Goal: Task Accomplishment & Management: Manage account settings

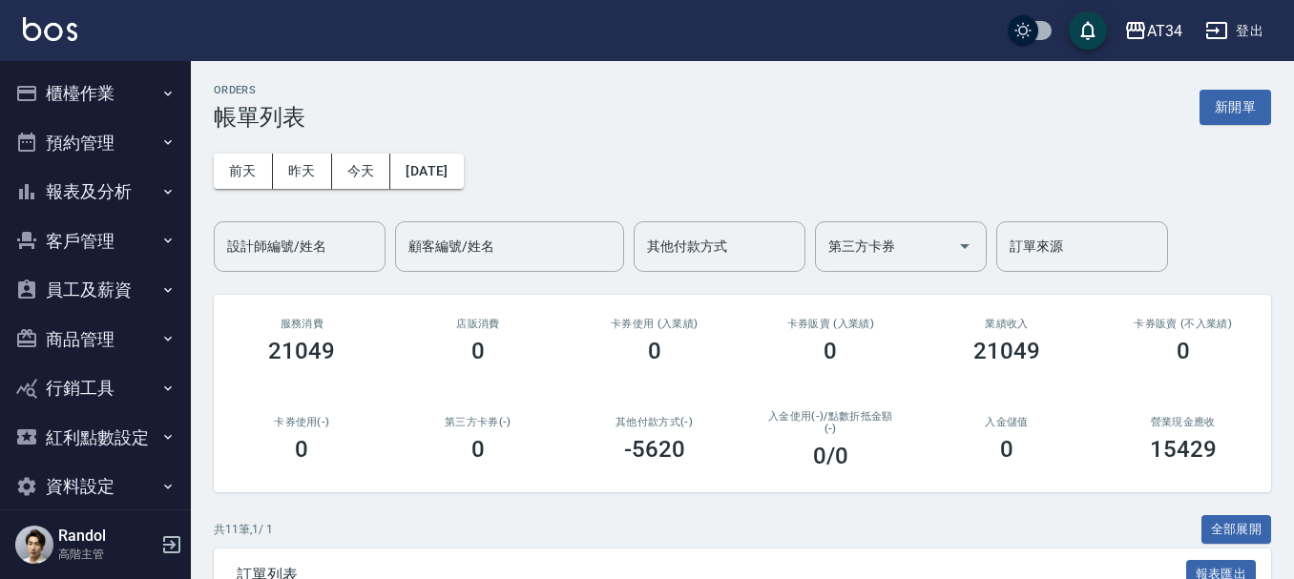
click at [818, 90] on div "ORDERS 帳單列表 新開單" at bounding box center [742, 107] width 1057 height 47
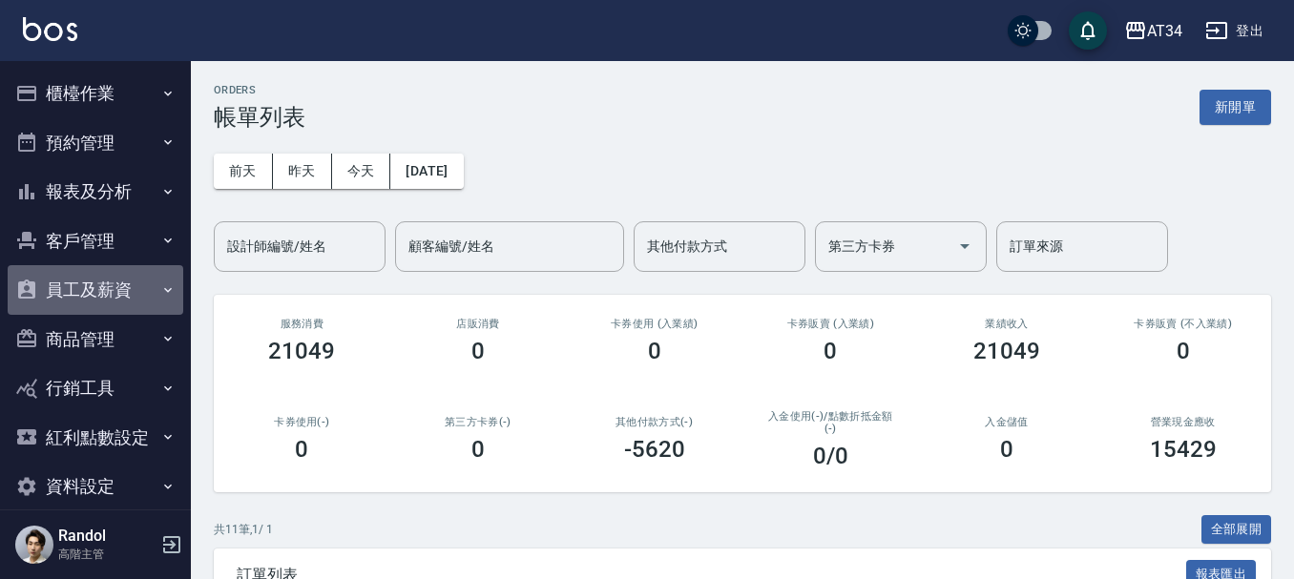
click at [108, 282] on button "員工及薪資" at bounding box center [96, 290] width 176 height 50
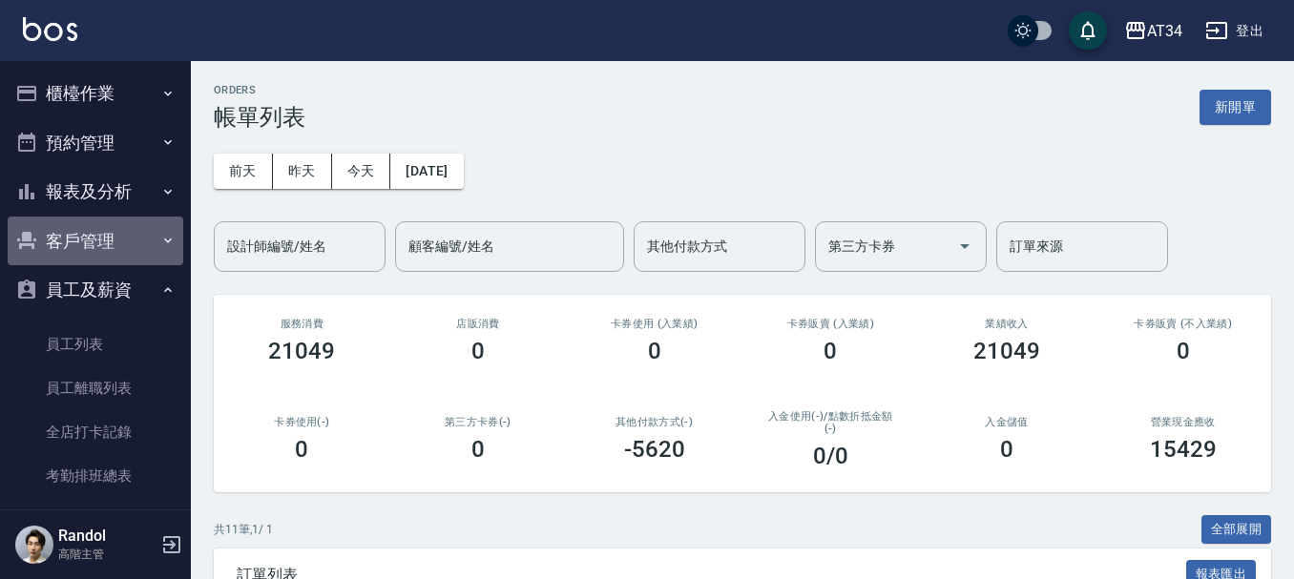
click at [126, 251] on button "客戶管理" at bounding box center [96, 242] width 176 height 50
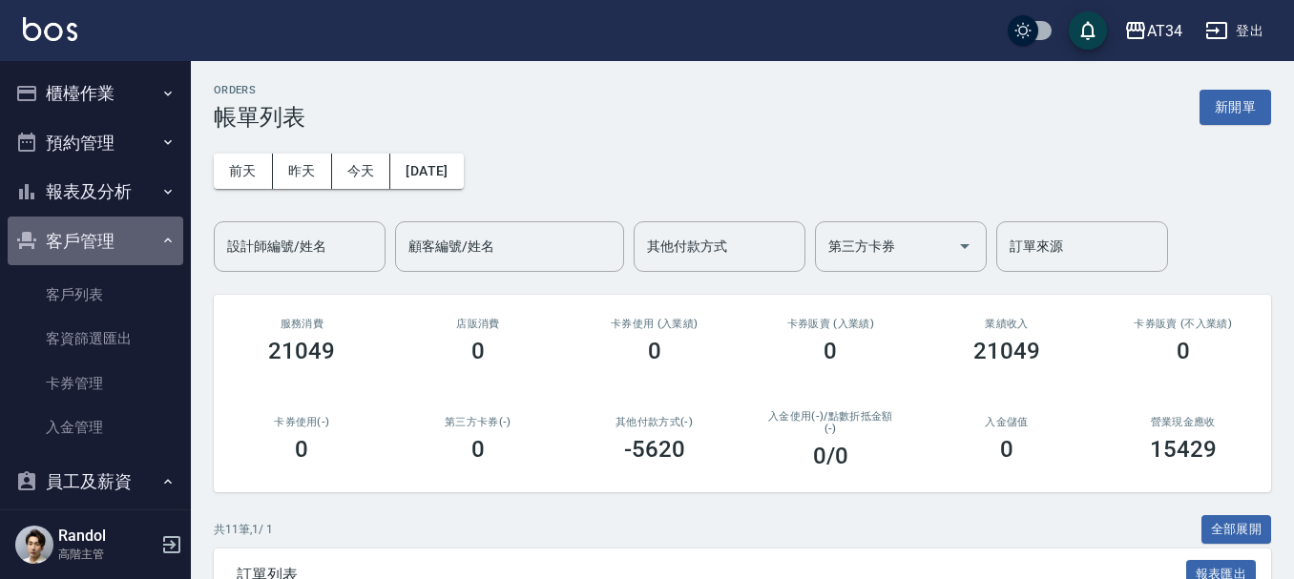
click at [168, 253] on button "客戶管理" at bounding box center [96, 242] width 176 height 50
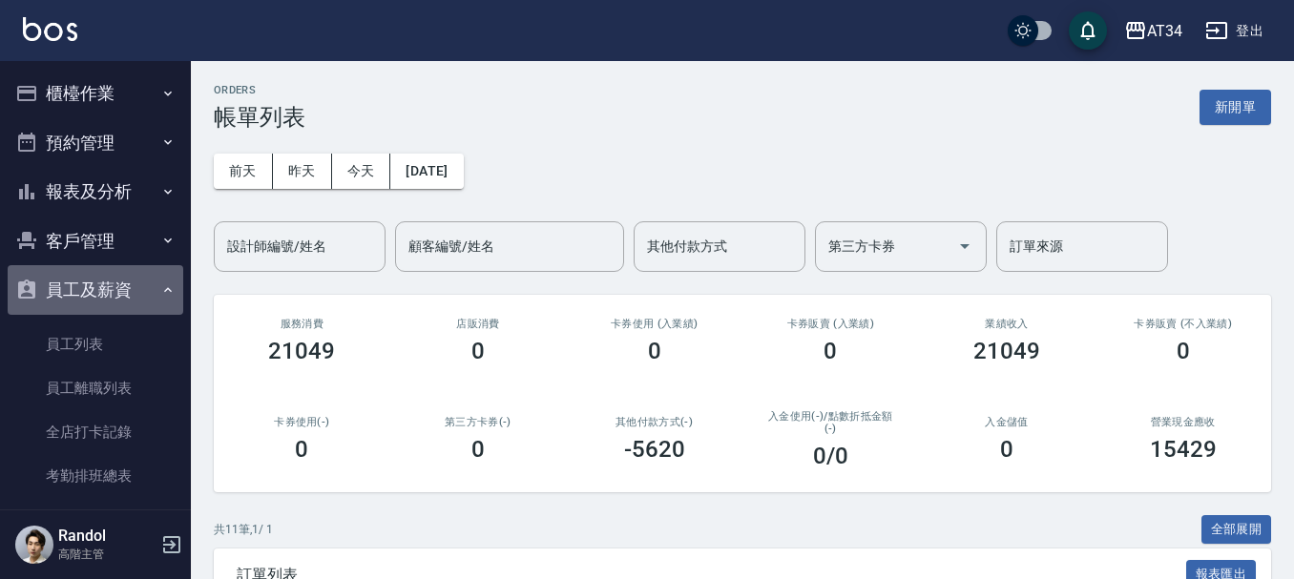
click at [168, 290] on button "員工及薪資" at bounding box center [96, 290] width 176 height 50
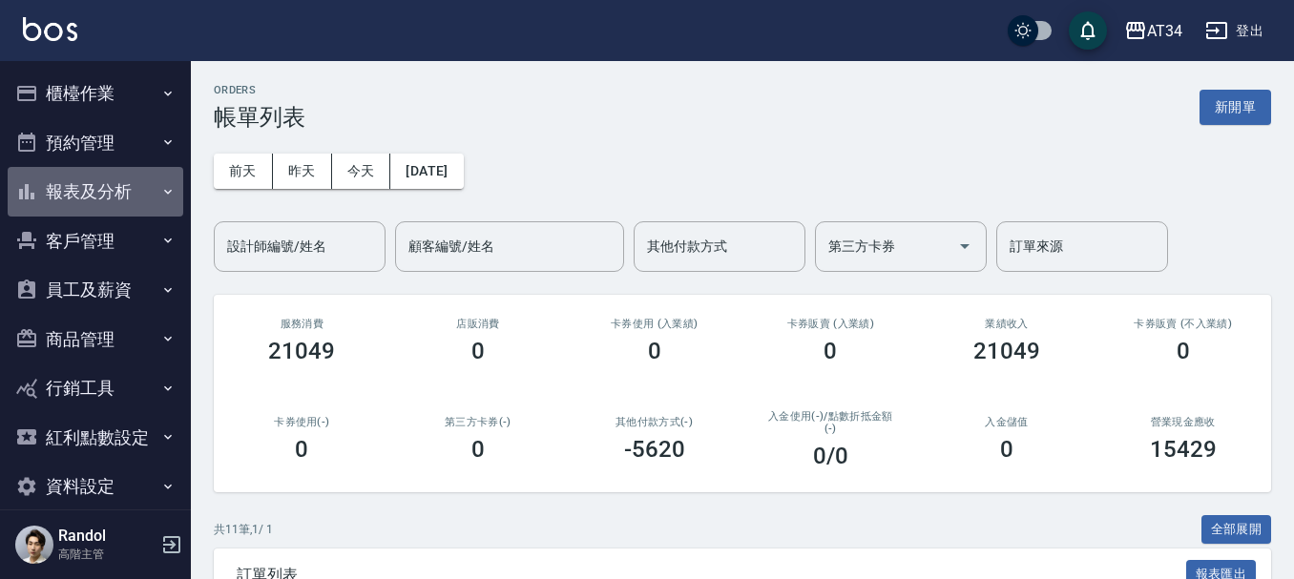
click at [169, 199] on button "報表及分析" at bounding box center [96, 192] width 176 height 50
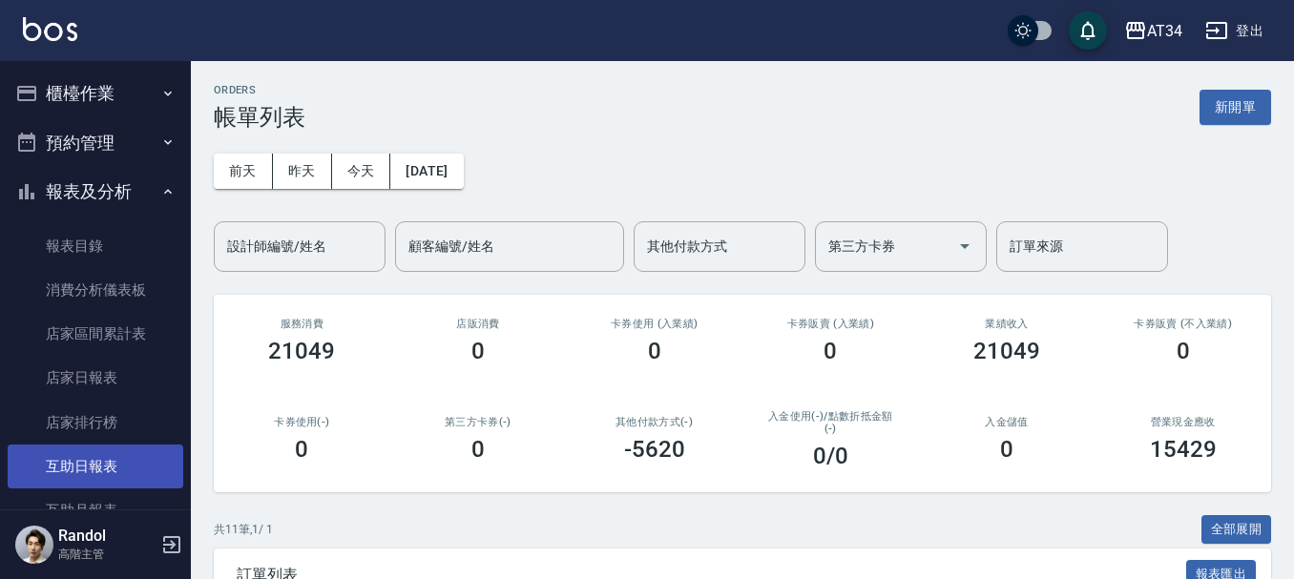
scroll to position [95, 0]
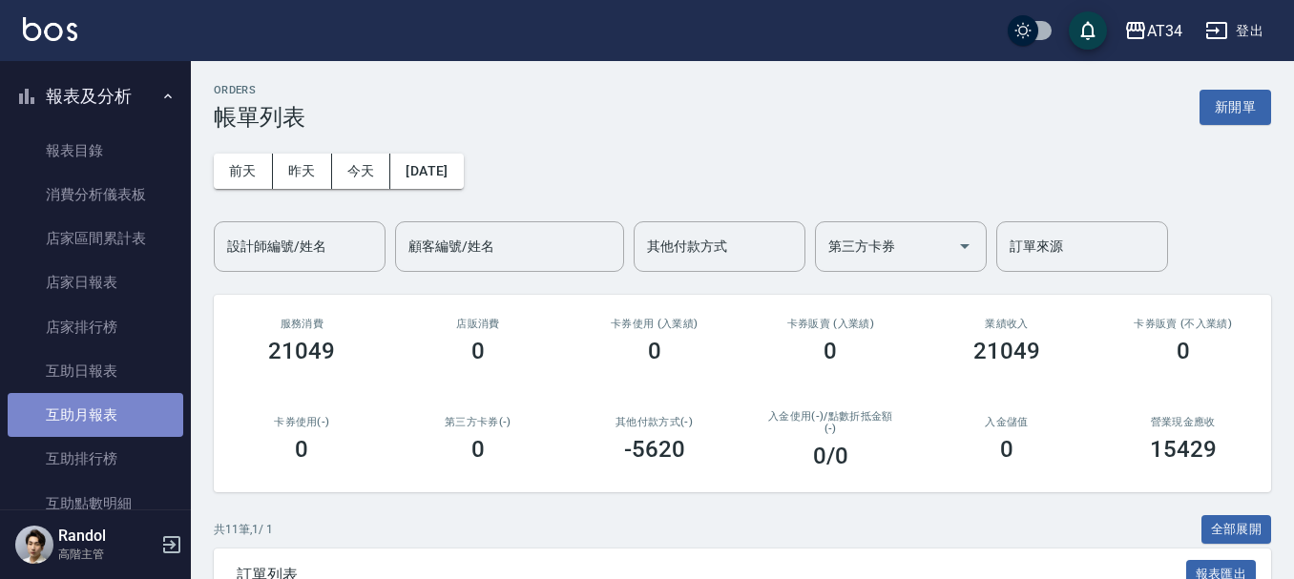
click at [115, 403] on link "互助月報表" at bounding box center [96, 415] width 176 height 44
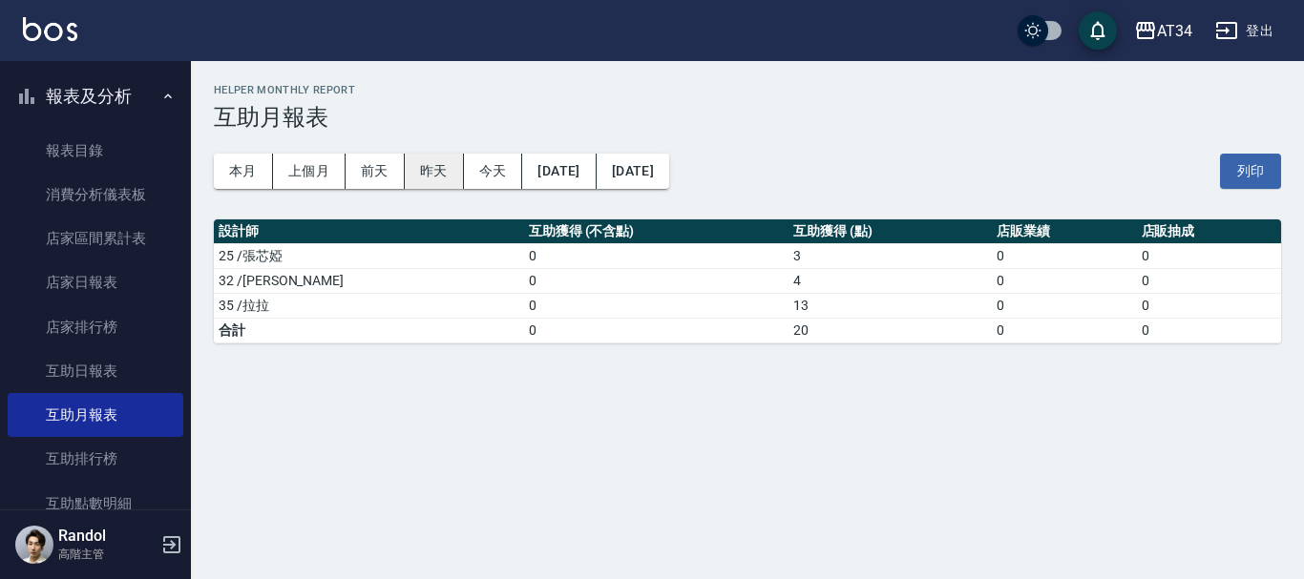
click at [420, 168] on button "昨天" at bounding box center [434, 171] width 59 height 35
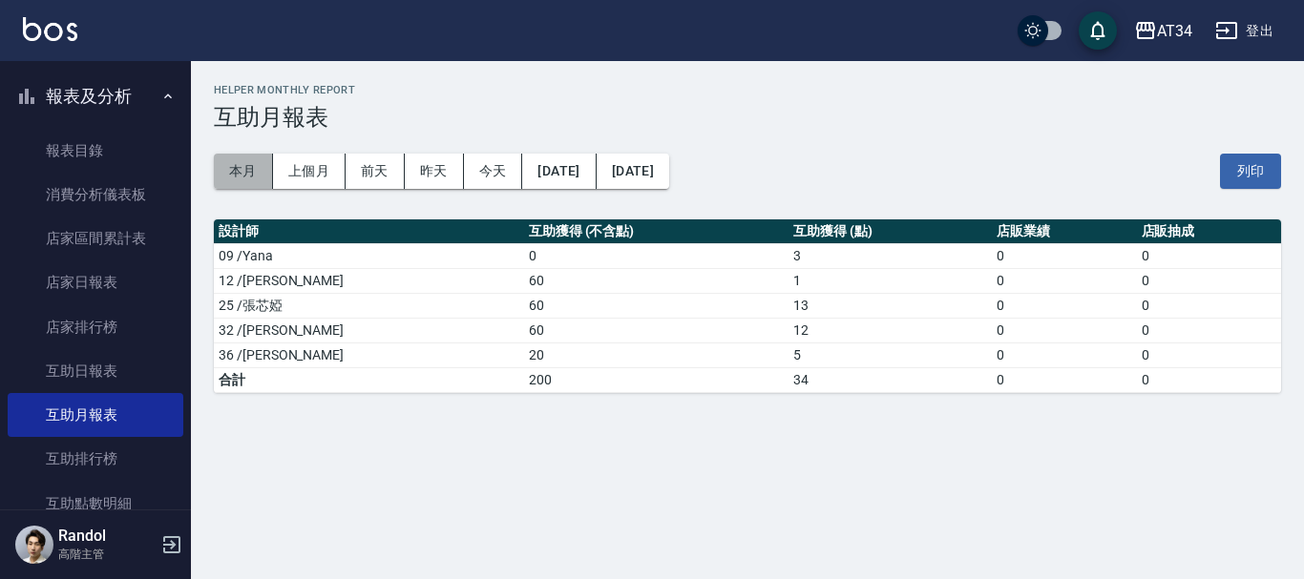
click at [243, 166] on button "本月" at bounding box center [243, 171] width 59 height 35
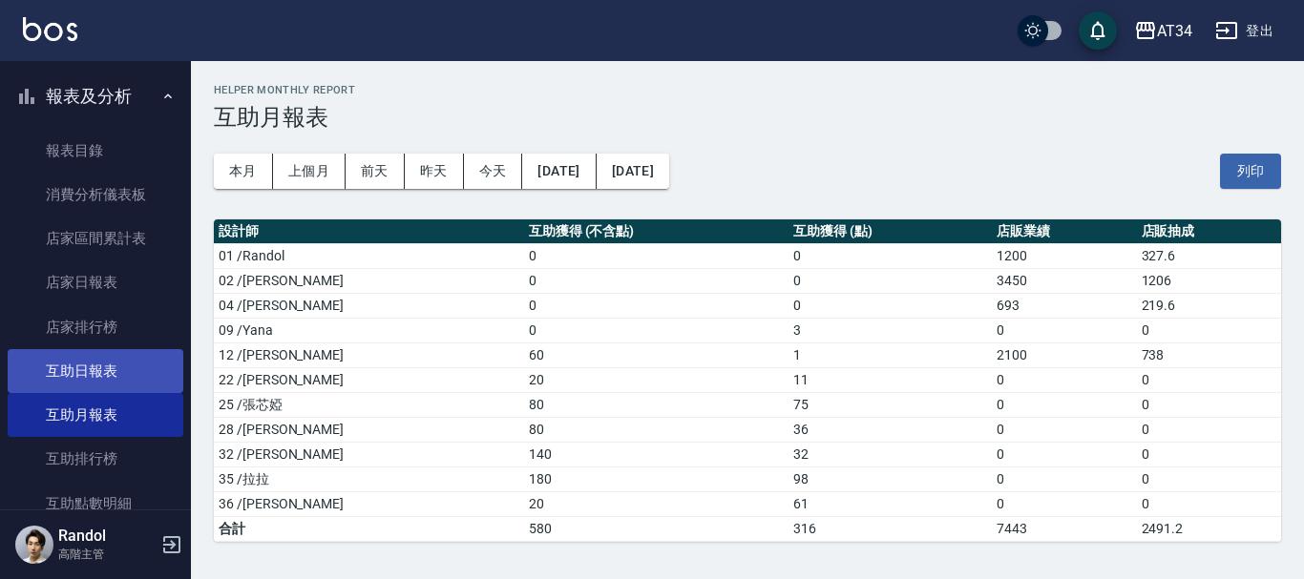
click at [78, 379] on link "互助日報表" at bounding box center [96, 371] width 176 height 44
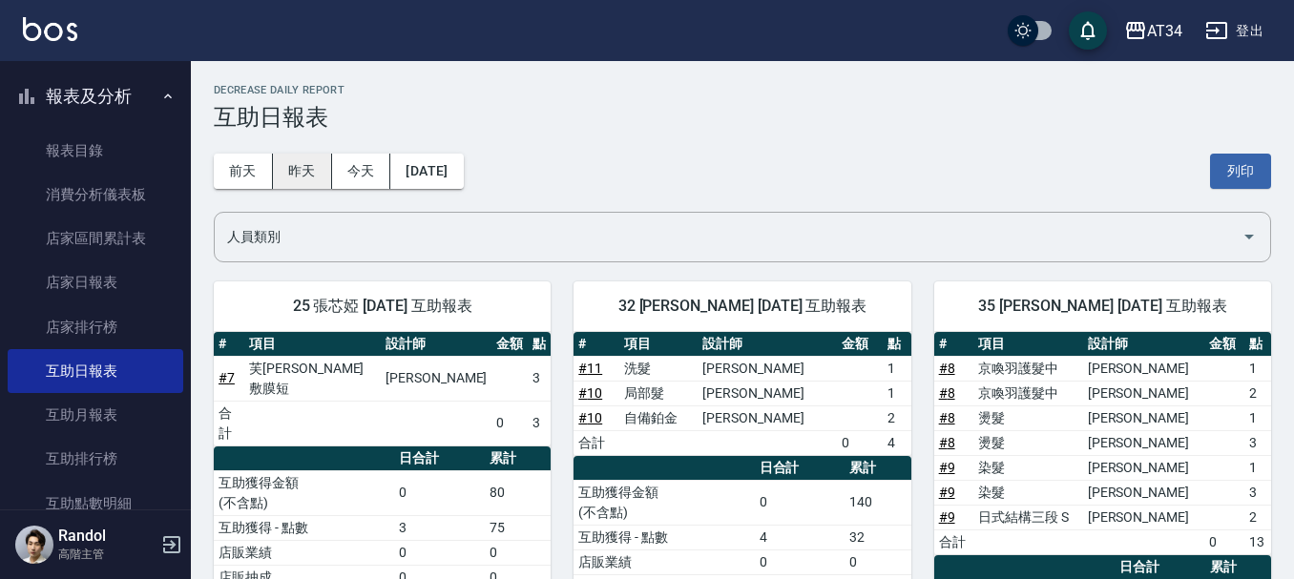
click at [326, 158] on button "昨天" at bounding box center [302, 171] width 59 height 35
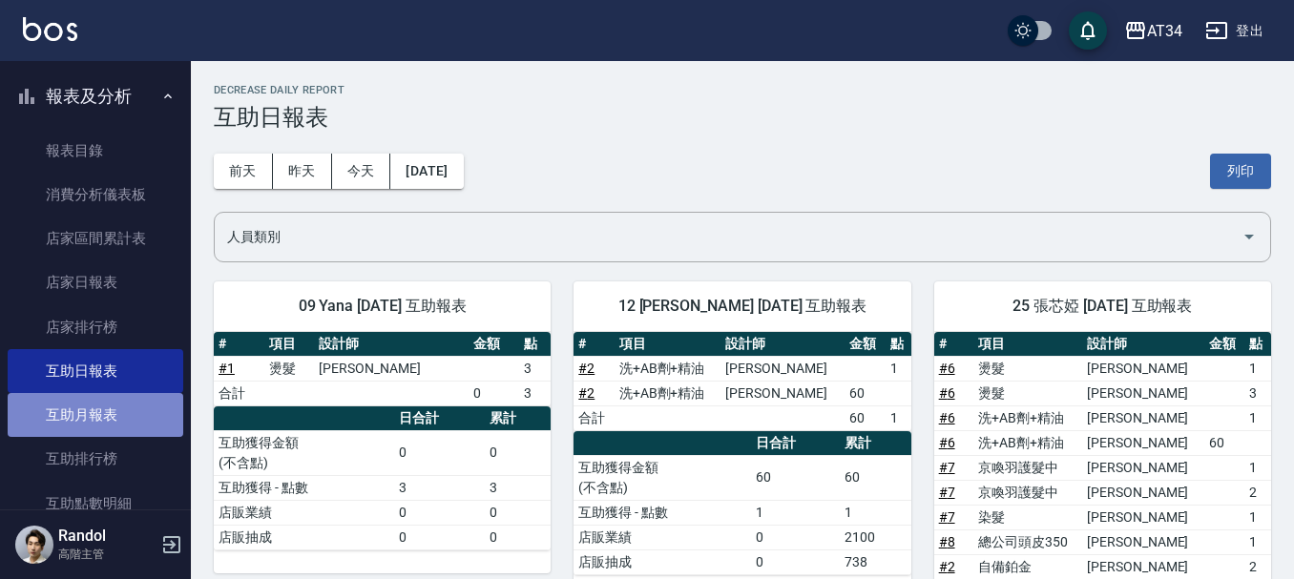
click at [115, 421] on link "互助月報表" at bounding box center [96, 415] width 176 height 44
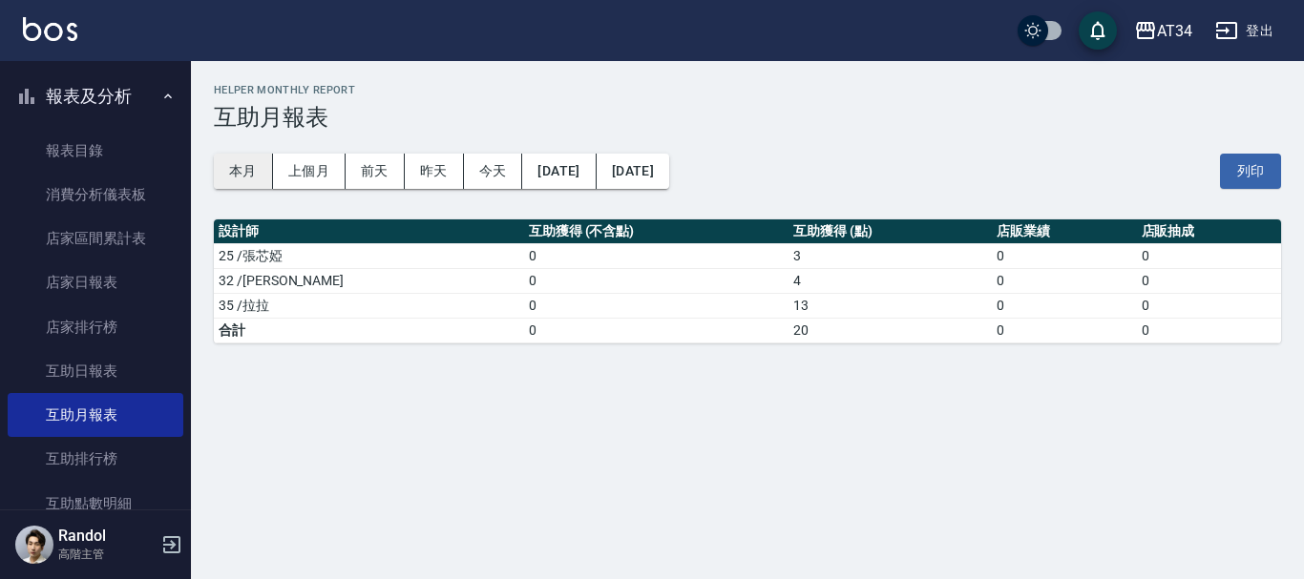
click at [246, 173] on button "本月" at bounding box center [243, 171] width 59 height 35
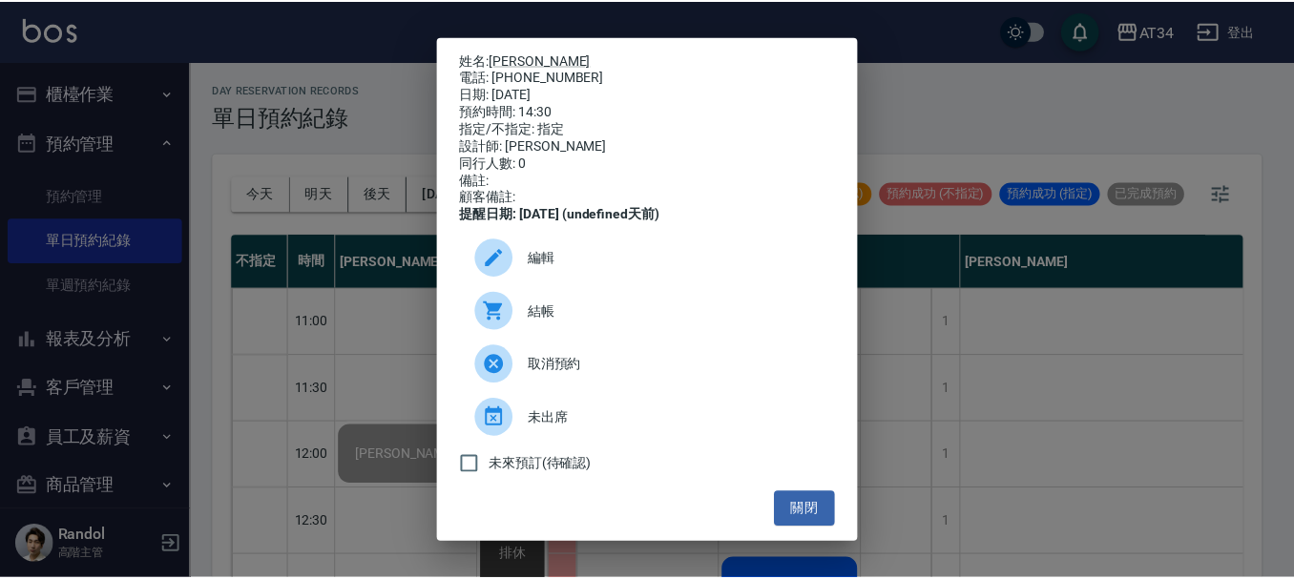
scroll to position [286, 0]
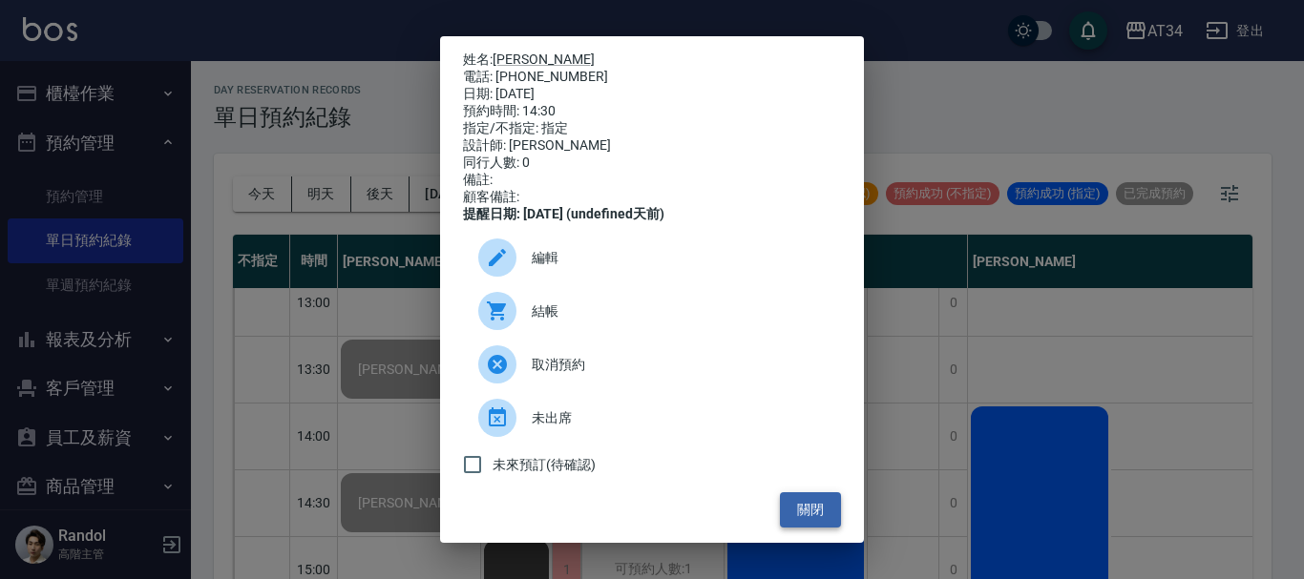
click at [805, 522] on button "關閉" at bounding box center [810, 509] width 61 height 35
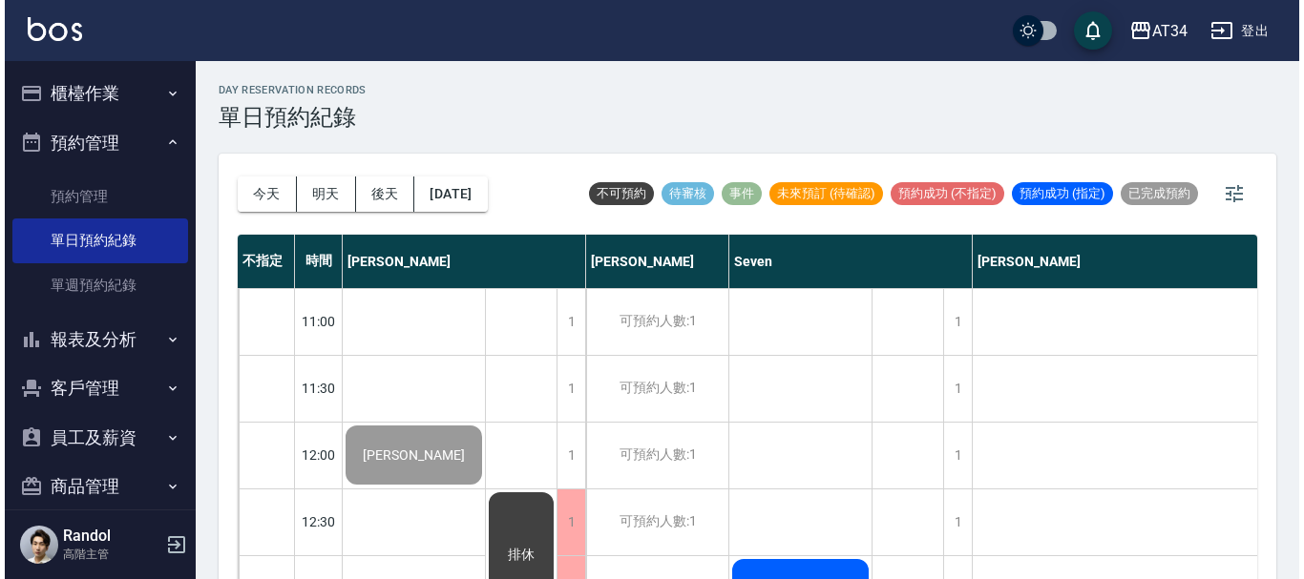
scroll to position [0, 884]
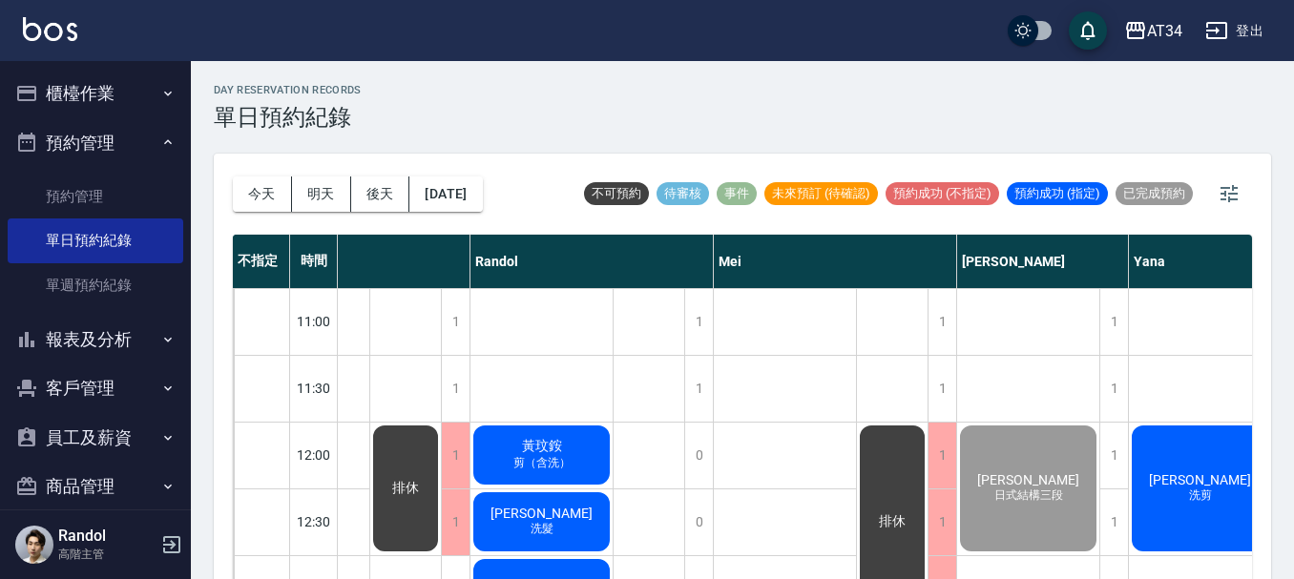
click at [506, 451] on div "黃玟銨 剪（含洗）" at bounding box center [542, 455] width 142 height 65
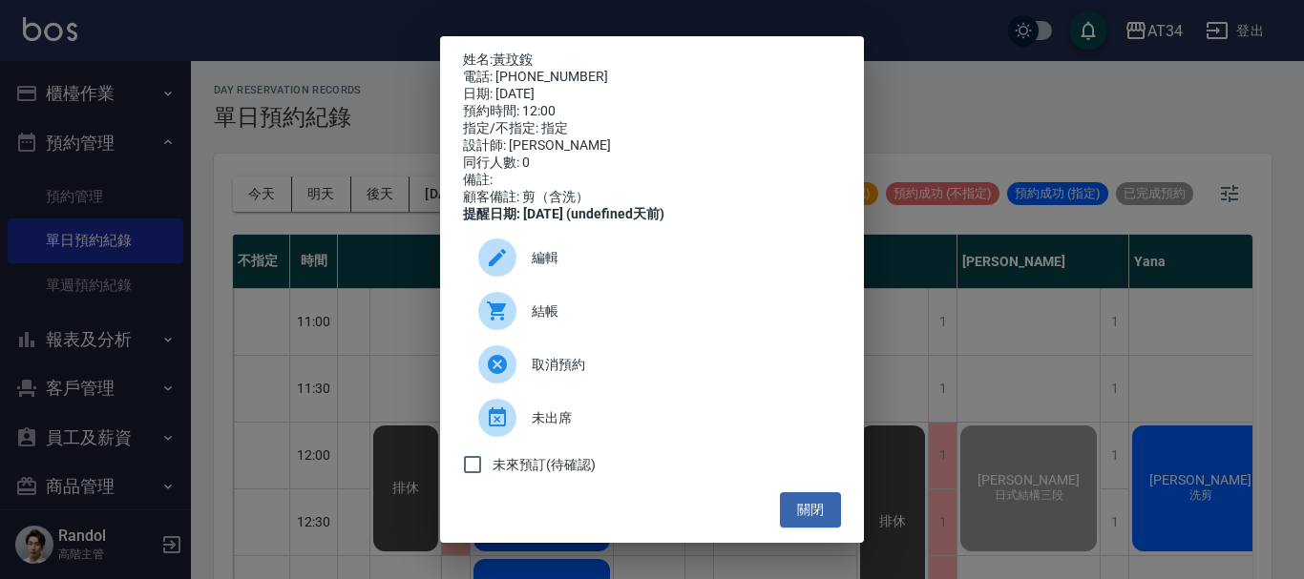
click at [546, 315] on span "結帳" at bounding box center [679, 312] width 294 height 20
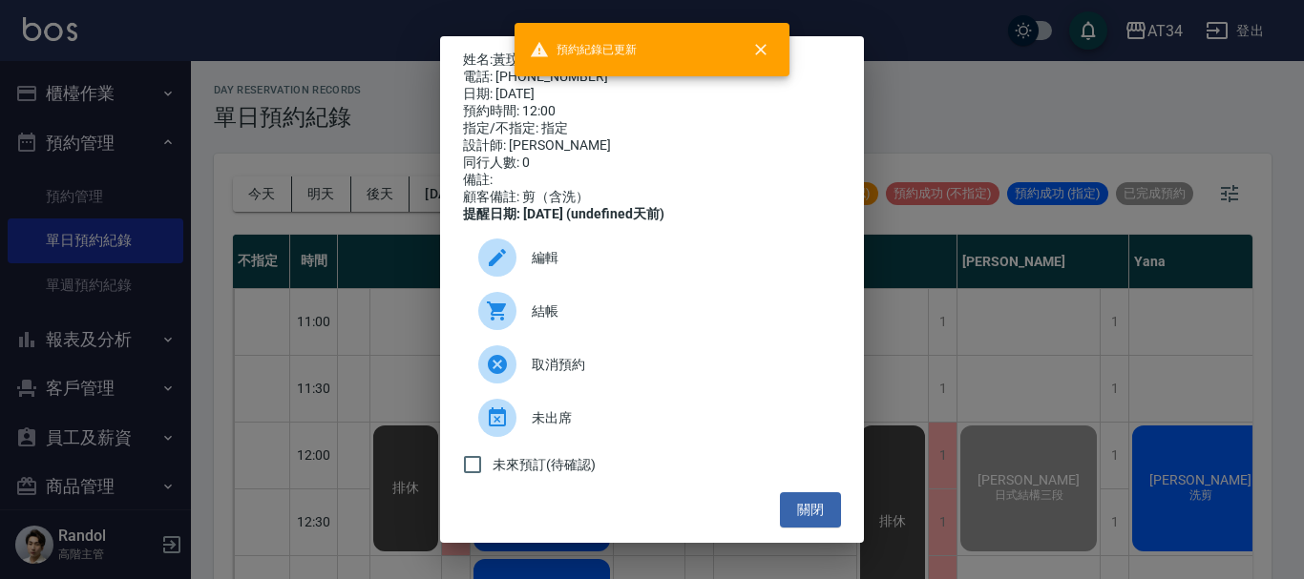
click at [930, 307] on div "姓名: 黃玟銨 電話: 0961186838 日期: 2025/10/07 預約時間: 12:00 指定/不指定: 指定 設計師: Randol 同行人數: …" at bounding box center [652, 289] width 1304 height 579
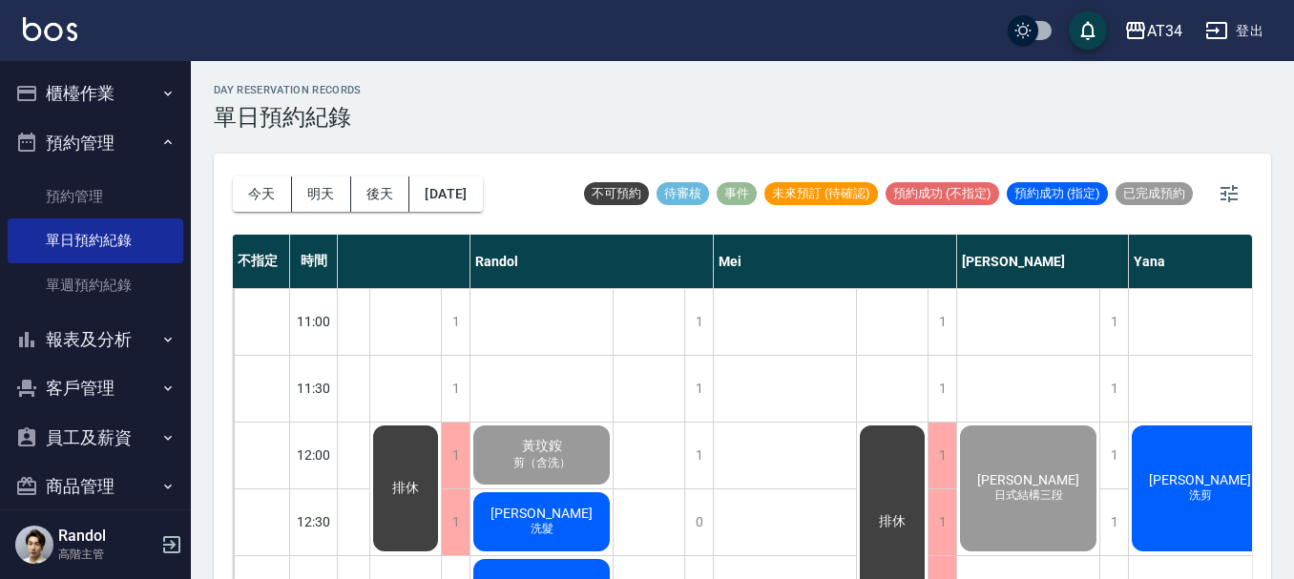
click at [579, 503] on div "王顥玹 洗髮" at bounding box center [542, 522] width 142 height 65
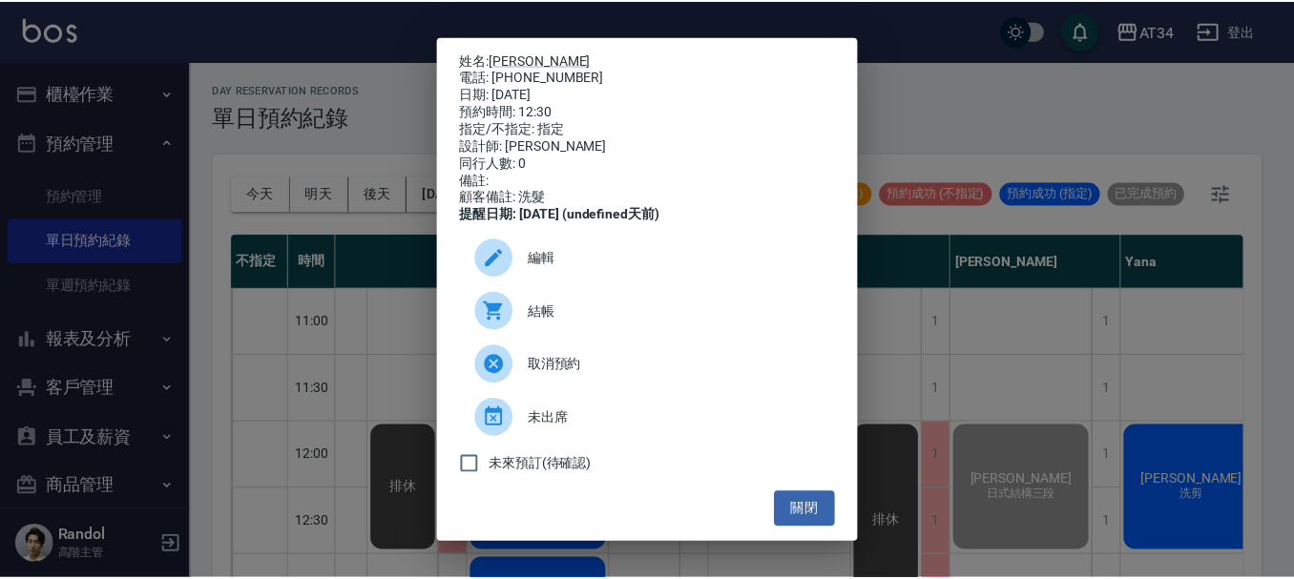
scroll to position [8, 0]
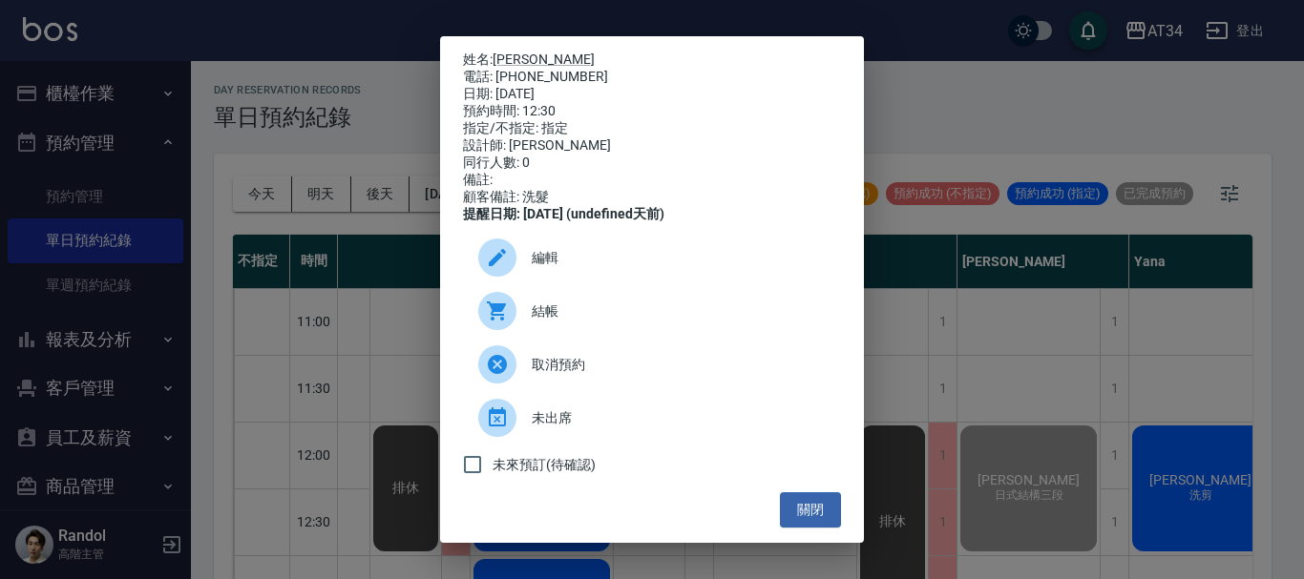
click at [987, 429] on div "姓名: 王顥玹 電話: 0920372105 日期: 2025/10/07 預約時間: 12:30 指定/不指定: 指定 設計師: Randol 同行人數: …" at bounding box center [652, 289] width 1304 height 579
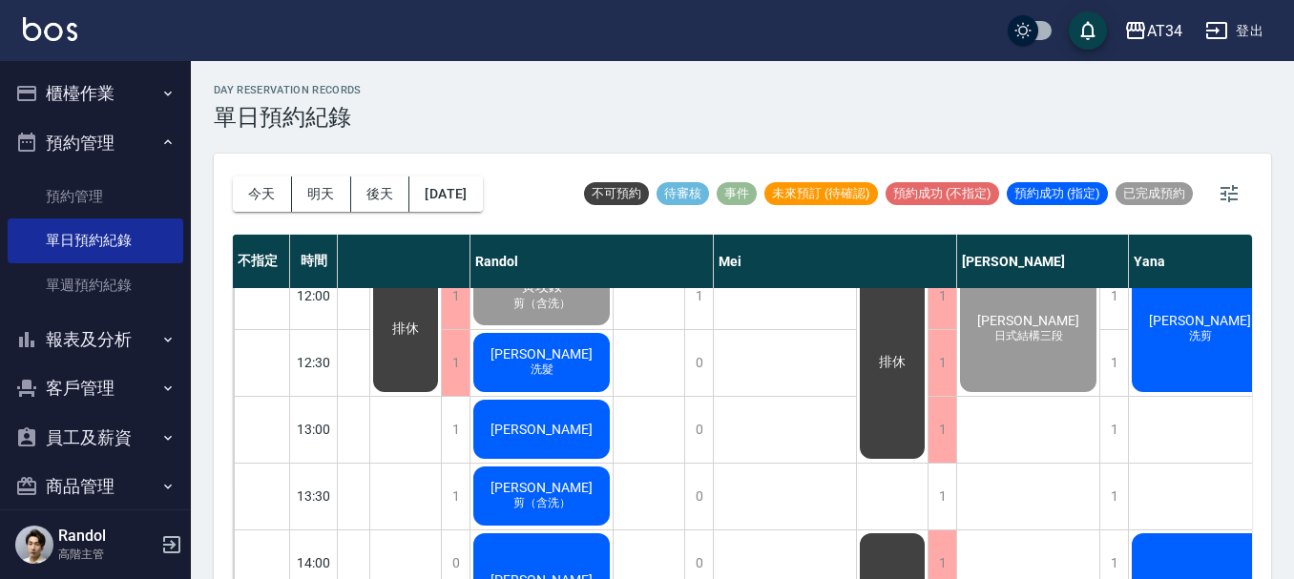
scroll to position [191, 884]
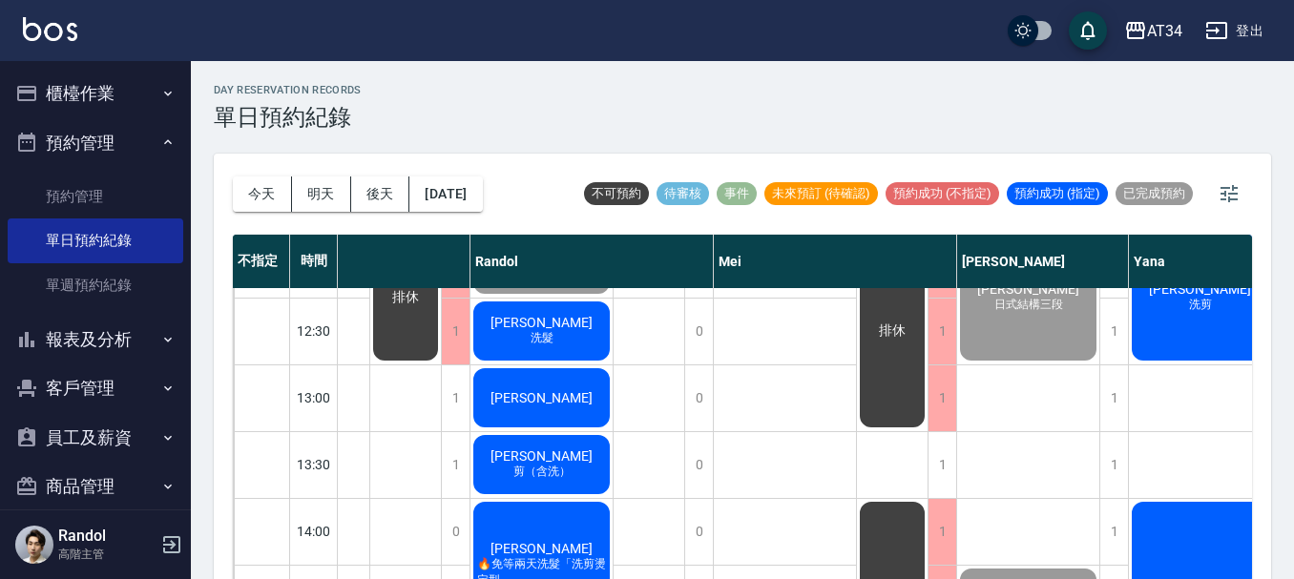
click at [591, 415] on div "[PERSON_NAME]" at bounding box center [542, 398] width 142 height 65
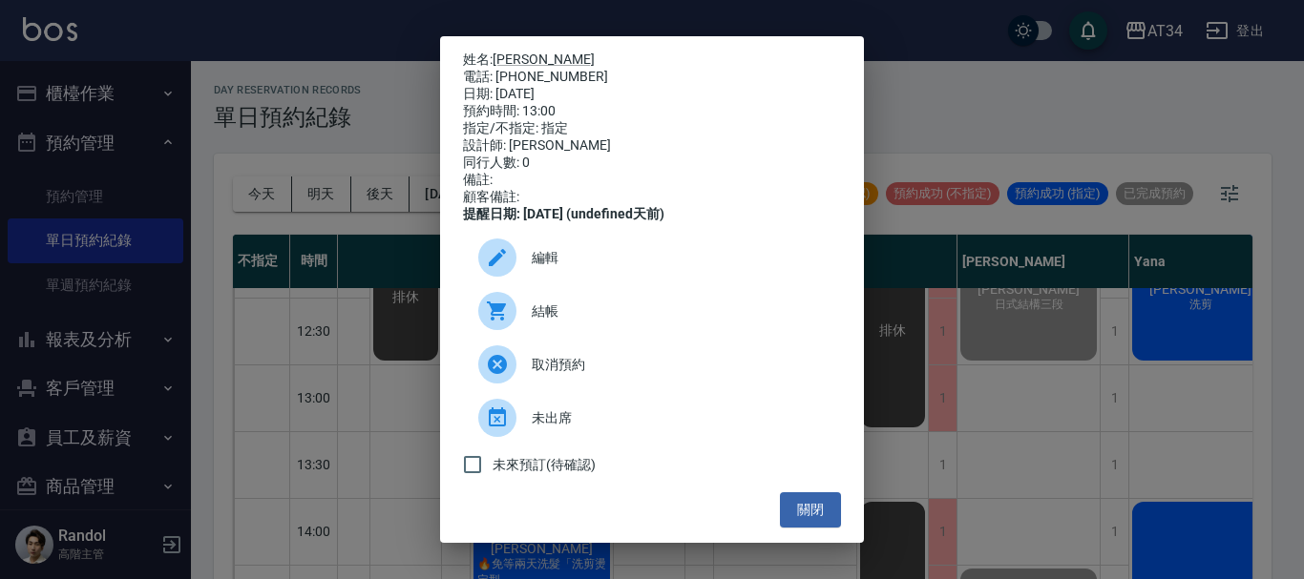
click at [561, 338] on div "結帳" at bounding box center [652, 310] width 378 height 53
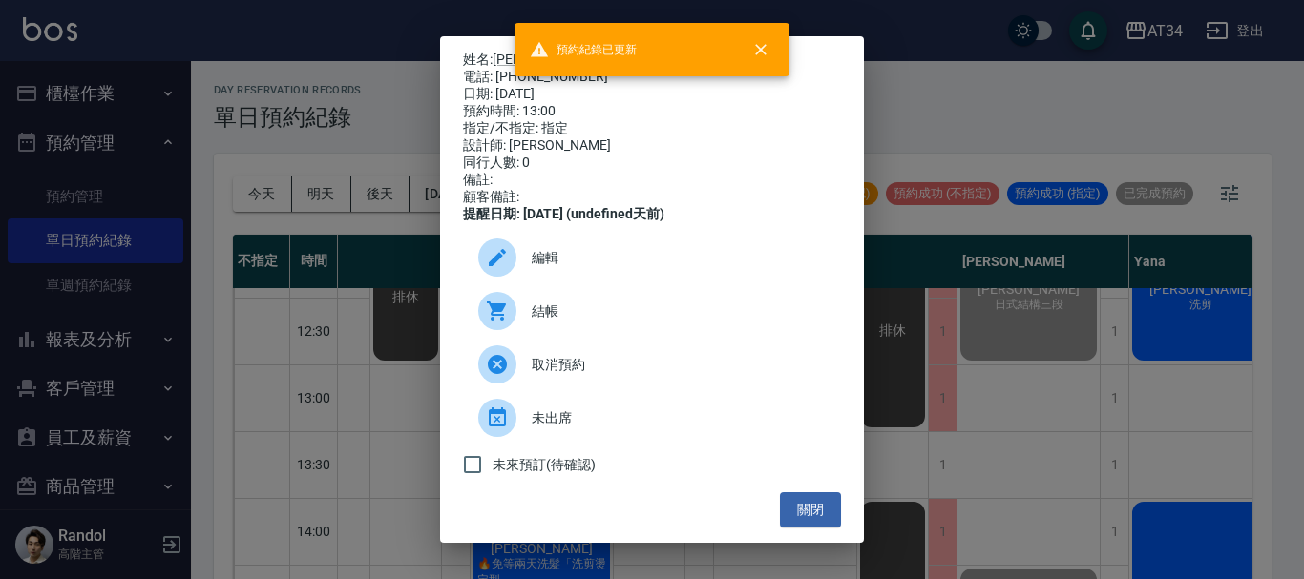
drag, startPoint x: 1303, startPoint y: 381, endPoint x: 1206, endPoint y: 388, distance: 96.7
click at [1300, 383] on div "姓名: 林宗義 電話: 0915777597 日期: 2025/10/07 預約時間: 13:00 指定/不指定: 指定 設計師: Randol 同行人數: …" at bounding box center [652, 289] width 1304 height 579
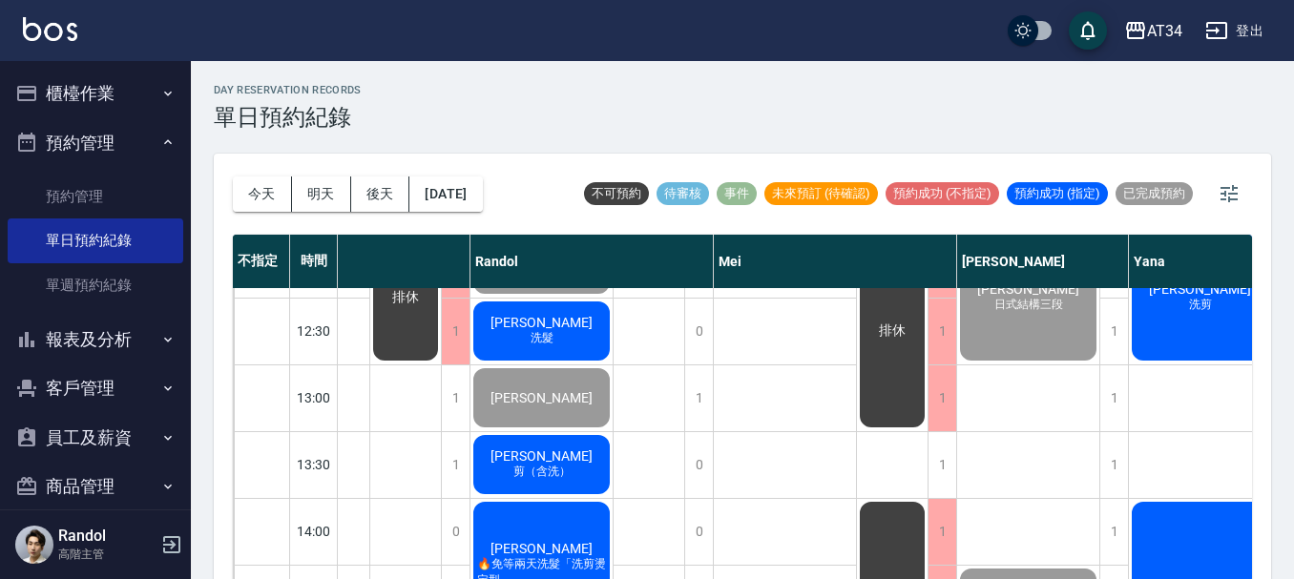
click at [579, 471] on div "黃詳崴 剪（含洗）" at bounding box center [542, 464] width 142 height 65
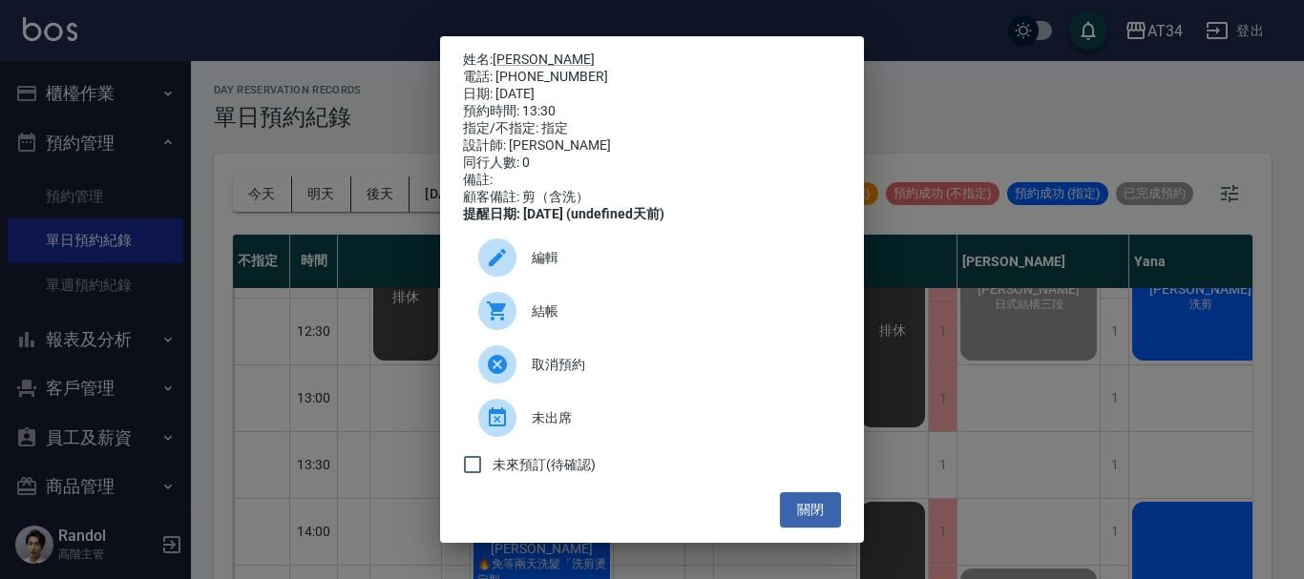
click at [582, 322] on span "結帳" at bounding box center [679, 312] width 294 height 20
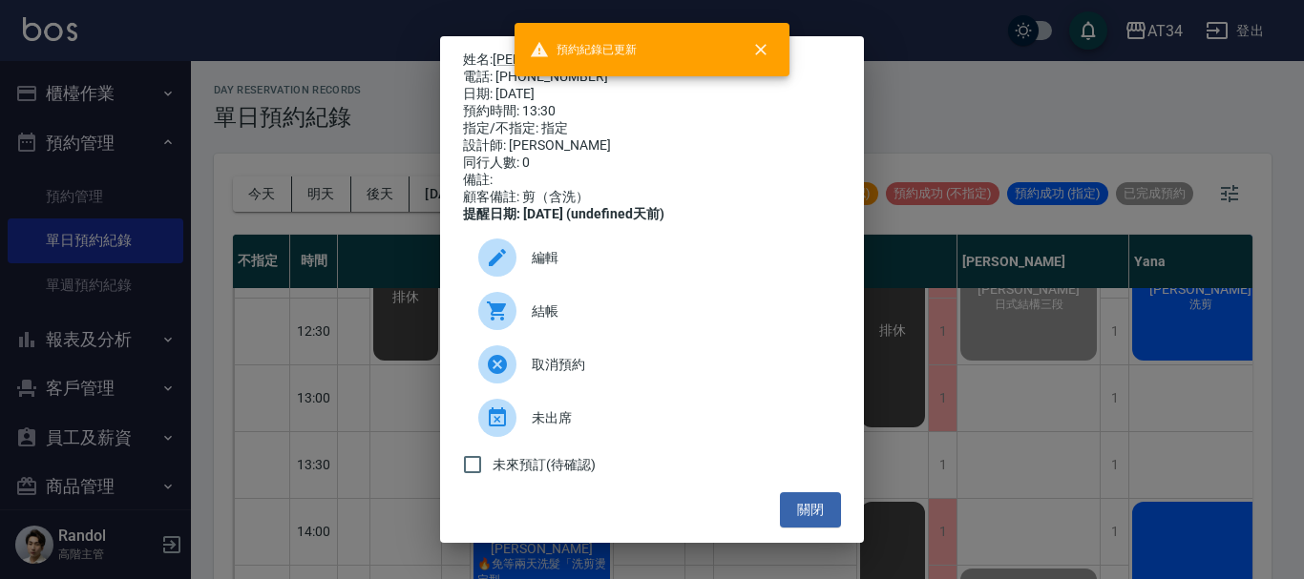
click at [1303, 466] on div "姓名: 黃詳崴 電話: 0933228738 日期: 2025/10/07 預約時間: 13:30 指定/不指定: 指定 設計師: Randol 同行人數: …" at bounding box center [652, 289] width 1304 height 579
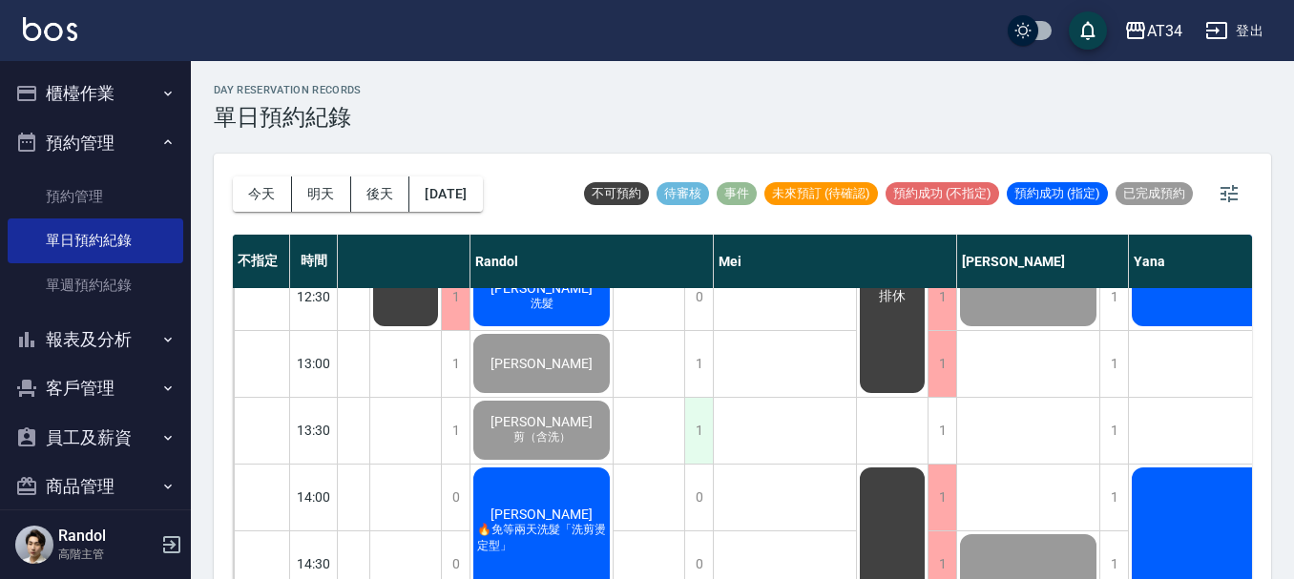
scroll to position [286, 884]
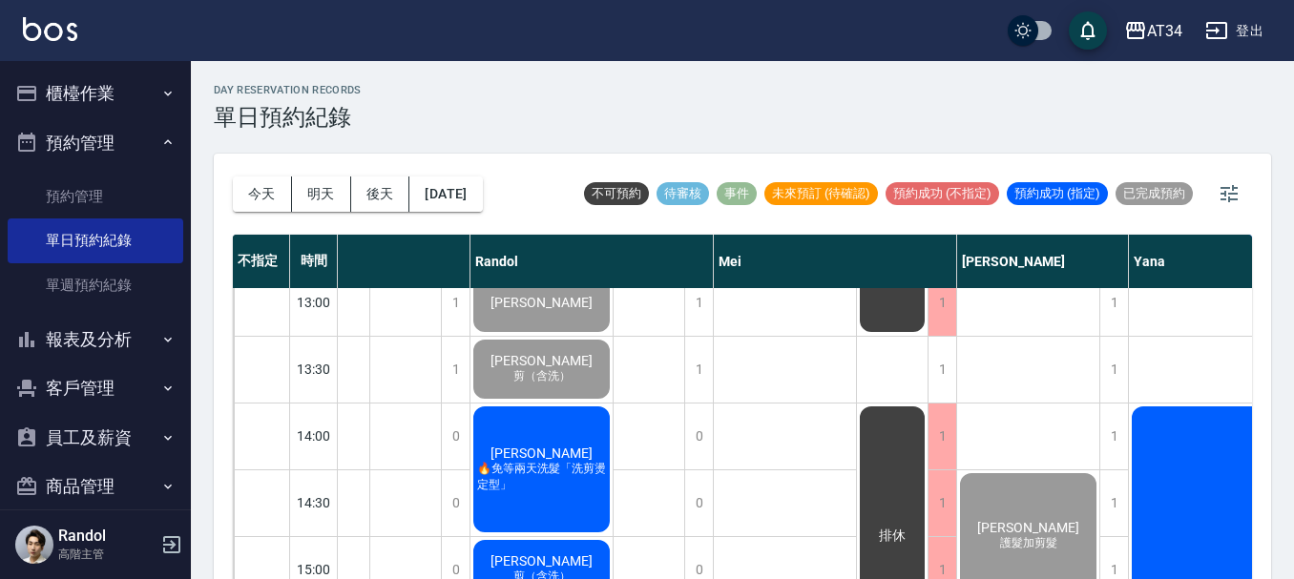
click at [555, 471] on span "🔥免等兩天洗髮「洗剪燙定型」" at bounding box center [541, 477] width 136 height 32
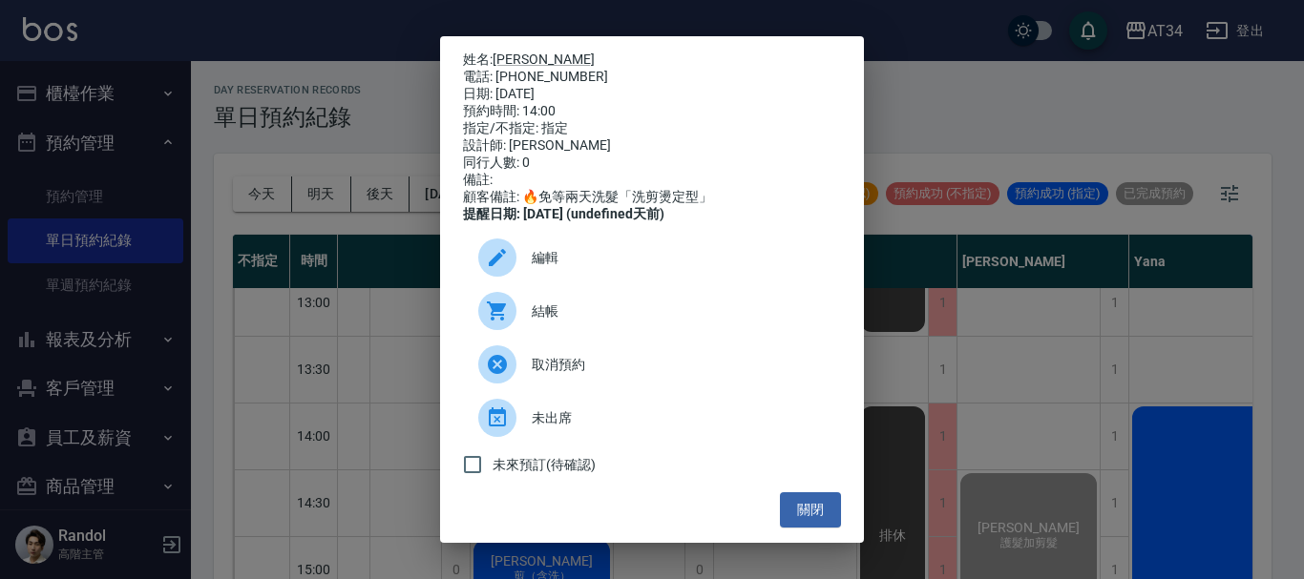
click at [527, 330] on div at bounding box center [504, 311] width 53 height 38
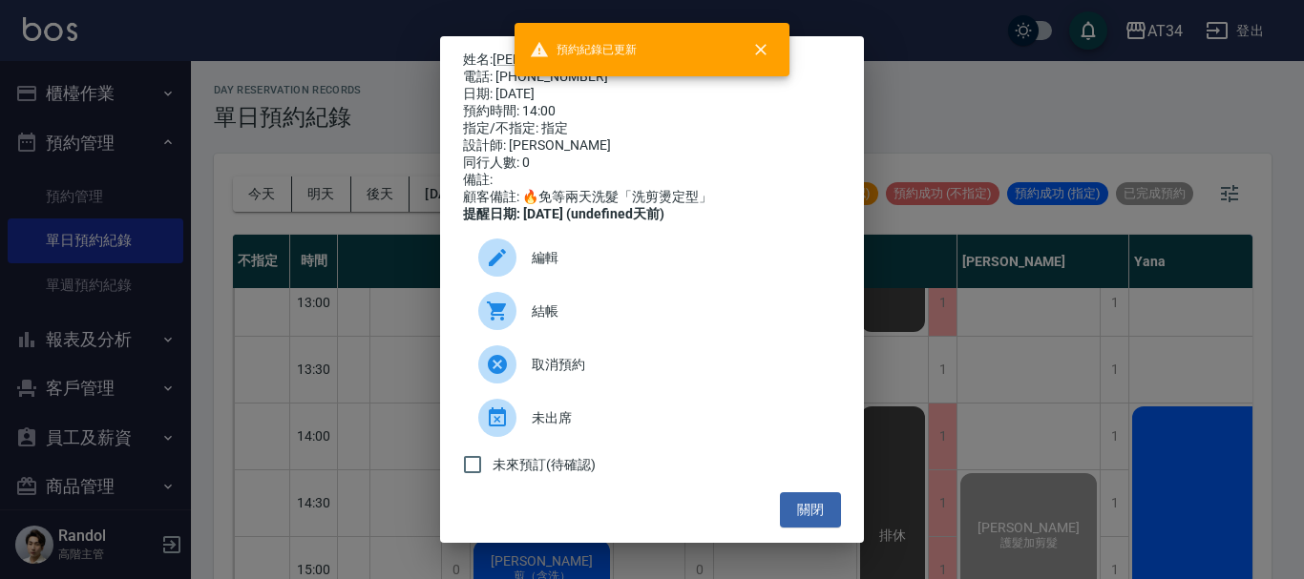
click at [1144, 281] on div "姓名: 王祐崙 電話: 0956975181 日期: 2025/10/07 預約時間: 14:00 指定/不指定: 指定 設計師: Randol 同行人數: …" at bounding box center [652, 289] width 1304 height 579
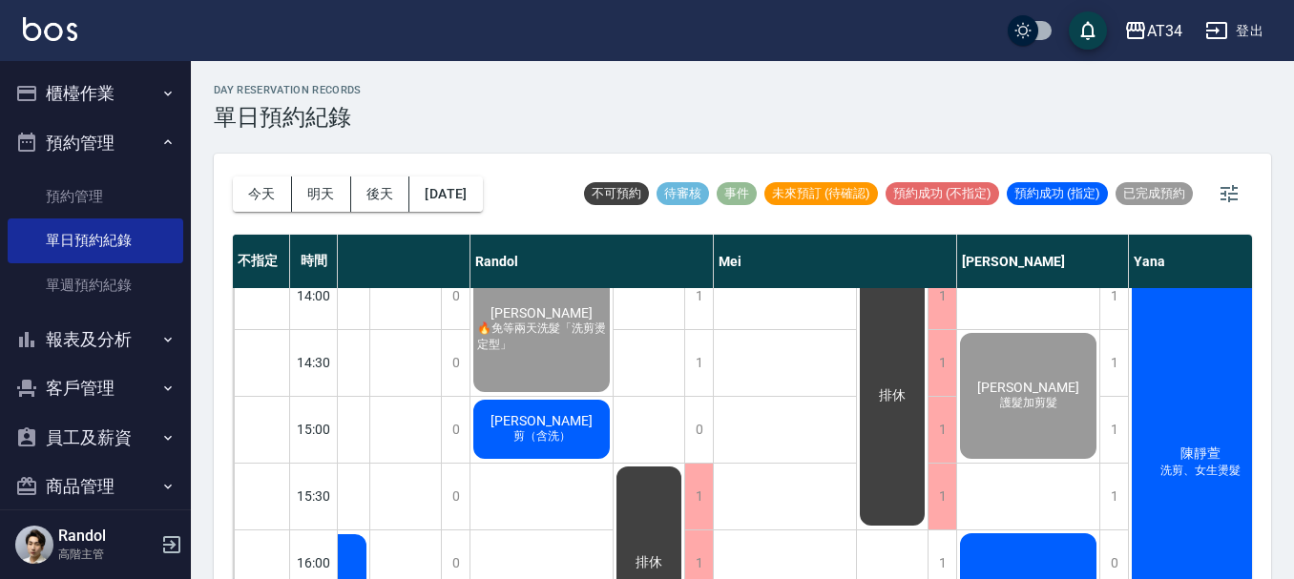
scroll to position [477, 884]
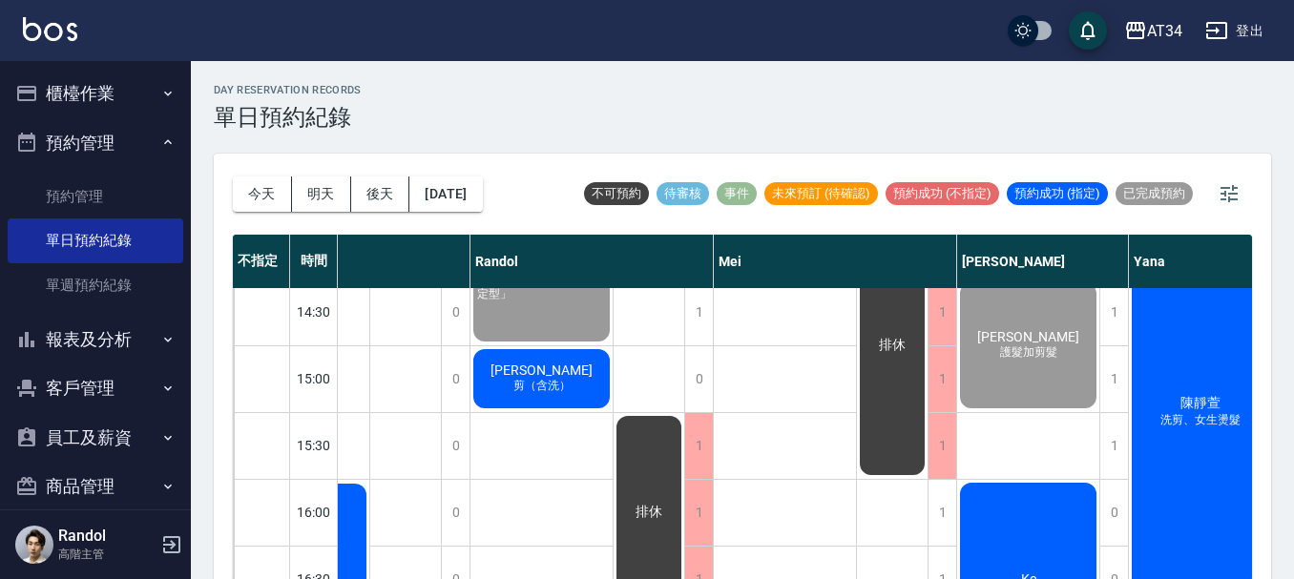
click at [598, 387] on div "廖士杰 剪（含洗）" at bounding box center [542, 378] width 142 height 65
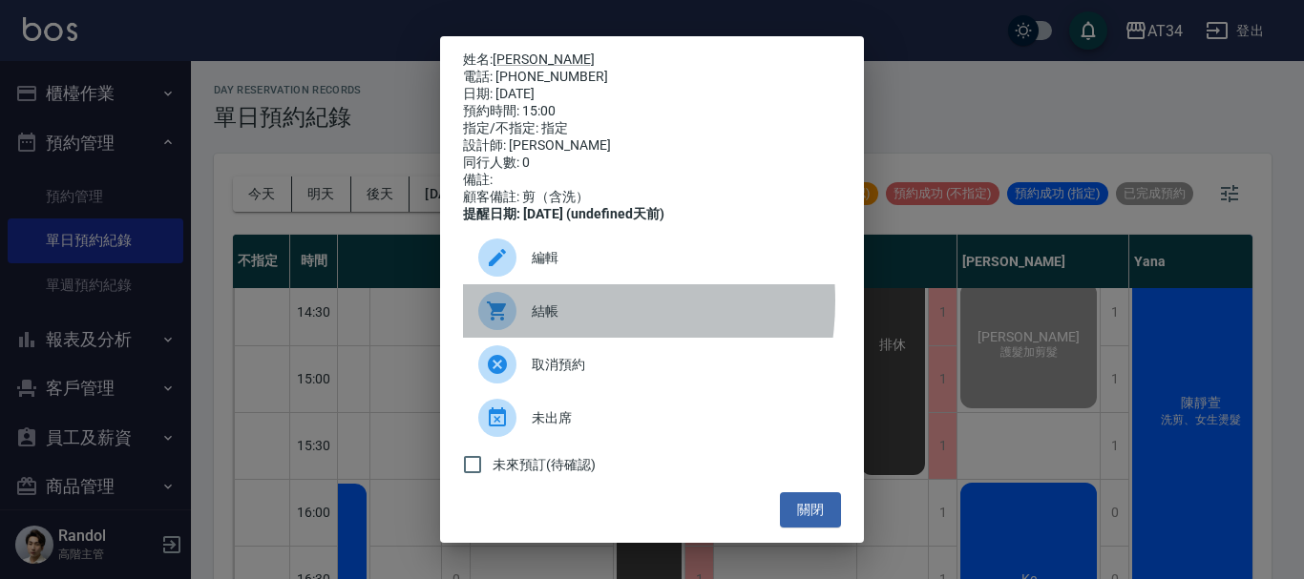
click at [540, 314] on span "結帳" at bounding box center [679, 312] width 294 height 20
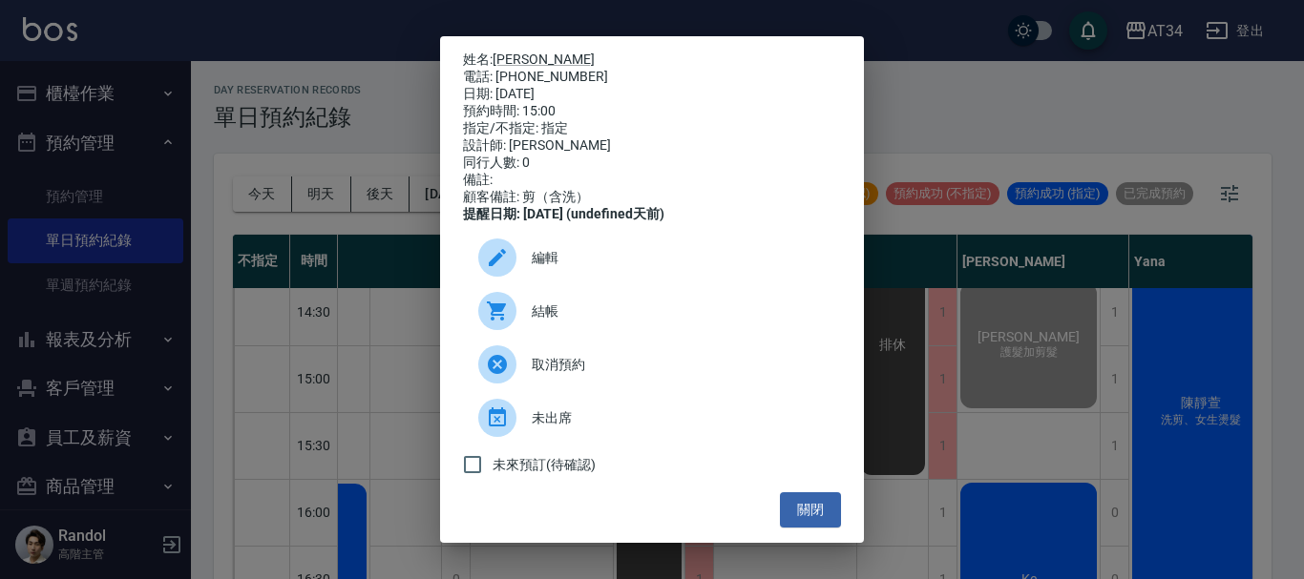
click at [928, 223] on div "姓名: 廖士杰 電話: 0922594636 日期: 2025/10/07 預約時間: 15:00 指定/不指定: 指定 設計師: Randol 同行人數: …" at bounding box center [652, 289] width 1304 height 579
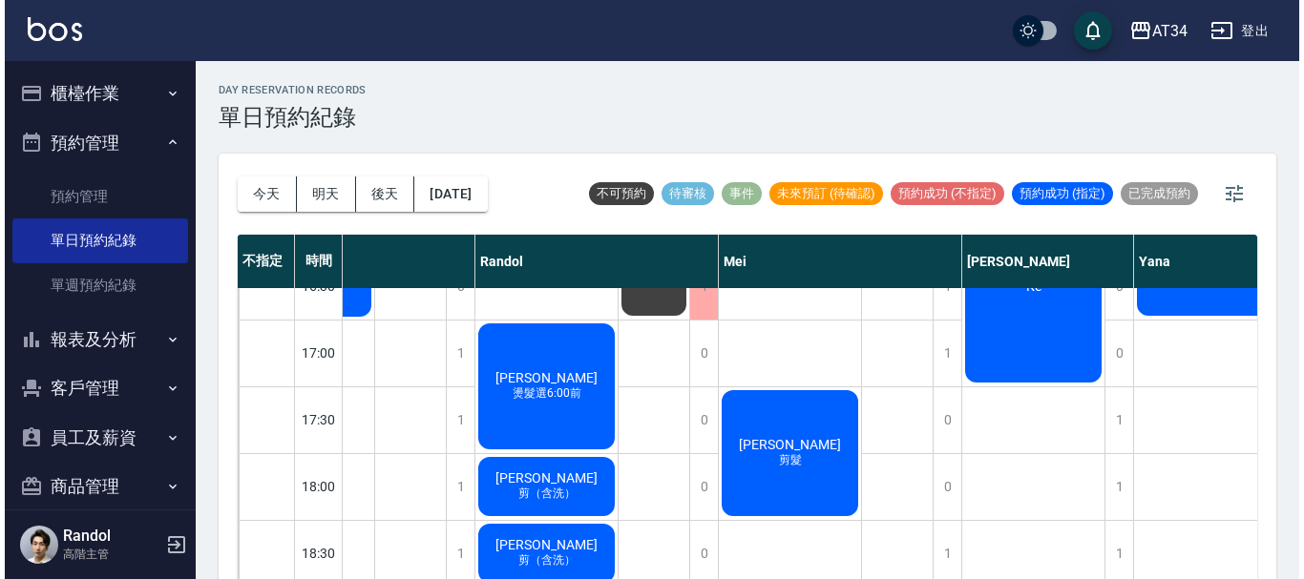
scroll to position [859, 884]
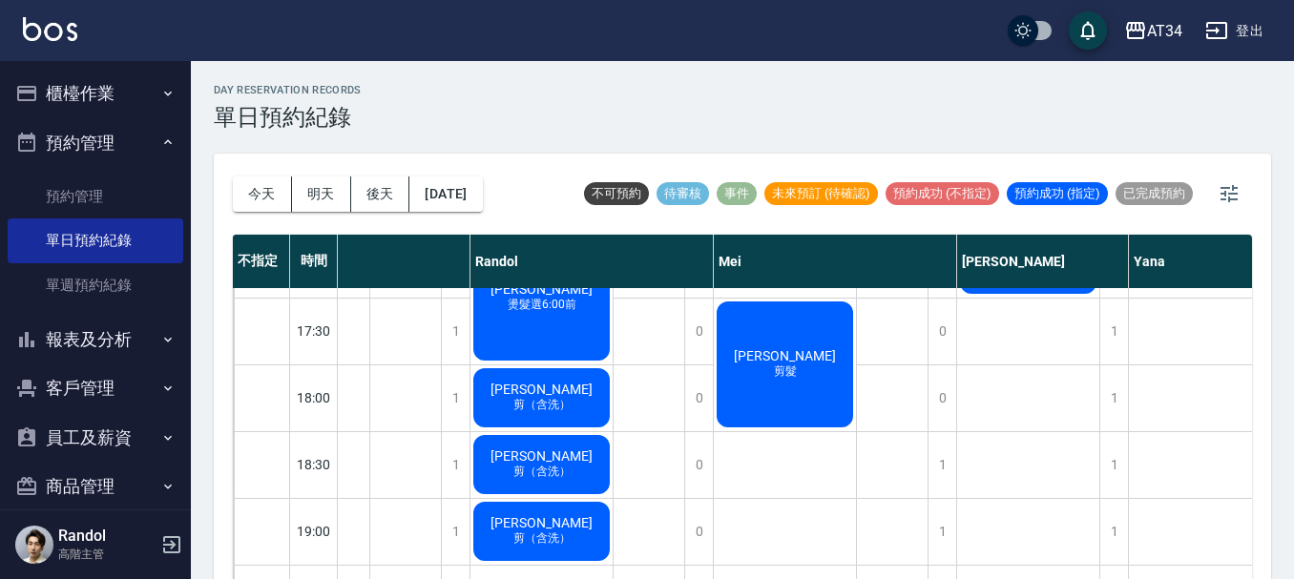
click at [592, 335] on div "高宇宏 燙髮選6:00前" at bounding box center [542, 298] width 142 height 132
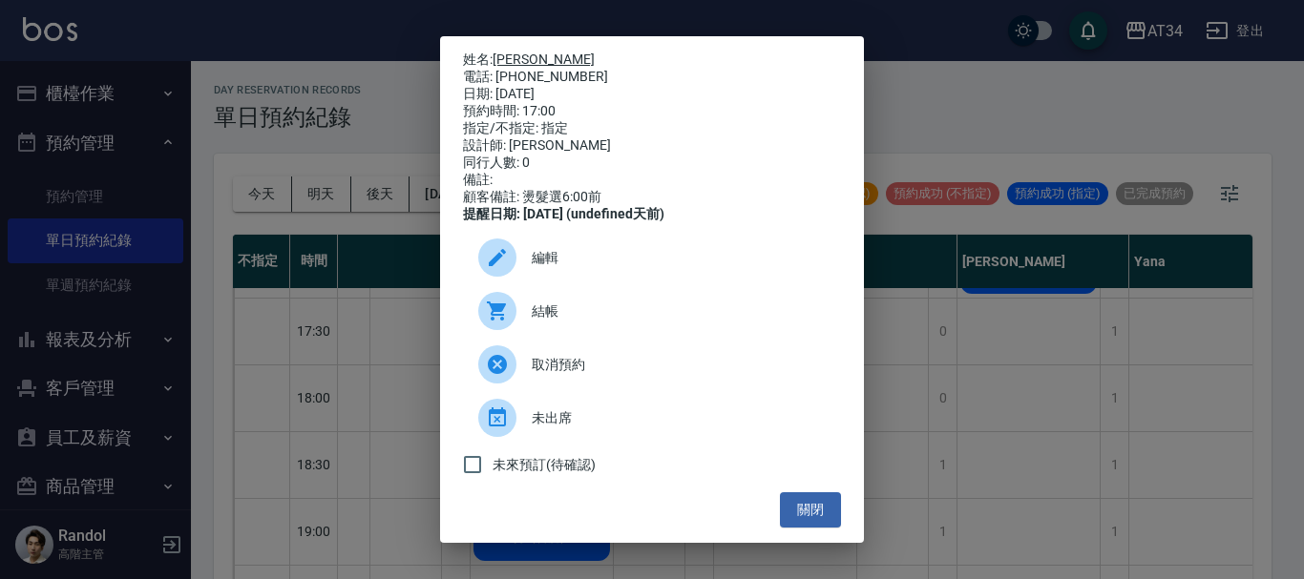
click at [533, 52] on link "高宇宏" at bounding box center [543, 59] width 102 height 15
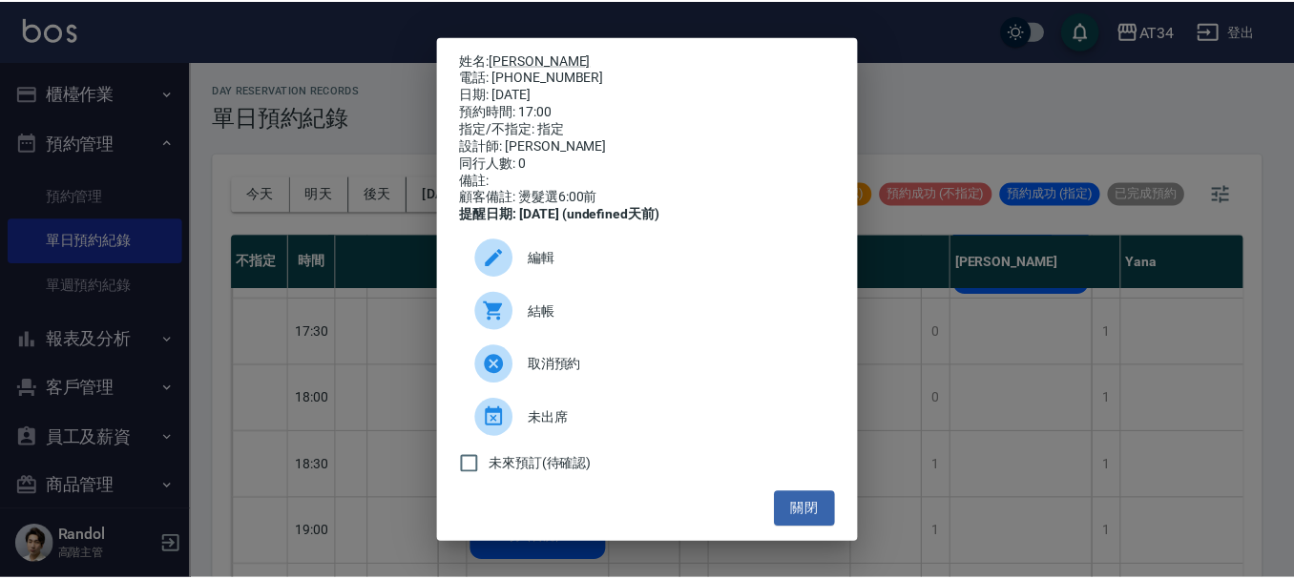
scroll to position [8, 0]
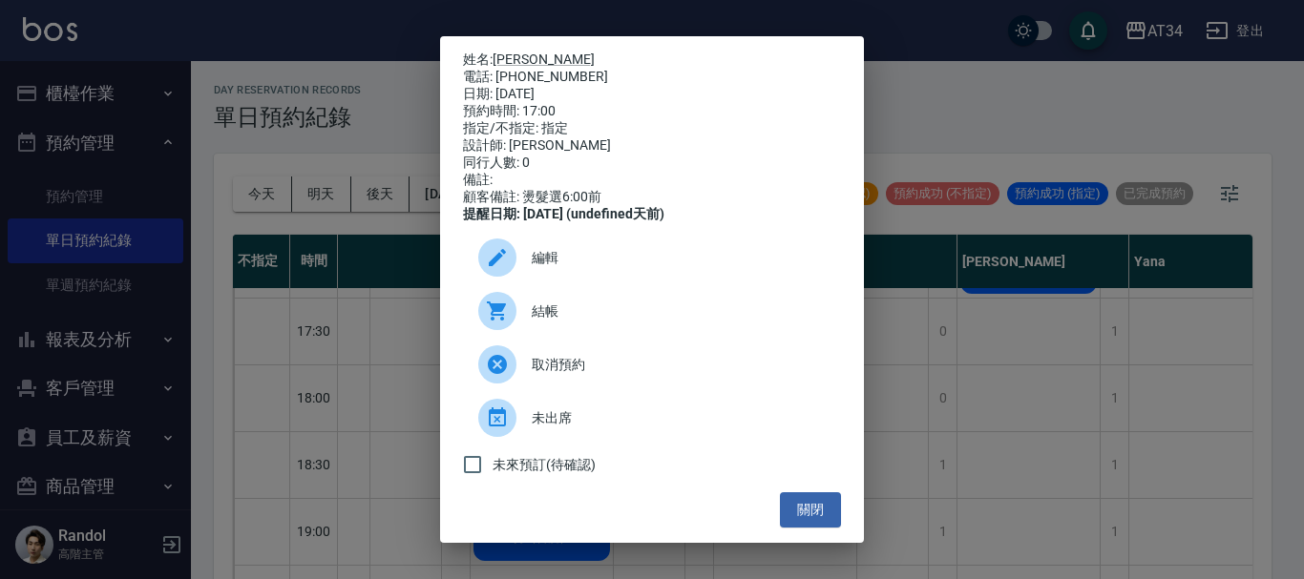
click at [1022, 428] on div "姓名: 高宇宏 電話: 0908682056 日期: 2025/10/07 預約時間: 17:00 指定/不指定: 指定 設計師: Randol 同行人數: …" at bounding box center [652, 289] width 1304 height 579
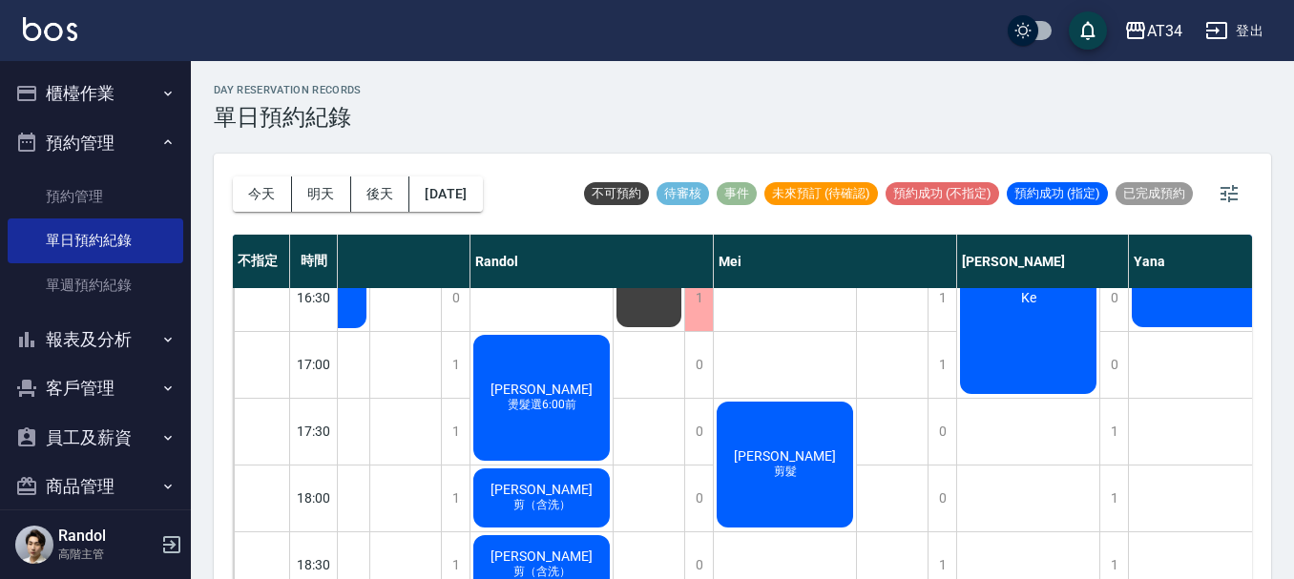
scroll to position [733, 884]
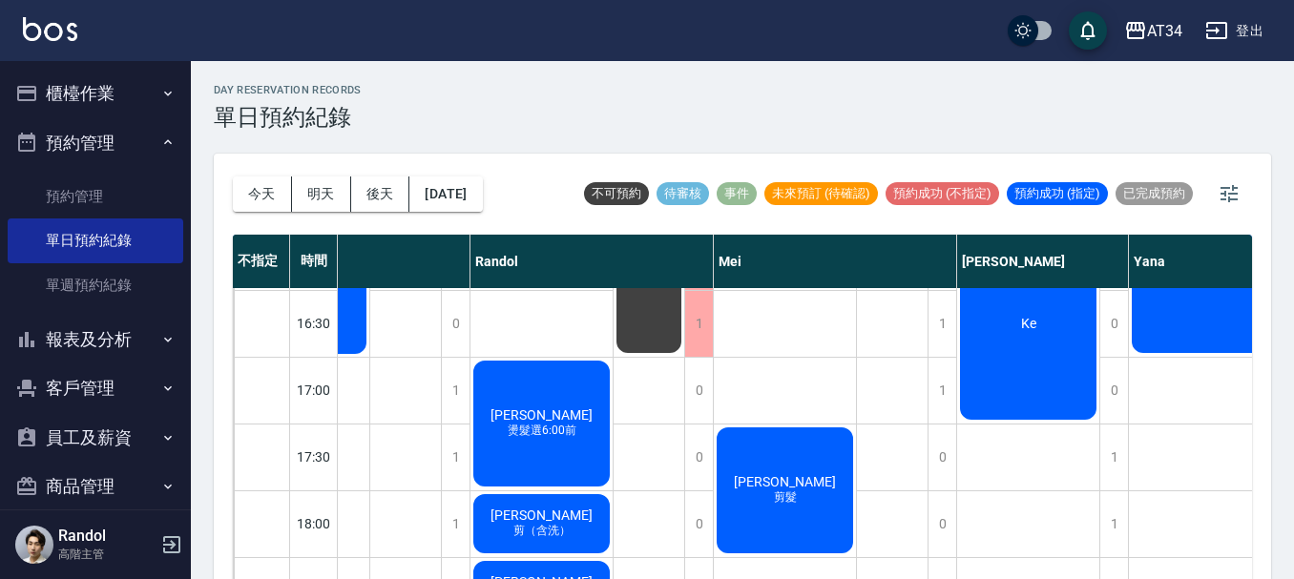
click at [767, 429] on div "吳承諺 剪髮" at bounding box center [785, 491] width 142 height 132
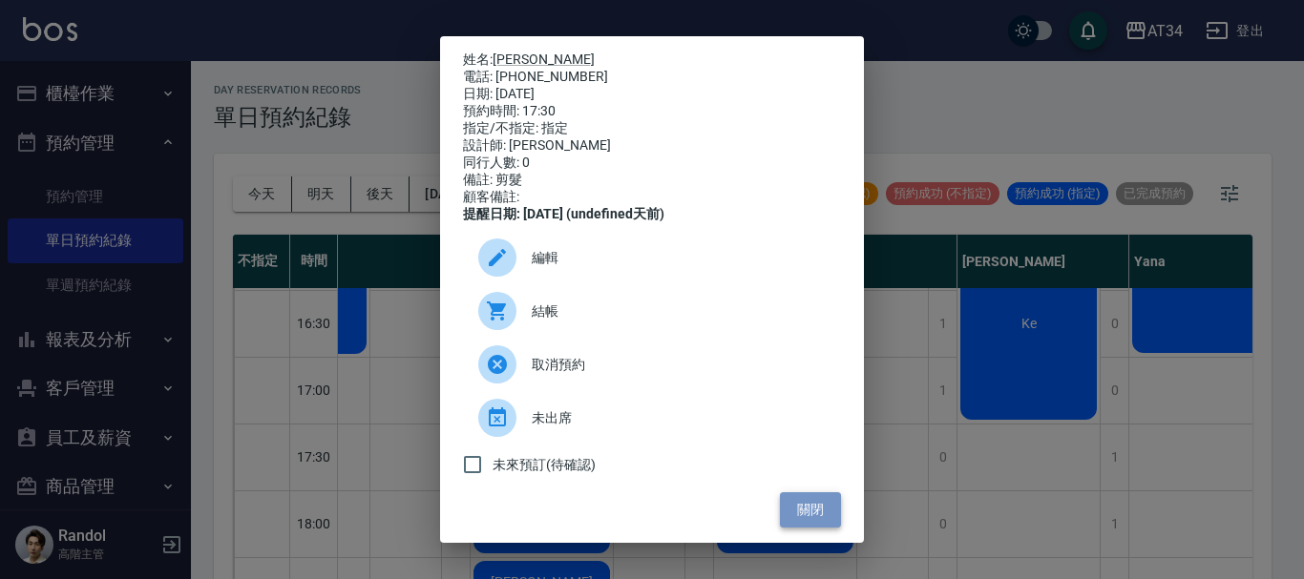
click at [793, 520] on button "關閉" at bounding box center [810, 509] width 61 height 35
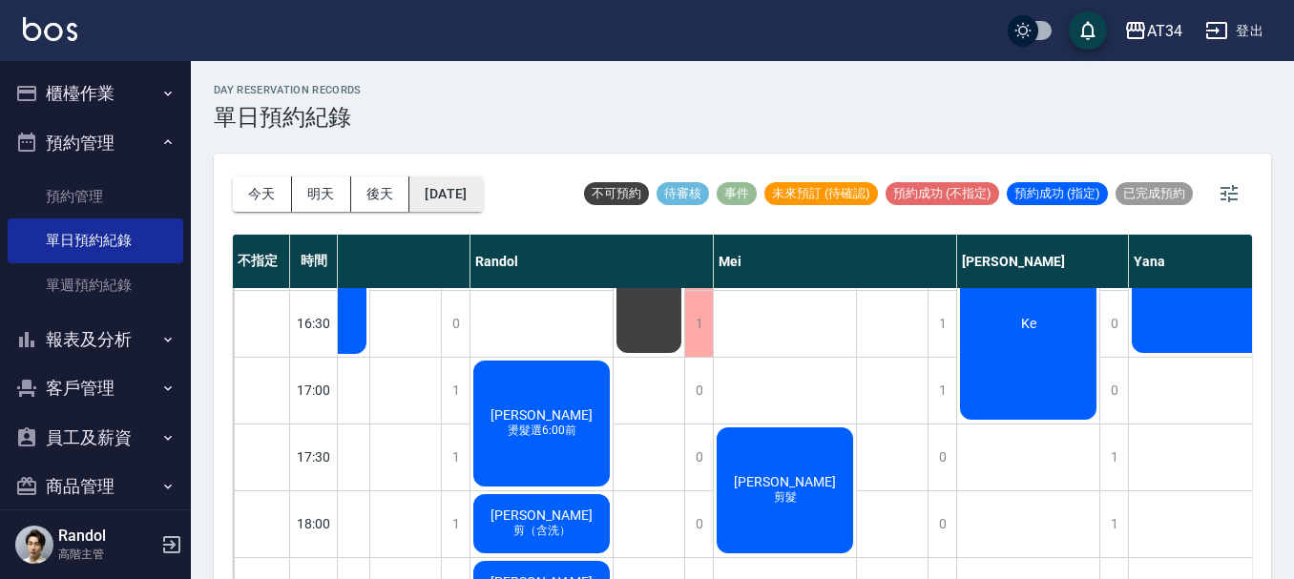
click at [456, 195] on button "2025/10/07" at bounding box center [445, 194] width 73 height 35
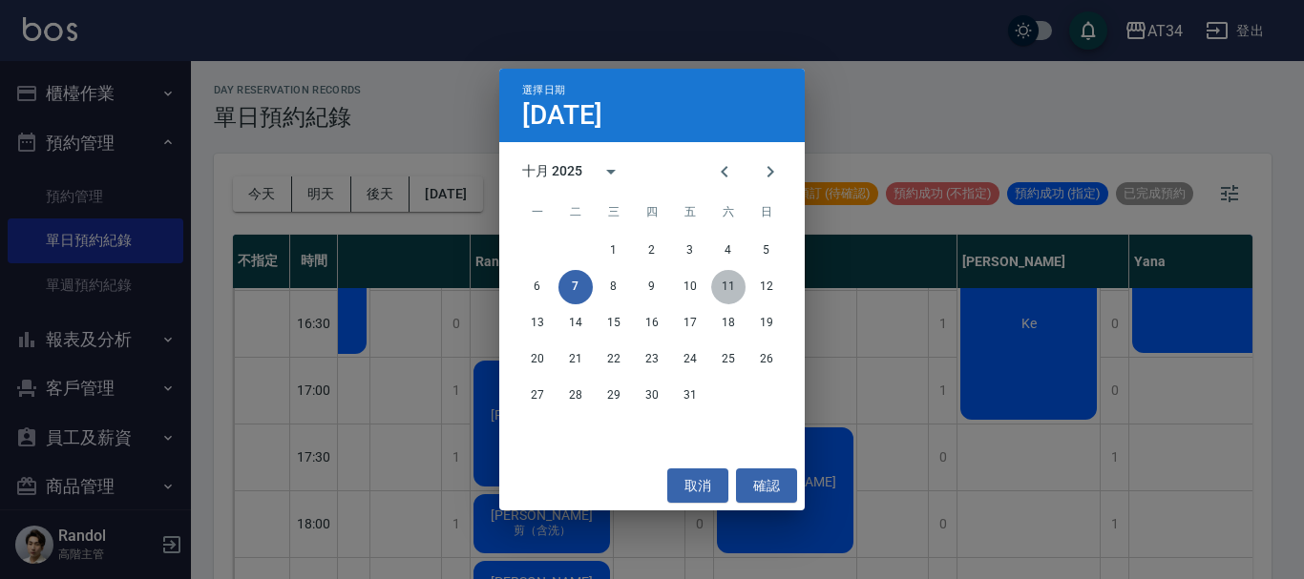
click at [722, 288] on button "11" at bounding box center [728, 287] width 34 height 34
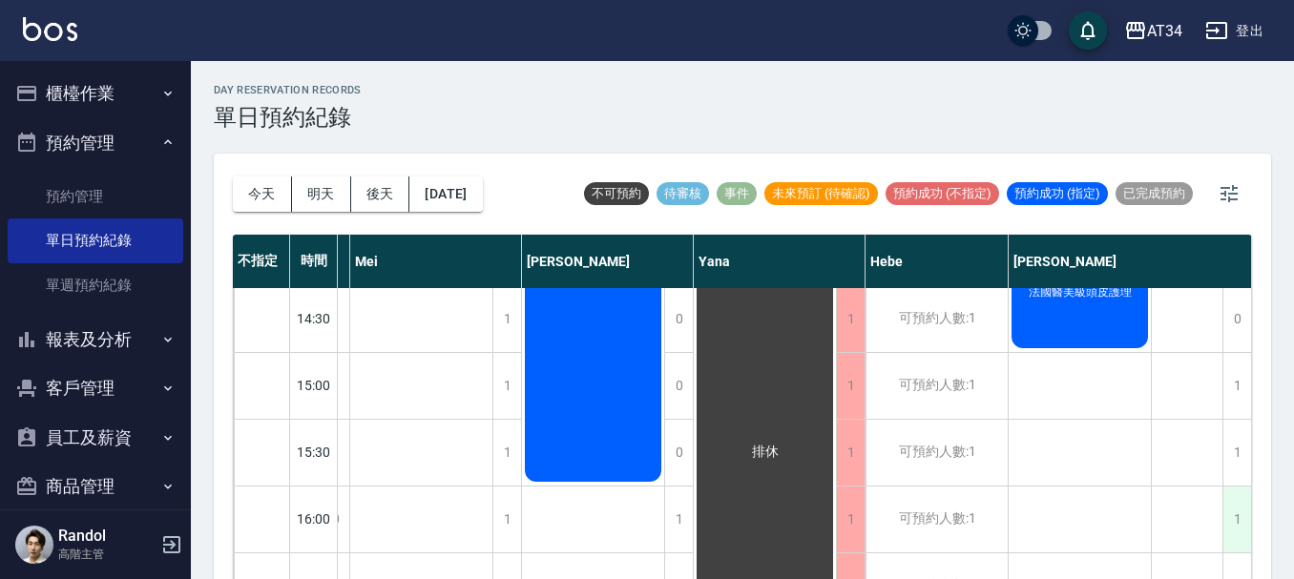
scroll to position [573, 1042]
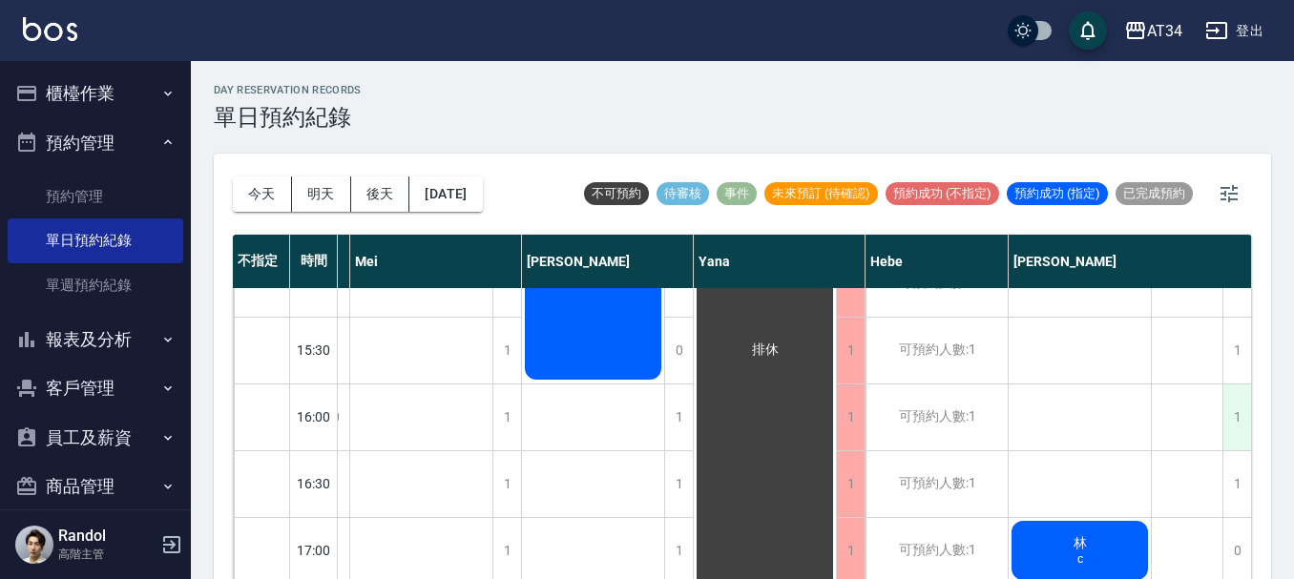
click at [1231, 429] on div "1" at bounding box center [1237, 418] width 29 height 66
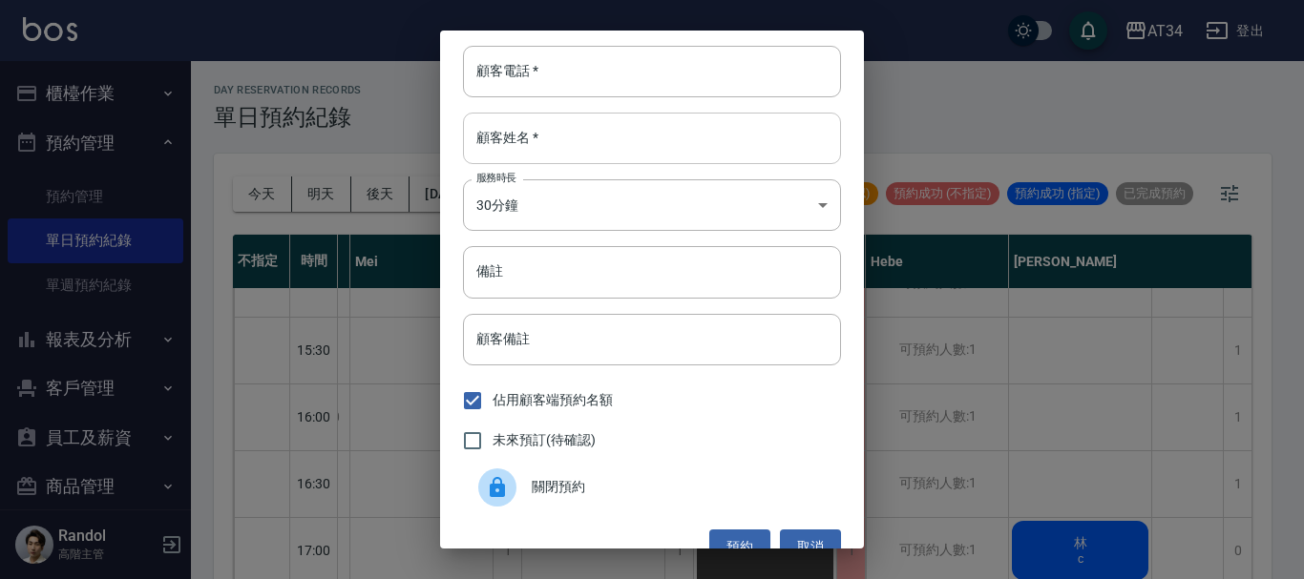
click at [524, 140] on input "顧客姓名   *" at bounding box center [652, 139] width 378 height 52
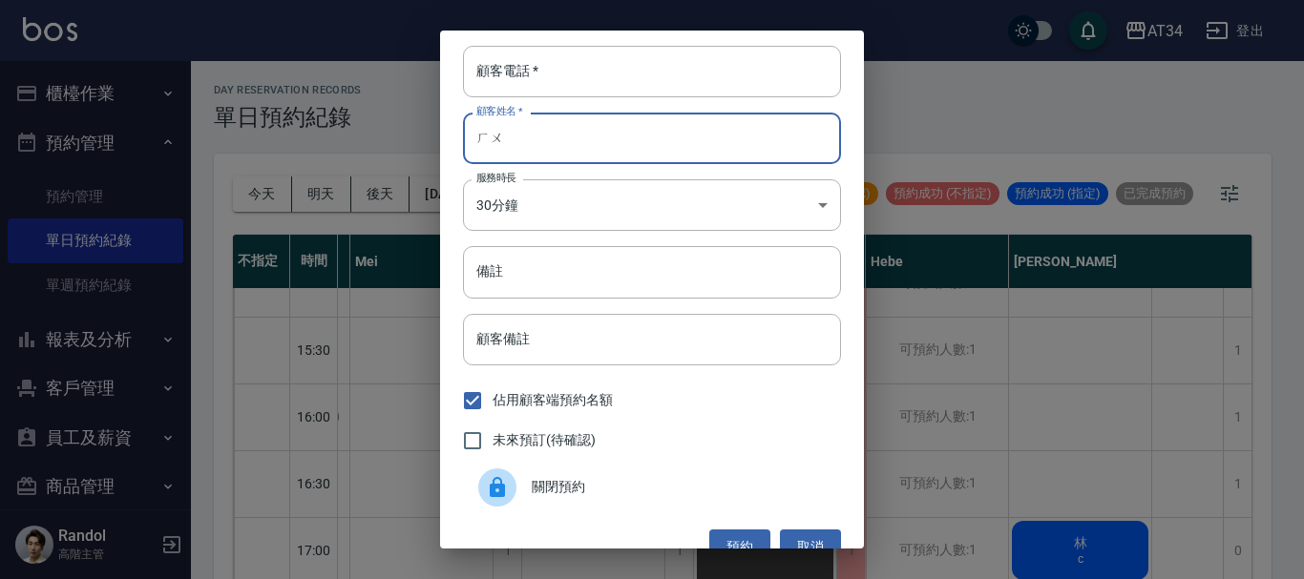
type input "ㄏ"
type input "王"
click at [525, 63] on div "顧客電話   * 顧客電話   *" at bounding box center [652, 72] width 378 height 52
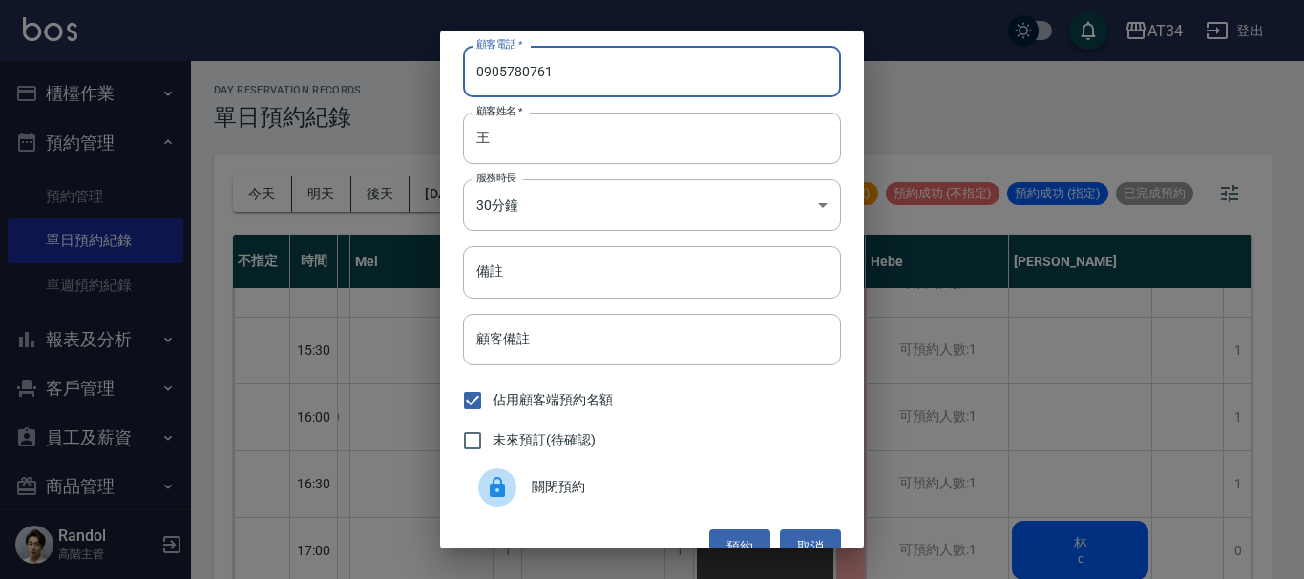
type input "0905780761"
click at [489, 344] on input "顧客備註" at bounding box center [652, 340] width 378 height 52
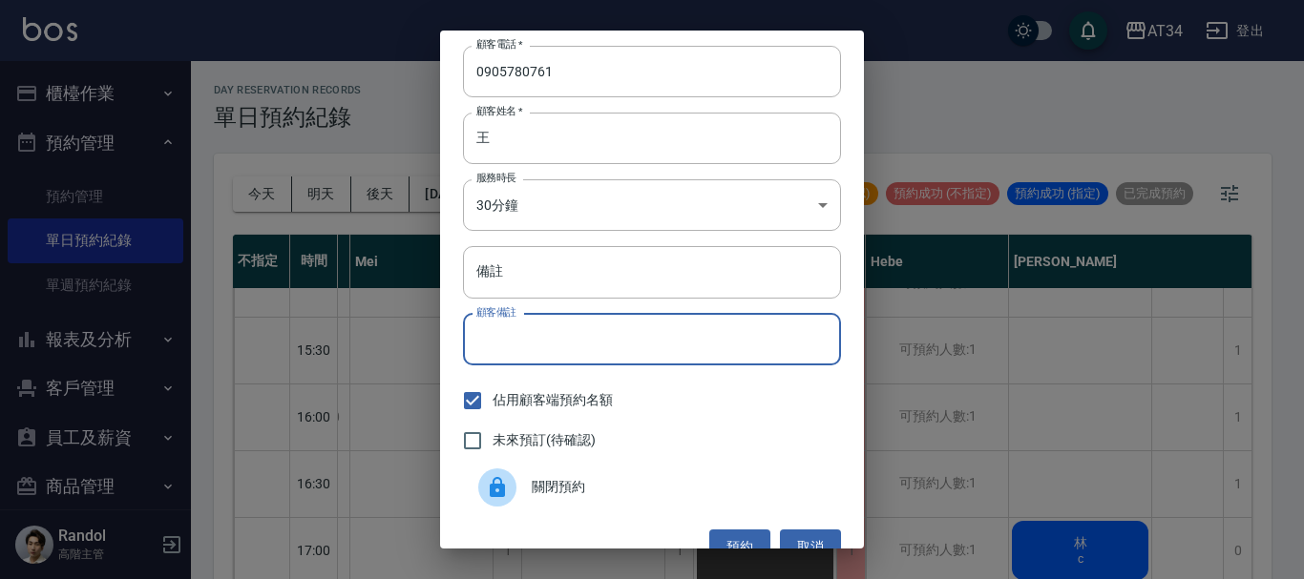
type input "2"
type input "單剪"
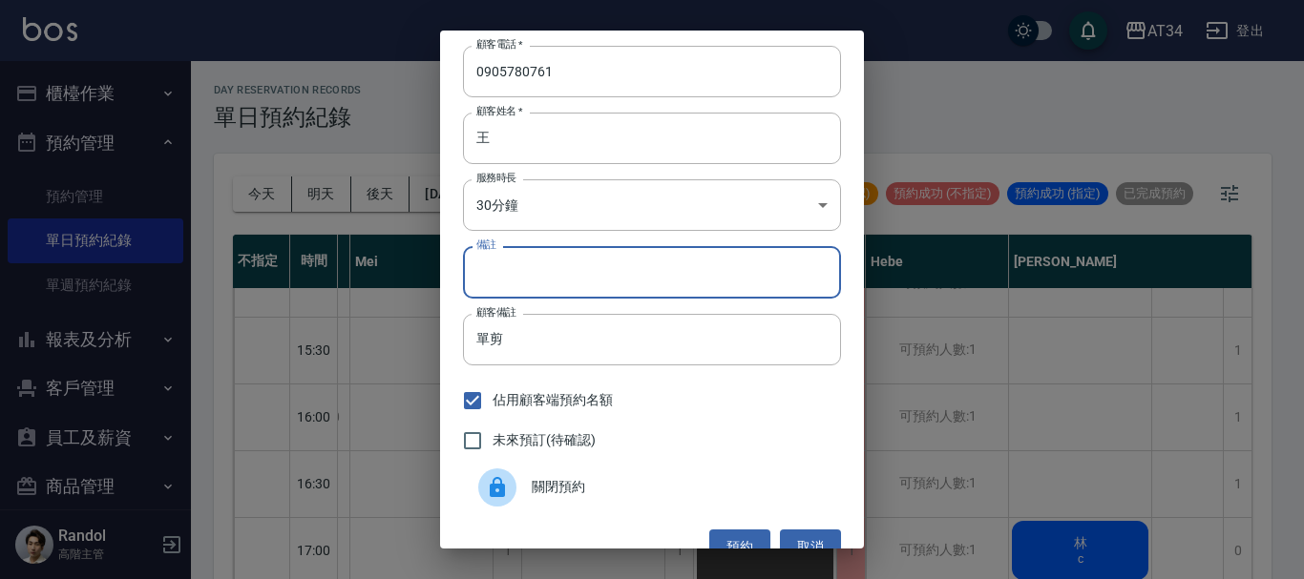
click at [522, 263] on input "備註" at bounding box center [652, 272] width 378 height 52
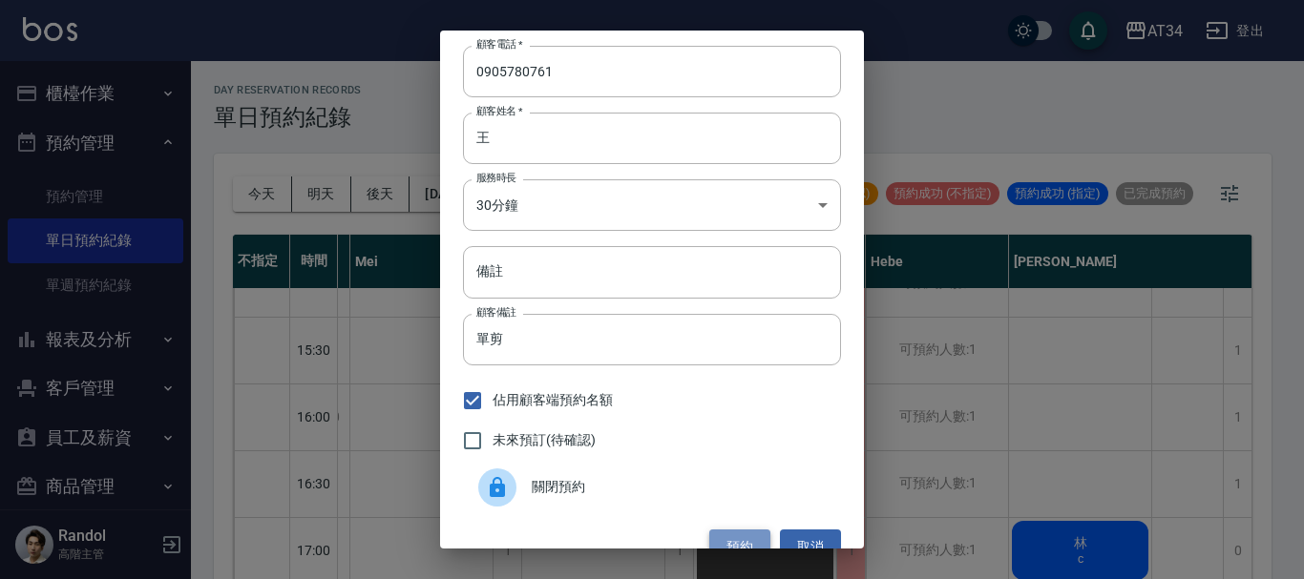
click at [739, 539] on button "預約" at bounding box center [739, 547] width 61 height 35
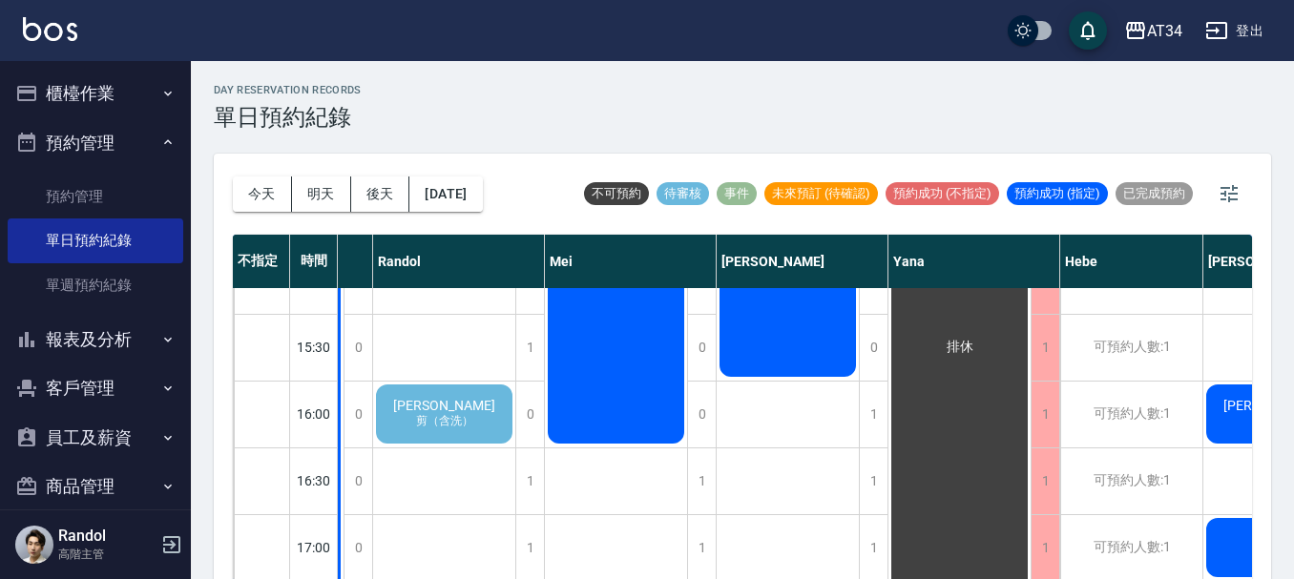
scroll to position [542, 838]
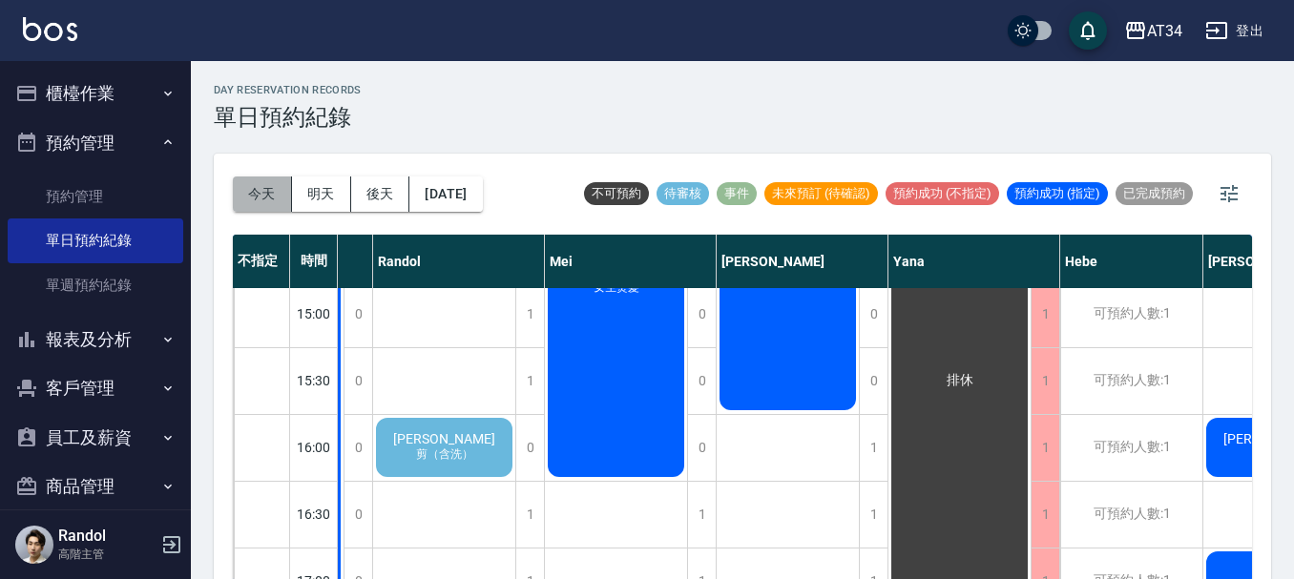
click at [268, 205] on button "今天" at bounding box center [262, 194] width 59 height 35
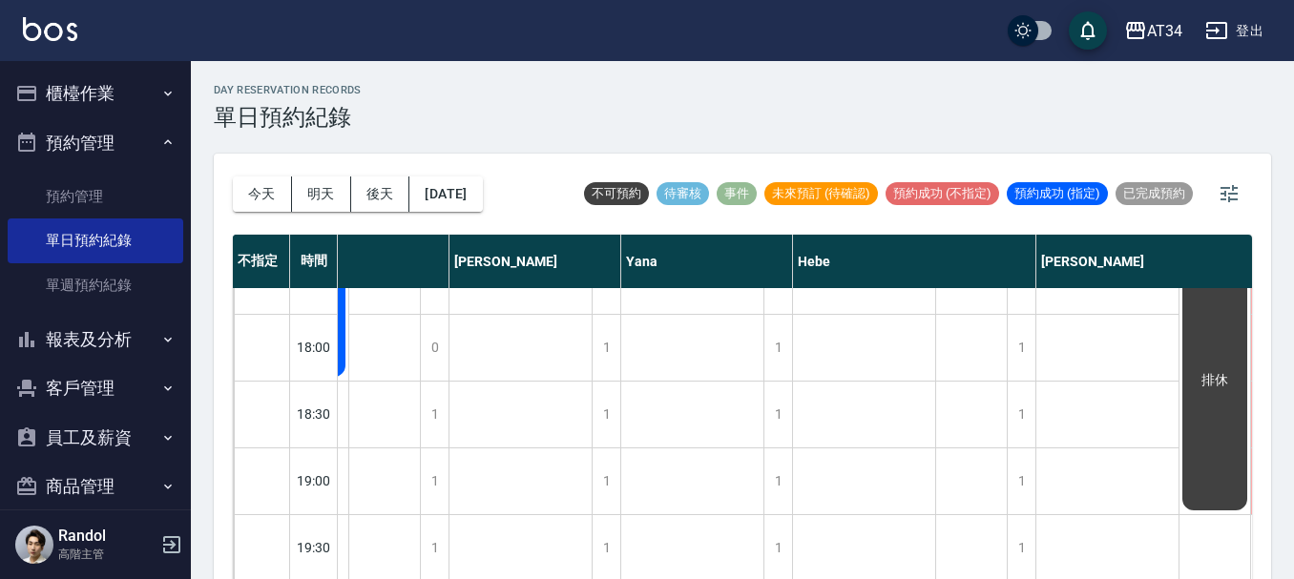
scroll to position [924, 1429]
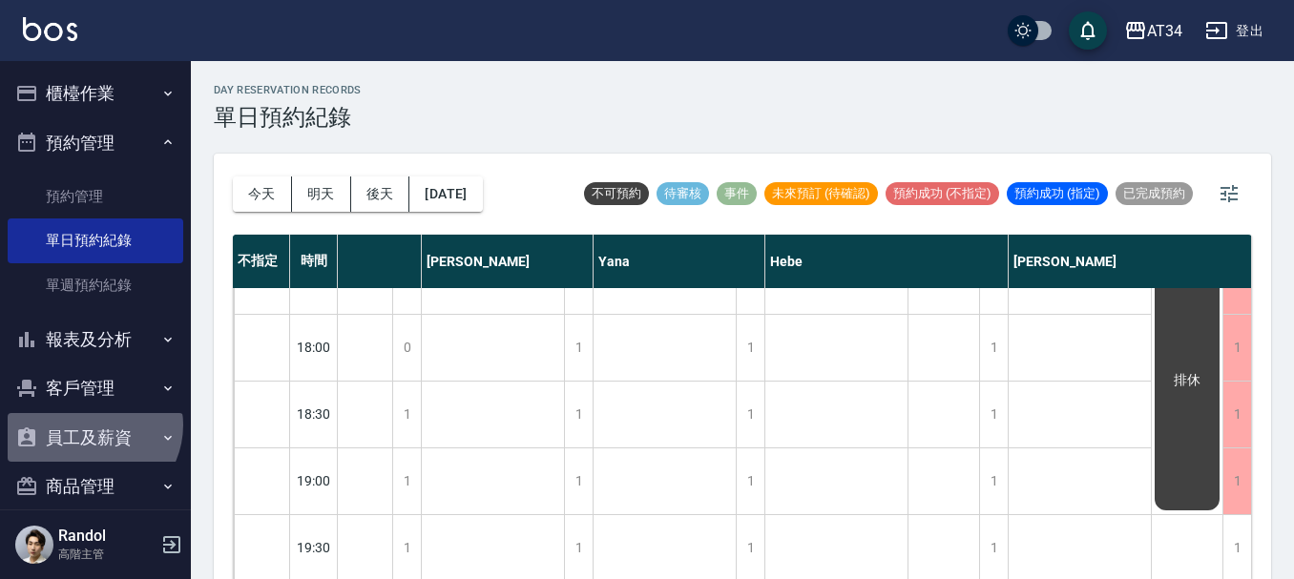
click at [90, 426] on button "員工及薪資" at bounding box center [96, 438] width 176 height 50
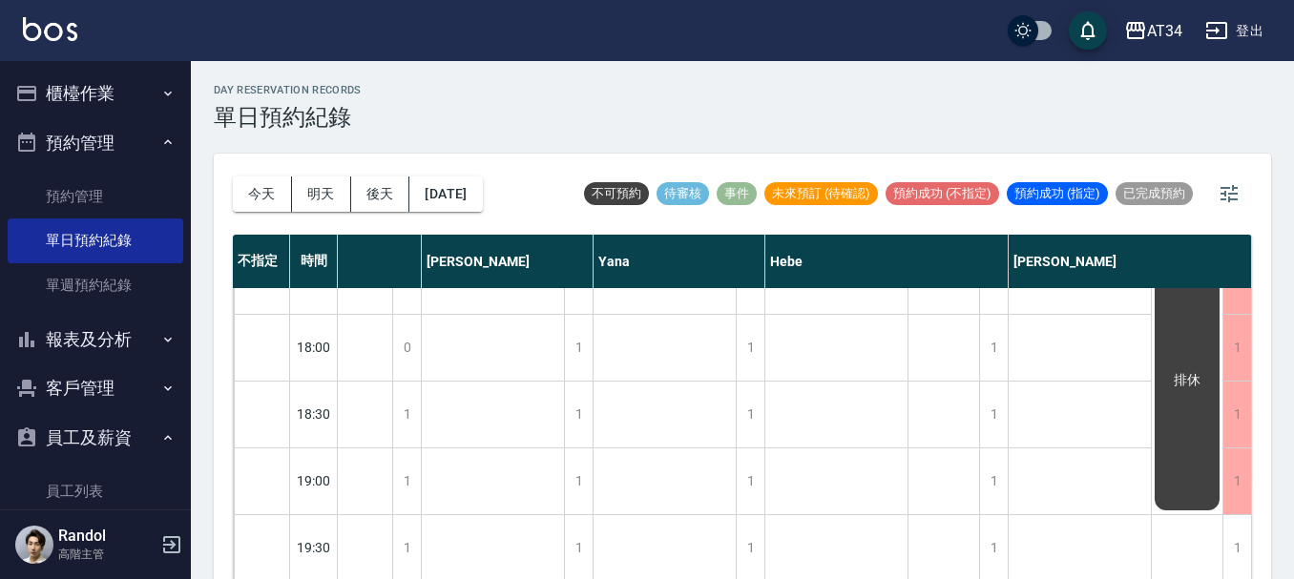
scroll to position [95, 0]
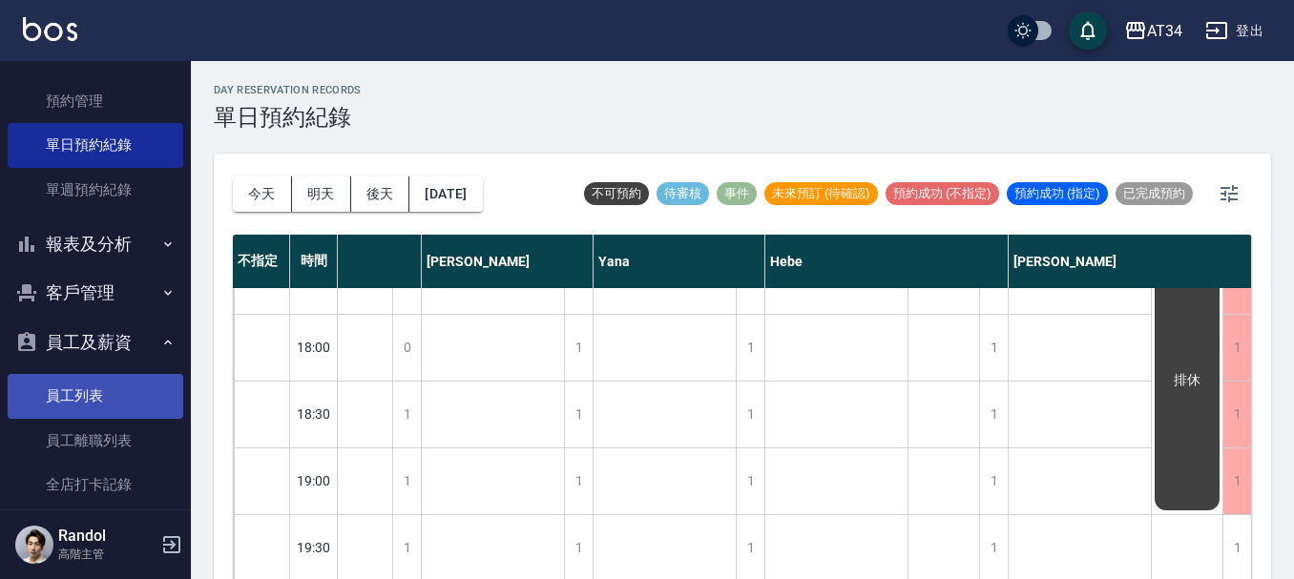
click at [102, 388] on link "員工列表" at bounding box center [96, 396] width 176 height 44
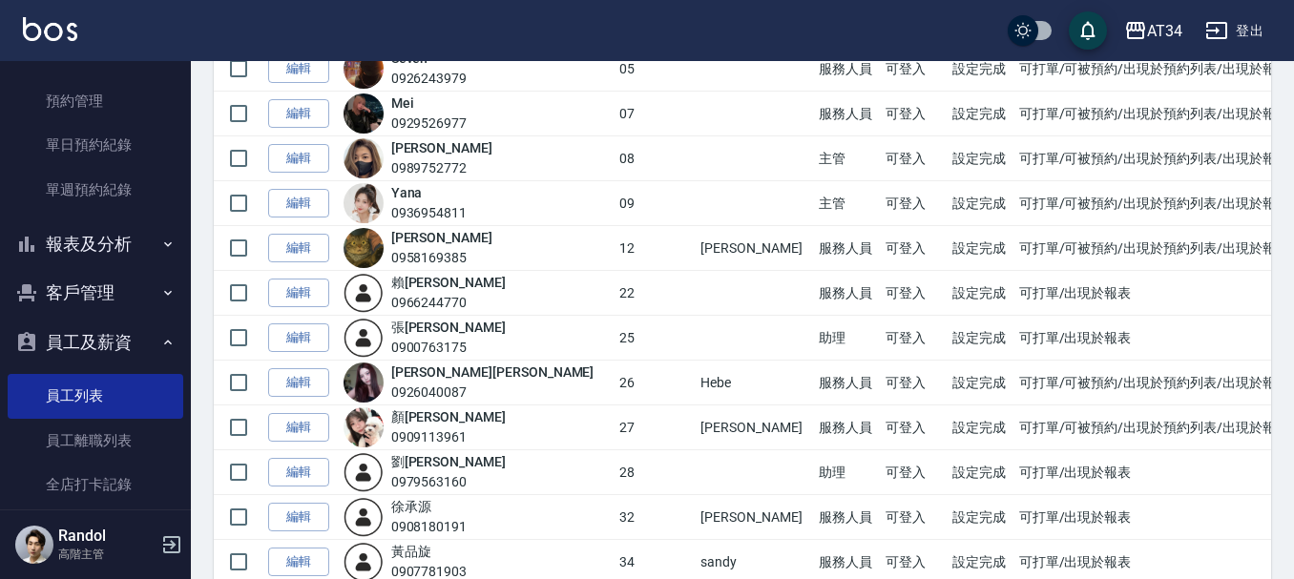
scroll to position [477, 0]
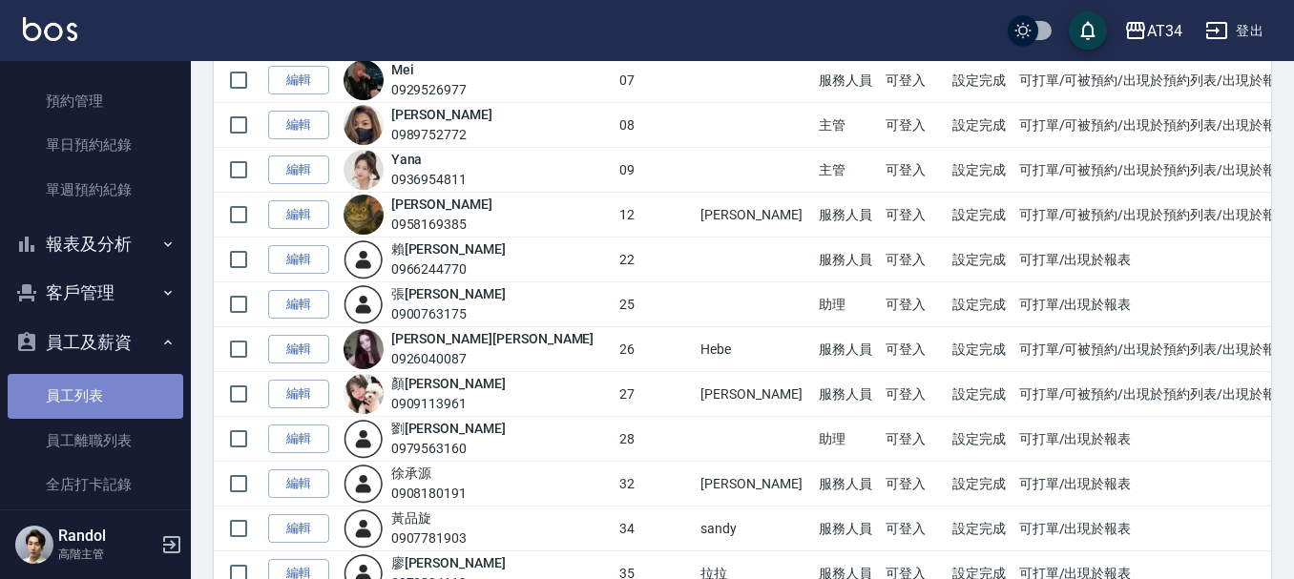
click at [119, 397] on link "員工列表" at bounding box center [96, 396] width 176 height 44
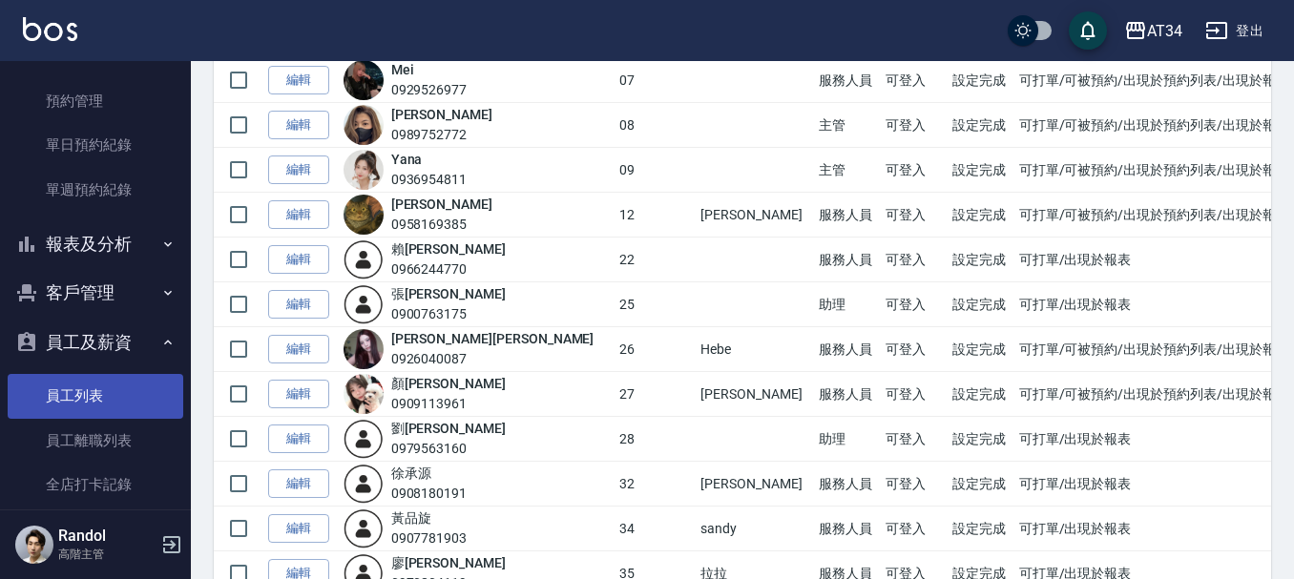
click at [123, 383] on link "員工列表" at bounding box center [96, 396] width 176 height 44
click at [125, 369] on ul "員工列表 員工離職列表 全店打卡記錄 考勤排班總表 每月薪資維護 薪資條 薪資明細表 薪資轉帳明細" at bounding box center [96, 550] width 176 height 368
click at [127, 358] on button "員工及薪資" at bounding box center [96, 343] width 176 height 50
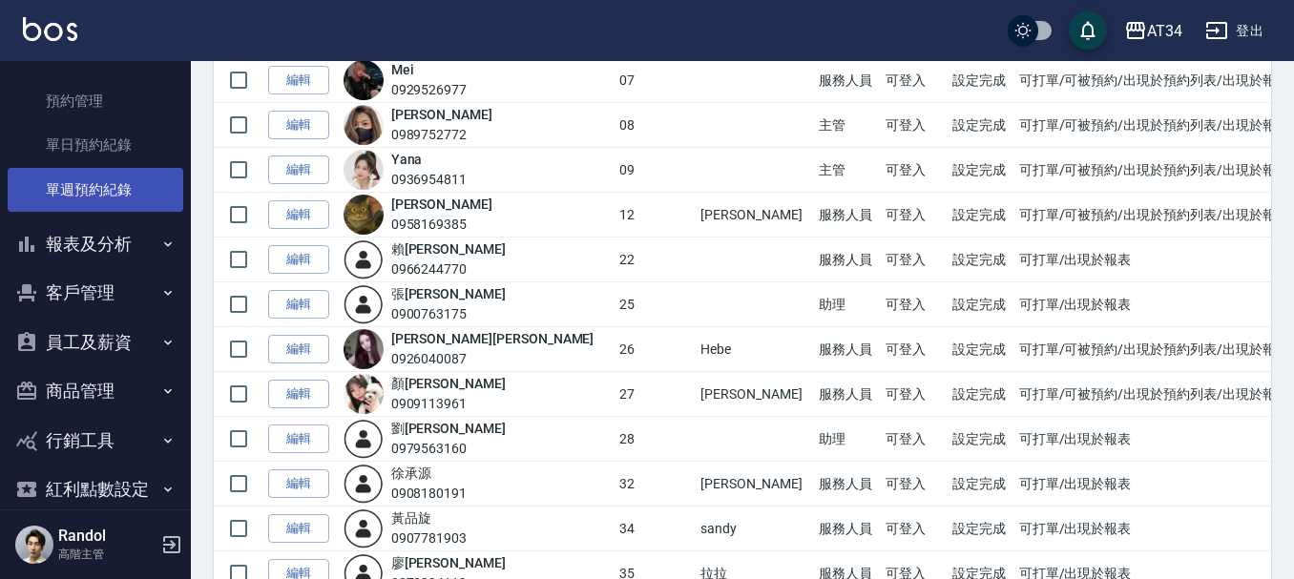
click at [116, 179] on link "單週預約紀錄" at bounding box center [96, 190] width 176 height 44
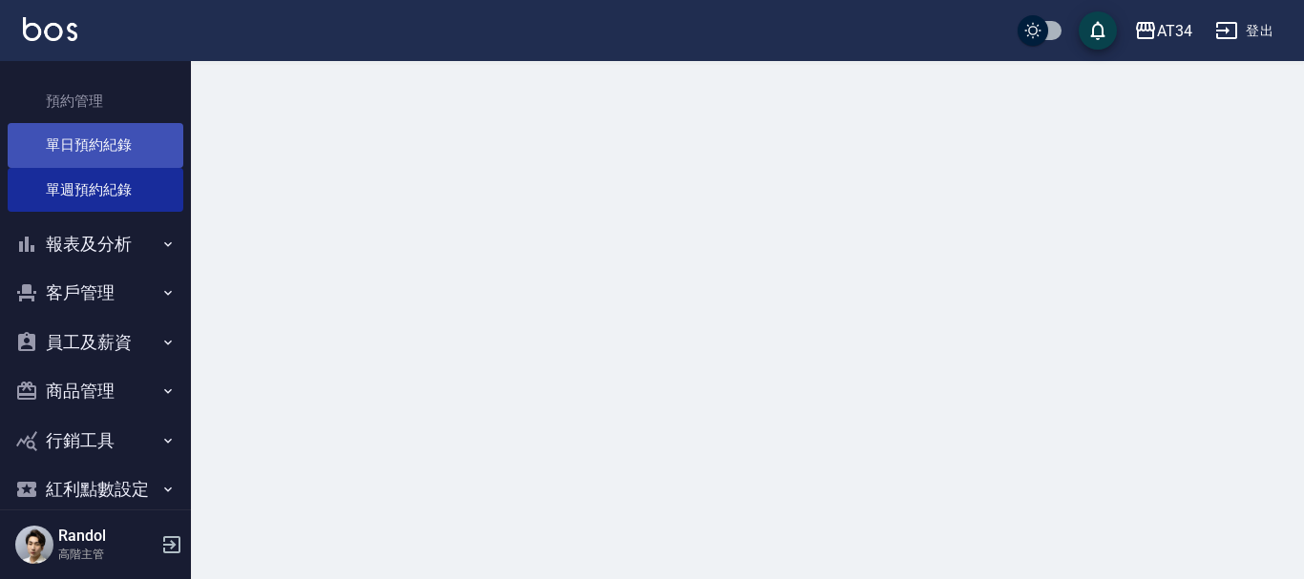
click at [115, 144] on link "單日預約紀錄" at bounding box center [96, 145] width 176 height 44
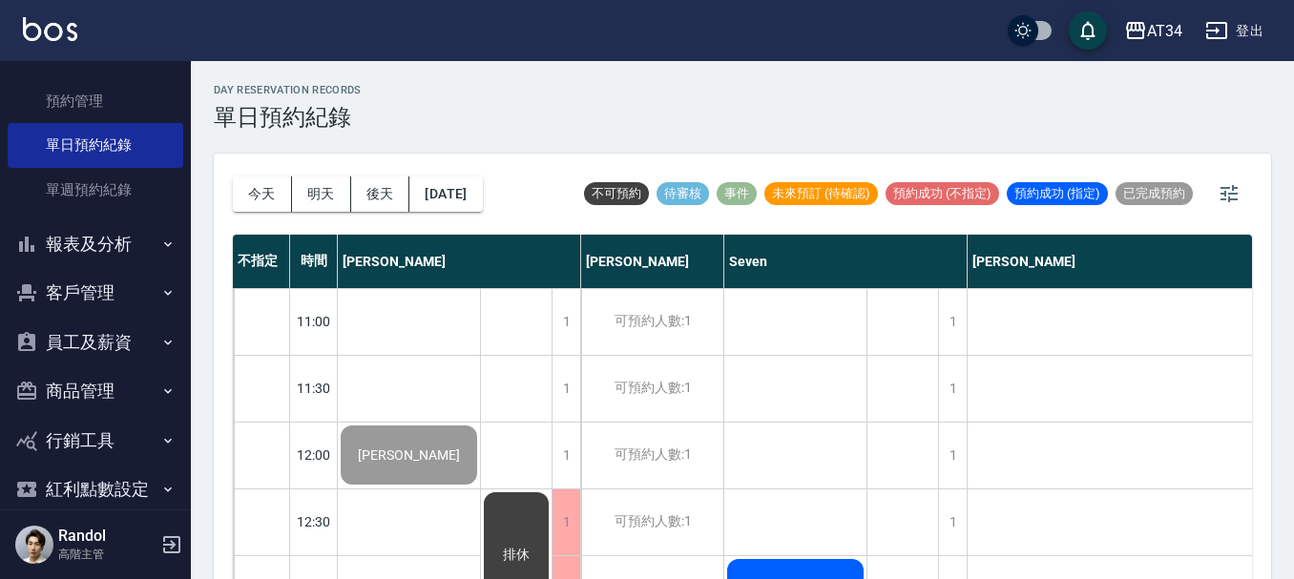
click at [246, 176] on div "今天 明天 後天 2025/10/07" at bounding box center [358, 194] width 250 height 81
click at [251, 190] on button "今天" at bounding box center [262, 194] width 59 height 35
click at [260, 182] on button "今天" at bounding box center [262, 194] width 59 height 35
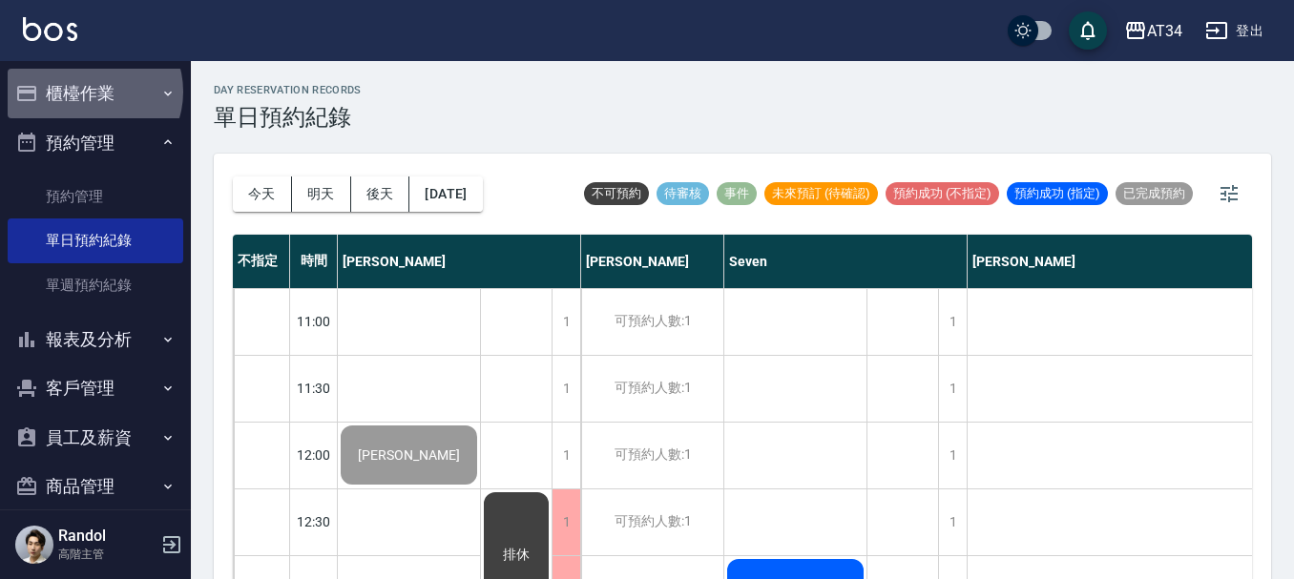
click at [93, 92] on button "櫃檯作業" at bounding box center [96, 94] width 176 height 50
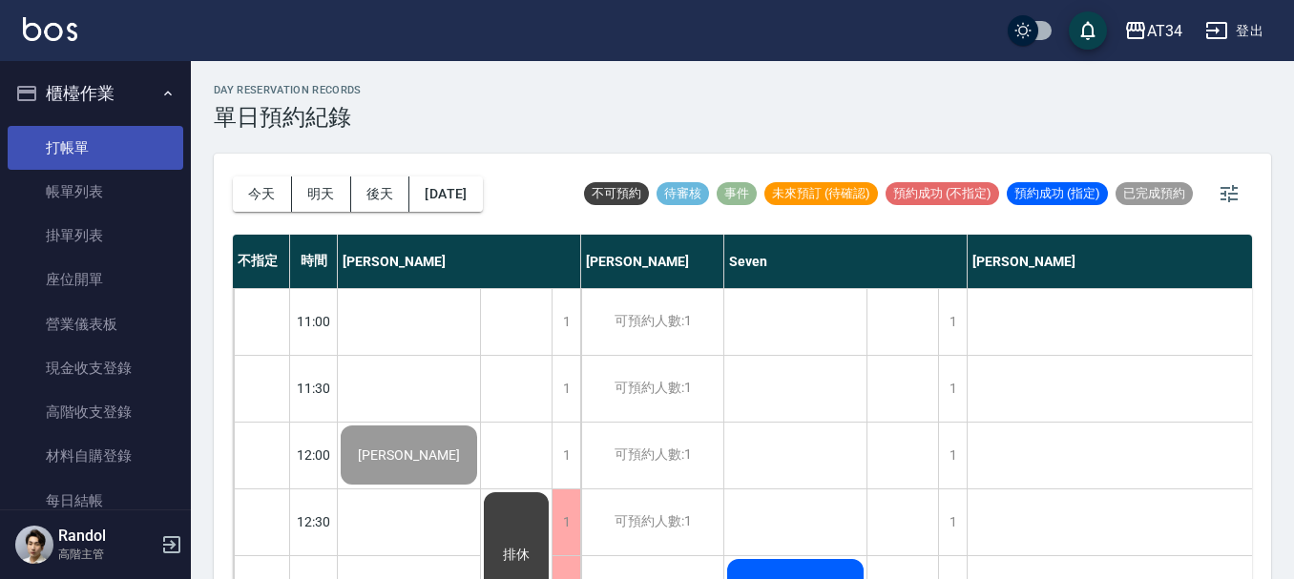
click at [90, 149] on link "打帳單" at bounding box center [96, 148] width 176 height 44
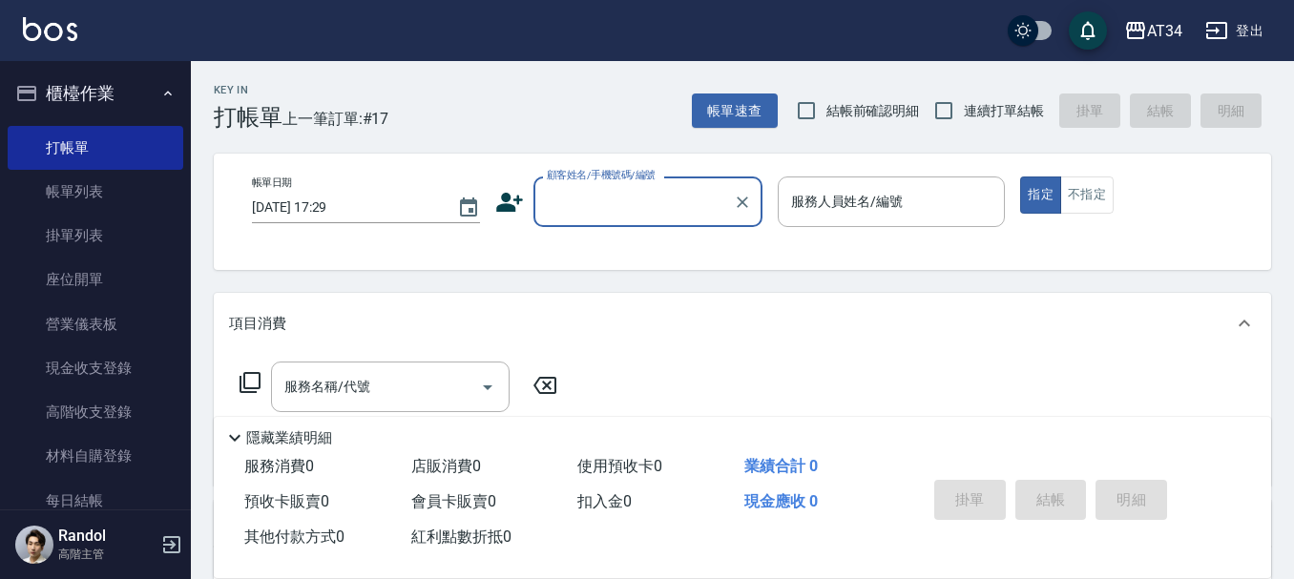
click at [631, 192] on input "顧客姓名/手機號碼/編號" at bounding box center [633, 201] width 183 height 33
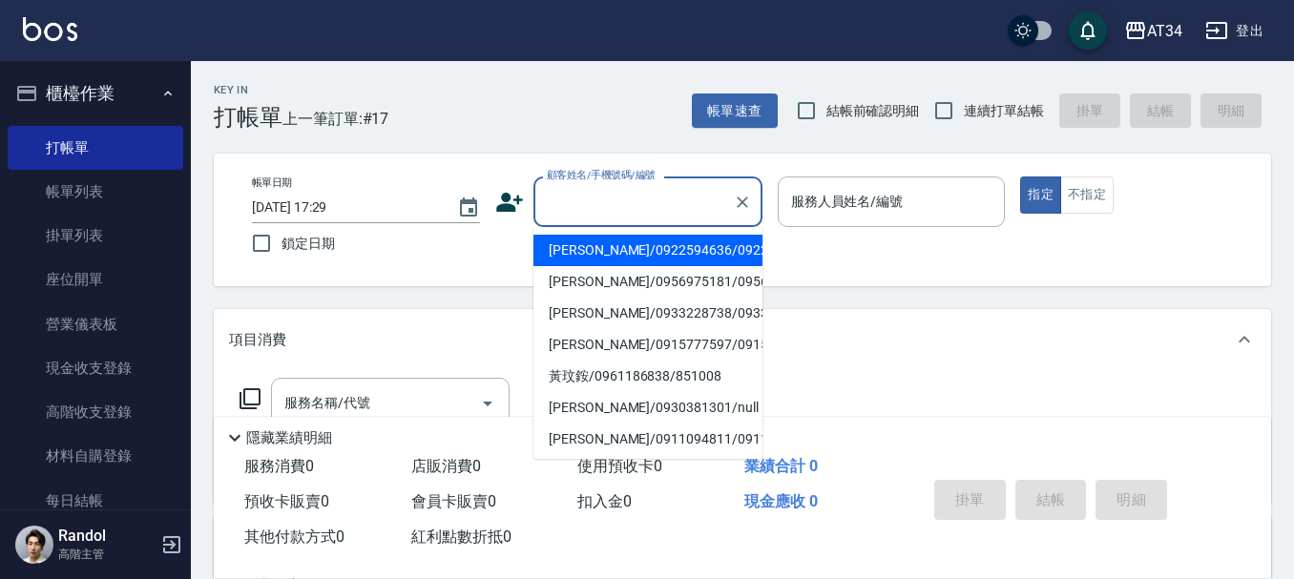
click at [631, 192] on input "顧客姓名/手機號碼/編號" at bounding box center [633, 201] width 183 height 33
click at [604, 262] on li "羅珮茹/0938380104/" at bounding box center [648, 250] width 229 height 31
type input "羅珮茹/0938380104/"
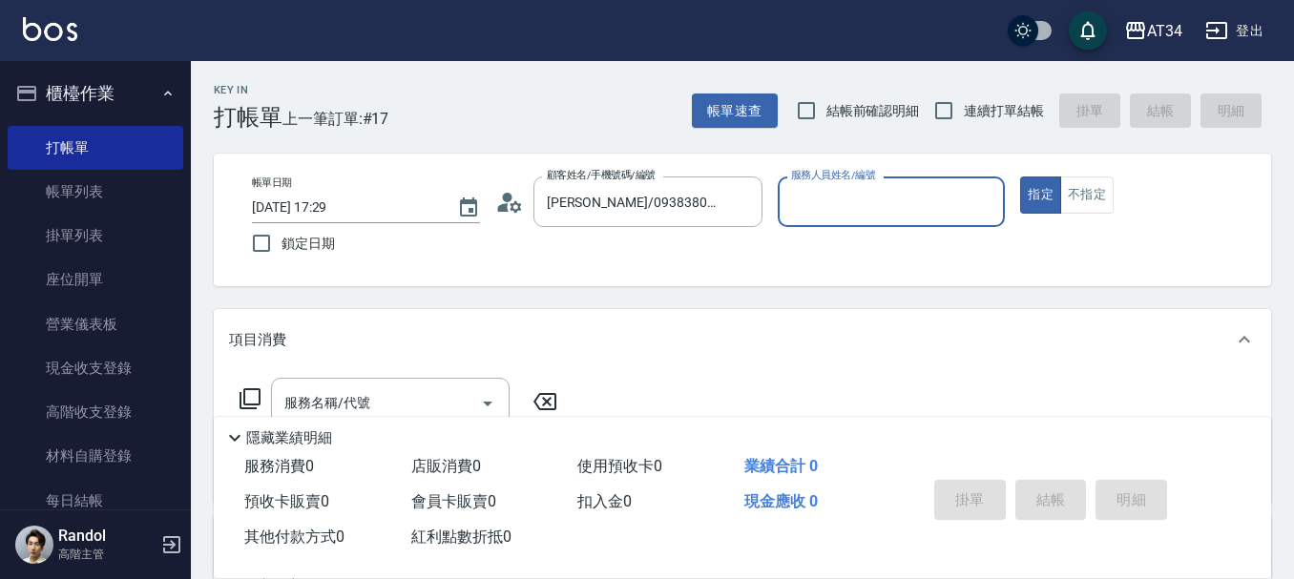
type input "[PERSON_NAME]-02"
click at [750, 198] on icon "Clear" at bounding box center [742, 202] width 19 height 19
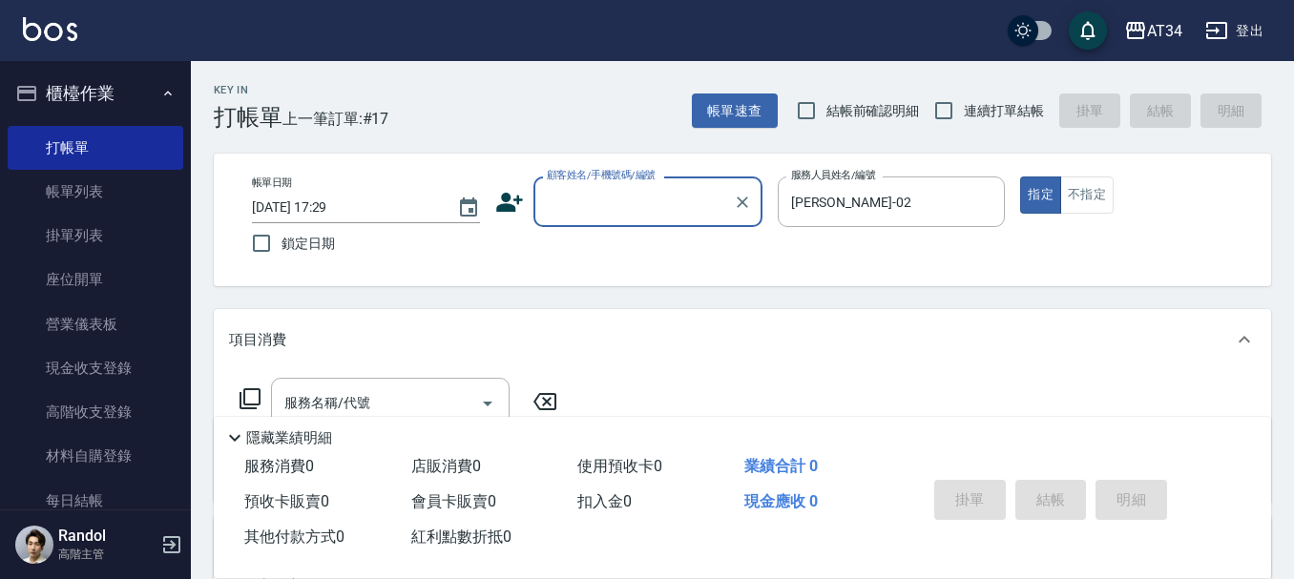
click at [725, 197] on div "顧客姓名/手機號碼/編號" at bounding box center [648, 202] width 229 height 51
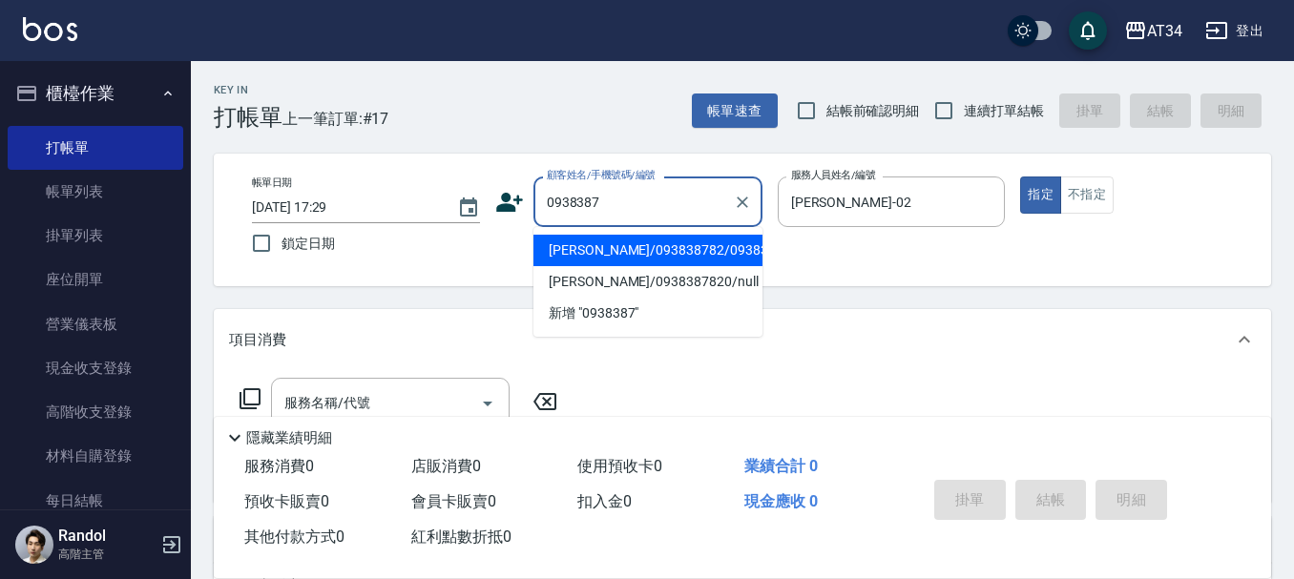
click at [702, 252] on li "[PERSON_NAME]/093838782/0938387820" at bounding box center [648, 250] width 229 height 31
type input "[PERSON_NAME]/093838782/0938387820"
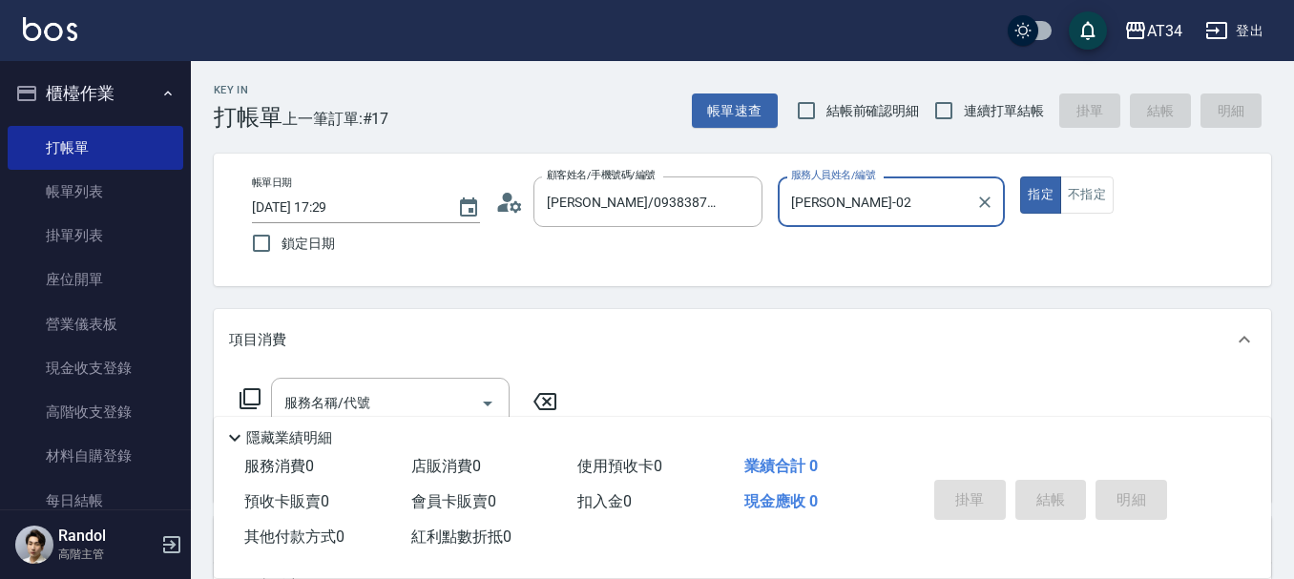
type input "annie-27"
click at [736, 271] on div "帳單日期 2025/10/07 17:29 鎖定日期 顧客姓名/手機號碼/編號 鄭偉柏/093838782/0938387820 顧客姓名/手機號碼/編號 服…" at bounding box center [742, 220] width 1057 height 133
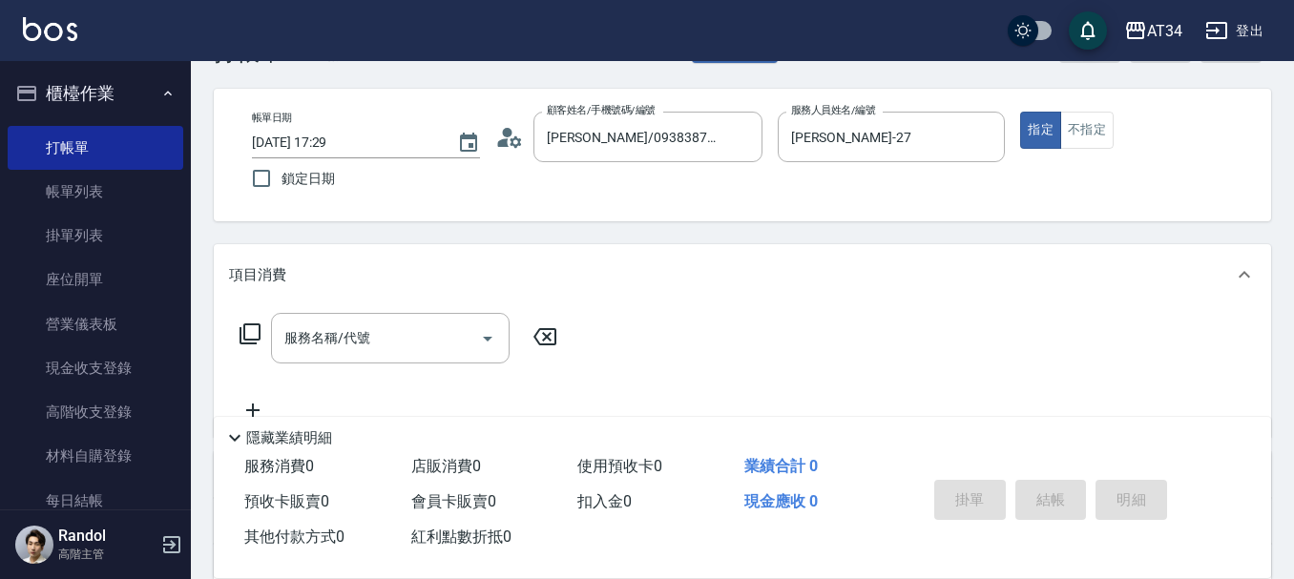
scroll to position [95, 0]
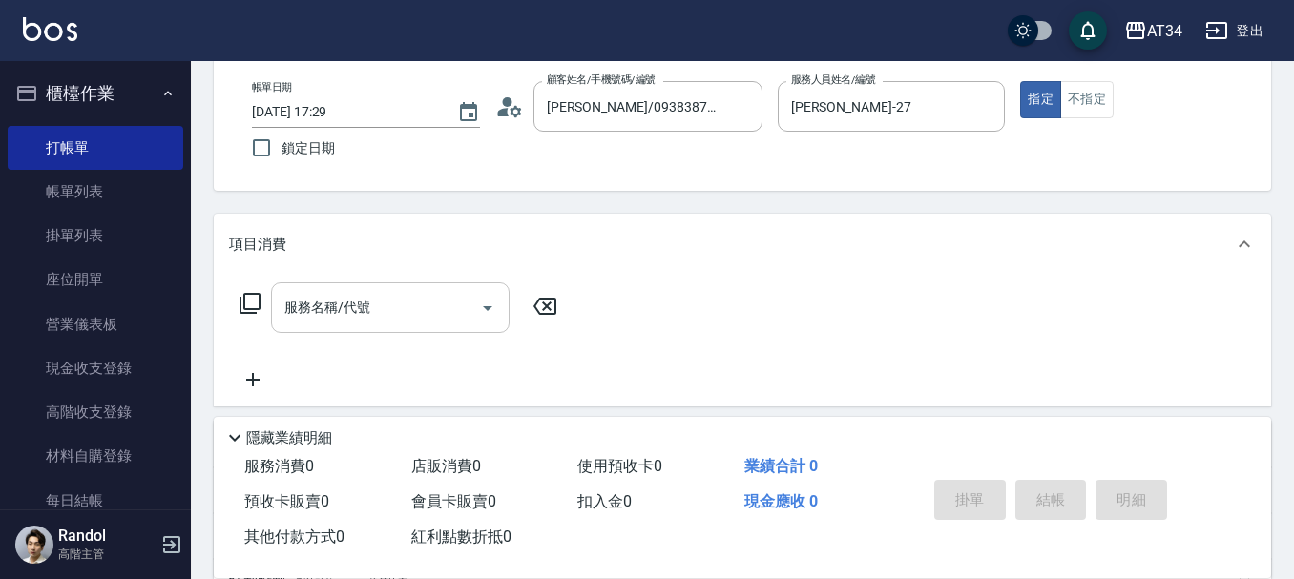
click at [421, 316] on input "服務名稱/代號" at bounding box center [376, 307] width 193 height 33
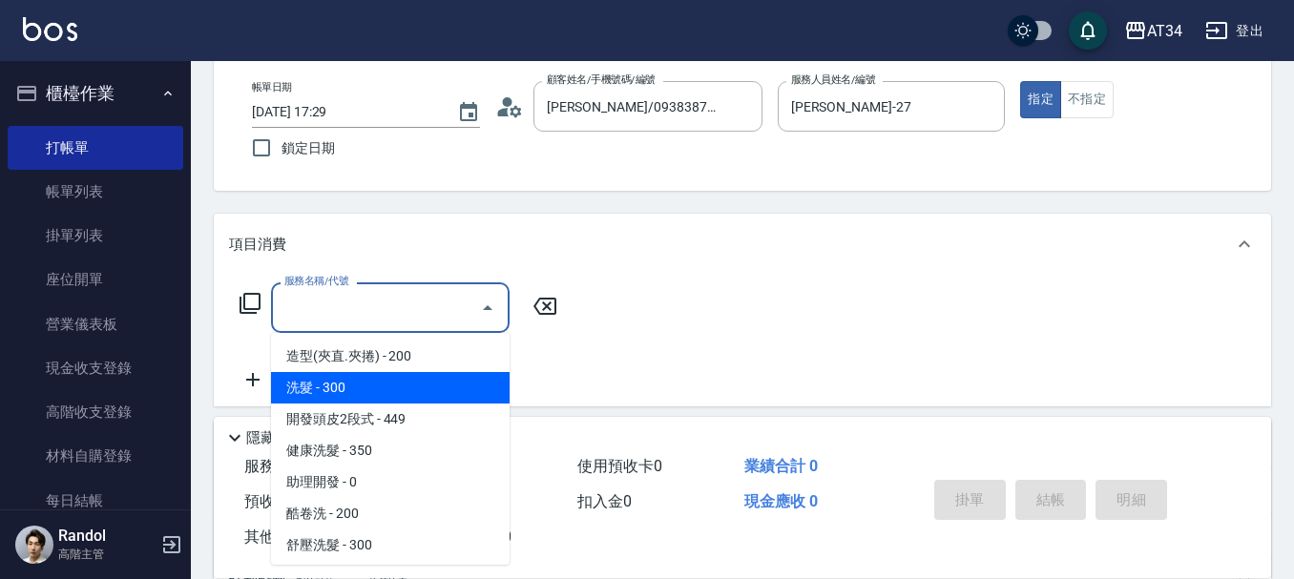
click at [366, 388] on span "洗髮 - 300" at bounding box center [390, 387] width 239 height 31
type input "洗髮(201)"
type input "30"
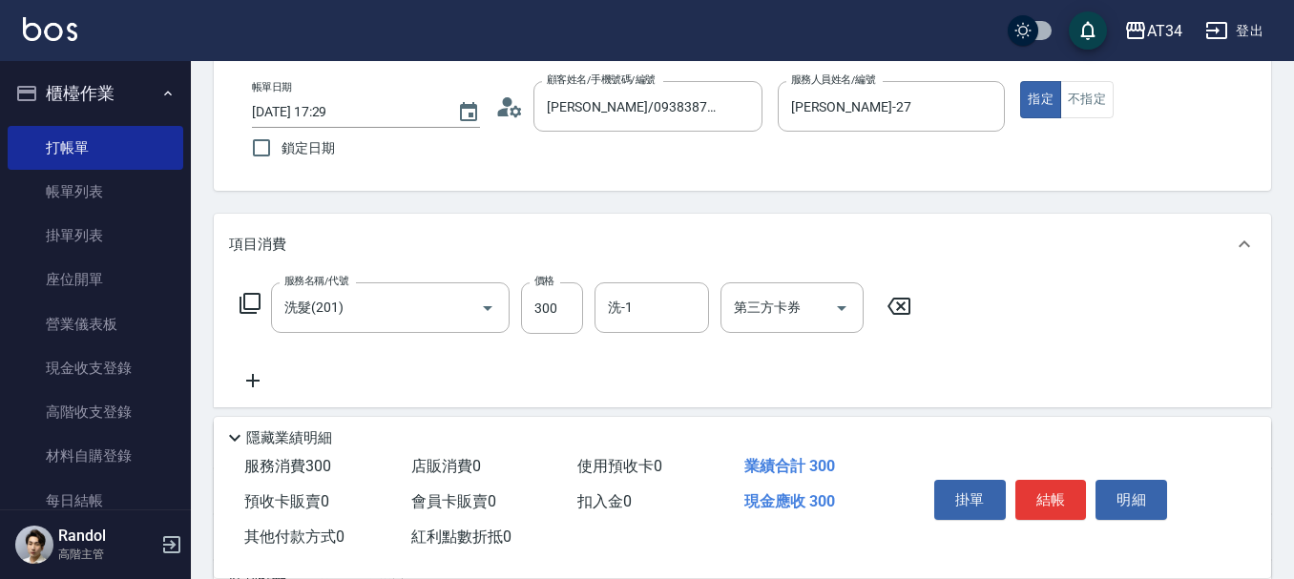
click at [584, 300] on div "服務名稱/代號 洗髮(201) 服務名稱/代號 價格 300 價格 洗-1 洗-1 第三方卡券 第三方卡券" at bounding box center [576, 308] width 694 height 52
click at [667, 303] on input "洗-1" at bounding box center [651, 307] width 97 height 33
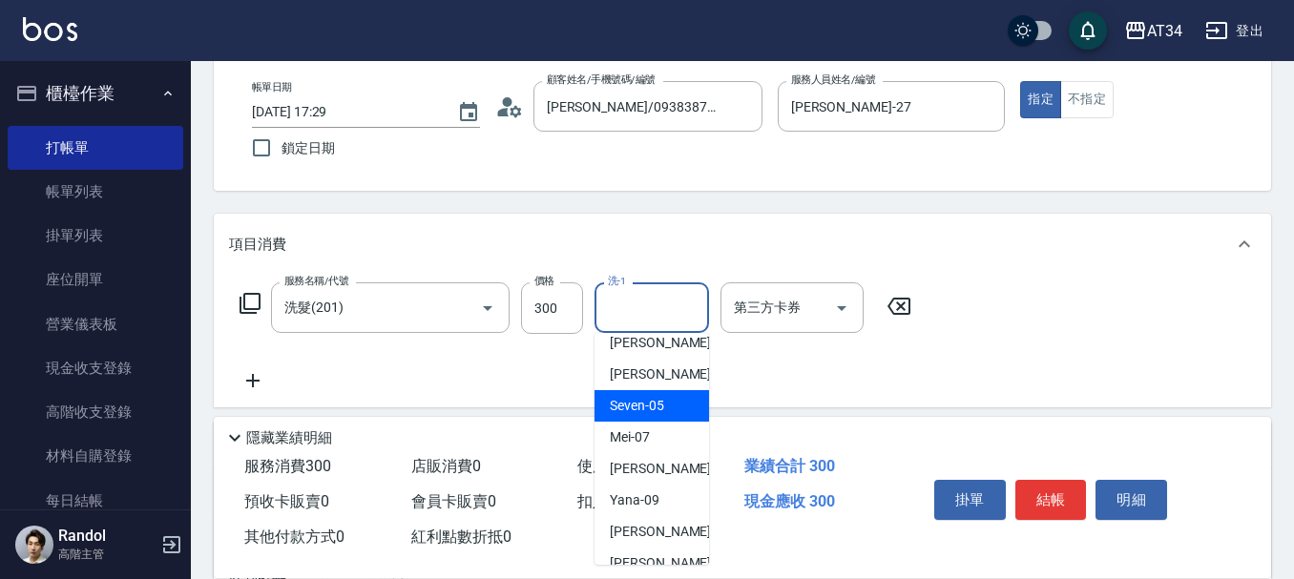
scroll to position [191, 0]
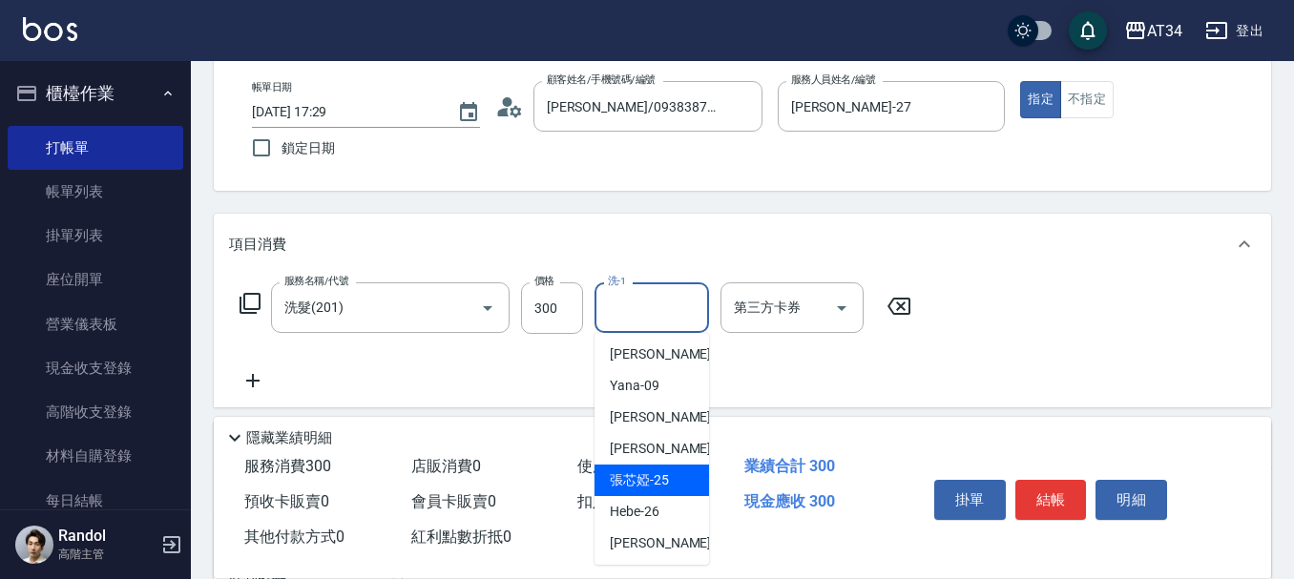
click at [636, 469] on div "張芯婭 -25" at bounding box center [652, 480] width 115 height 31
type input "張芯婭-25"
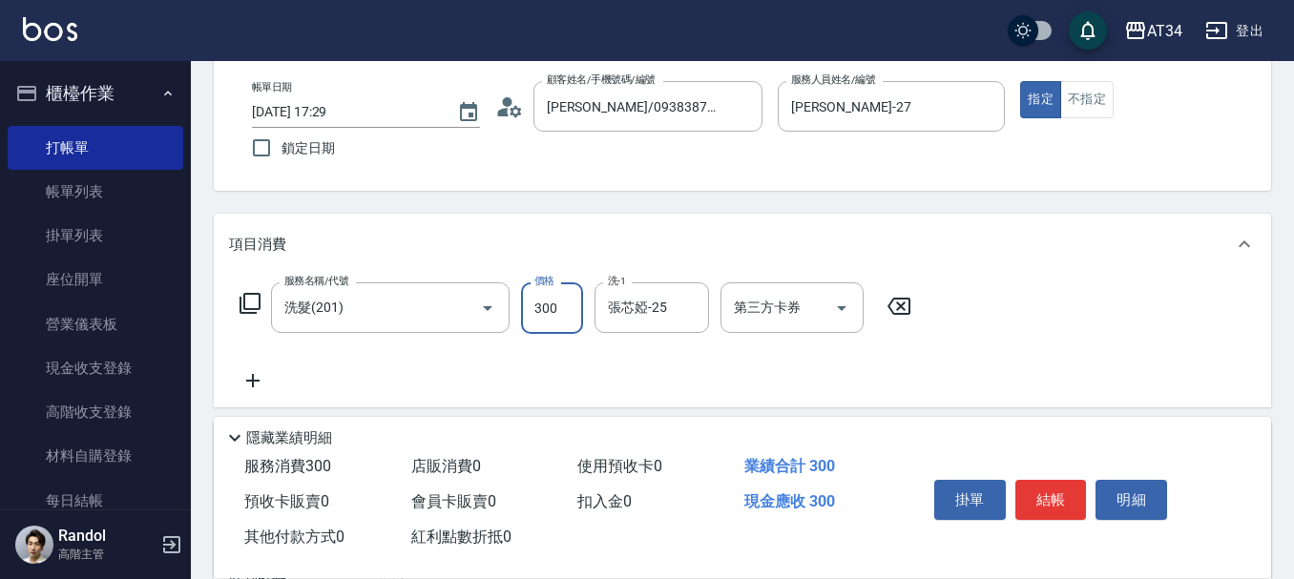
click at [558, 318] on input "300" at bounding box center [552, 308] width 62 height 52
type input "5"
type input "0"
type input "55"
type input "50"
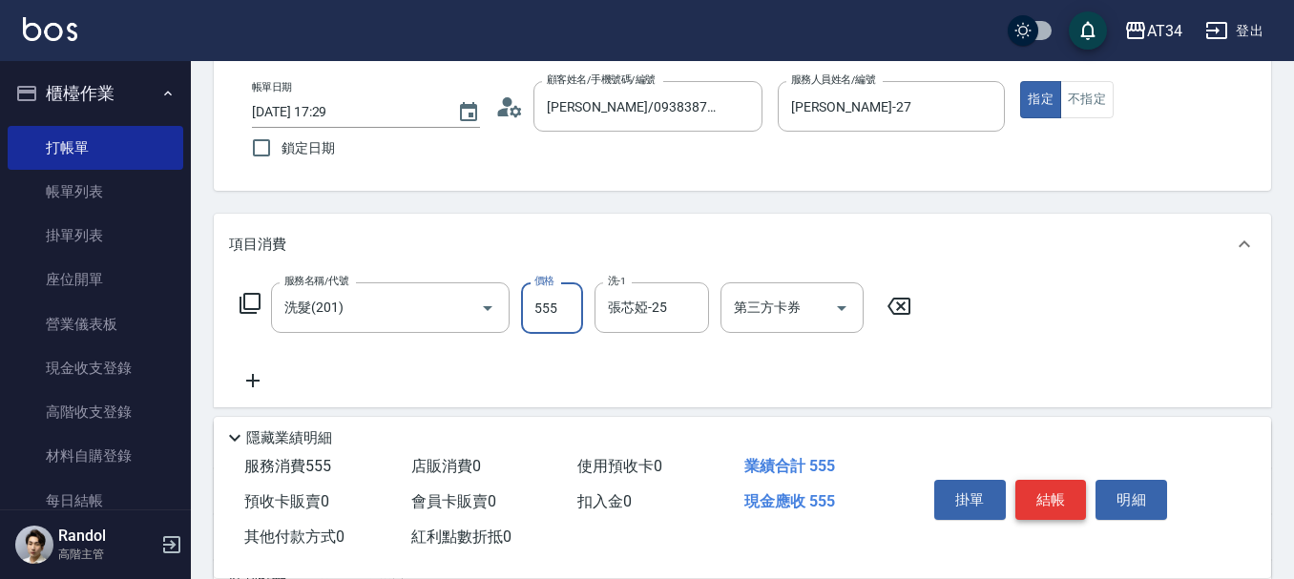
type input "555"
click at [1032, 487] on button "結帳" at bounding box center [1051, 500] width 72 height 40
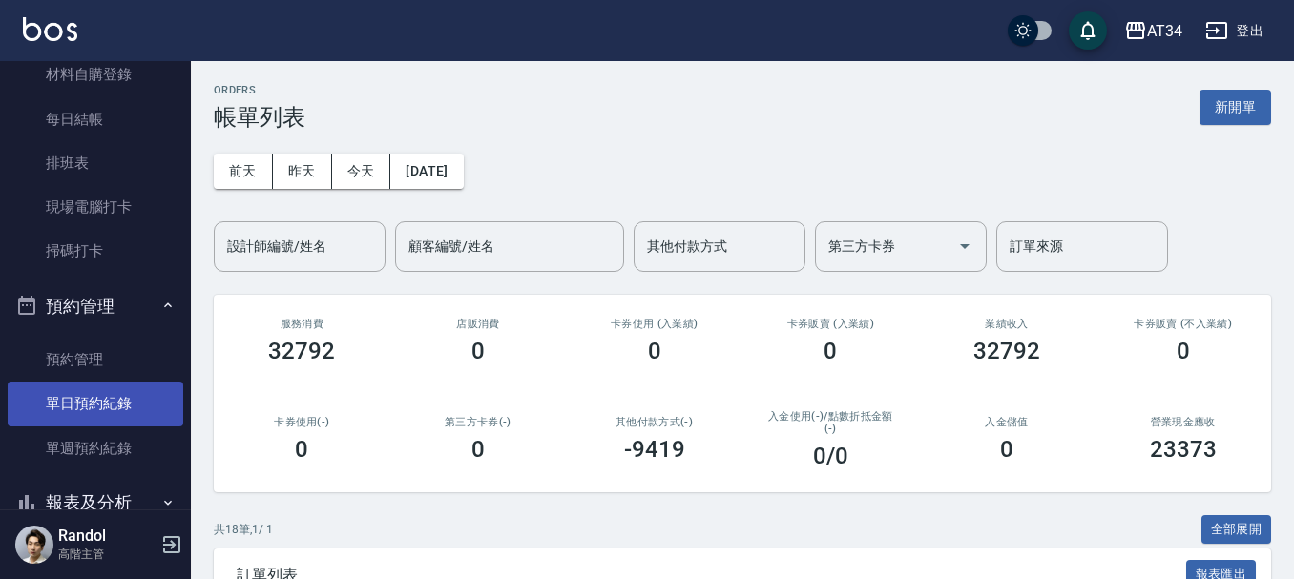
scroll to position [477, 0]
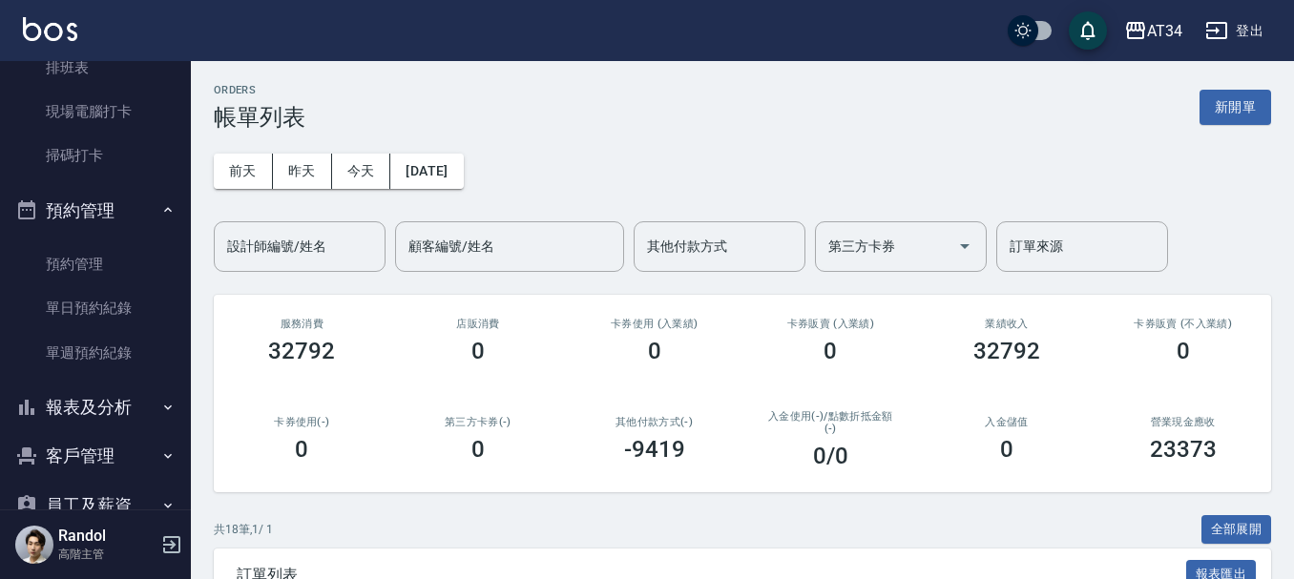
click at [95, 447] on button "客戶管理" at bounding box center [96, 456] width 176 height 50
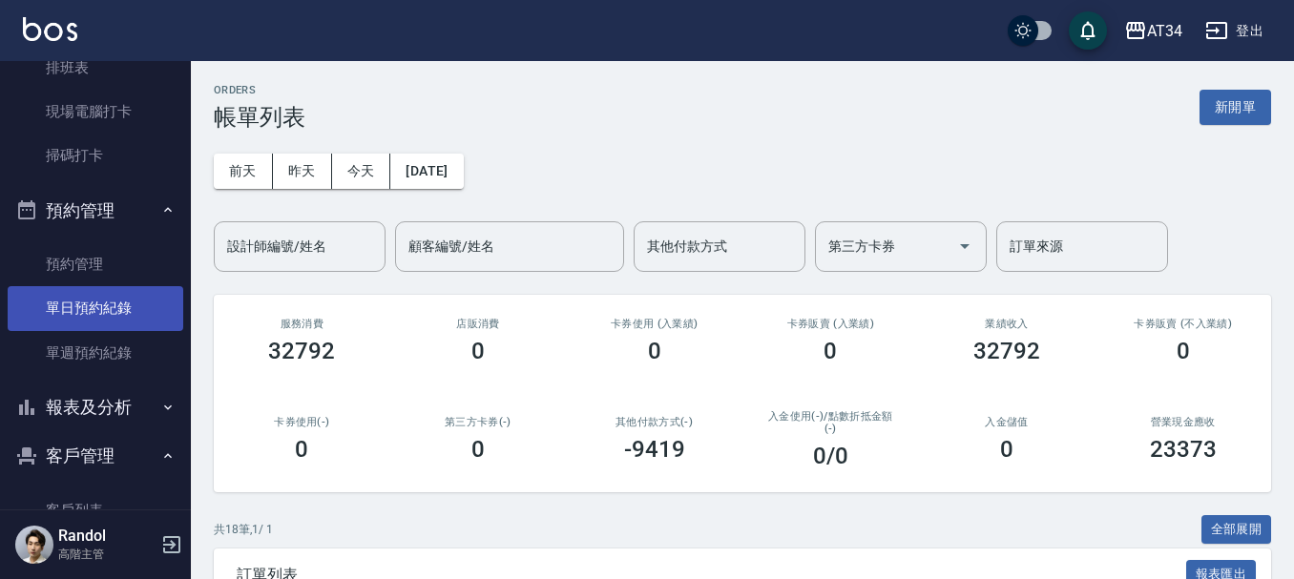
click at [128, 312] on link "單日預約紀錄" at bounding box center [96, 308] width 176 height 44
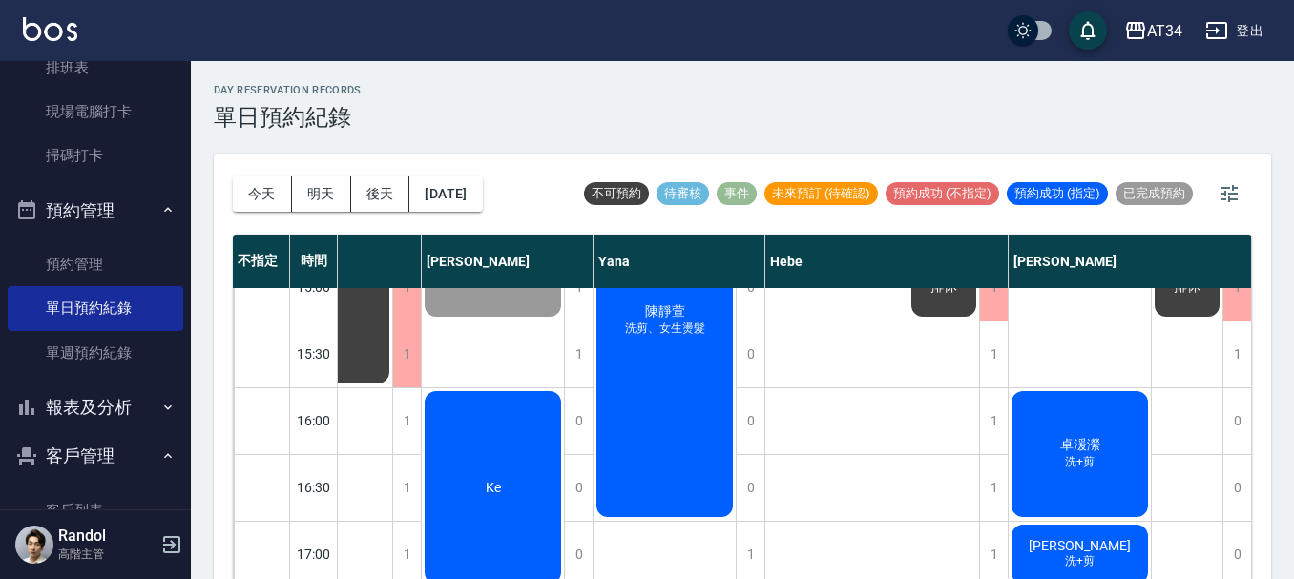
scroll to position [668, 1429]
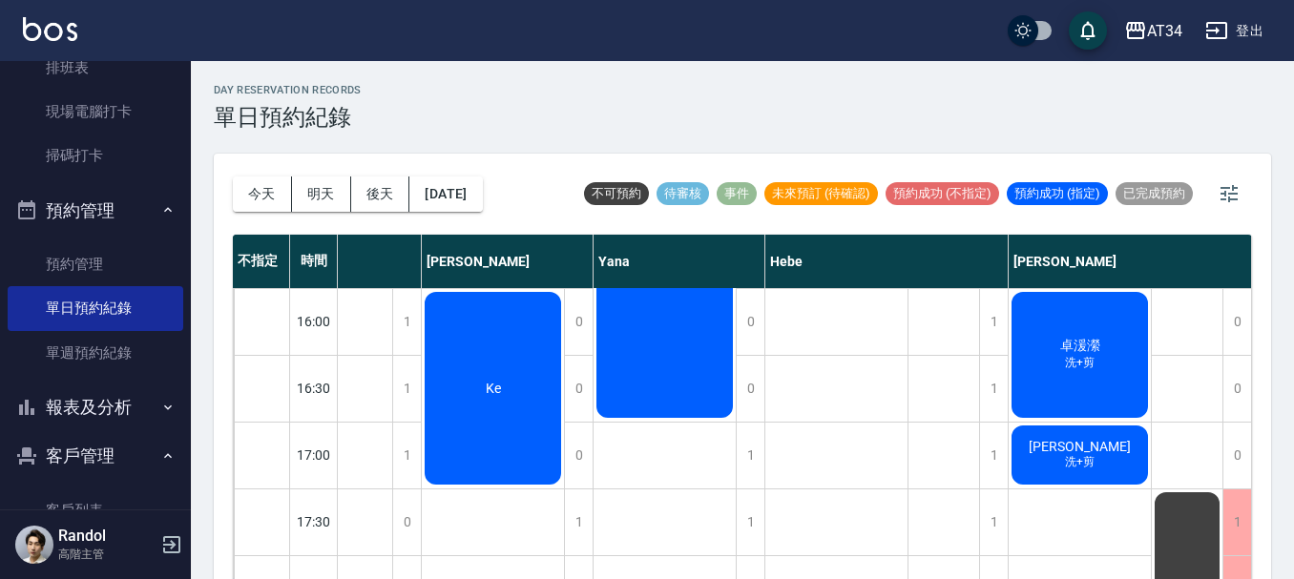
click at [1064, 356] on span "洗+剪" at bounding box center [1079, 363] width 37 height 16
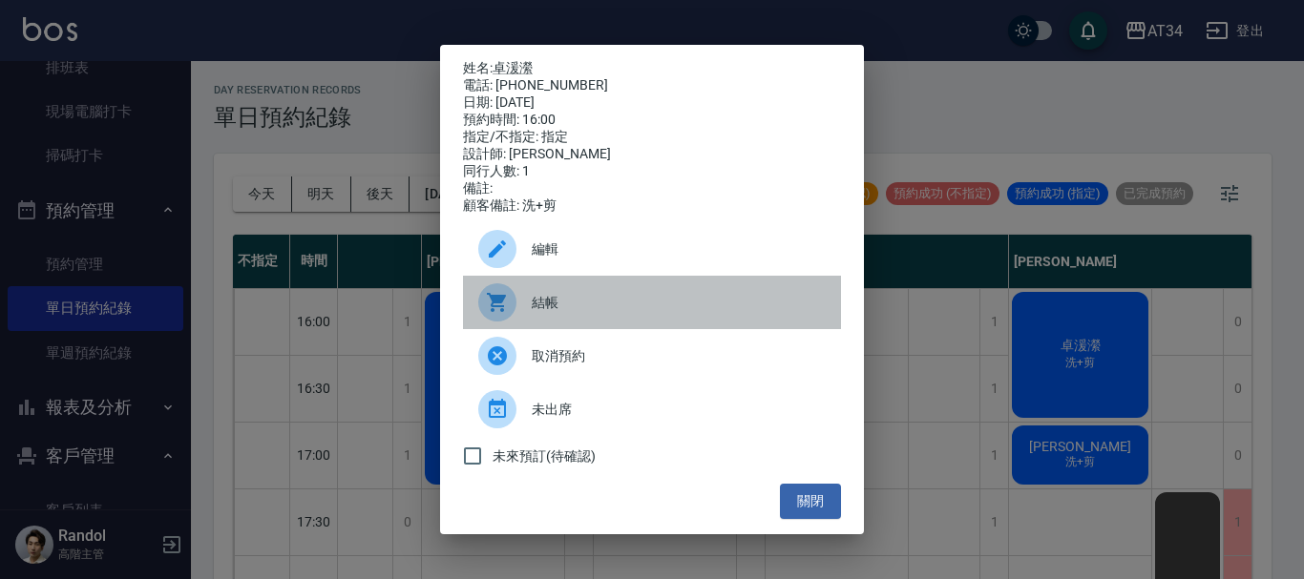
click at [537, 313] on span "結帳" at bounding box center [679, 303] width 294 height 20
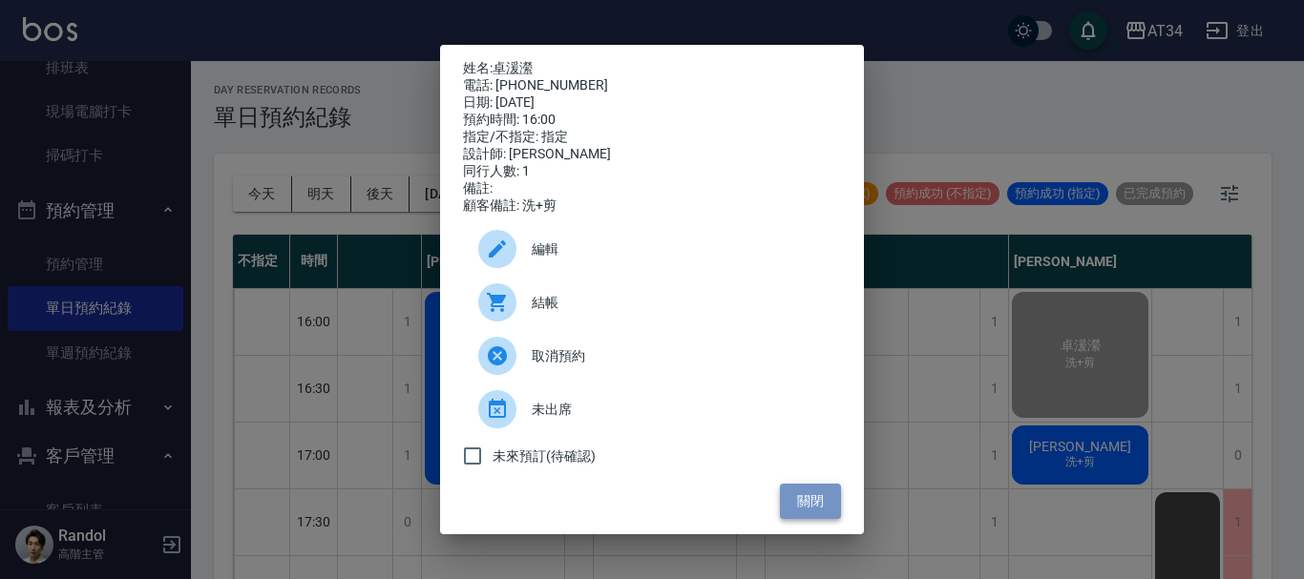
click at [834, 499] on button "關閉" at bounding box center [810, 501] width 61 height 35
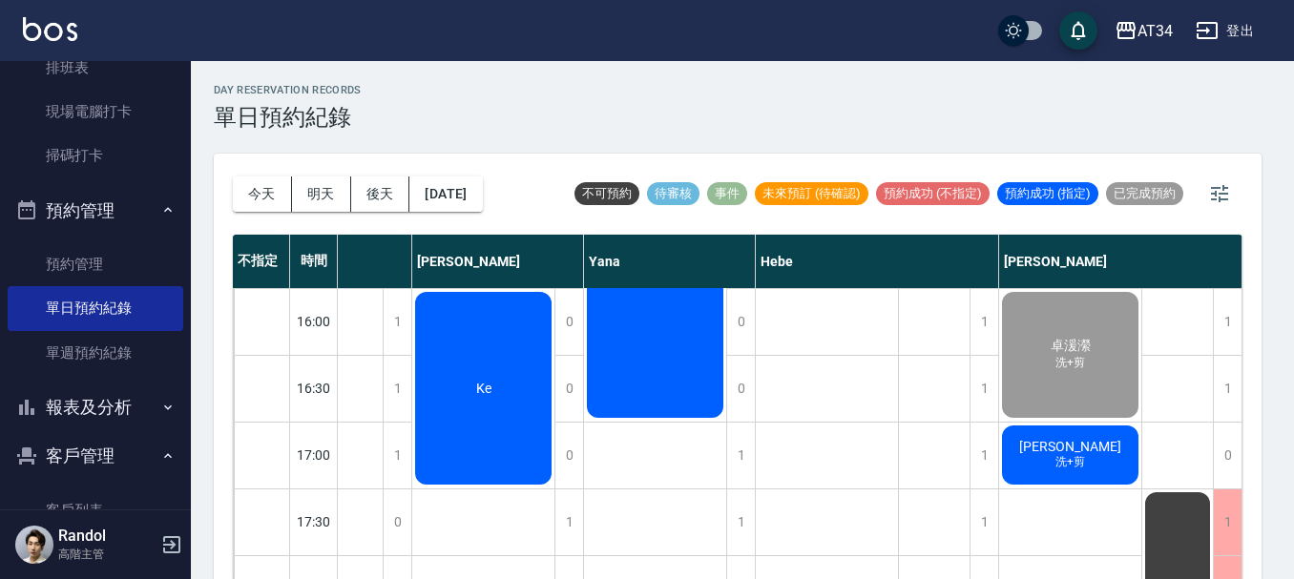
scroll to position [668, 1419]
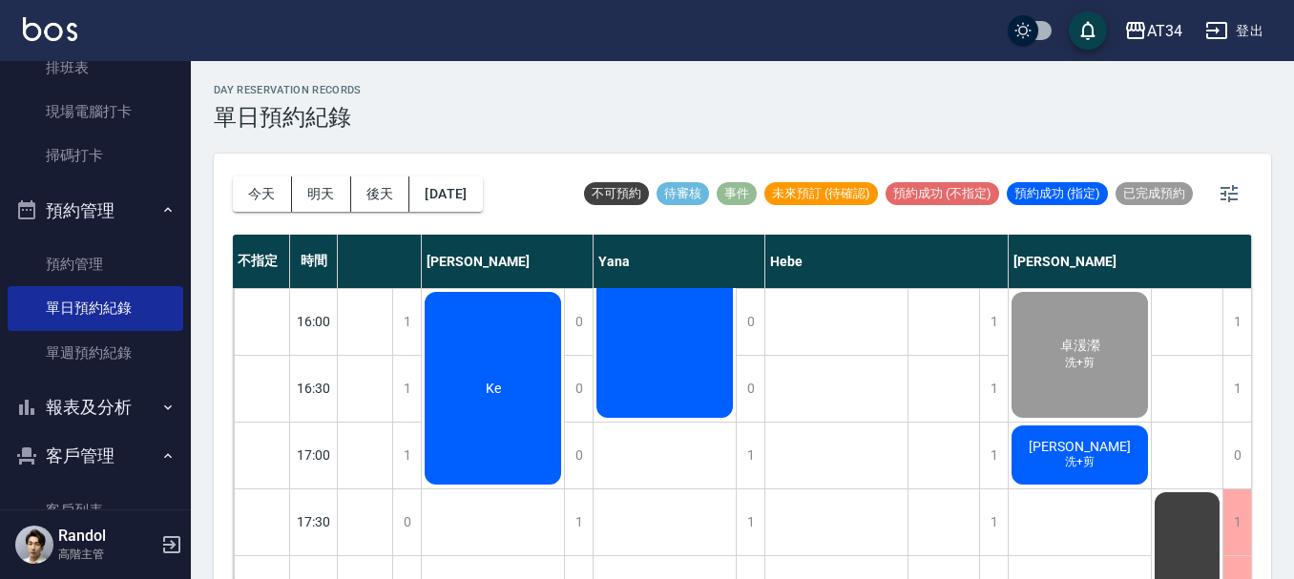
click at [1102, 441] on span "[PERSON_NAME]" at bounding box center [1080, 446] width 110 height 15
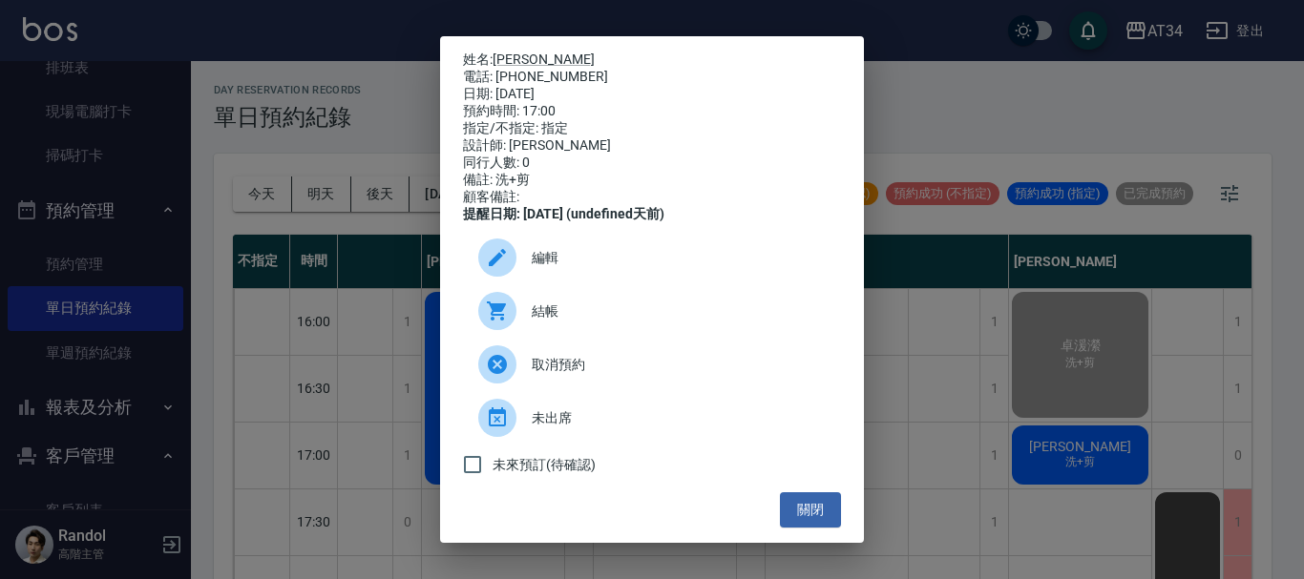
click at [574, 317] on span "結帳" at bounding box center [679, 312] width 294 height 20
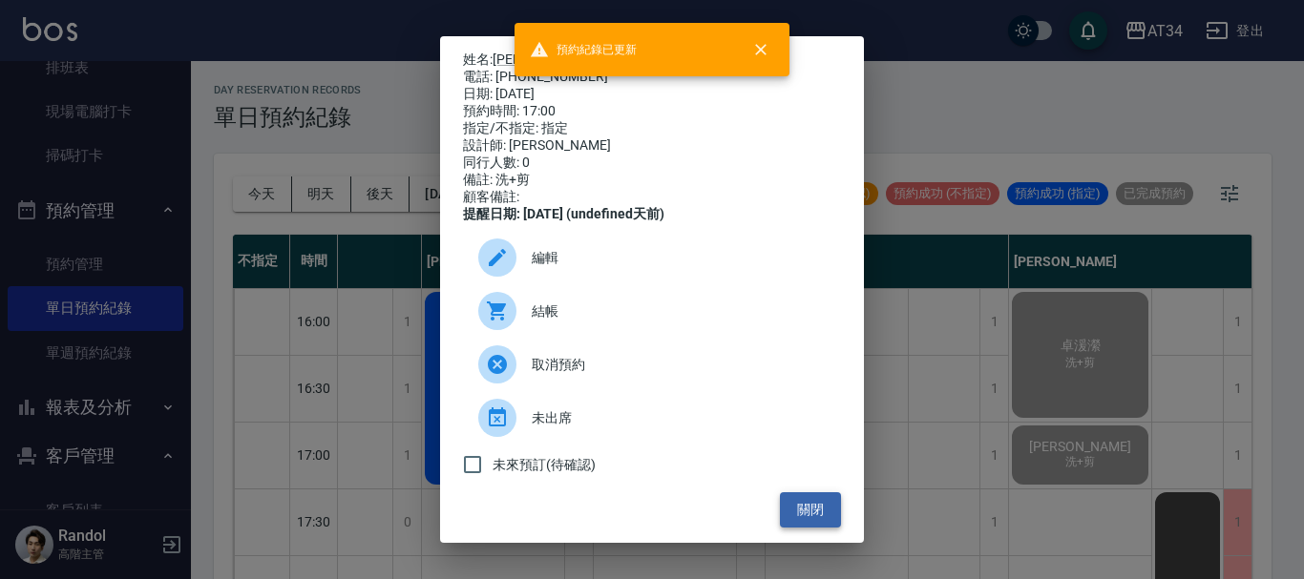
click at [808, 528] on button "關閉" at bounding box center [810, 509] width 61 height 35
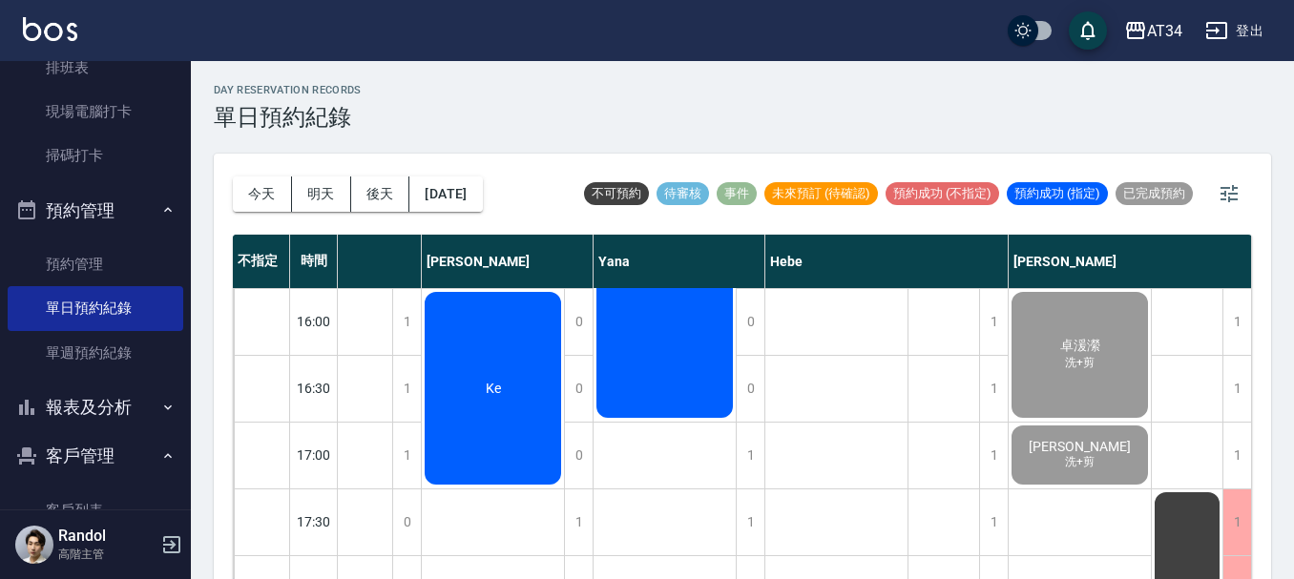
scroll to position [0, 0]
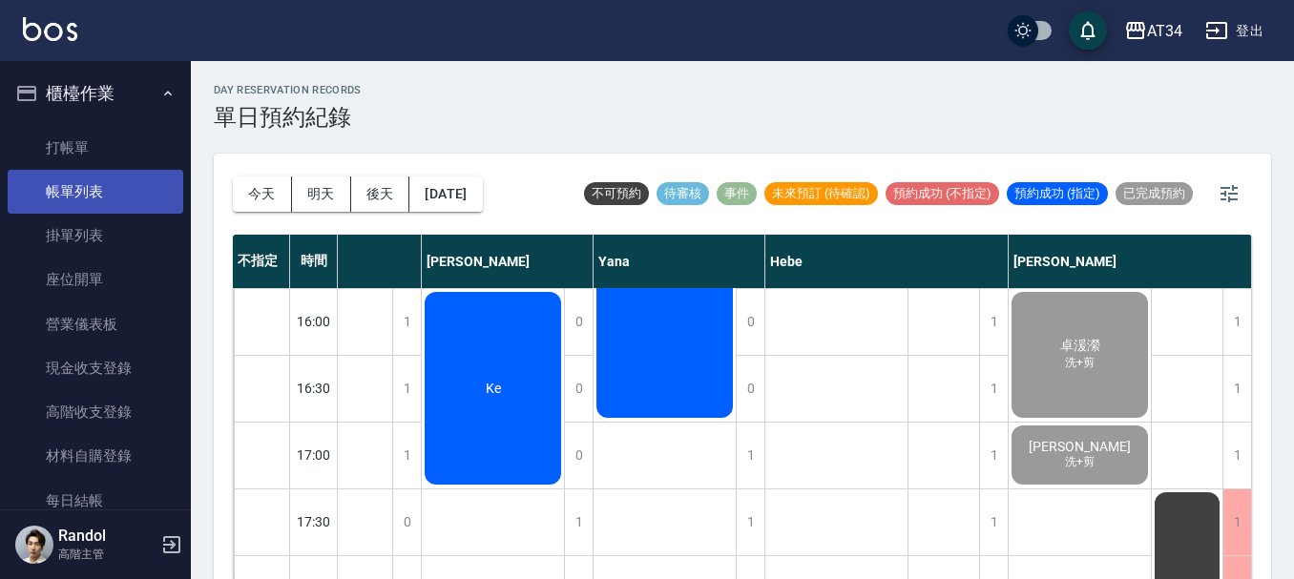
click at [136, 186] on link "帳單列表" at bounding box center [96, 192] width 176 height 44
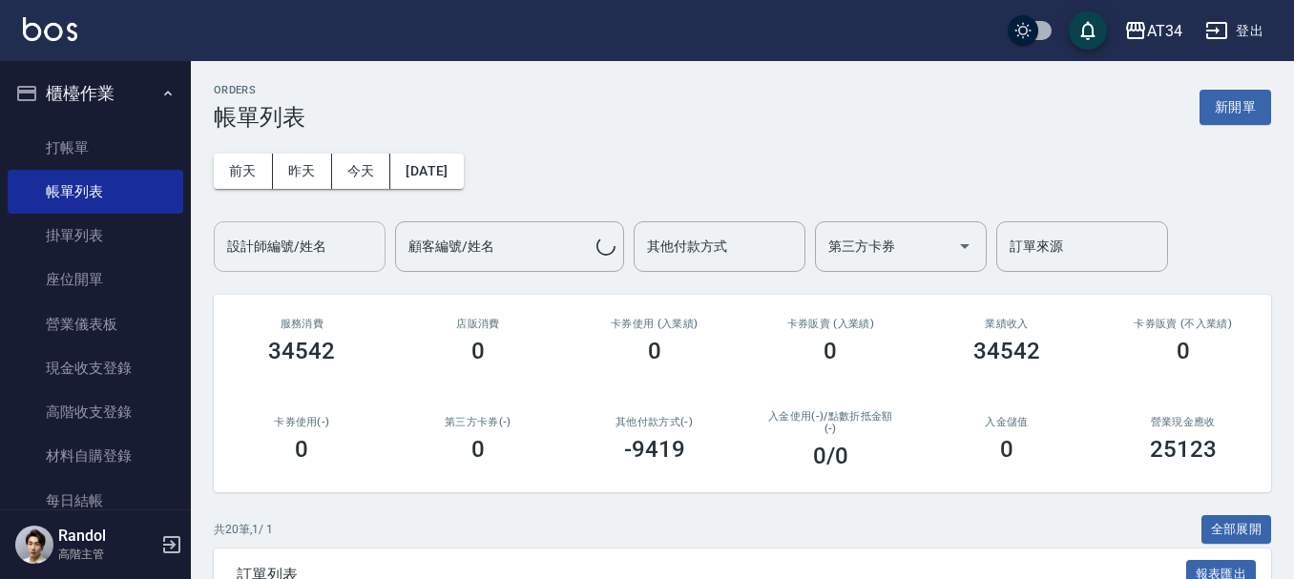
click at [287, 241] on input "設計師編號/姓名" at bounding box center [299, 246] width 155 height 33
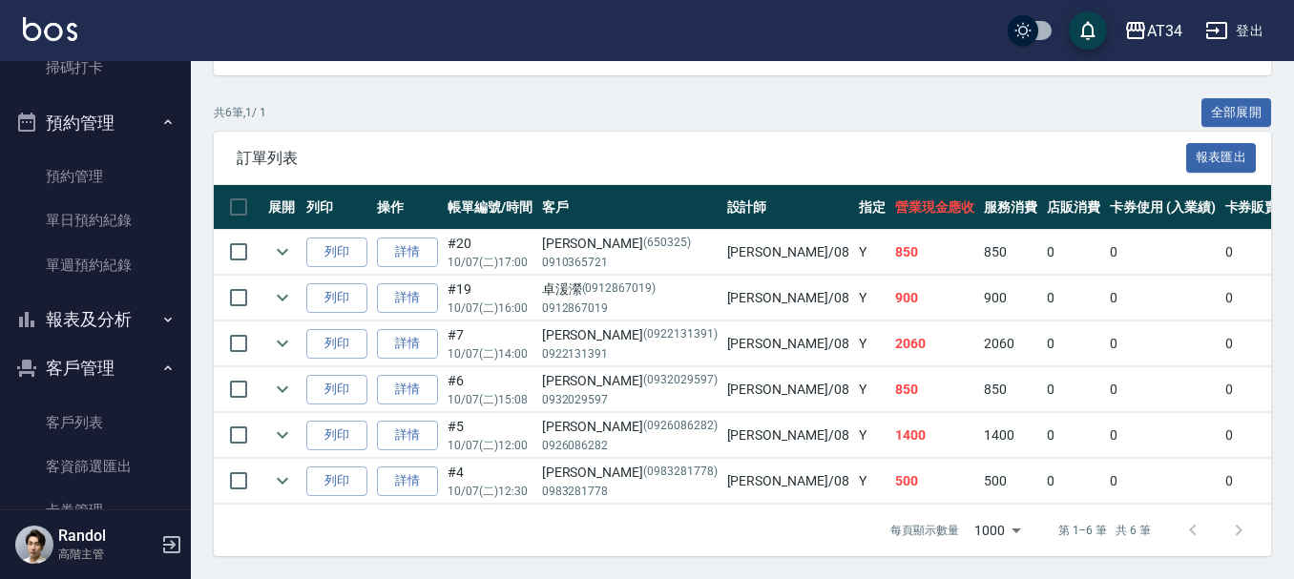
scroll to position [573, 0]
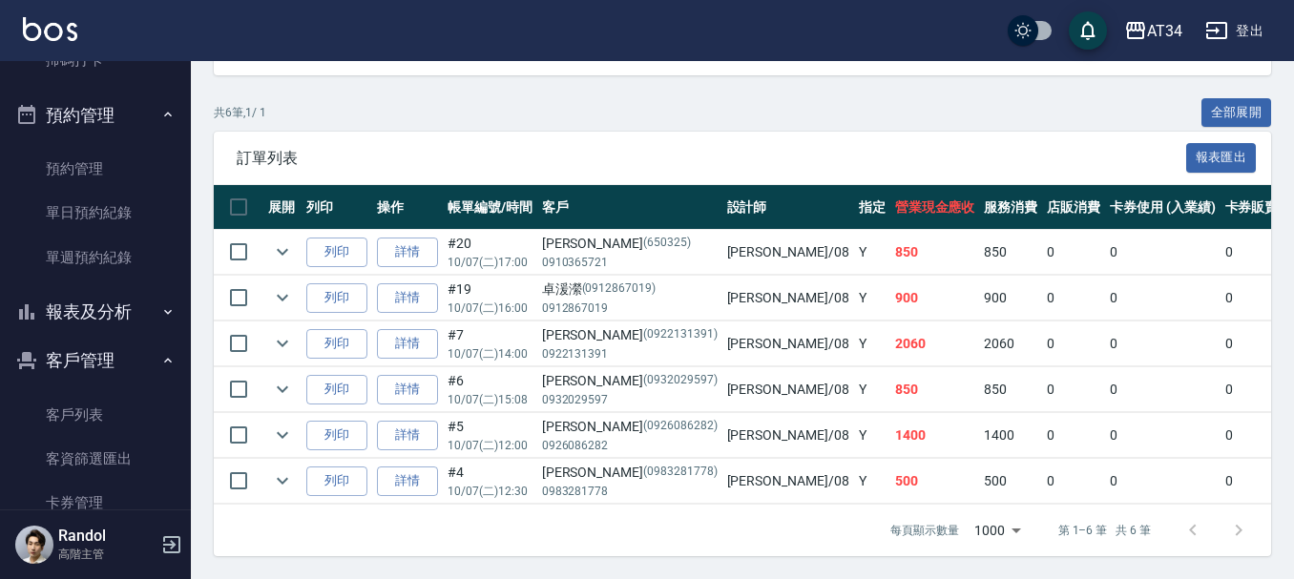
type input "Emma-08"
click at [136, 309] on button "報表及分析" at bounding box center [96, 312] width 176 height 50
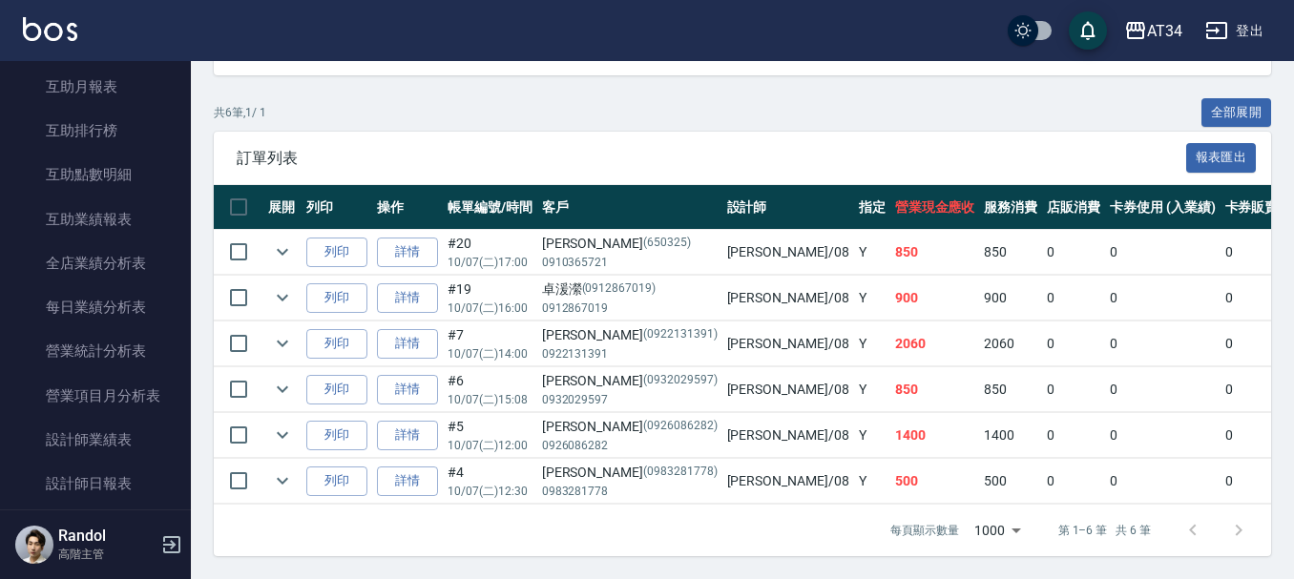
scroll to position [1145, 0]
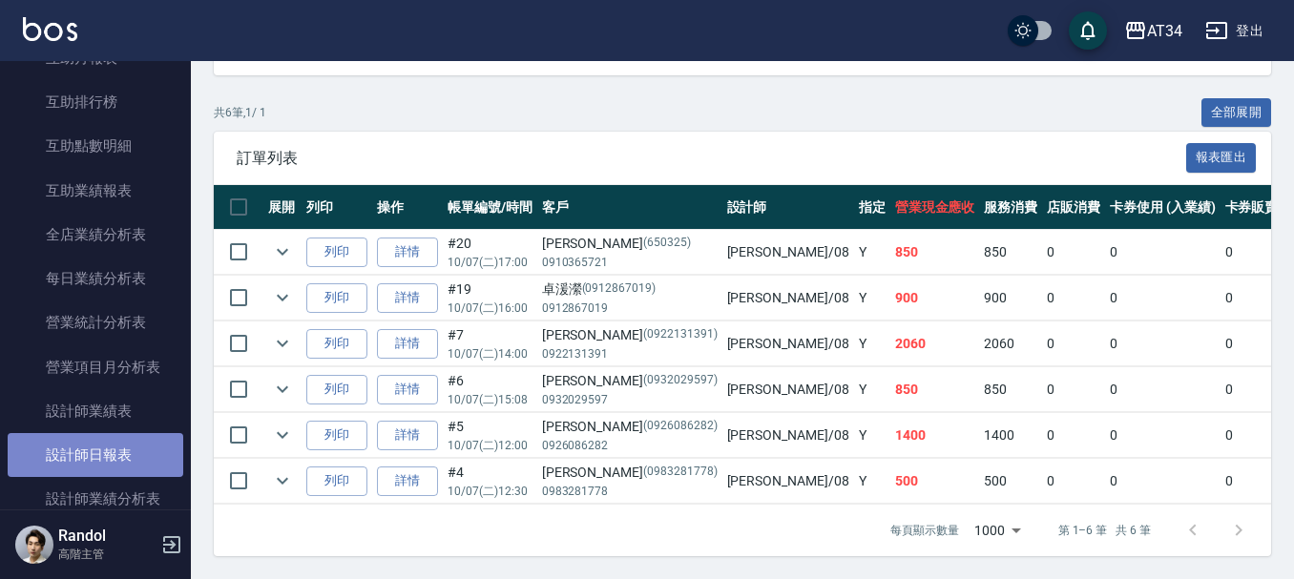
click at [131, 447] on link "設計師日報表" at bounding box center [96, 455] width 176 height 44
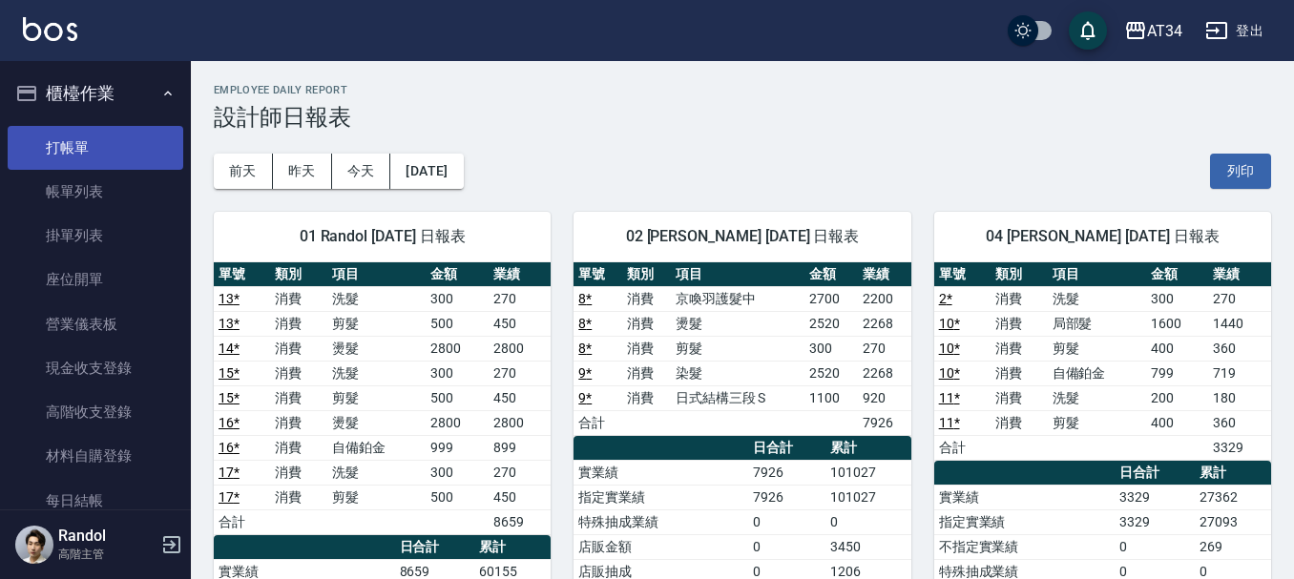
click at [108, 143] on link "打帳單" at bounding box center [96, 148] width 176 height 44
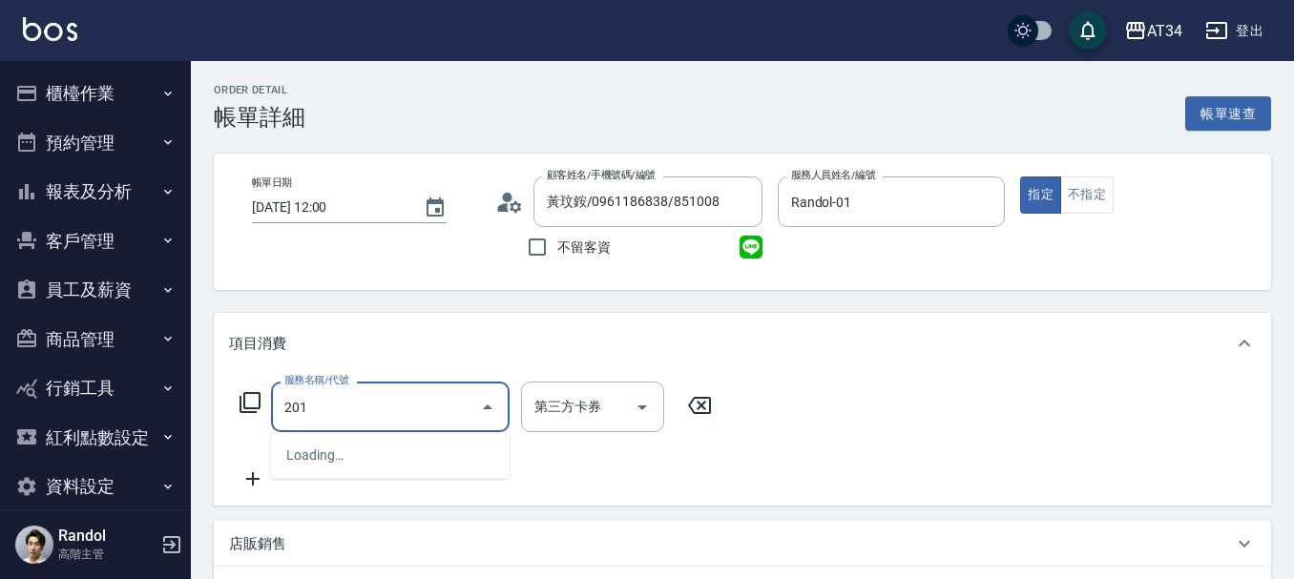
type input "30"
type input "洗髮(201)"
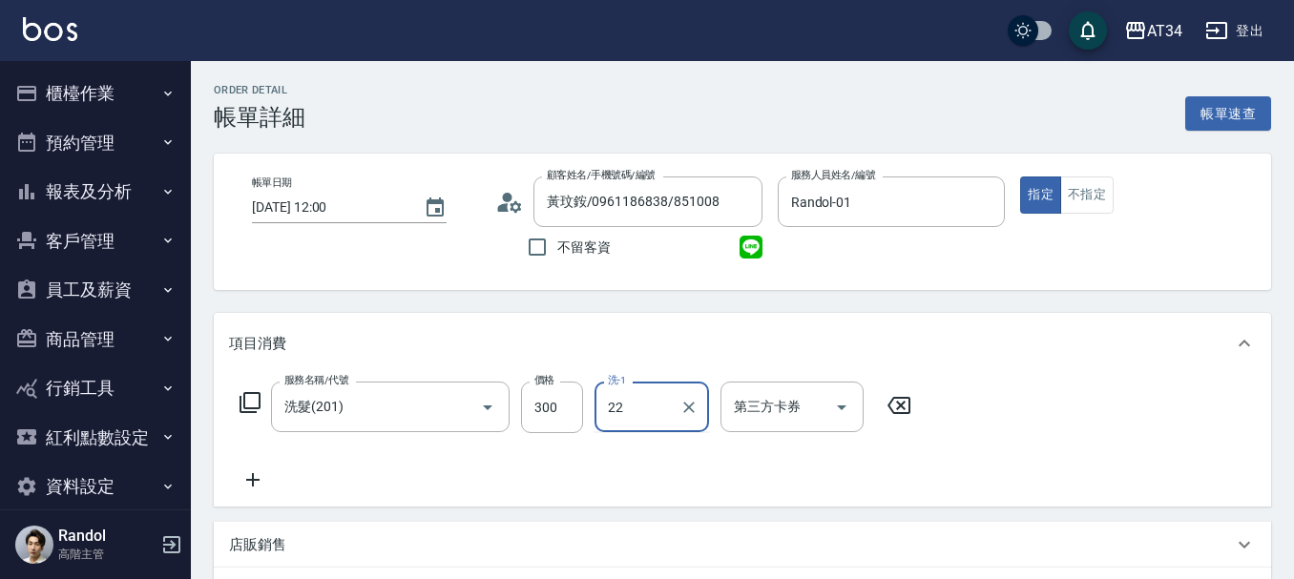
type input "賴佑潔-22"
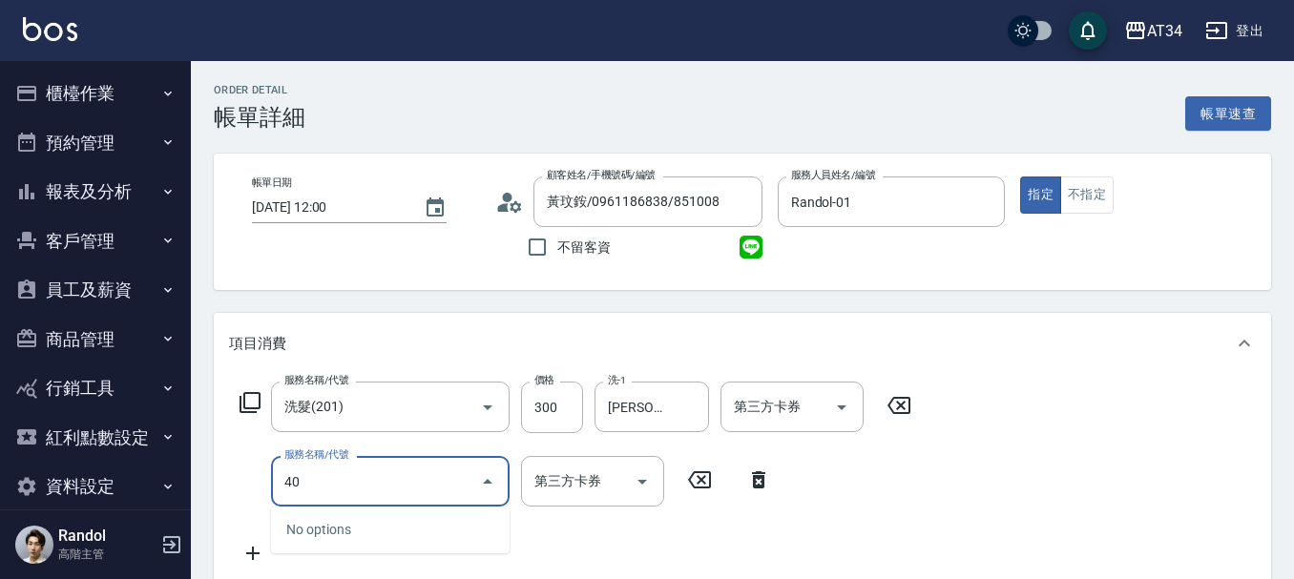
type input "401"
type input "50"
type input "剪髮(401)"
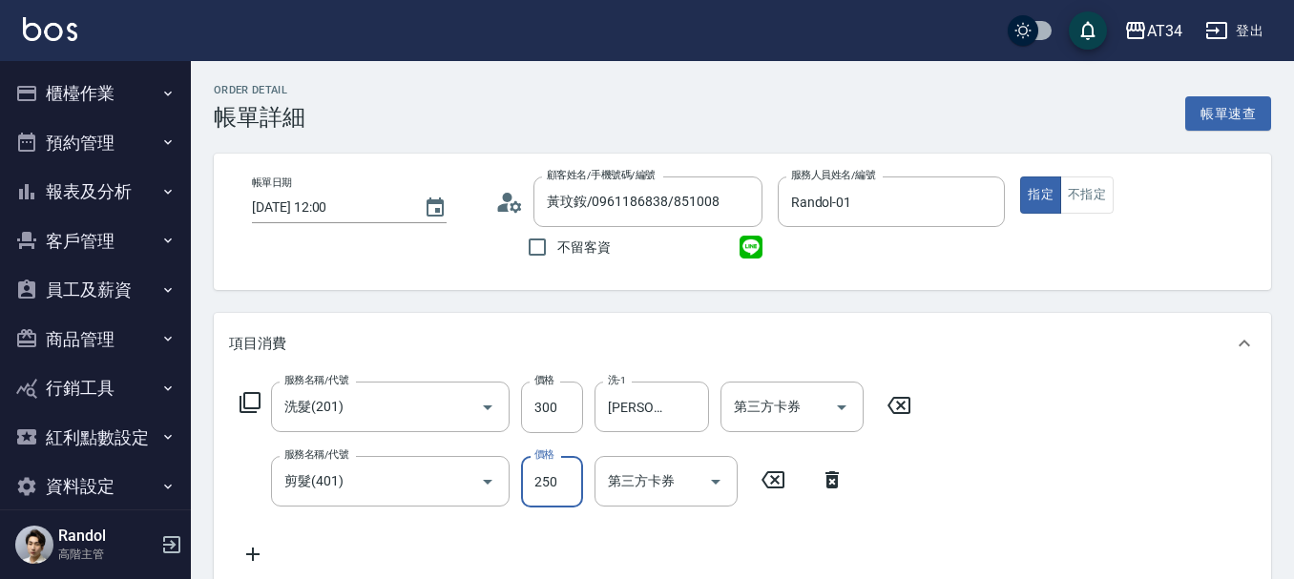
type input "5"
type input "30"
type input "50"
type input "80"
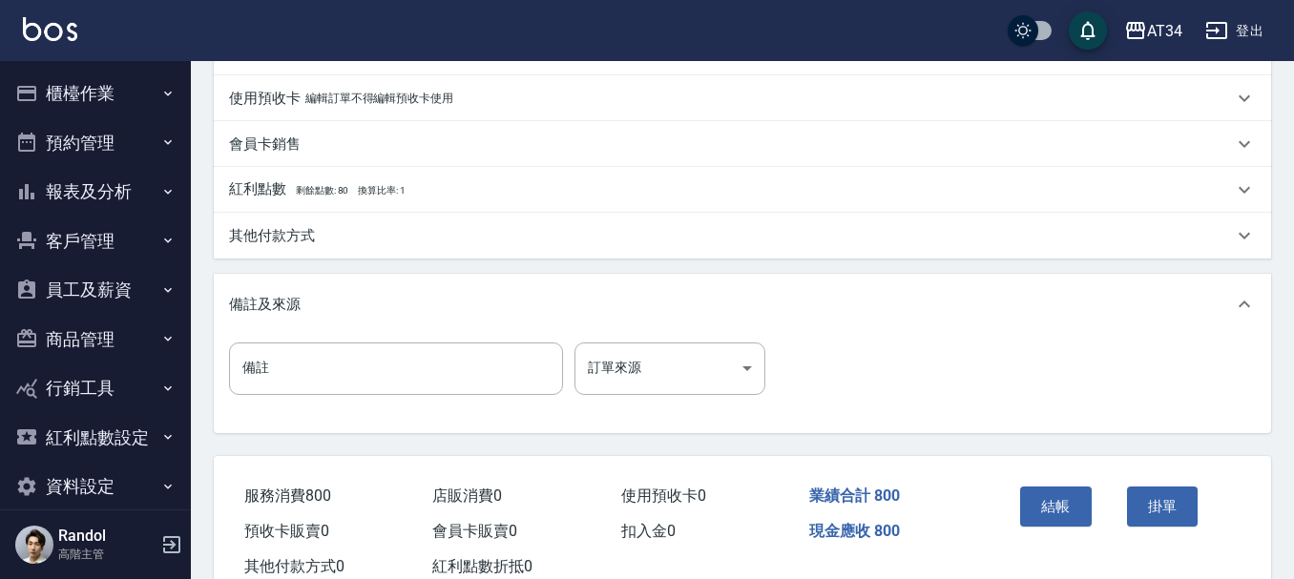
scroll to position [673, 0]
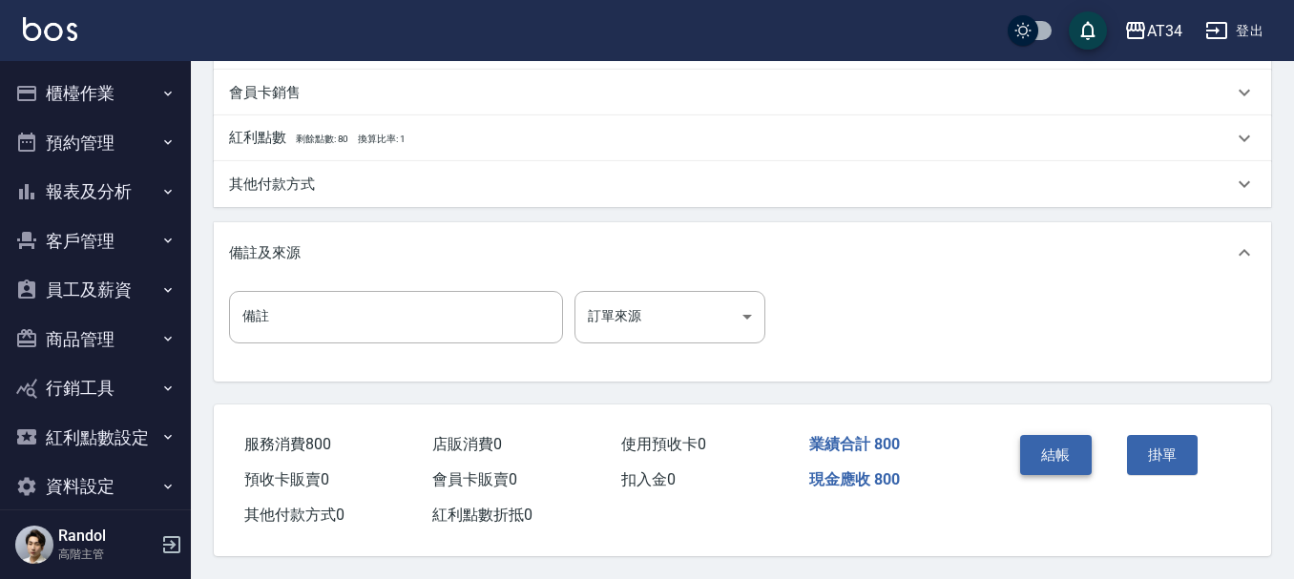
type input "500"
click at [1052, 435] on button "結帳" at bounding box center [1056, 455] width 72 height 40
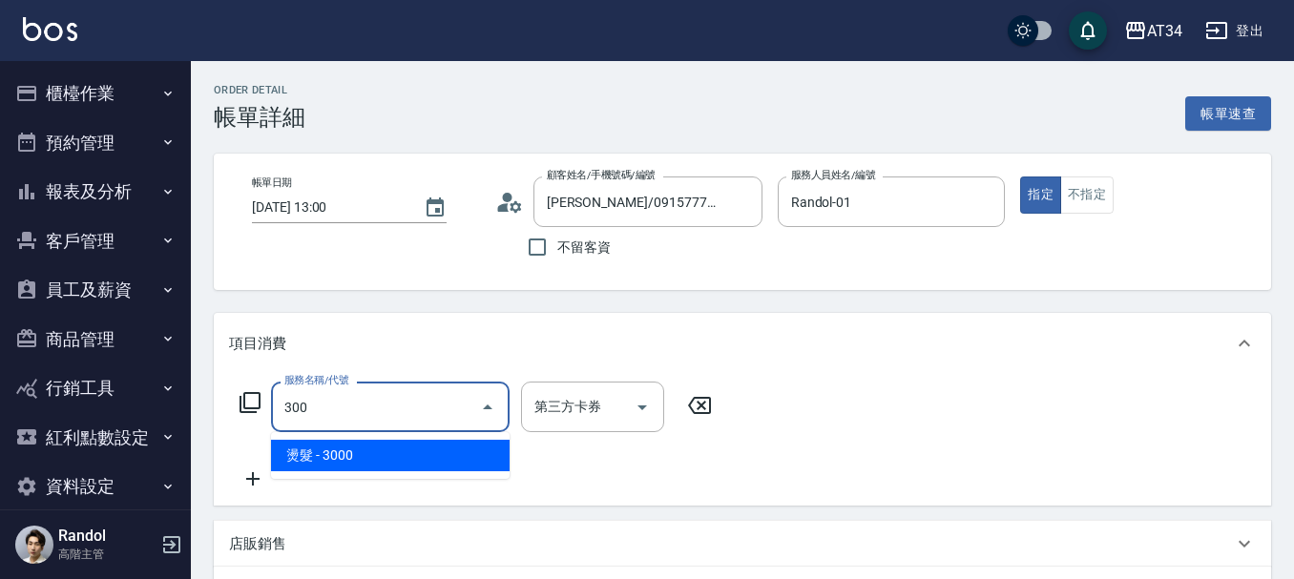
type input "300"
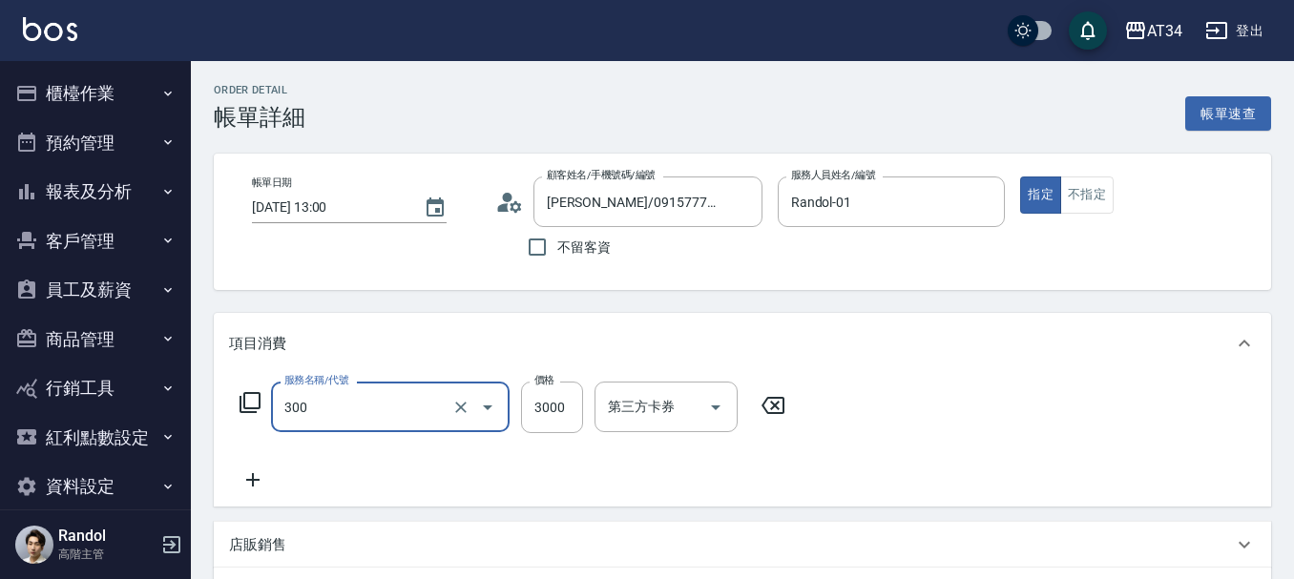
type input "燙髮(300)"
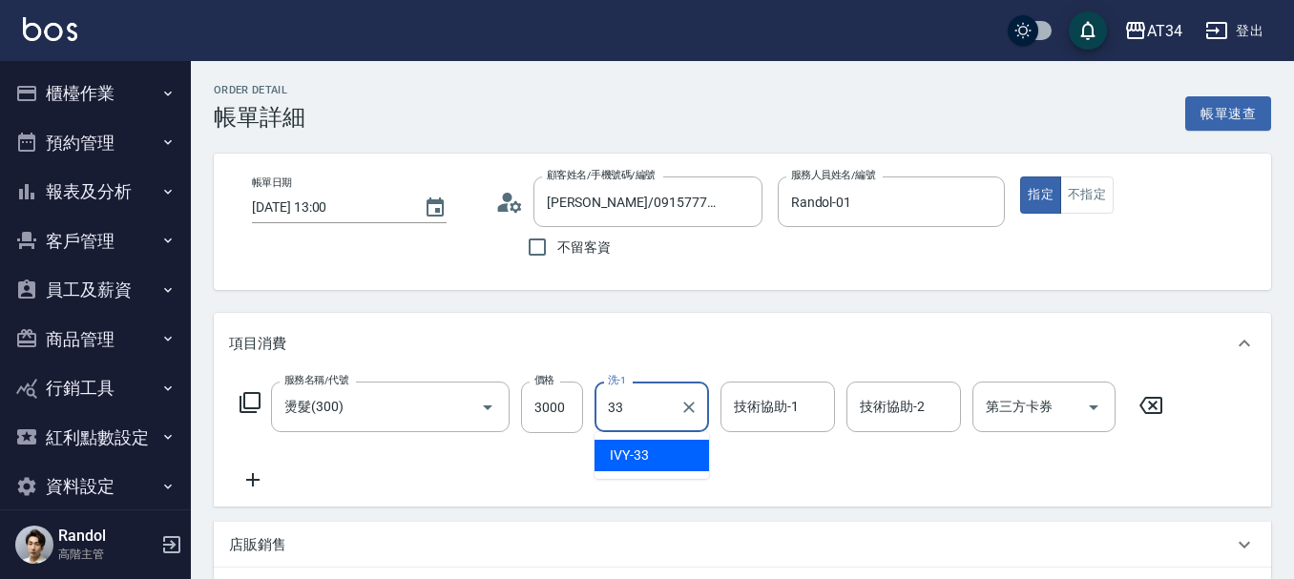
type input "IVY-33"
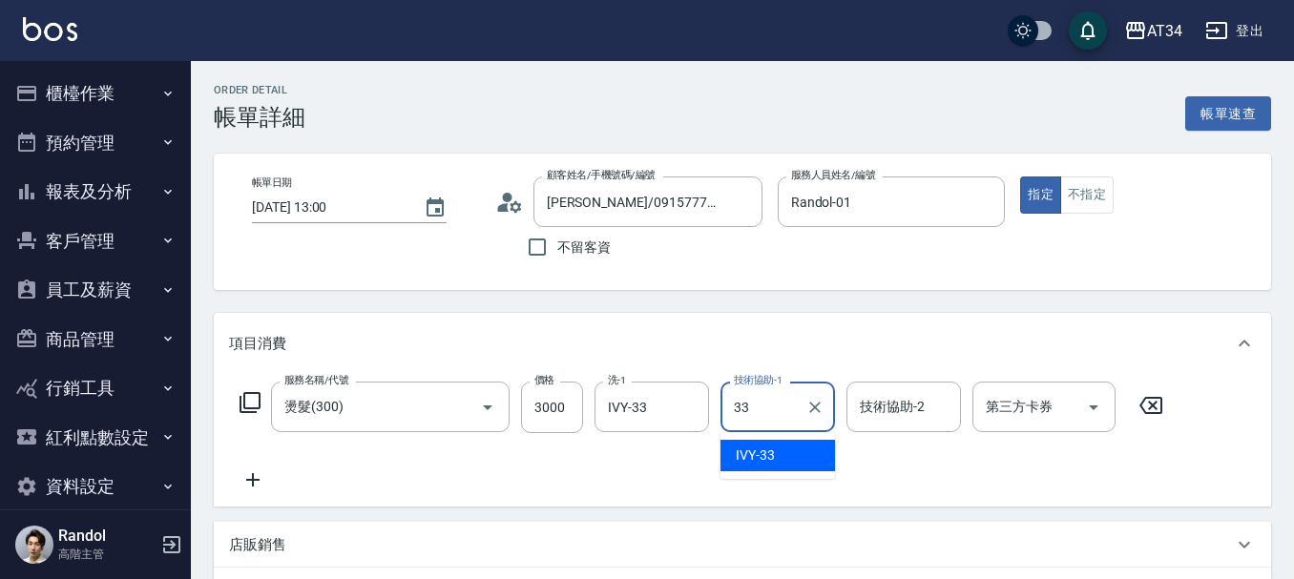
type input "IVY-33"
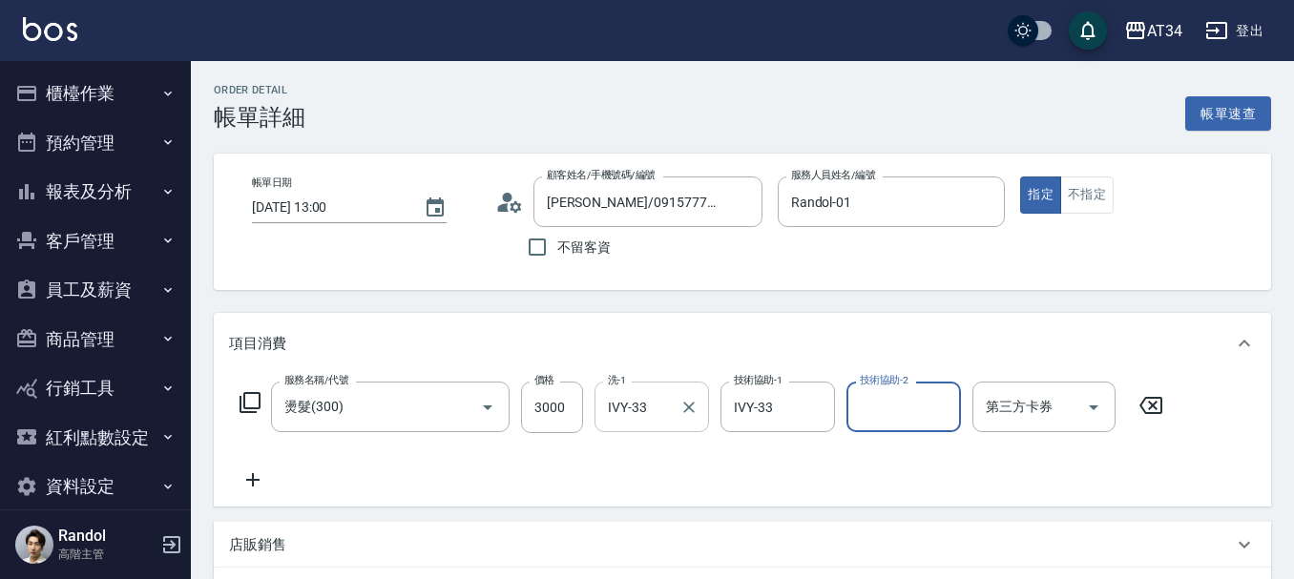
click at [636, 414] on input "IVY-33" at bounding box center [637, 406] width 69 height 33
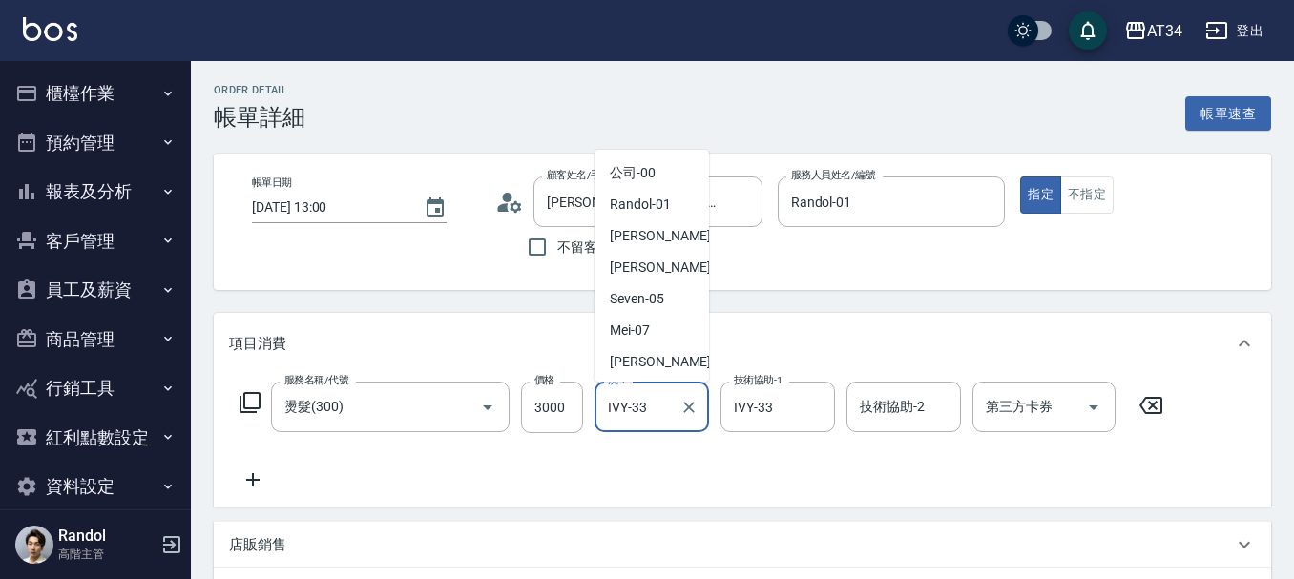
scroll to position [343, 0]
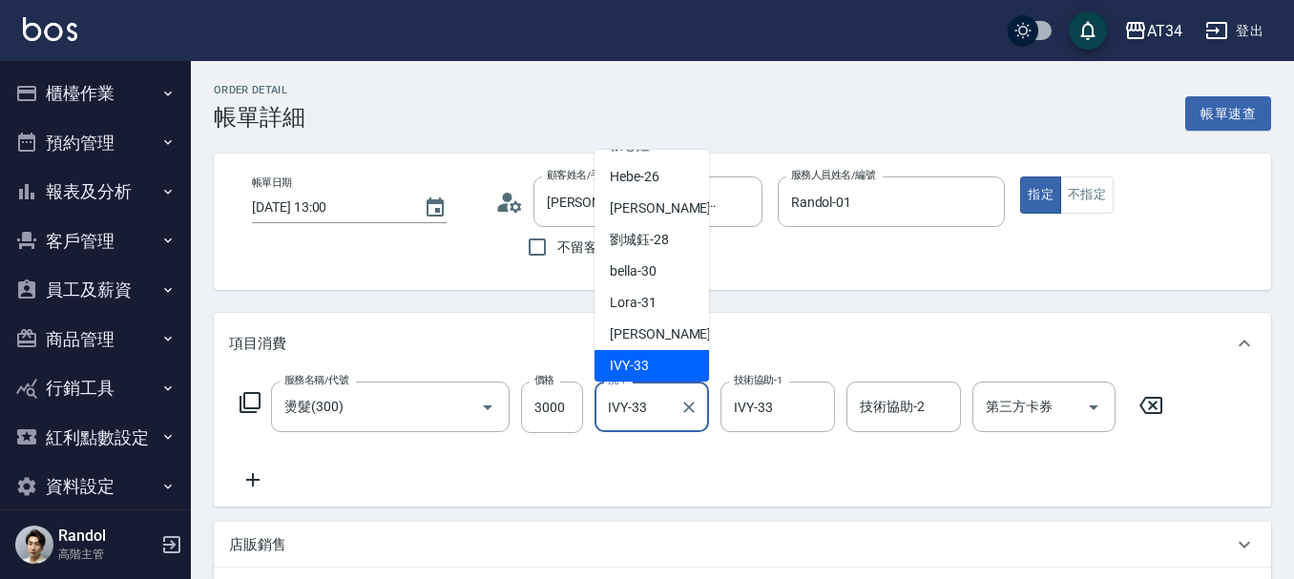
click at [636, 414] on input "IVY-33" at bounding box center [637, 406] width 69 height 33
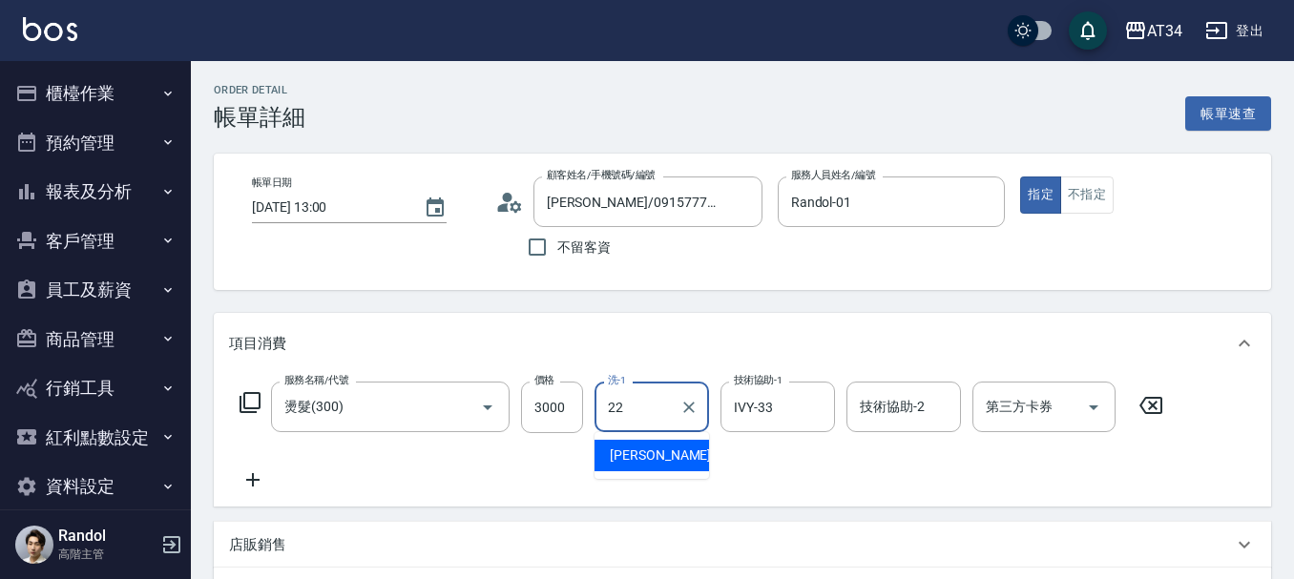
type input "[PERSON_NAME]-22"
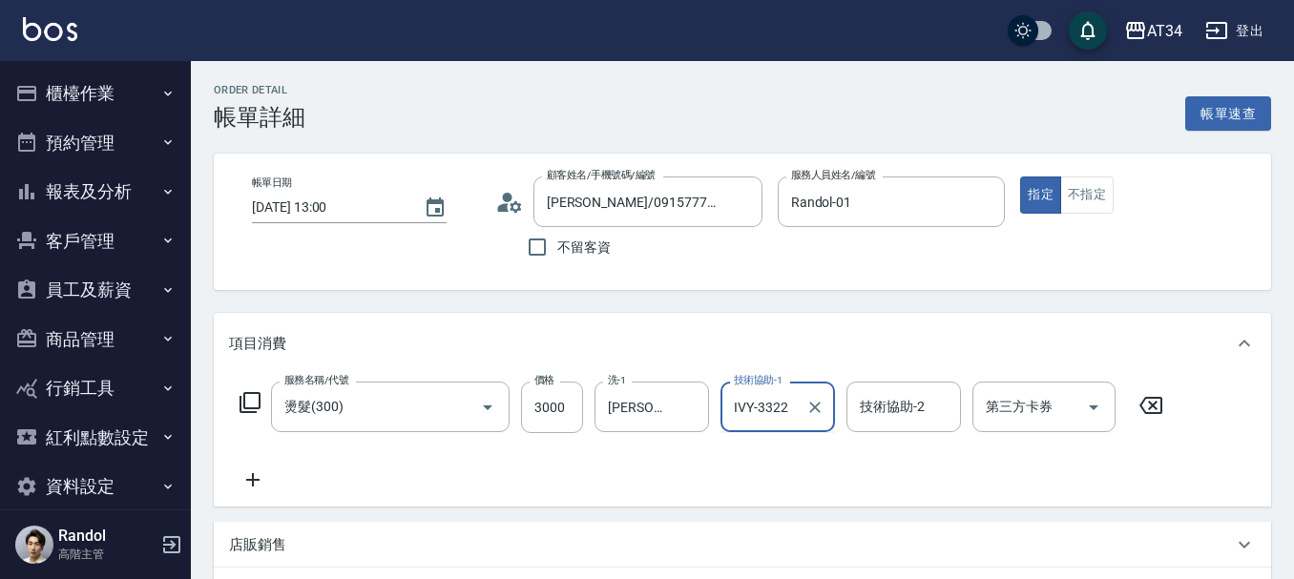
click at [786, 408] on input "IVY-3322" at bounding box center [763, 406] width 69 height 33
click at [784, 408] on input "IVY-3322" at bounding box center [763, 406] width 69 height 33
type input "[PERSON_NAME]-22"
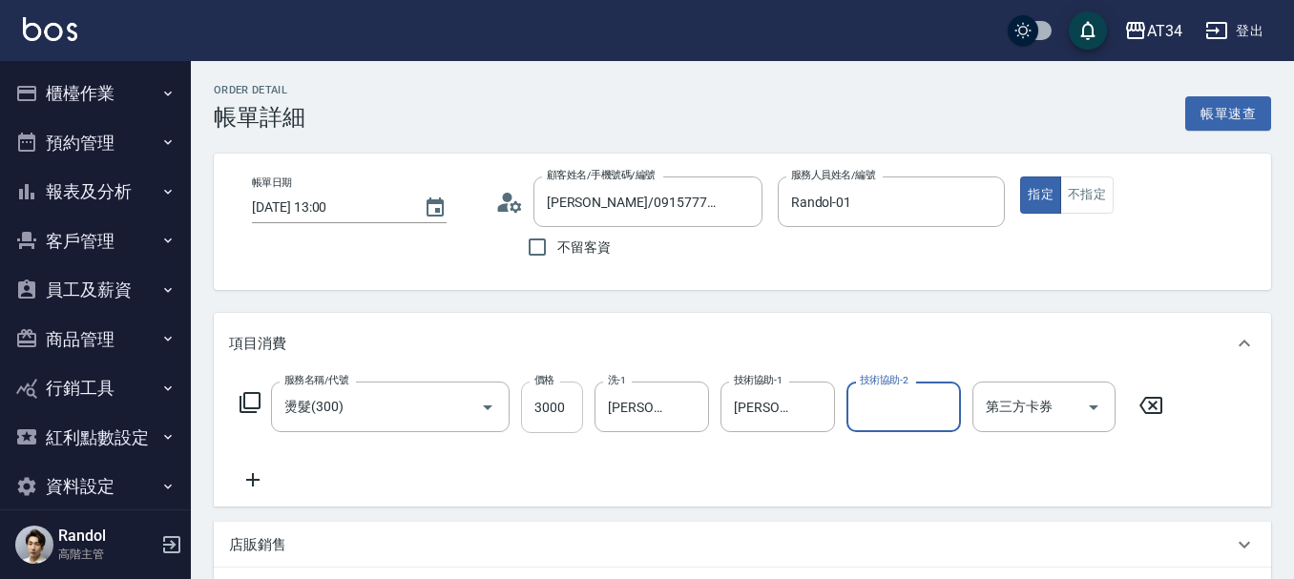
click at [541, 409] on input "3000" at bounding box center [552, 408] width 62 height 52
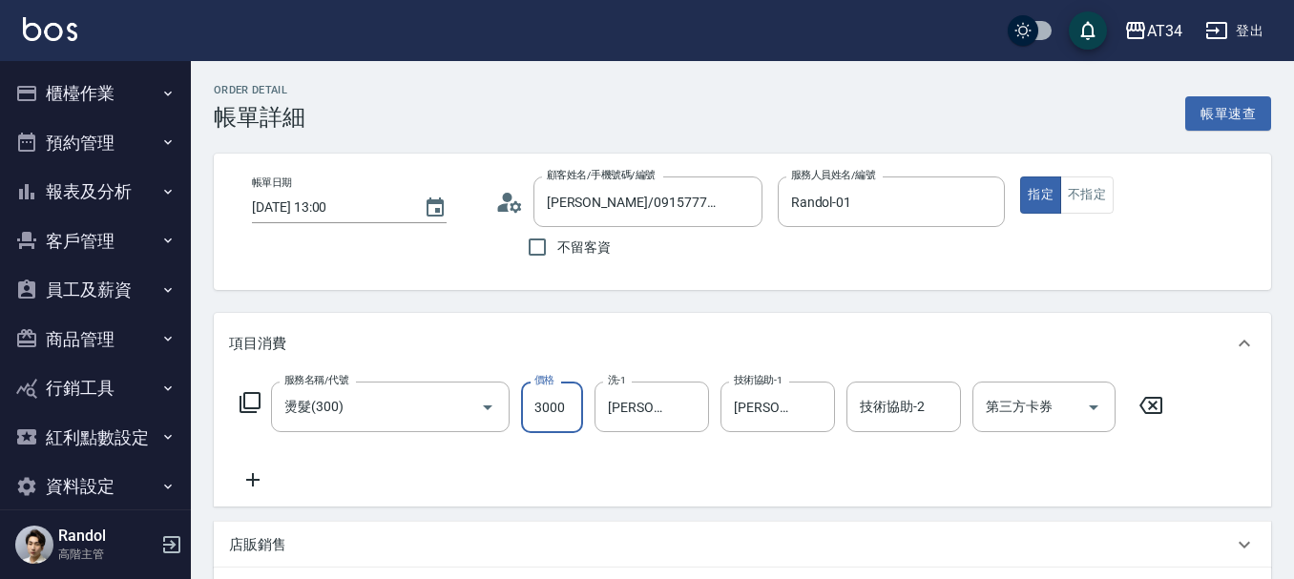
type input "0"
type input "280"
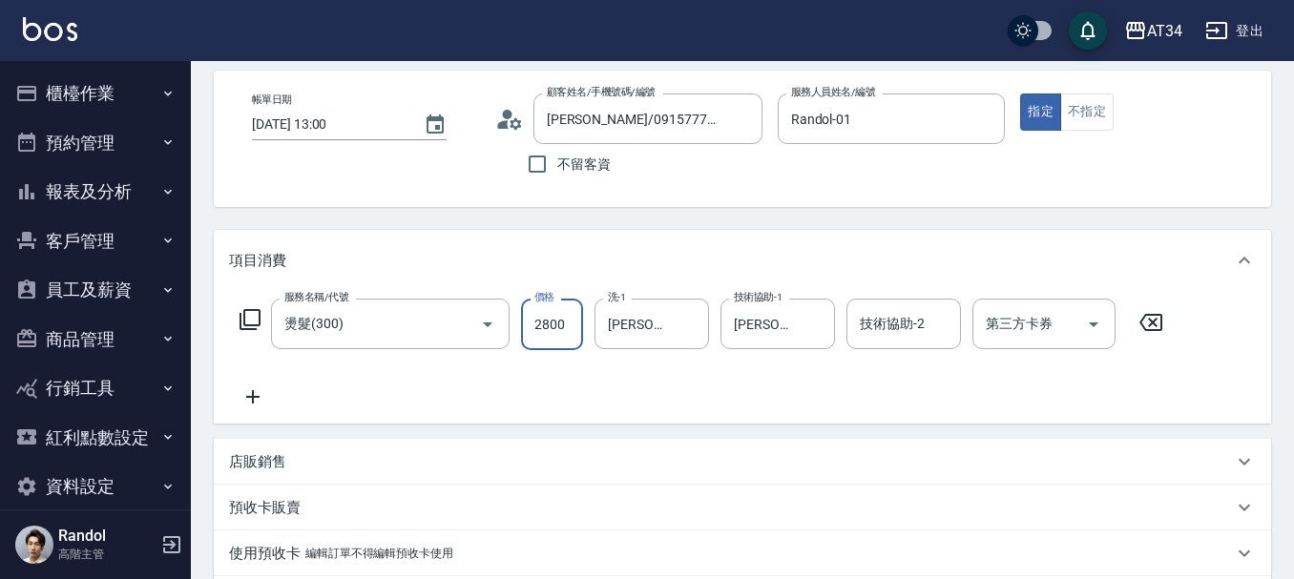
scroll to position [470, 0]
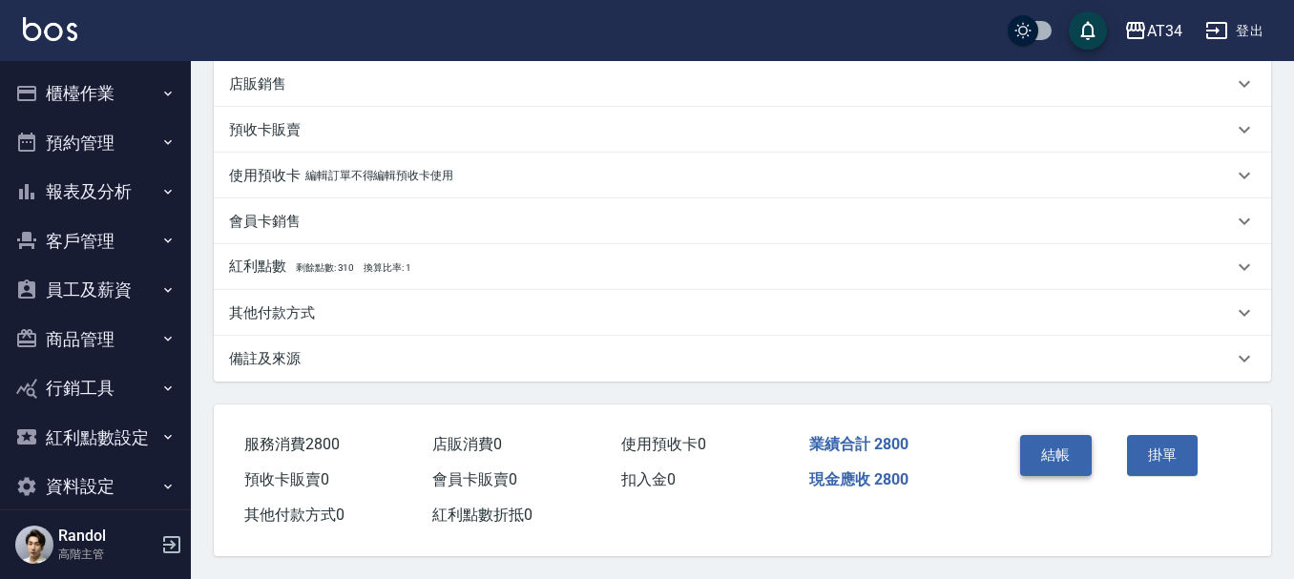
type input "2800"
click at [1040, 435] on button "結帳" at bounding box center [1056, 455] width 72 height 40
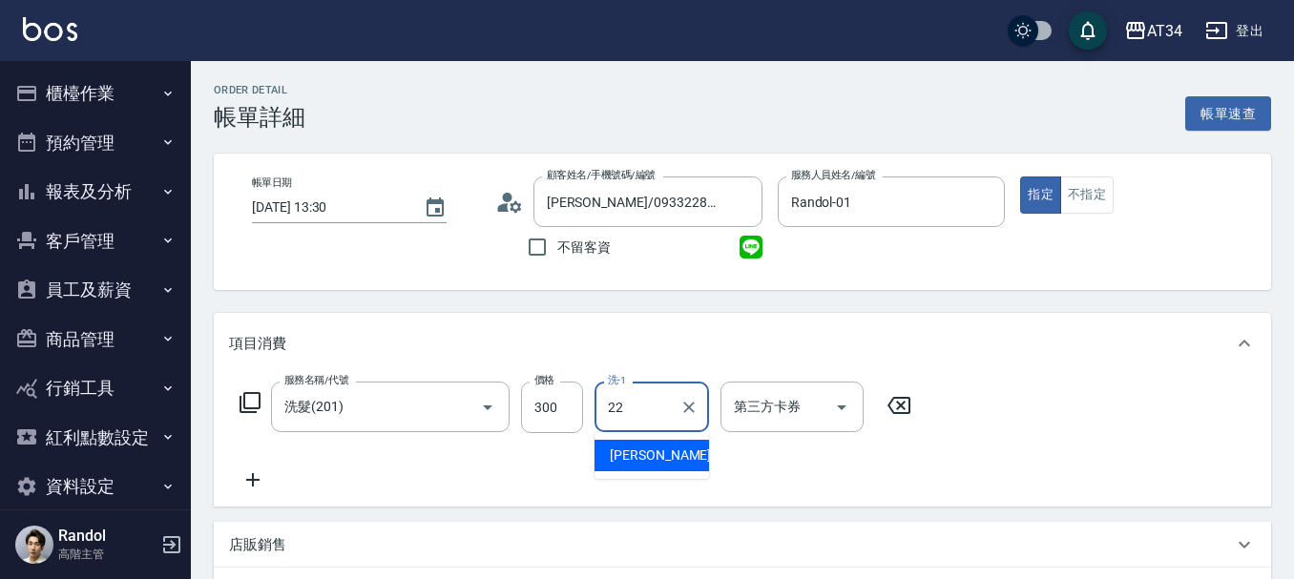
type input "[PERSON_NAME]-22"
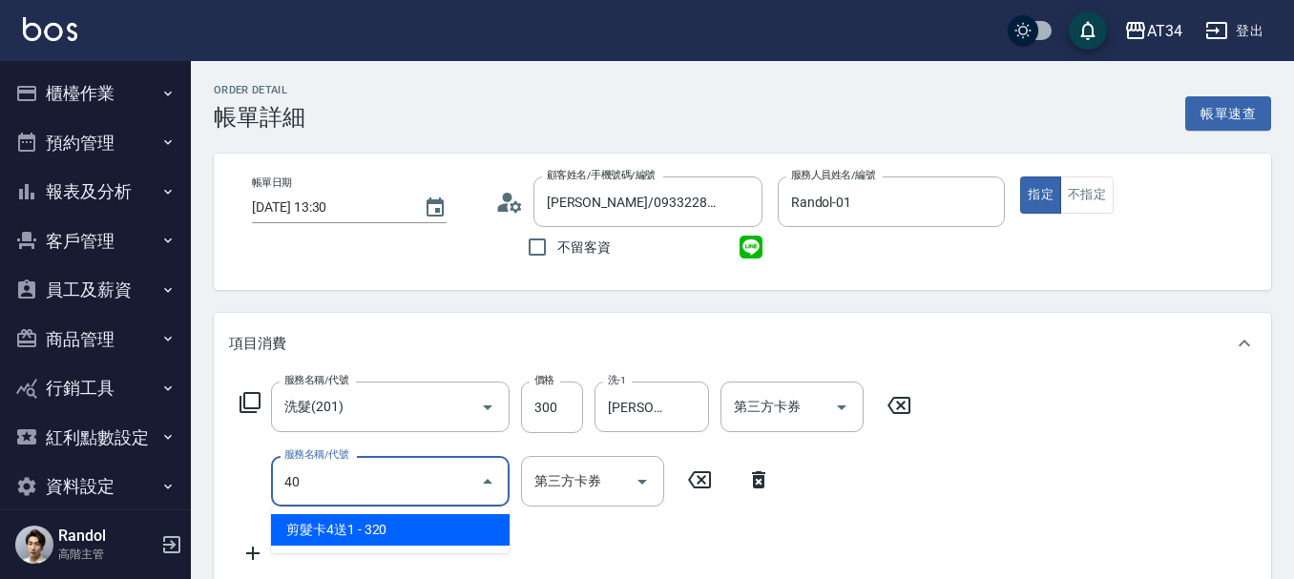
type input "401"
type input "50"
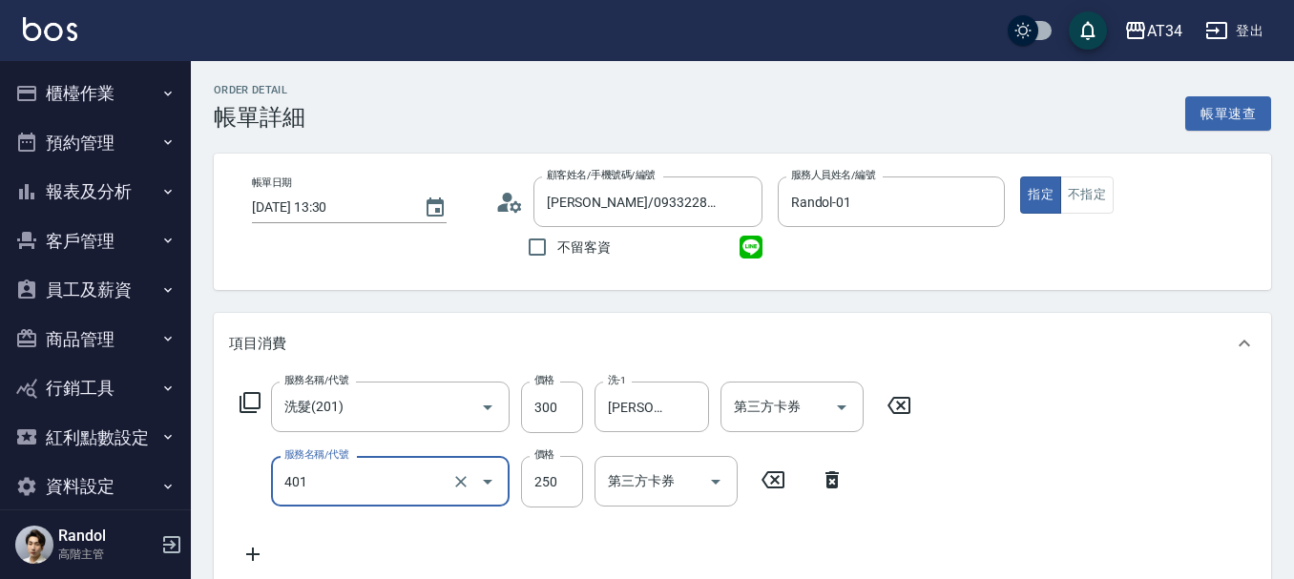
type input "剪髮(401)"
type input "5"
type input "30"
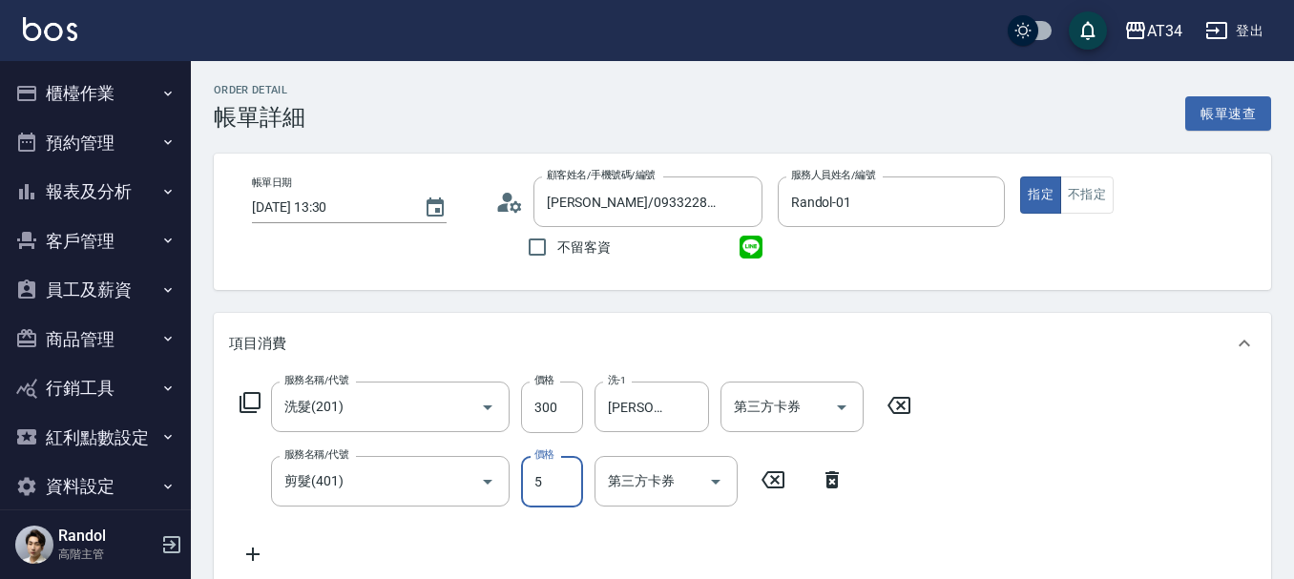
type input "50"
type input "80"
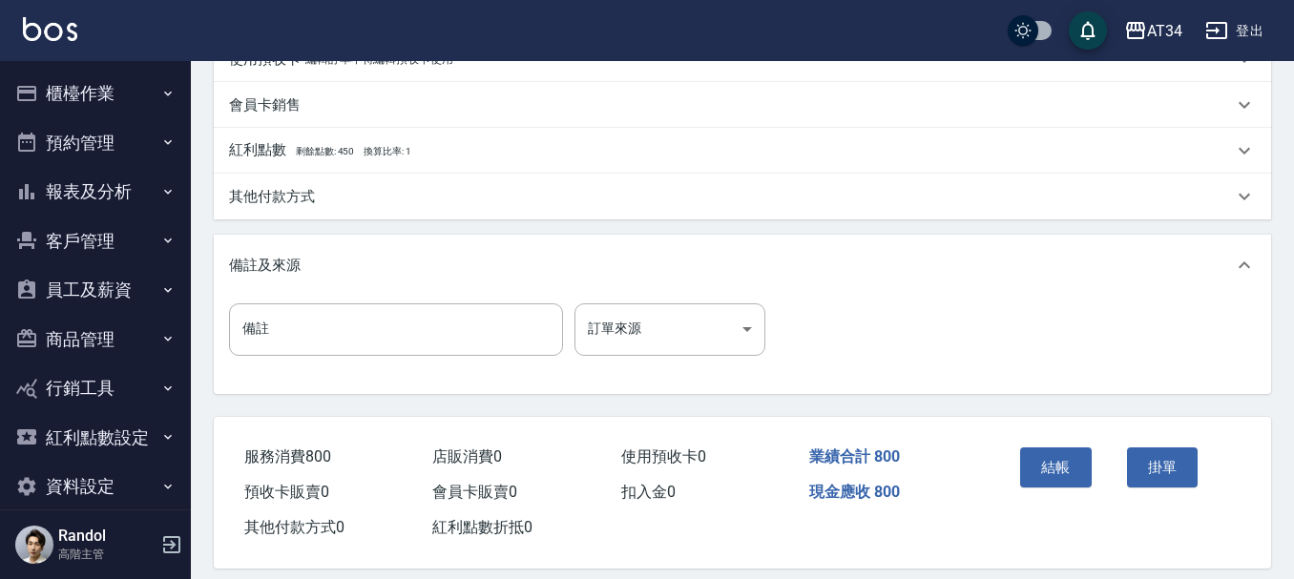
scroll to position [673, 0]
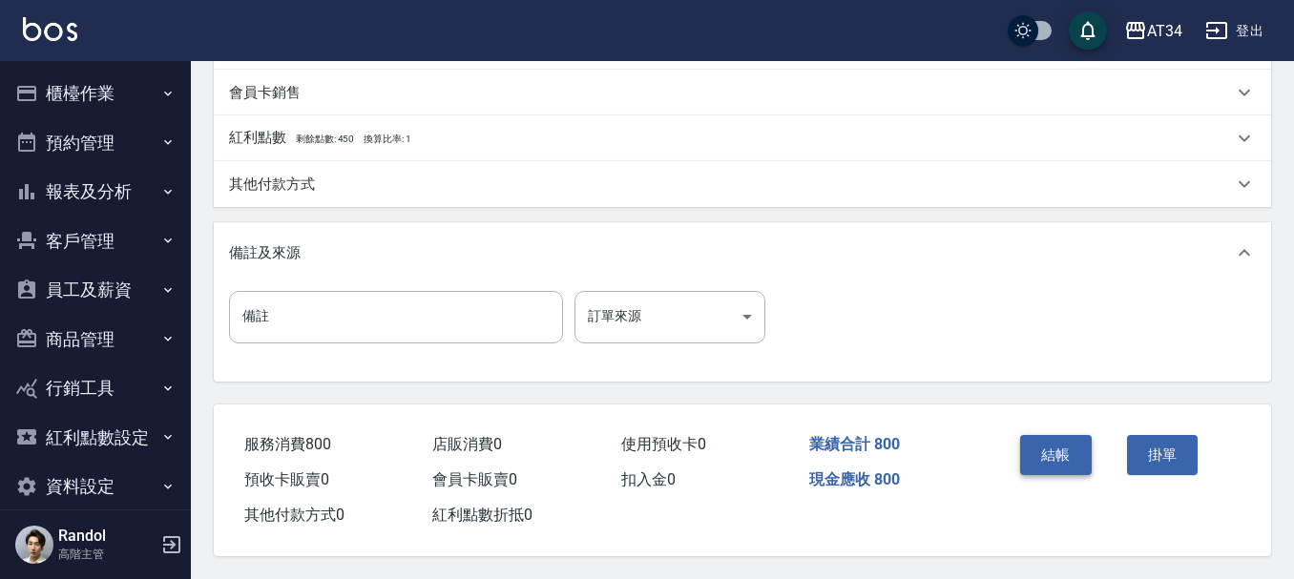
type input "500"
click at [1040, 446] on button "結帳" at bounding box center [1056, 455] width 72 height 40
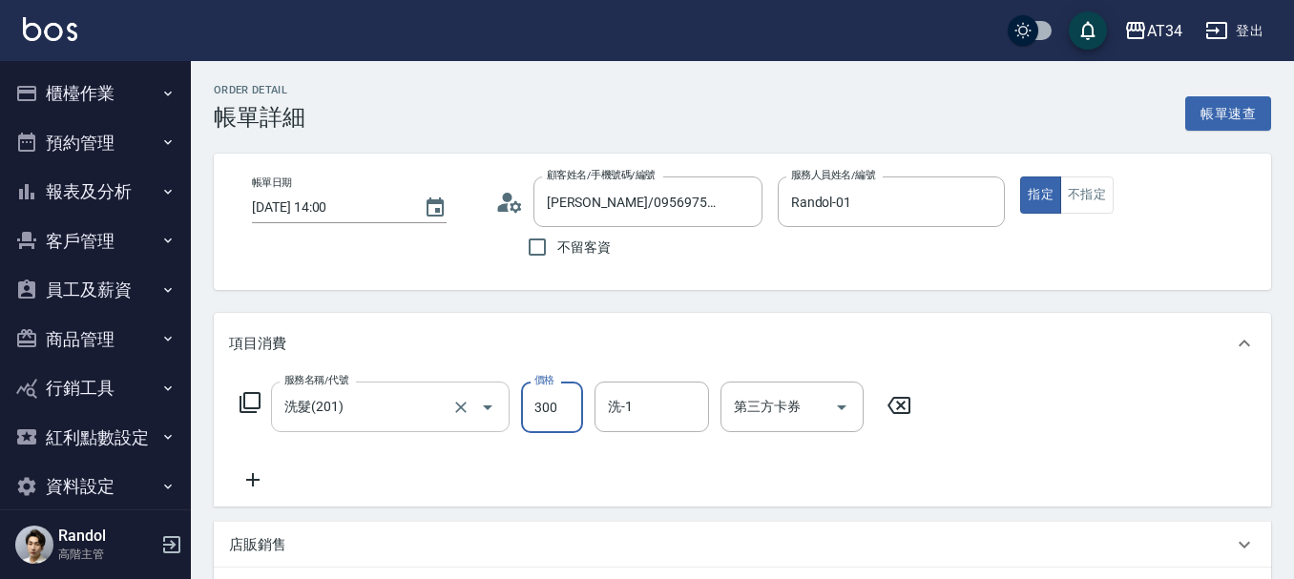
click at [386, 387] on div "洗髮(201) 服務名稱/代號" at bounding box center [390, 407] width 239 height 51
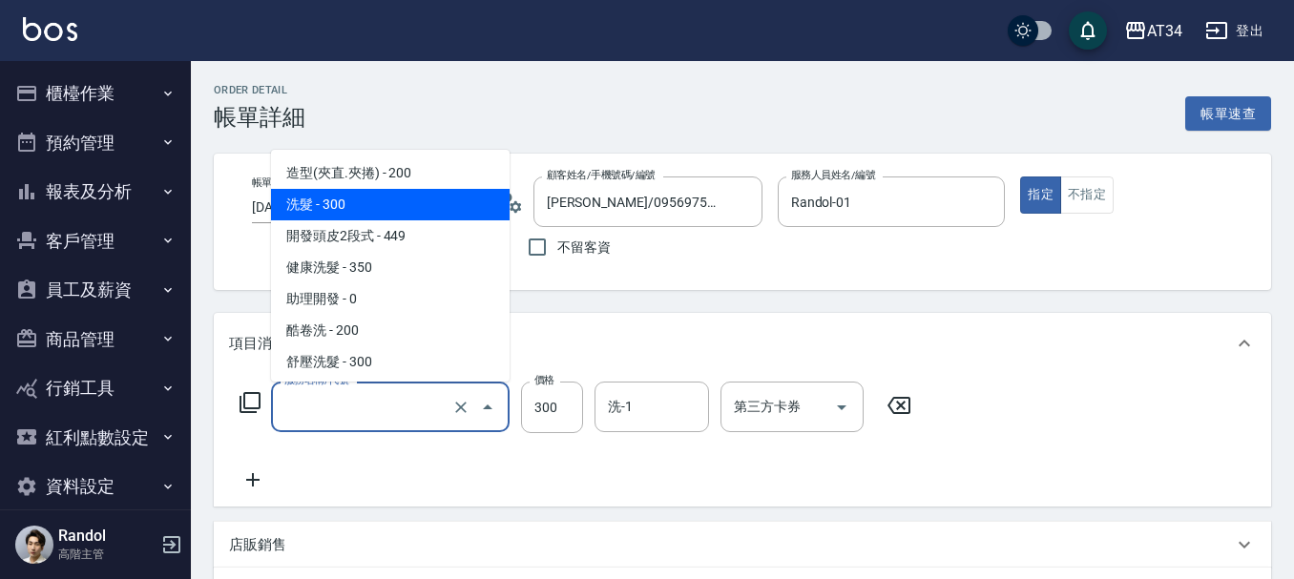
type input "0"
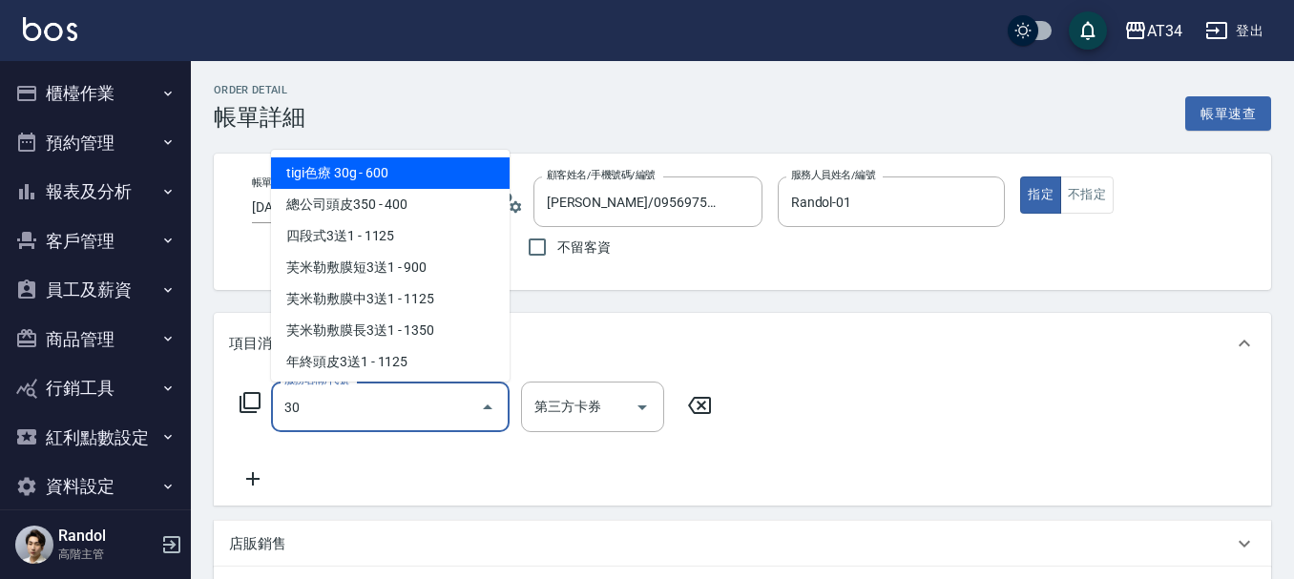
type input "300"
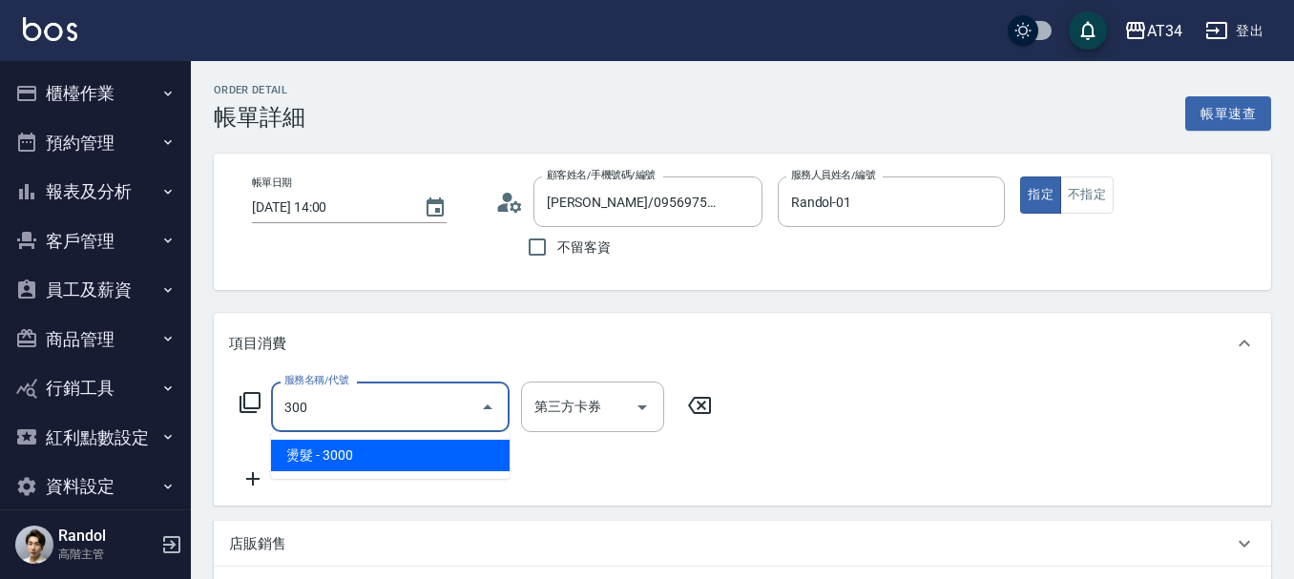
type input "300"
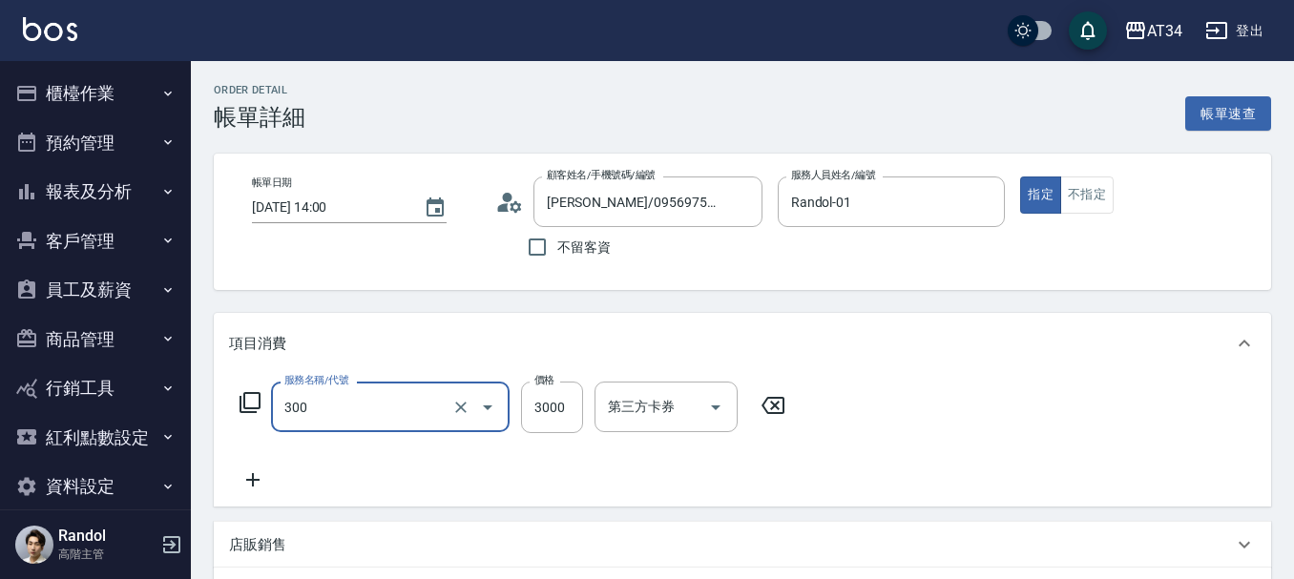
type input "燙髮(300)"
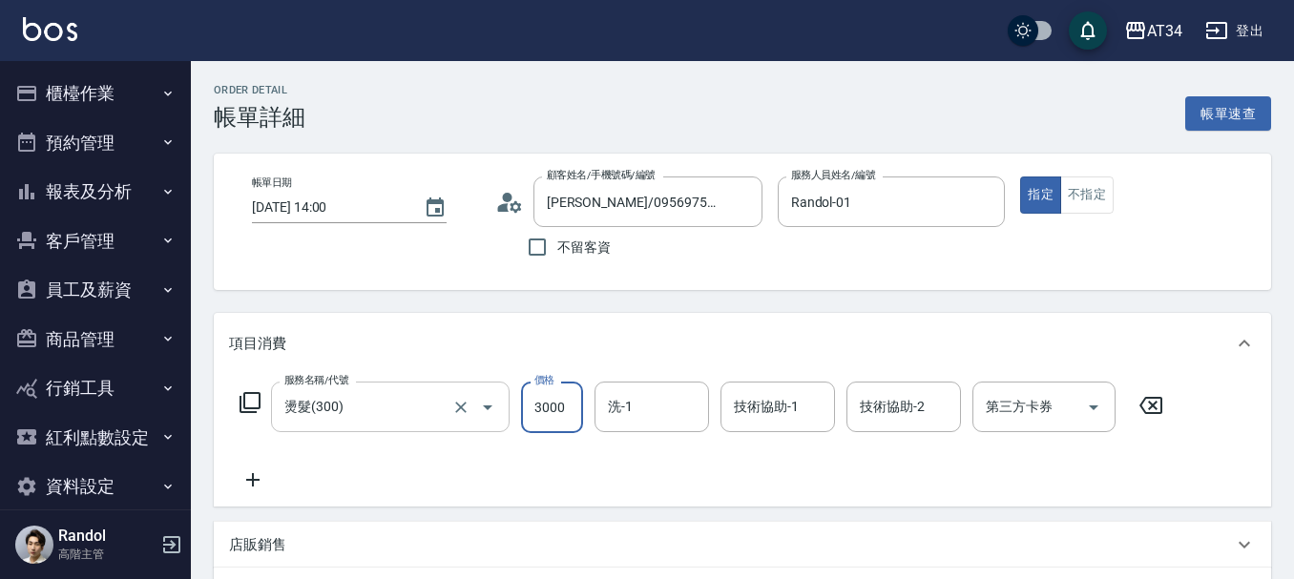
type input "2"
type input "0"
type input "280"
type input "2800"
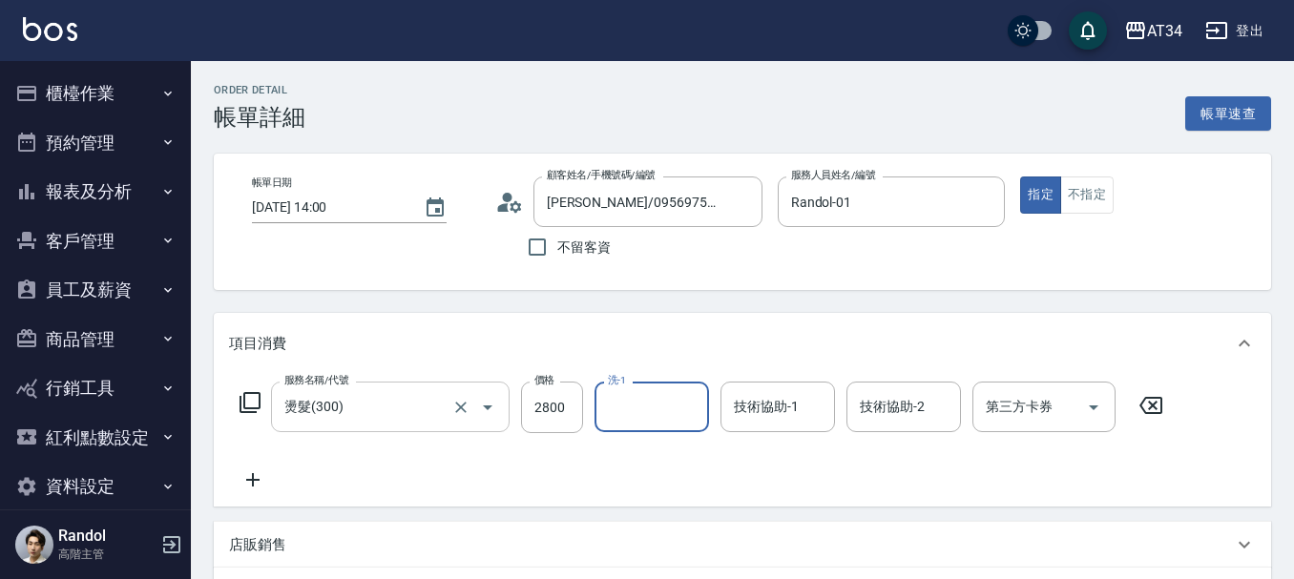
type input "3"
type input "1"
type input "賴佑潔-22"
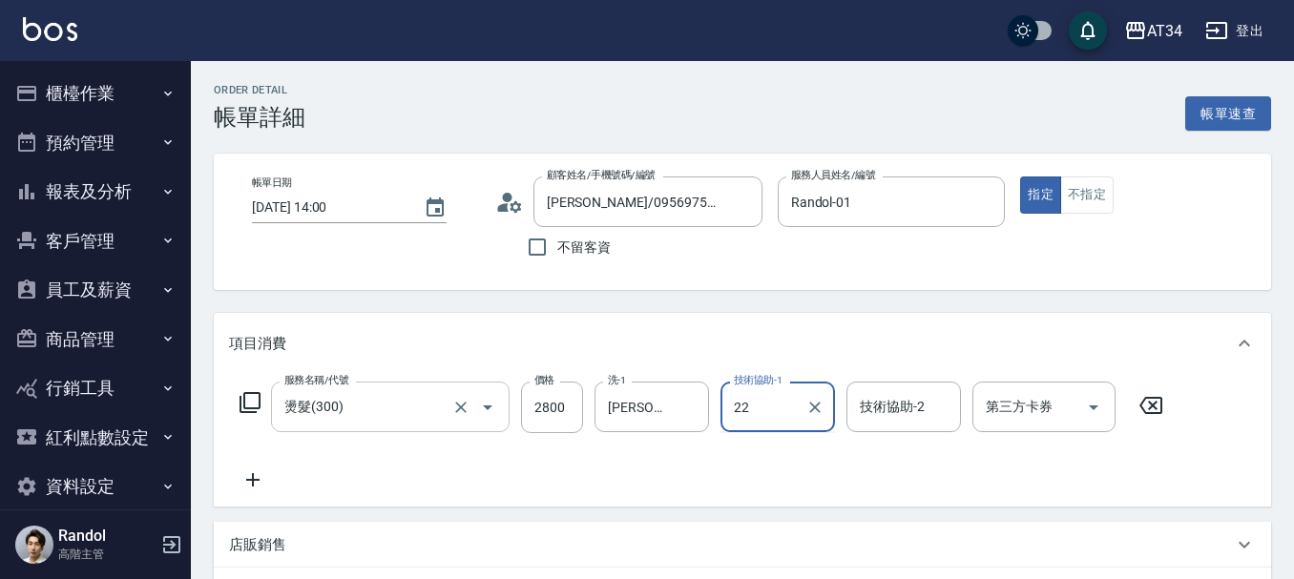
type input "賴佑潔-22"
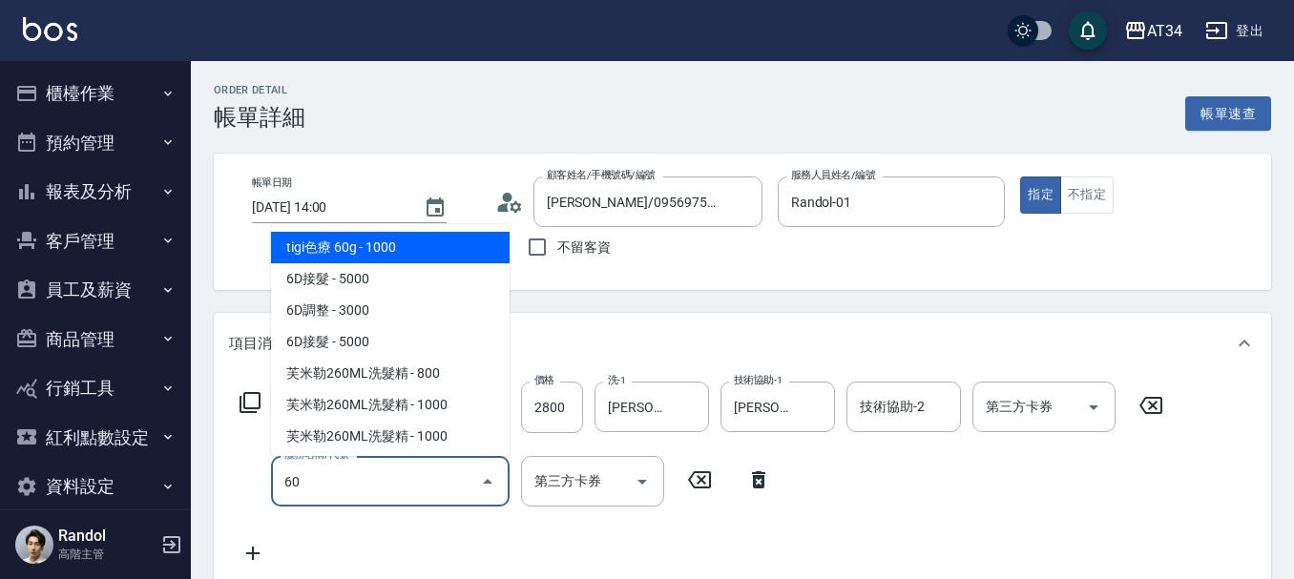
type input "602"
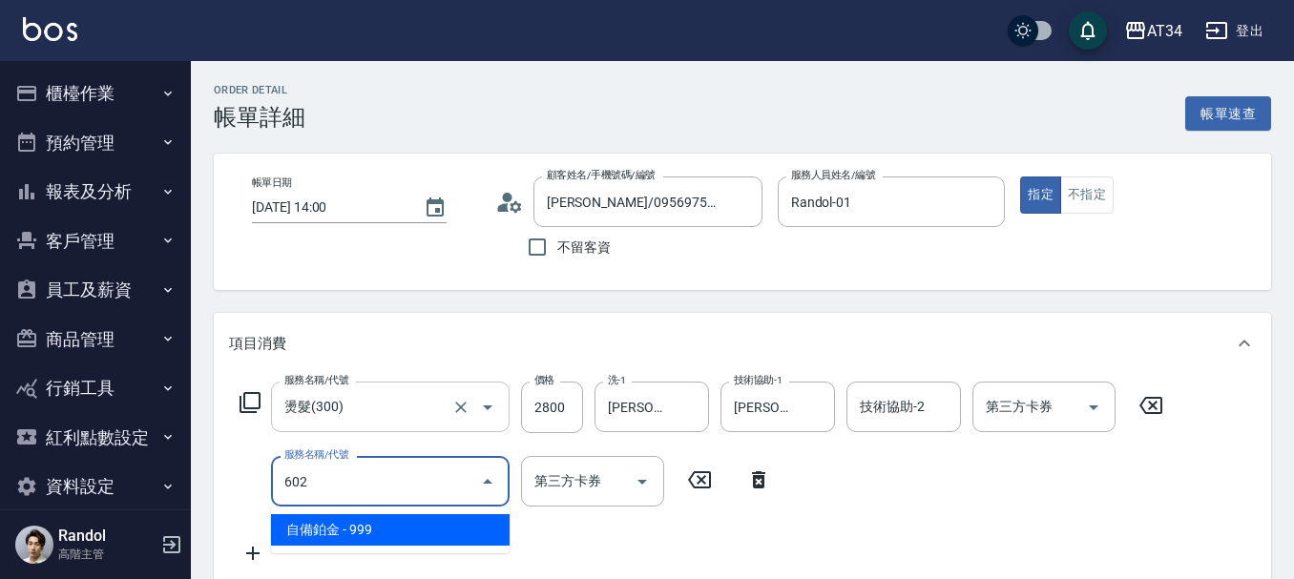
type input "370"
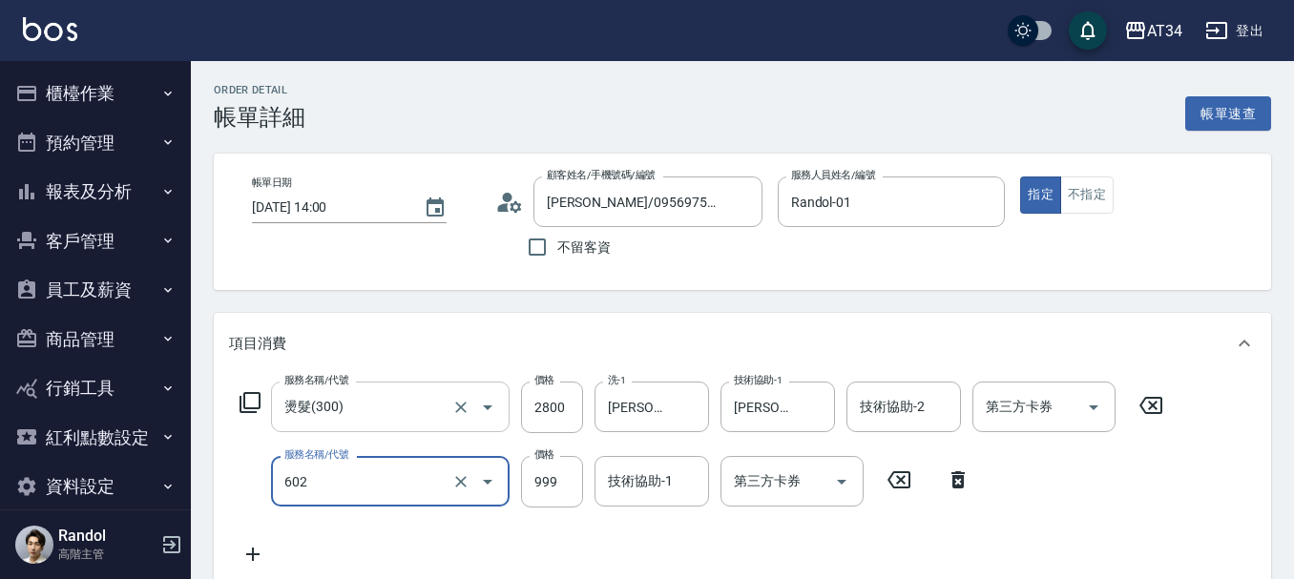
type input "自備鉑金(602)"
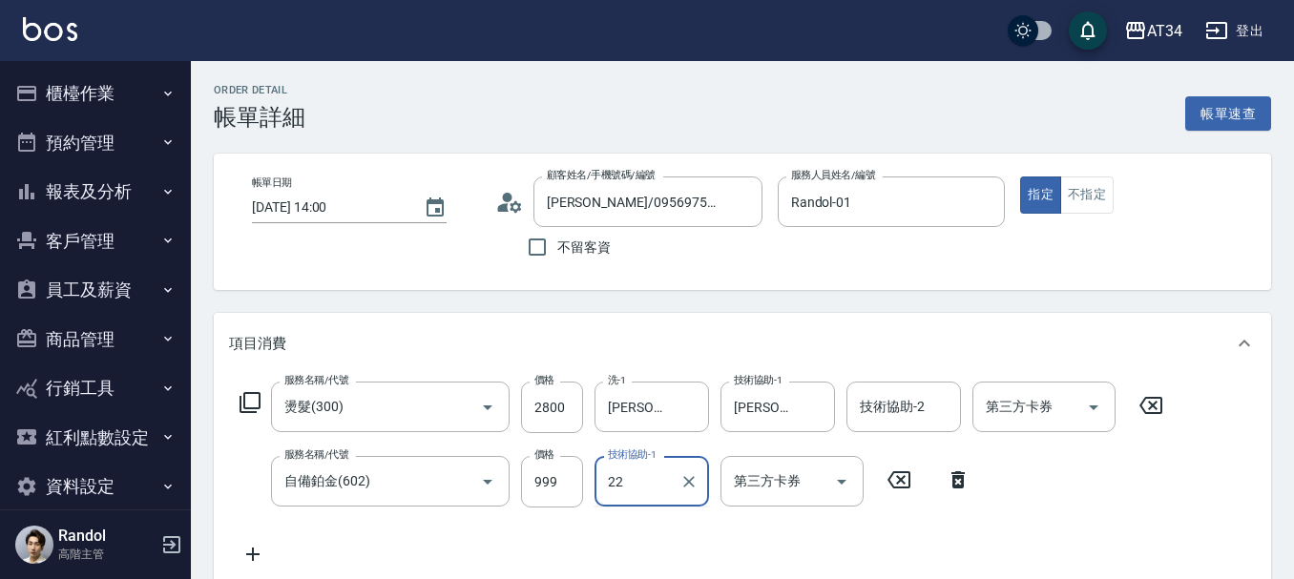
type input "賴佑潔-22"
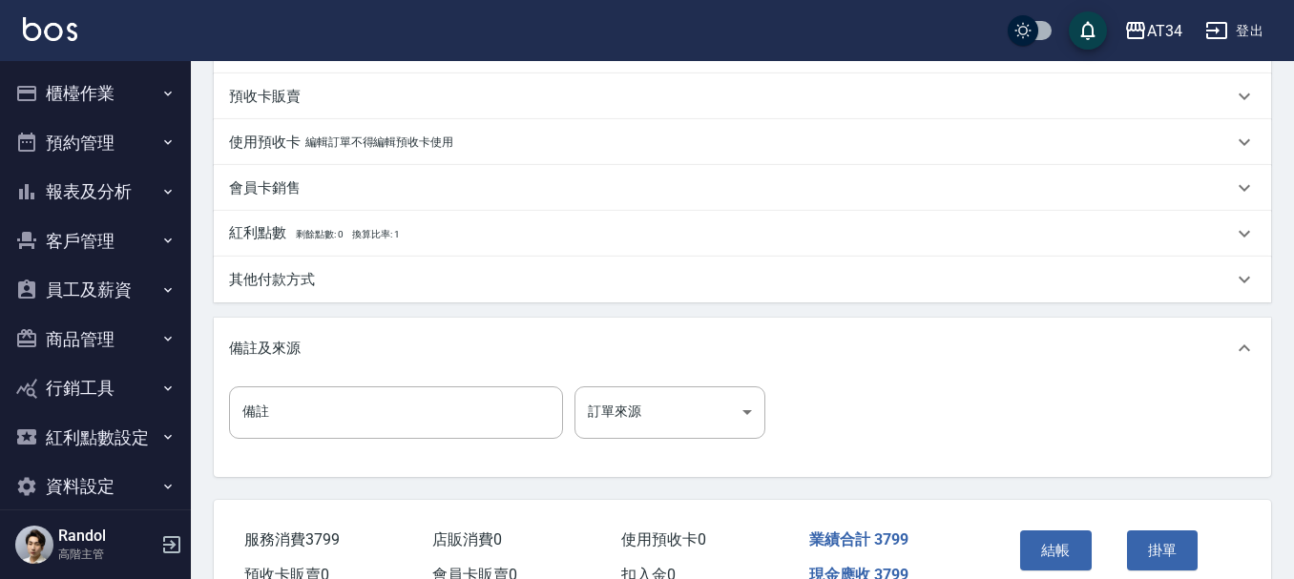
scroll to position [668, 0]
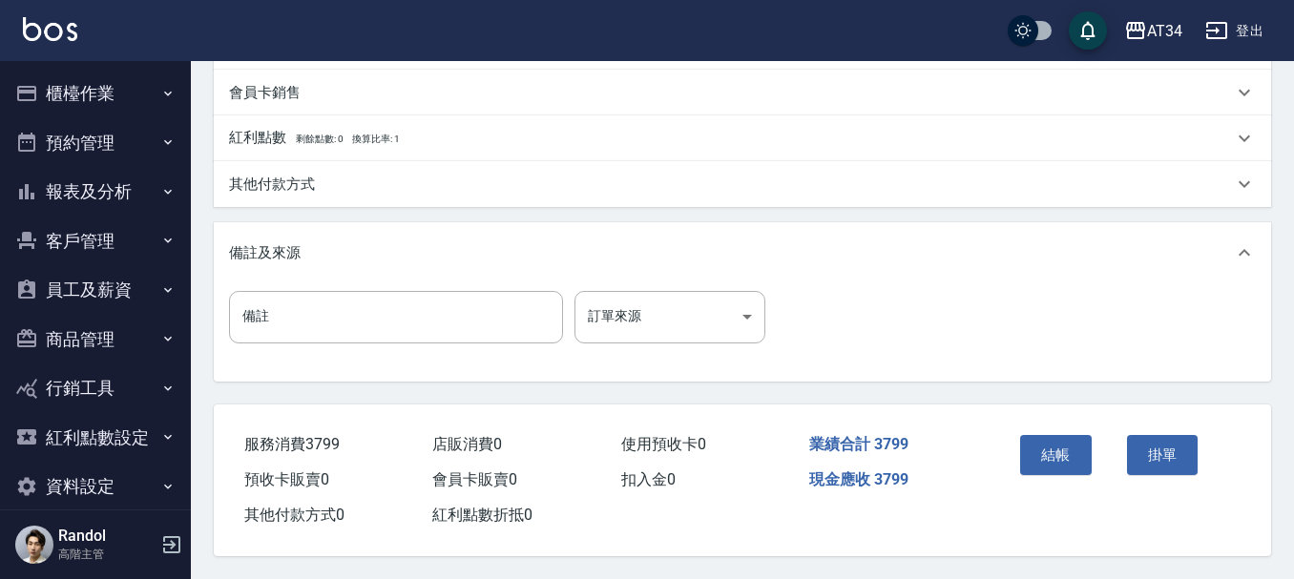
click at [286, 177] on p "其他付款方式" at bounding box center [272, 185] width 86 height 20
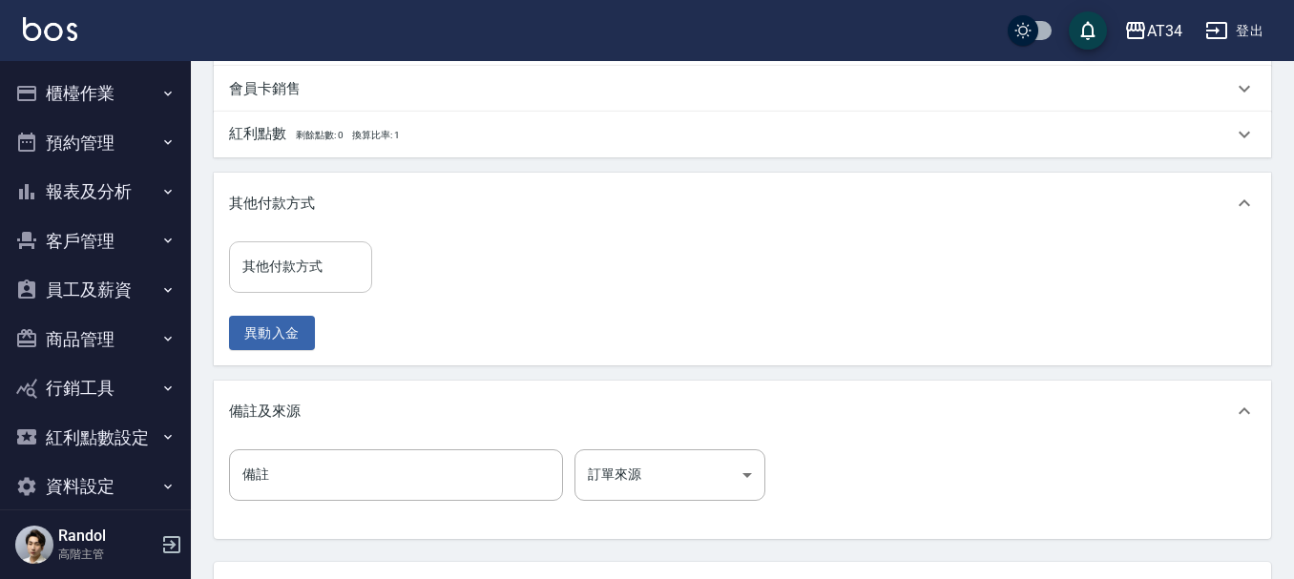
click at [339, 276] on input "其他付款方式" at bounding box center [301, 266] width 126 height 33
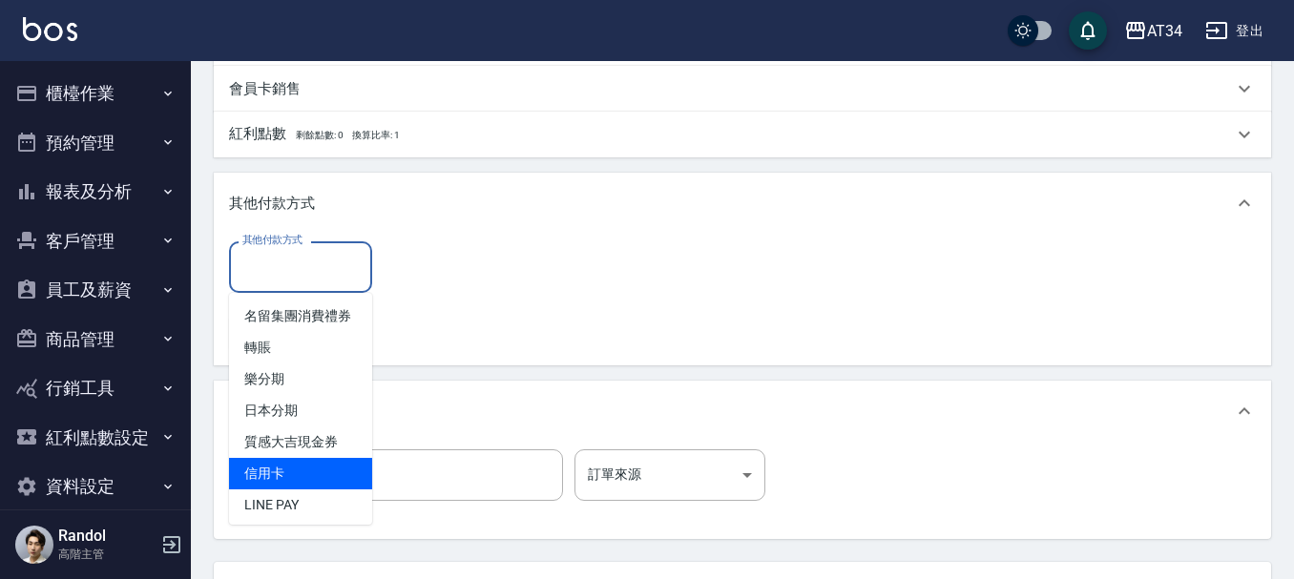
click at [294, 480] on span "信用卡" at bounding box center [300, 473] width 143 height 31
type input "信用卡"
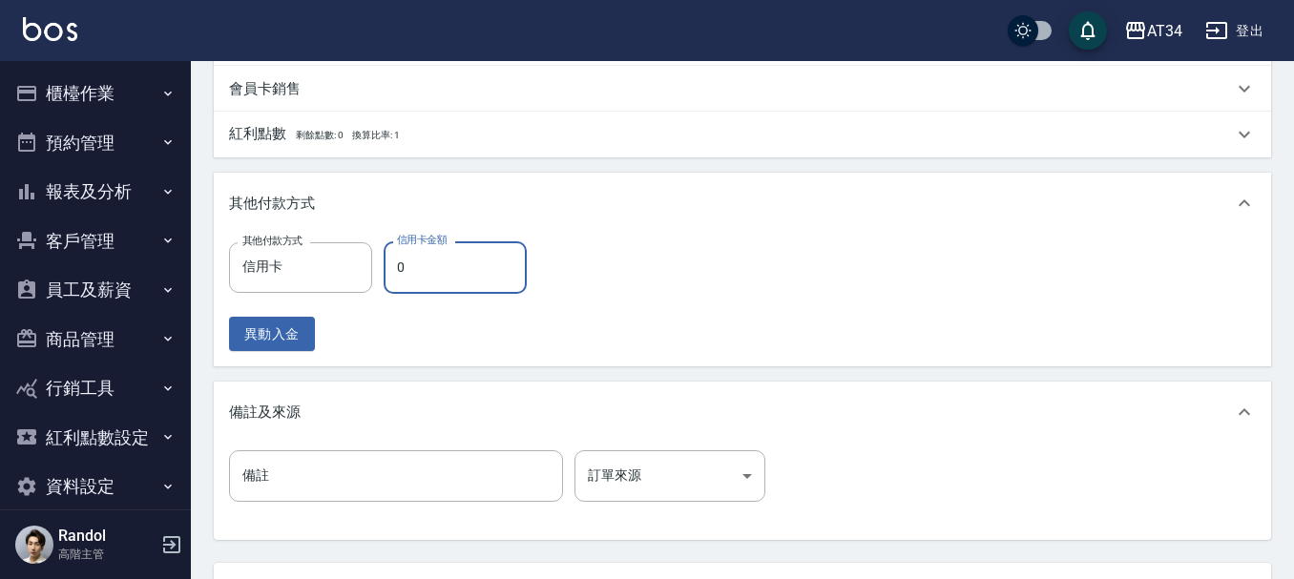
click at [432, 262] on input "0" at bounding box center [455, 267] width 143 height 52
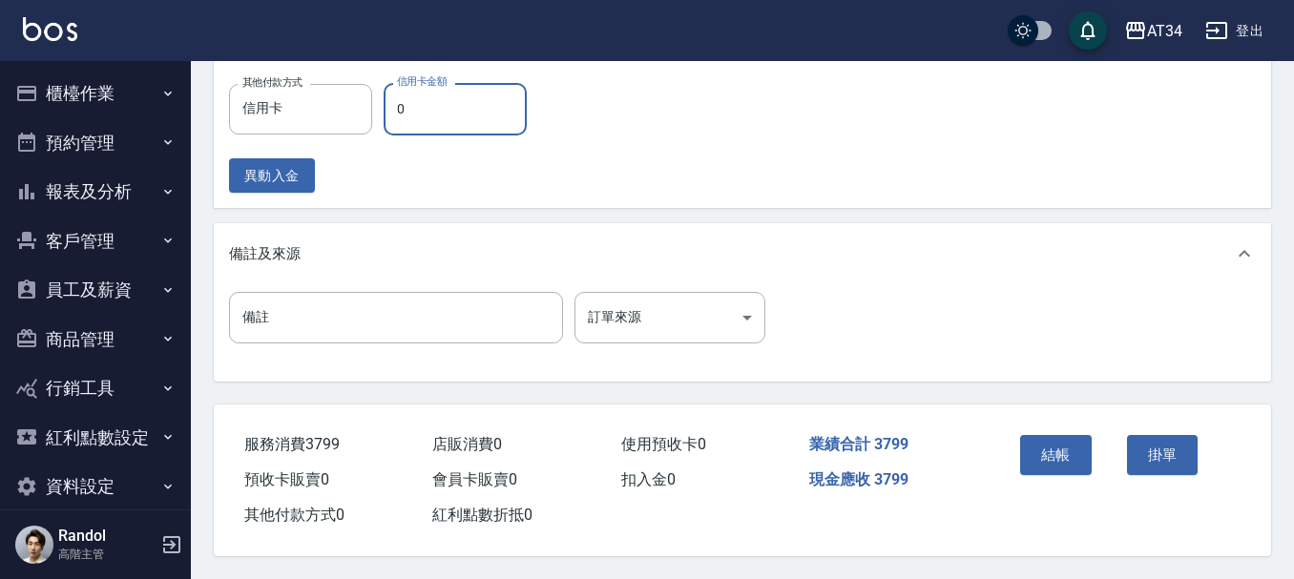
scroll to position [835, 0]
type input "379"
type input "0"
type input "3799"
click at [1058, 451] on button "結帳" at bounding box center [1056, 455] width 72 height 40
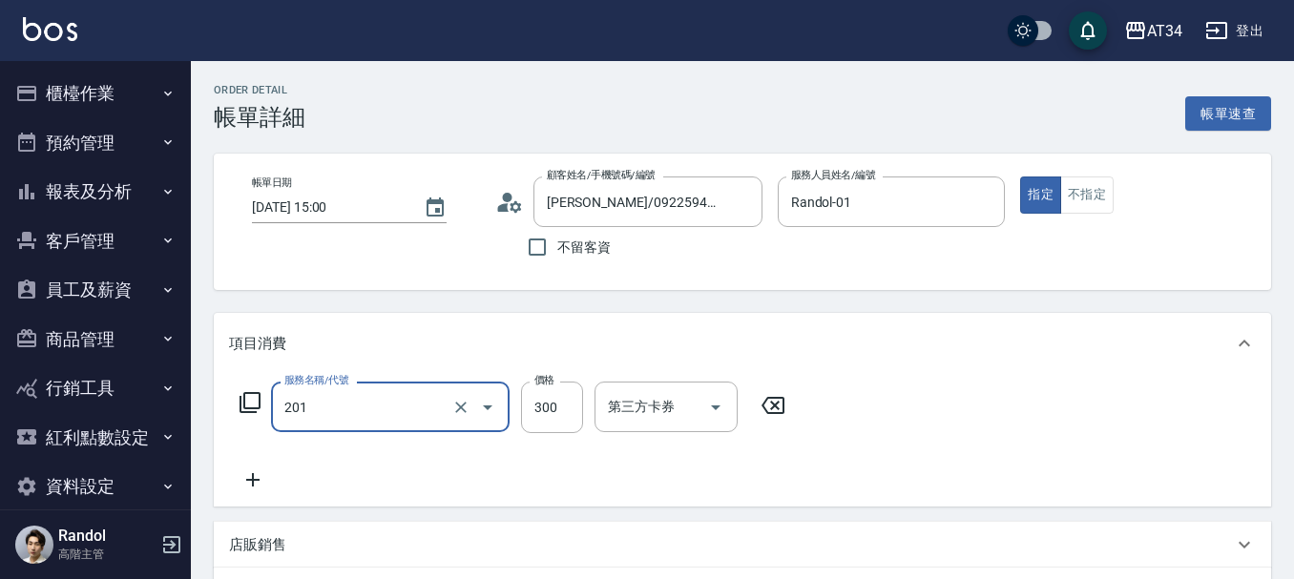
type input "洗髮(201)"
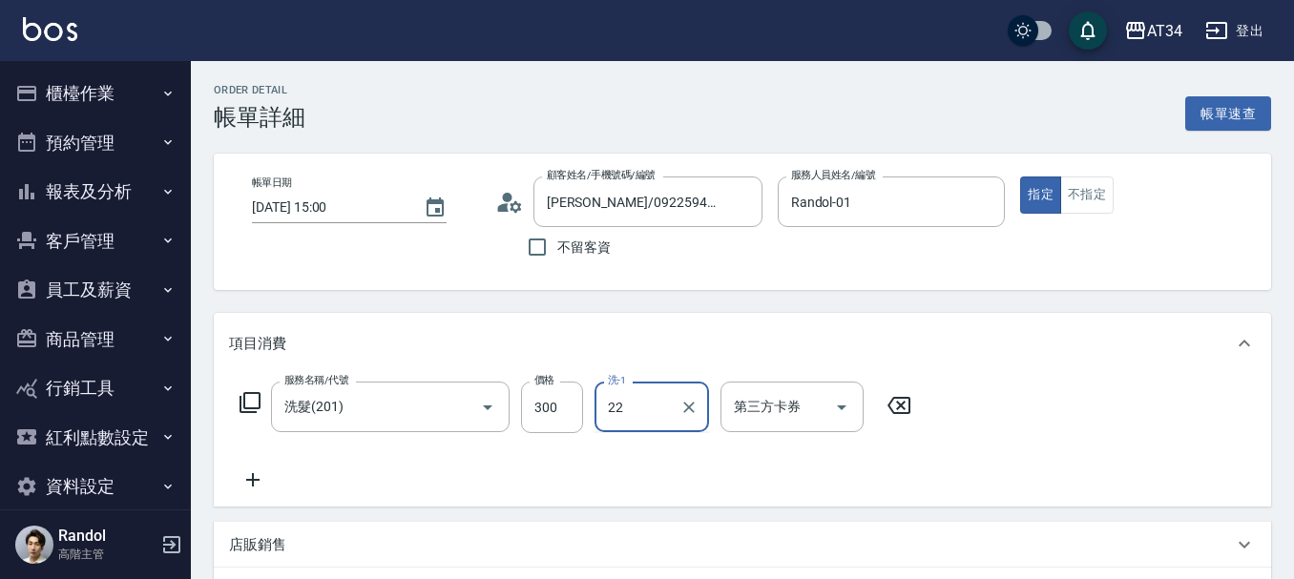
type input "[PERSON_NAME]-22"
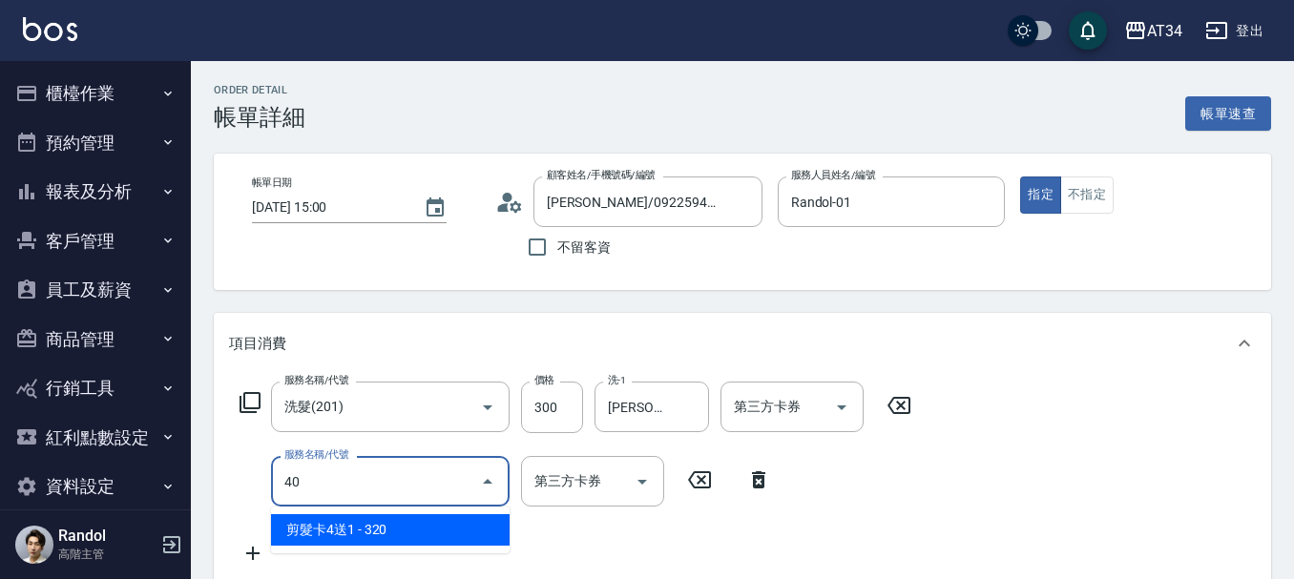
type input "401"
type input "50"
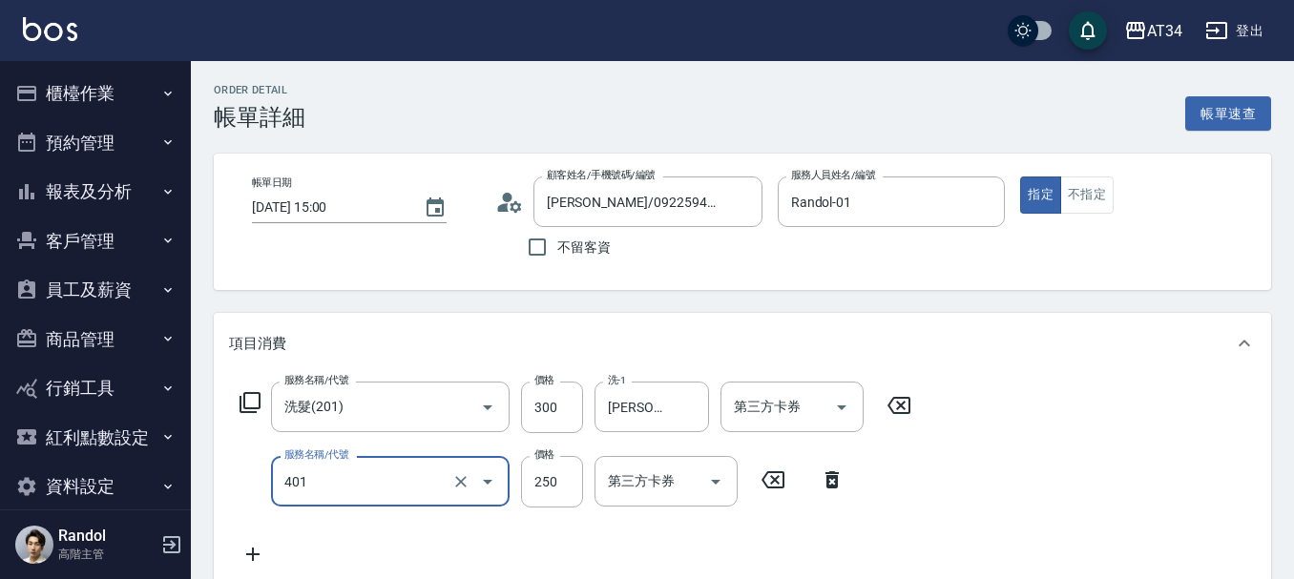
type input "剪髮(401)"
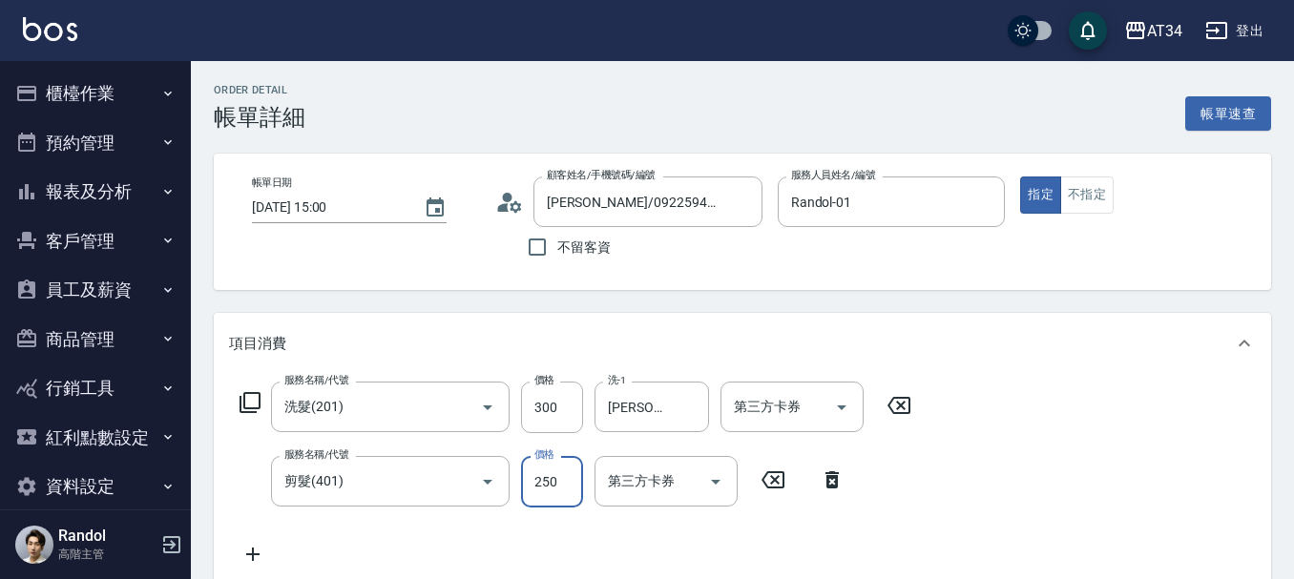
type input "5"
type input "30"
type input "50"
type input "80"
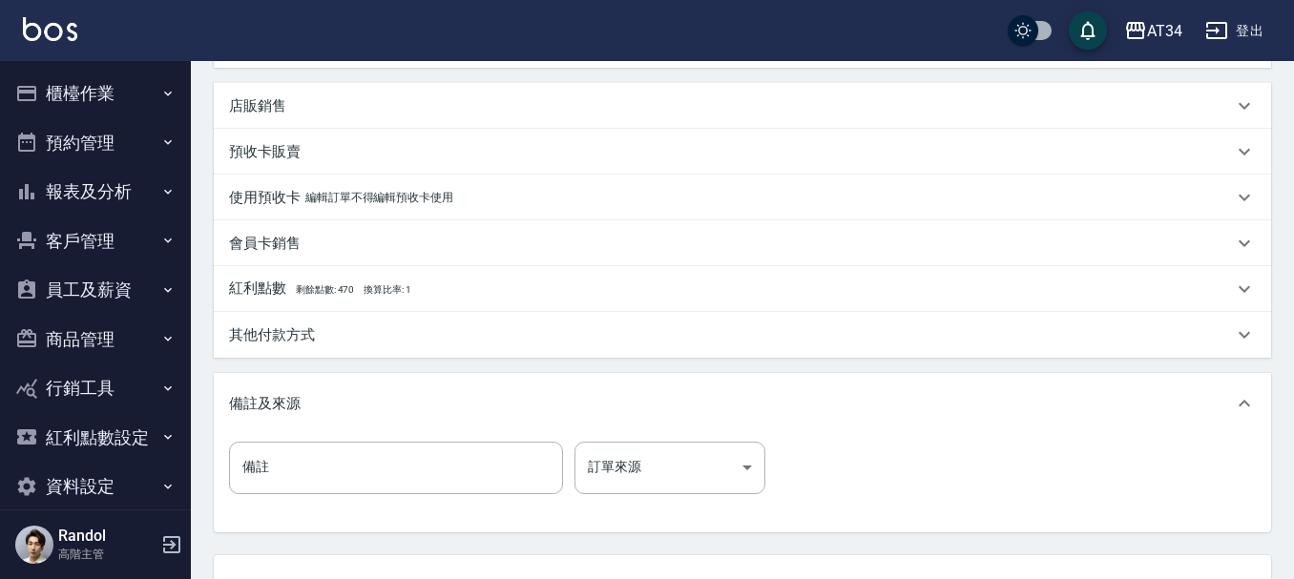
scroll to position [673, 0]
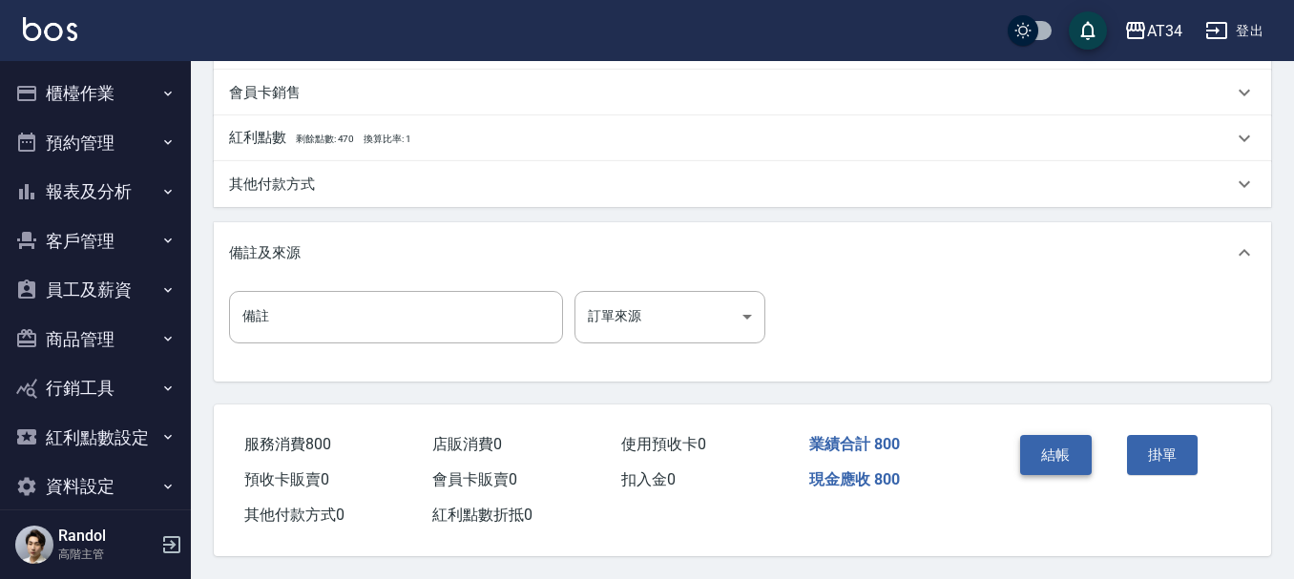
type input "500"
click at [1050, 450] on button "結帳" at bounding box center [1056, 455] width 72 height 40
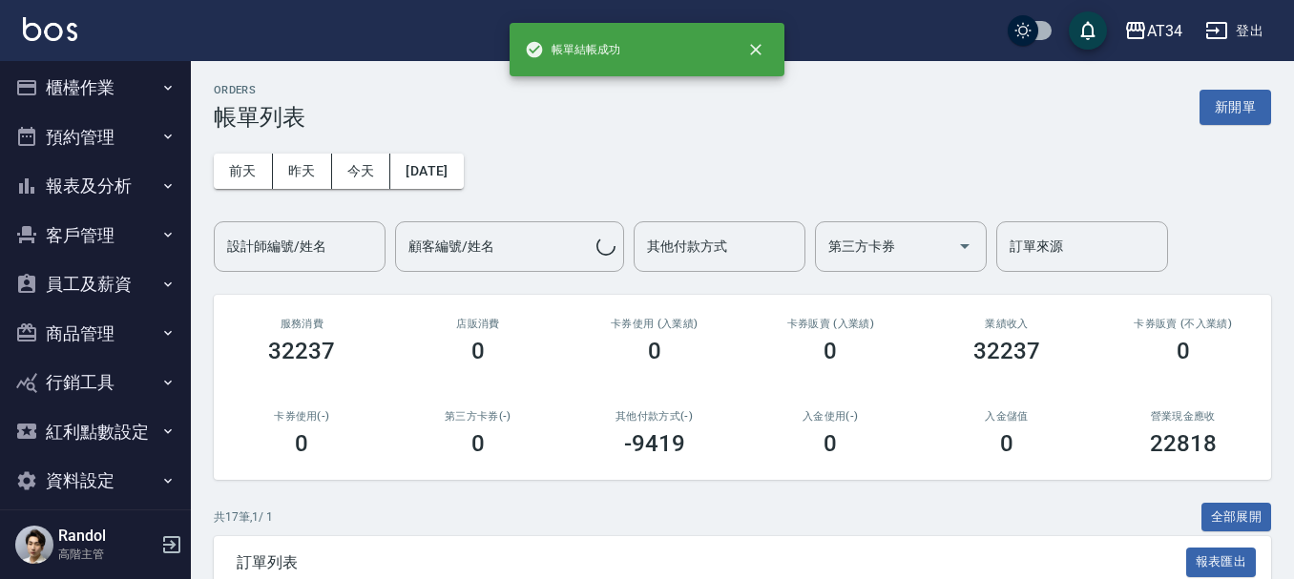
scroll to position [25, 0]
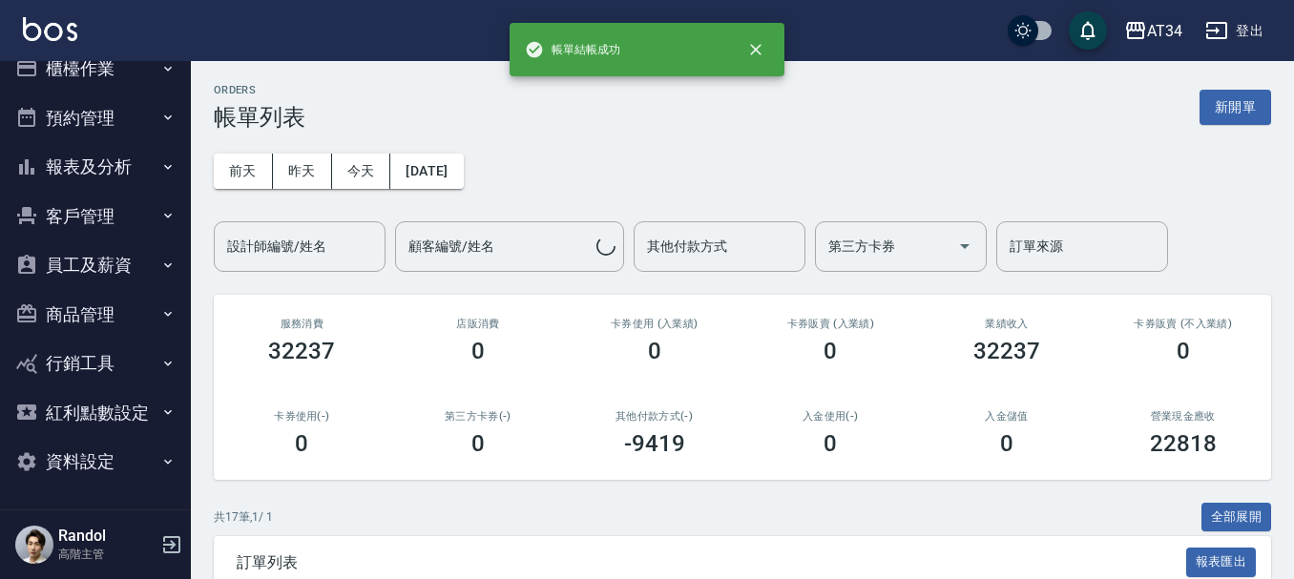
click at [122, 262] on button "員工及薪資" at bounding box center [96, 266] width 176 height 50
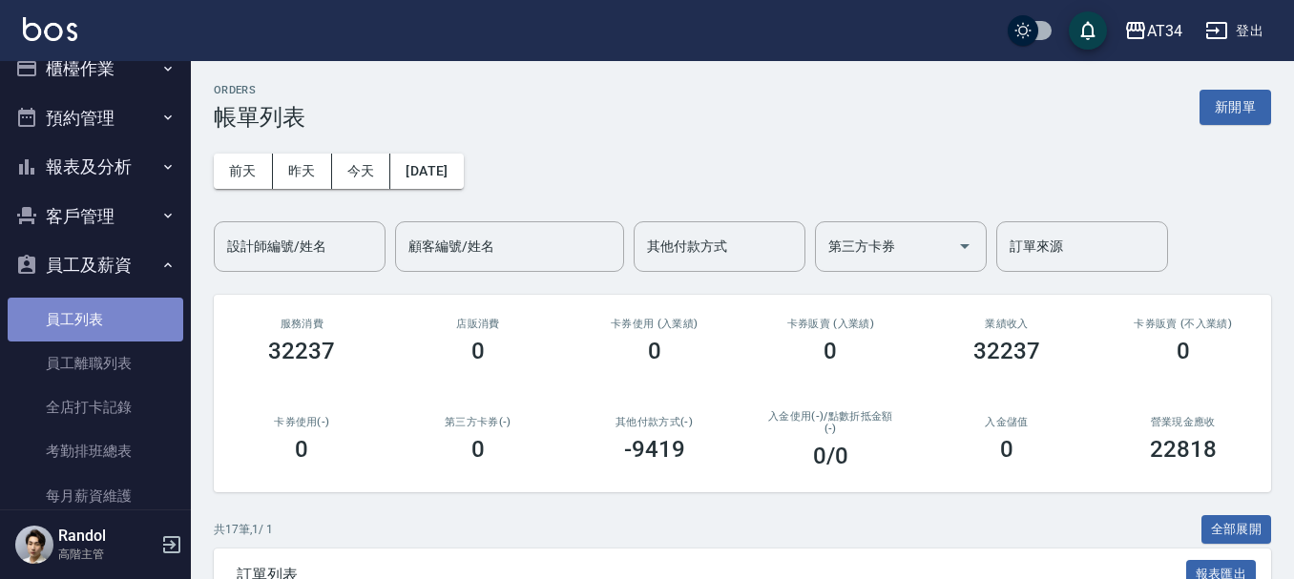
click at [128, 328] on link "員工列表" at bounding box center [96, 320] width 176 height 44
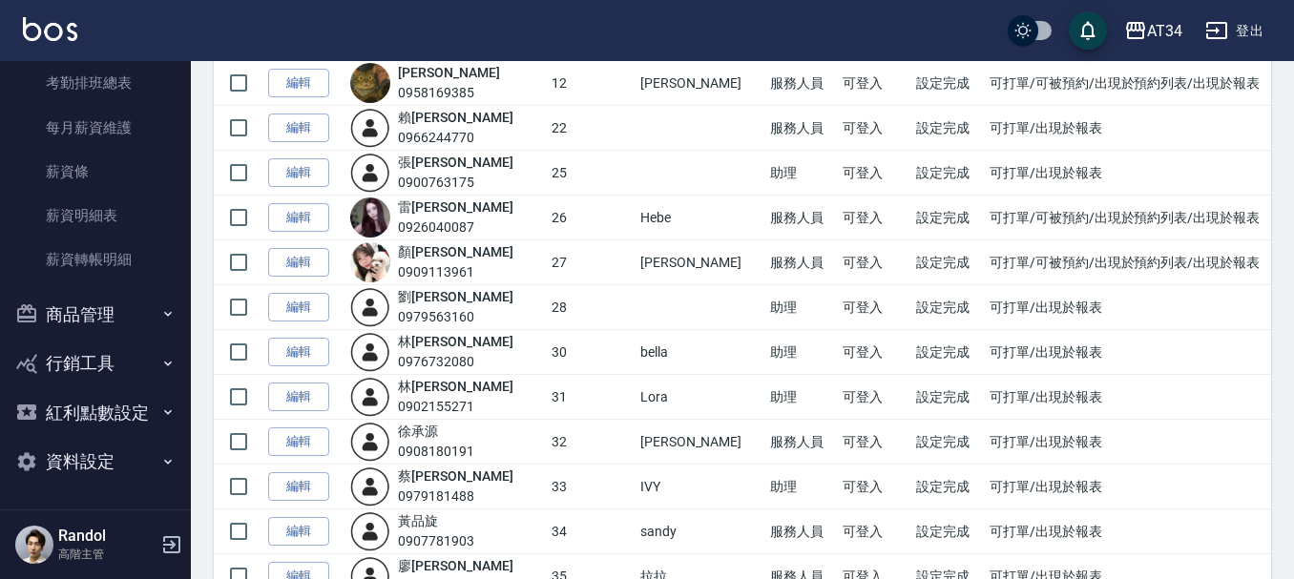
scroll to position [764, 0]
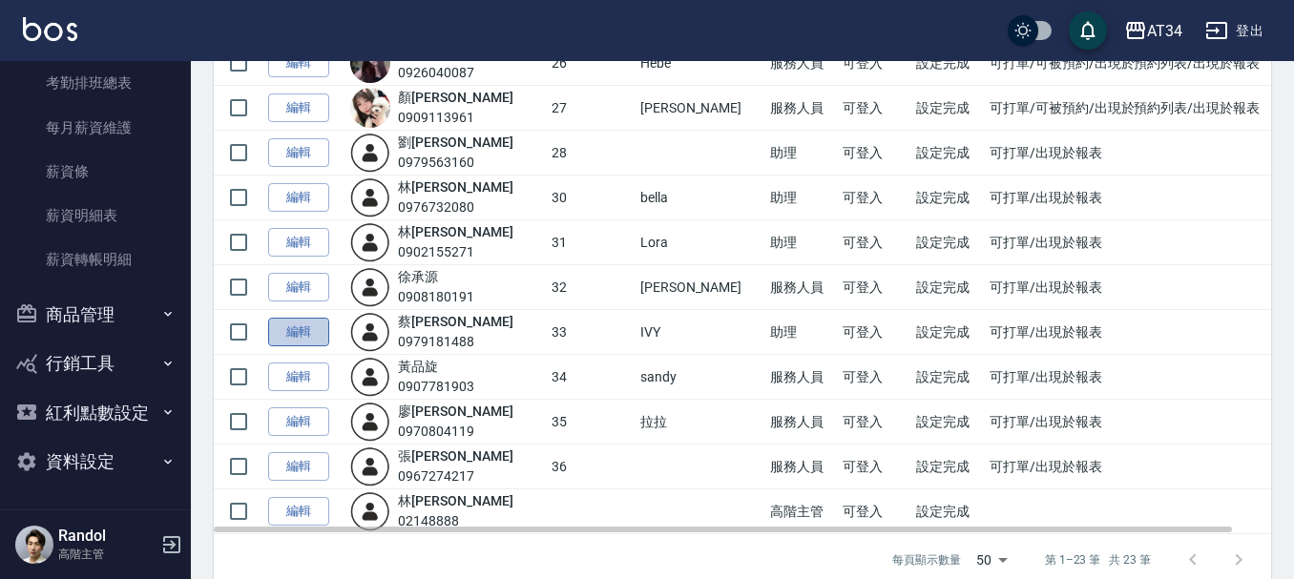
click at [301, 334] on link "編輯" at bounding box center [298, 333] width 61 height 30
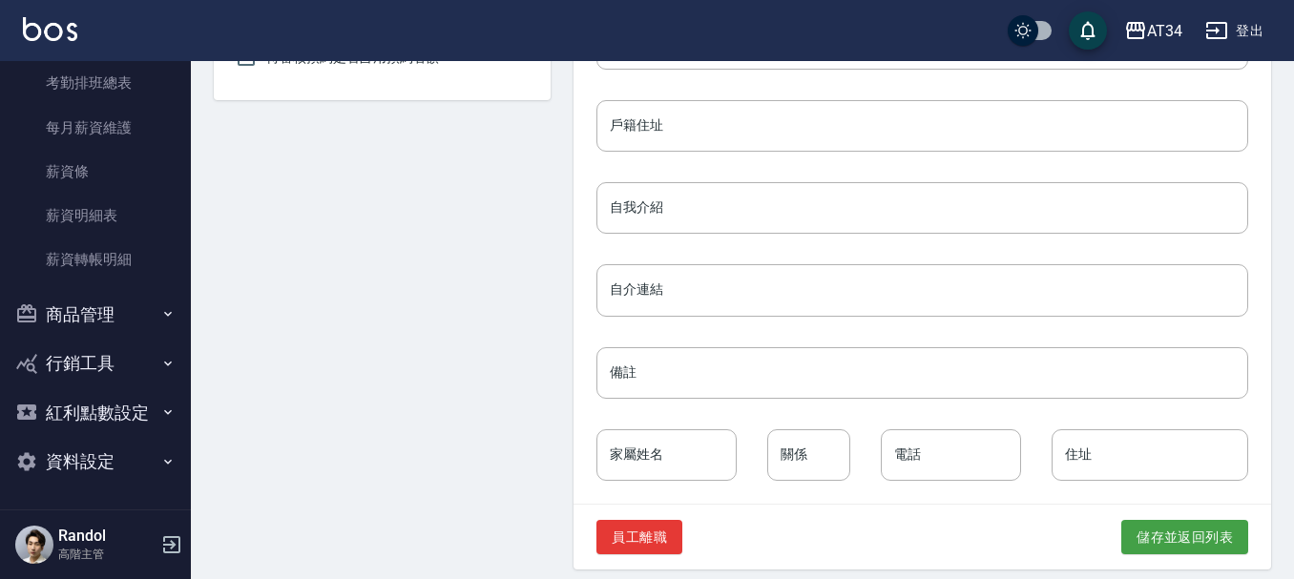
scroll to position [943, 0]
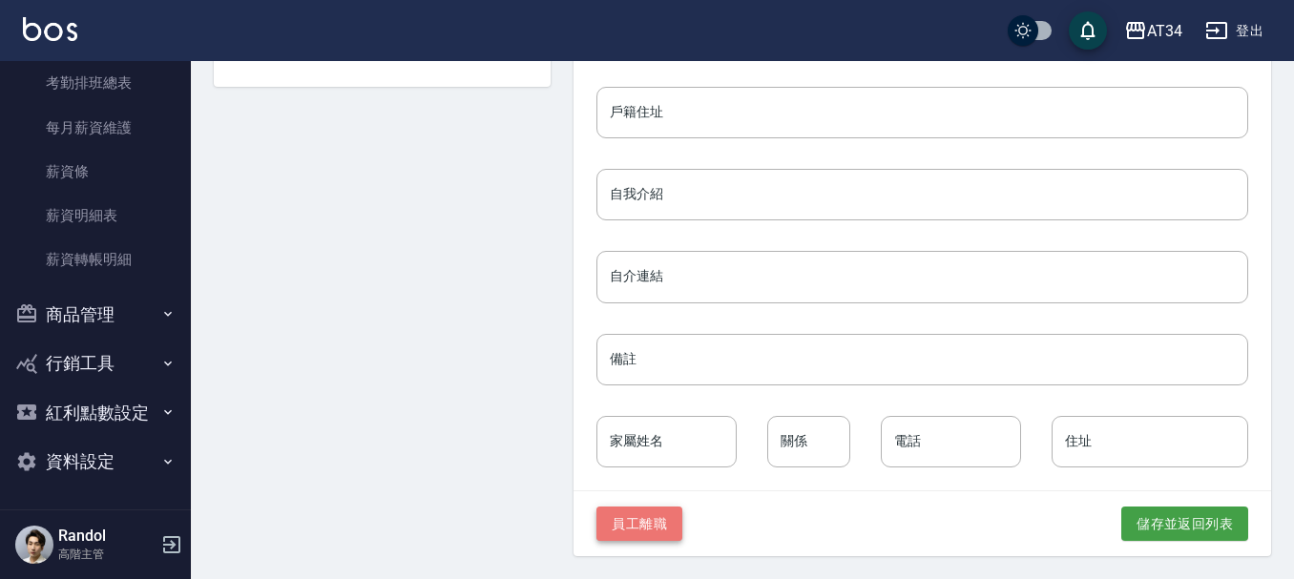
click at [597, 529] on button "員工離職" at bounding box center [639, 524] width 86 height 35
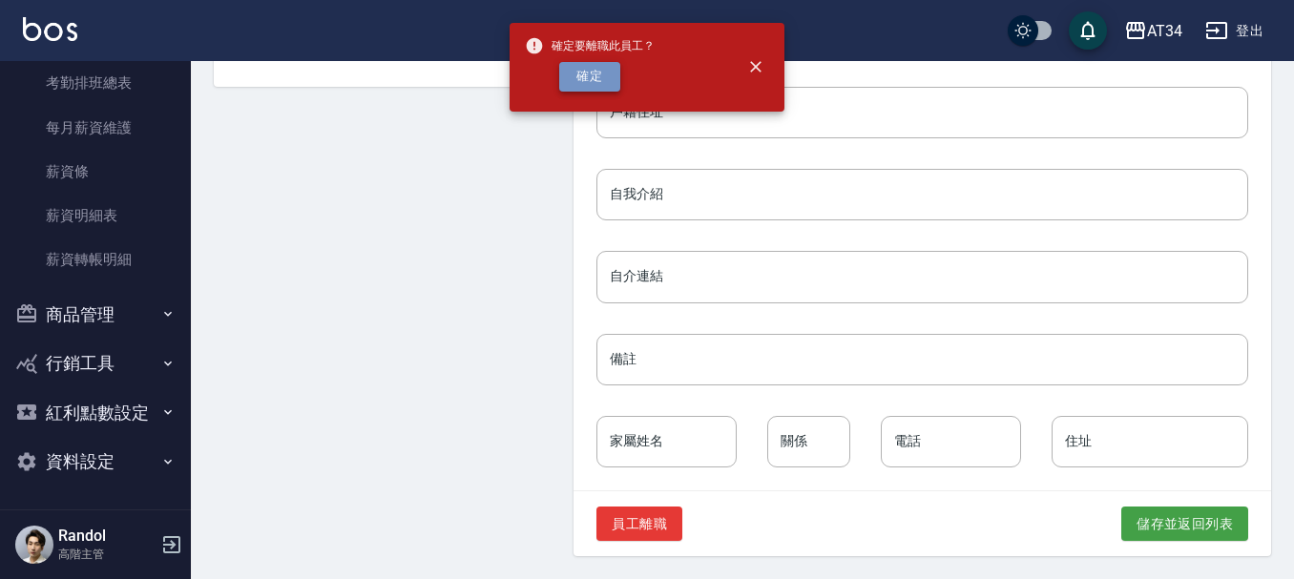
click at [595, 77] on button "確定" at bounding box center [589, 77] width 61 height 30
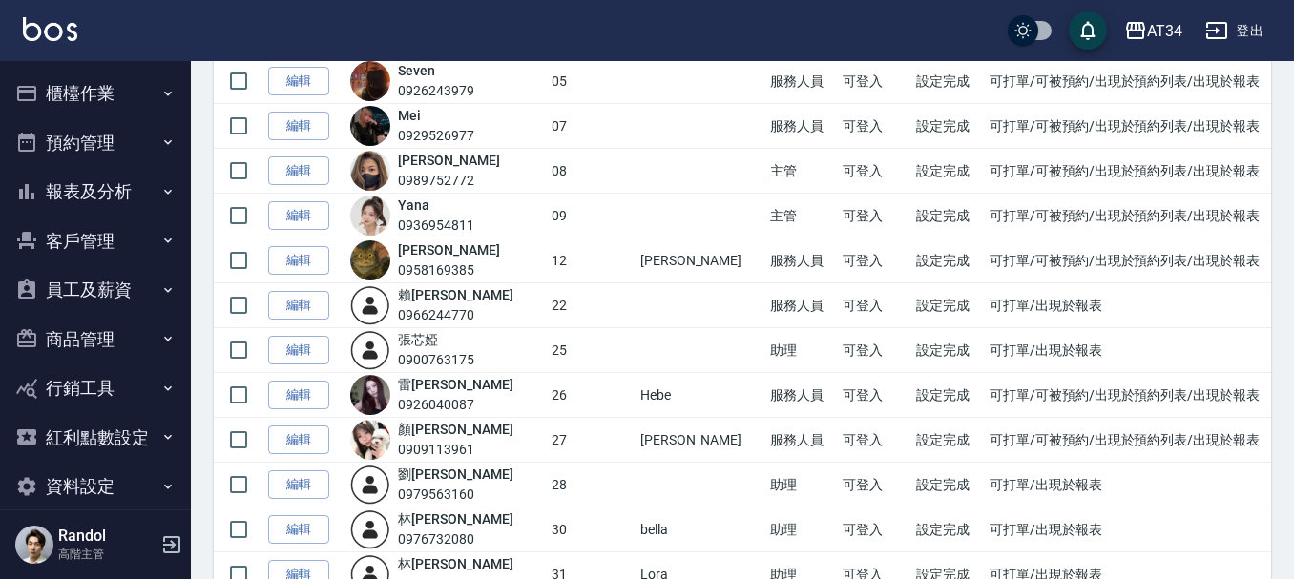
scroll to position [477, 0]
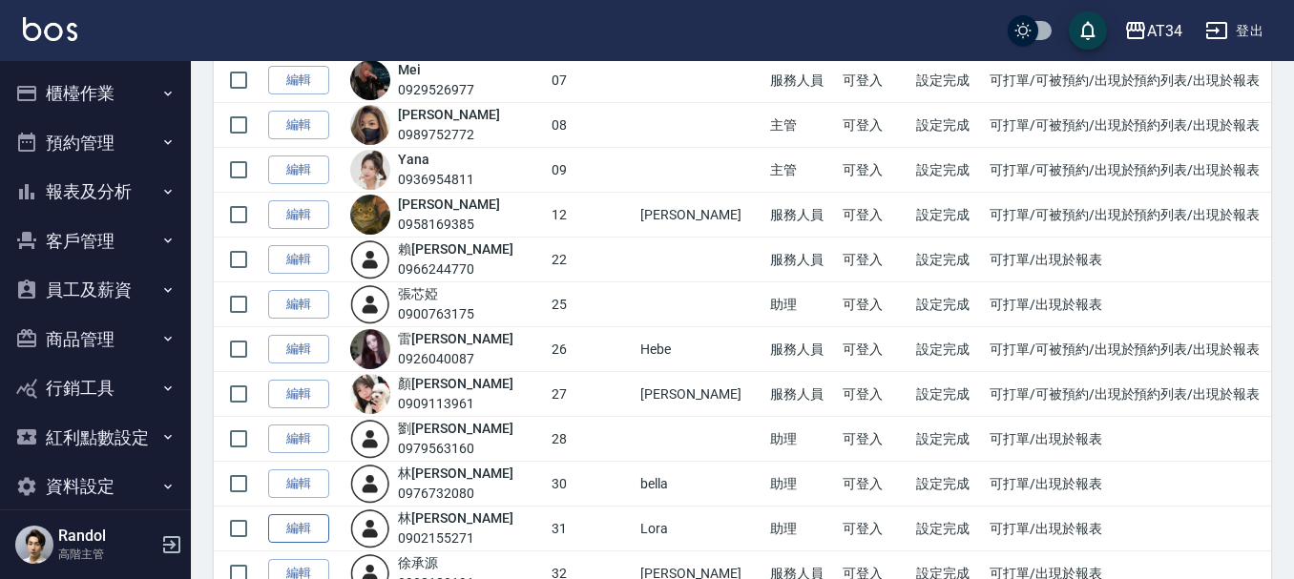
click at [311, 525] on link "編輯" at bounding box center [298, 529] width 61 height 30
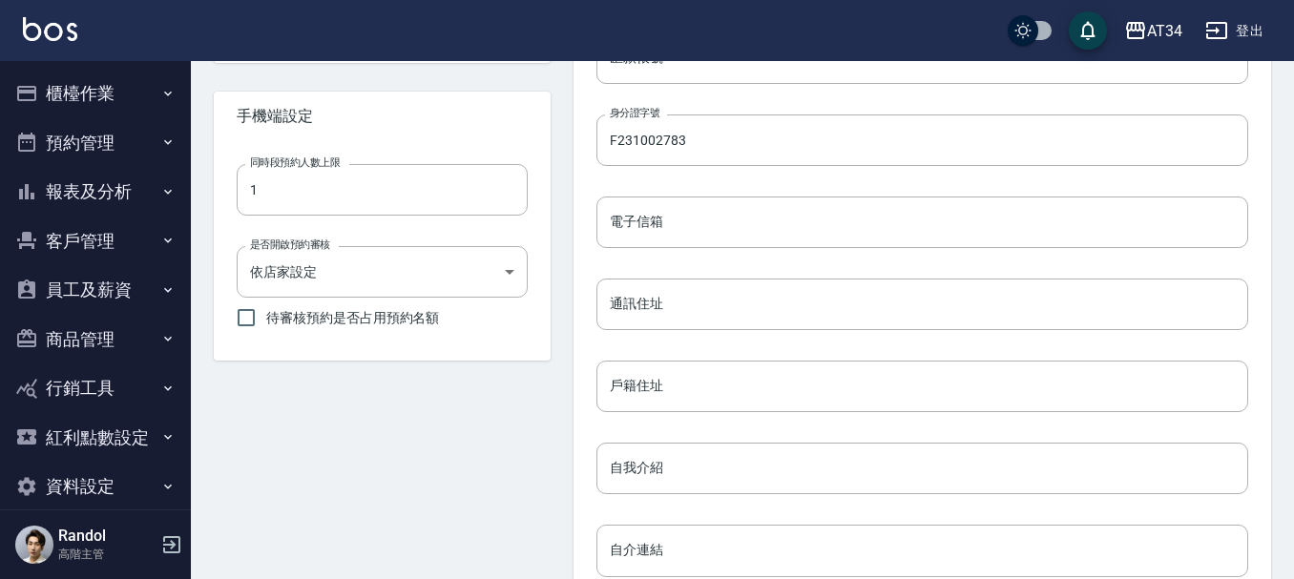
scroll to position [943, 0]
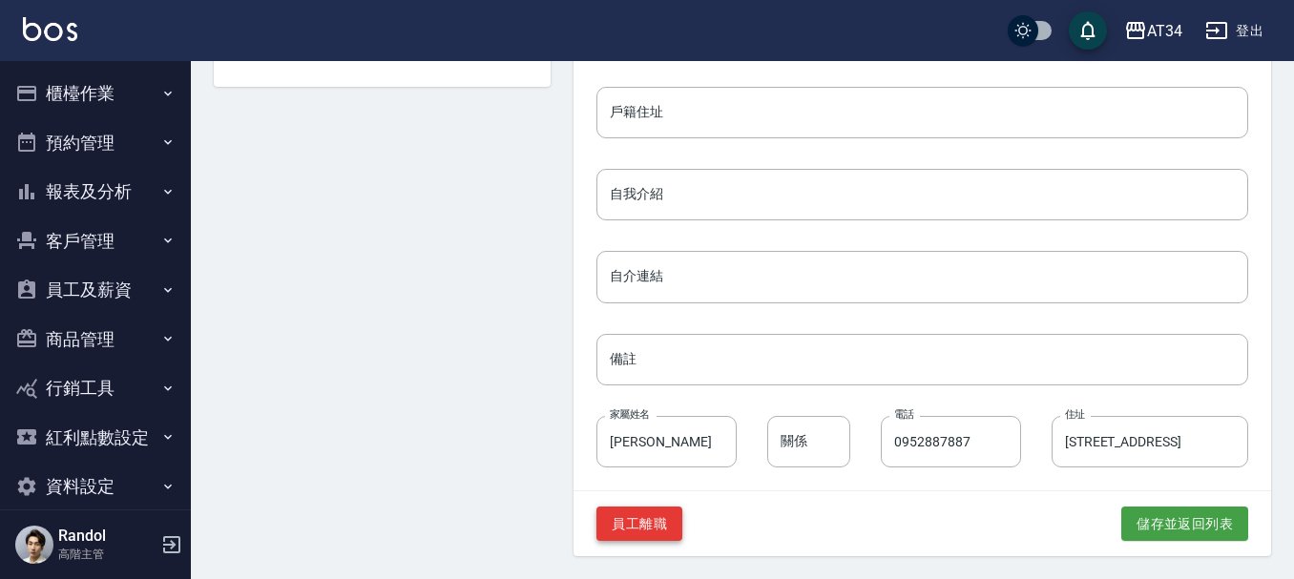
click at [623, 527] on button "員工離職" at bounding box center [639, 524] width 86 height 35
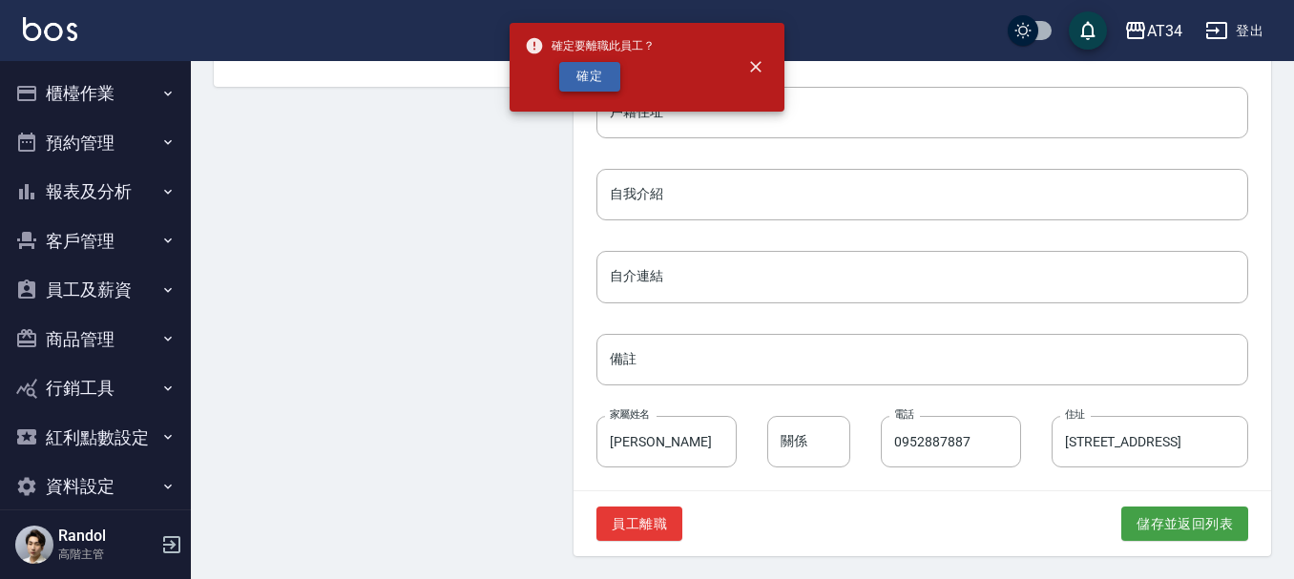
click at [579, 73] on button "確定" at bounding box center [589, 77] width 61 height 30
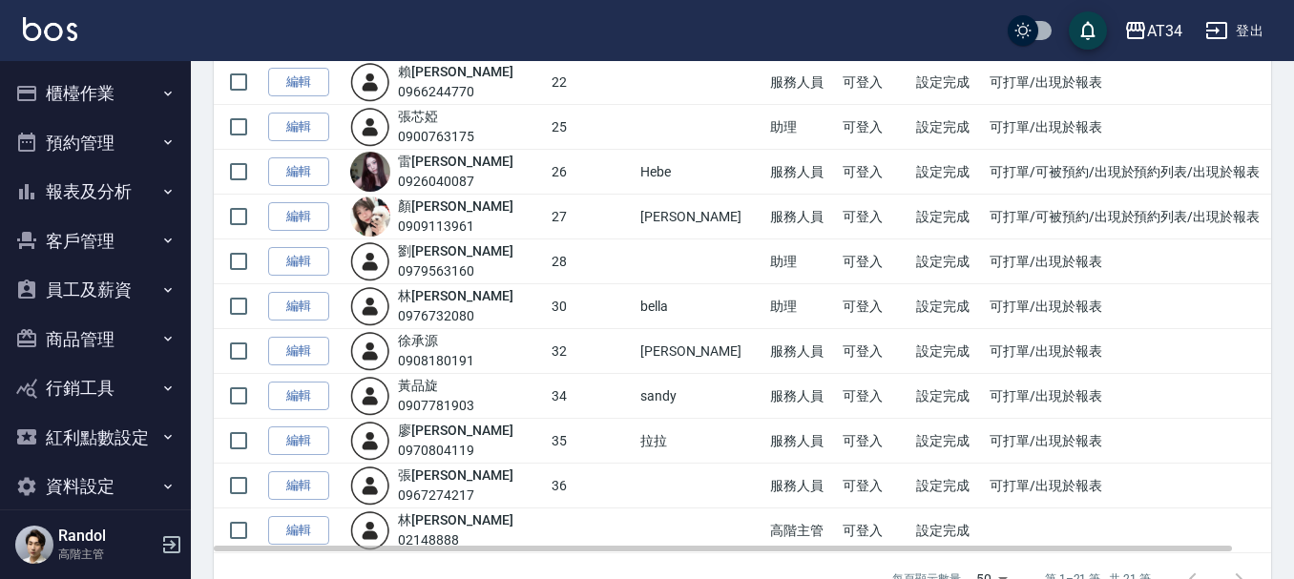
scroll to position [703, 0]
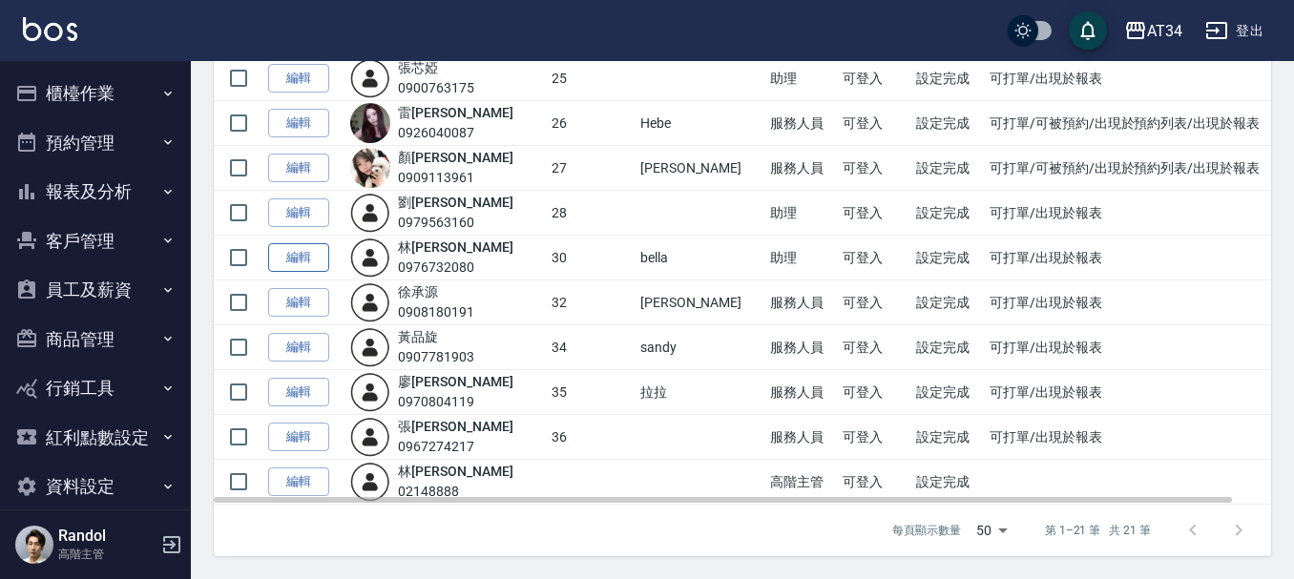
click at [281, 257] on link "編輯" at bounding box center [298, 258] width 61 height 30
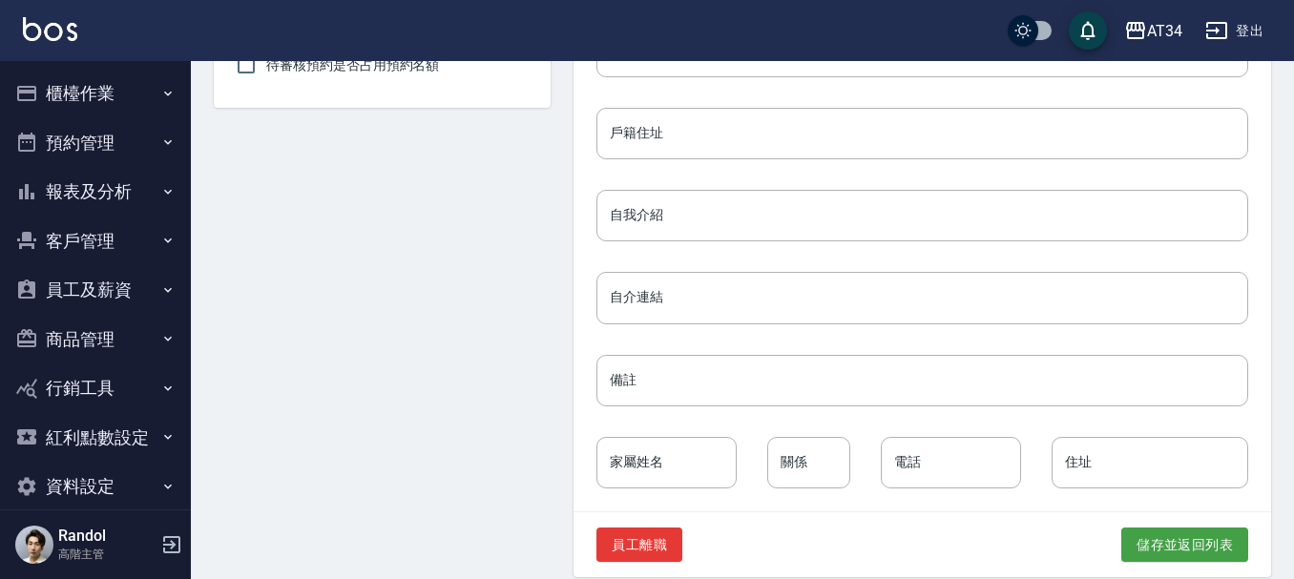
scroll to position [943, 0]
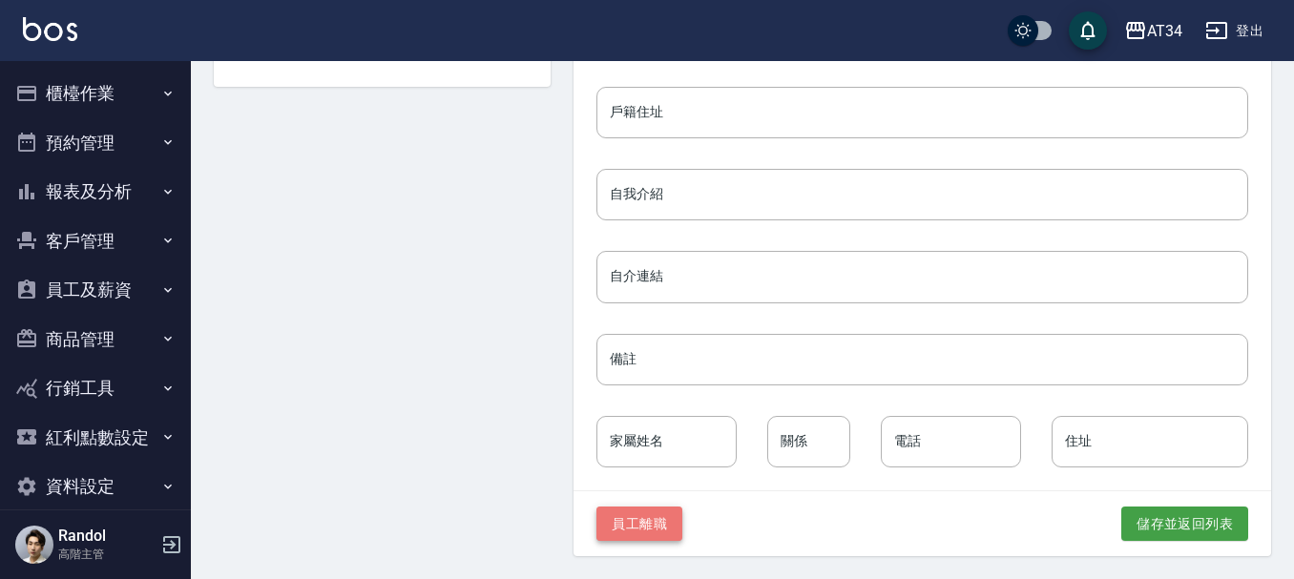
click at [660, 527] on button "員工離職" at bounding box center [639, 524] width 86 height 35
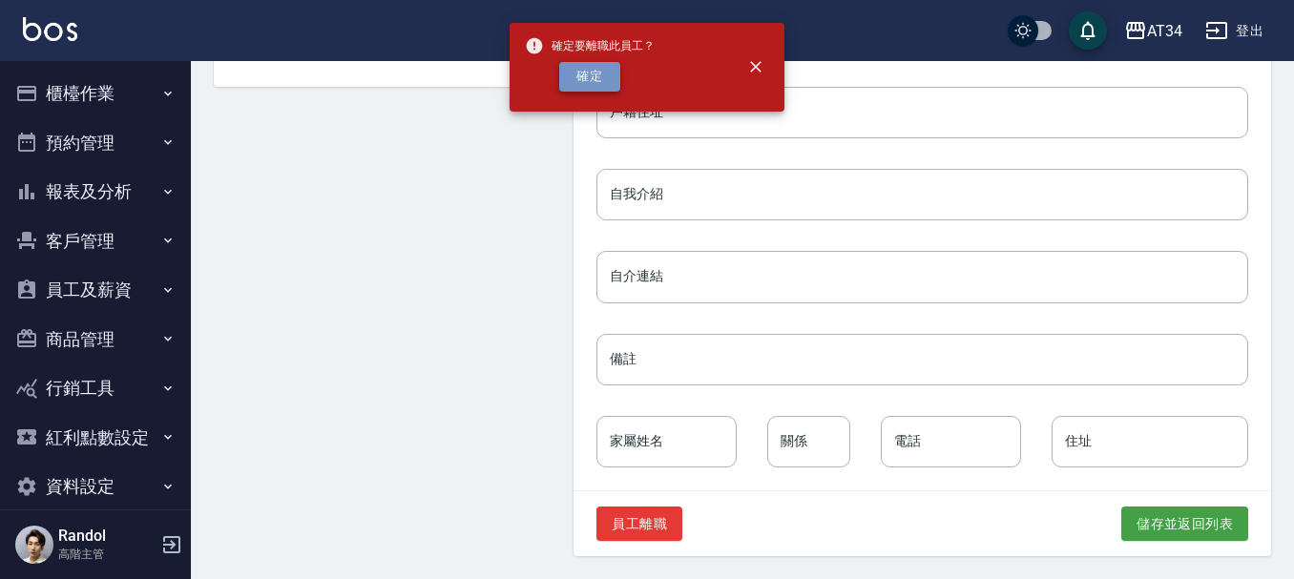
click at [588, 77] on button "確定" at bounding box center [589, 77] width 61 height 30
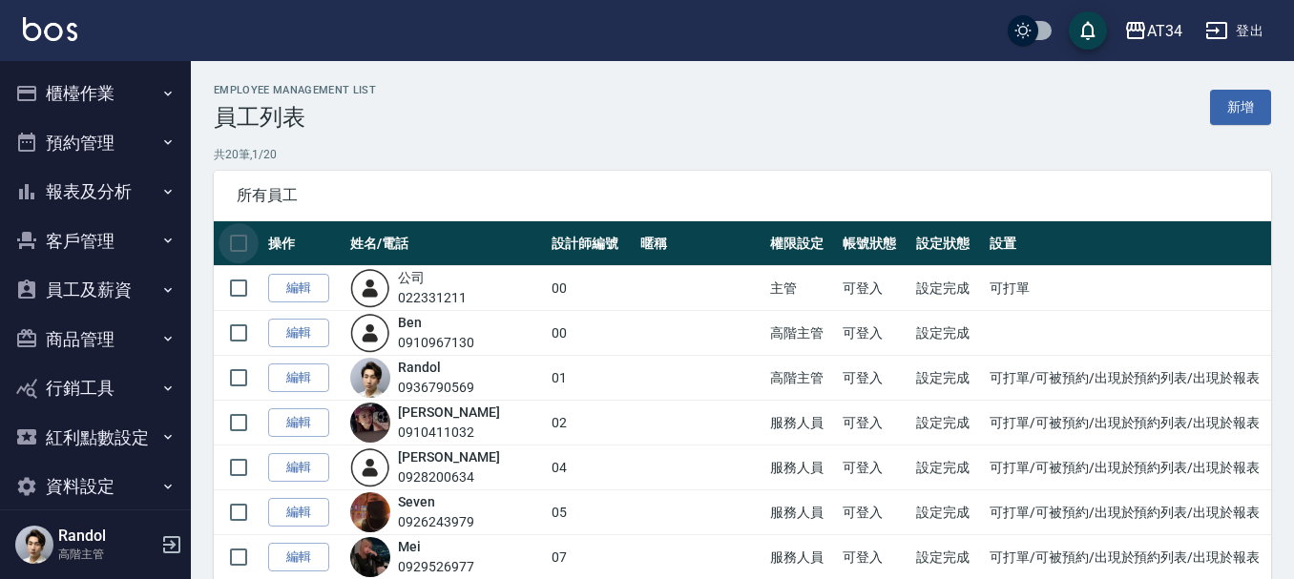
click at [230, 245] on input "checkbox" at bounding box center [239, 243] width 40 height 40
checkbox input "true"
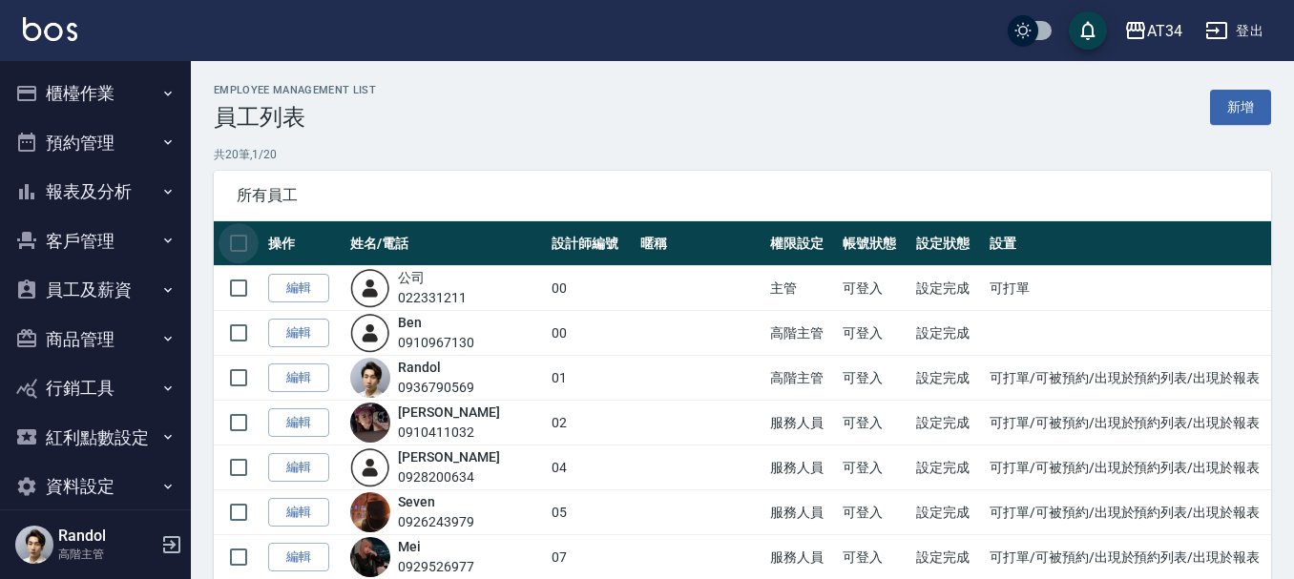
checkbox input "true"
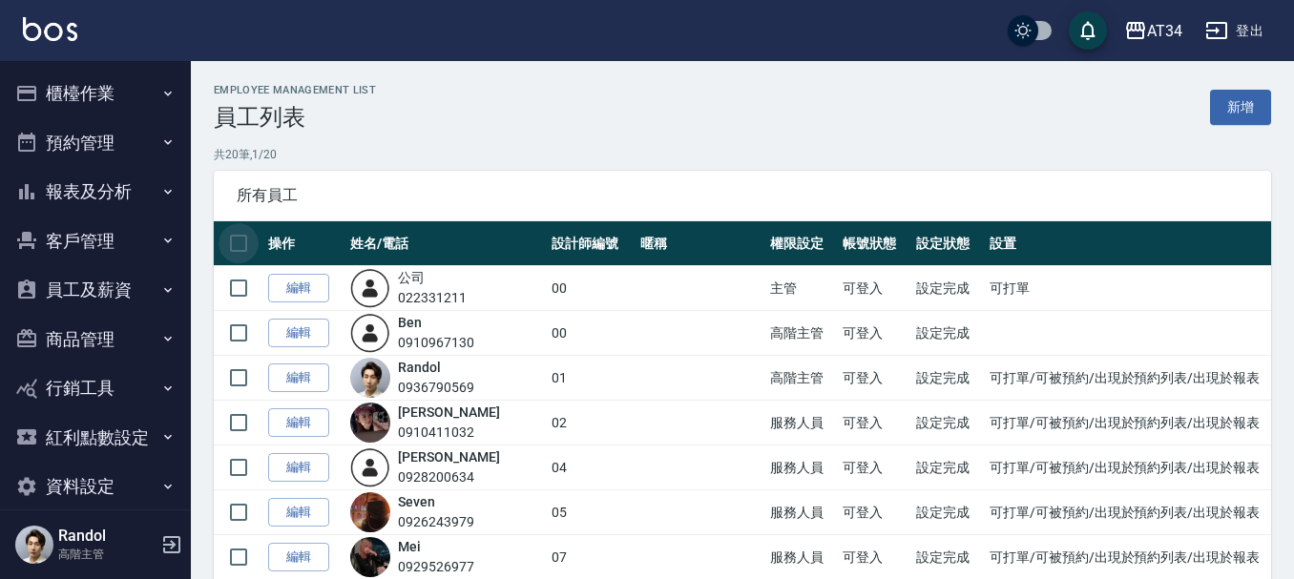
checkbox input "true"
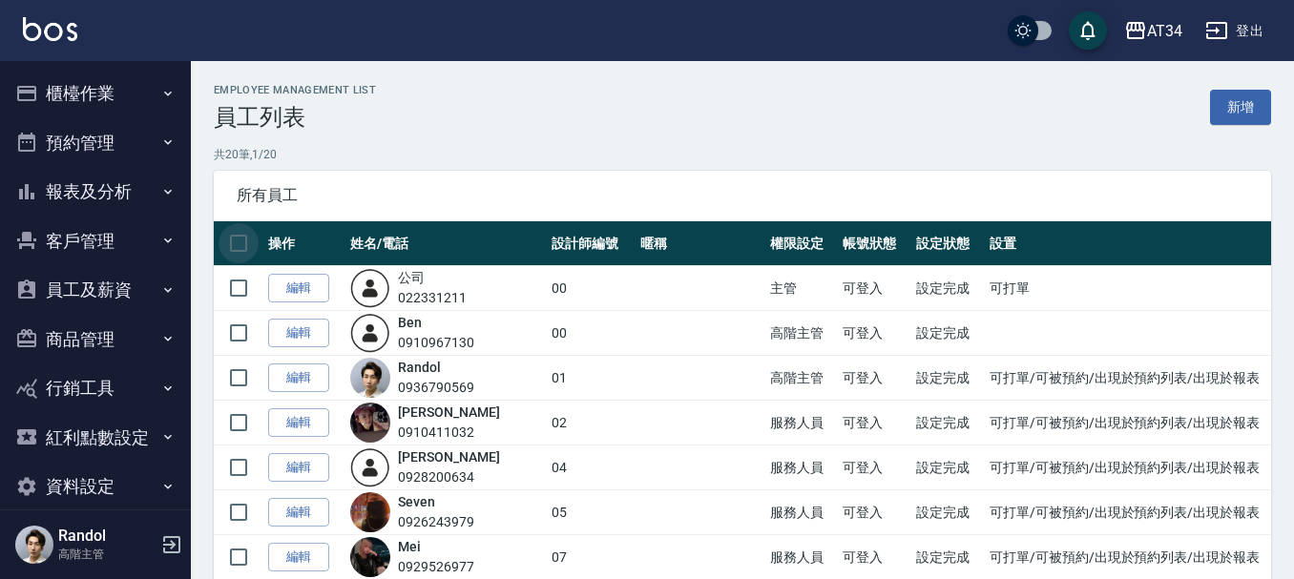
checkbox input "true"
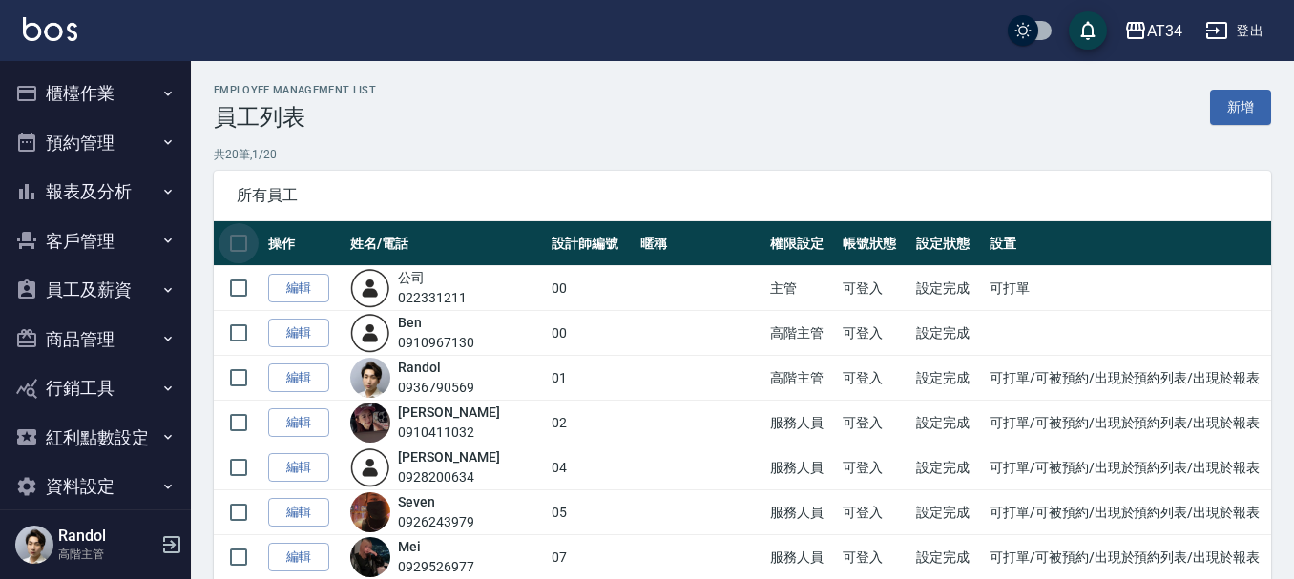
checkbox input "true"
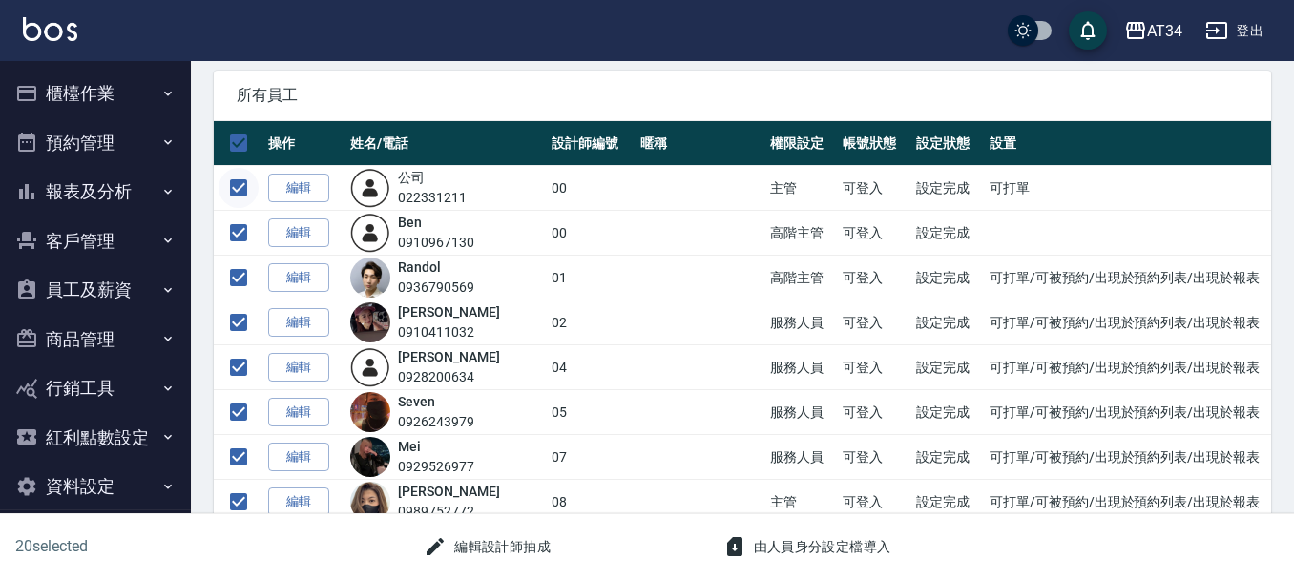
scroll to position [86, 0]
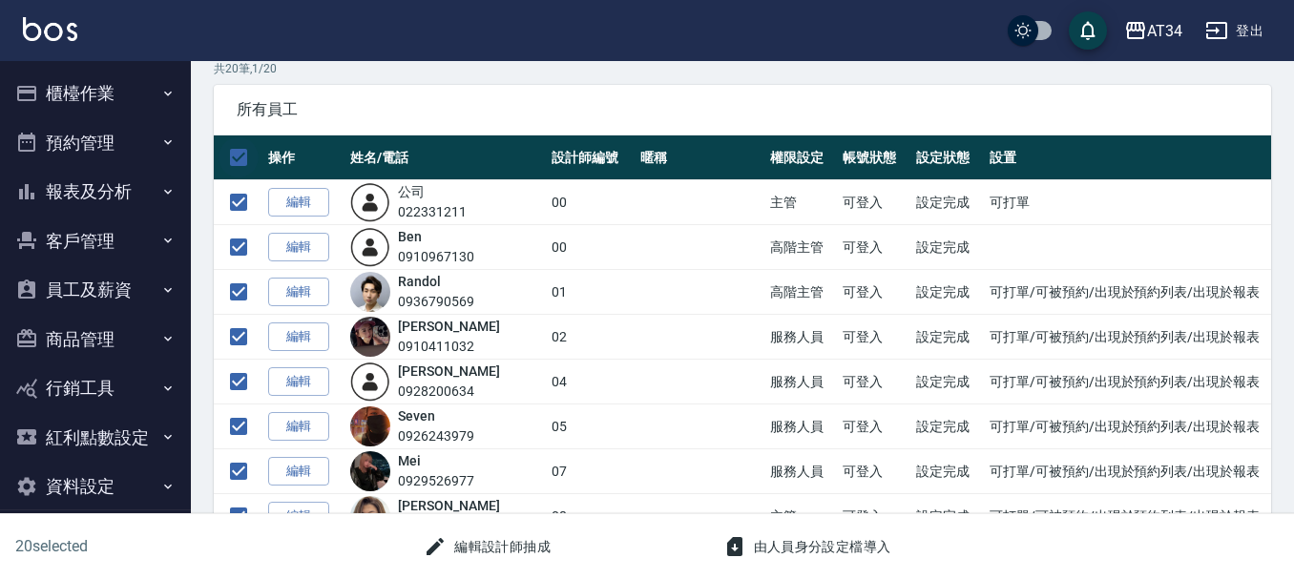
click at [244, 164] on input "checkbox" at bounding box center [239, 157] width 40 height 40
checkbox input "false"
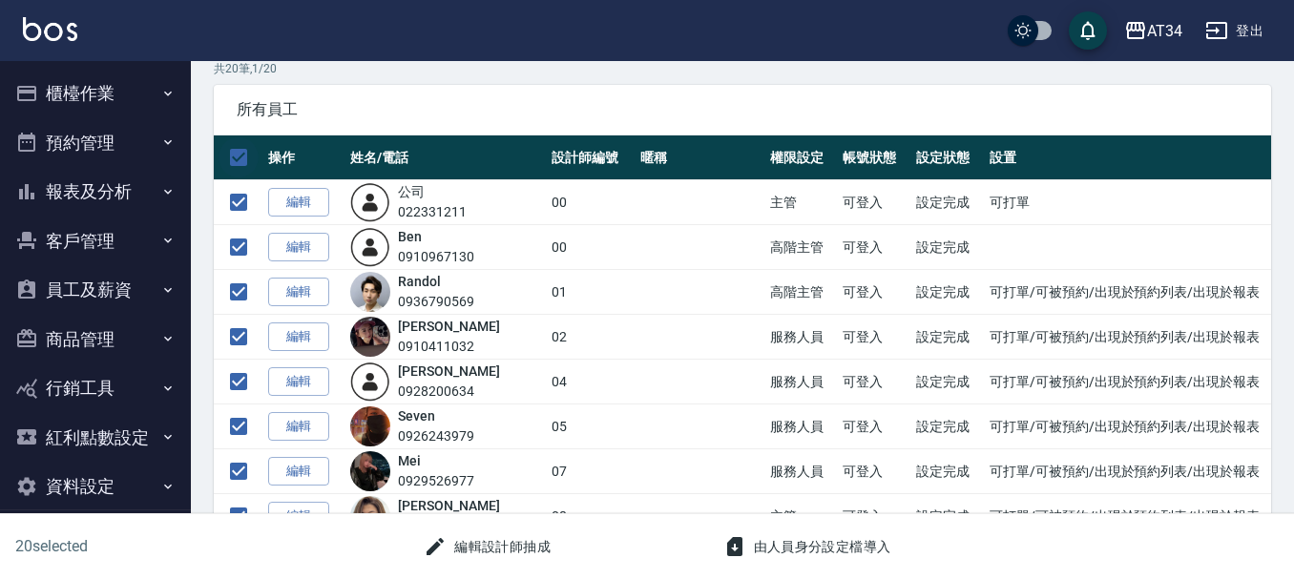
checkbox input "false"
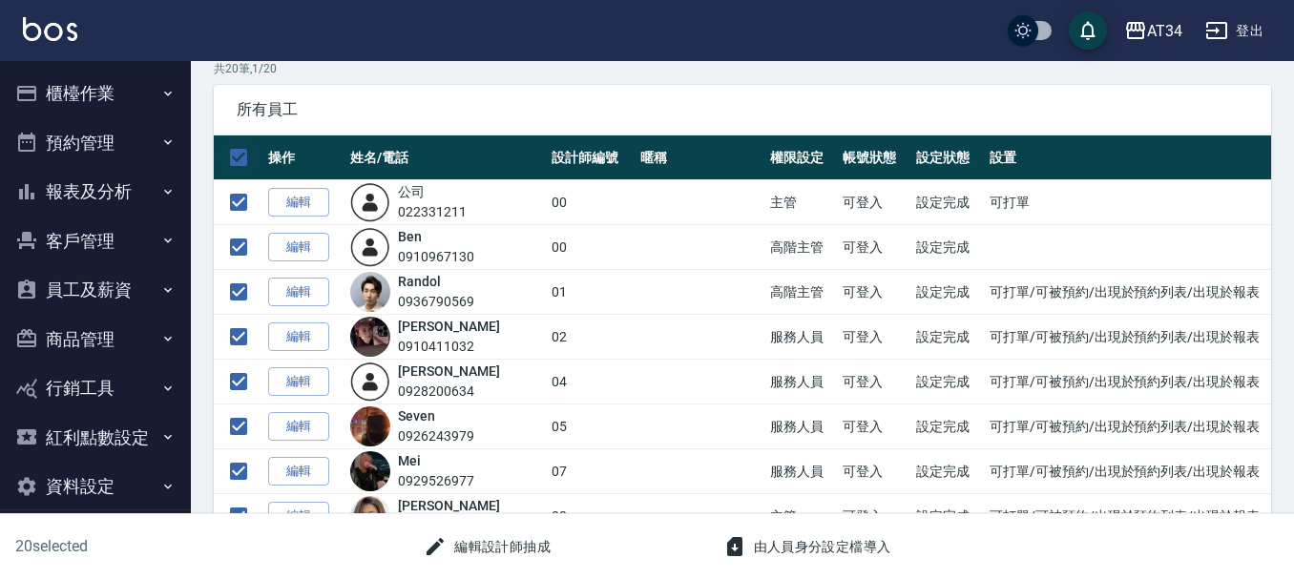
checkbox input "false"
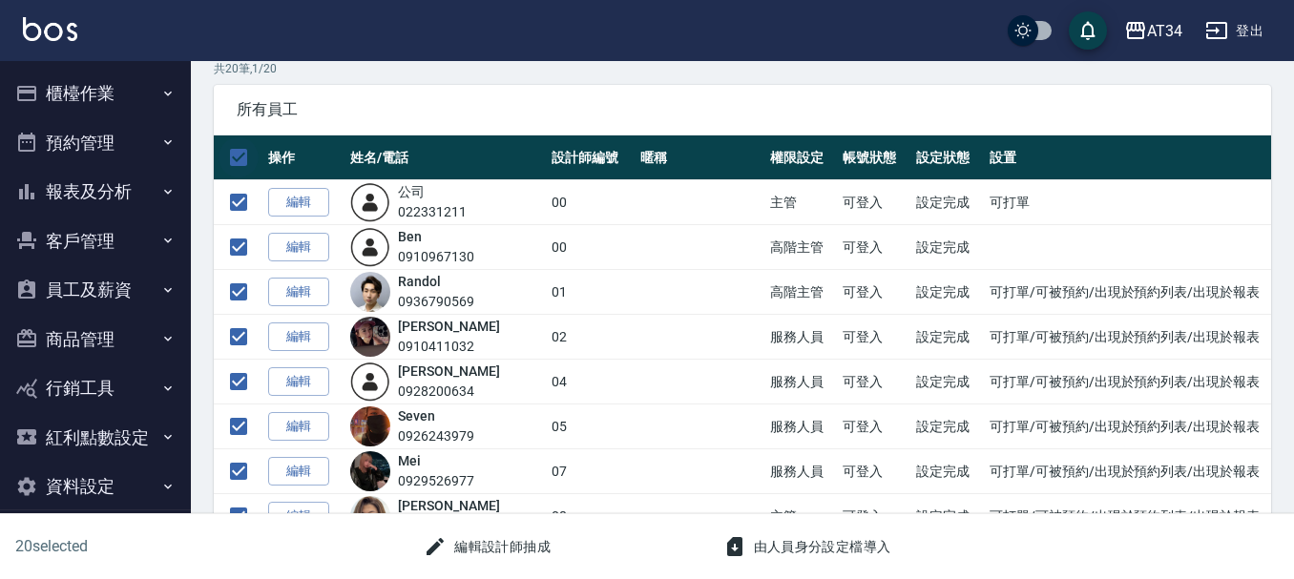
checkbox input "false"
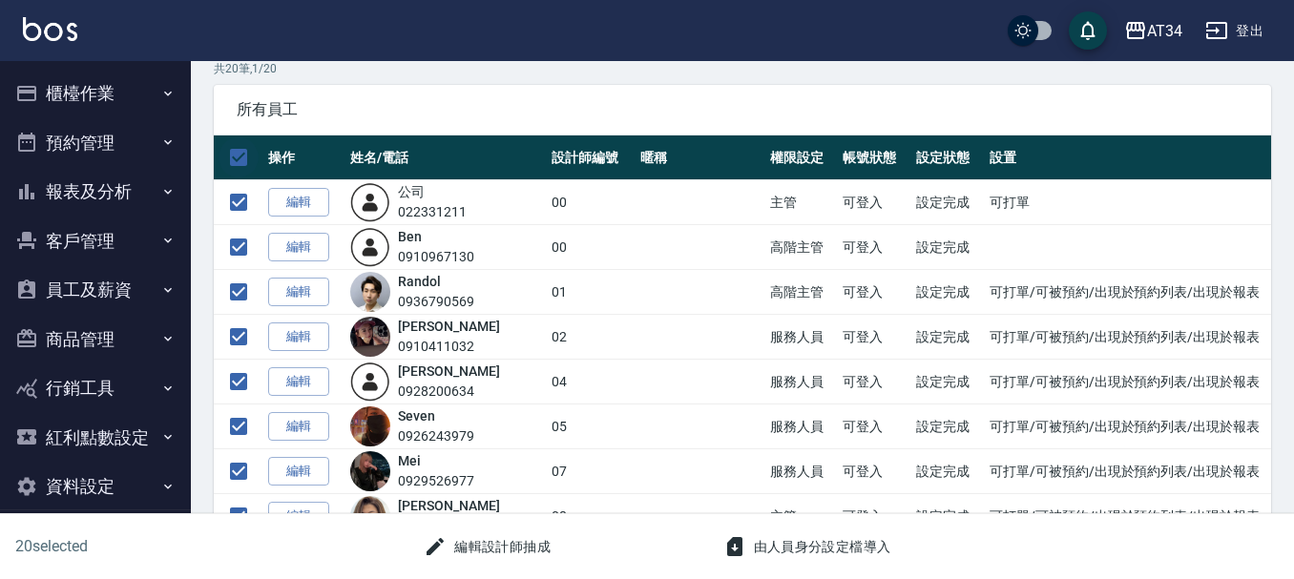
checkbox input "false"
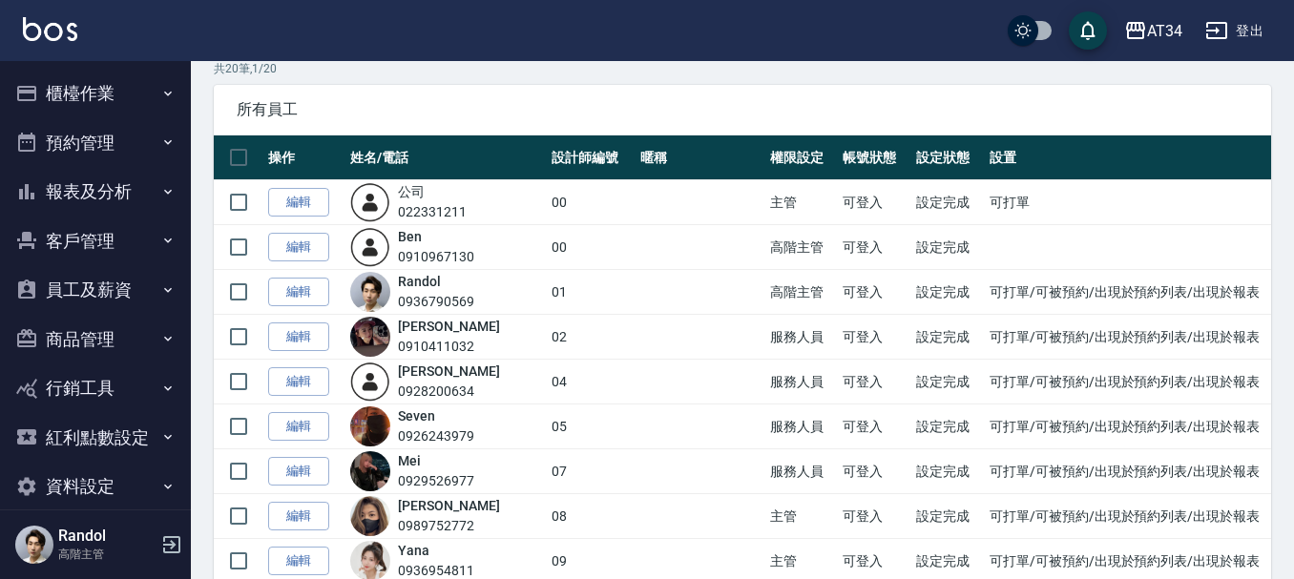
click at [70, 85] on button "櫃檯作業" at bounding box center [96, 94] width 176 height 50
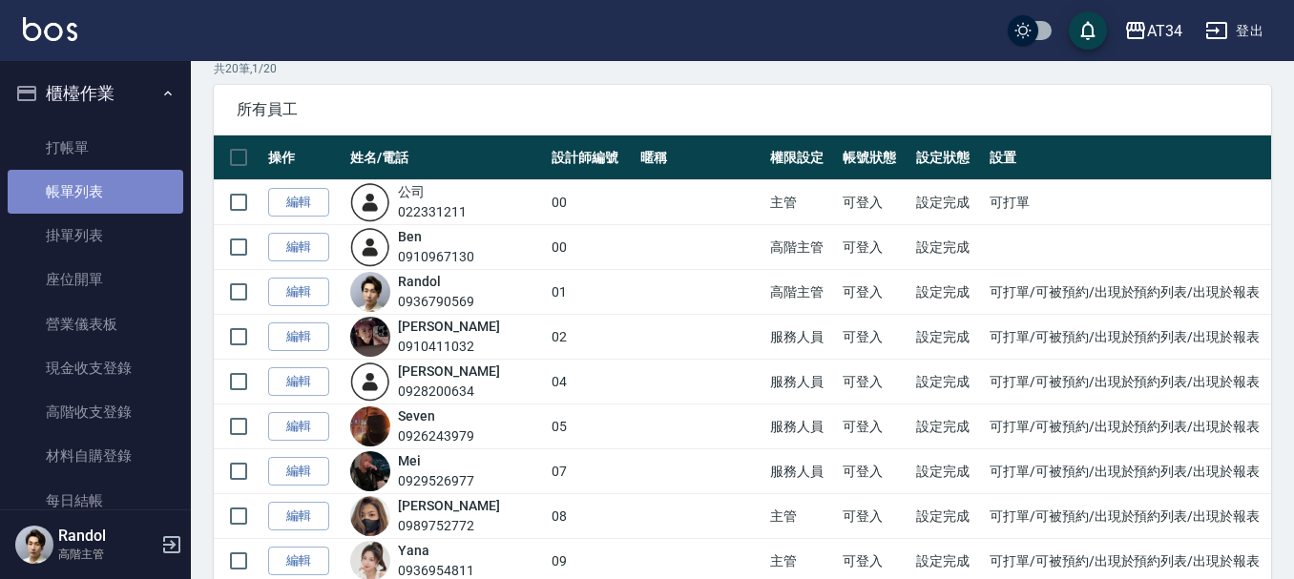
click at [111, 201] on link "帳單列表" at bounding box center [96, 192] width 176 height 44
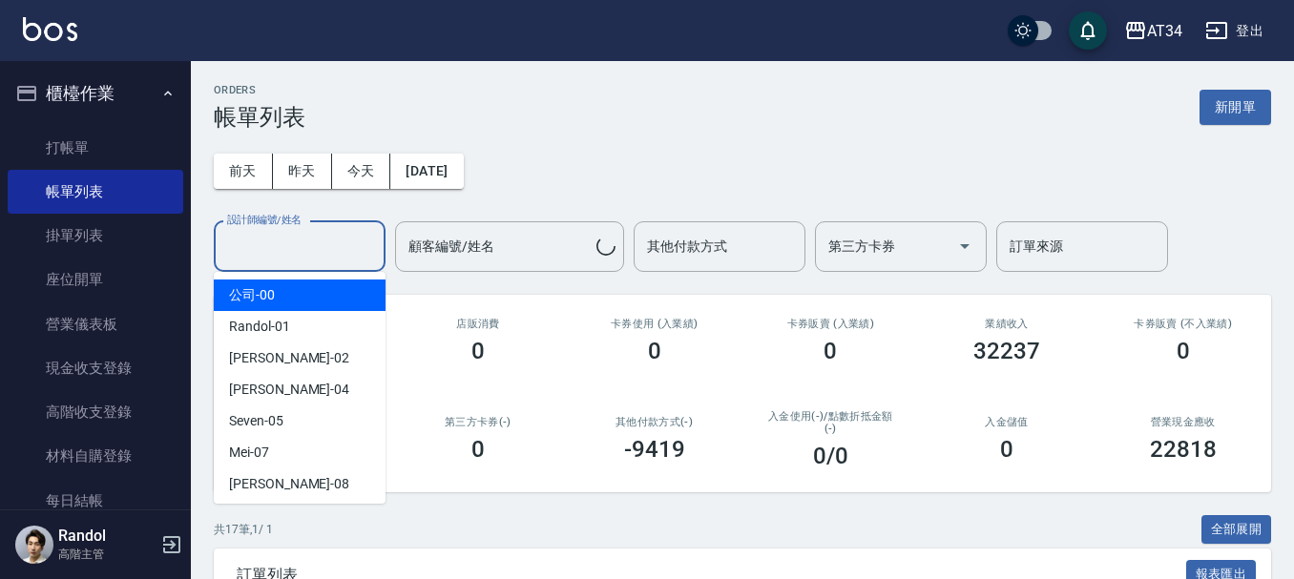
click at [343, 232] on input "設計師編號/姓名" at bounding box center [299, 246] width 155 height 33
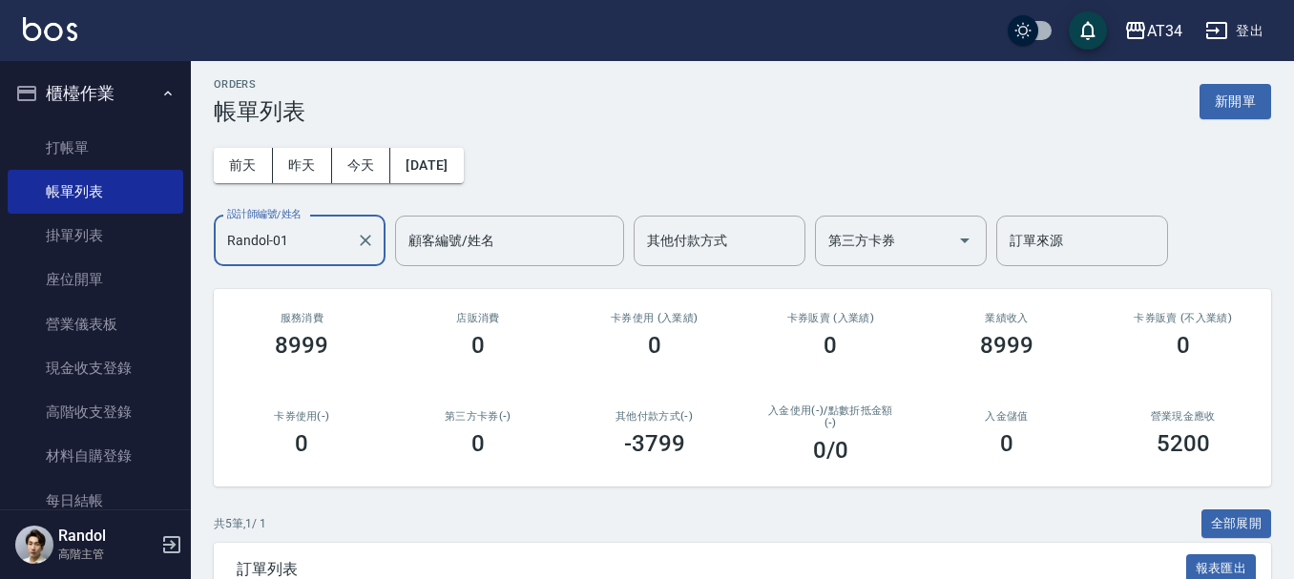
scroll to position [191, 0]
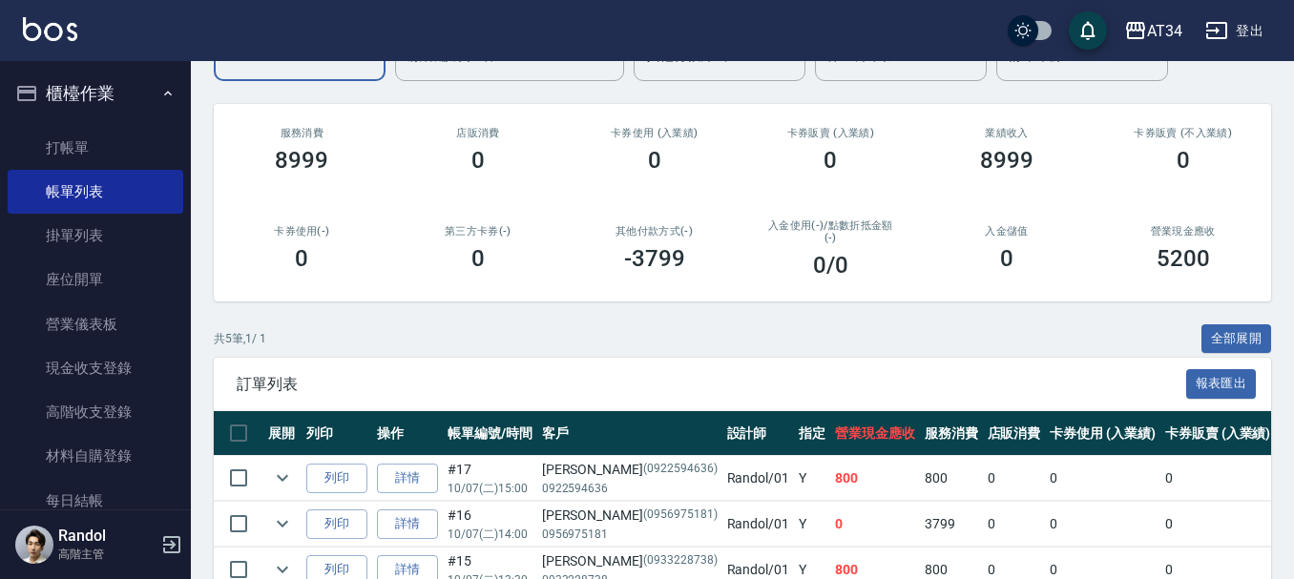
type input "Randol-01"
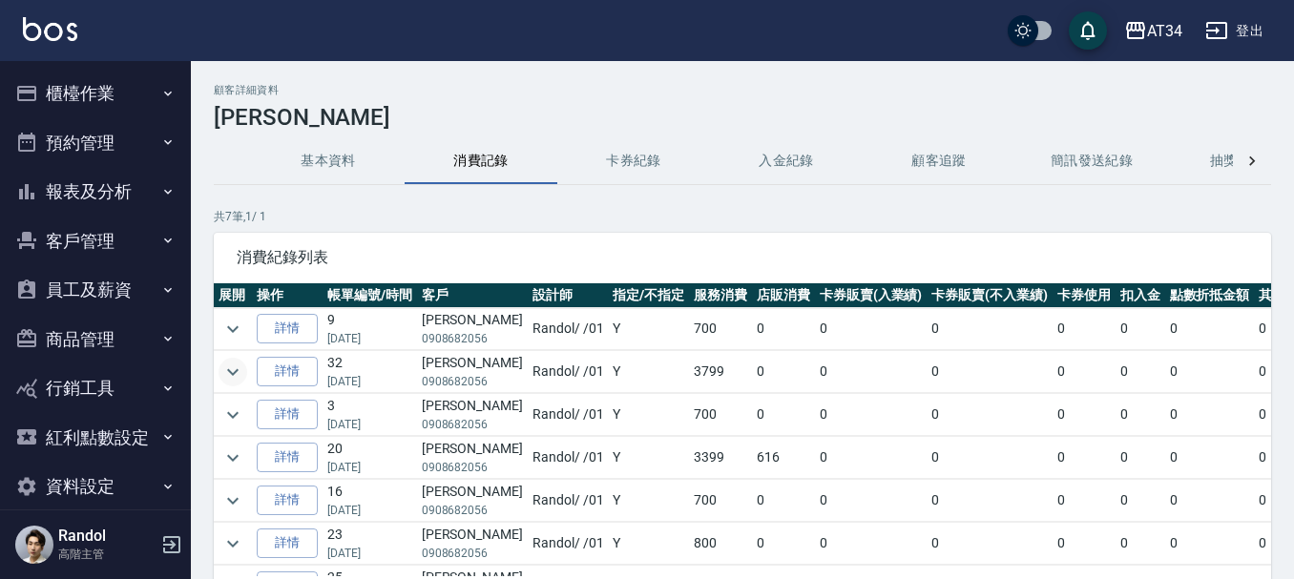
click at [237, 365] on icon "expand row" at bounding box center [232, 372] width 23 height 23
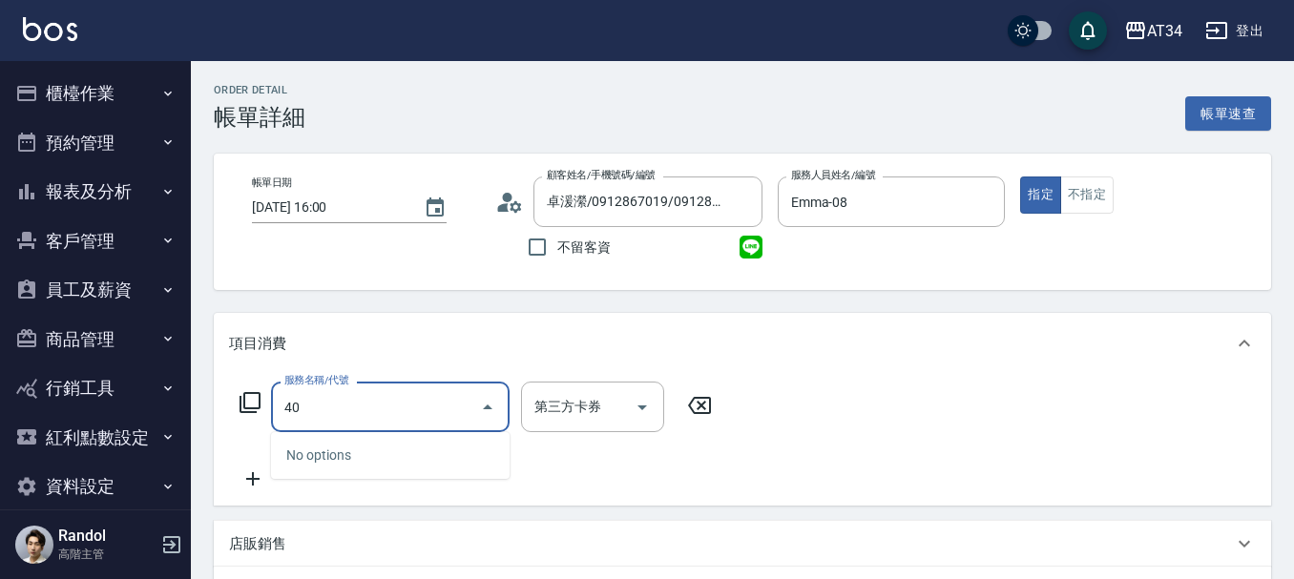
type input "401"
type input "20"
type input "剪髮(401)"
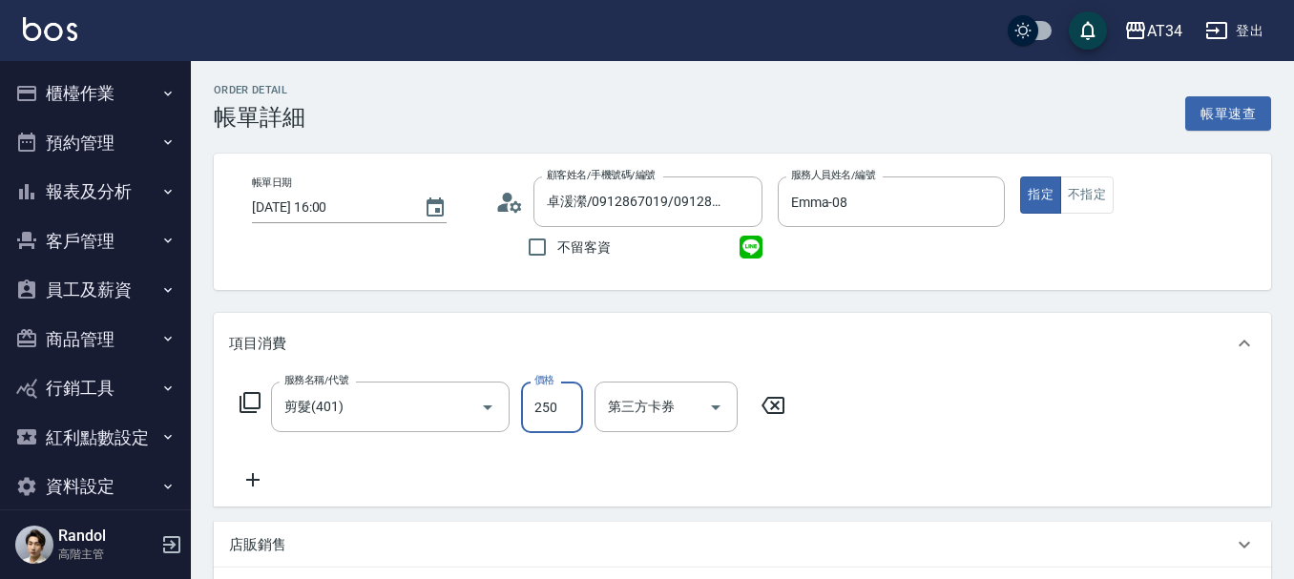
type input "0"
type input "500"
type input "50"
type input "500"
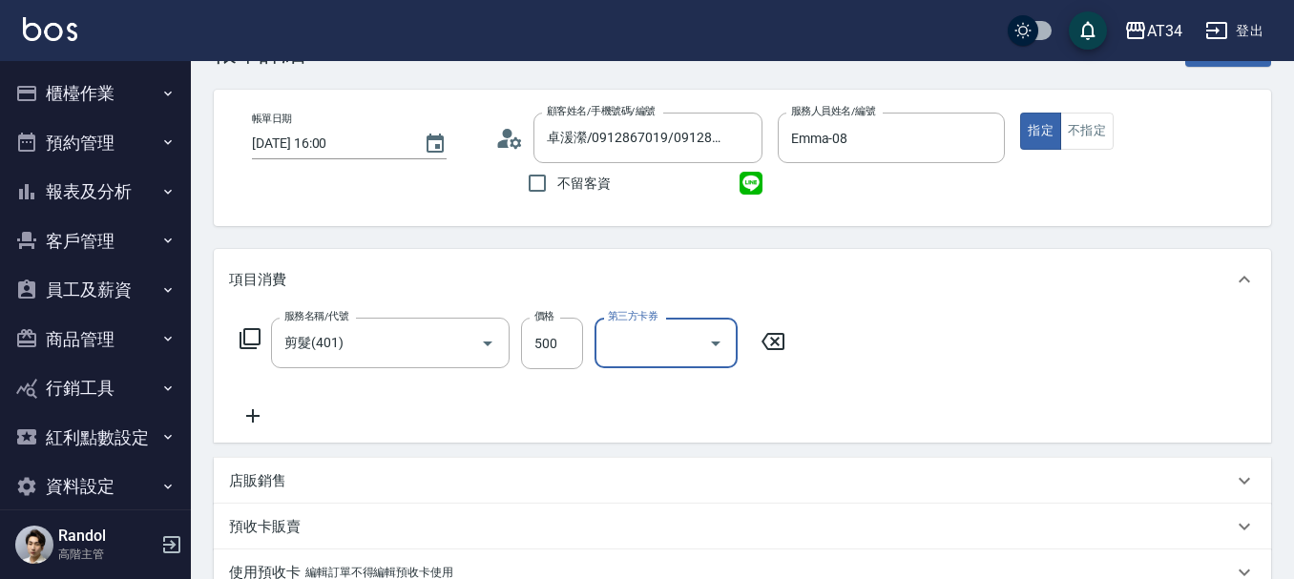
scroll to position [95, 0]
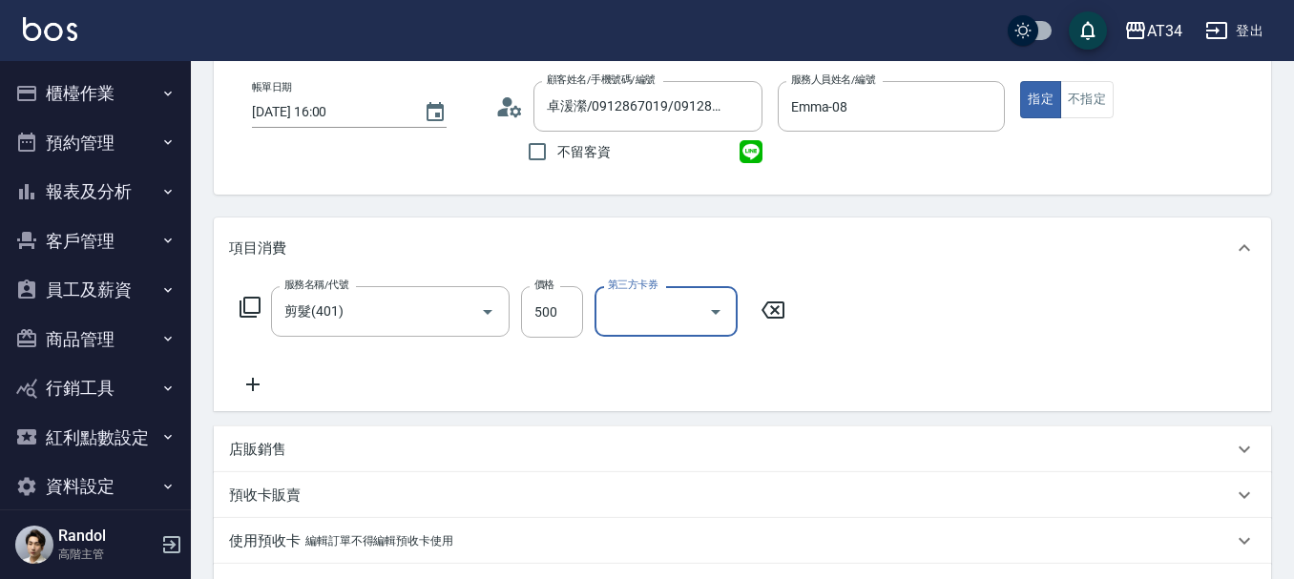
click at [248, 303] on icon at bounding box center [250, 307] width 23 height 23
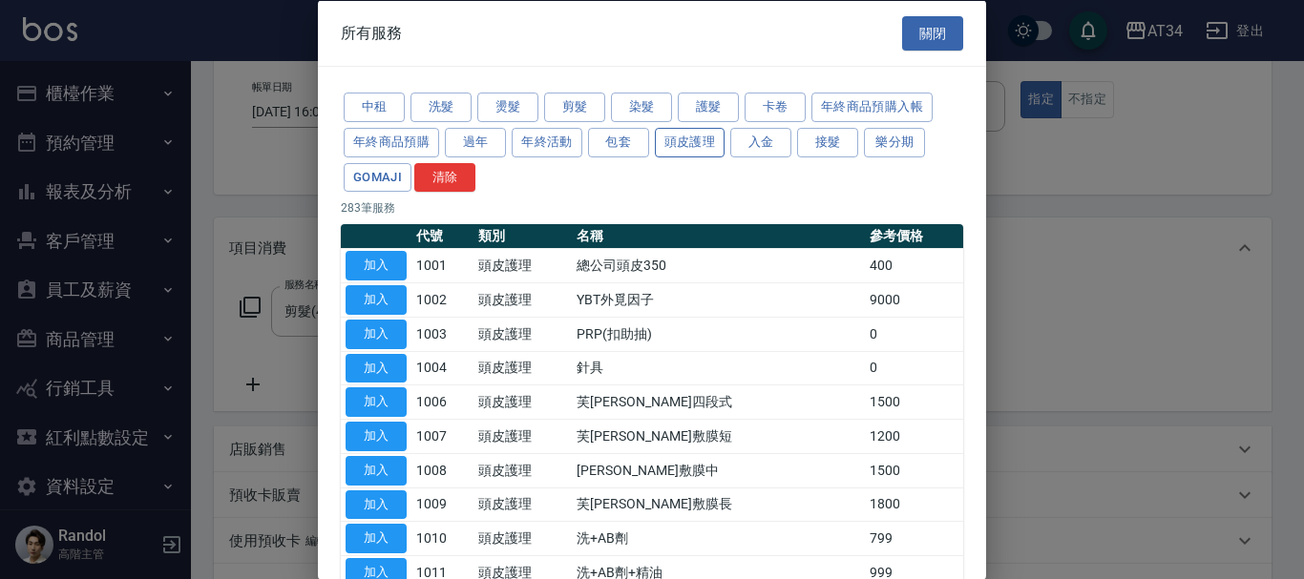
click at [681, 142] on button "頭皮護理" at bounding box center [690, 142] width 71 height 30
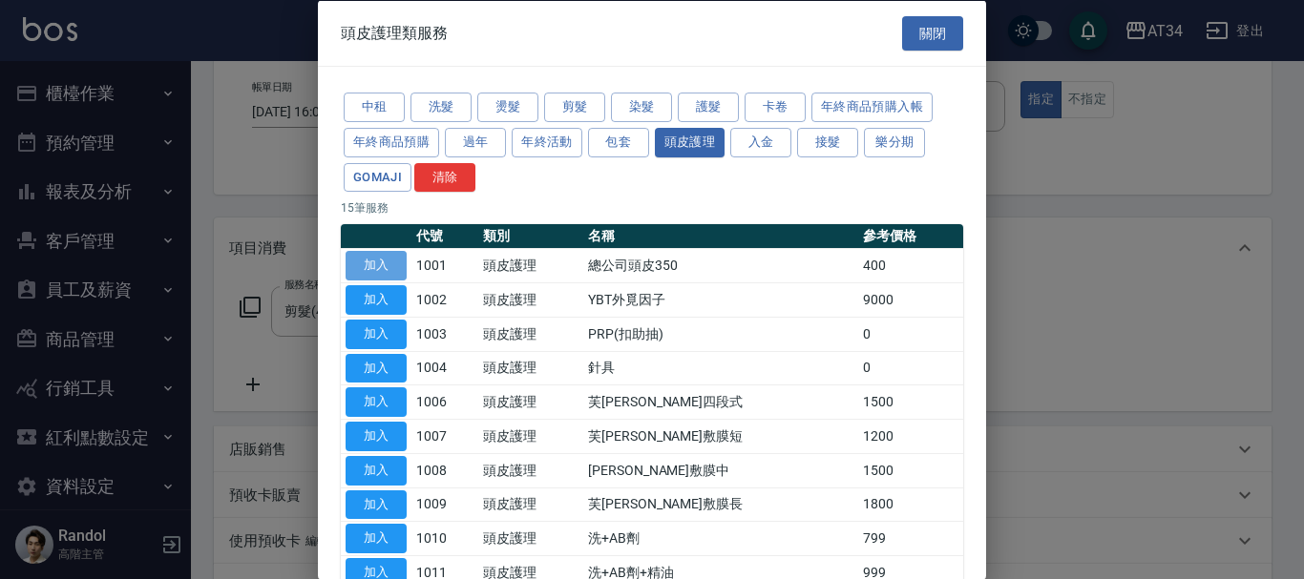
click at [397, 270] on button "加入" at bounding box center [375, 266] width 61 height 30
type input "90"
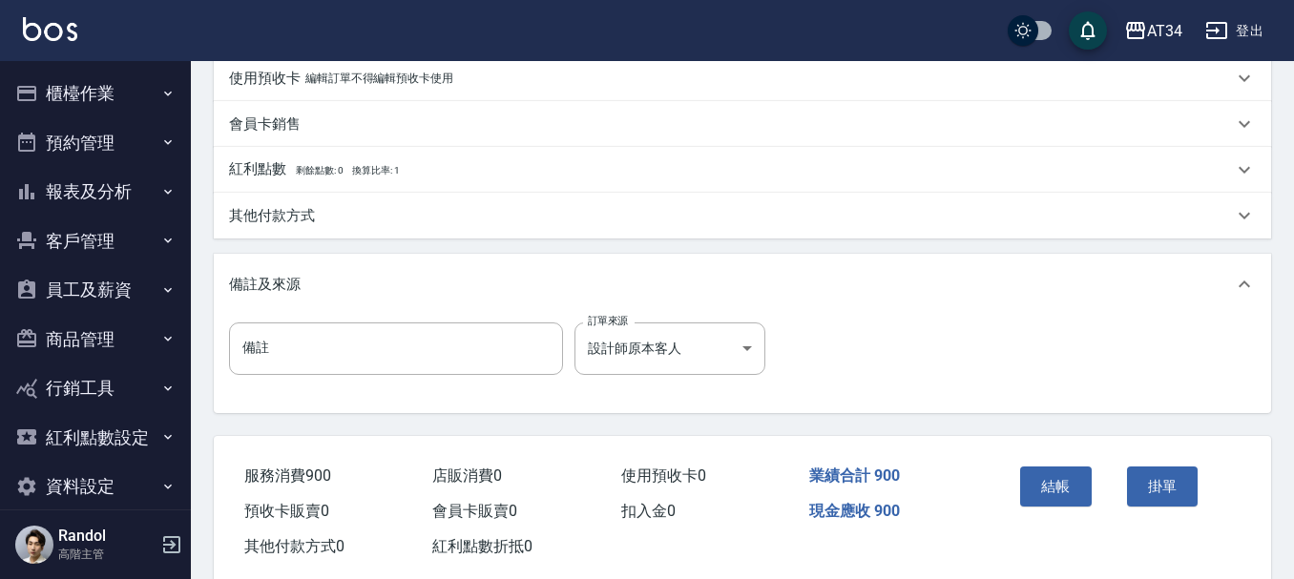
scroll to position [673, 0]
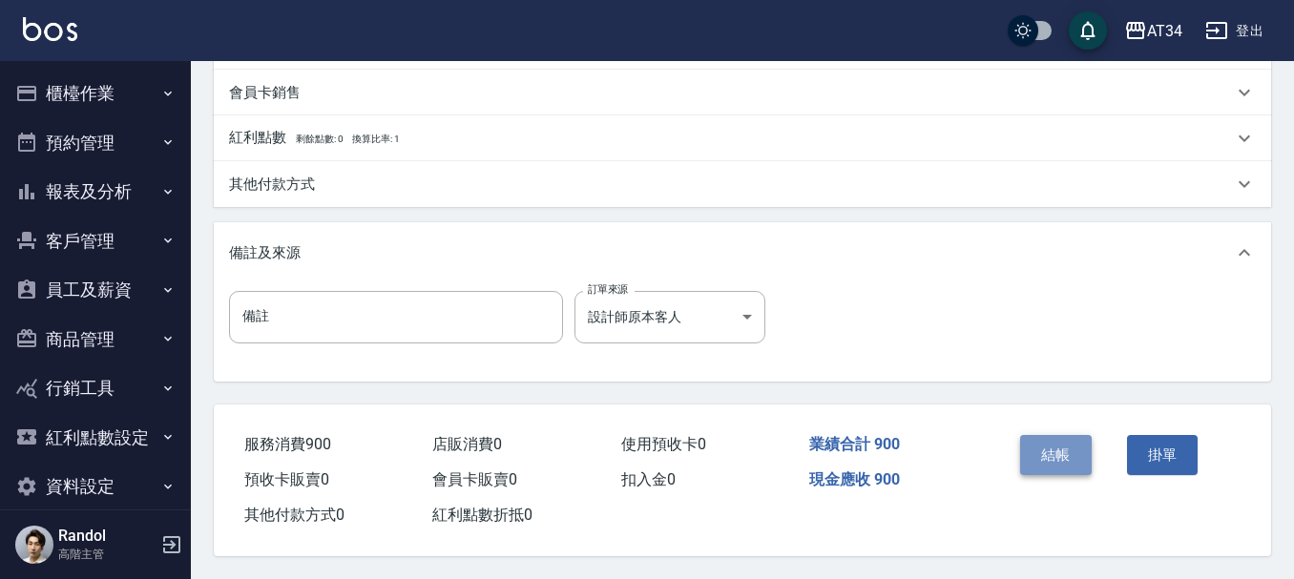
click at [1078, 448] on button "結帳" at bounding box center [1056, 455] width 72 height 40
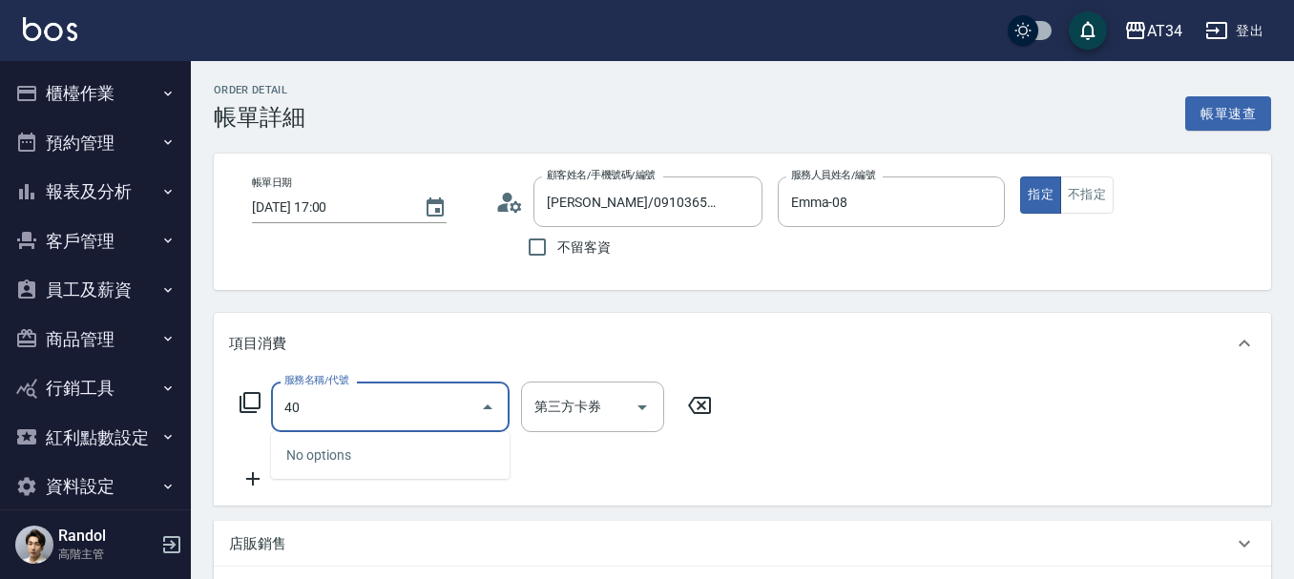
type input "401"
type input "20"
type input "剪髮(401)"
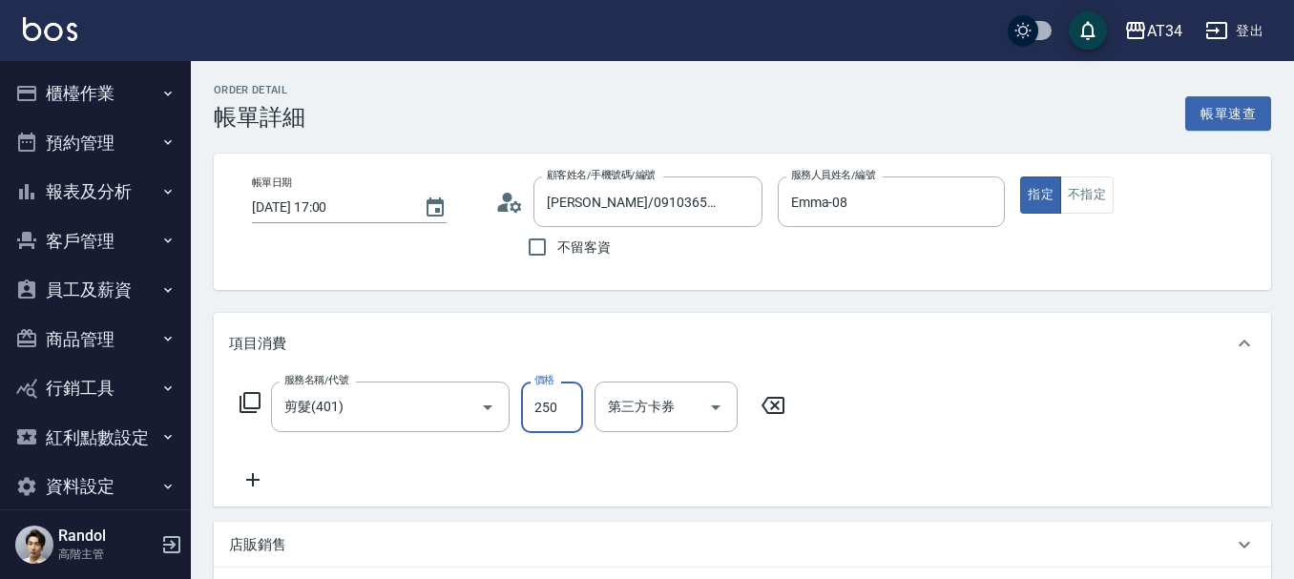
type input "0"
type input "50"
type input "500"
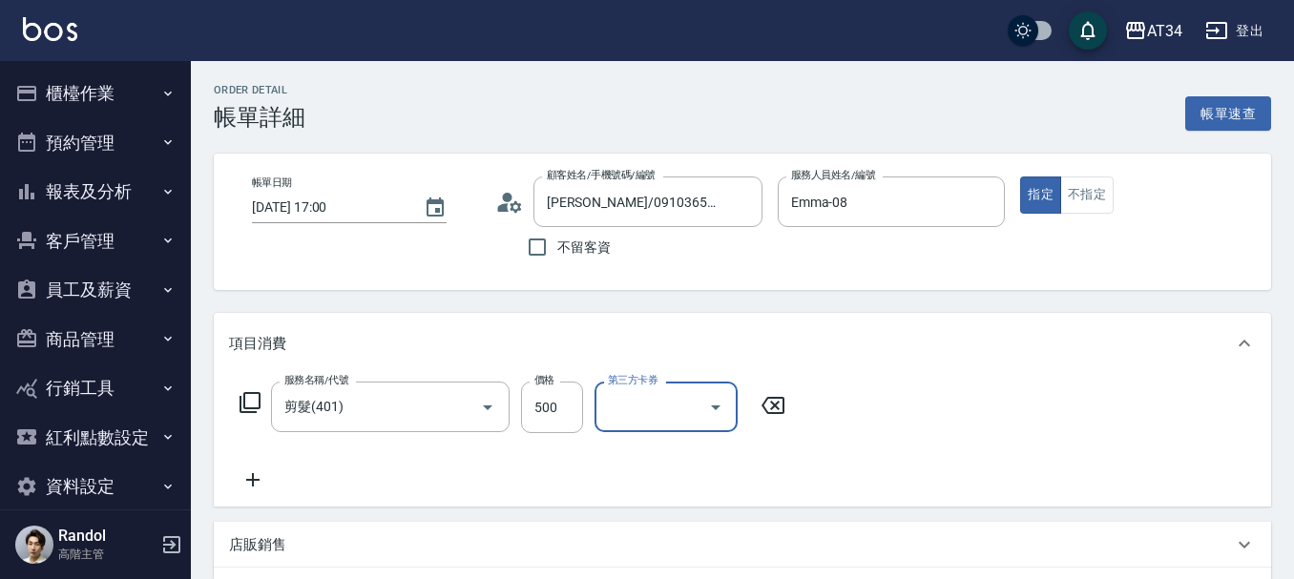
click at [256, 401] on icon at bounding box center [250, 402] width 23 height 23
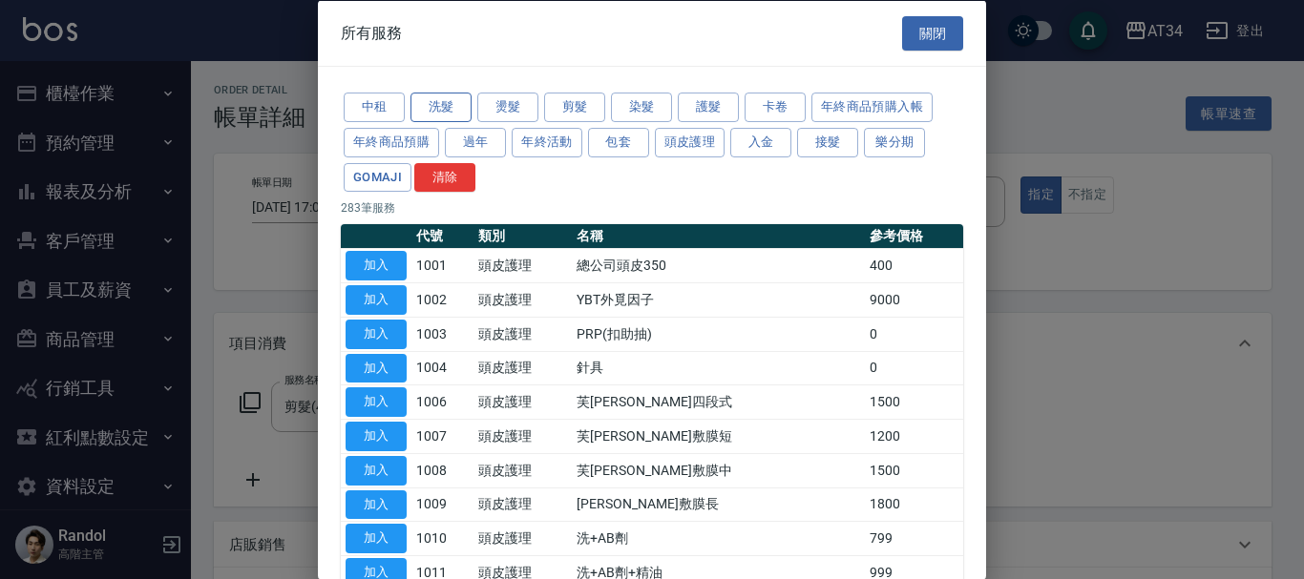
click at [451, 109] on button "洗髮" at bounding box center [440, 108] width 61 height 30
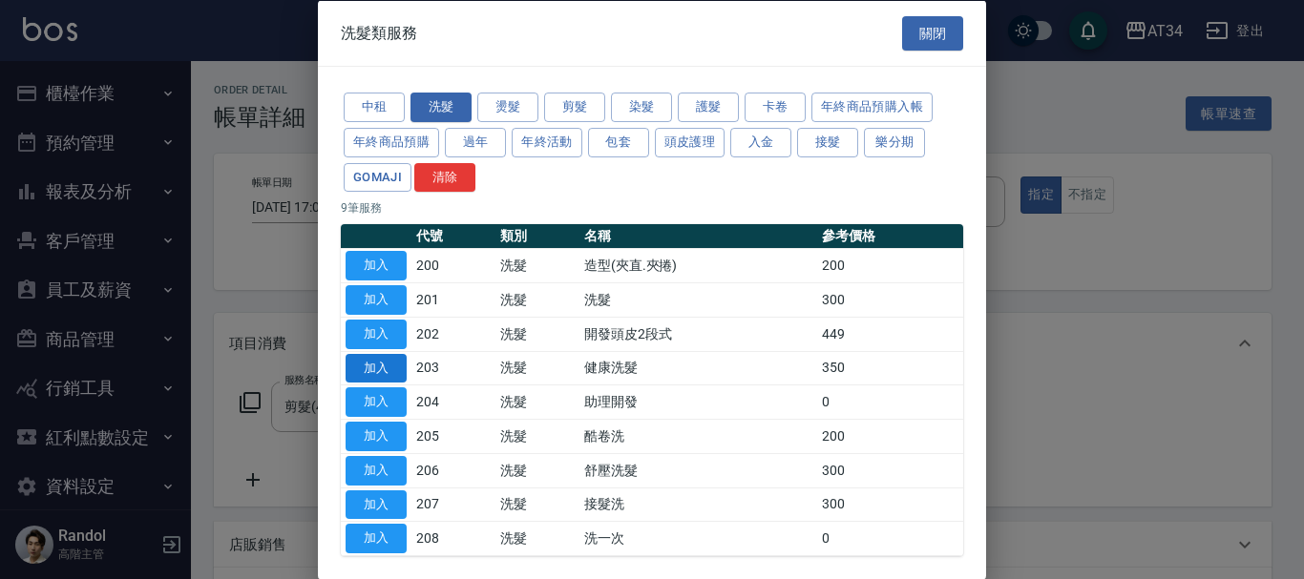
click at [385, 367] on button "加入" at bounding box center [375, 368] width 61 height 30
type input "80"
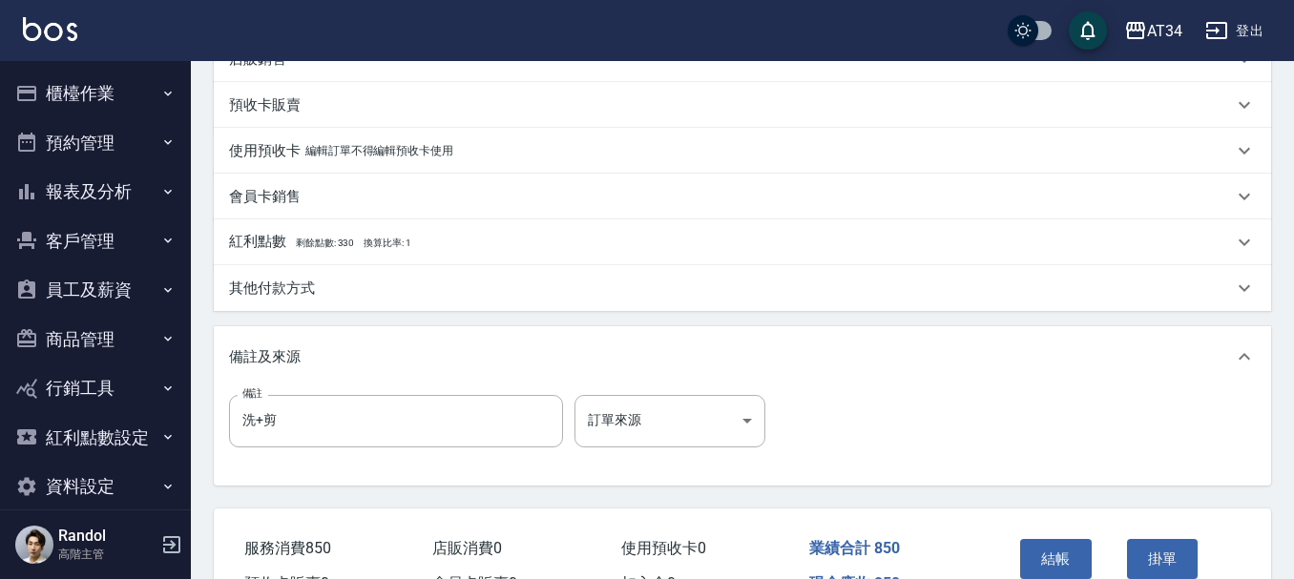
scroll to position [573, 0]
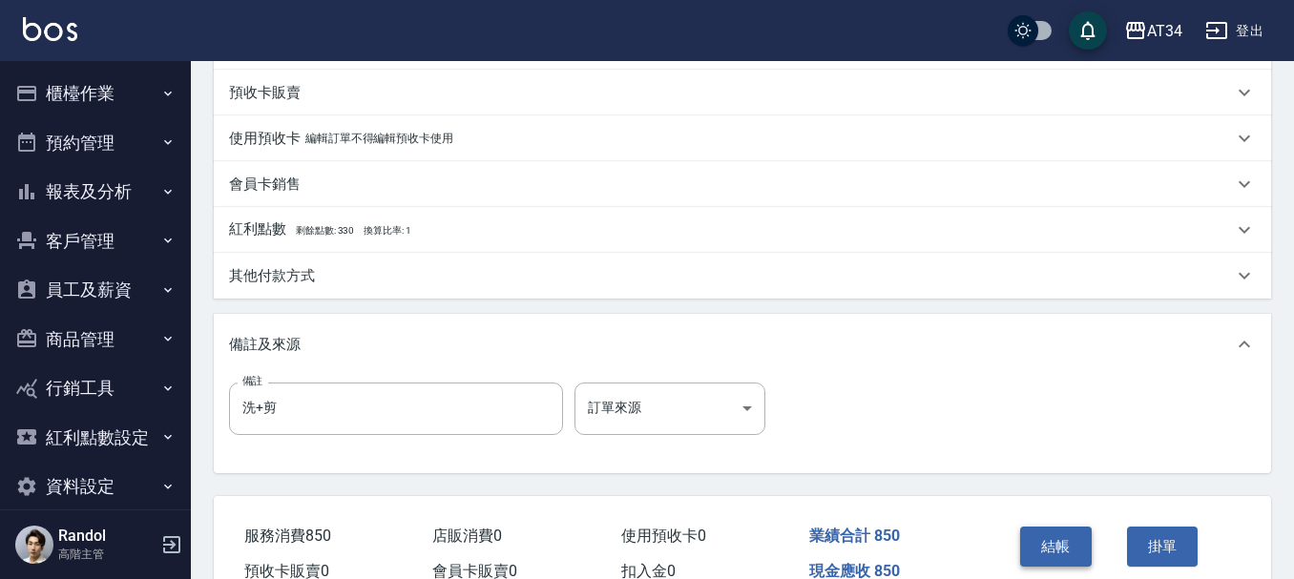
click at [1057, 550] on button "結帳" at bounding box center [1056, 547] width 72 height 40
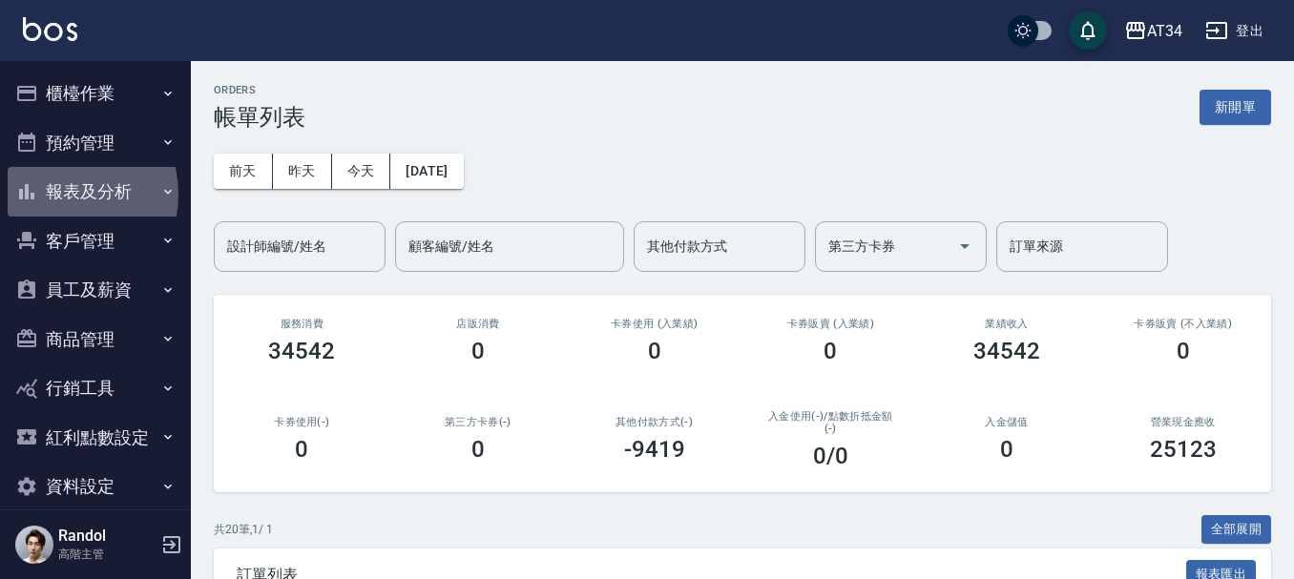
click at [58, 195] on button "報表及分析" at bounding box center [96, 192] width 176 height 50
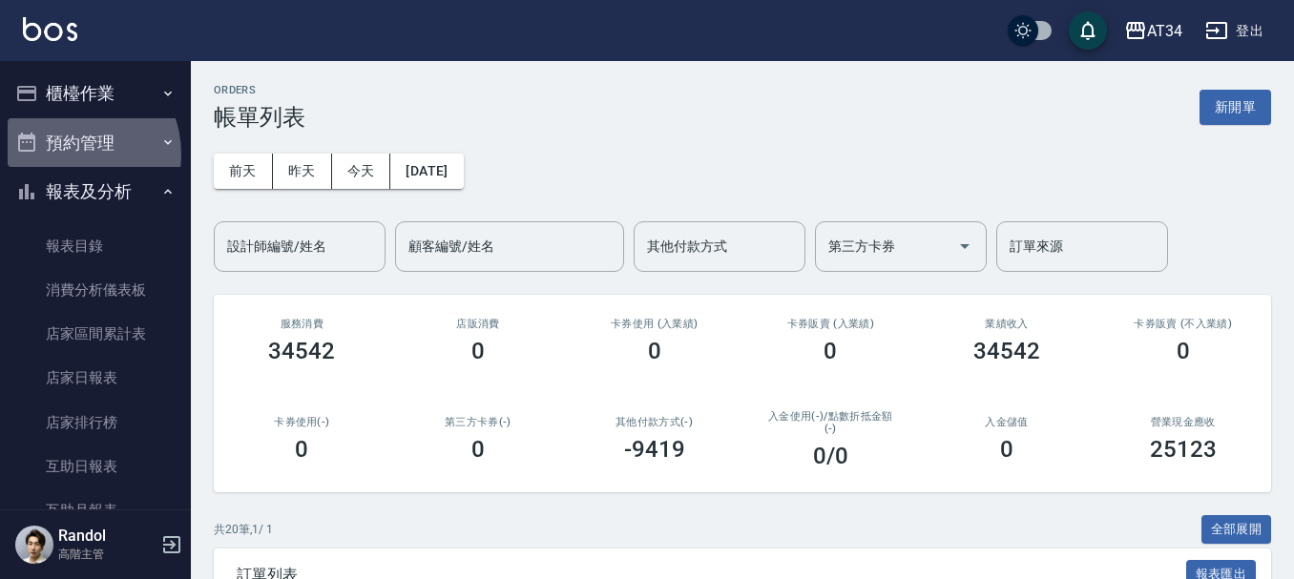
click at [68, 154] on button "預約管理" at bounding box center [96, 143] width 176 height 50
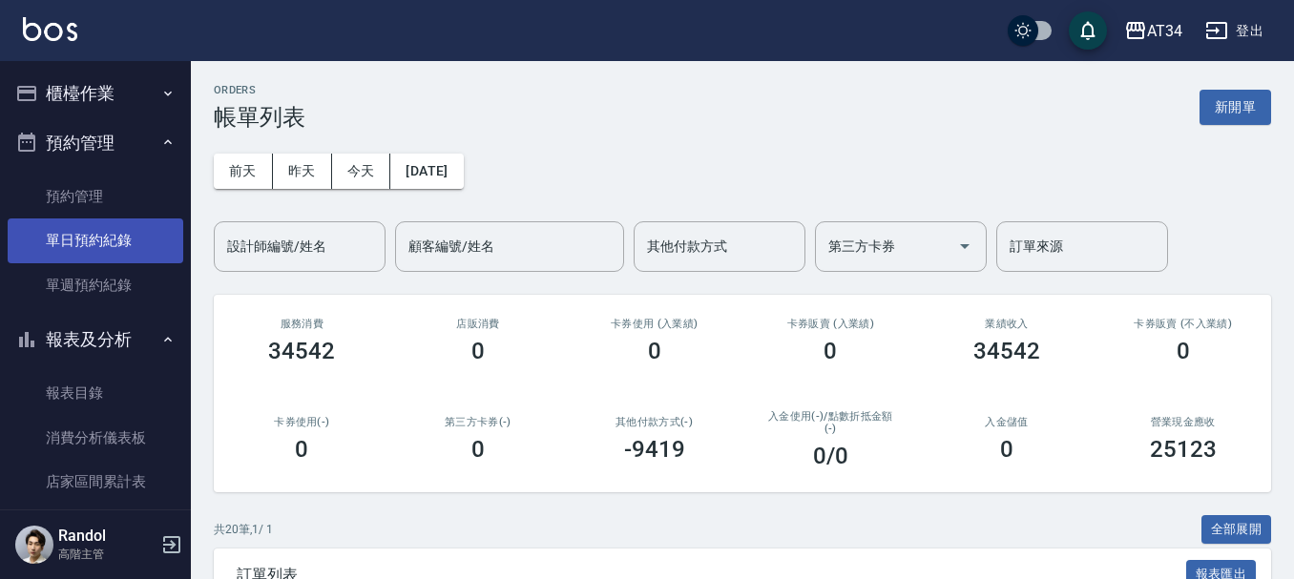
click at [71, 235] on link "單日預約紀錄" at bounding box center [96, 241] width 176 height 44
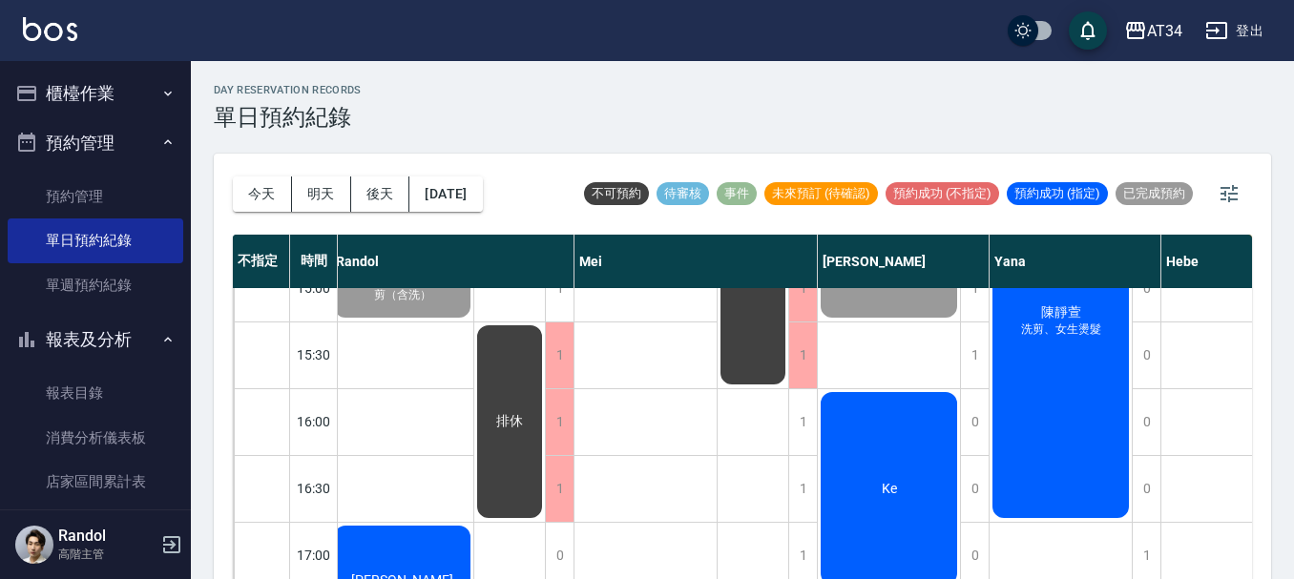
scroll to position [573, 1023]
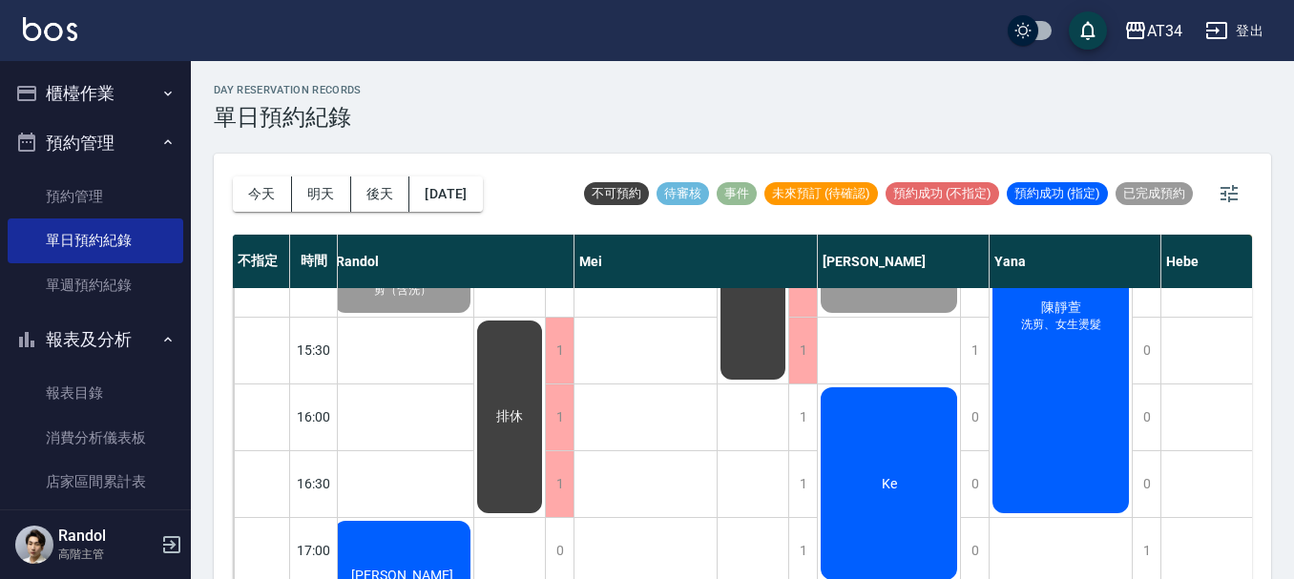
click at [861, 466] on div "Ke" at bounding box center [889, 484] width 142 height 199
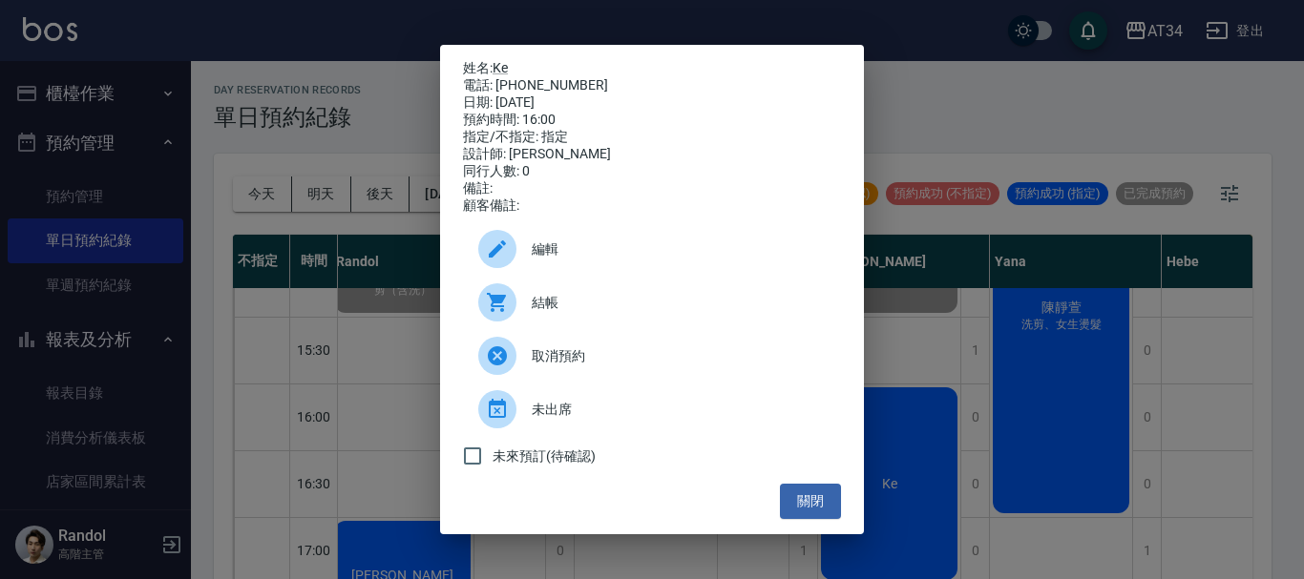
click at [566, 313] on span "結帳" at bounding box center [679, 303] width 294 height 20
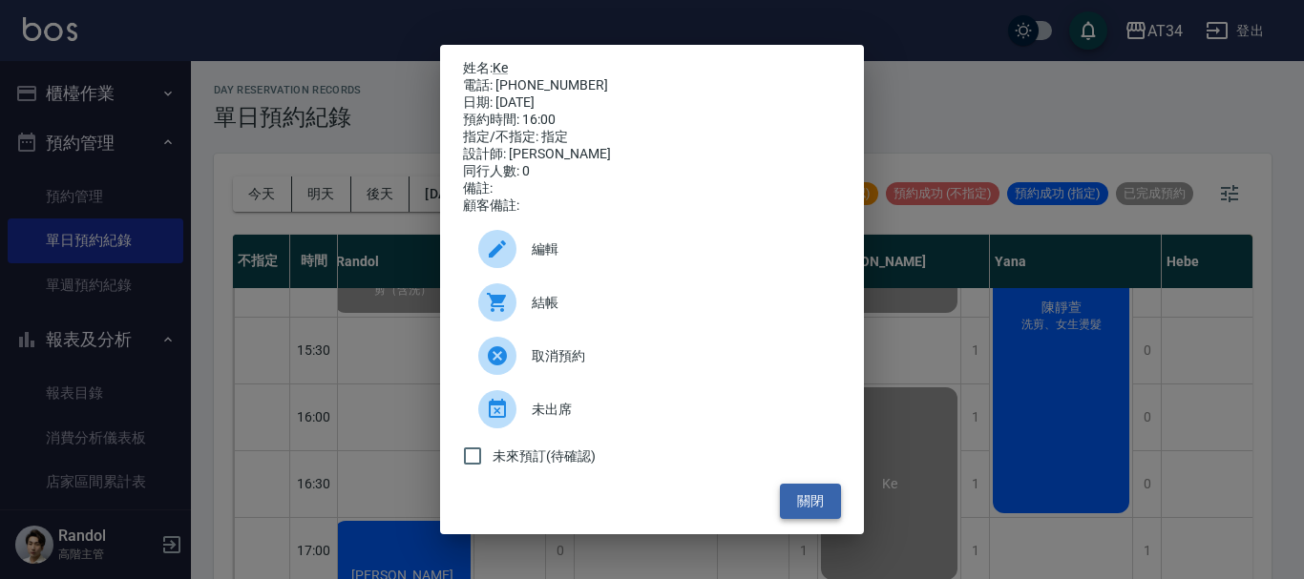
click at [813, 505] on button "關閉" at bounding box center [810, 501] width 61 height 35
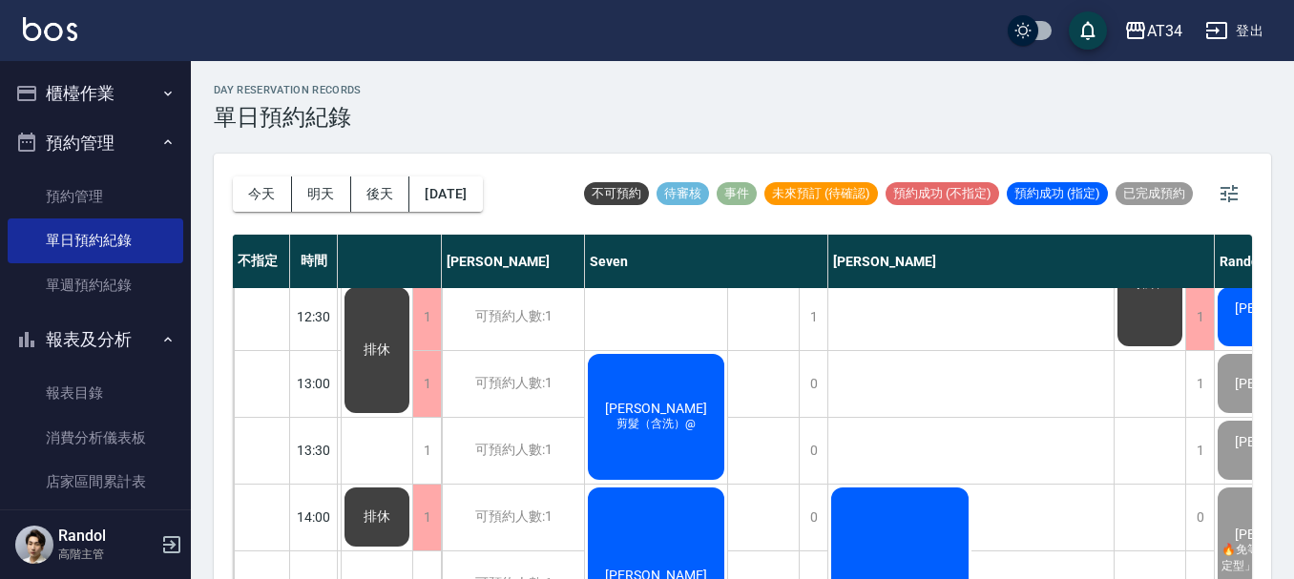
scroll to position [95, 139]
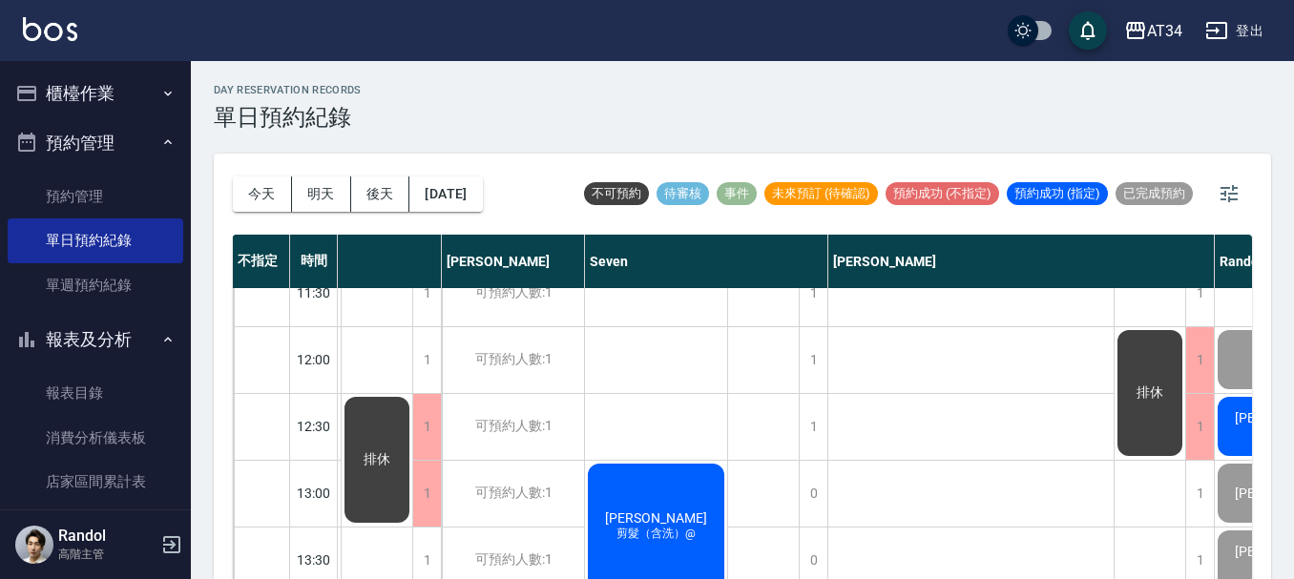
click at [659, 495] on div "詹佳妮 剪髮（含洗）@" at bounding box center [656, 527] width 142 height 132
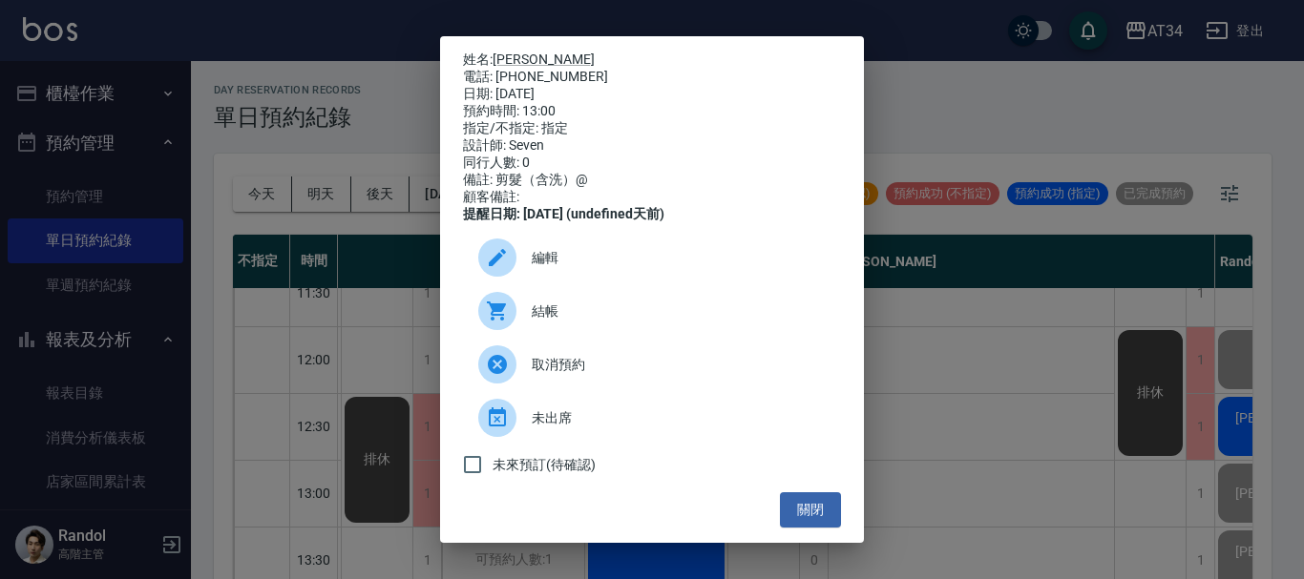
click at [595, 318] on span "結帳" at bounding box center [679, 312] width 294 height 20
click at [802, 526] on button "關閉" at bounding box center [810, 509] width 61 height 35
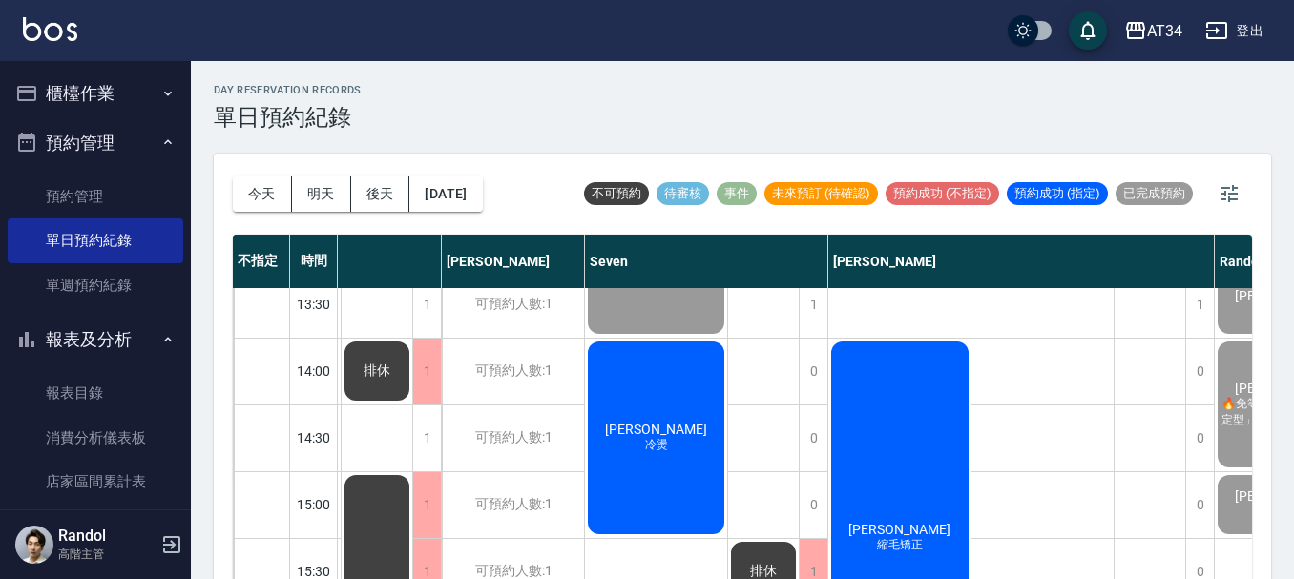
scroll to position [382, 139]
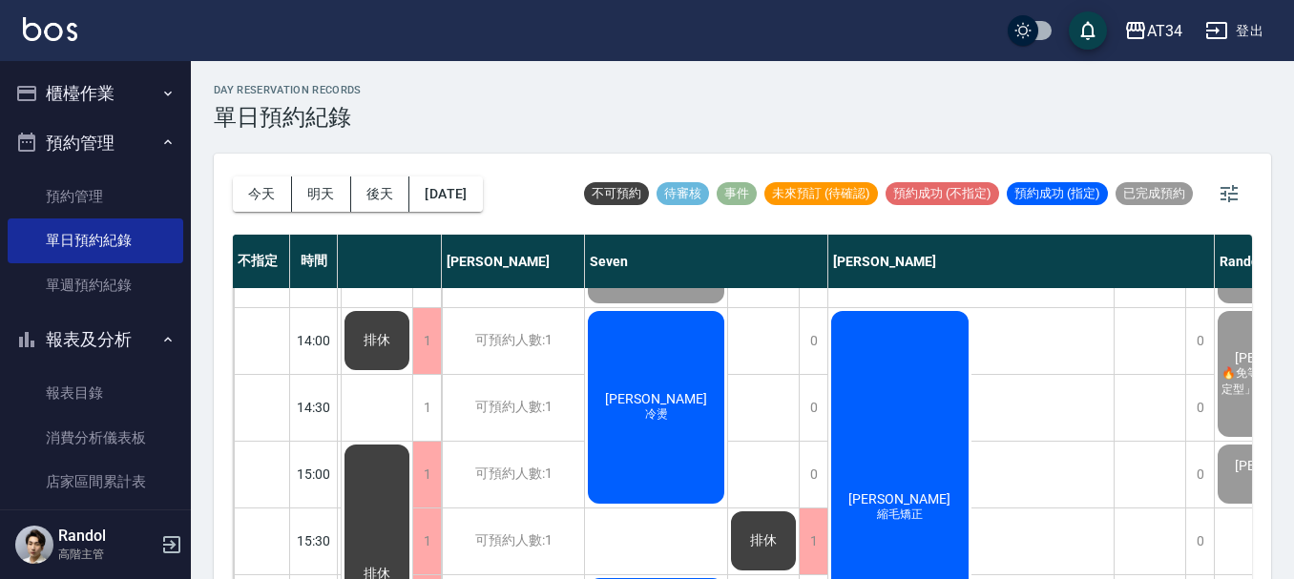
click at [680, 452] on div "顏廷恩 冷燙" at bounding box center [656, 407] width 142 height 199
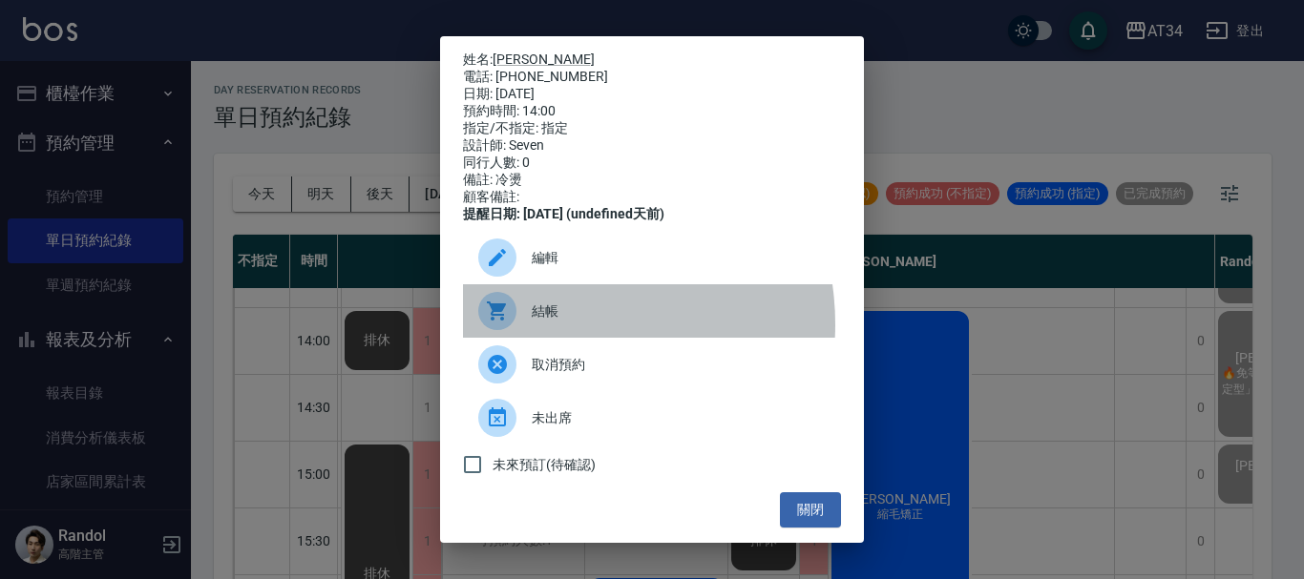
click at [555, 338] on div "結帳" at bounding box center [652, 310] width 378 height 53
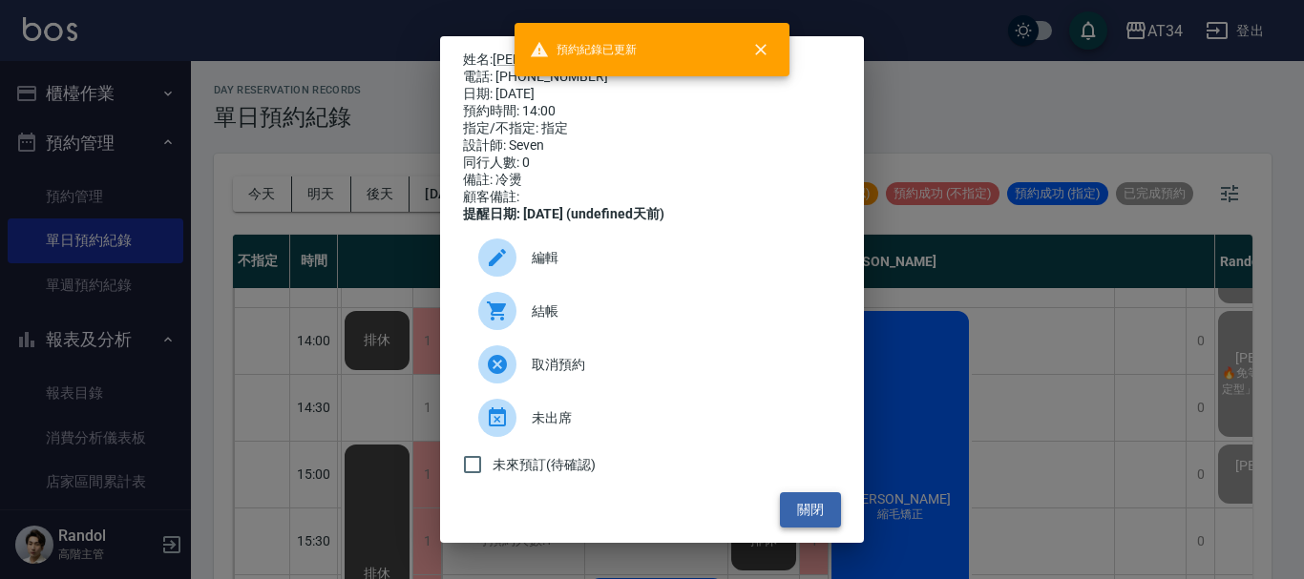
click at [787, 515] on button "關閉" at bounding box center [810, 509] width 61 height 35
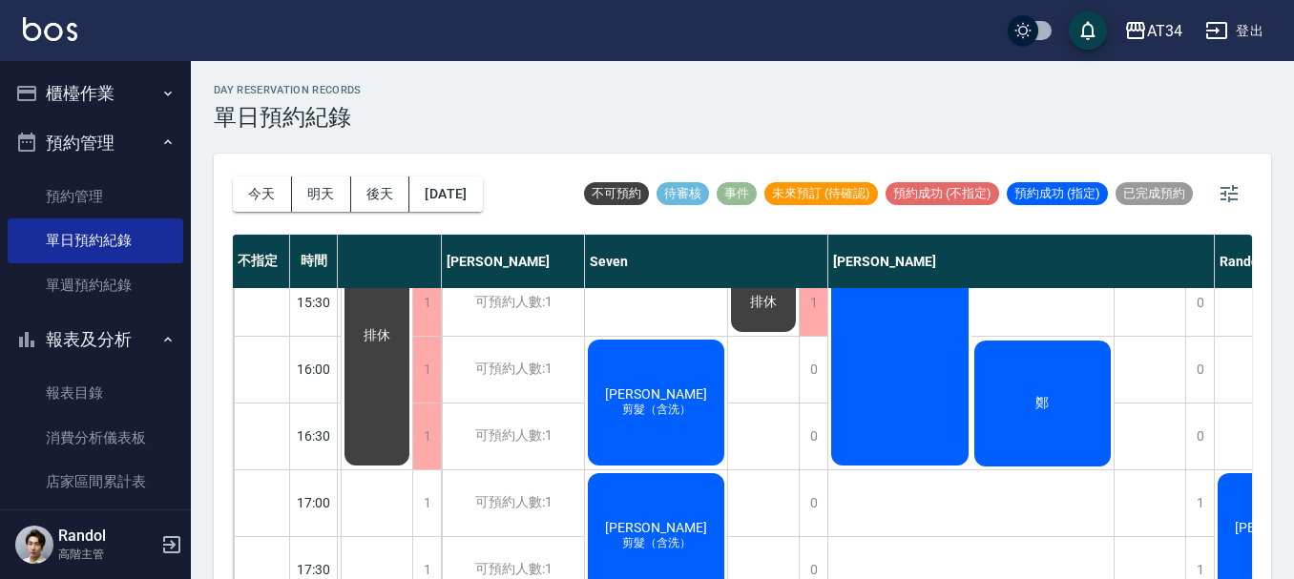
scroll to position [668, 139]
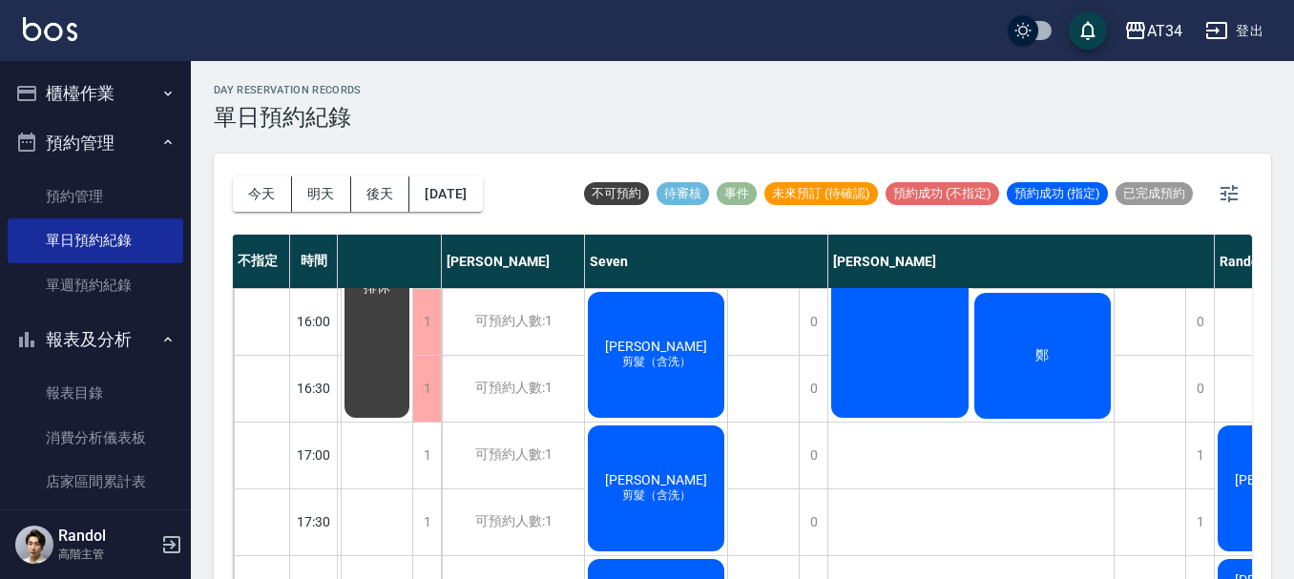
click at [641, 382] on div "林俊龍 剪髮（含洗）" at bounding box center [656, 355] width 142 height 132
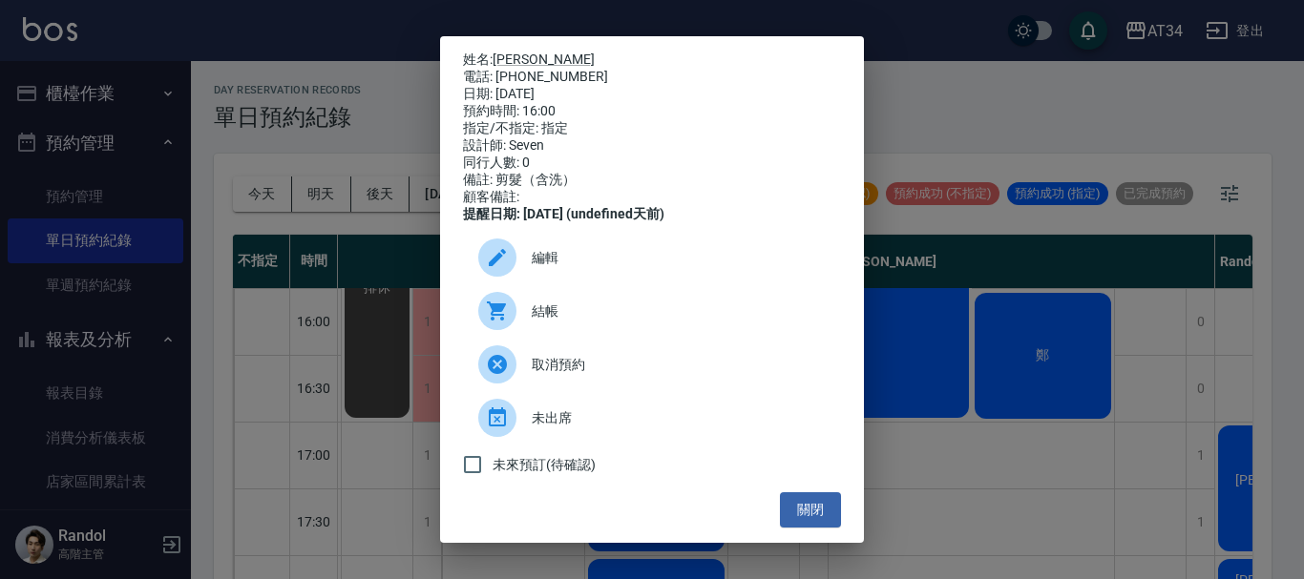
click at [550, 318] on span "結帳" at bounding box center [679, 312] width 294 height 20
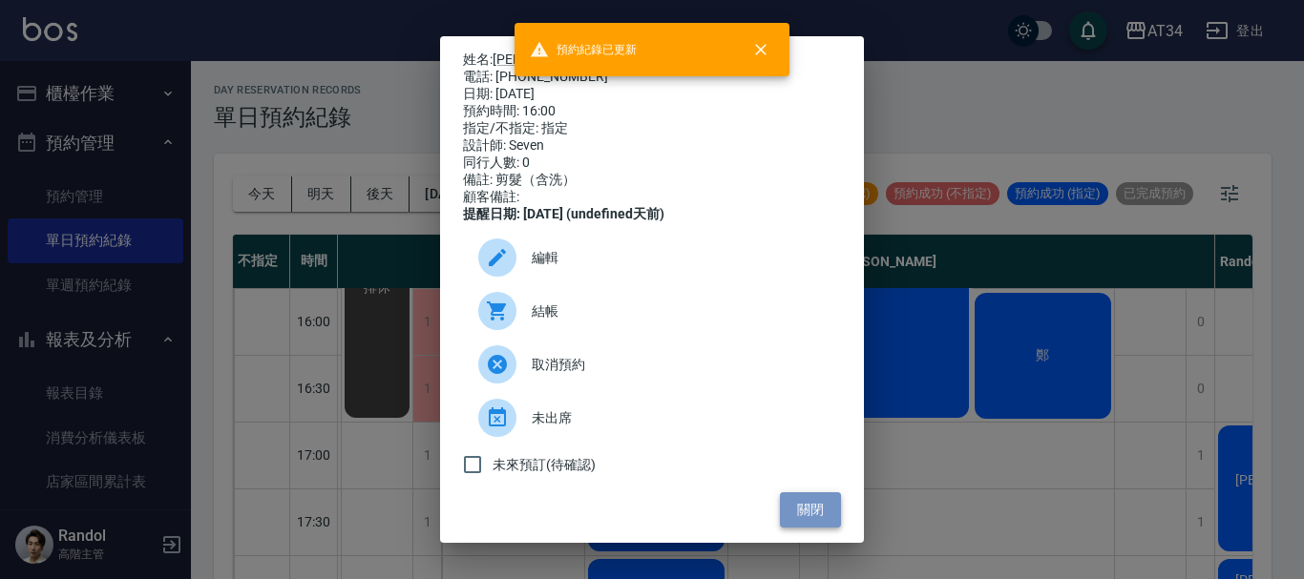
click at [809, 523] on button "關閉" at bounding box center [810, 509] width 61 height 35
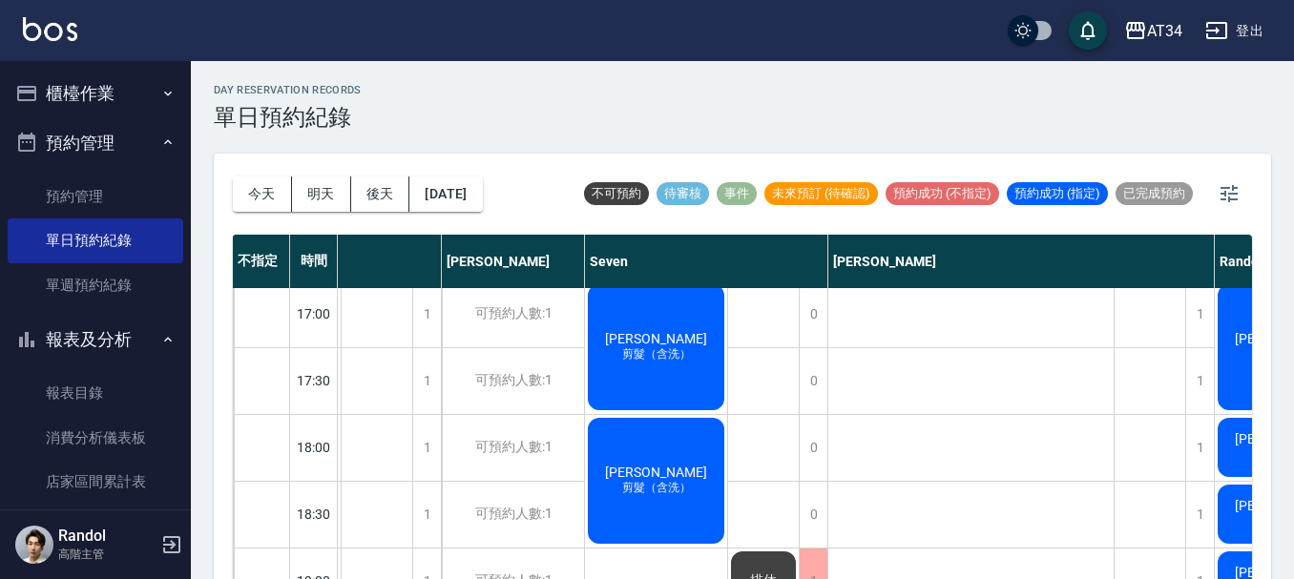
scroll to position [859, 139]
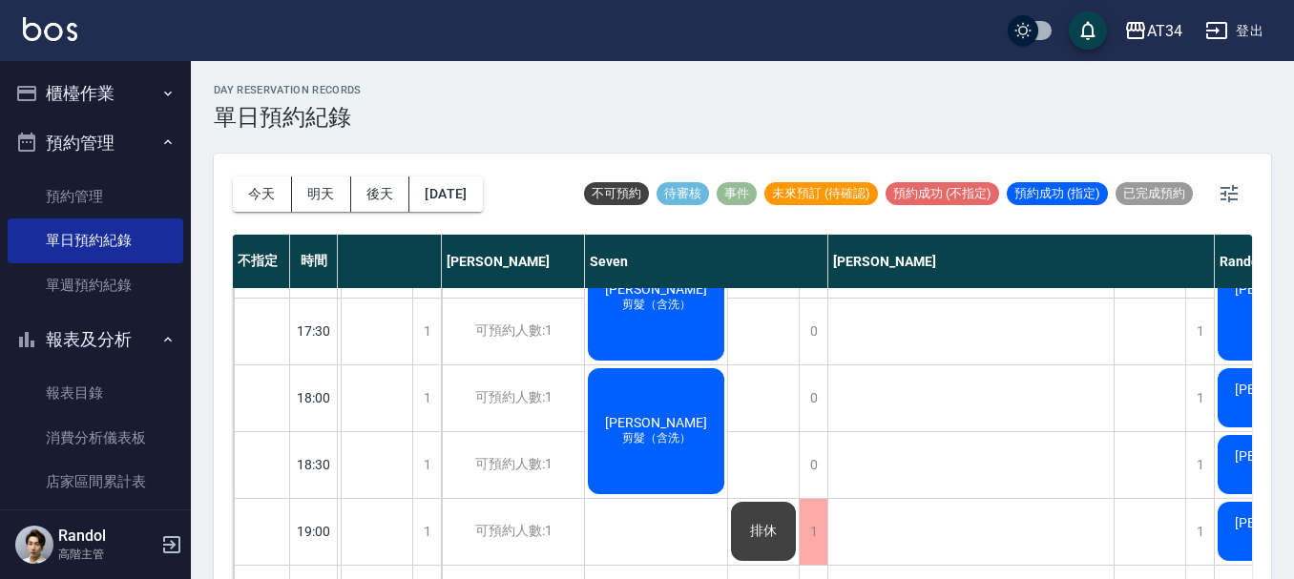
click at [645, 313] on span "剪髮（含洗）" at bounding box center [656, 305] width 76 height 16
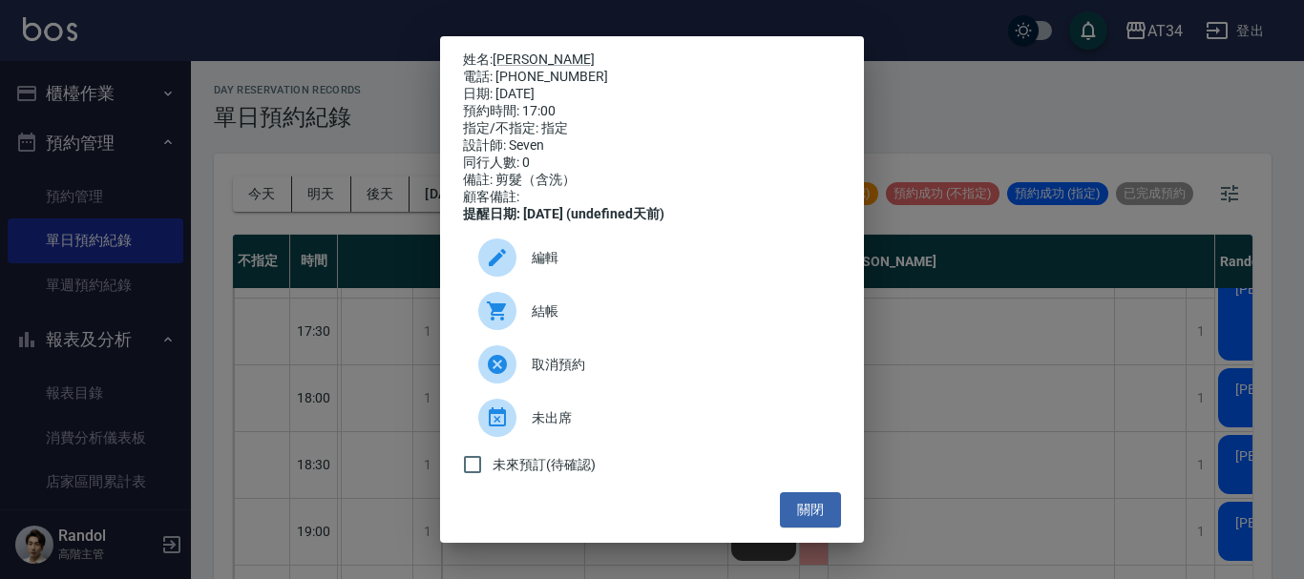
click at [588, 322] on span "結帳" at bounding box center [679, 312] width 294 height 20
click at [785, 519] on button "關閉" at bounding box center [810, 509] width 61 height 35
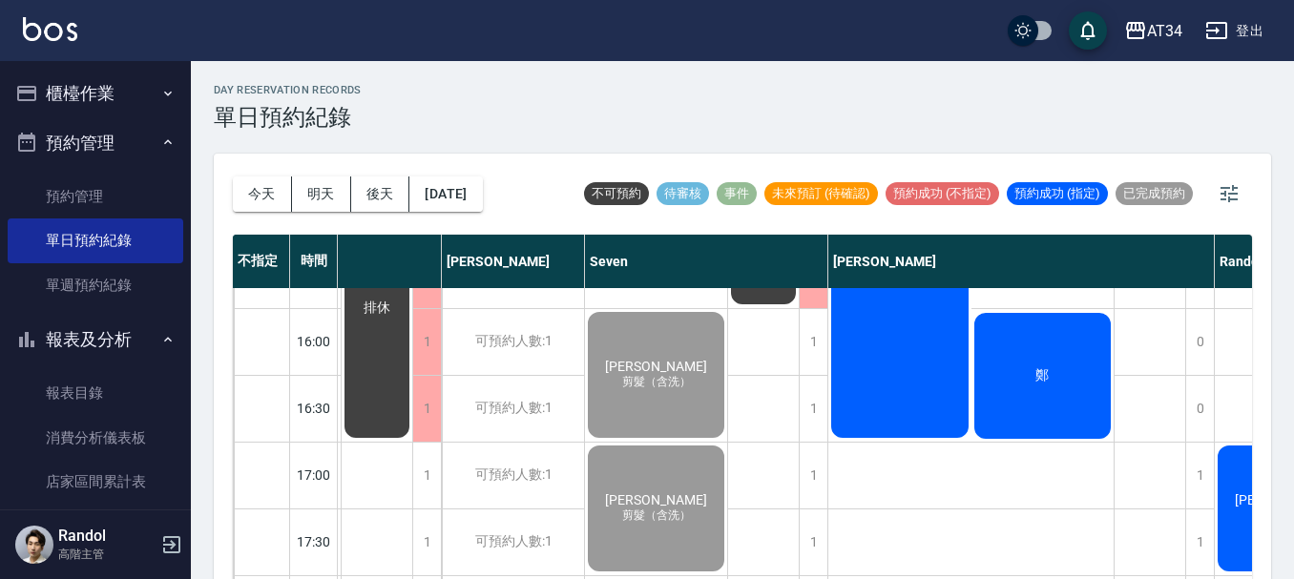
scroll to position [638, 139]
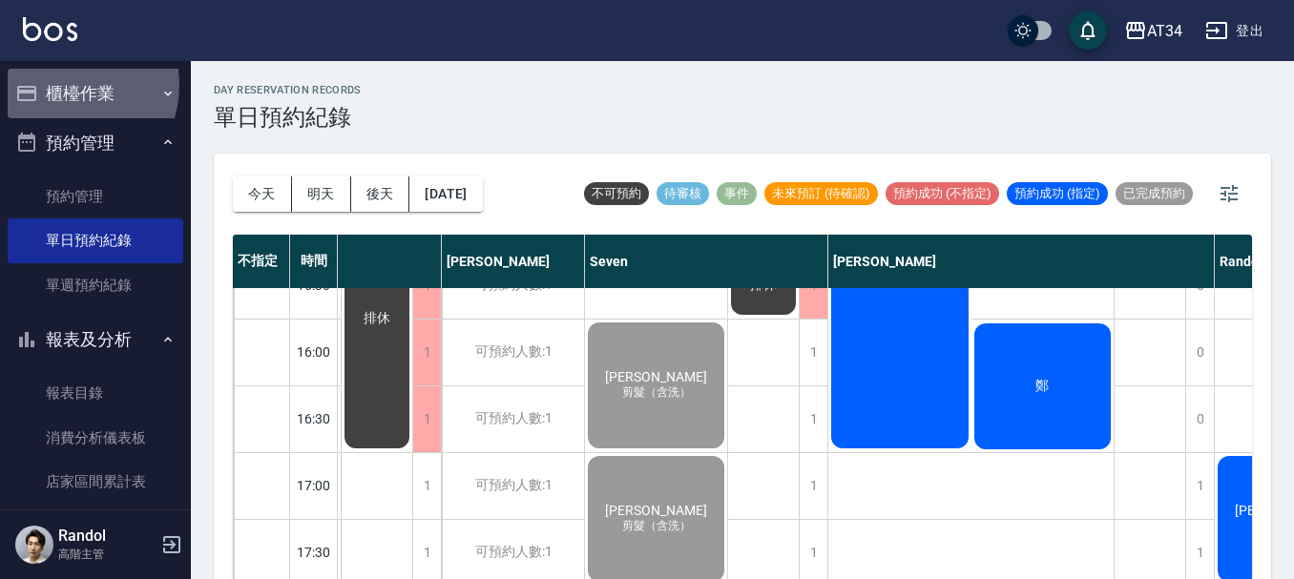
click at [63, 85] on button "櫃檯作業" at bounding box center [96, 94] width 176 height 50
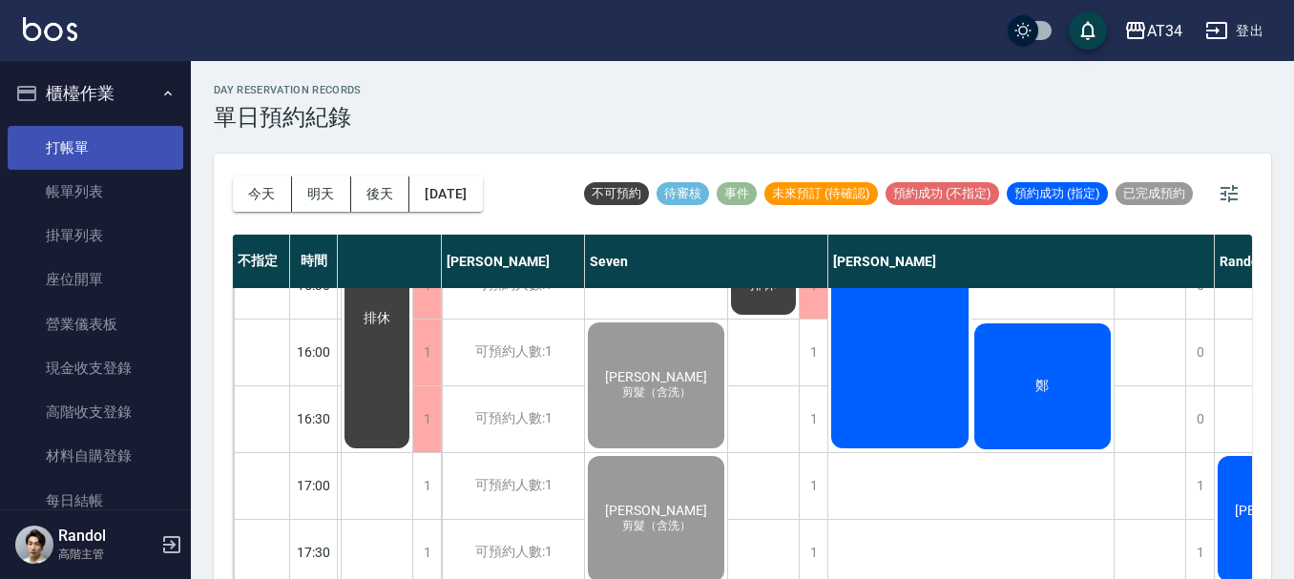
click at [73, 157] on link "打帳單" at bounding box center [96, 148] width 176 height 44
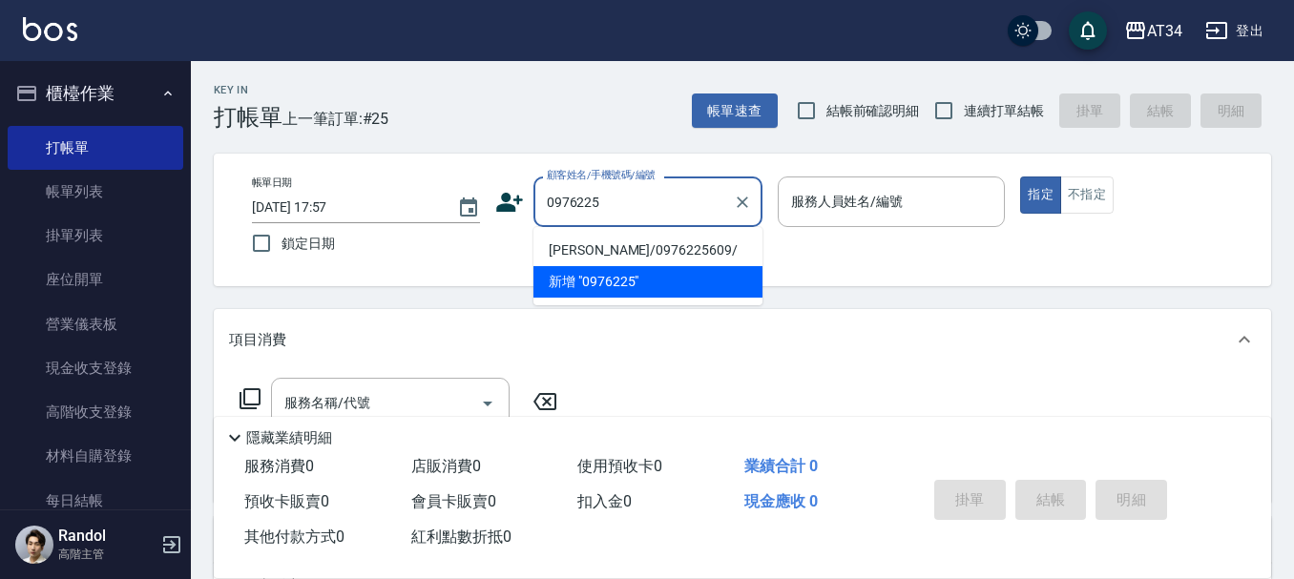
click at [655, 244] on li "[PERSON_NAME]/0976225609/" at bounding box center [648, 250] width 229 height 31
type input "[PERSON_NAME]/0976225609/"
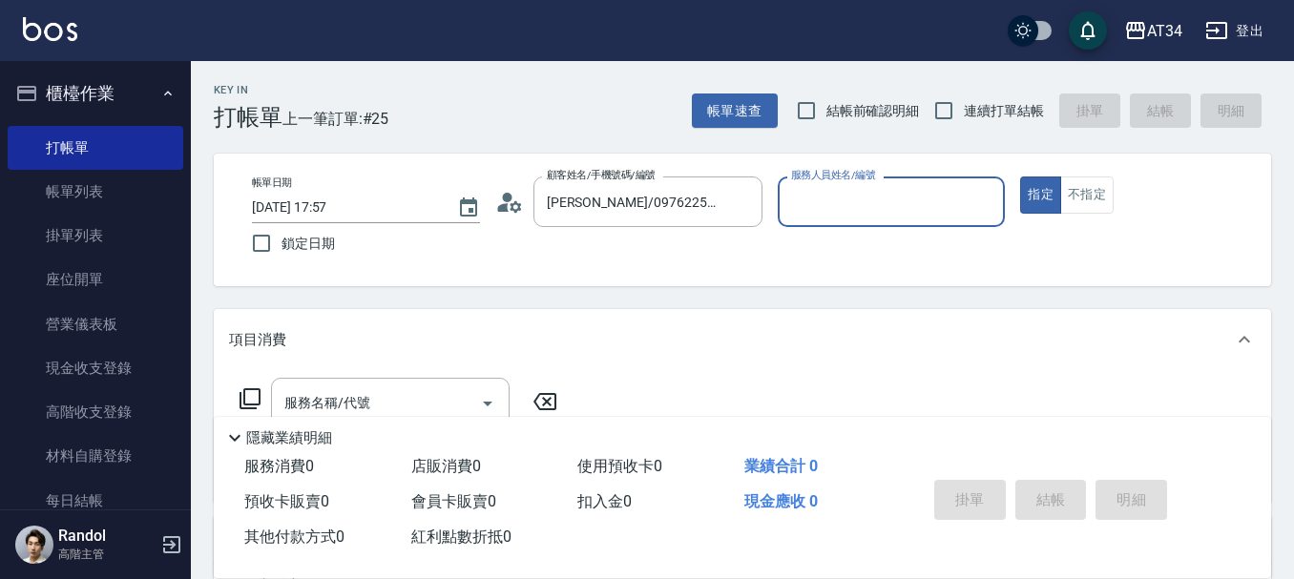
type input "[PERSON_NAME]-02"
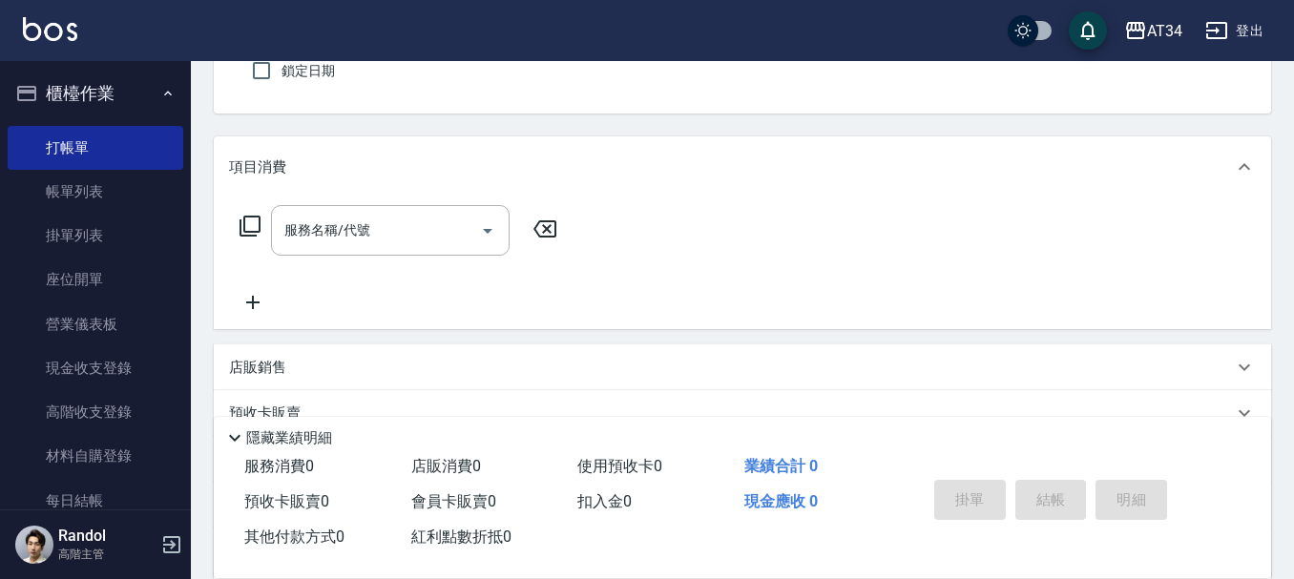
scroll to position [191, 0]
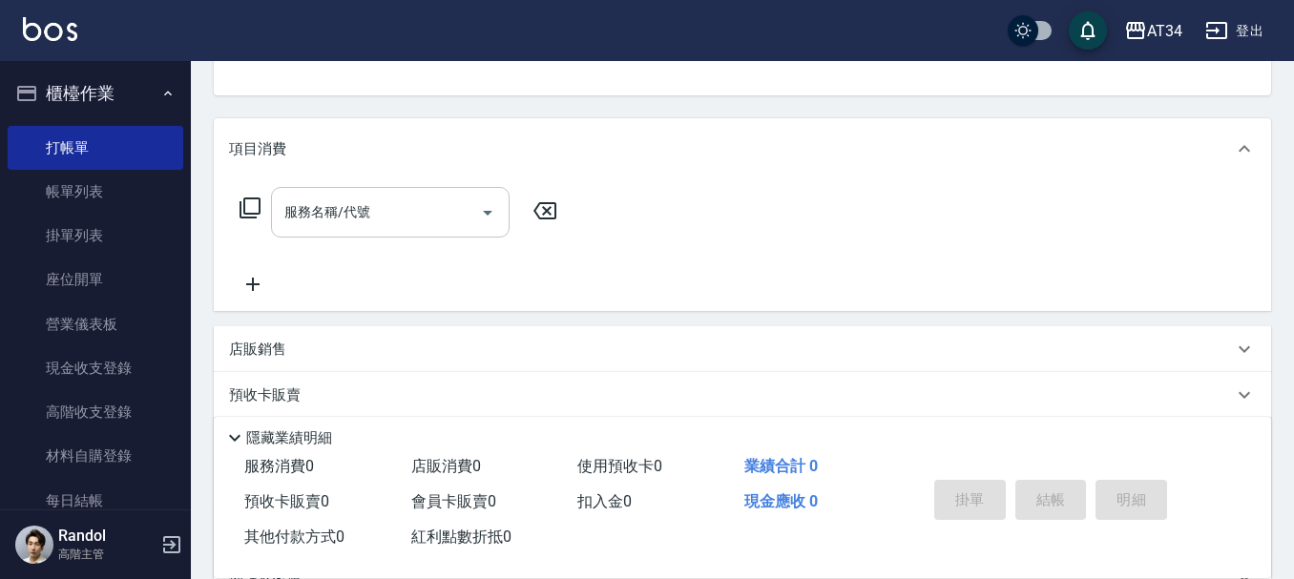
click at [429, 211] on input "服務名稱/代號" at bounding box center [376, 212] width 193 height 33
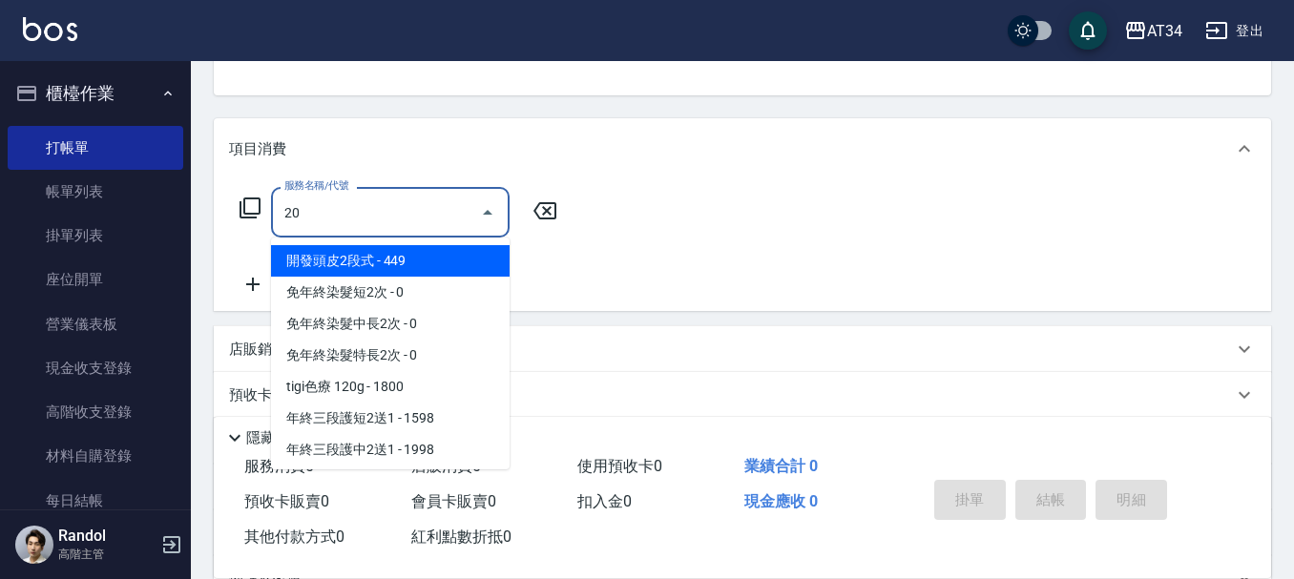
type input "201"
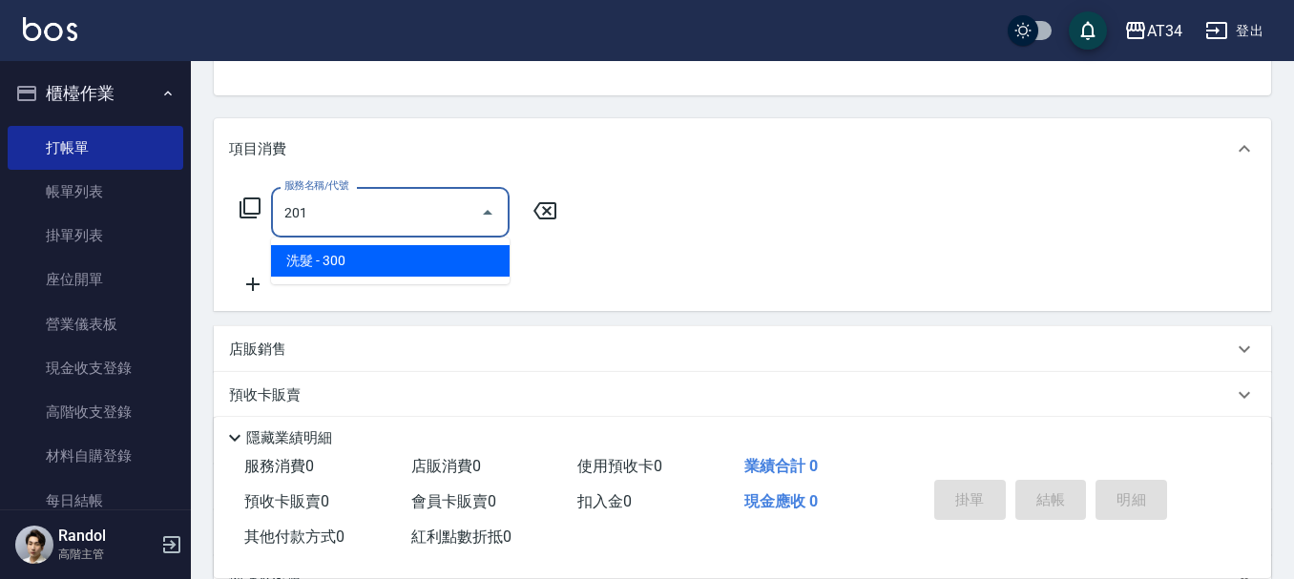
type input "30"
type input "洗髮(201)"
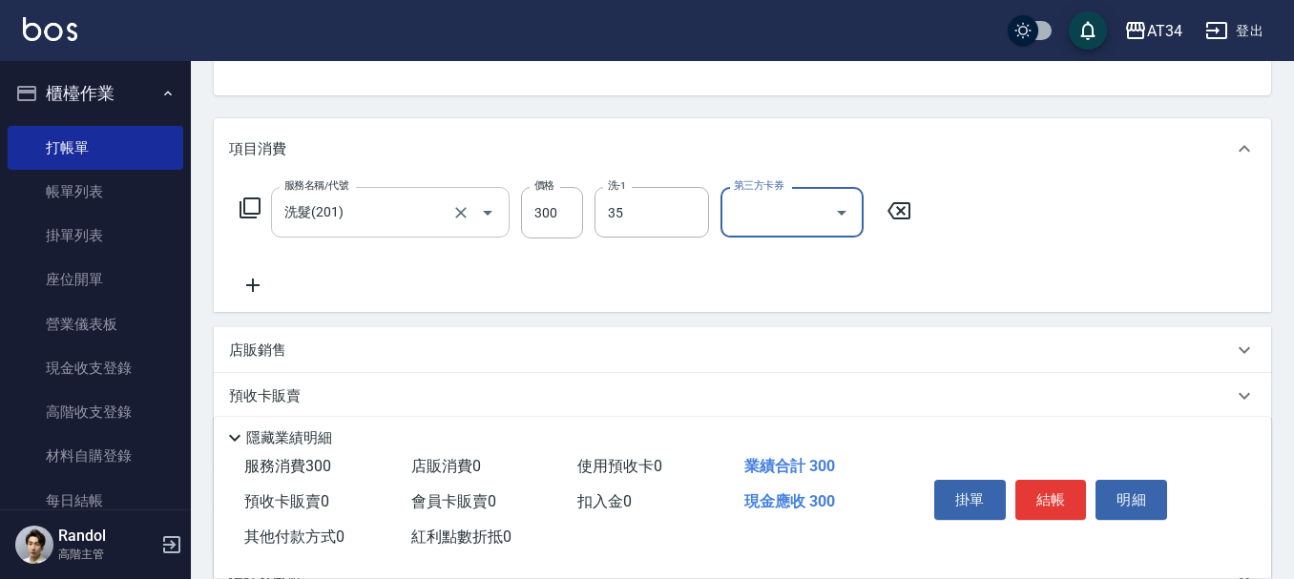
type input "拉拉-35"
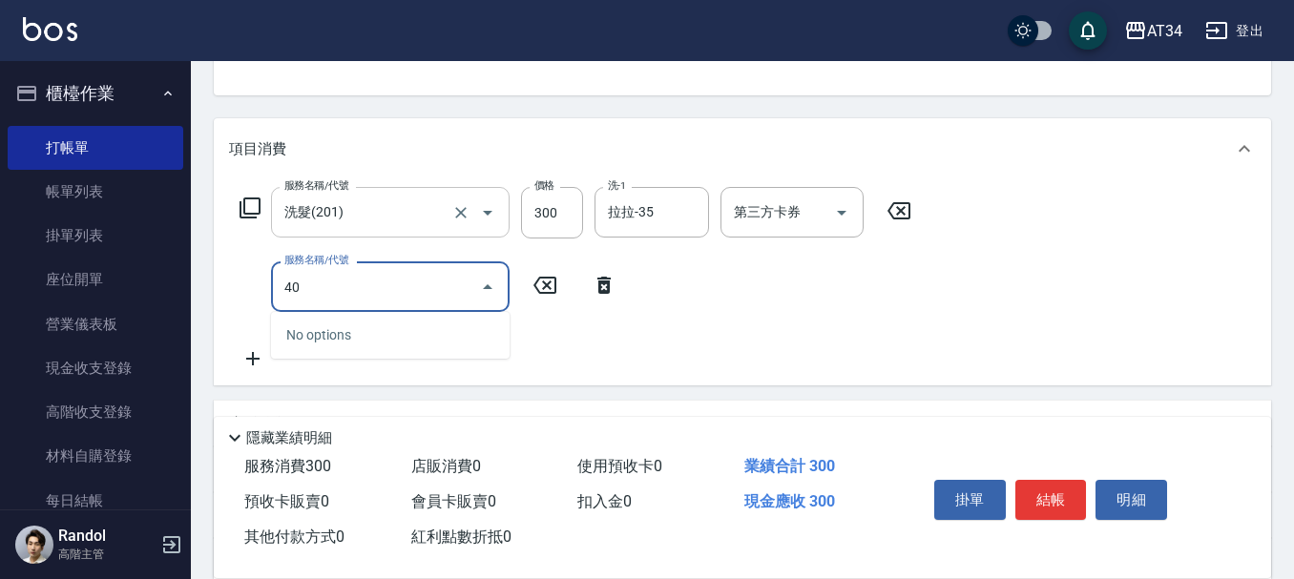
type input "401"
type input "50"
type input "剪髮(401)"
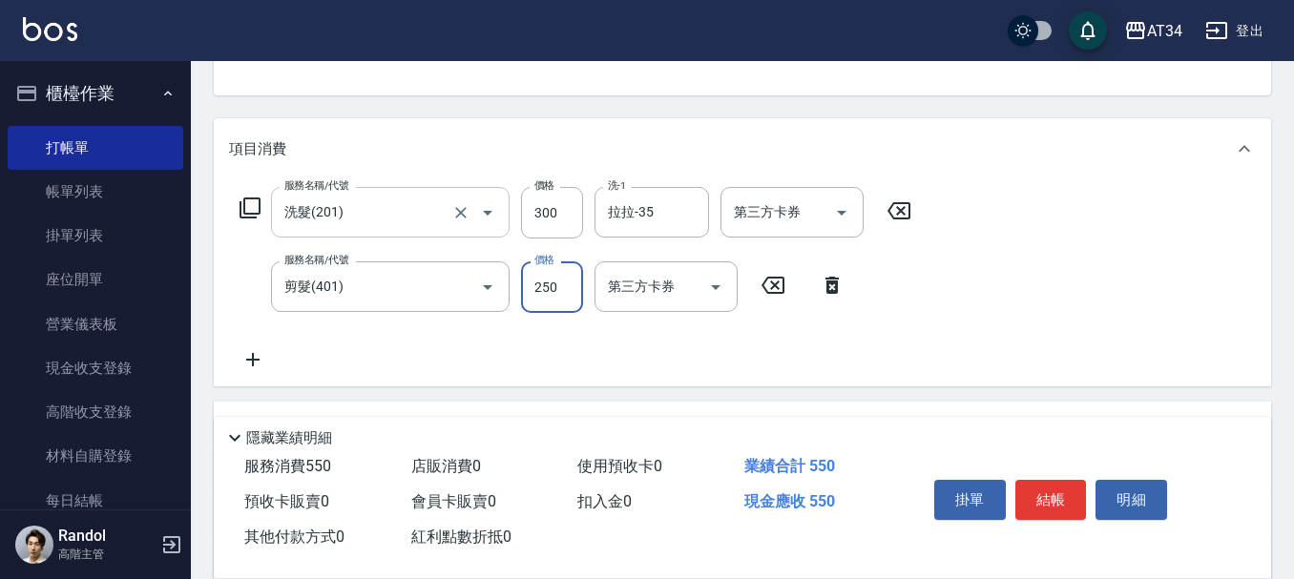
type input "3"
type input "30"
type input "60"
type input "300"
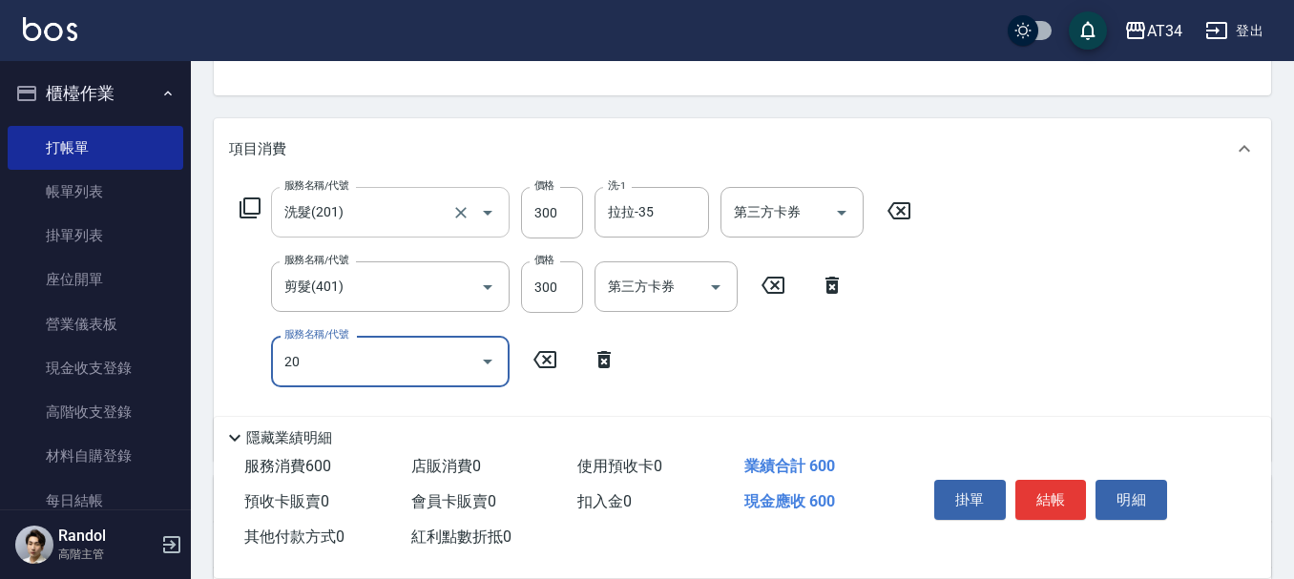
type input "201"
type input "90"
type input "洗髮(201)"
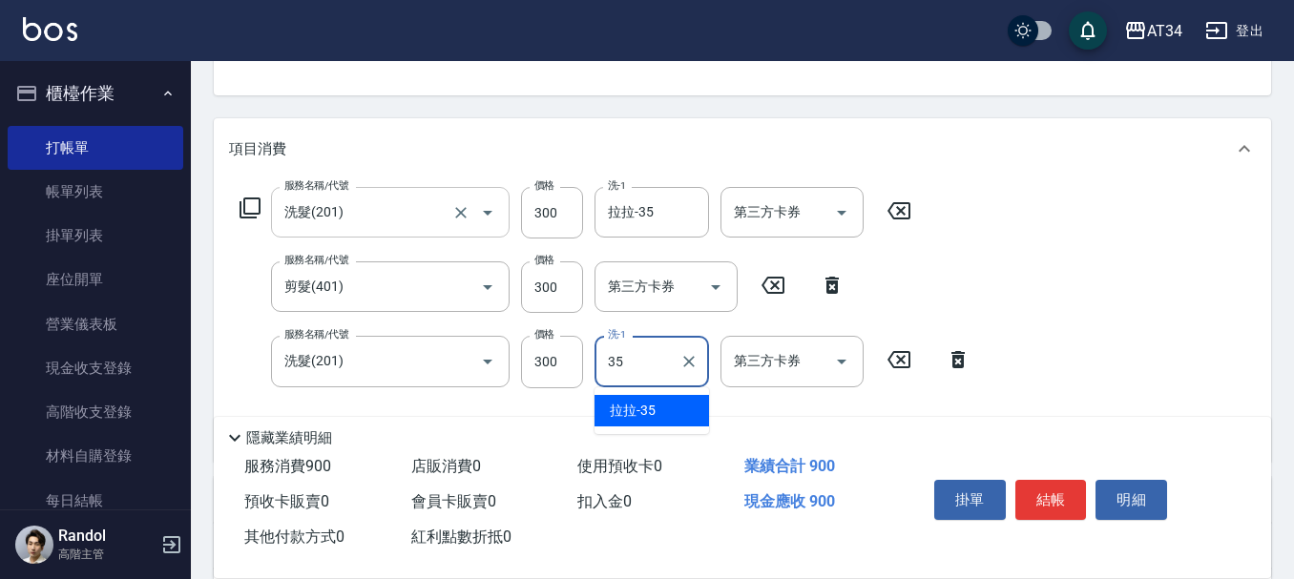
type input "拉拉-35"
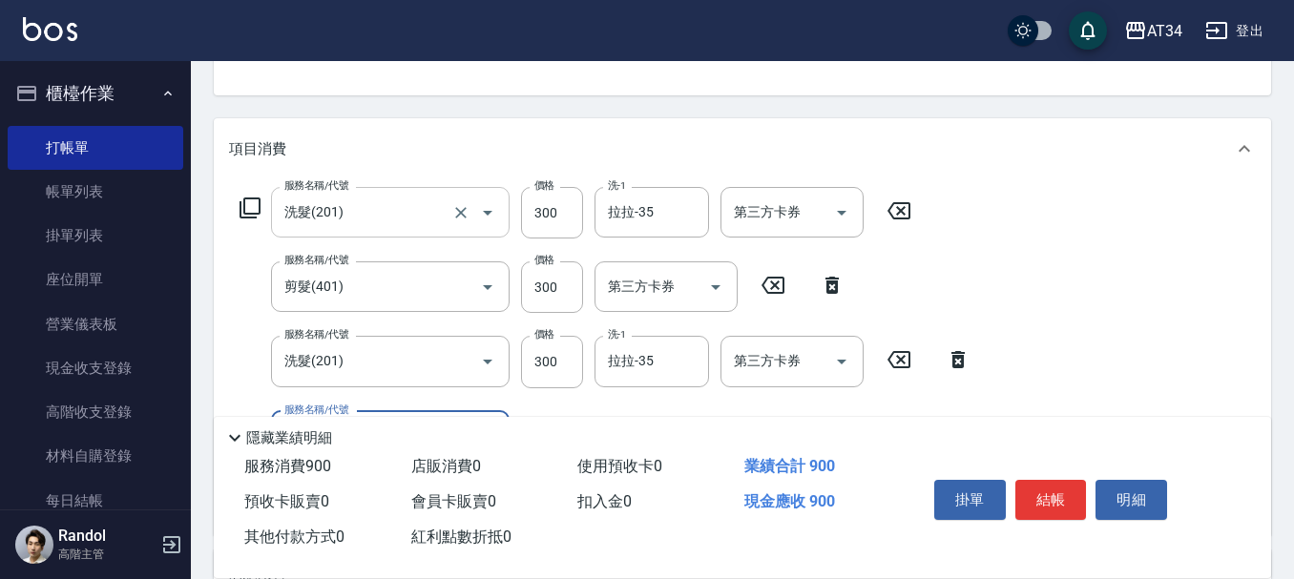
scroll to position [286, 0]
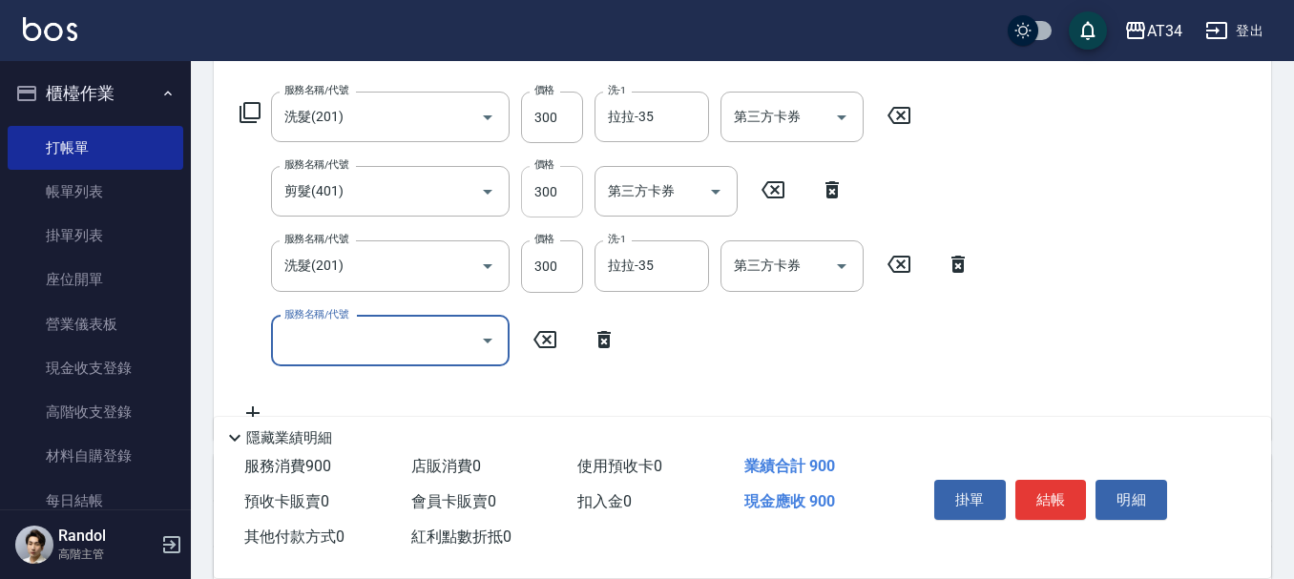
click at [539, 190] on input "300" at bounding box center [552, 192] width 62 height 52
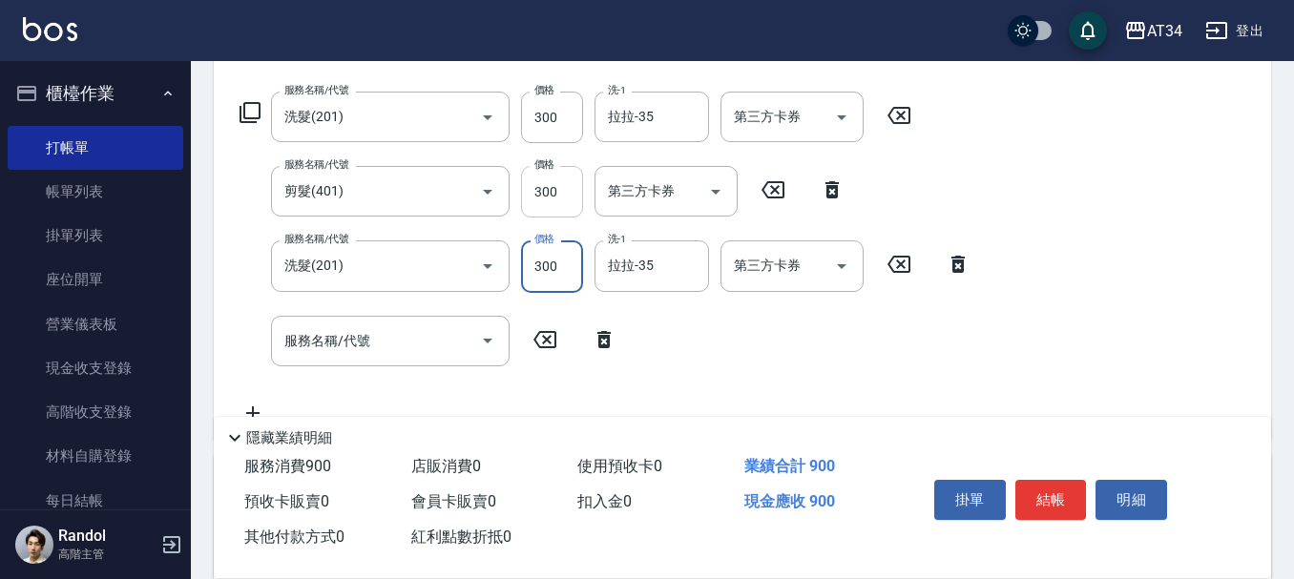
click at [539, 190] on input "300" at bounding box center [552, 192] width 62 height 52
type input "60"
type input "120"
type input "600"
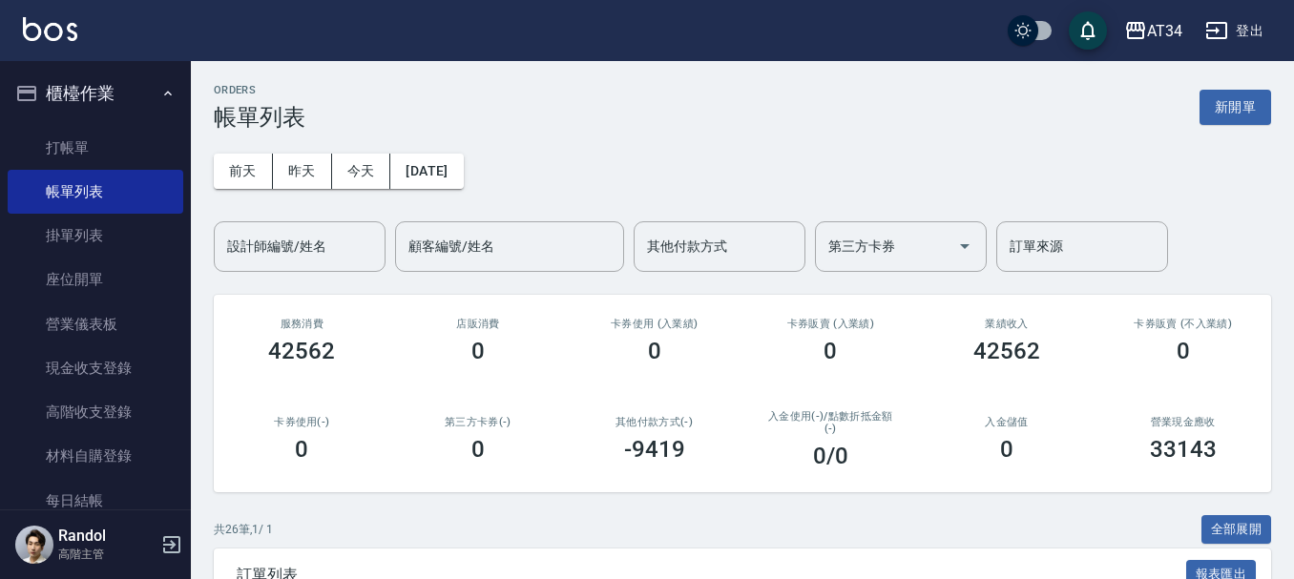
click at [132, 73] on button "櫃檯作業" at bounding box center [96, 94] width 176 height 50
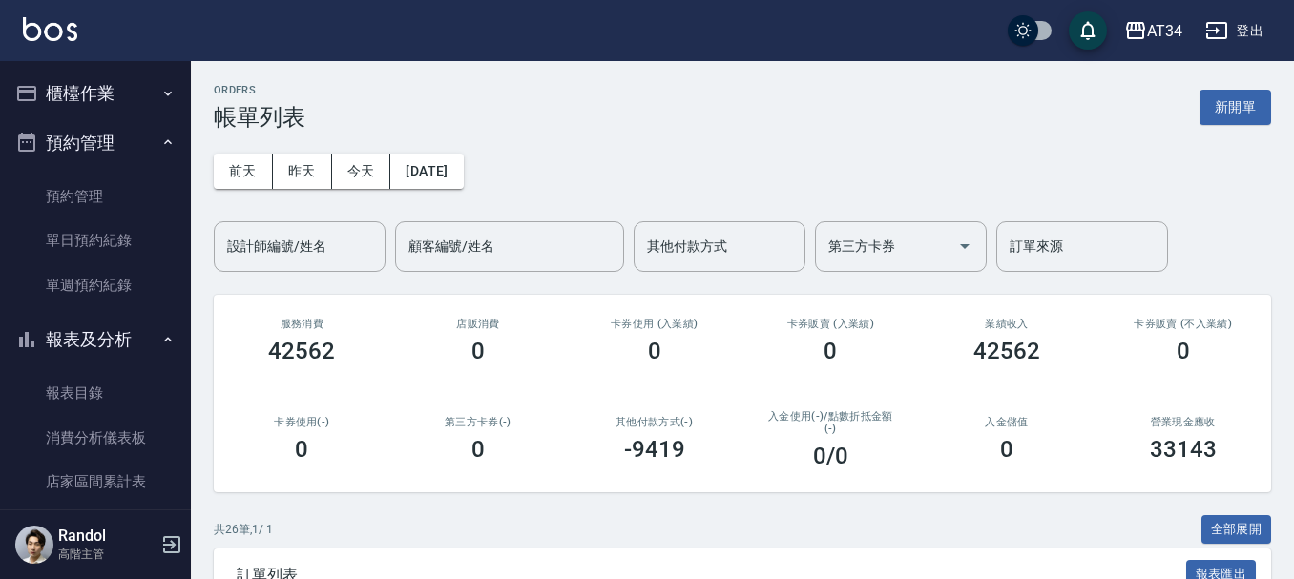
click at [147, 140] on button "預約管理" at bounding box center [96, 143] width 176 height 50
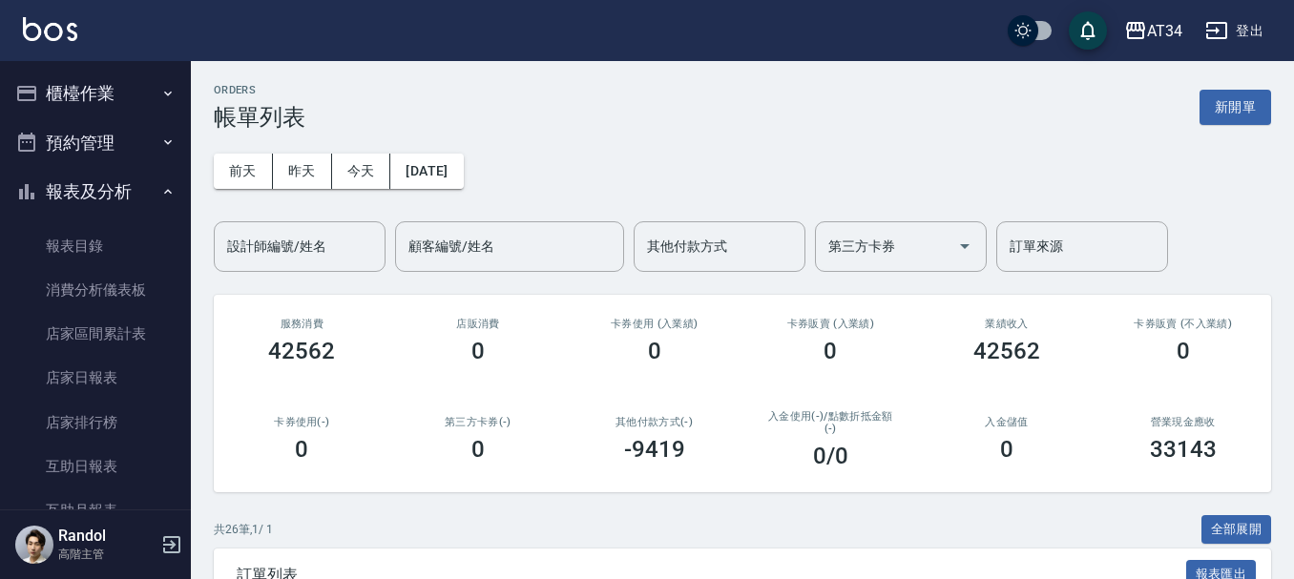
click at [310, 227] on div "設計師編號/姓名" at bounding box center [300, 246] width 172 height 51
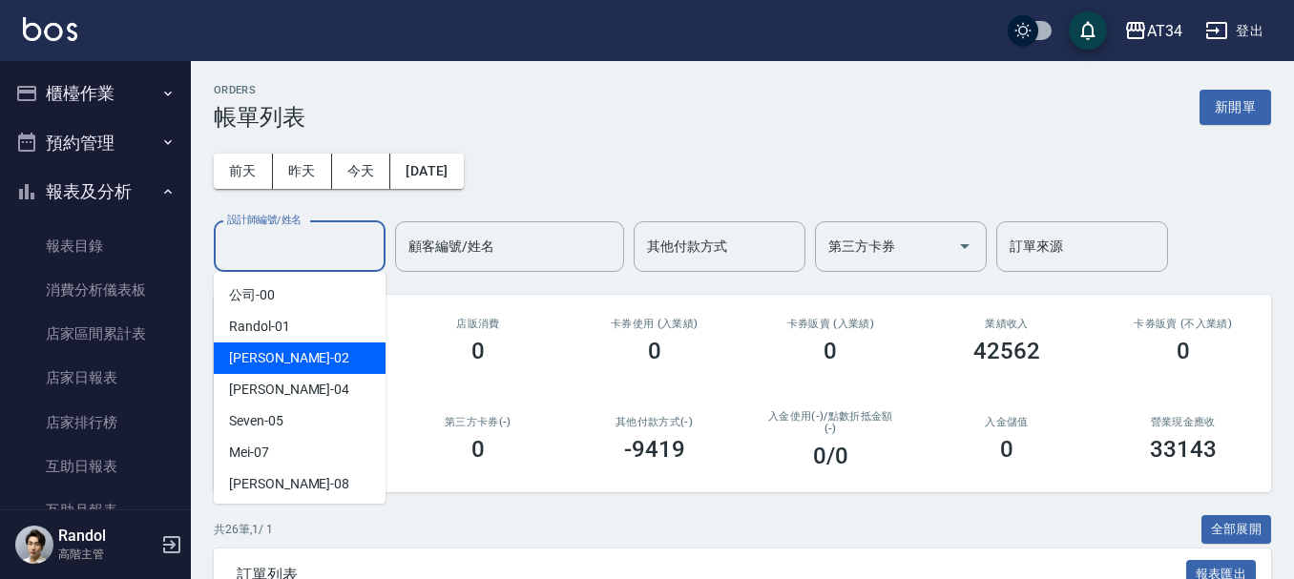
click at [313, 361] on div "Wendy -02" at bounding box center [300, 358] width 172 height 31
type input "Wendy-02"
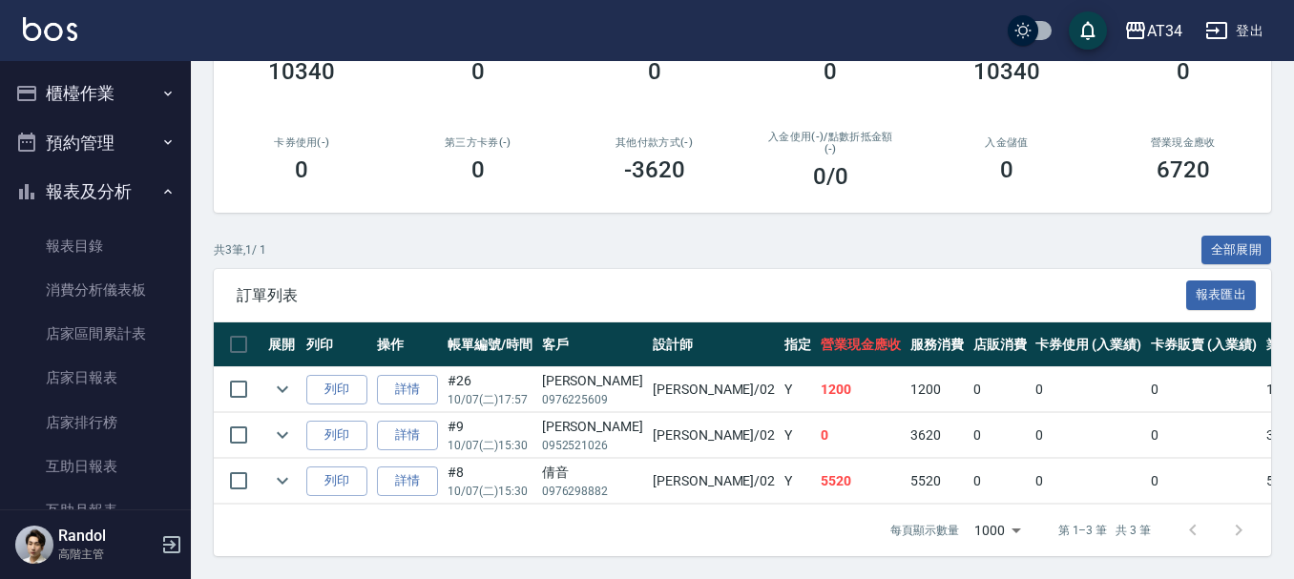
scroll to position [294, 0]
click at [65, 84] on button "櫃檯作業" at bounding box center [96, 94] width 176 height 50
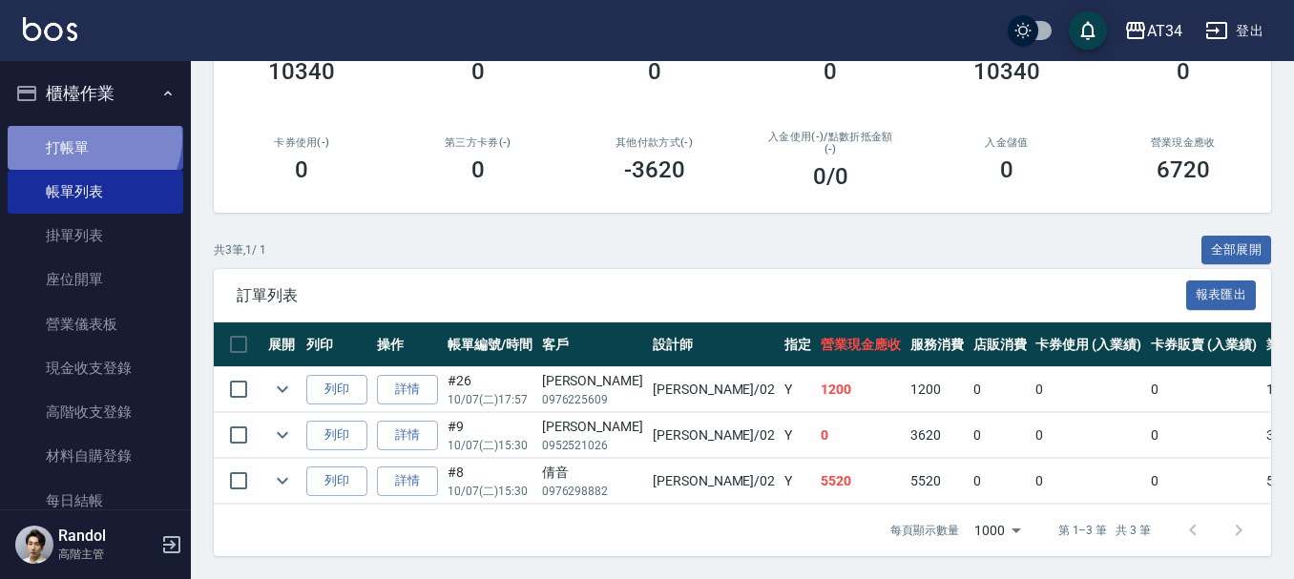
click at [92, 137] on link "打帳單" at bounding box center [96, 148] width 176 height 44
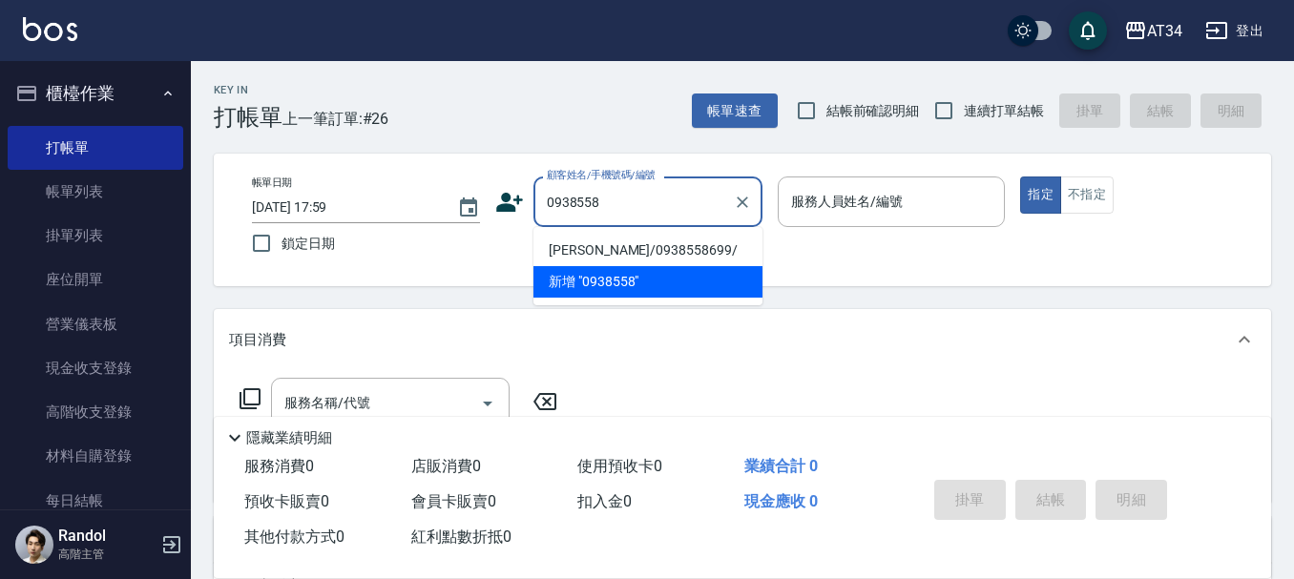
click at [661, 243] on li "黃玉/0938558699/" at bounding box center [648, 250] width 229 height 31
type input "黃玉/0938558699/"
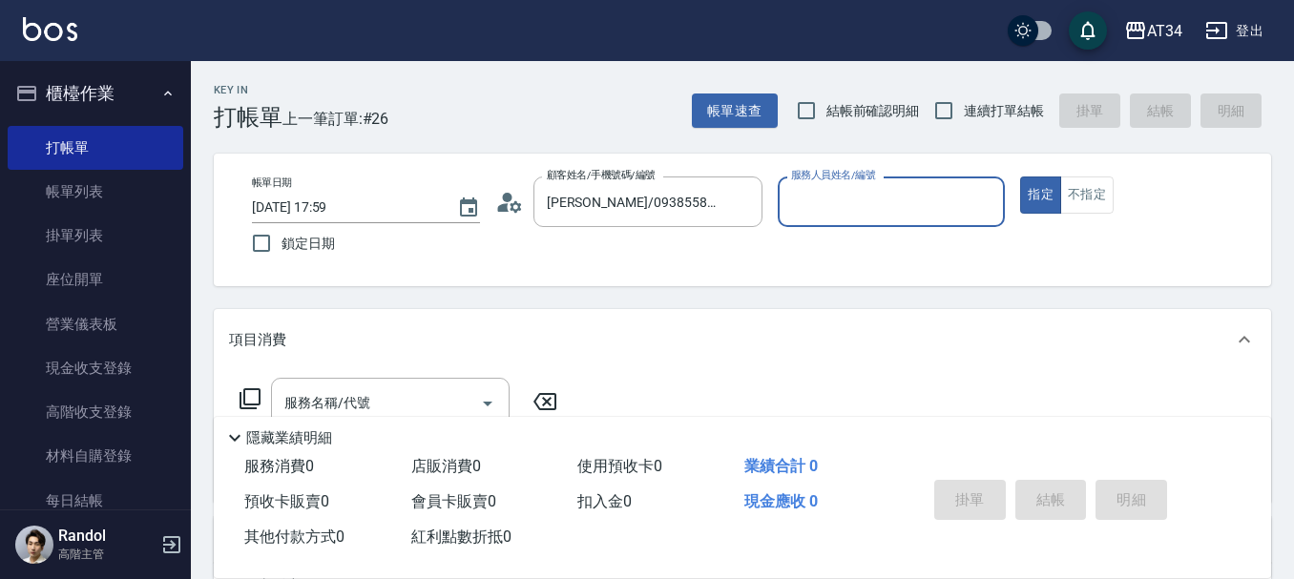
type input "Wendy-02"
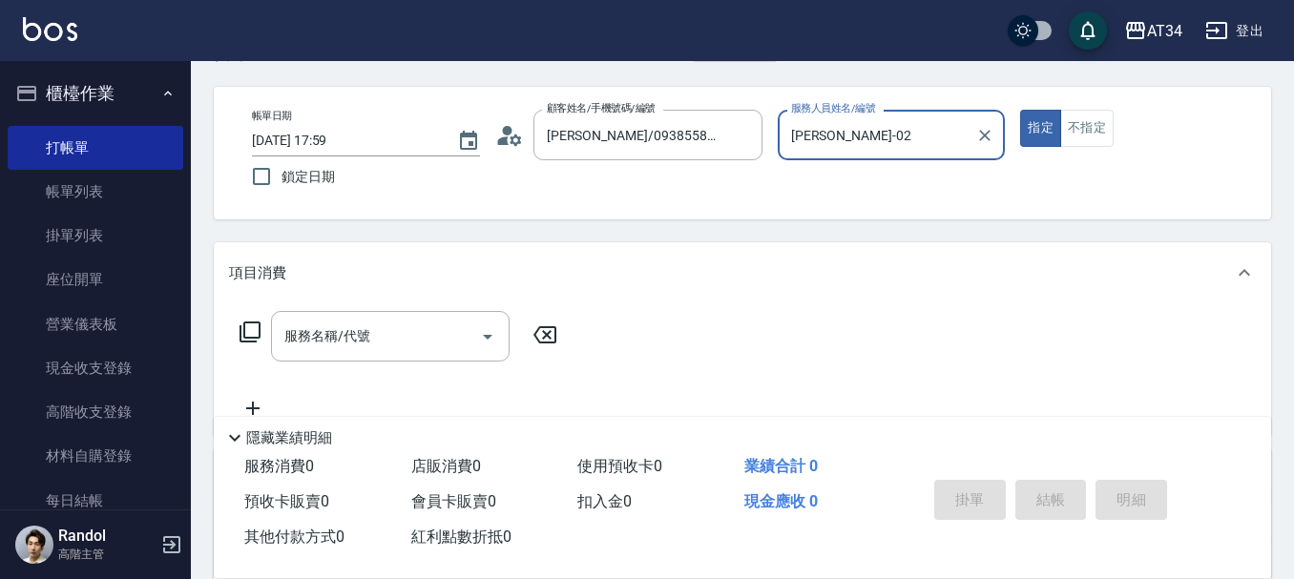
scroll to position [95, 0]
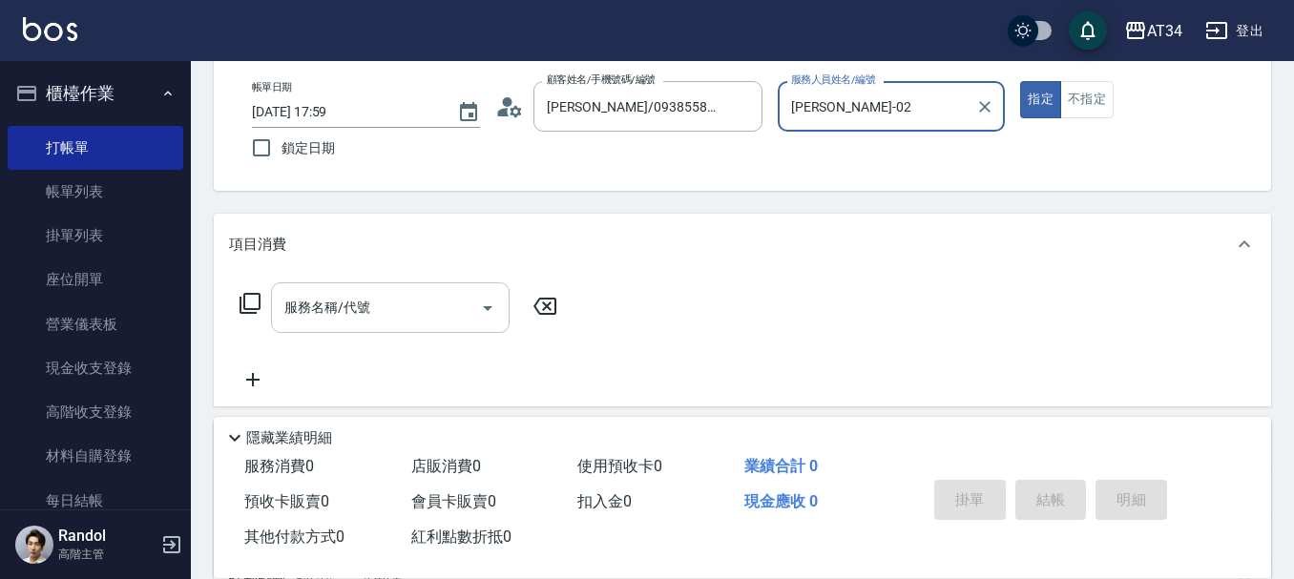
click at [471, 319] on input "服務名稱/代號" at bounding box center [376, 307] width 193 height 33
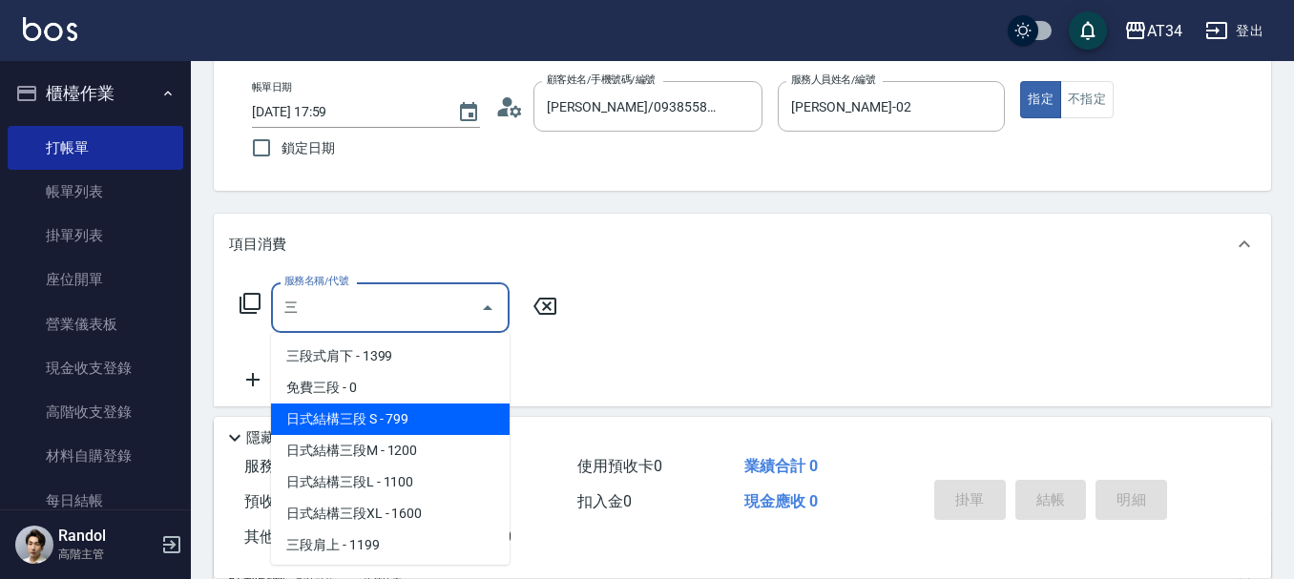
click at [401, 422] on span "日式結構三段 S - 799" at bounding box center [390, 419] width 239 height 31
type input "日式結構三段 S(625)"
type input "70"
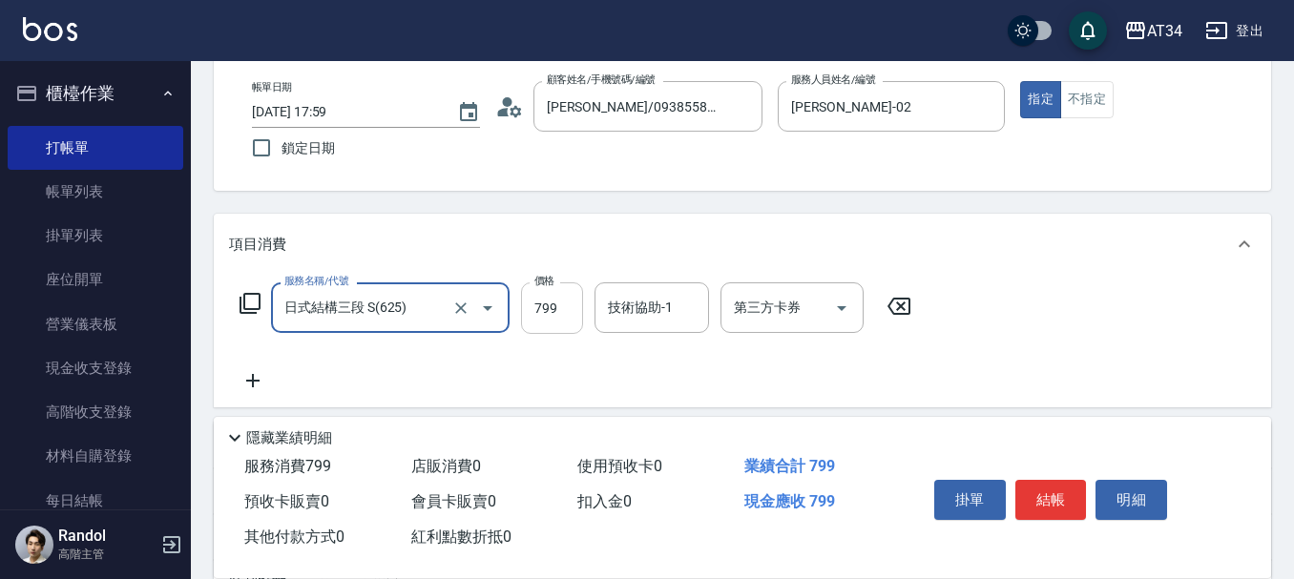
type input "日式結構三段 S(625)"
click at [544, 322] on input "799" at bounding box center [552, 308] width 62 height 52
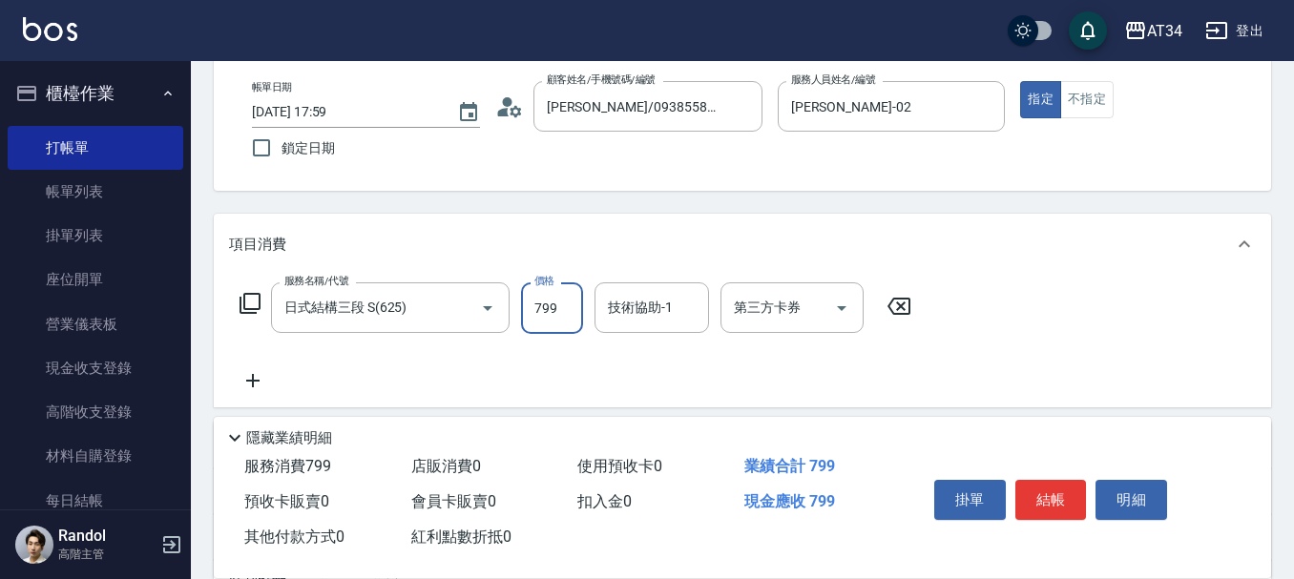
type input "1"
type input "0"
type input "110"
type input "1100"
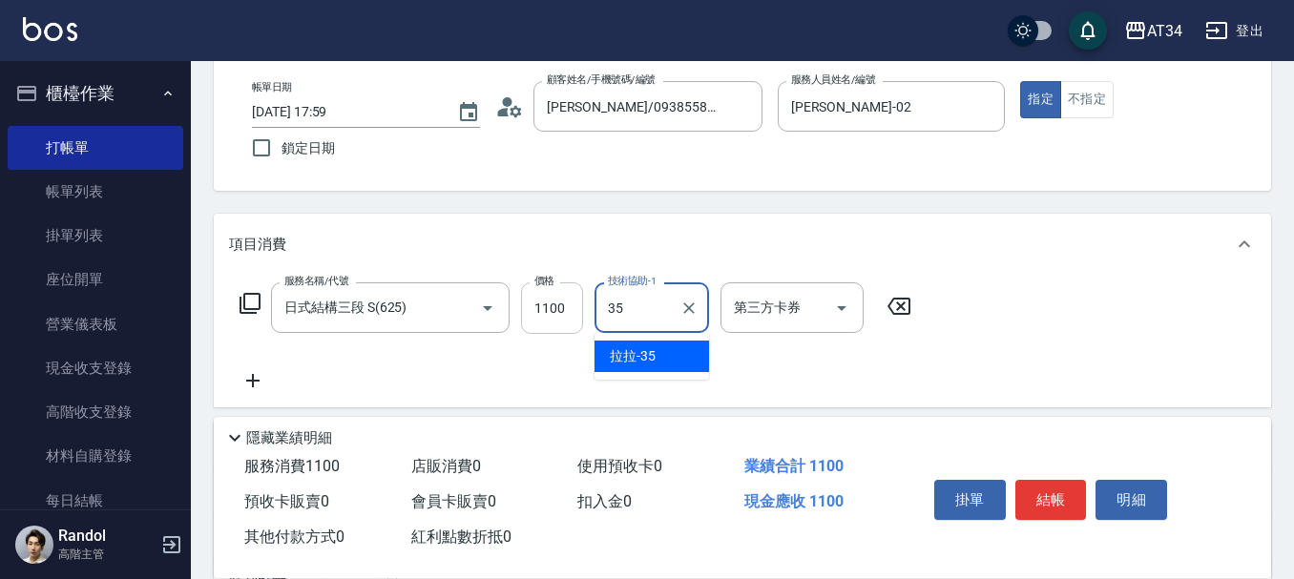
type input "拉拉-35"
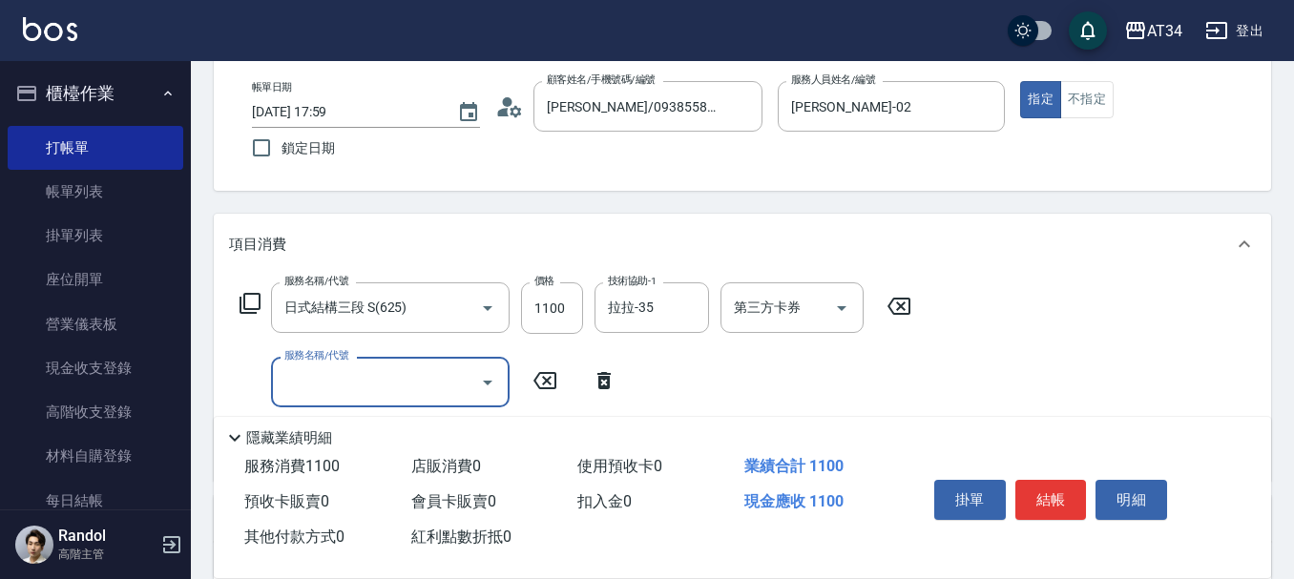
click at [295, 392] on input "服務名稱/代號" at bounding box center [376, 382] width 193 height 33
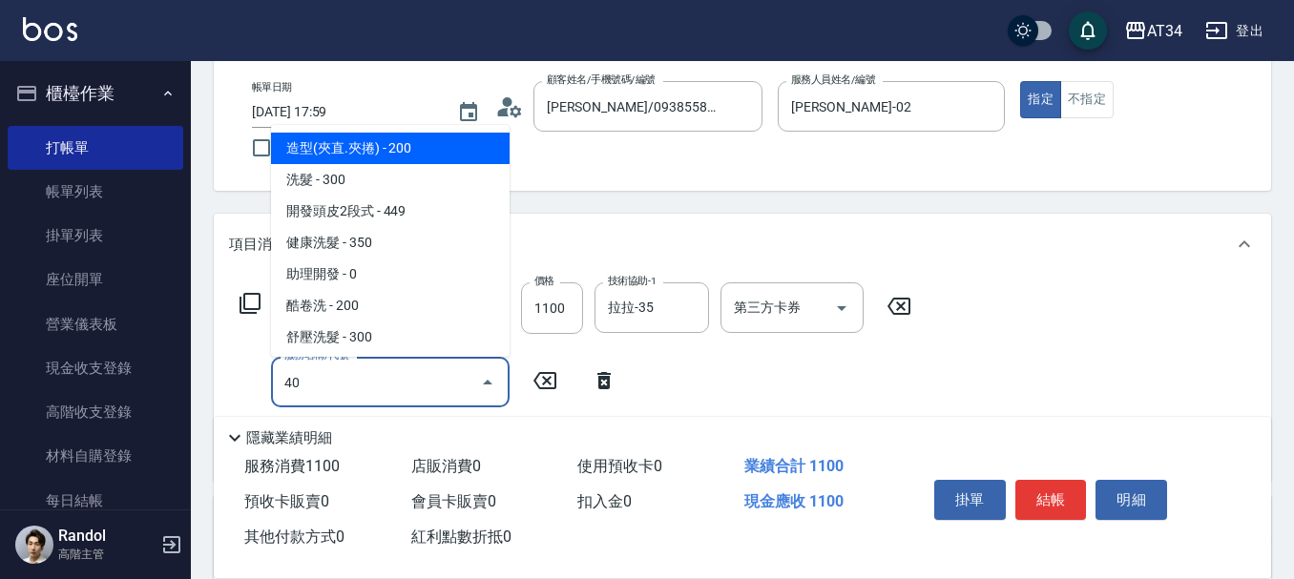
type input "401"
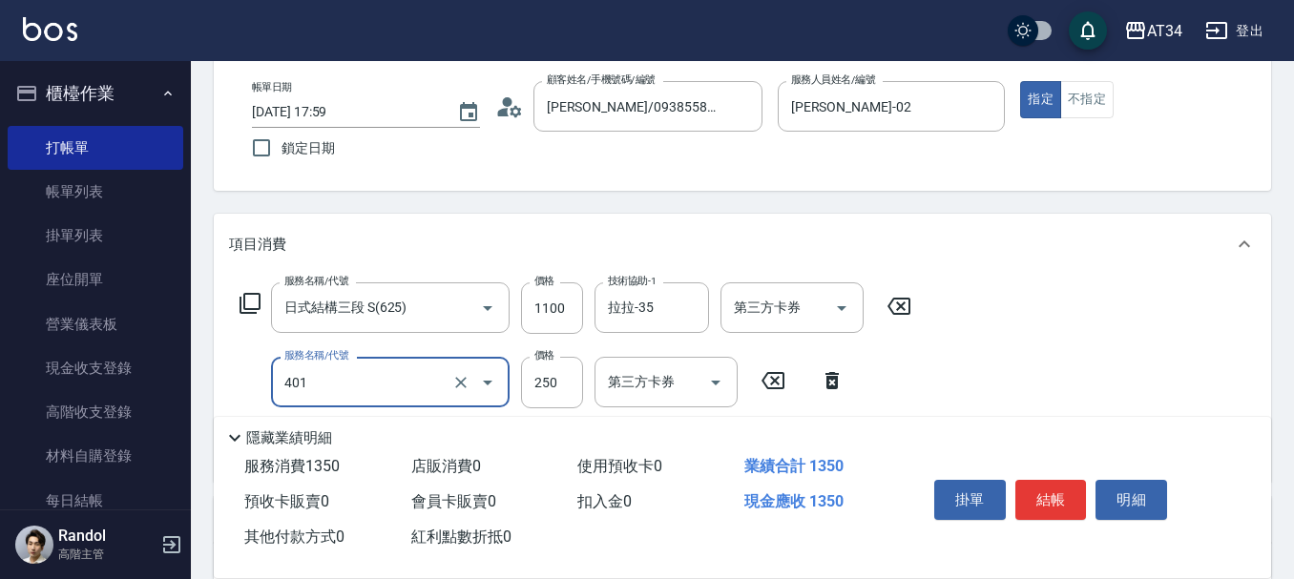
type input "130"
type input "剪髮(401)"
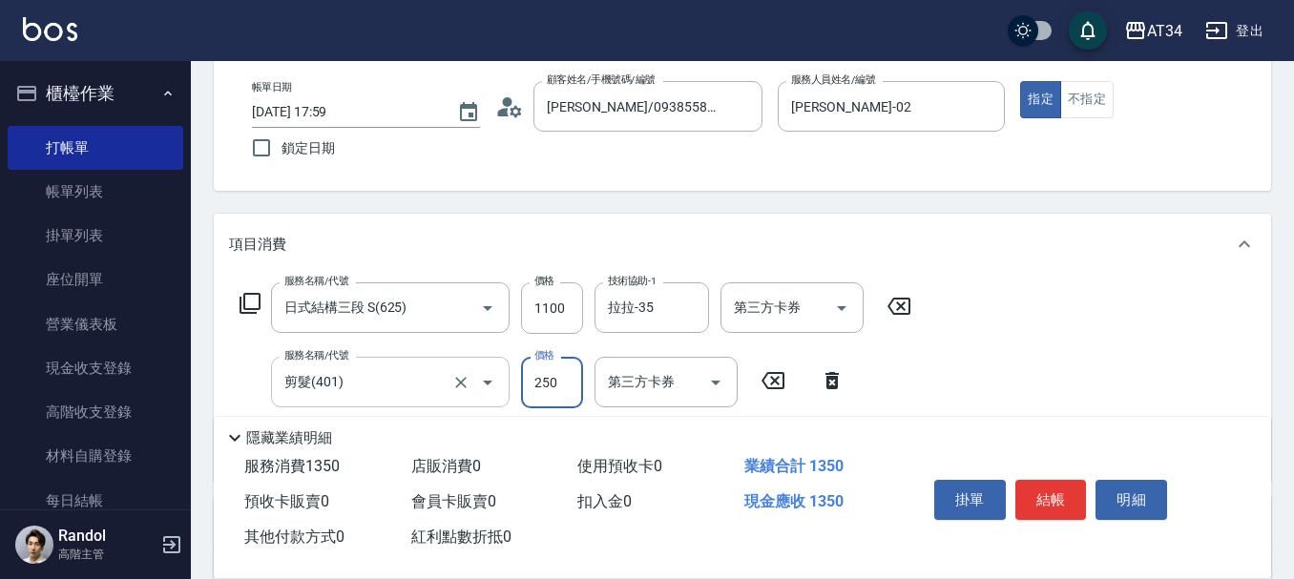
type input "2"
type input "110"
type input "30"
type input "140"
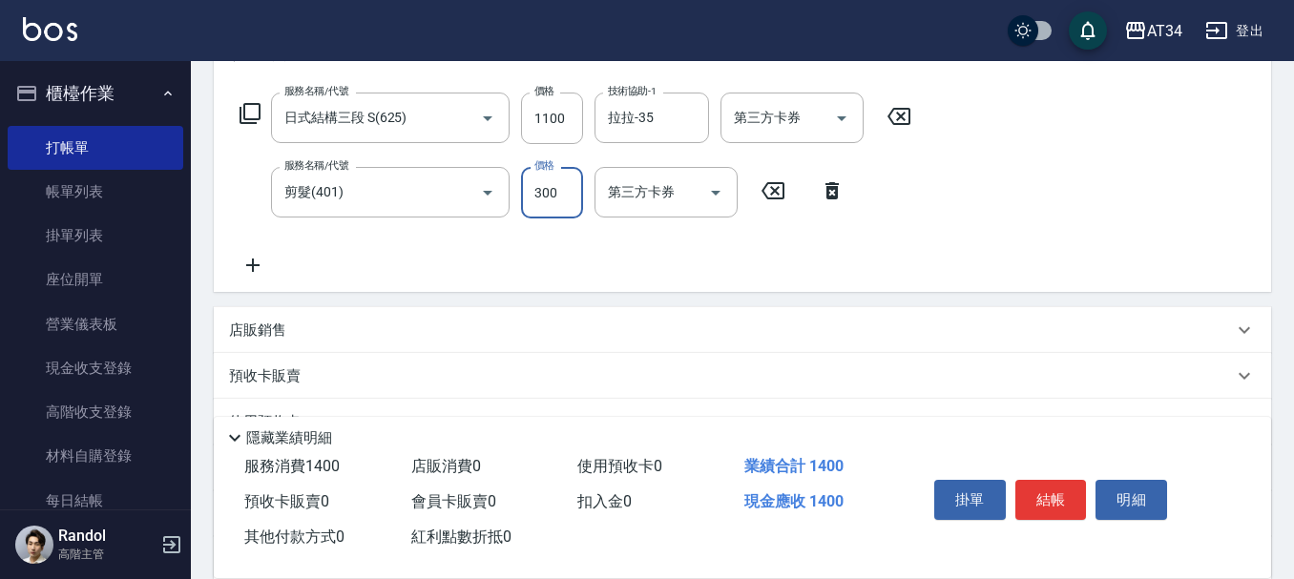
scroll to position [286, 0]
type input "300"
click at [254, 254] on icon at bounding box center [253, 264] width 48 height 23
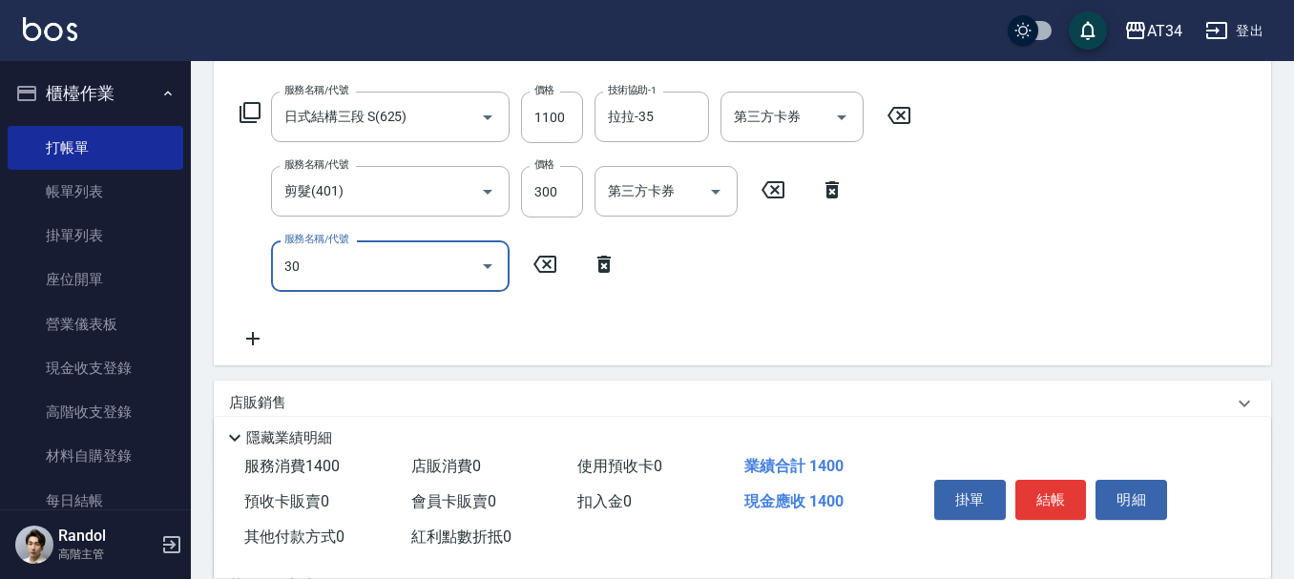
type input "301"
type input "290"
type input "燙髮(301)"
type input "2"
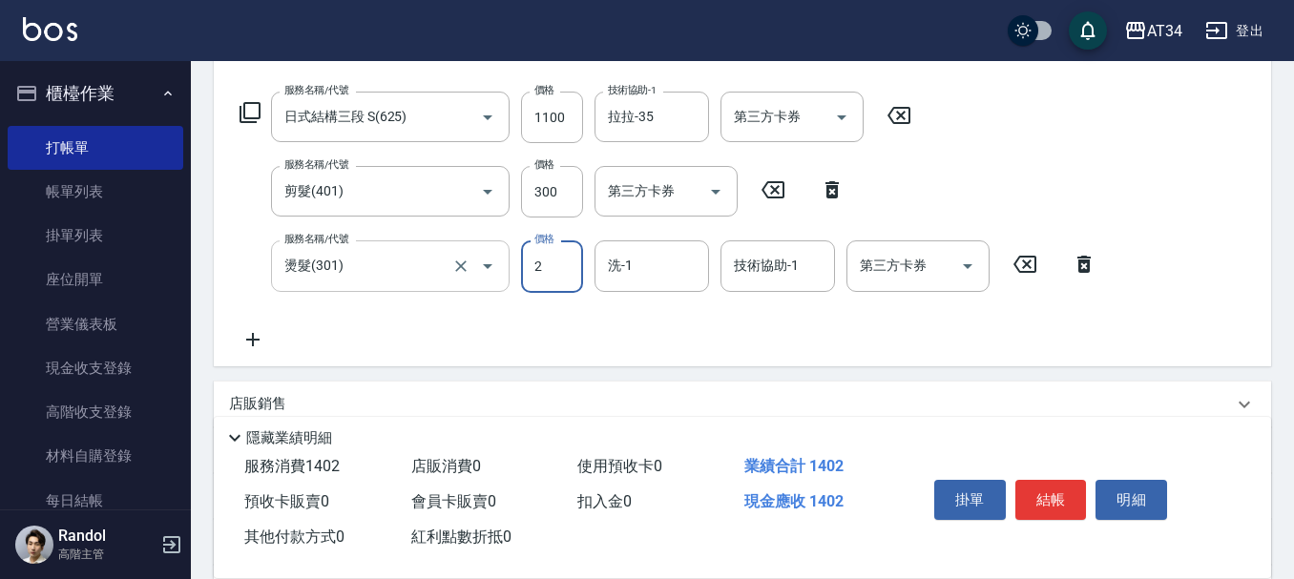
type input "140"
type input "250"
type input "390"
type input "2500"
type input "拉拉-35"
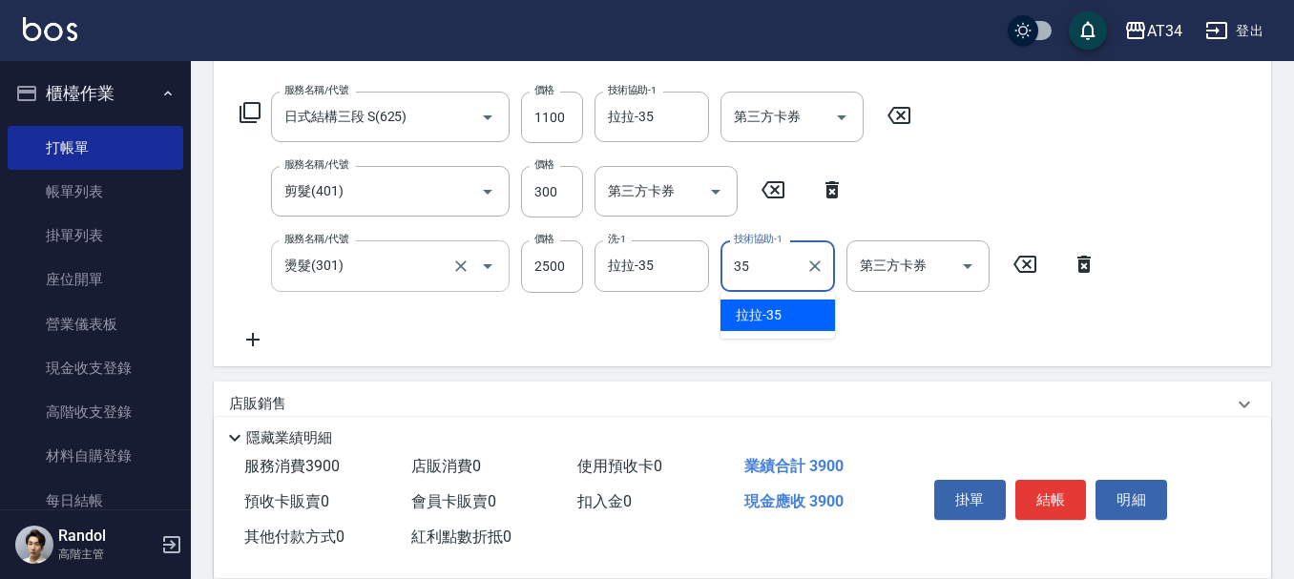
type input "拉拉-35"
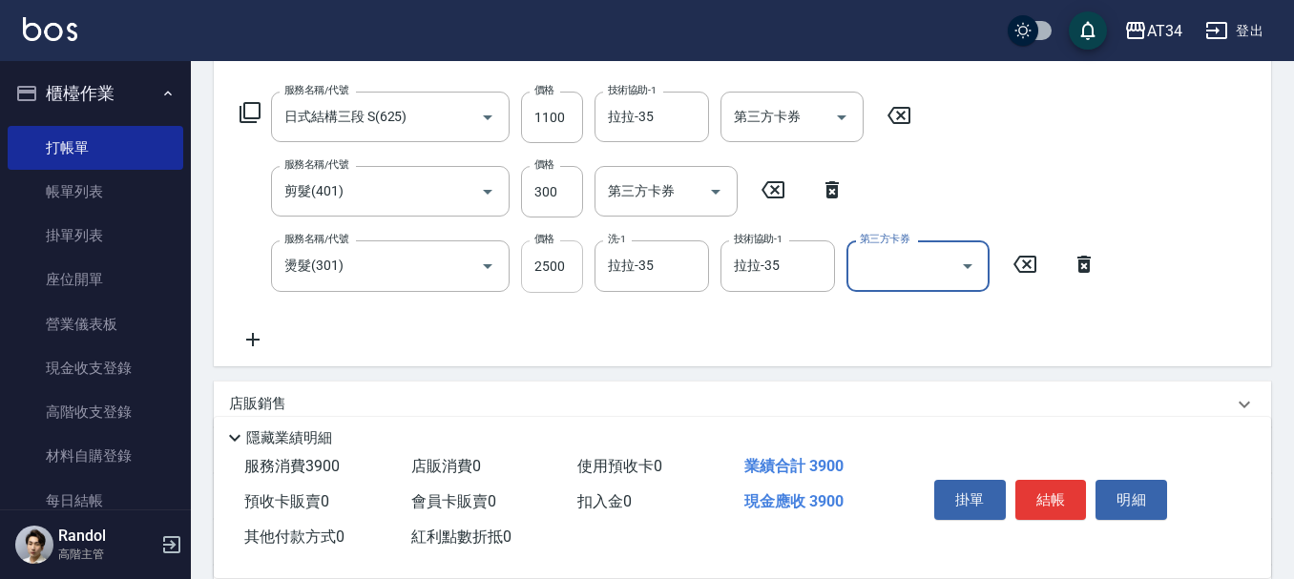
click at [577, 255] on input "2500" at bounding box center [552, 267] width 62 height 52
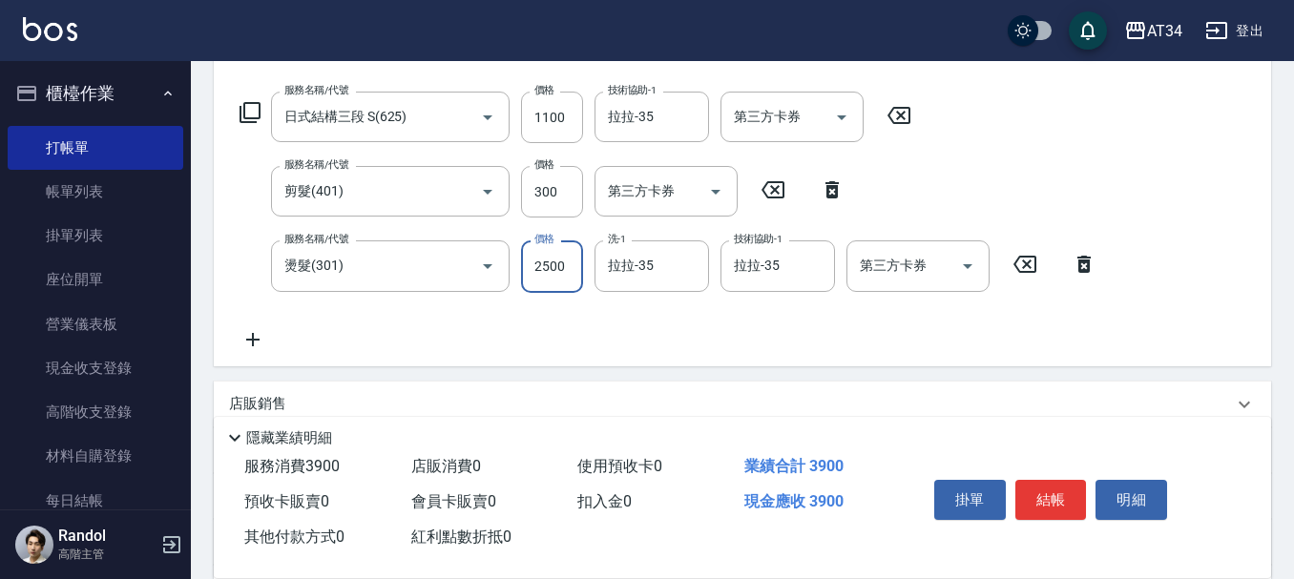
type input "2"
type input "140"
type input "200"
type input "160"
type input "2000"
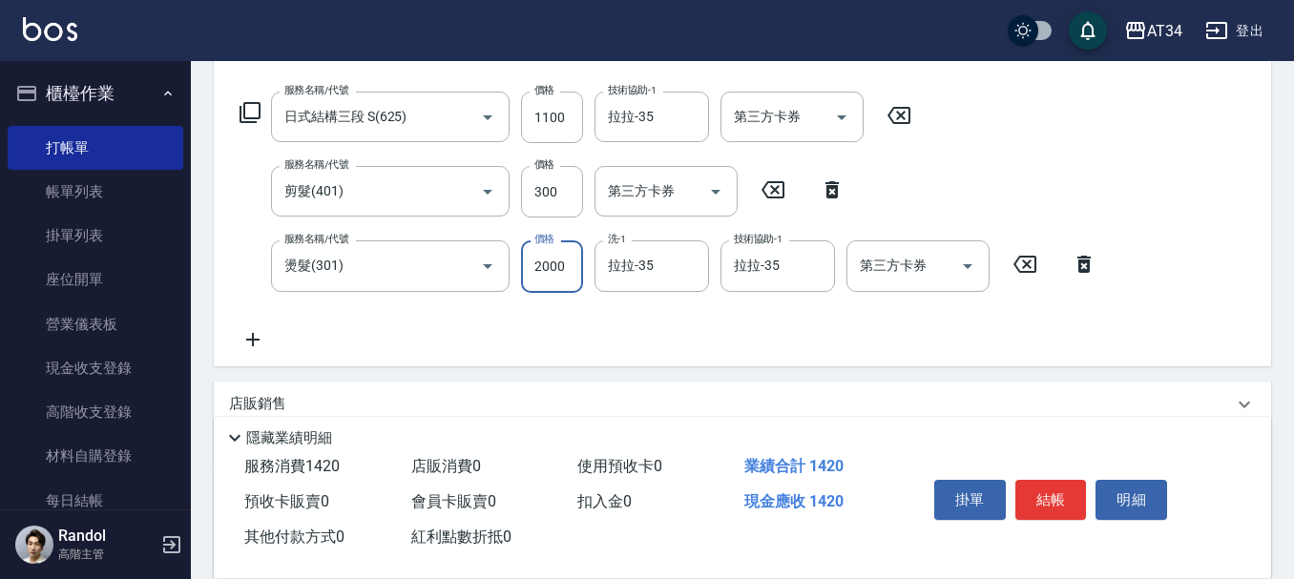
type input "340"
type input "2000"
click at [1067, 480] on button "結帳" at bounding box center [1051, 500] width 72 height 40
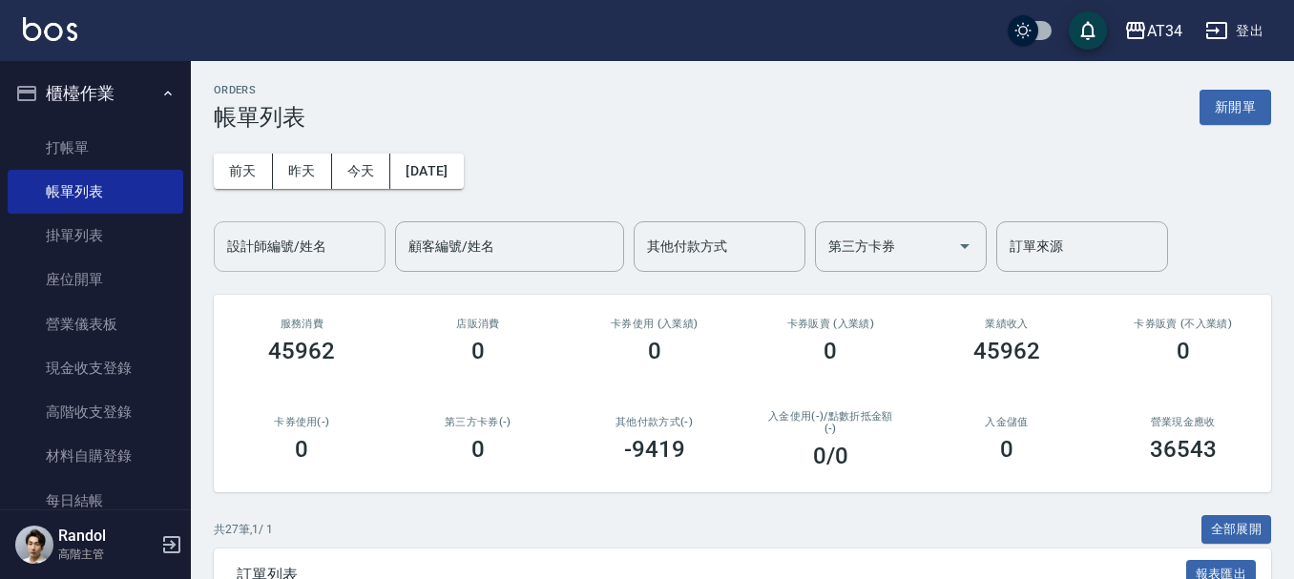
click at [363, 265] on div "設計師編號/姓名" at bounding box center [300, 246] width 172 height 51
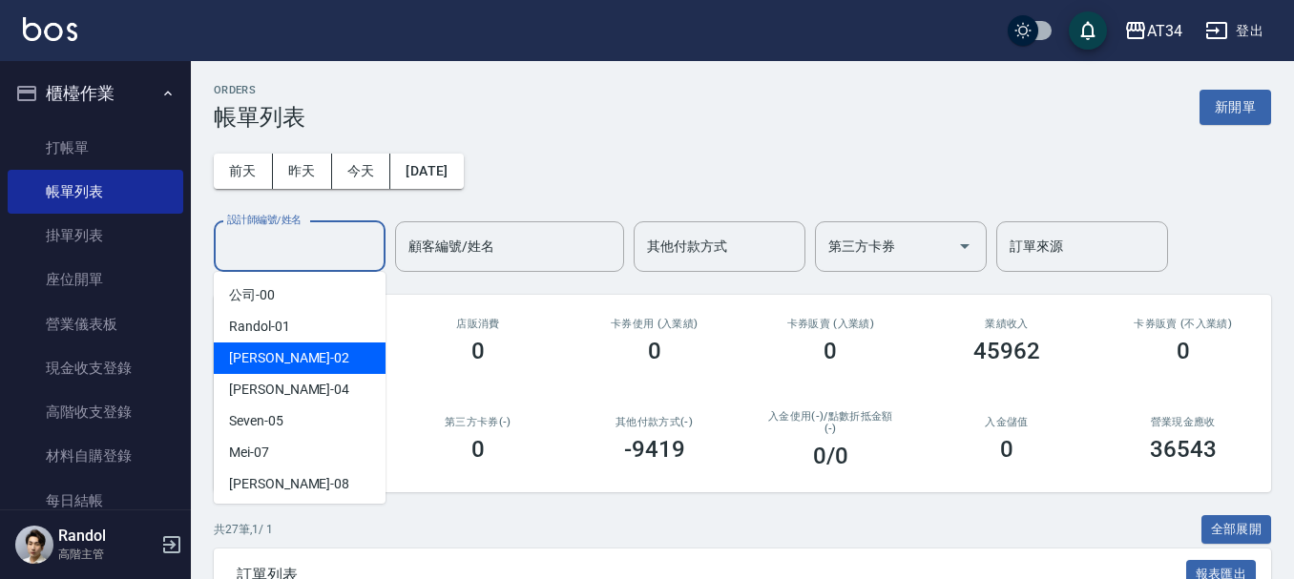
click at [324, 359] on div "Wendy -02" at bounding box center [300, 358] width 172 height 31
type input "Wendy-02"
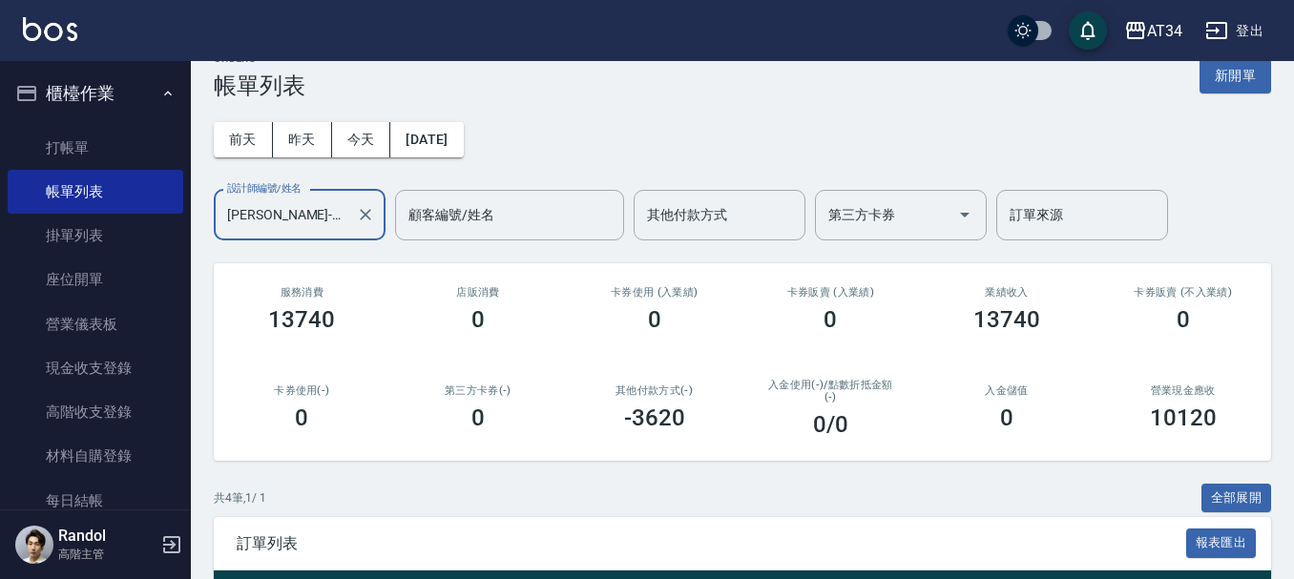
scroll to position [340, 0]
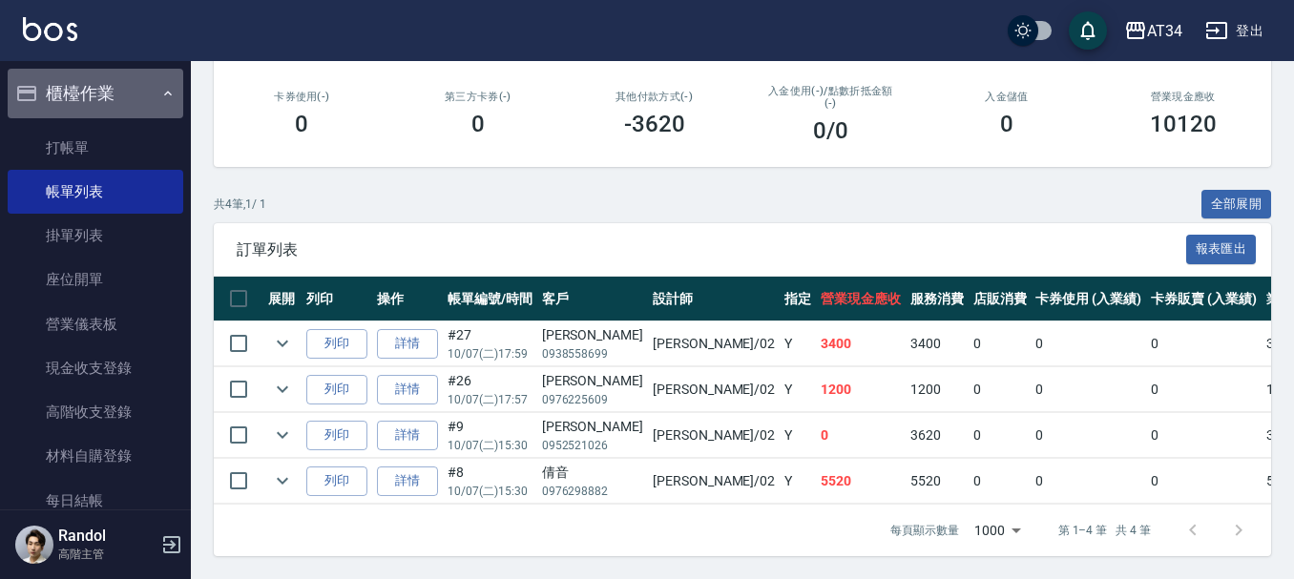
click at [168, 100] on button "櫃檯作業" at bounding box center [96, 94] width 176 height 50
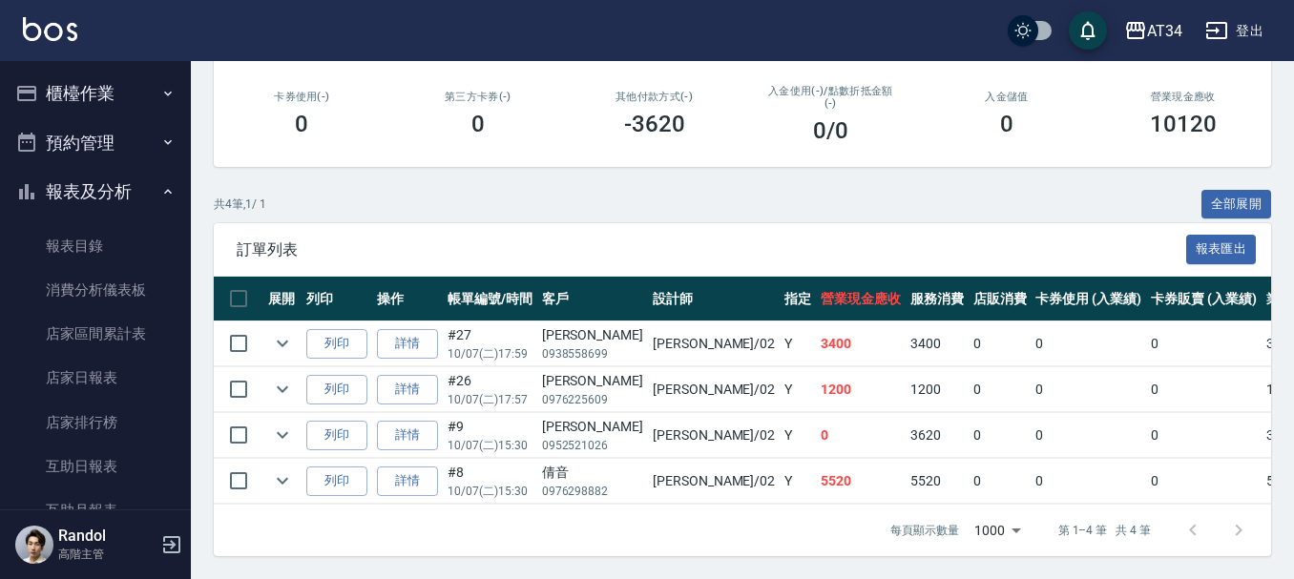
click at [148, 96] on button "櫃檯作業" at bounding box center [96, 94] width 176 height 50
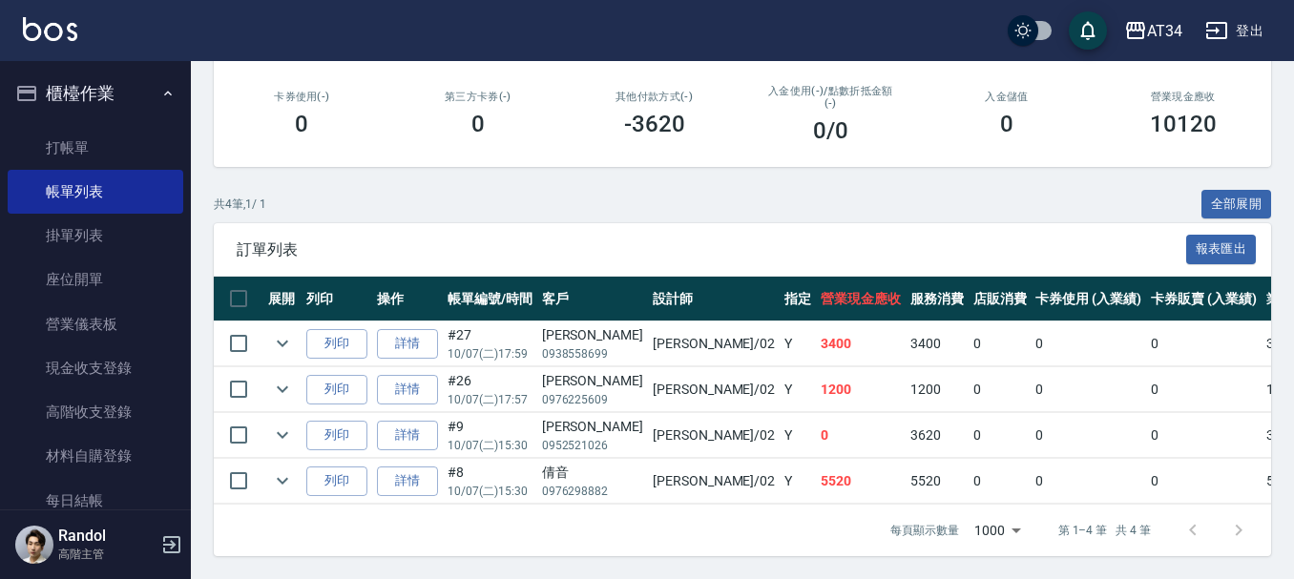
click at [148, 96] on button "櫃檯作業" at bounding box center [96, 94] width 176 height 50
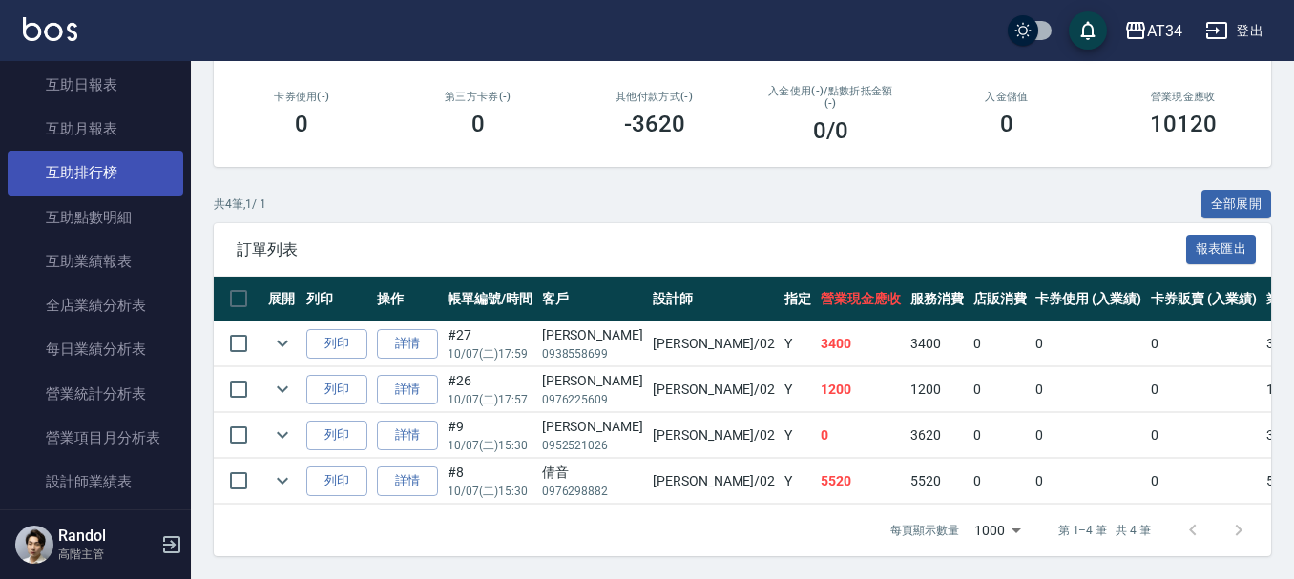
scroll to position [477, 0]
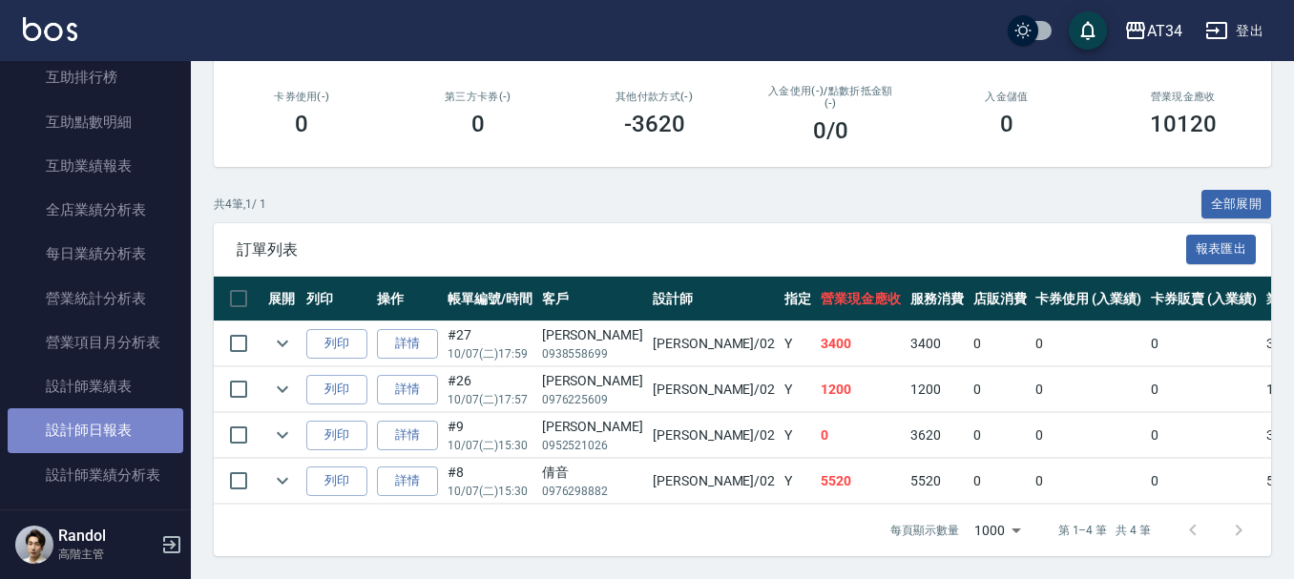
click at [120, 446] on link "設計師日報表" at bounding box center [96, 430] width 176 height 44
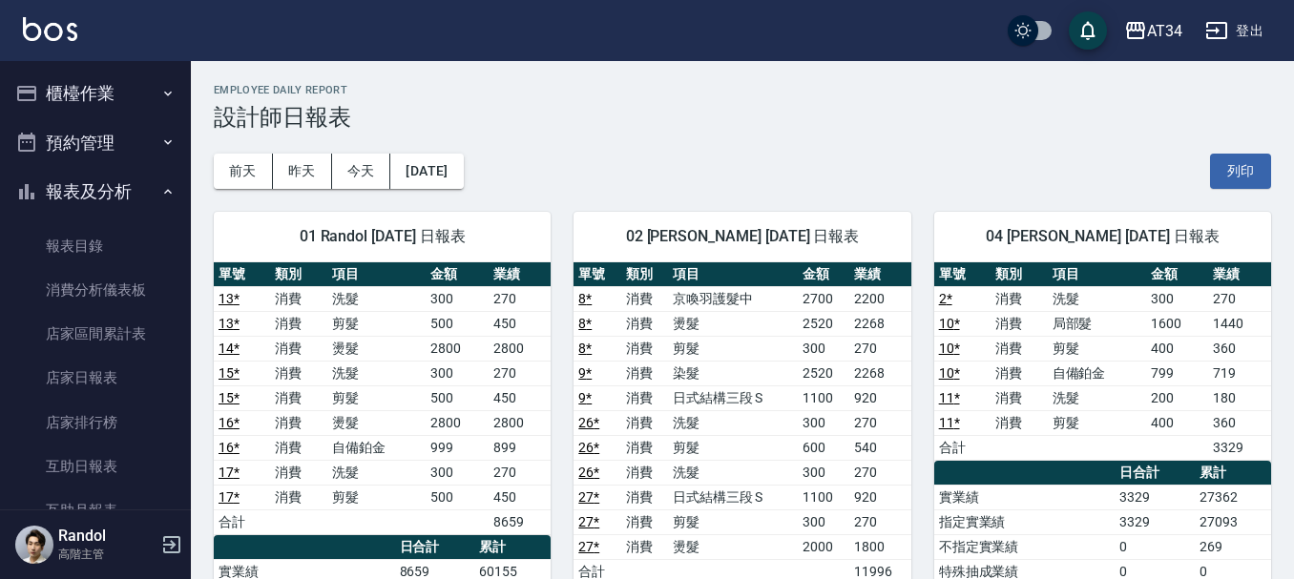
click at [98, 79] on button "櫃檯作業" at bounding box center [96, 94] width 176 height 50
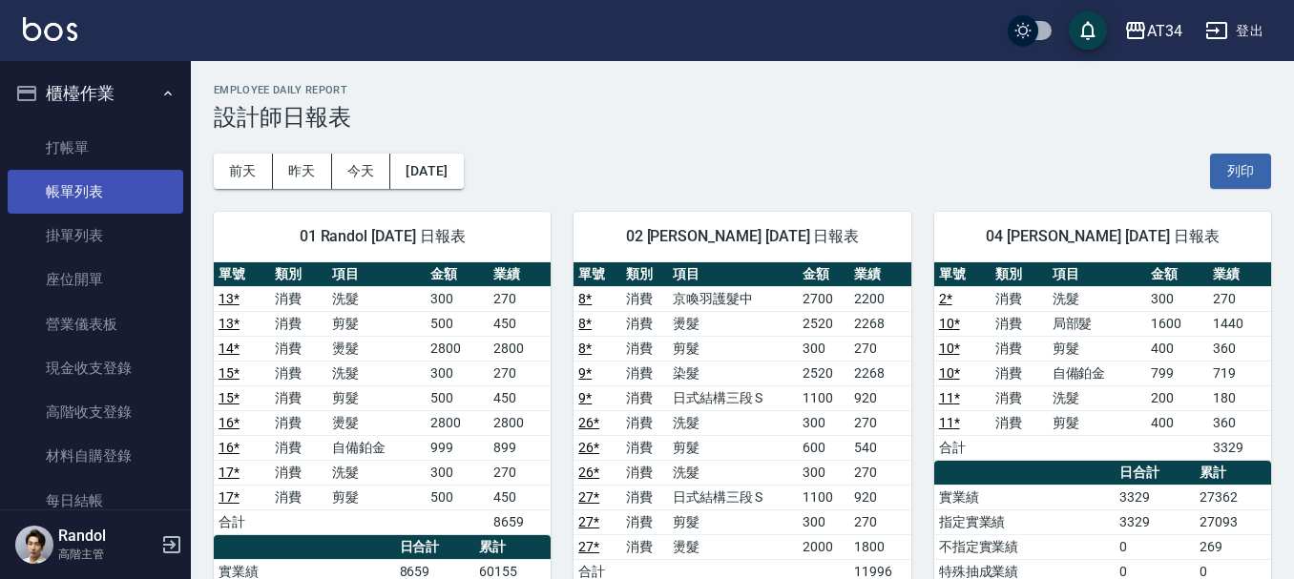
click at [116, 179] on link "帳單列表" at bounding box center [96, 192] width 176 height 44
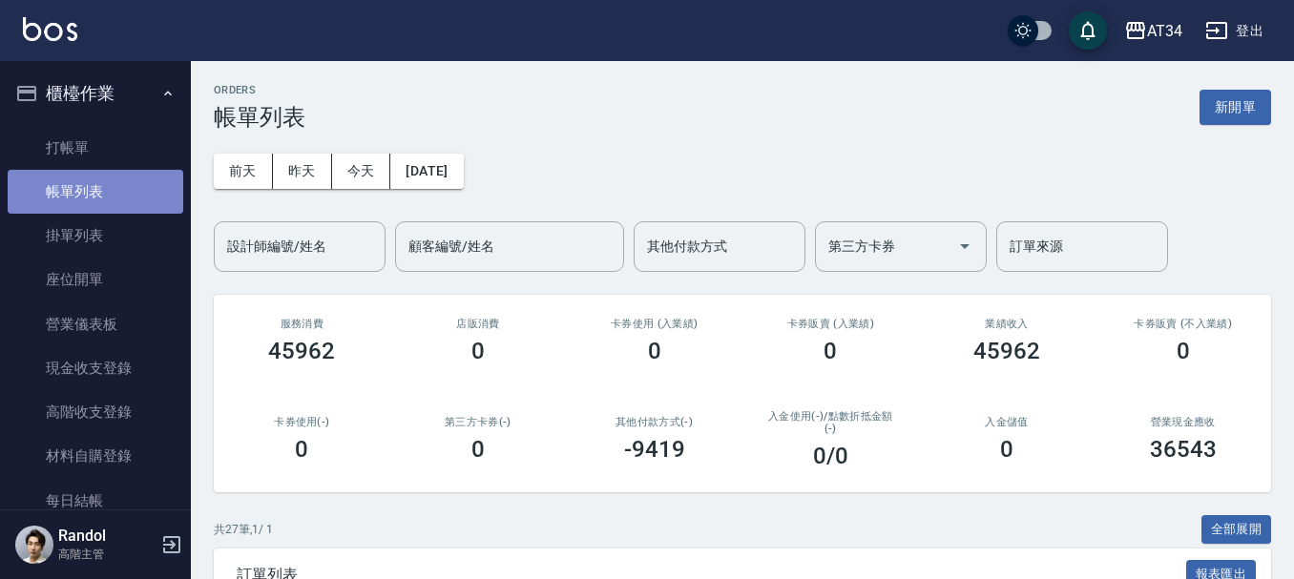
click at [116, 179] on link "帳單列表" at bounding box center [96, 192] width 176 height 44
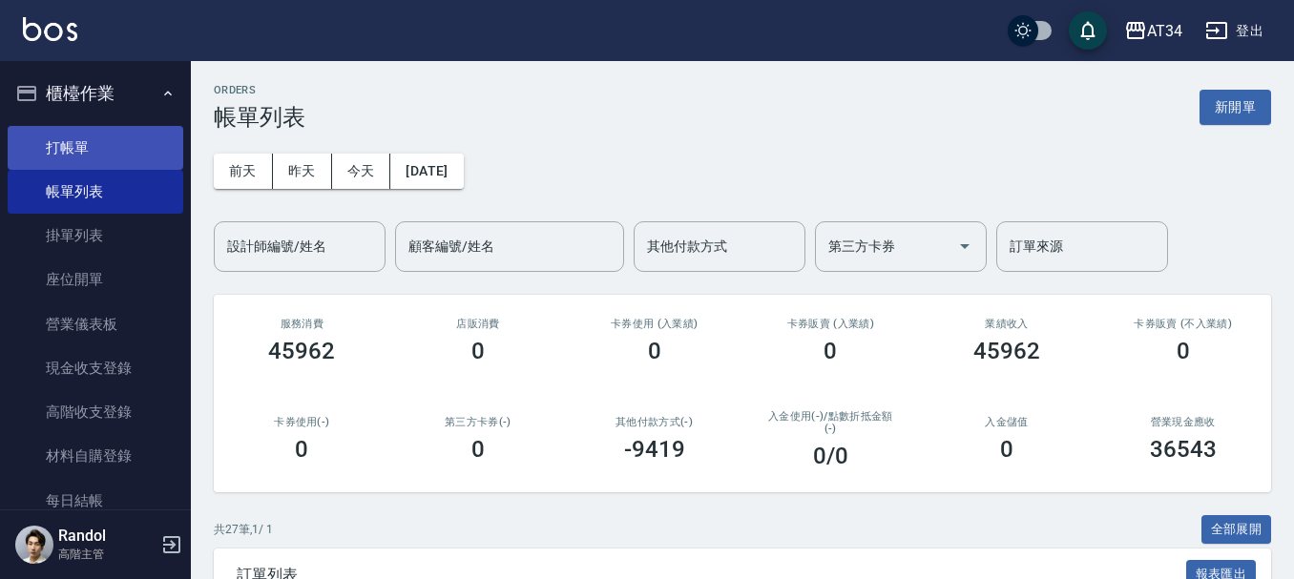
click at [117, 139] on link "打帳單" at bounding box center [96, 148] width 176 height 44
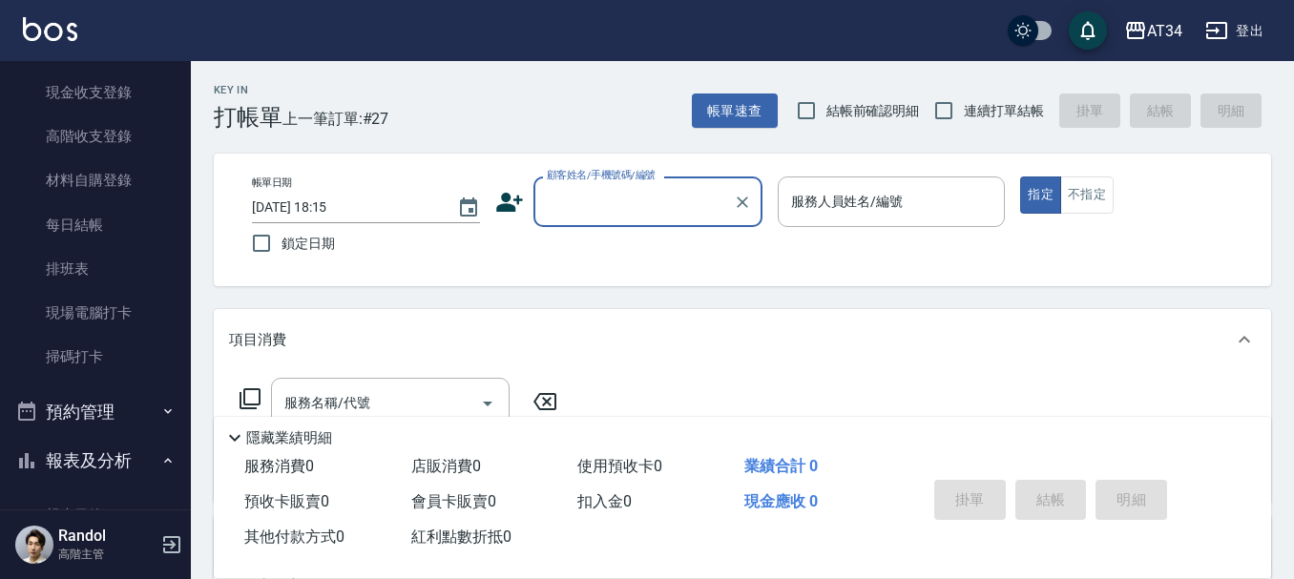
scroll to position [286, 0]
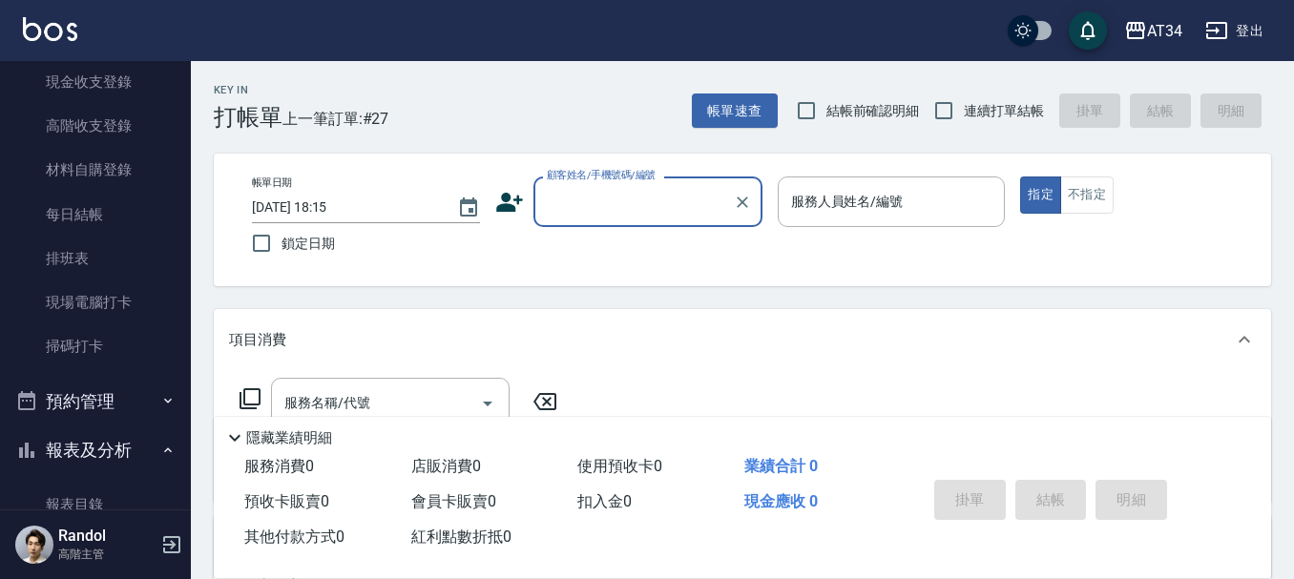
click at [96, 400] on button "預約管理" at bounding box center [96, 402] width 176 height 50
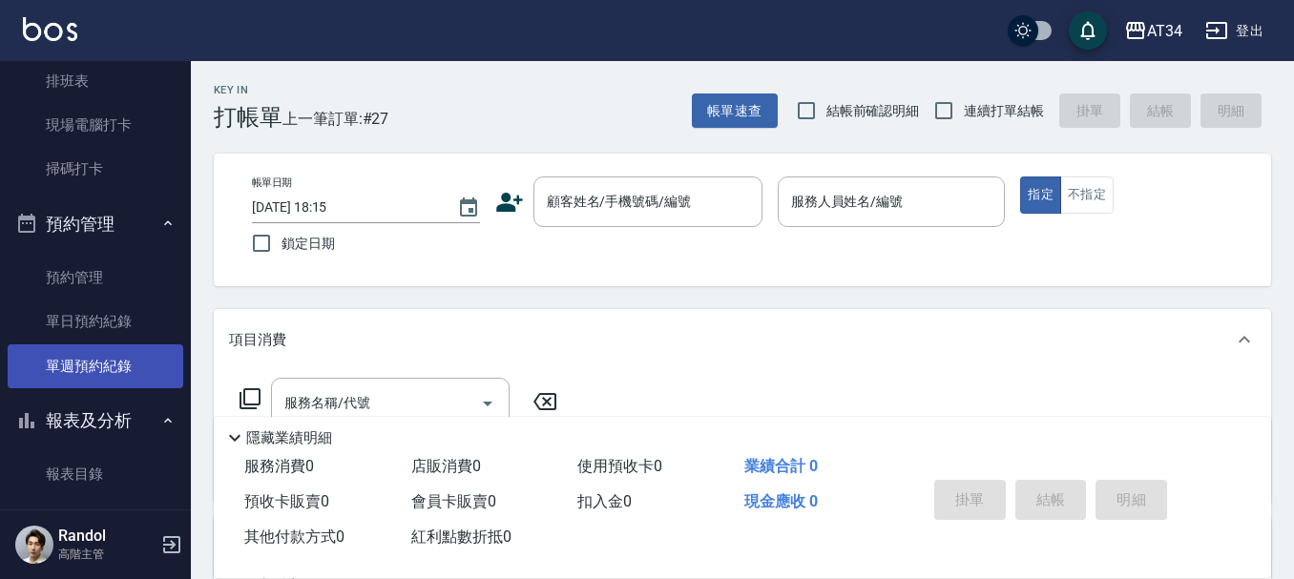
scroll to position [477, 0]
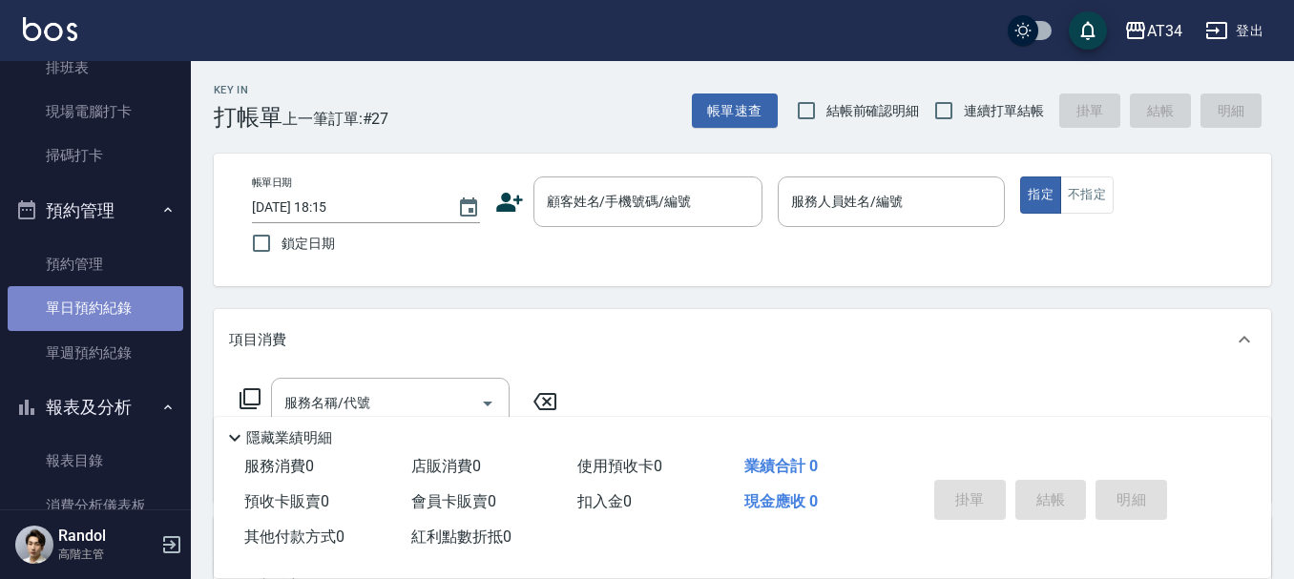
click at [106, 311] on link "單日預約紀錄" at bounding box center [96, 308] width 176 height 44
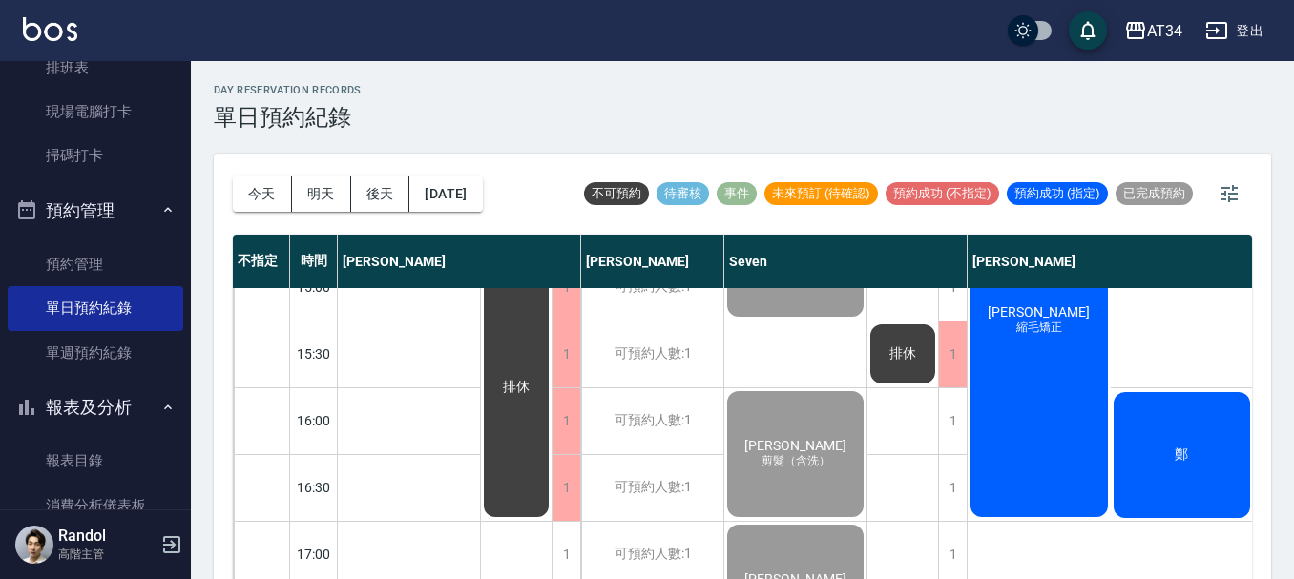
scroll to position [573, 0]
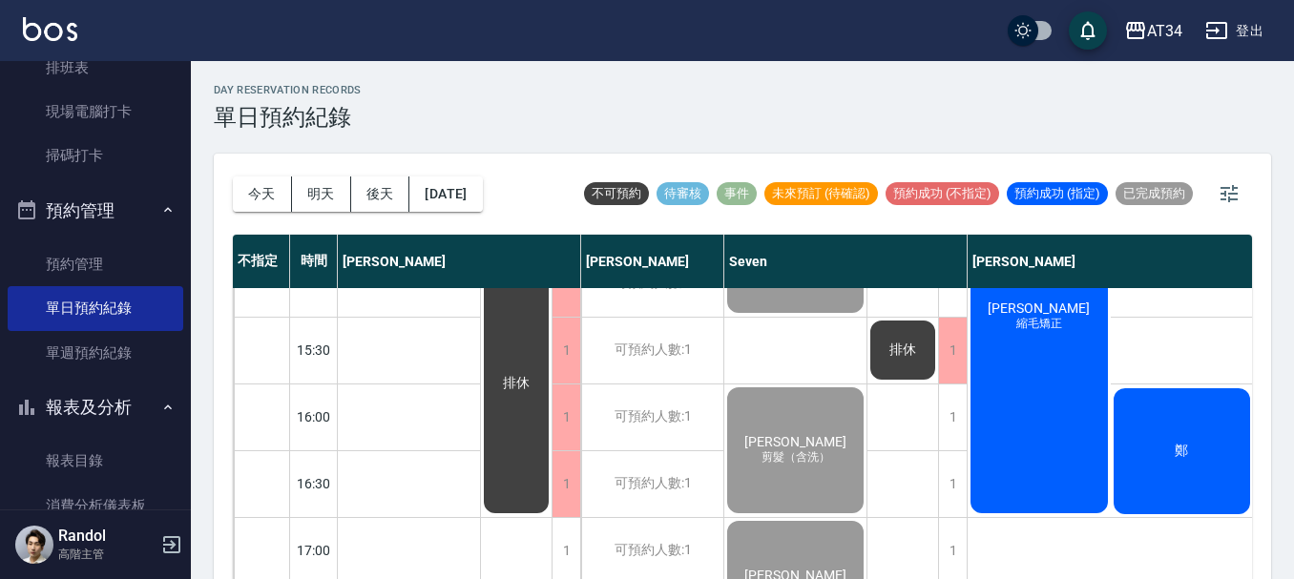
click at [1013, 423] on div "翁湘怡怡 縮毛矯正" at bounding box center [1039, 316] width 143 height 399
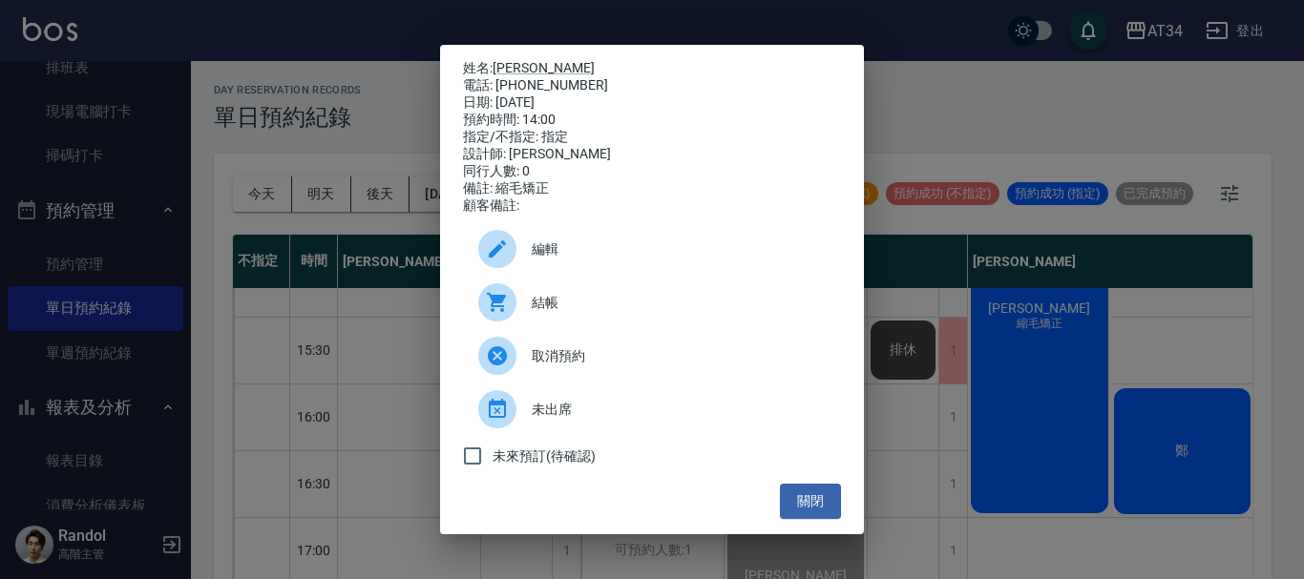
click at [528, 317] on div at bounding box center [504, 302] width 53 height 38
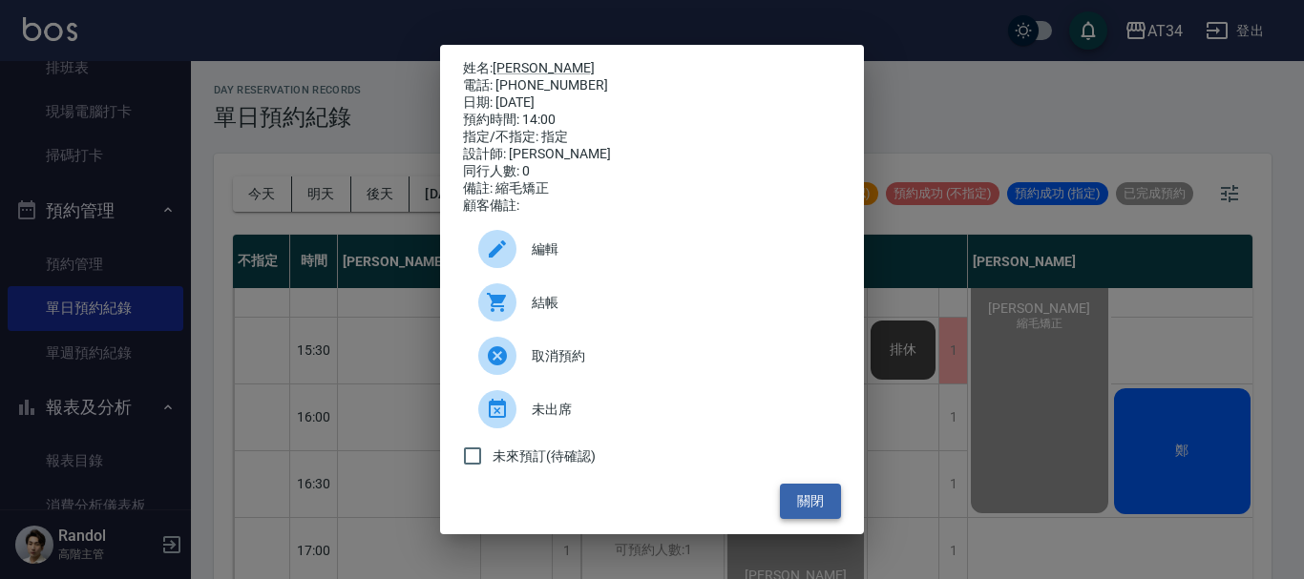
drag, startPoint x: 816, startPoint y: 497, endPoint x: 787, endPoint y: 514, distance: 33.4
click at [816, 497] on button "關閉" at bounding box center [810, 501] width 61 height 35
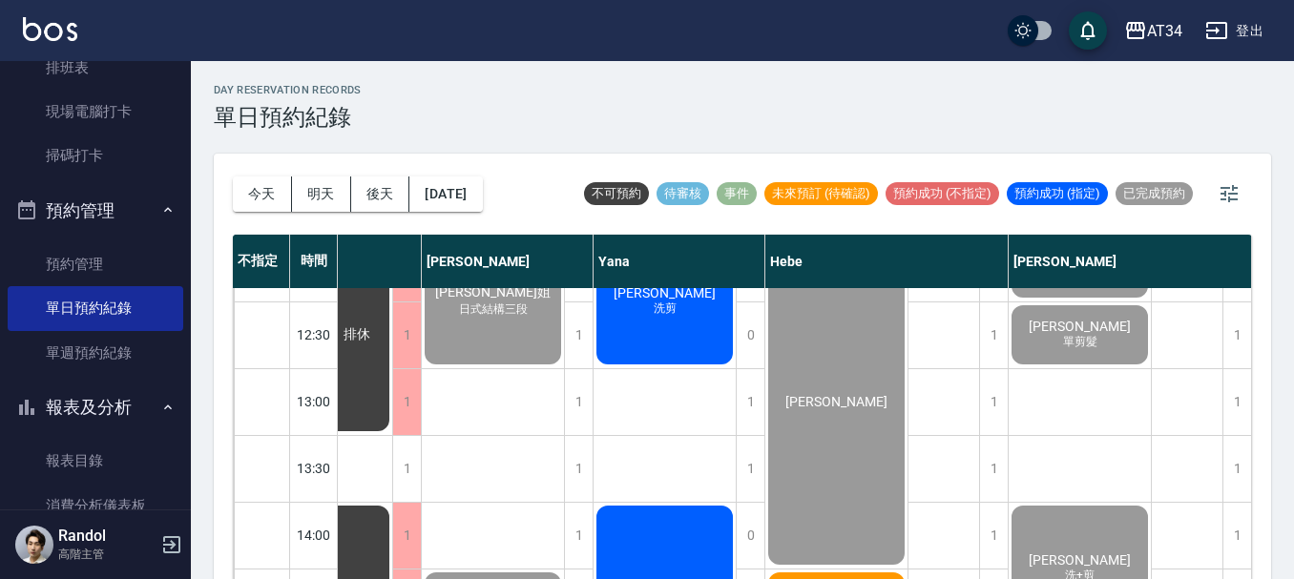
scroll to position [382, 1429]
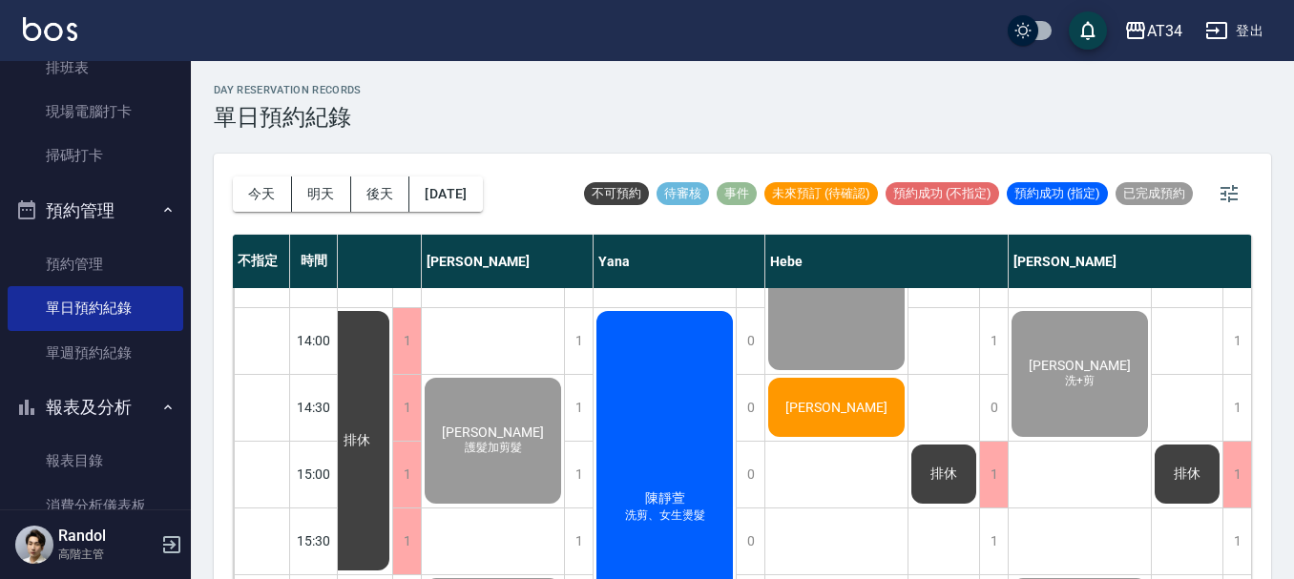
click at [693, 425] on div "陳靜萱 洗剪、女生燙髮" at bounding box center [665, 507] width 142 height 399
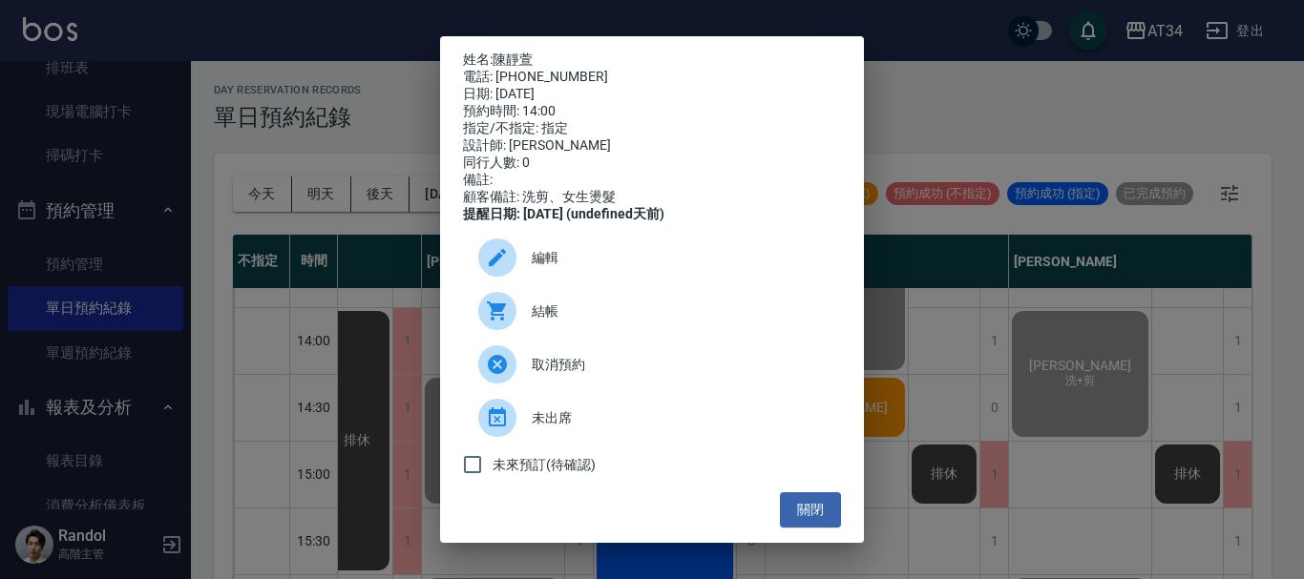
click at [497, 302] on div "結帳" at bounding box center [652, 310] width 378 height 53
click at [787, 521] on button "關閉" at bounding box center [810, 509] width 61 height 35
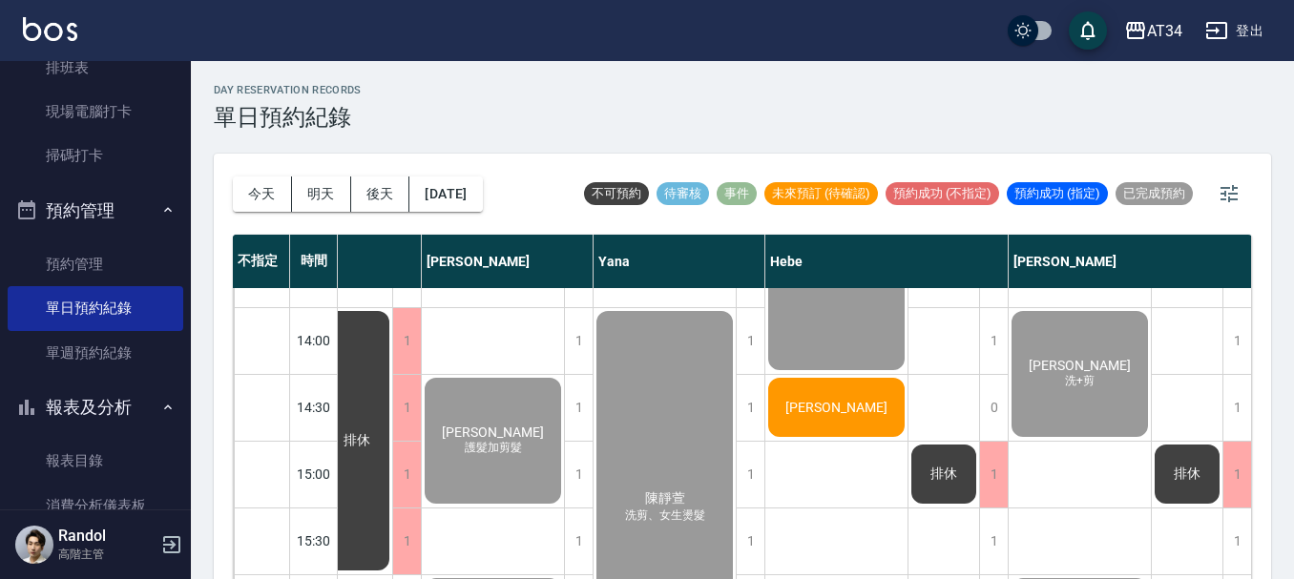
scroll to position [382, 1419]
click at [319, 206] on button "明天" at bounding box center [321, 194] width 59 height 35
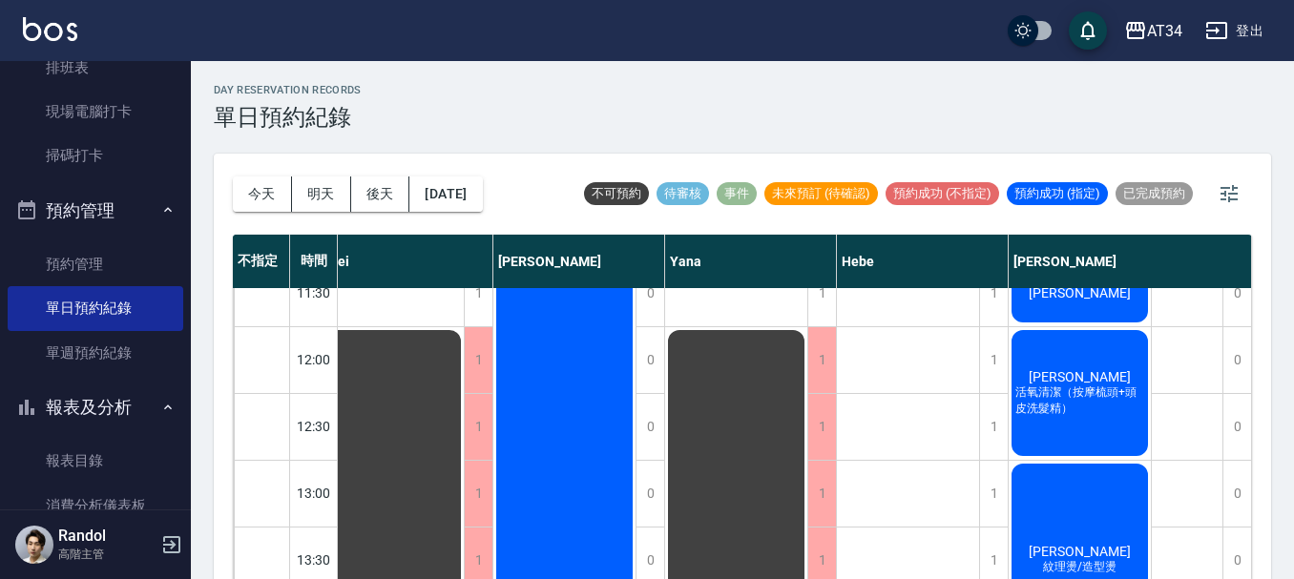
scroll to position [95, 999]
click at [986, 362] on div "1" at bounding box center [993, 360] width 29 height 66
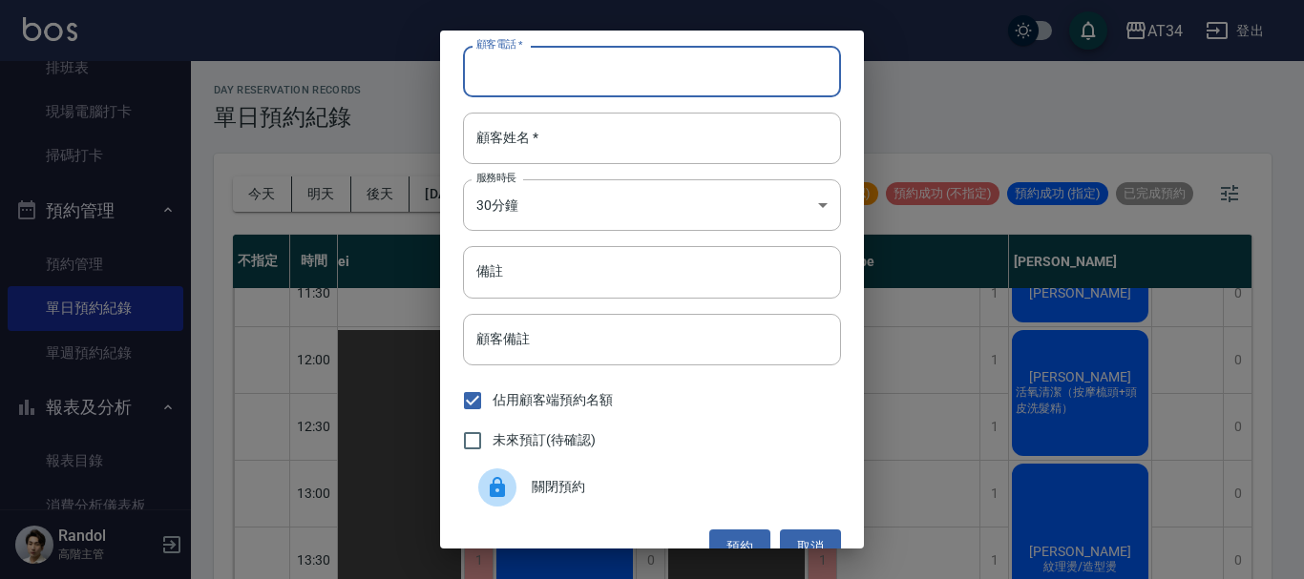
click at [614, 78] on input "顧客電話   *" at bounding box center [652, 72] width 378 height 52
click at [533, 126] on input "顧客姓名   *" at bounding box center [652, 139] width 378 height 52
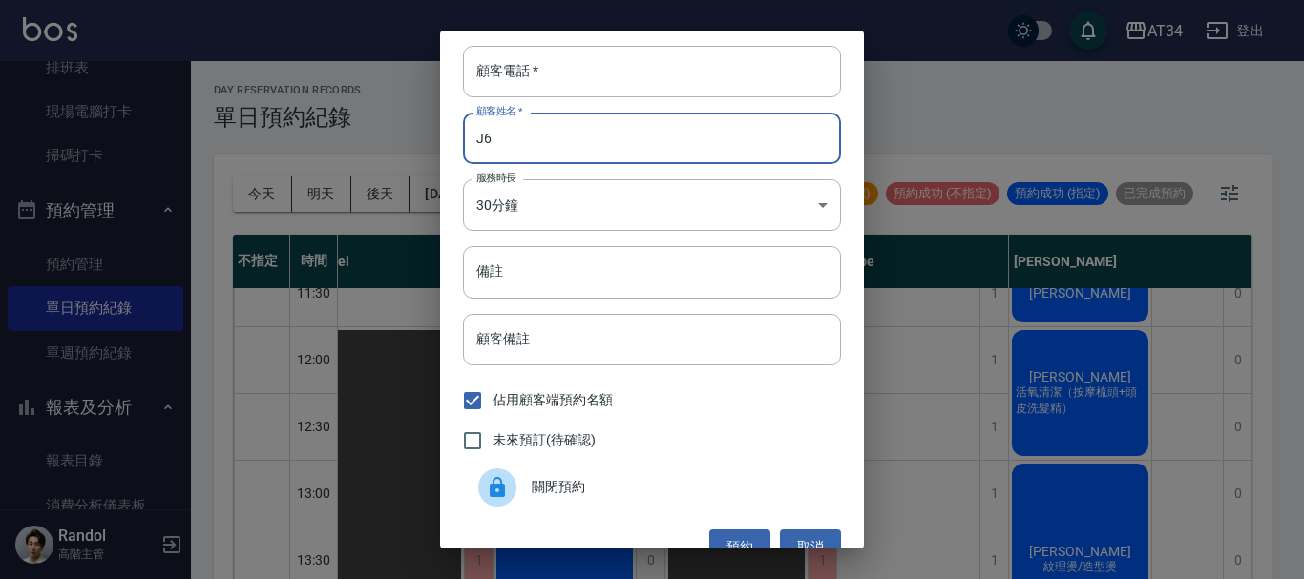
type input "J"
type input "吳"
click at [769, 81] on input "顧客電話   *" at bounding box center [652, 72] width 378 height 52
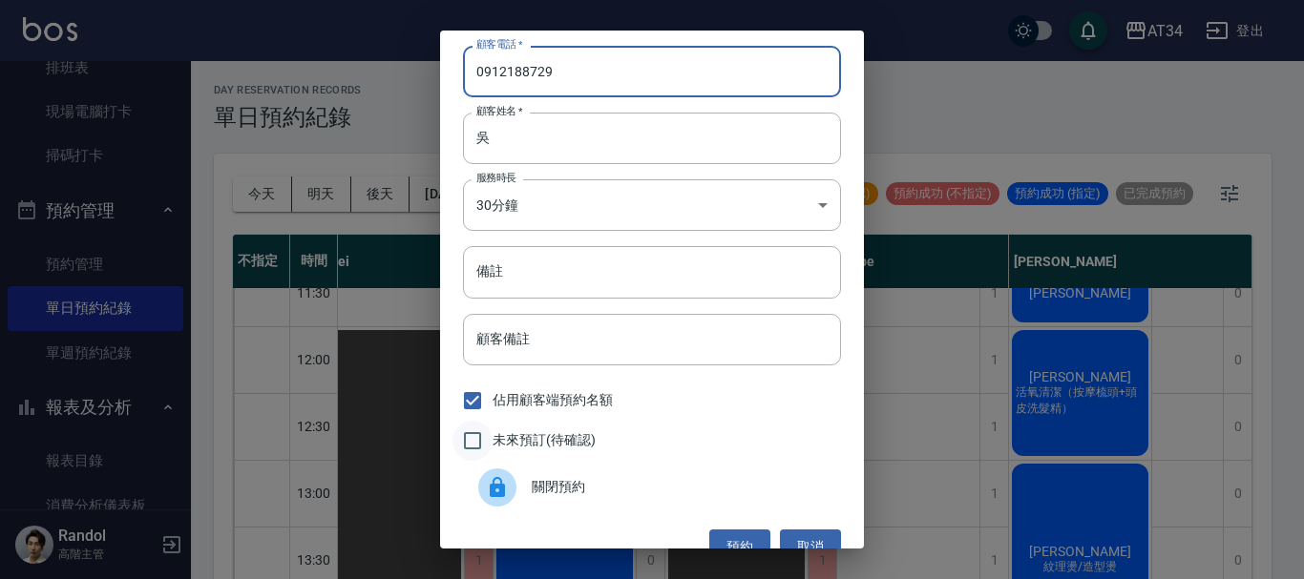
type input "0912188729"
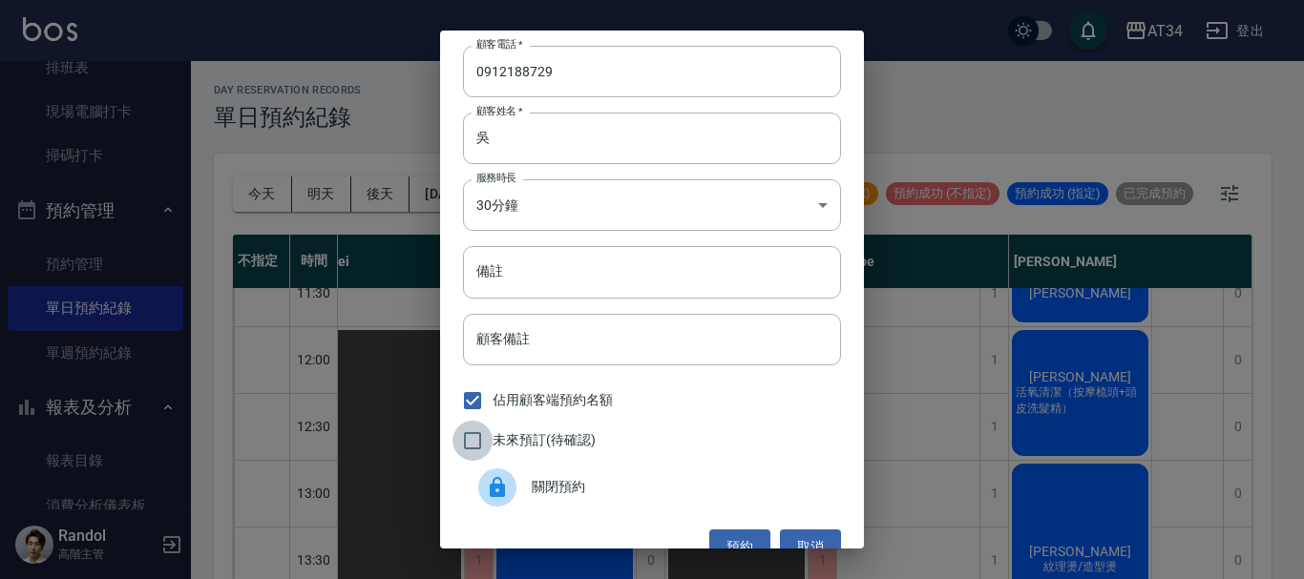
click at [481, 448] on input "未來預訂(待確認)" at bounding box center [472, 441] width 40 height 40
checkbox input "true"
click at [723, 530] on button "預約" at bounding box center [739, 547] width 61 height 35
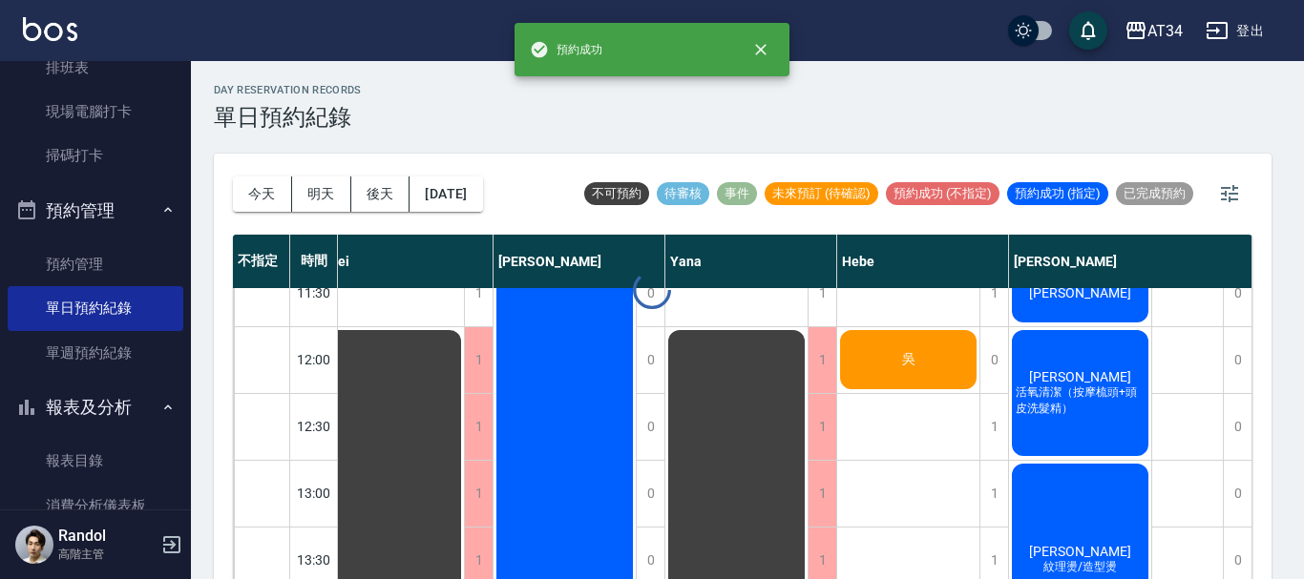
scroll to position [95, 990]
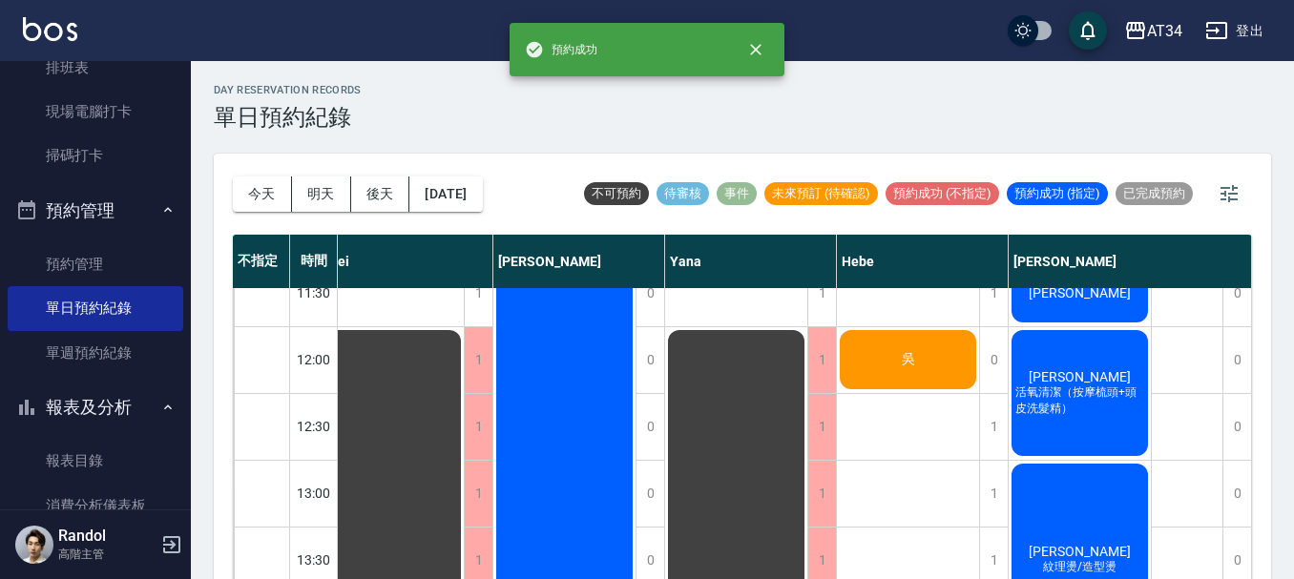
click at [904, 360] on span "吳" at bounding box center [908, 359] width 21 height 17
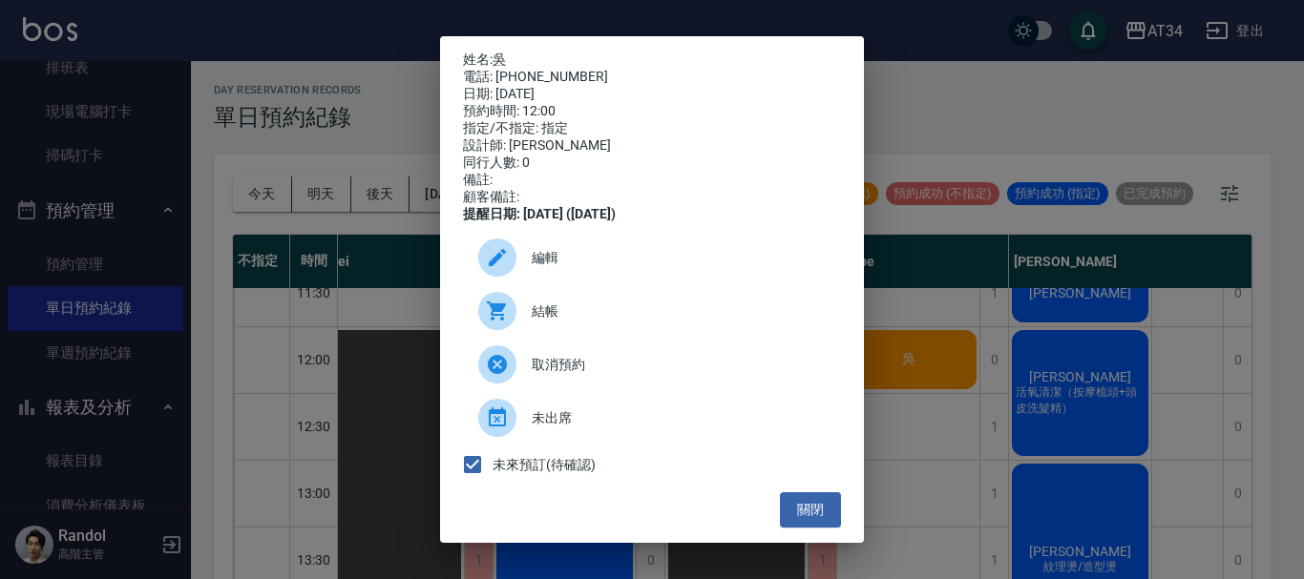
click at [569, 267] on span "編輯" at bounding box center [679, 258] width 294 height 20
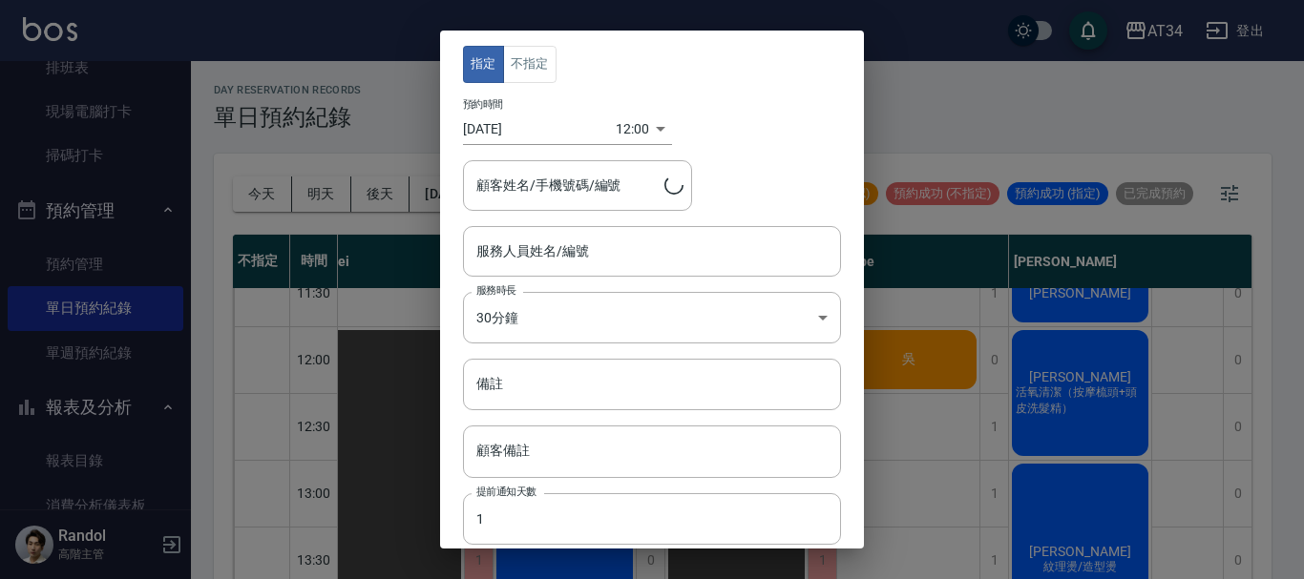
type input "Hebe-26"
type input "吳/0912188729"
click at [532, 392] on input "備註" at bounding box center [652, 385] width 378 height 52
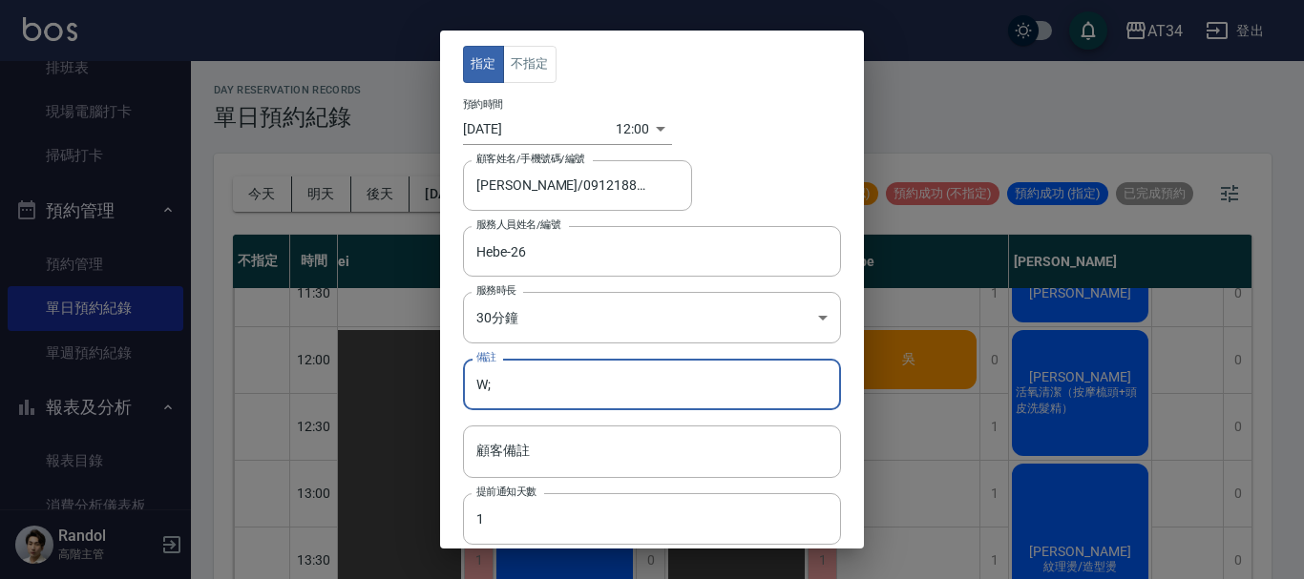
type input "W"
click at [489, 375] on input "燙 有可能補染" at bounding box center [652, 385] width 378 height 52
click at [692, 388] on input "燙2500-2800 藥水升等500 有可能補染" at bounding box center [652, 385] width 378 height 52
click at [706, 387] on input "燙2500-2800 藥水升等500 有可能補染" at bounding box center [652, 385] width 378 height 52
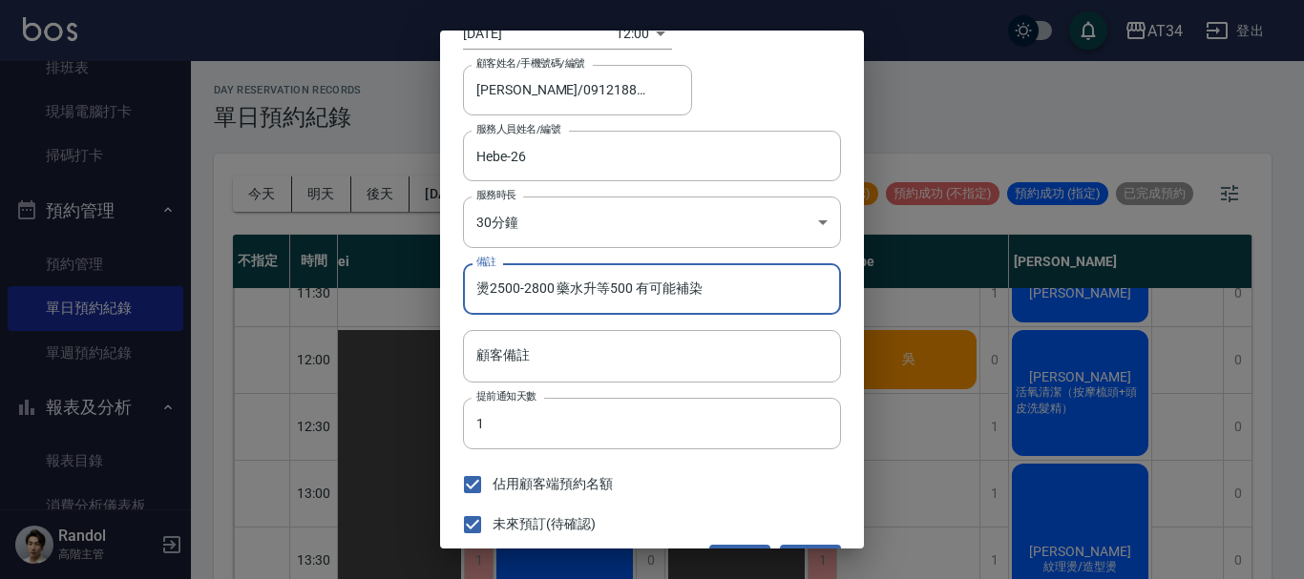
type input "燙2500-2800 藥水升等500 有可能補染"
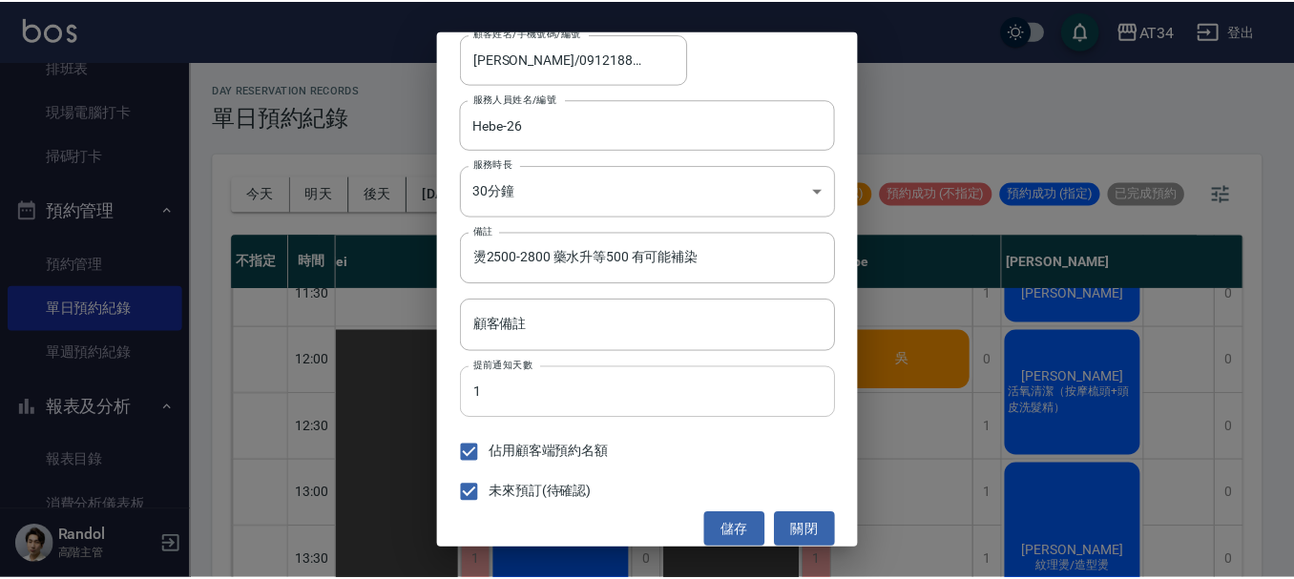
scroll to position [141, 0]
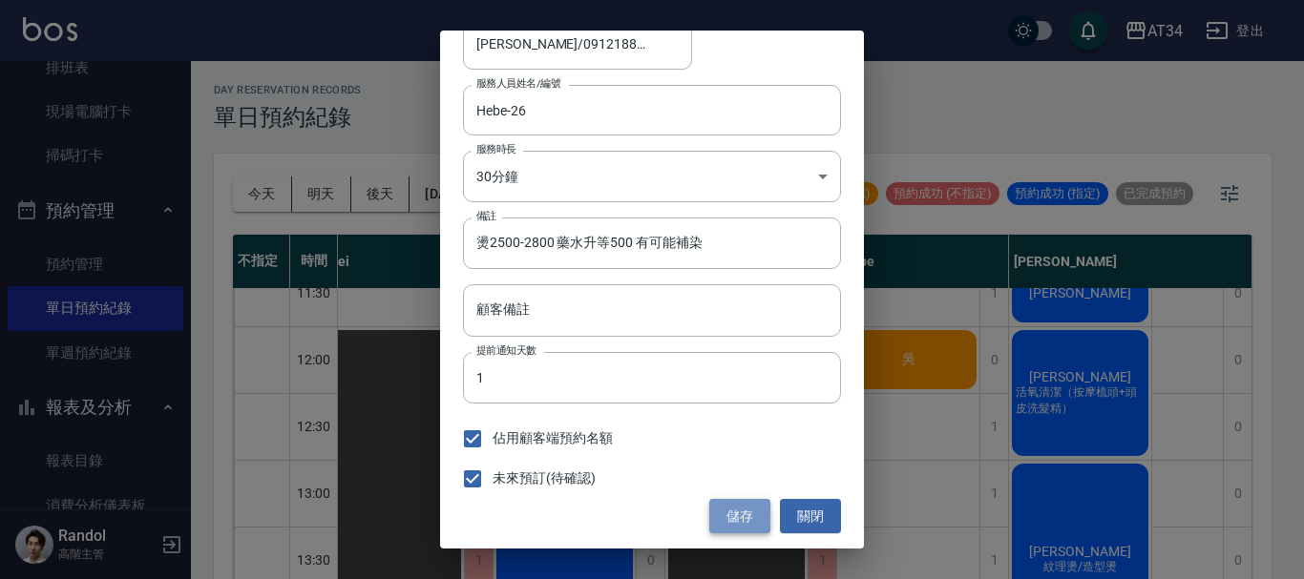
click at [711, 525] on button "儲存" at bounding box center [739, 516] width 61 height 35
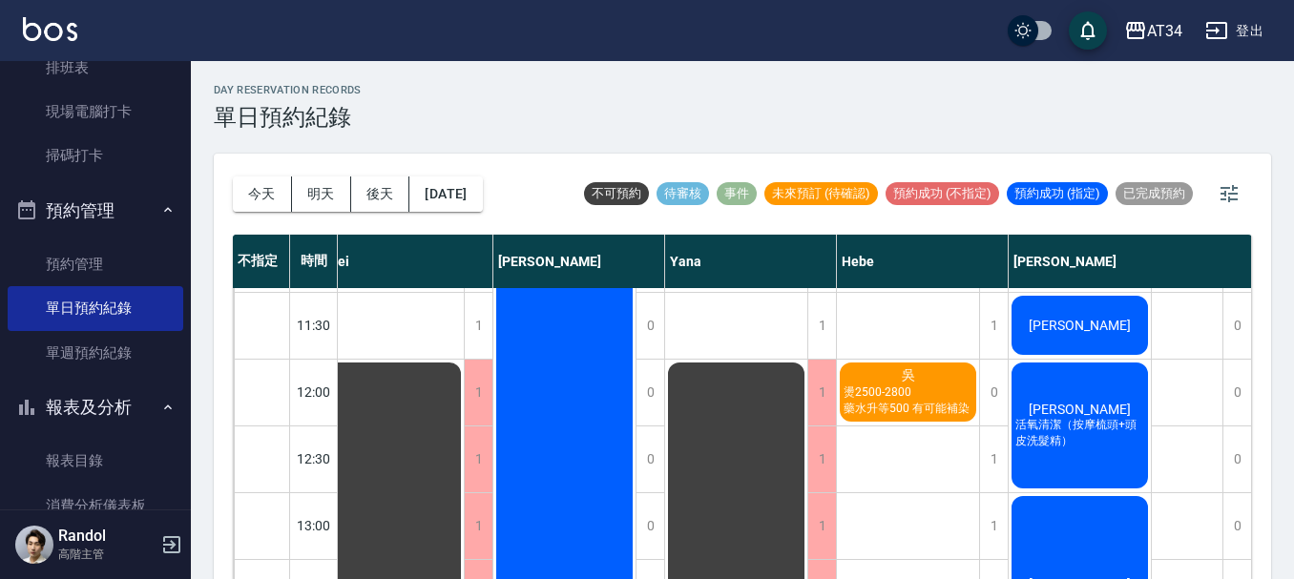
scroll to position [95, 990]
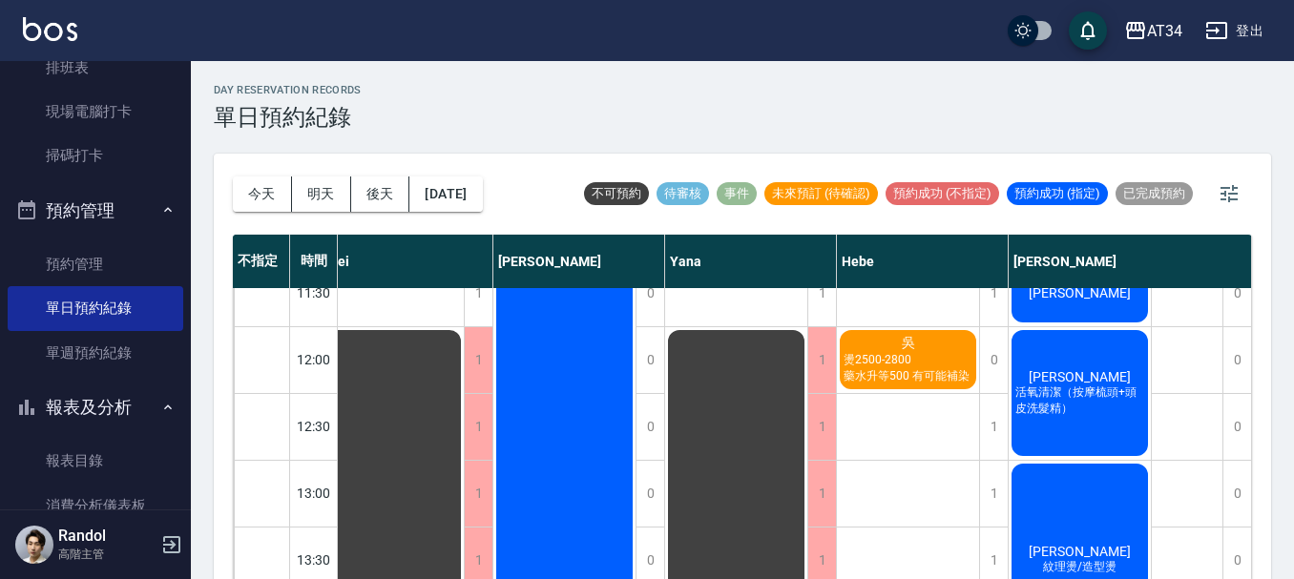
click at [924, 366] on span "燙2500-2800 藥水升等500 有可能補染" at bounding box center [907, 368] width 136 height 32
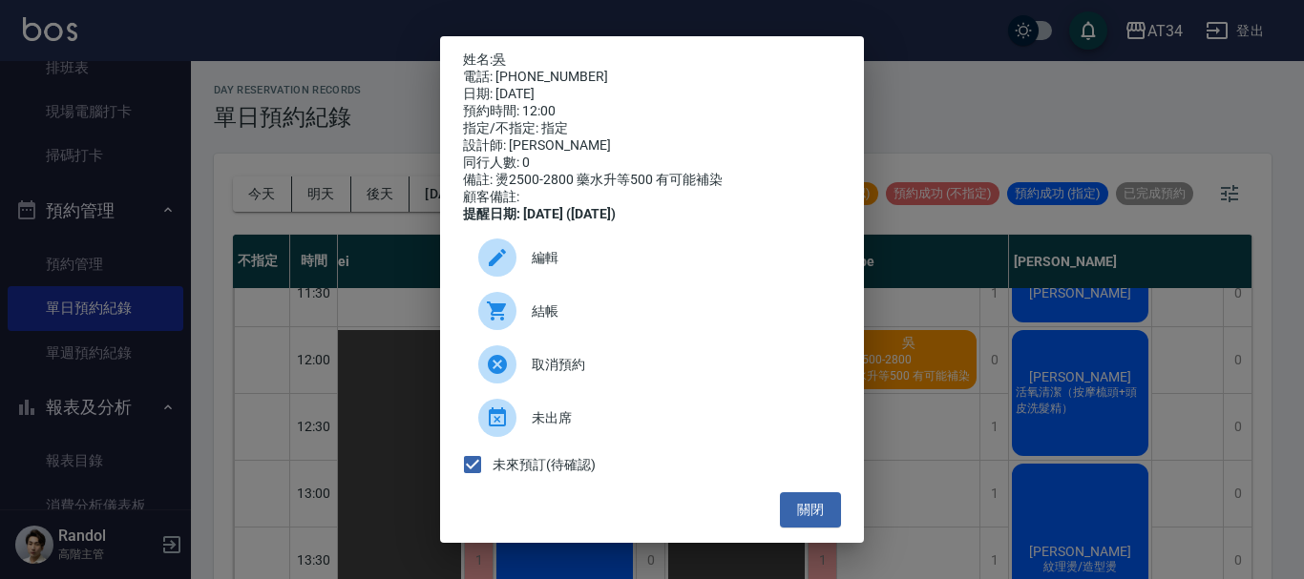
click at [948, 413] on div "姓名: 吳 電話: 0912188729 日期: 2025/10/08 預約時間: 12:00 指定/不指定: 指定 設計師: Hebe 同行人數: 0 備註…" at bounding box center [652, 289] width 1304 height 579
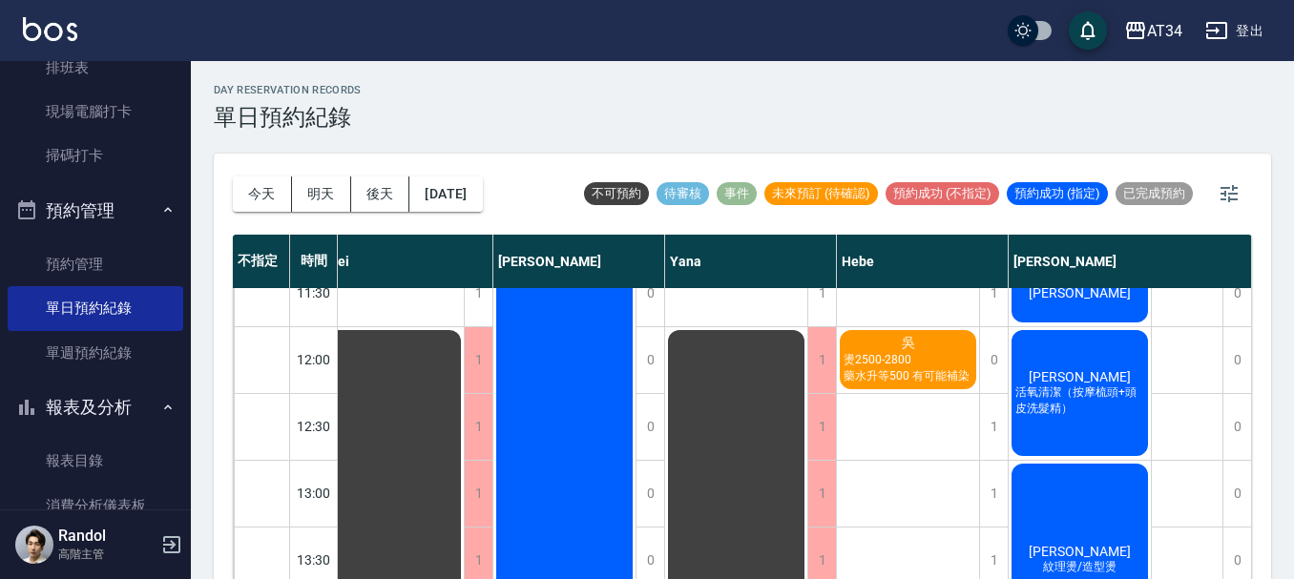
click at [891, 365] on span "燙2500-2800 藥水升等500 有可能補染" at bounding box center [908, 368] width 136 height 32
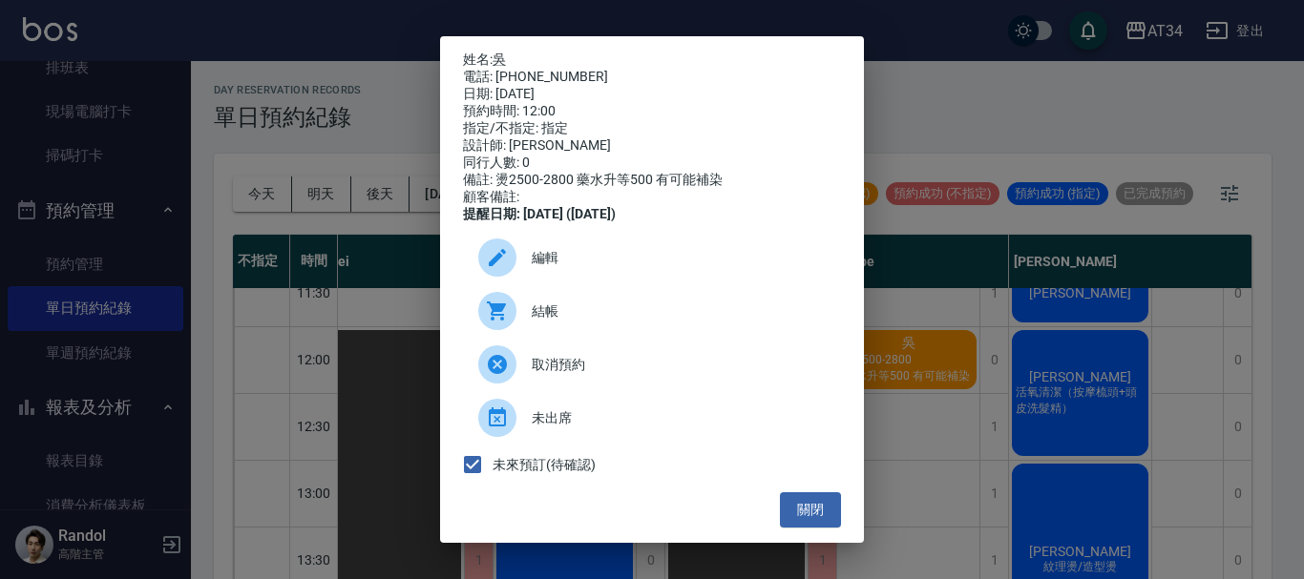
click at [519, 380] on div at bounding box center [504, 364] width 53 height 38
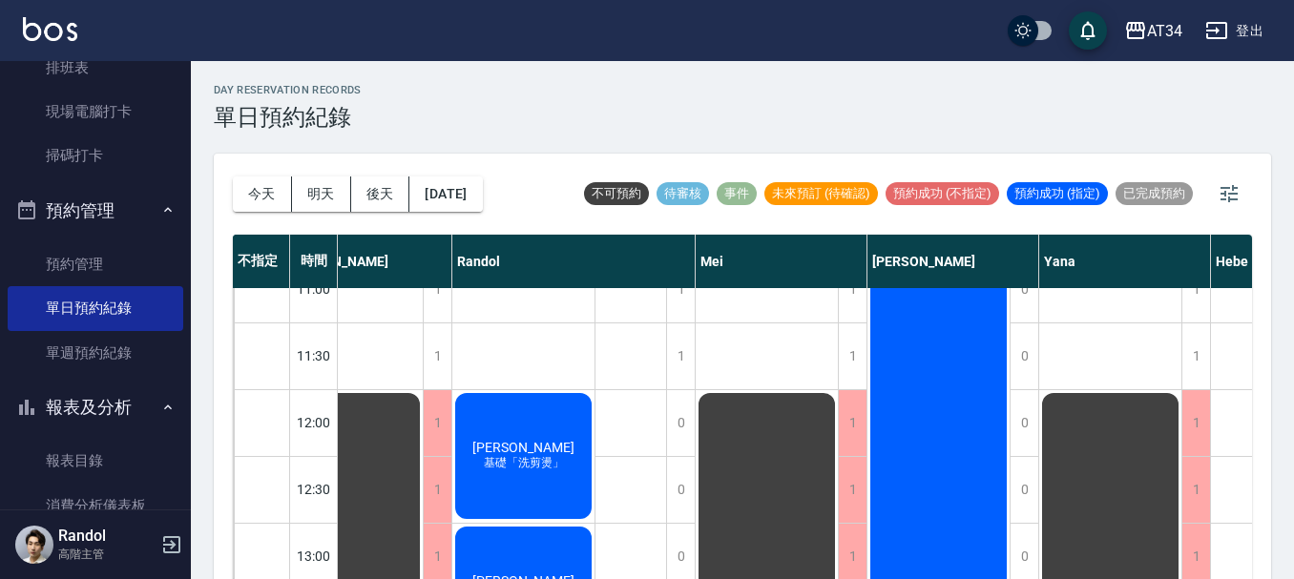
scroll to position [0, 616]
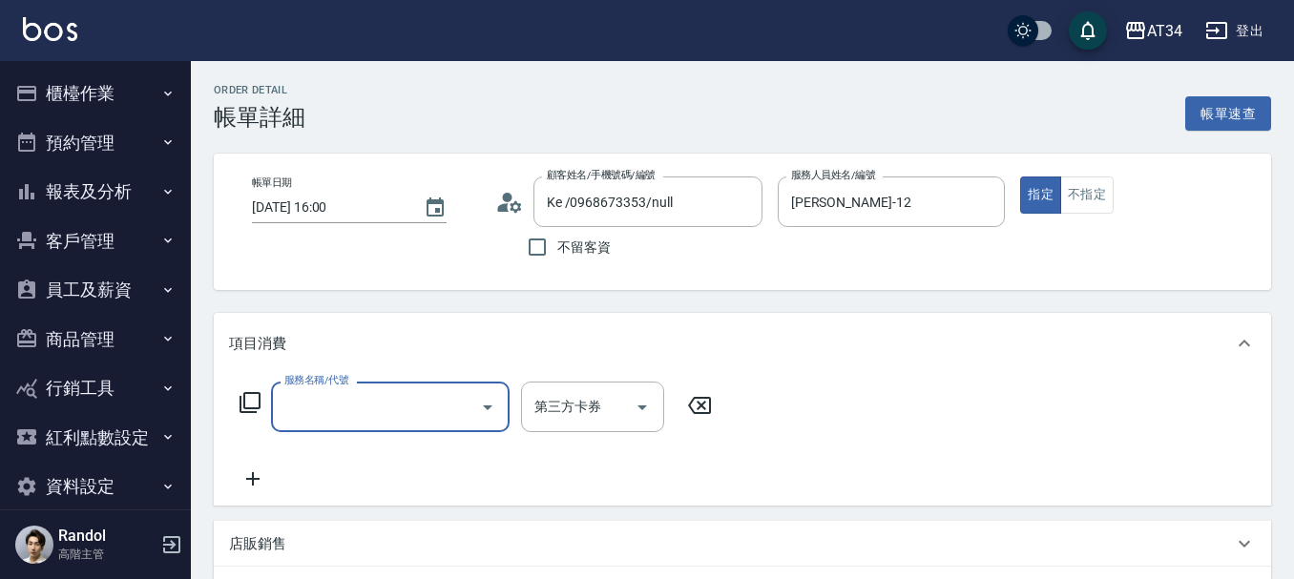
click at [340, 408] on input "服務名稱/代號" at bounding box center [376, 406] width 193 height 33
type input "1006"
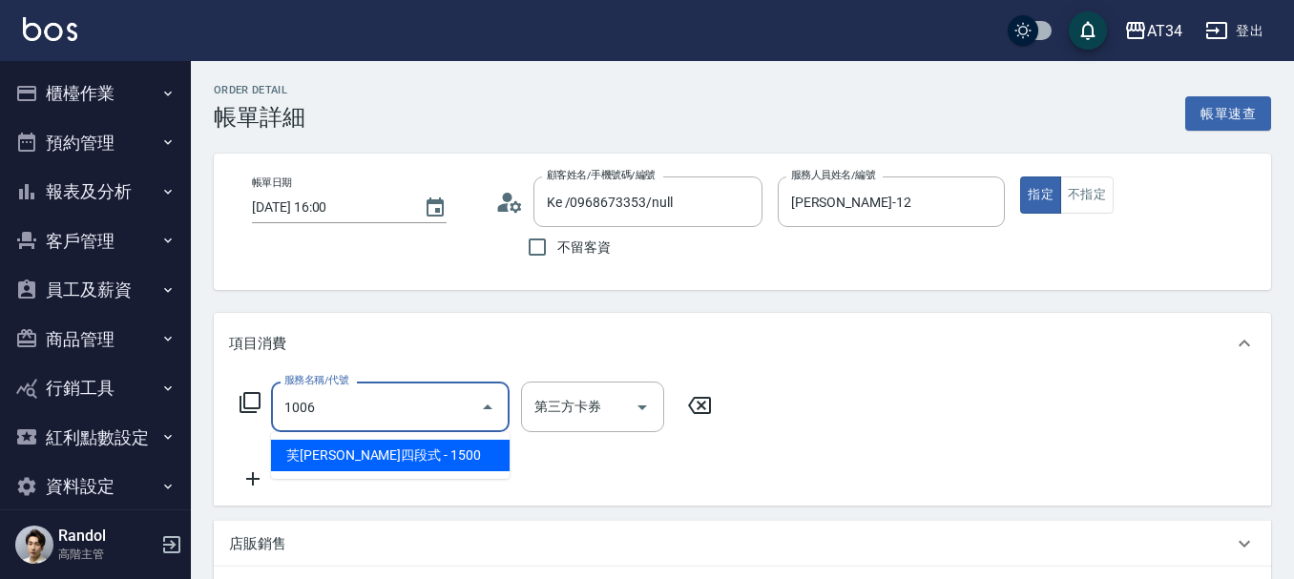
type input "150"
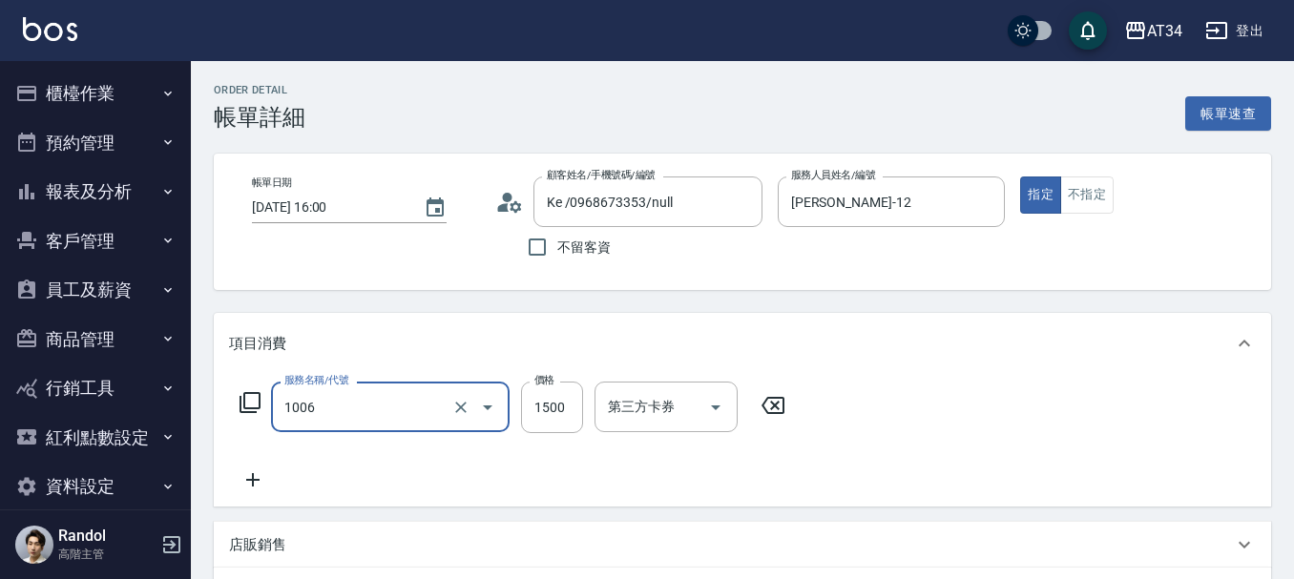
type input "[PERSON_NAME]四段式(1006)"
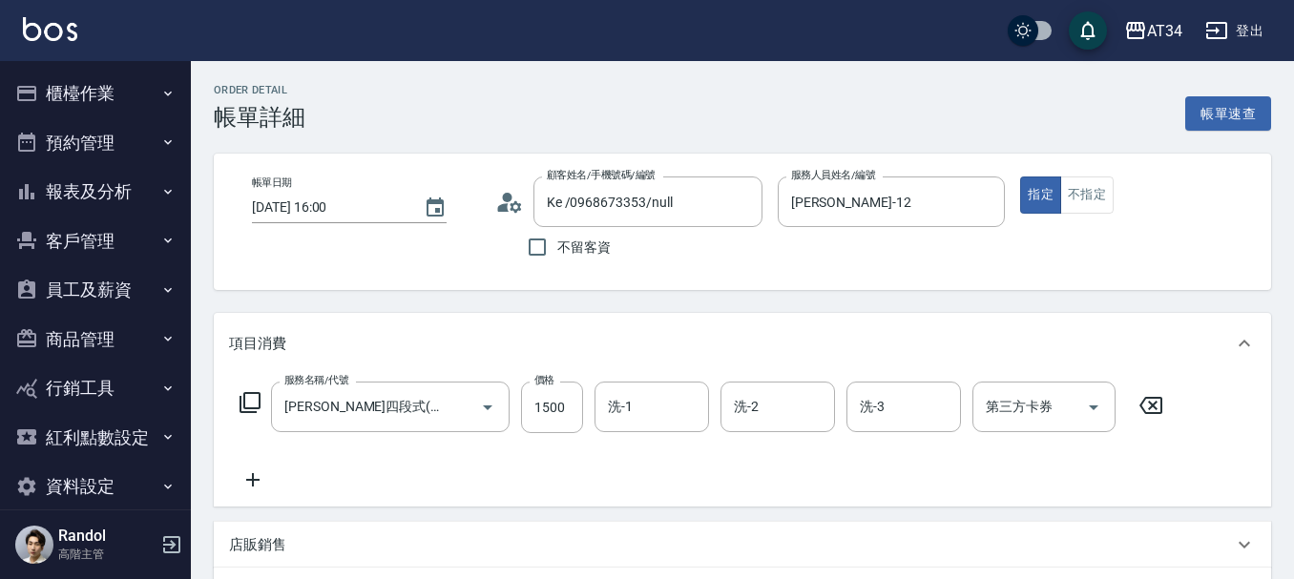
click at [262, 489] on icon at bounding box center [253, 480] width 48 height 23
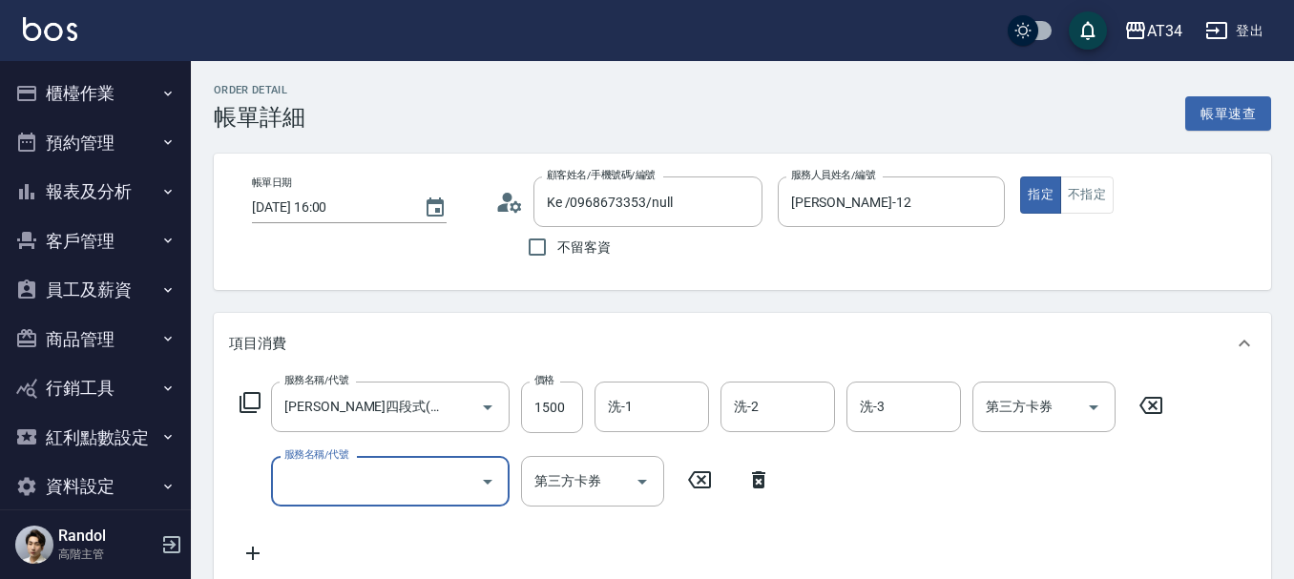
click at [299, 489] on input "服務名稱/代號" at bounding box center [376, 481] width 193 height 33
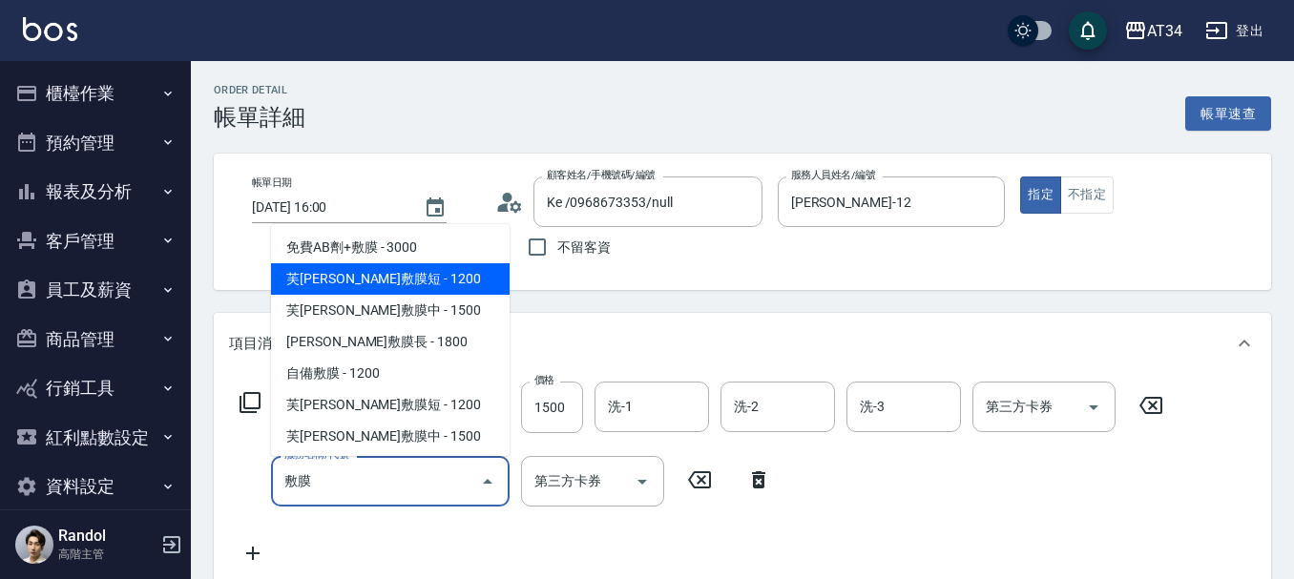
click at [370, 282] on span "芙[PERSON_NAME]敷膜短 - 1200" at bounding box center [390, 278] width 239 height 31
type input "芙[PERSON_NAME]敷膜短(918)"
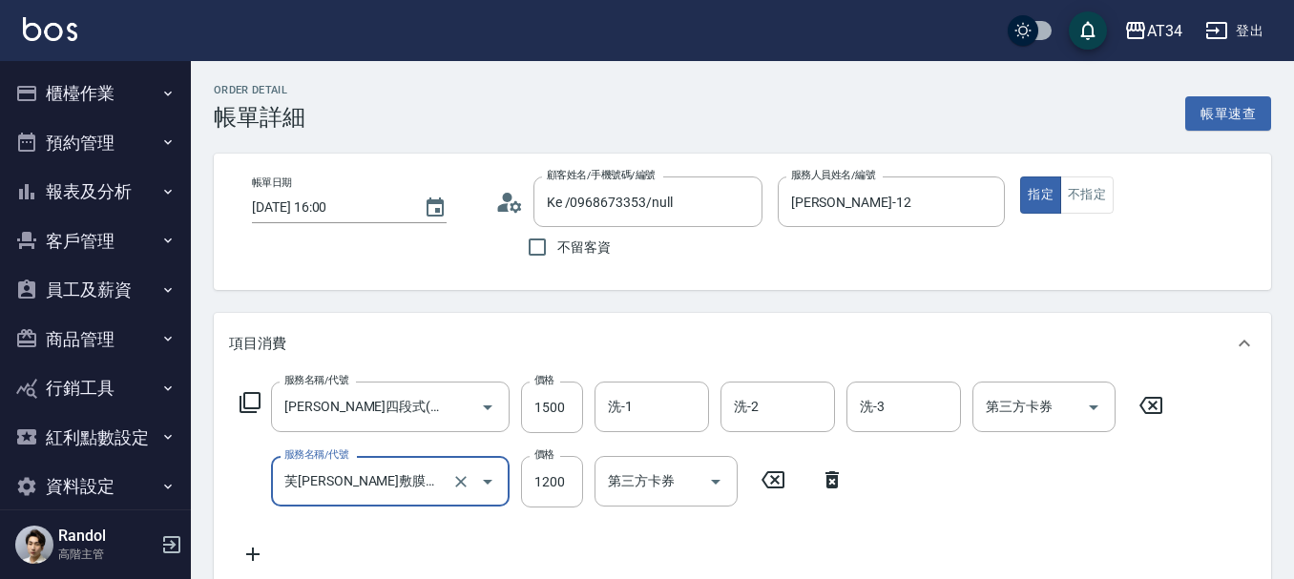
type input "270"
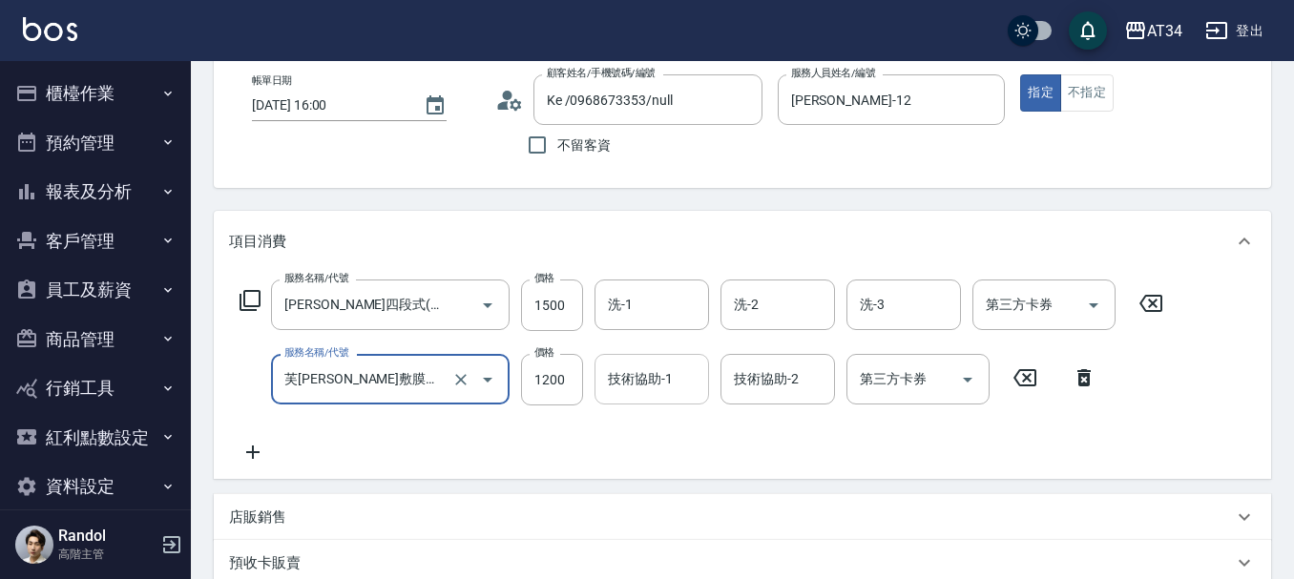
scroll to position [191, 0]
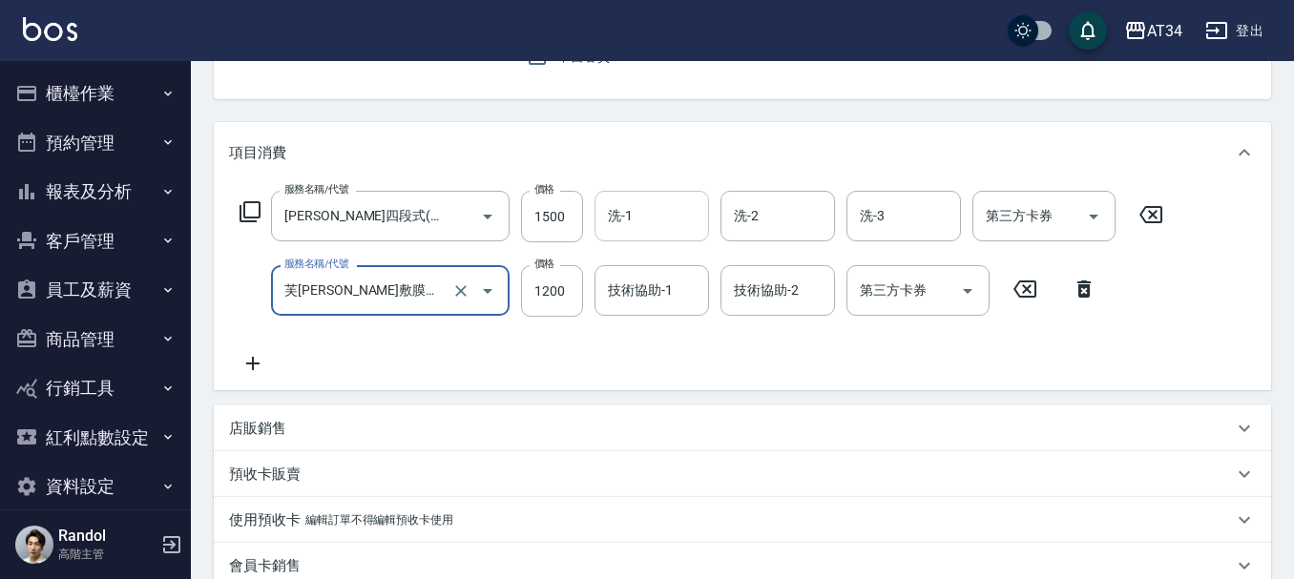
type input "芙[PERSON_NAME]敷膜短(918)"
click at [647, 217] on input "洗-1" at bounding box center [651, 215] width 97 height 33
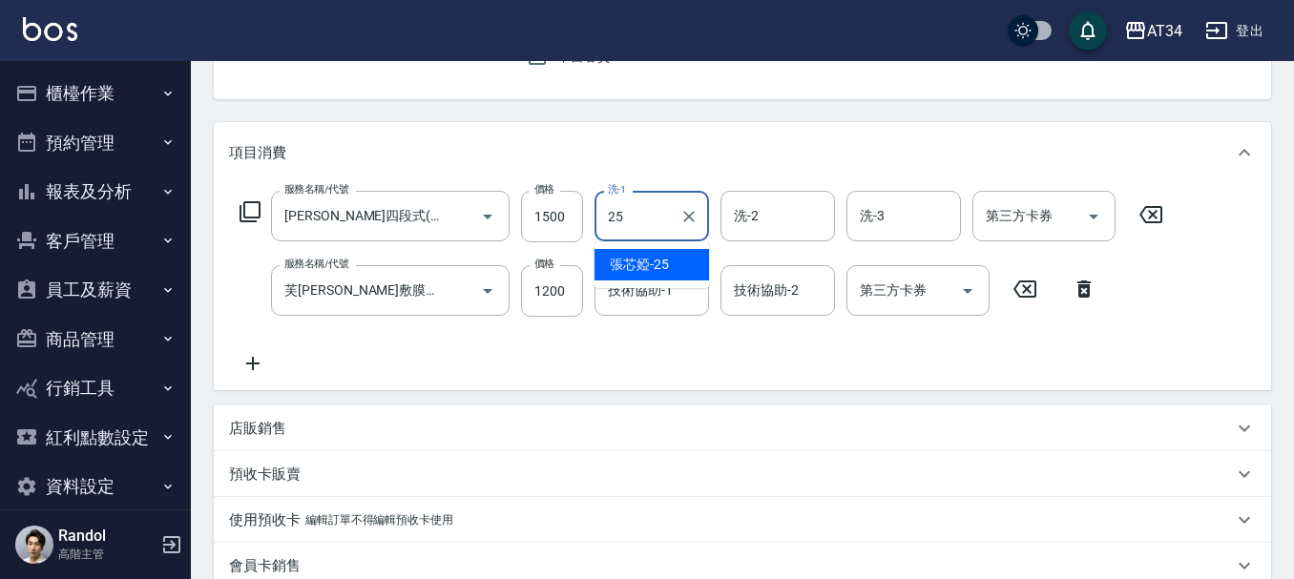
type input "張芯婭-25"
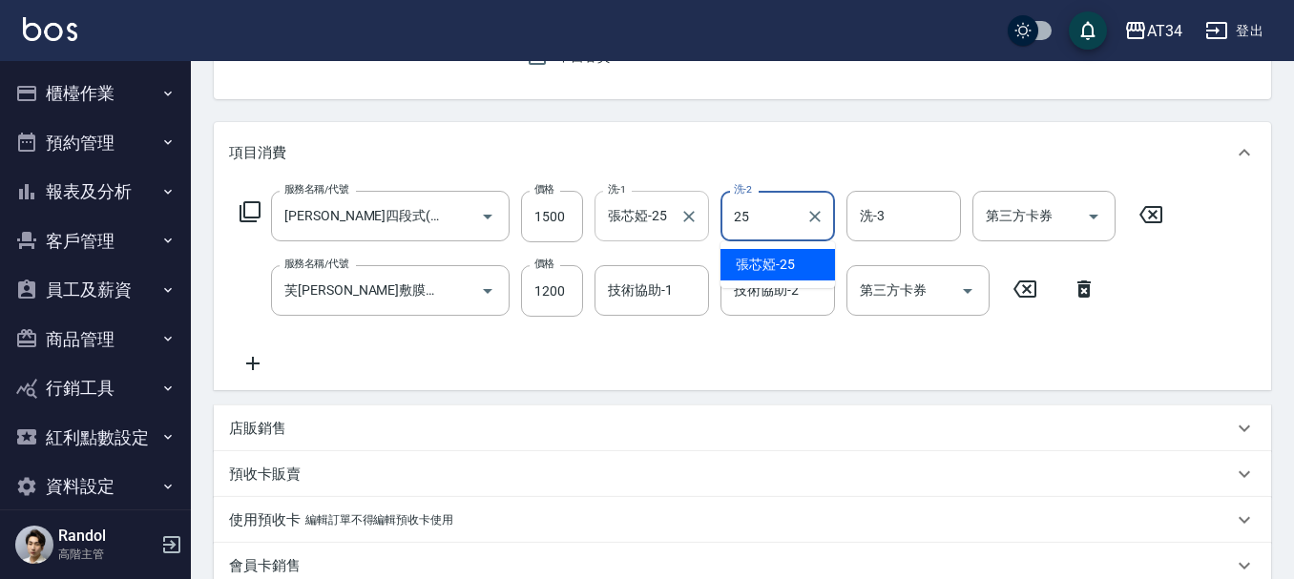
type input "張芯婭-25"
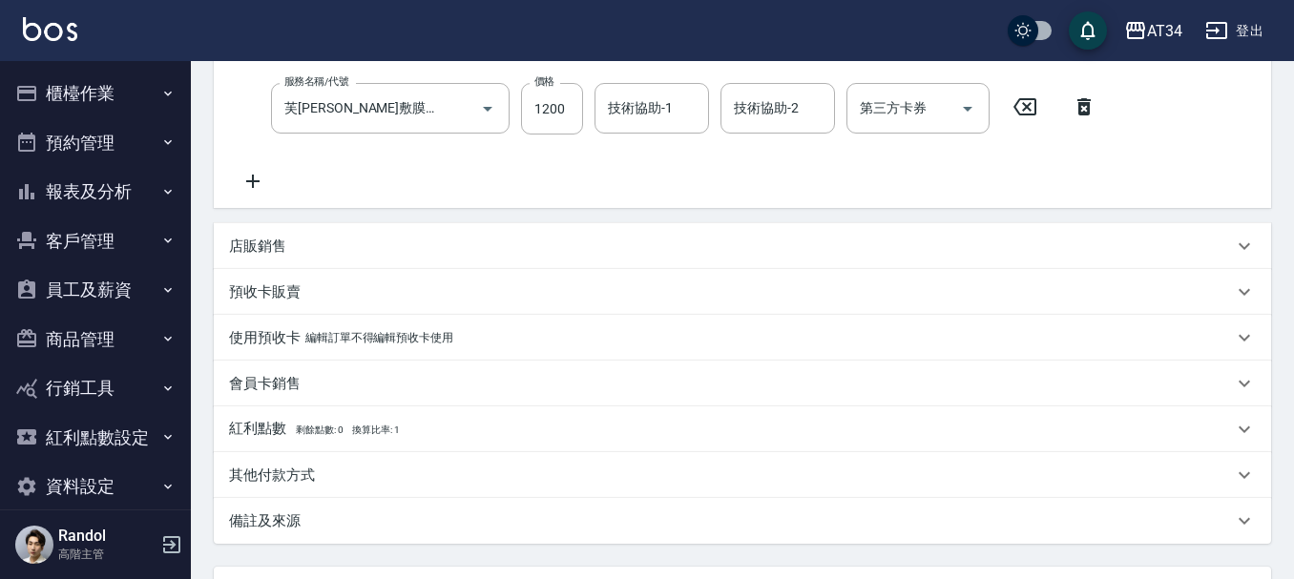
scroll to position [477, 0]
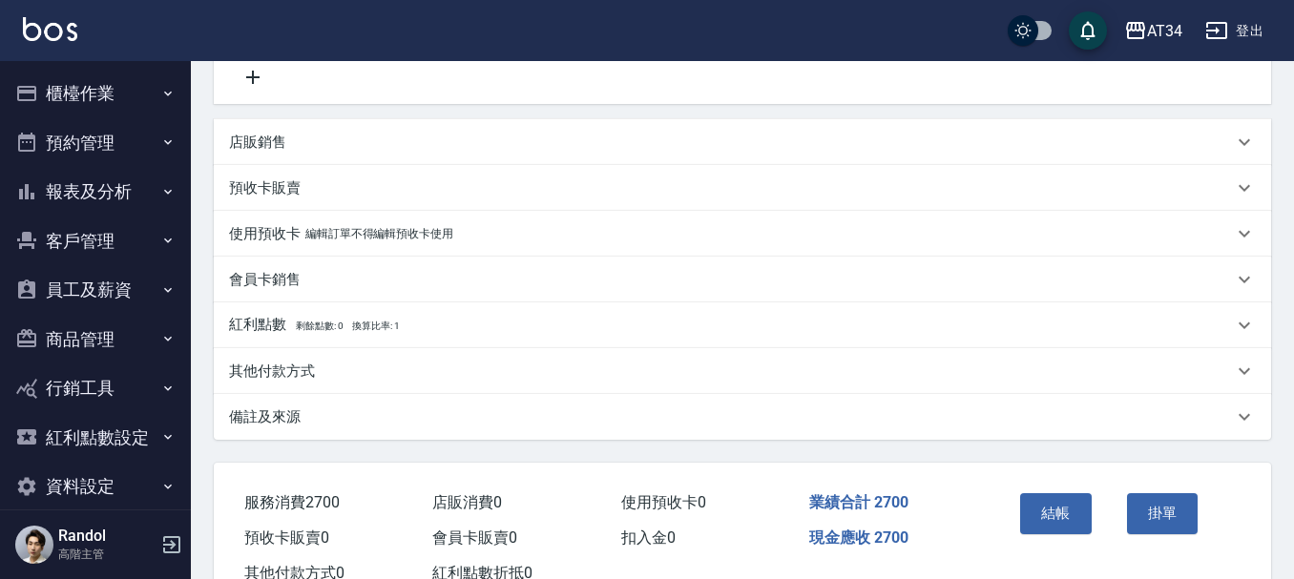
click at [1103, 518] on div "結帳" at bounding box center [1066, 527] width 107 height 83
click at [1057, 526] on button "結帳" at bounding box center [1056, 513] width 72 height 40
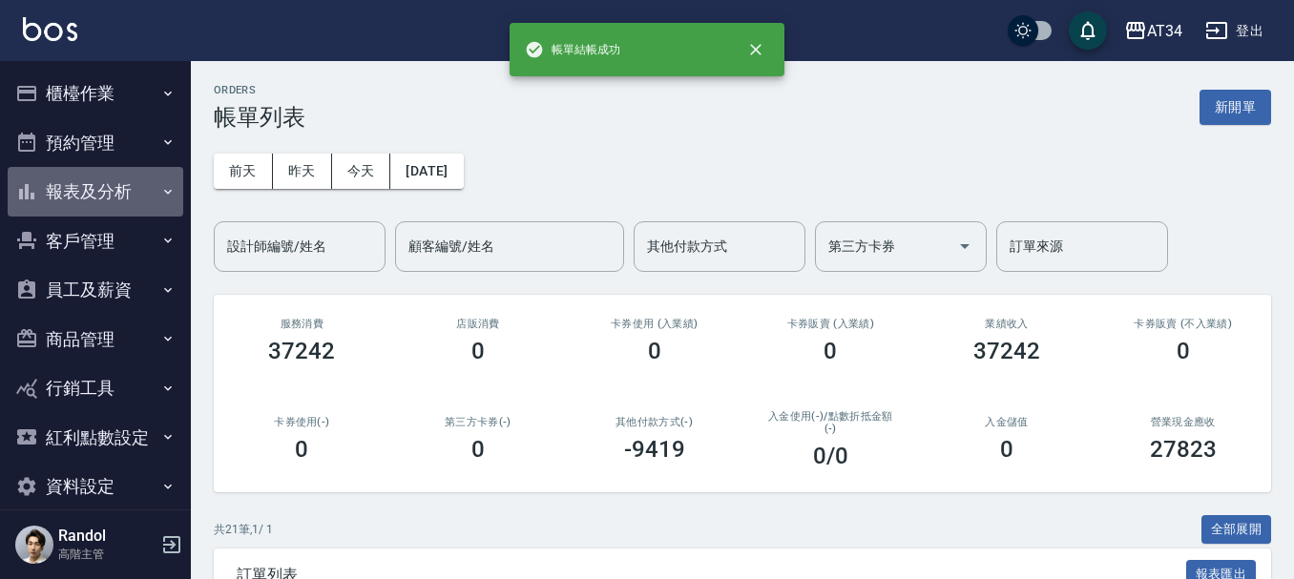
click at [111, 206] on button "報表及分析" at bounding box center [96, 192] width 176 height 50
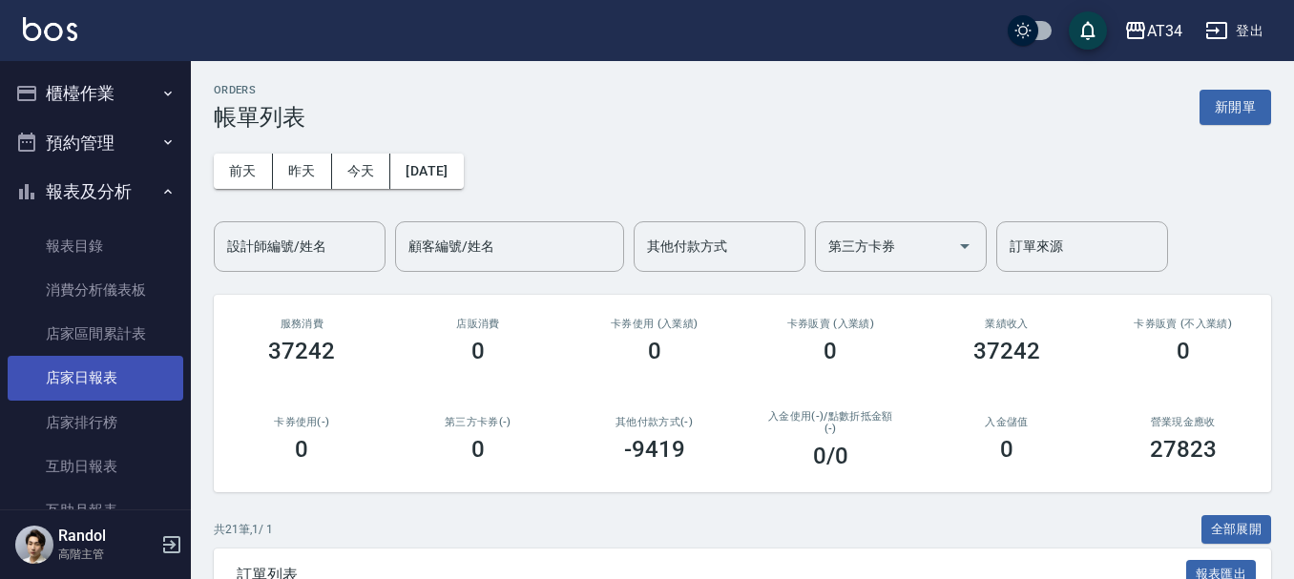
scroll to position [95, 0]
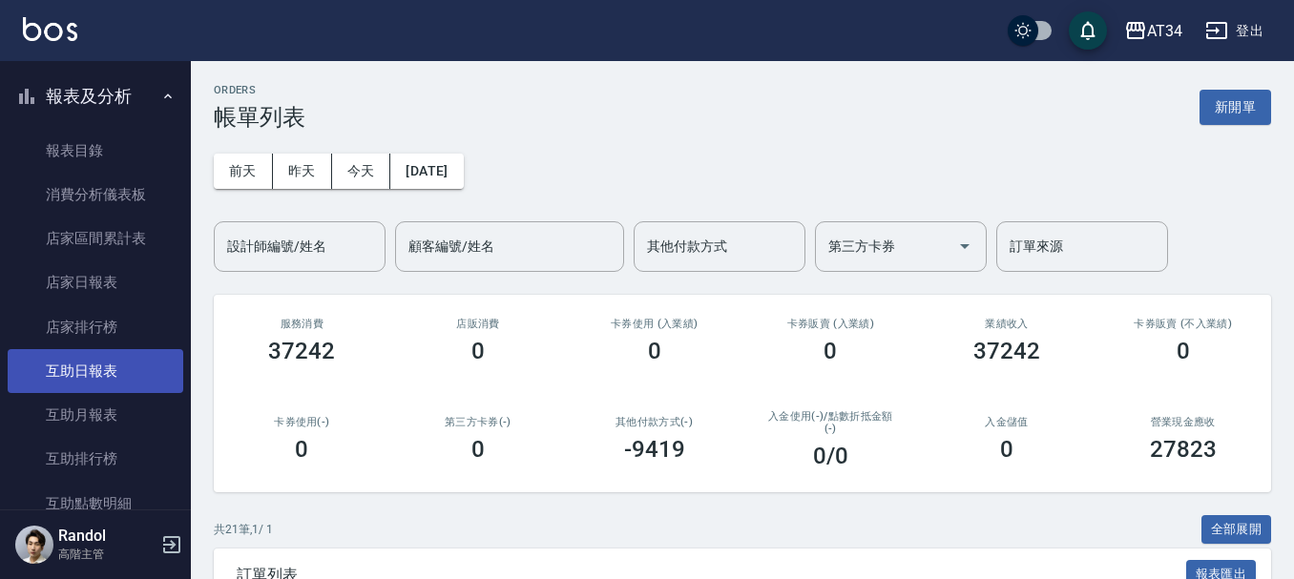
click at [121, 372] on link "互助日報表" at bounding box center [96, 371] width 176 height 44
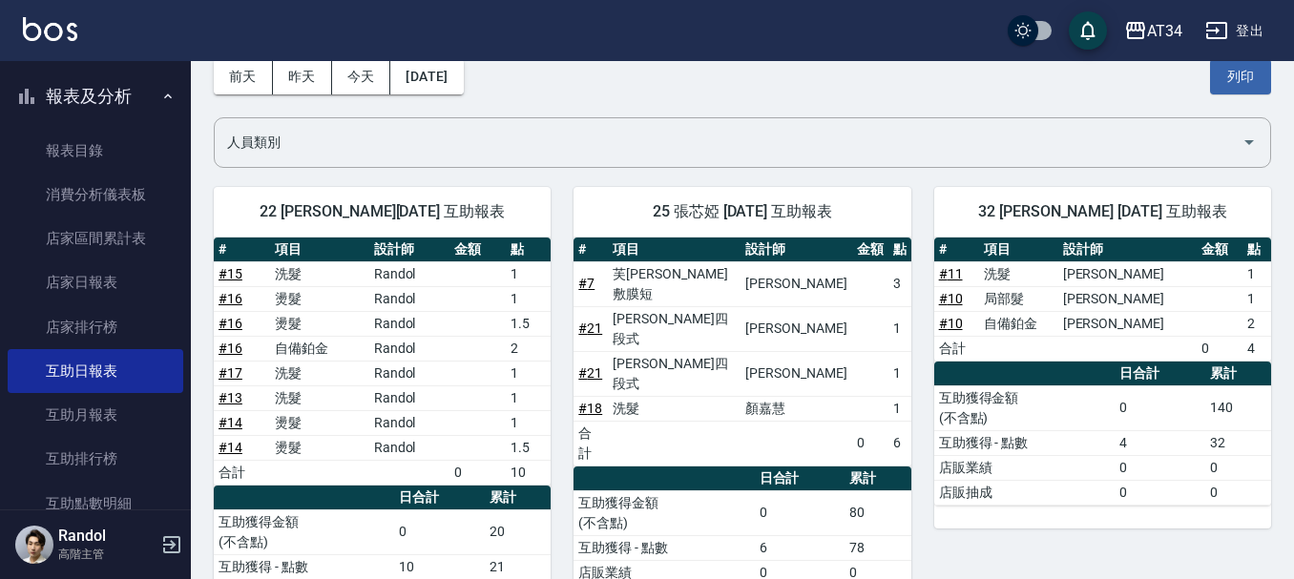
scroll to position [95, 0]
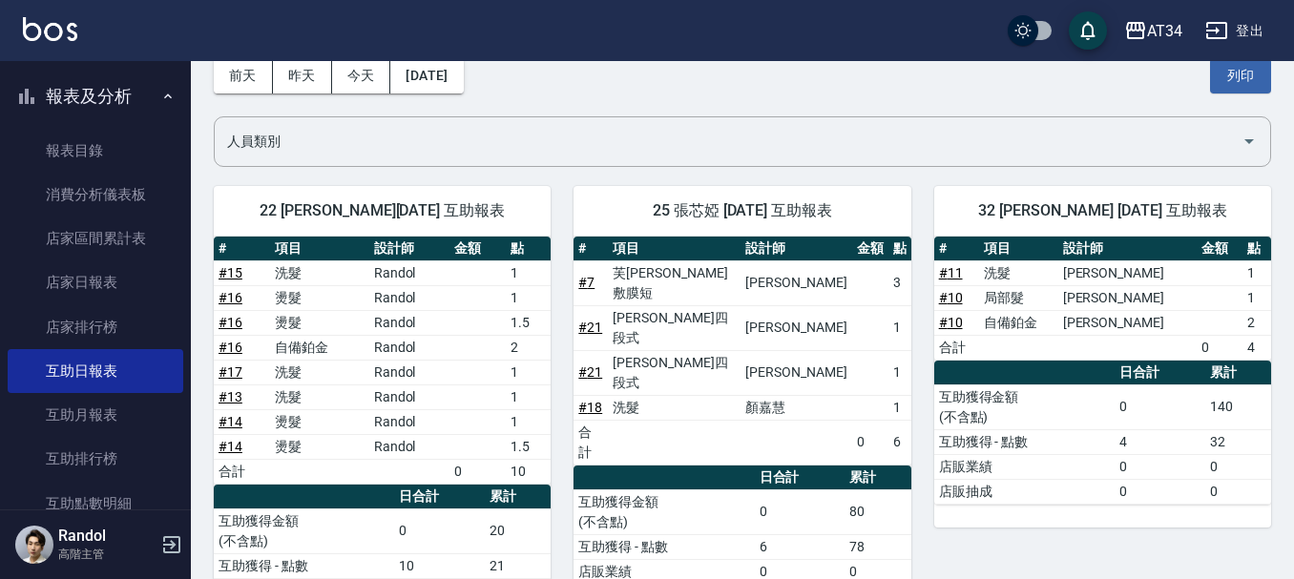
click at [77, 111] on button "報表及分析" at bounding box center [96, 97] width 176 height 50
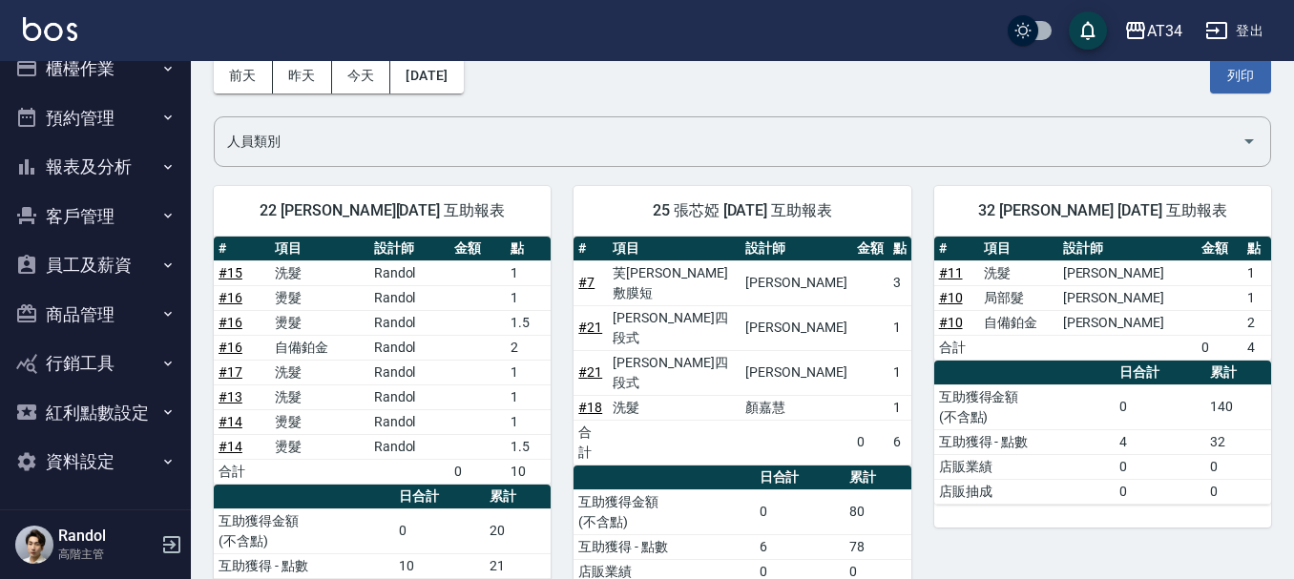
scroll to position [25, 0]
click at [95, 79] on button "櫃檯作業" at bounding box center [96, 69] width 176 height 50
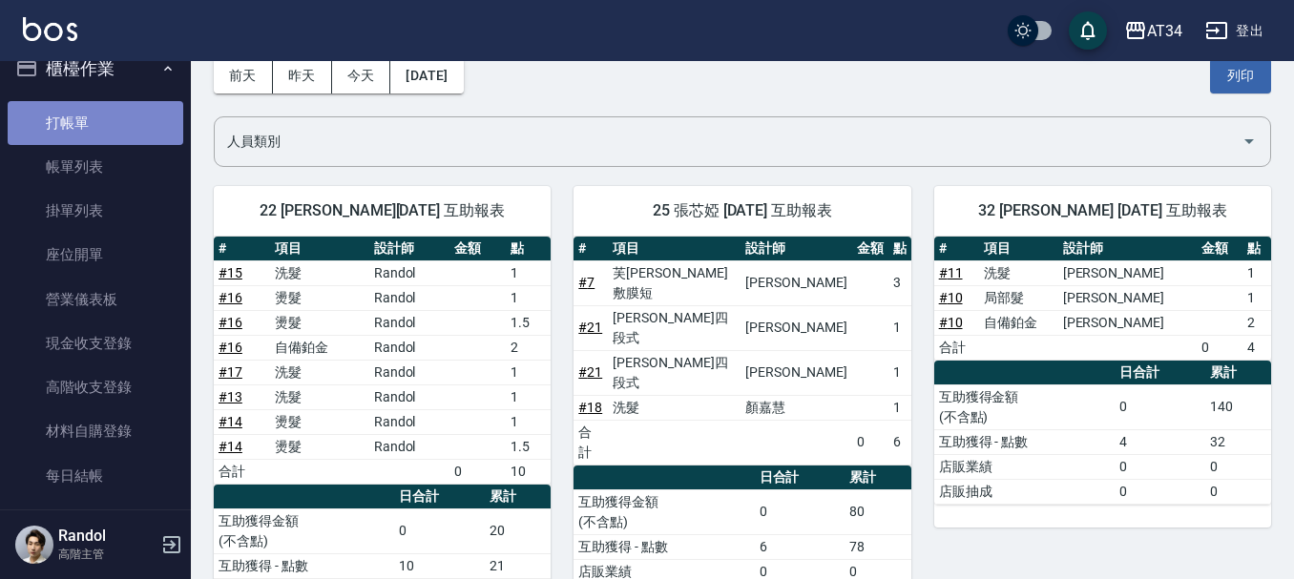
click at [97, 115] on link "打帳單" at bounding box center [96, 123] width 176 height 44
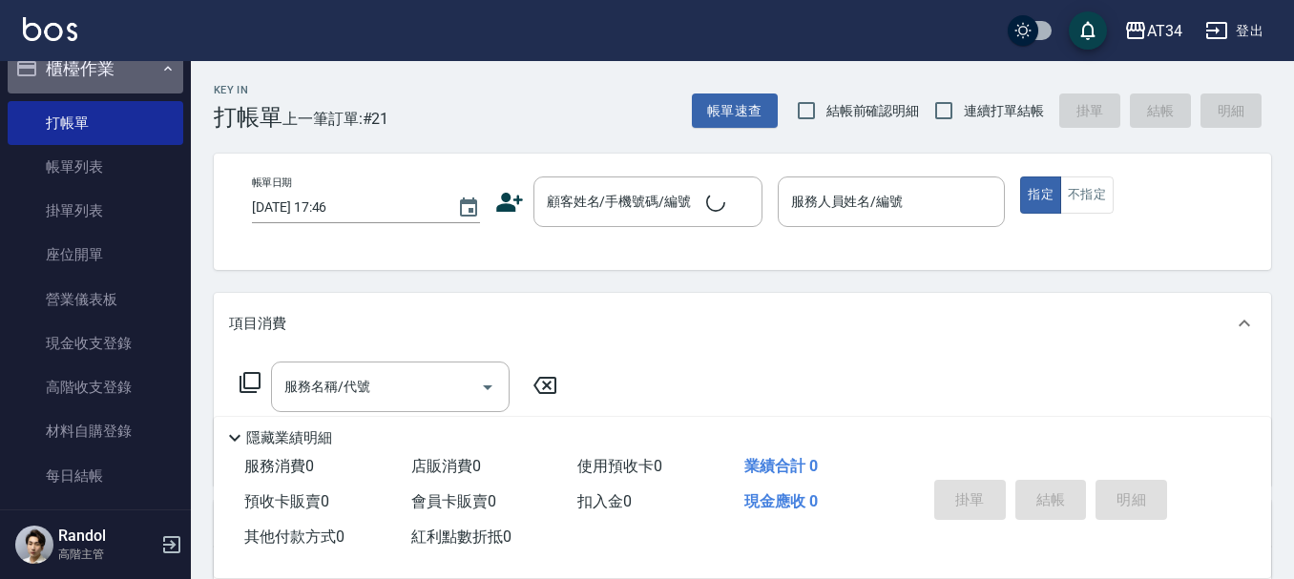
click at [132, 74] on button "櫃檯作業" at bounding box center [96, 69] width 176 height 50
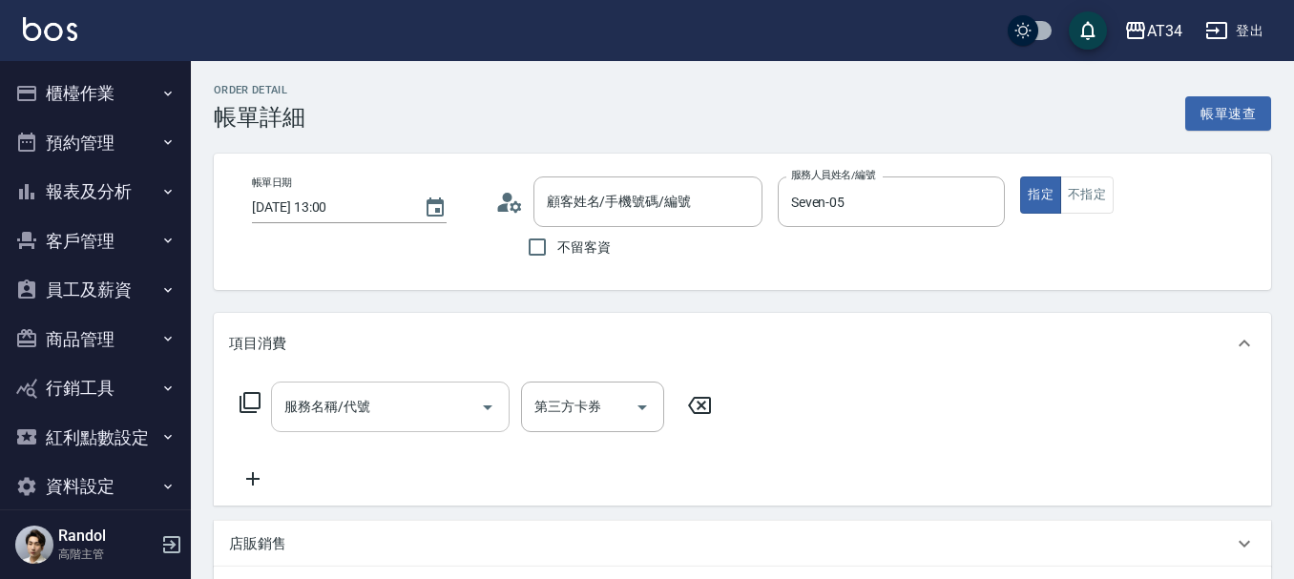
type input "[PERSON_NAME]/0978576859/0978576859"
click at [334, 408] on div "服務名稱/代號 服務名稱/代號" at bounding box center [390, 407] width 239 height 51
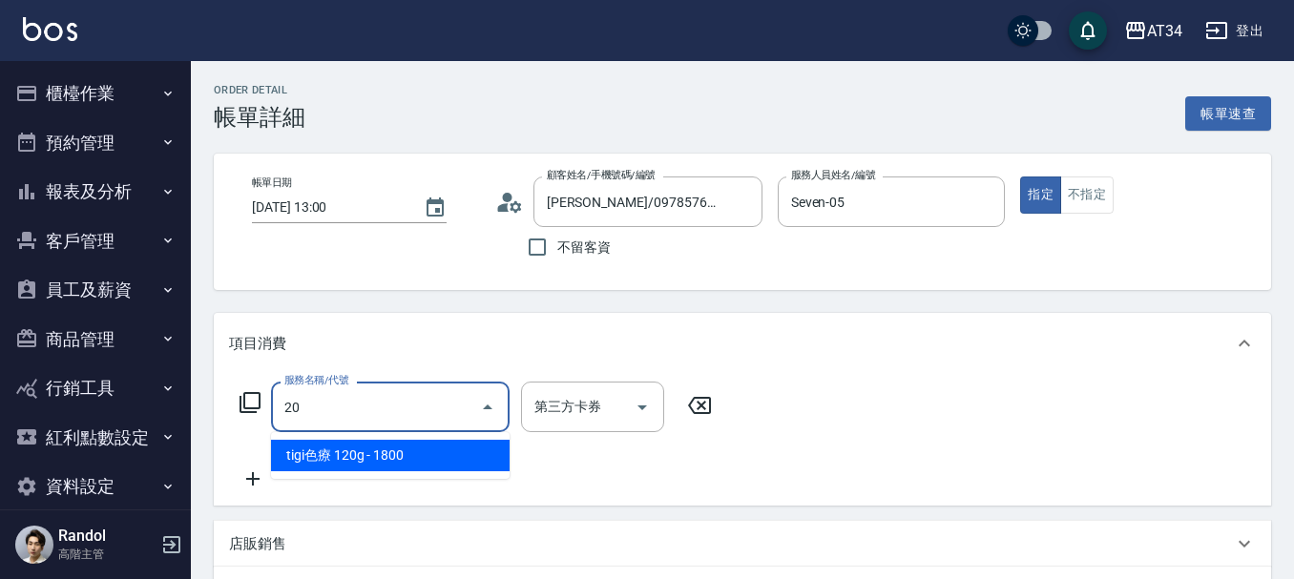
type input "201"
type input "30"
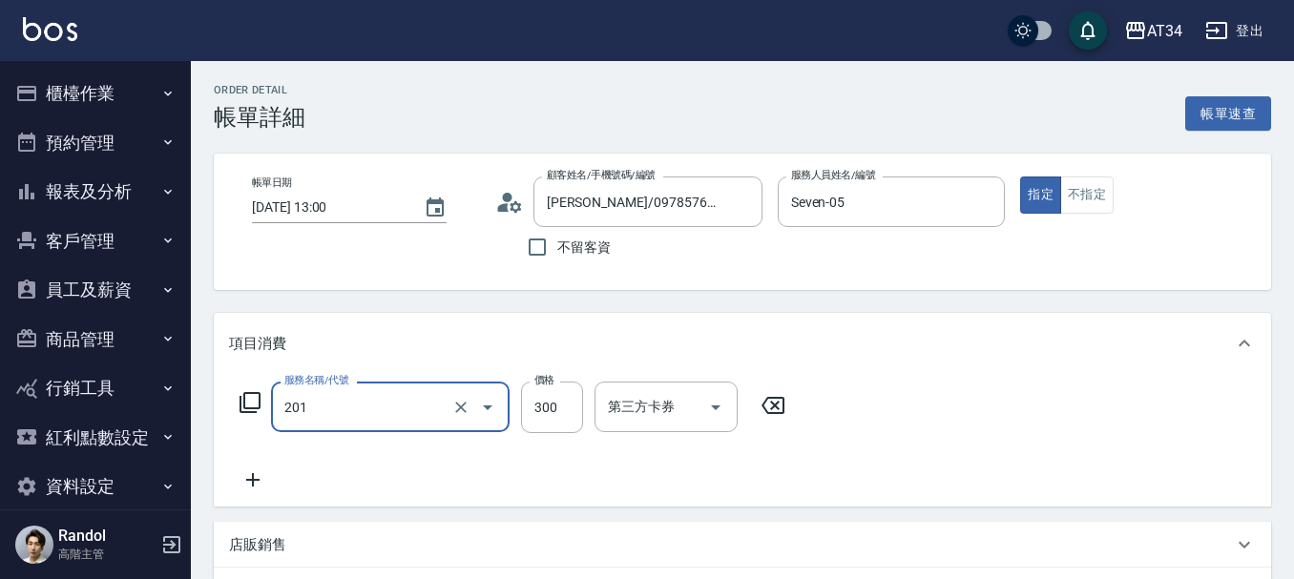
type input "洗髮(201)"
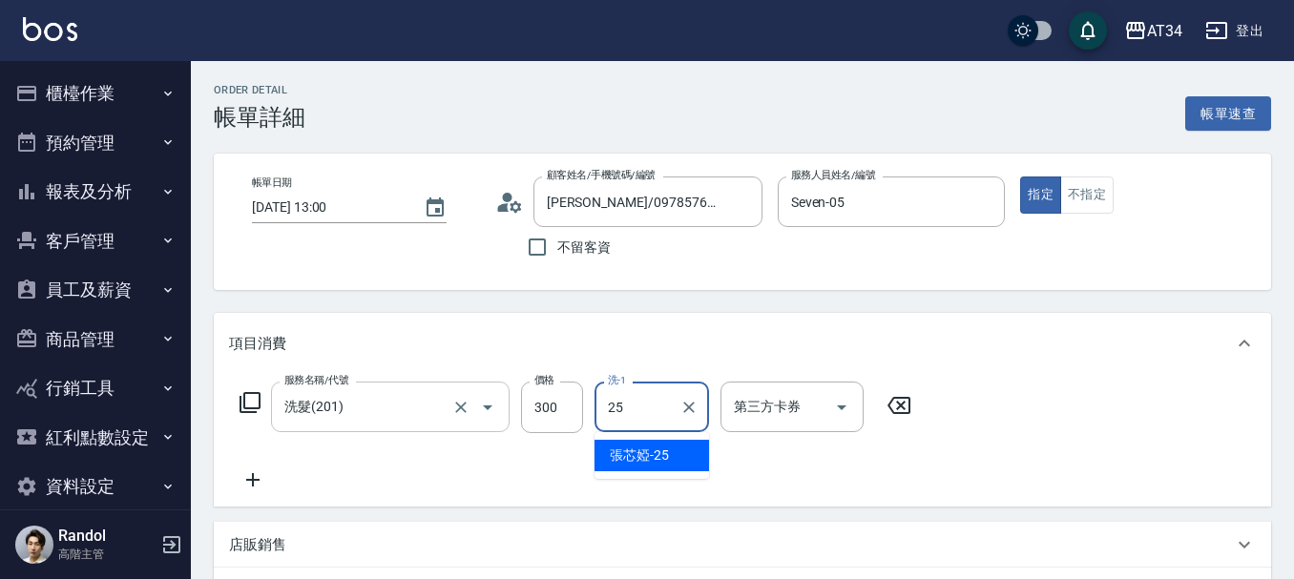
type input "張芯婭-25"
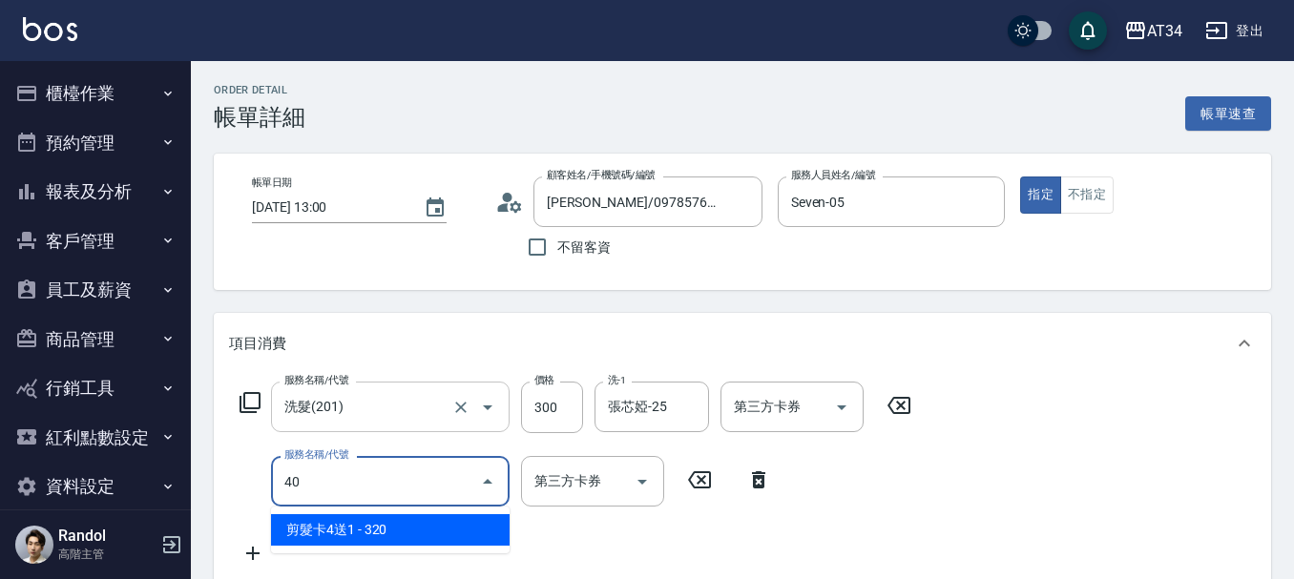
type input "401"
type input "50"
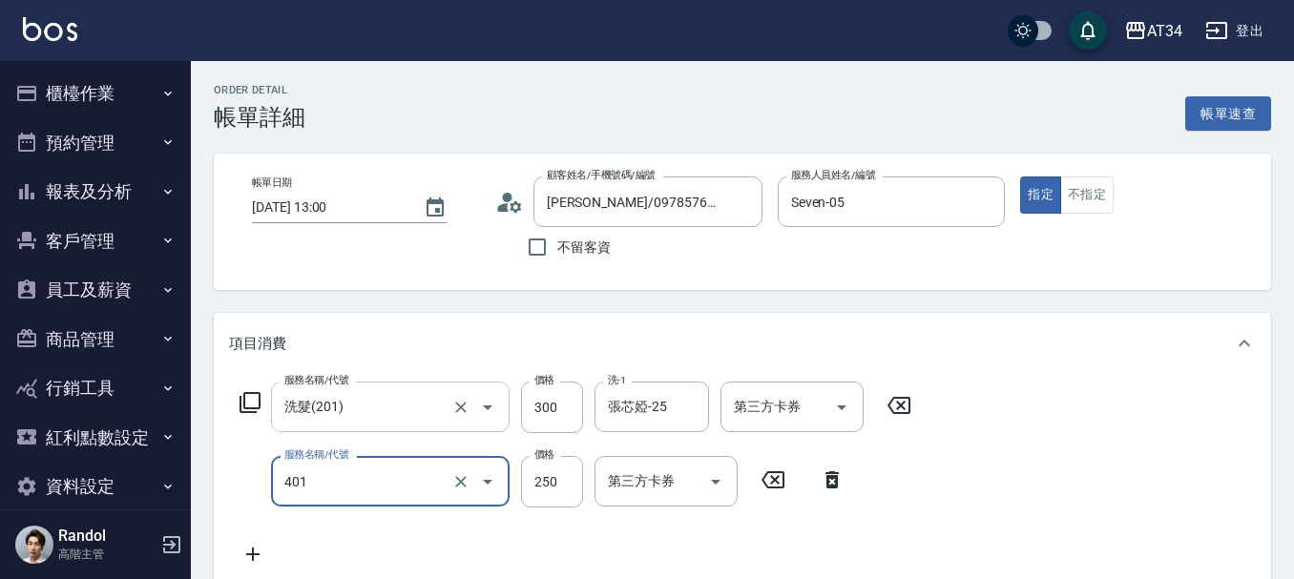
type input "剪髮(401)"
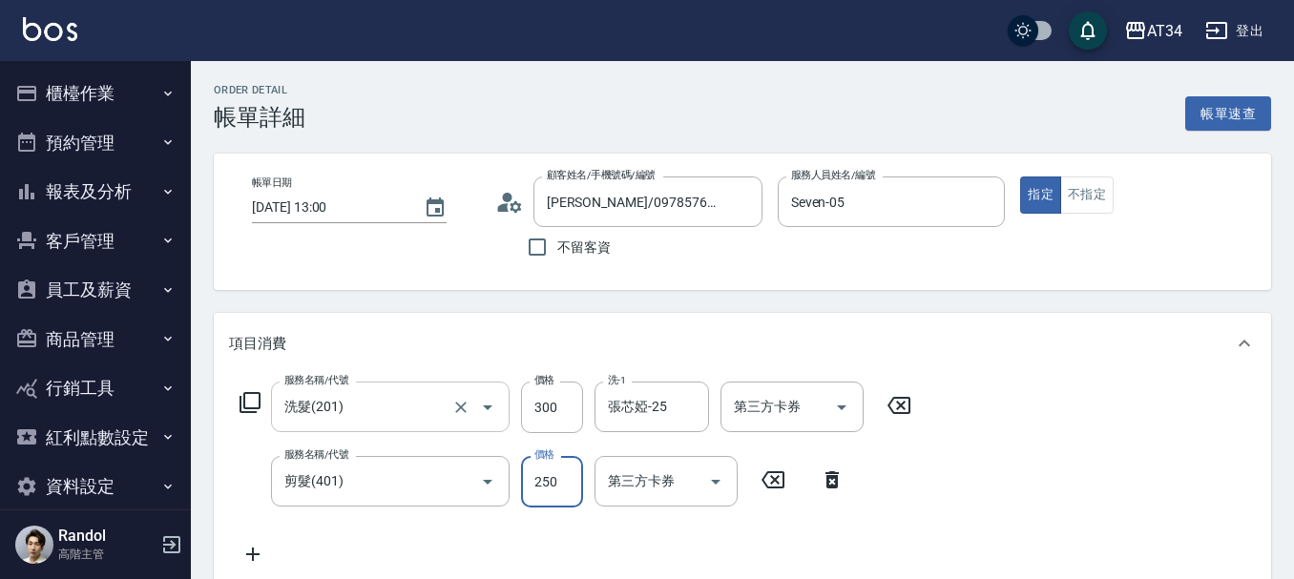
type input "6"
type input "30"
type input "60"
type input "90"
type input "600"
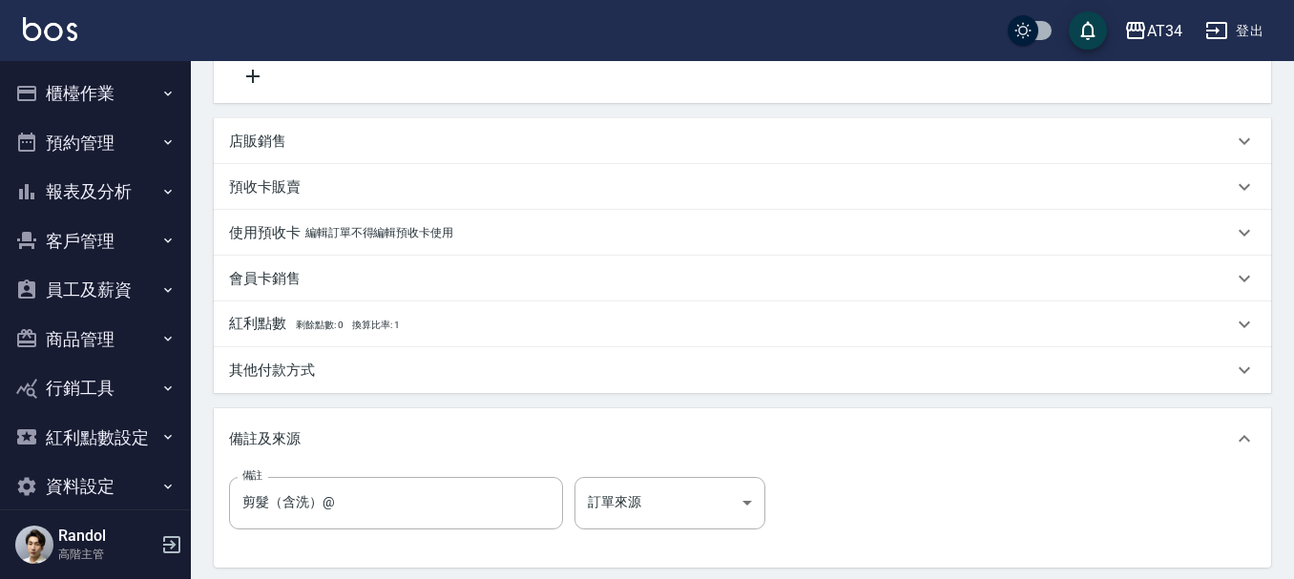
scroll to position [573, 0]
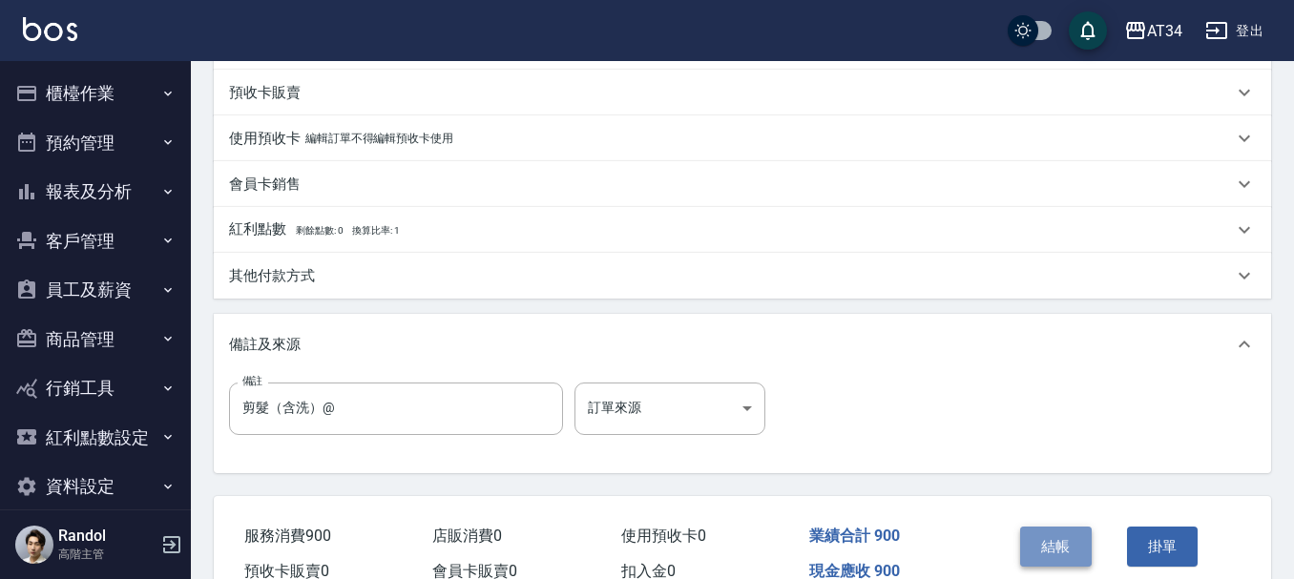
click at [1076, 553] on button "結帳" at bounding box center [1056, 547] width 72 height 40
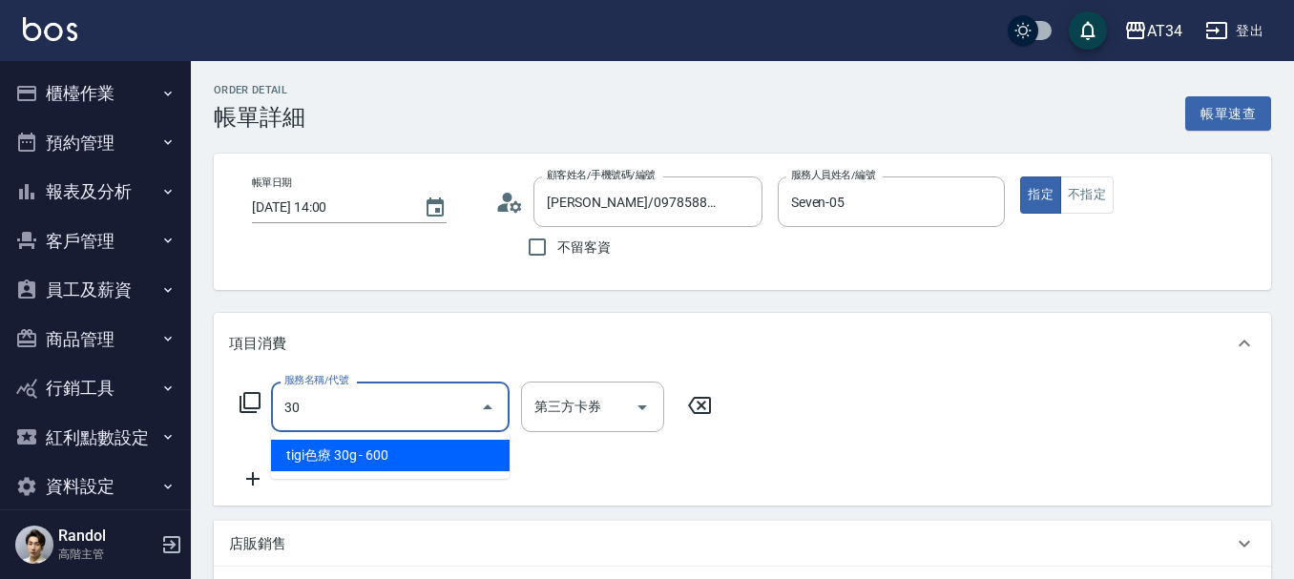
type input "301"
type input "150"
type input "燙髮(301)"
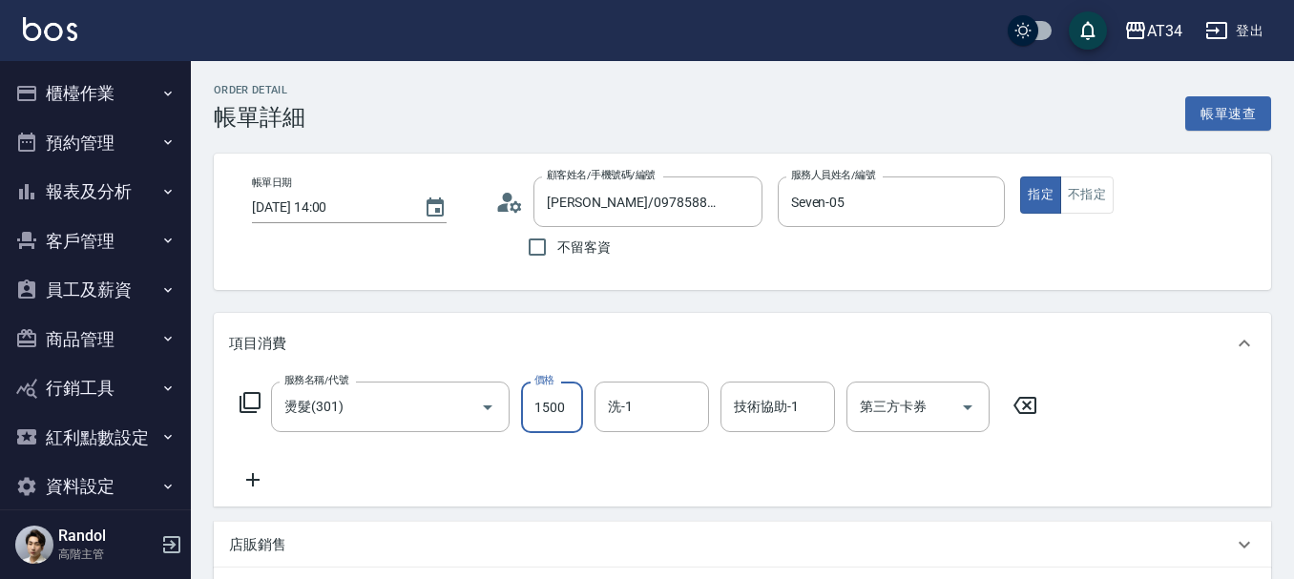
type input "0"
type input "162"
type input "10"
type input "1620"
type input "160"
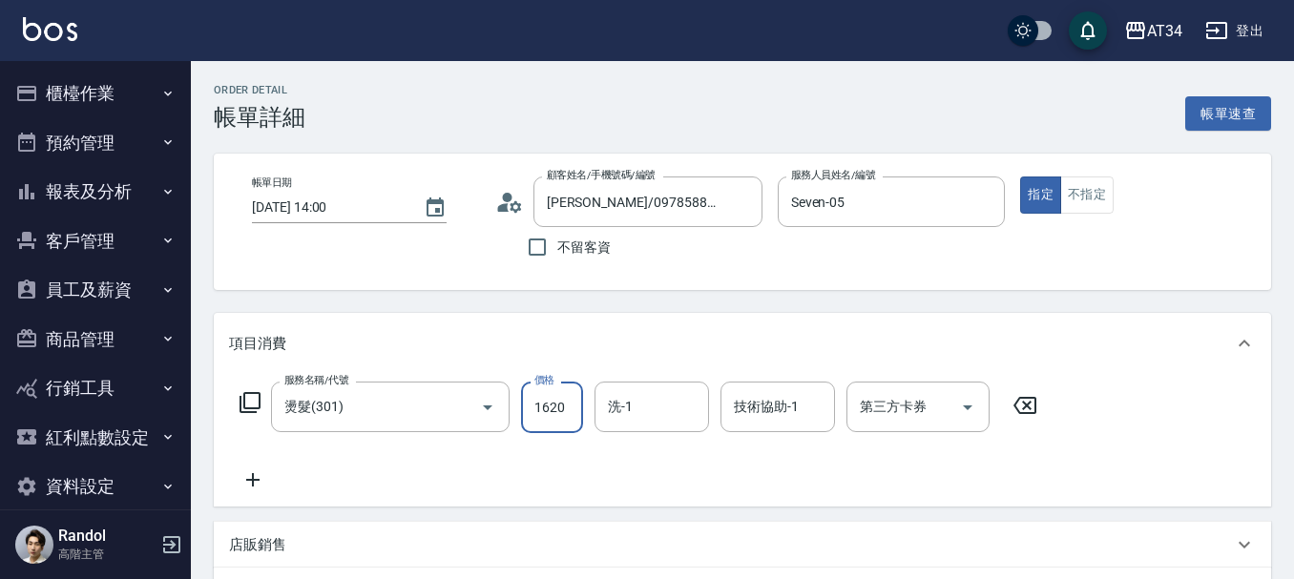
type input "1620"
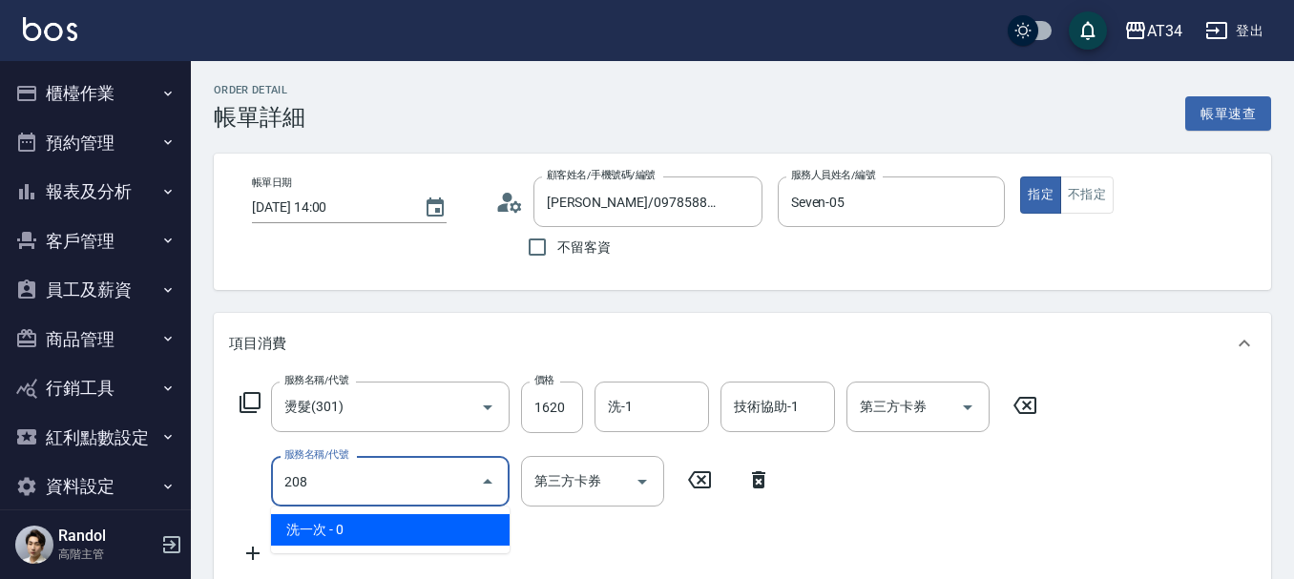
type input "洗一次(208)"
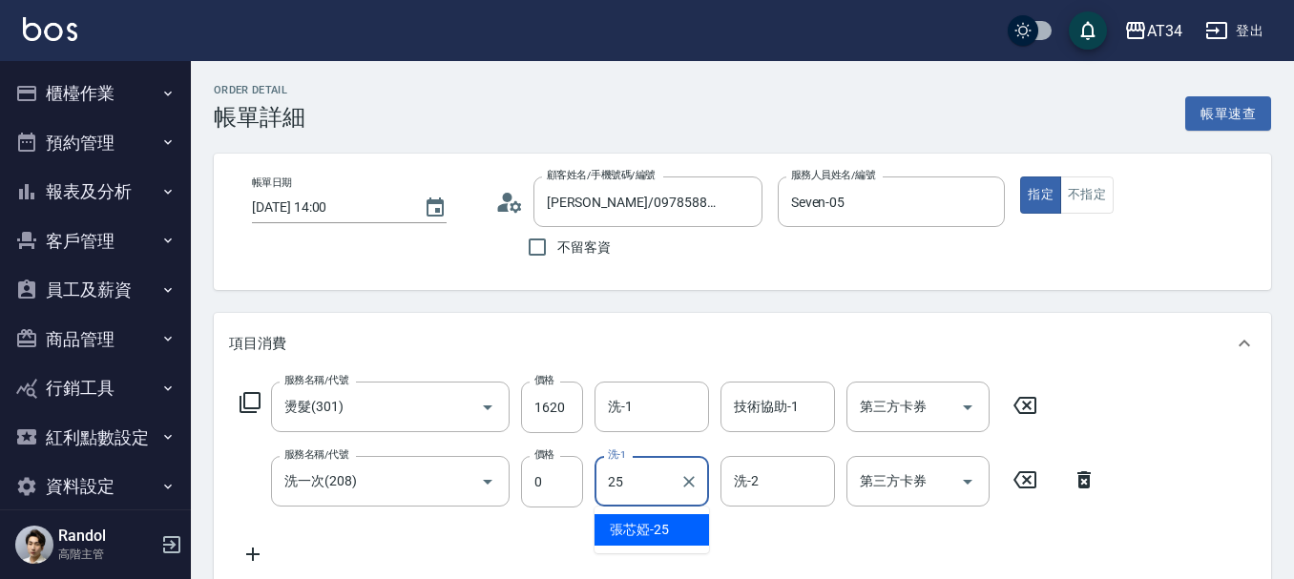
type input "張芯婭-25"
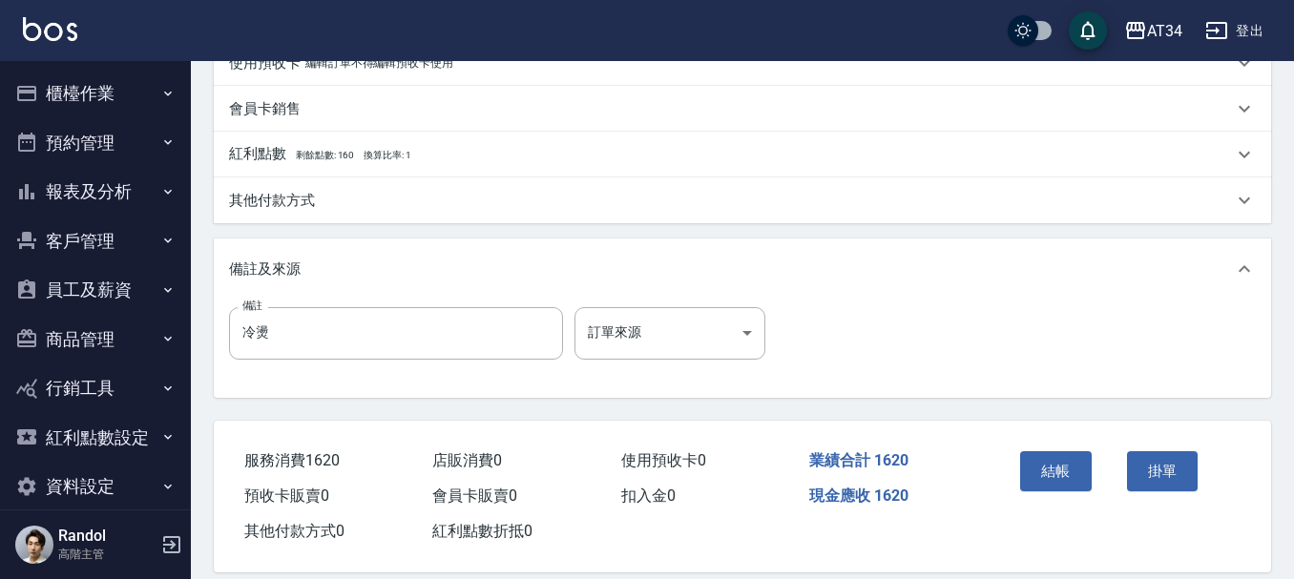
scroll to position [673, 0]
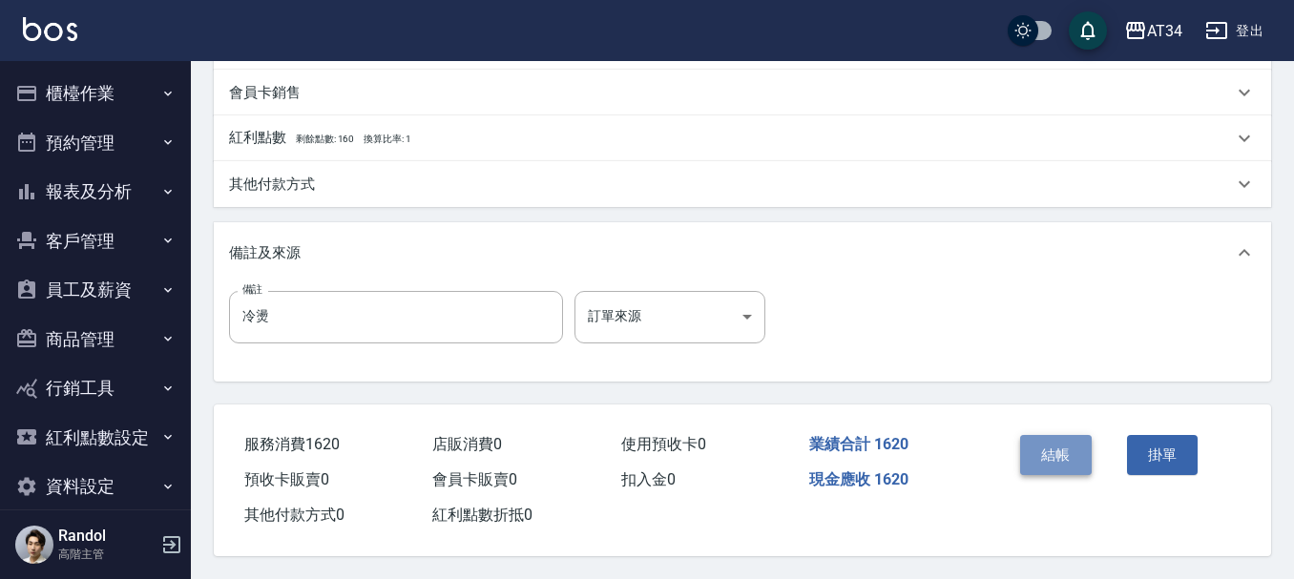
click at [1059, 451] on button "結帳" at bounding box center [1056, 455] width 72 height 40
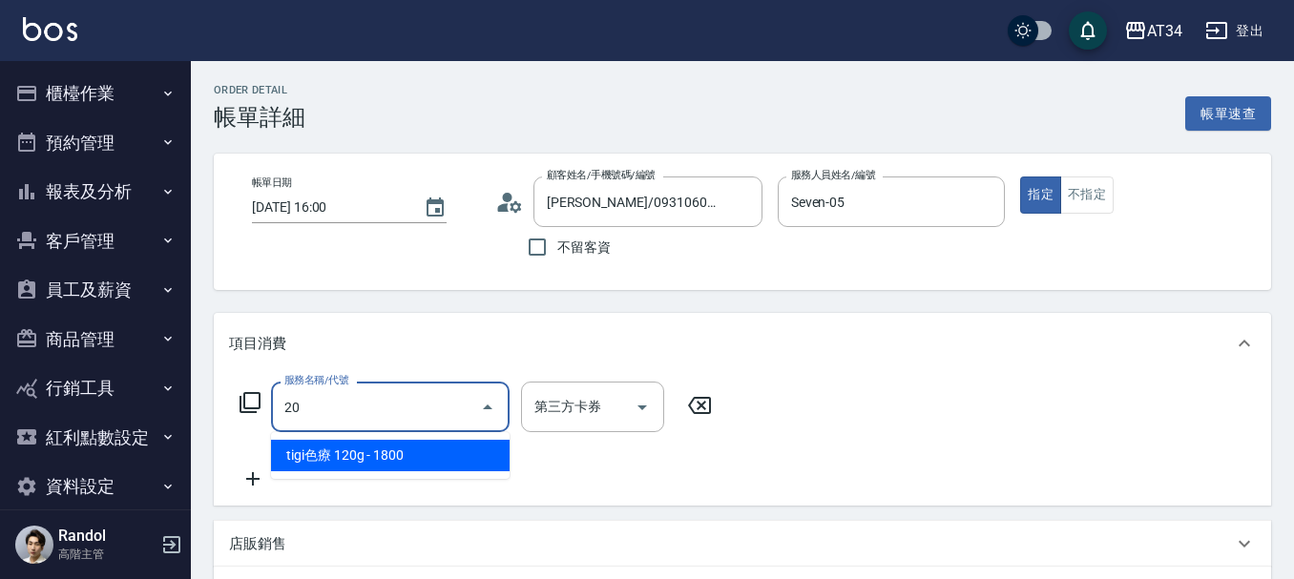
type input "201"
type input "30"
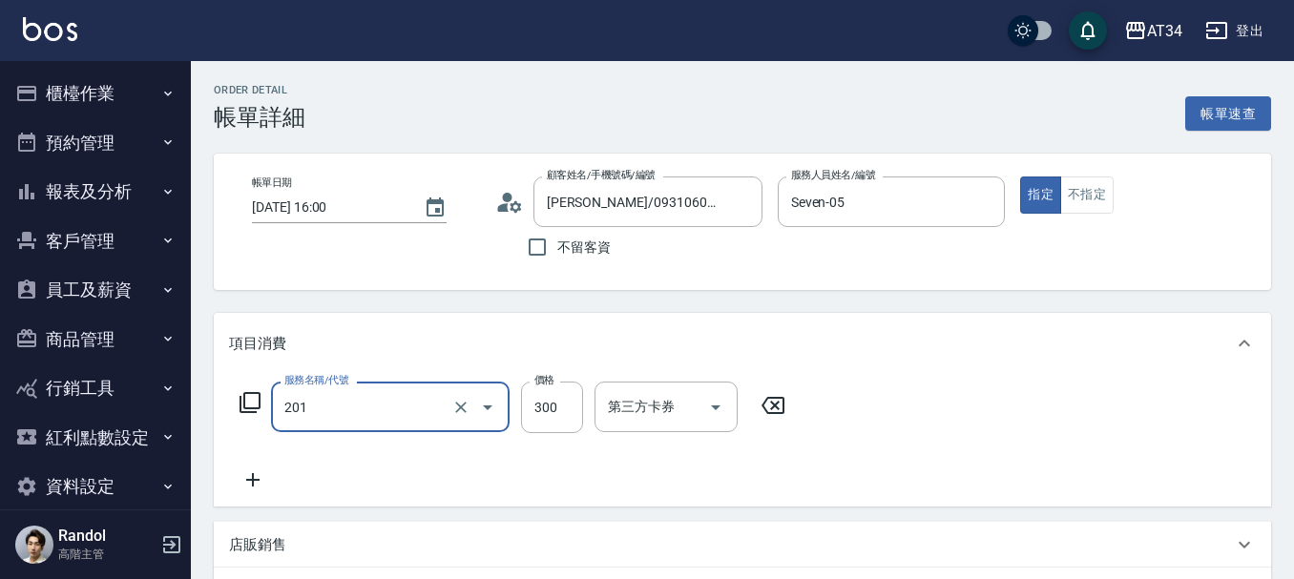
type input "洗髮(201)"
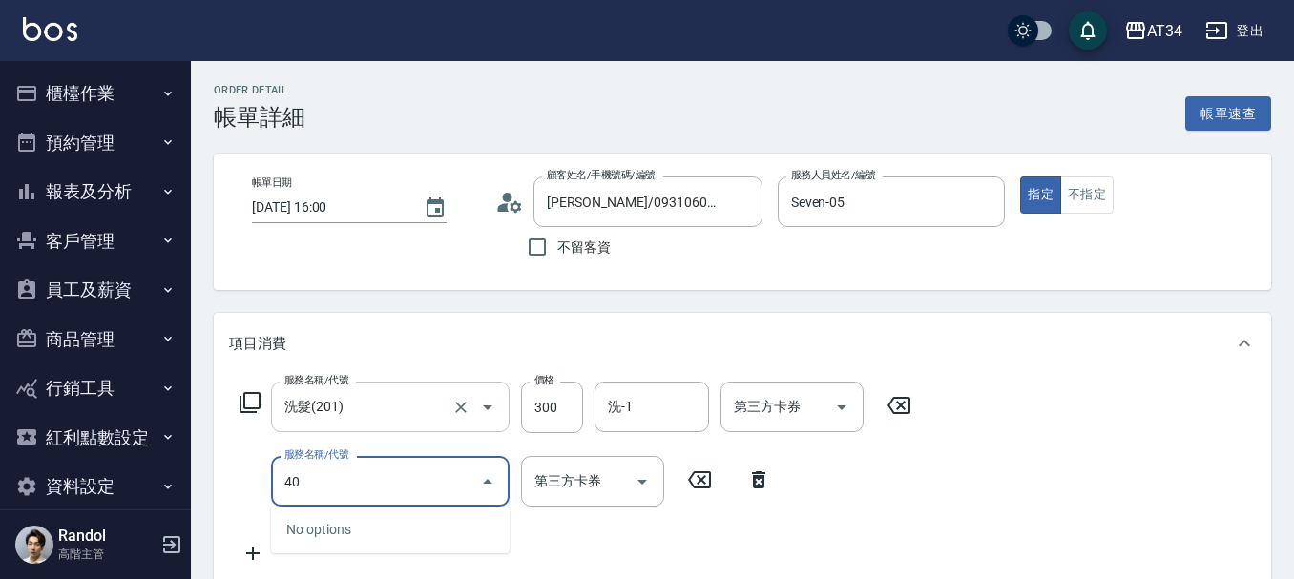
type input "401"
type input "50"
type input "剪髮(401)"
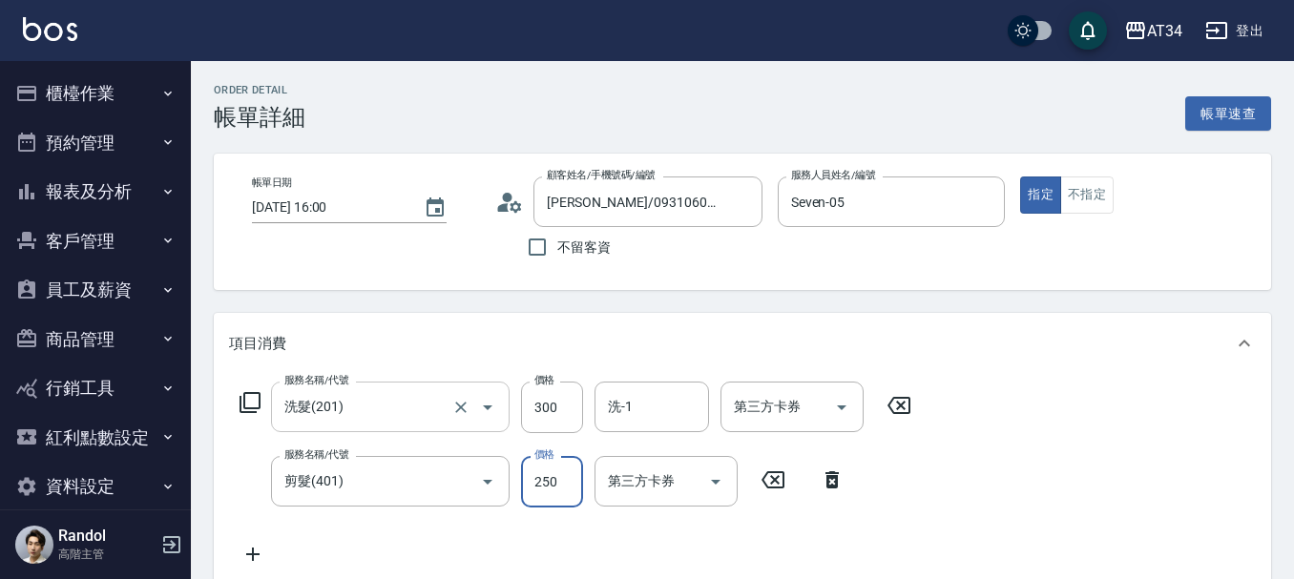
type input "30"
type input "40"
type input "70"
type input "400"
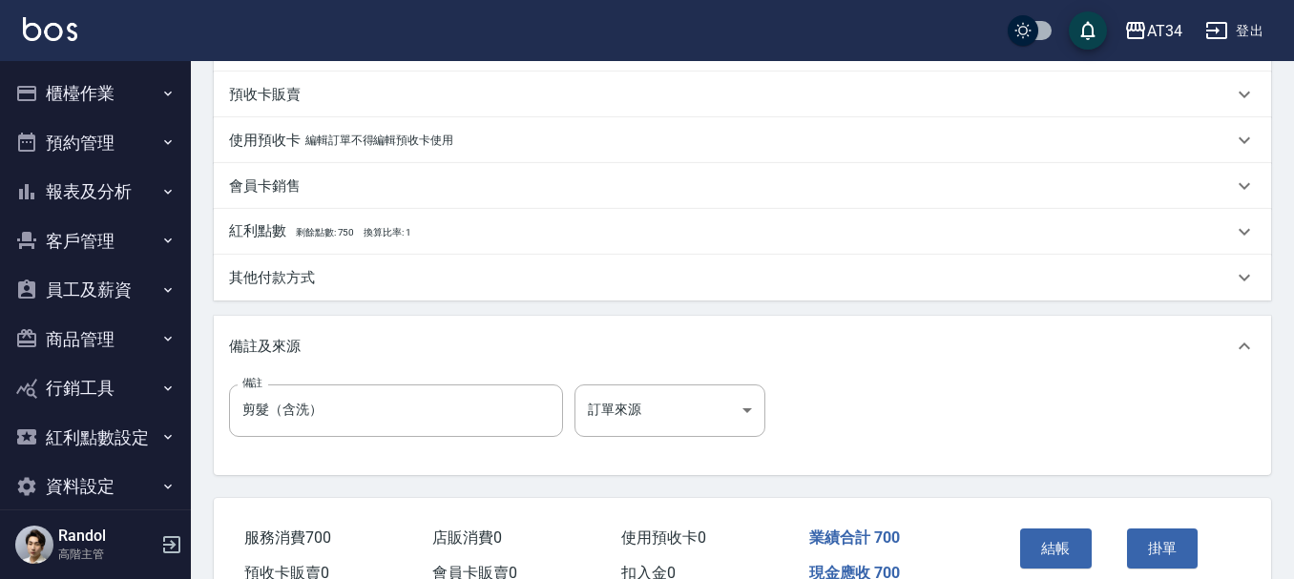
scroll to position [573, 0]
click at [1046, 534] on button "結帳" at bounding box center [1056, 547] width 72 height 40
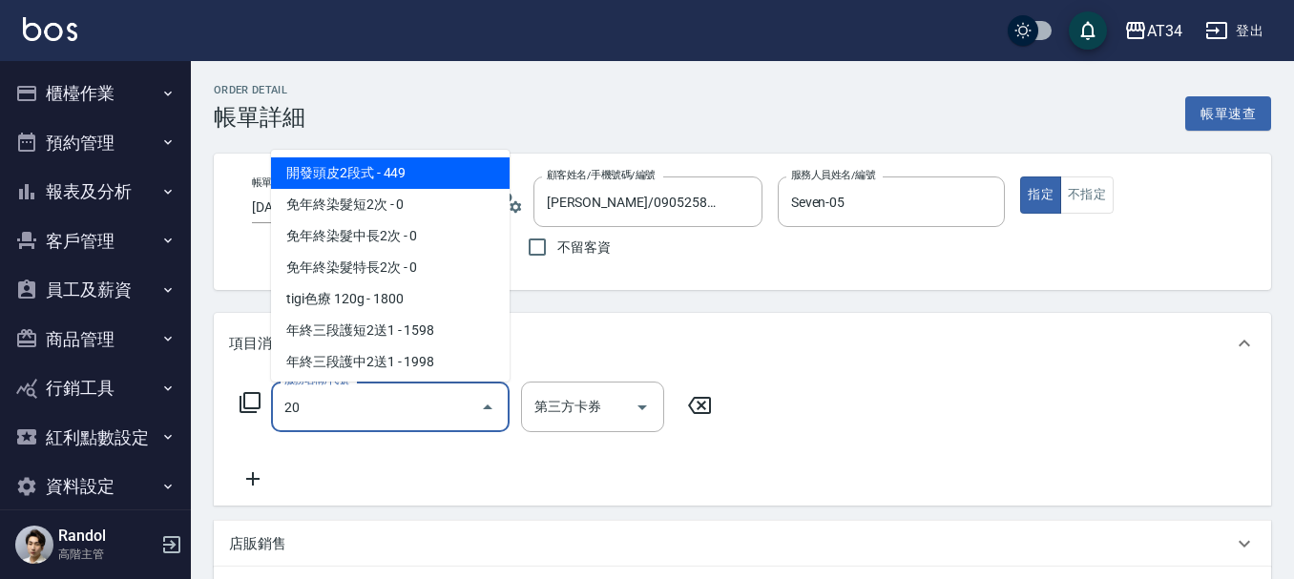
type input "201"
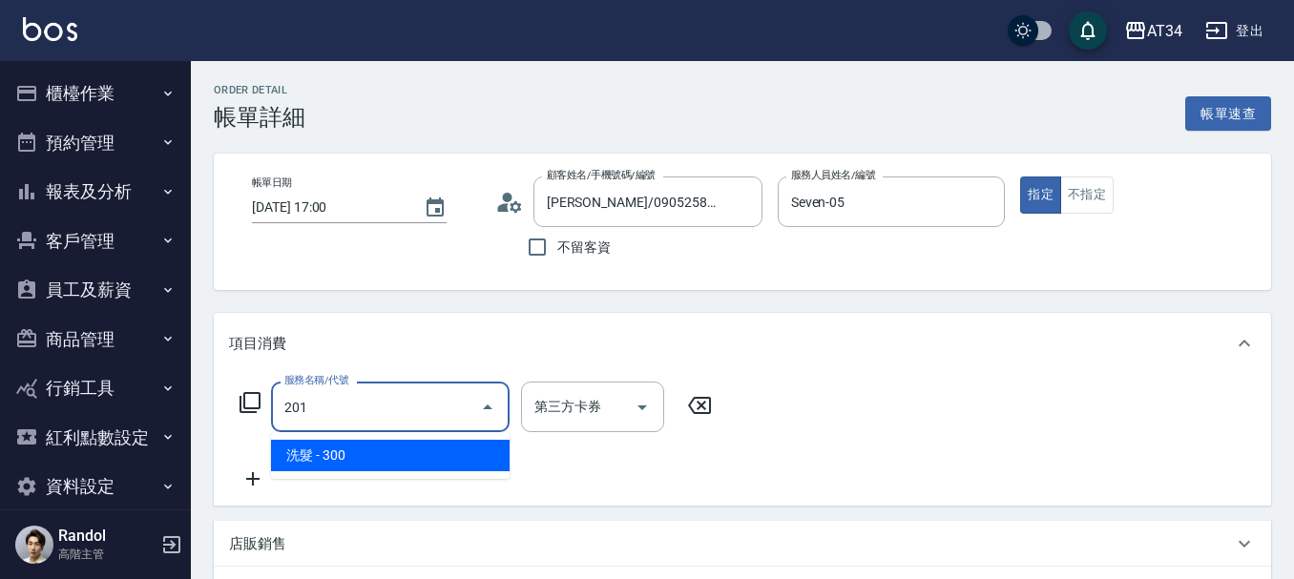
type input "30"
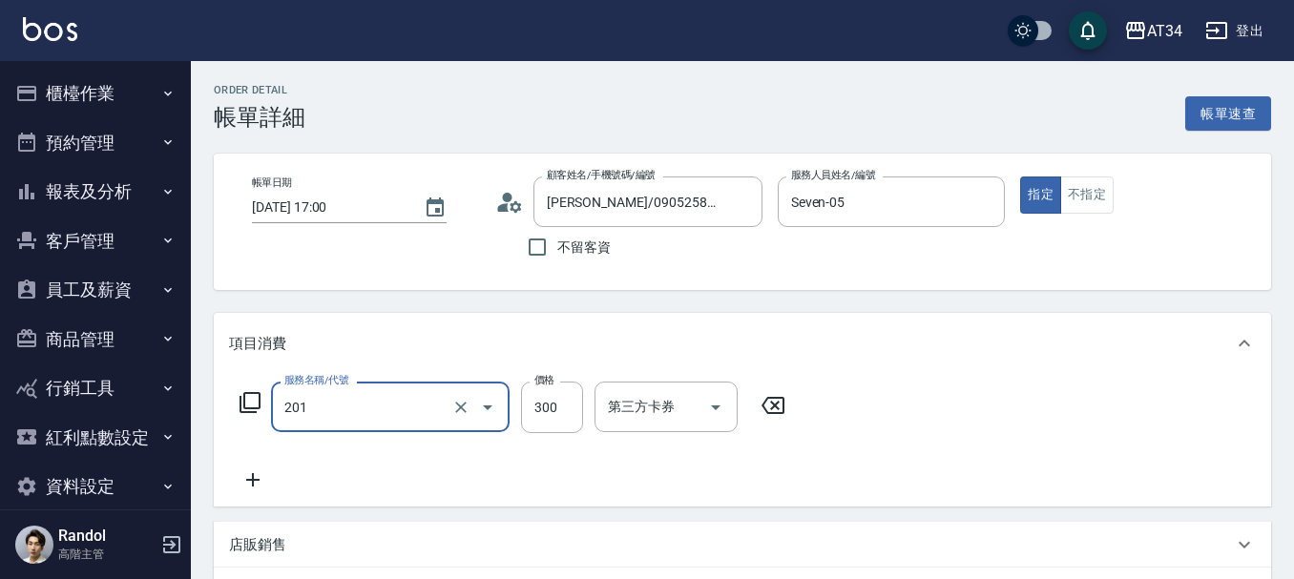
type input "洗髮(201)"
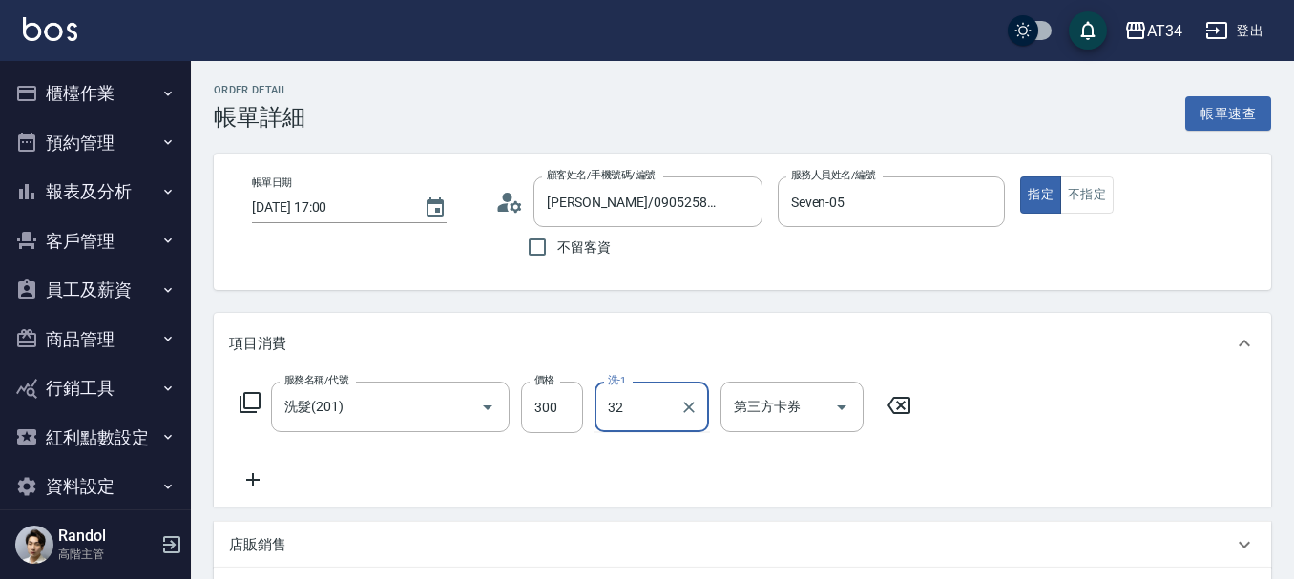
type input "阿源-32"
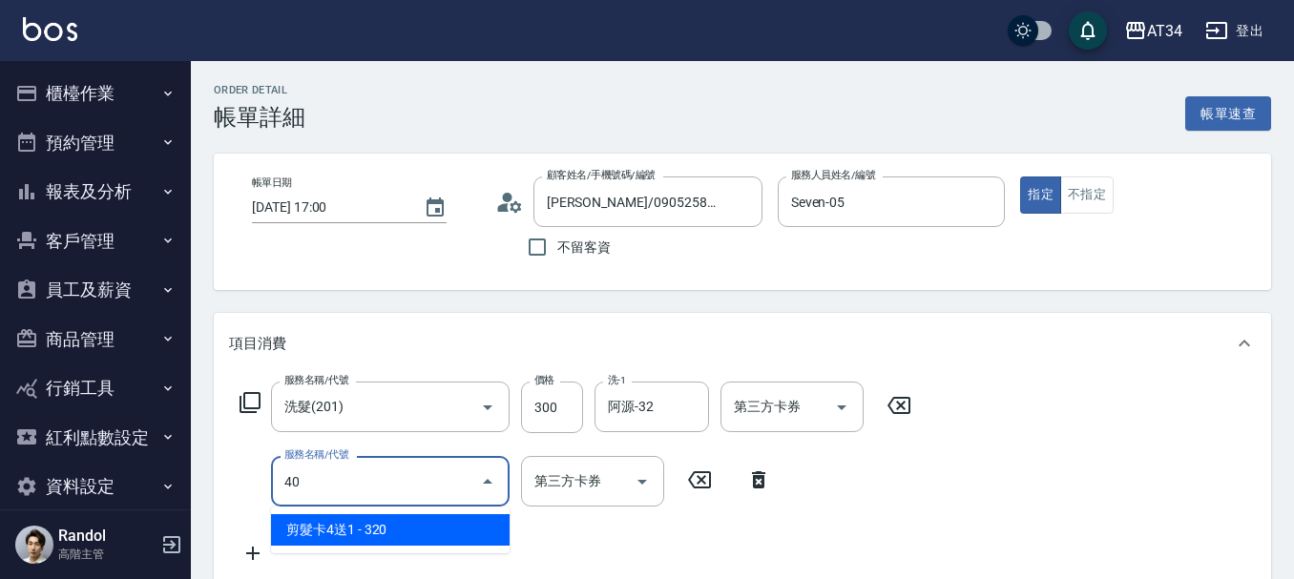
type input "401"
type input "50"
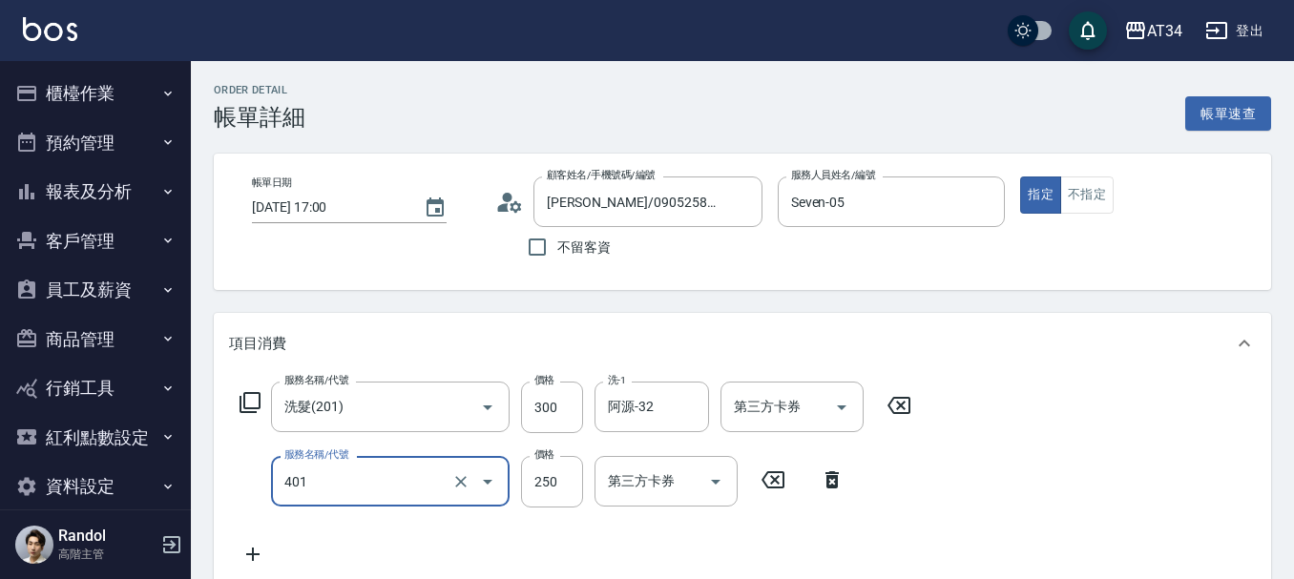
type input "剪髮(401)"
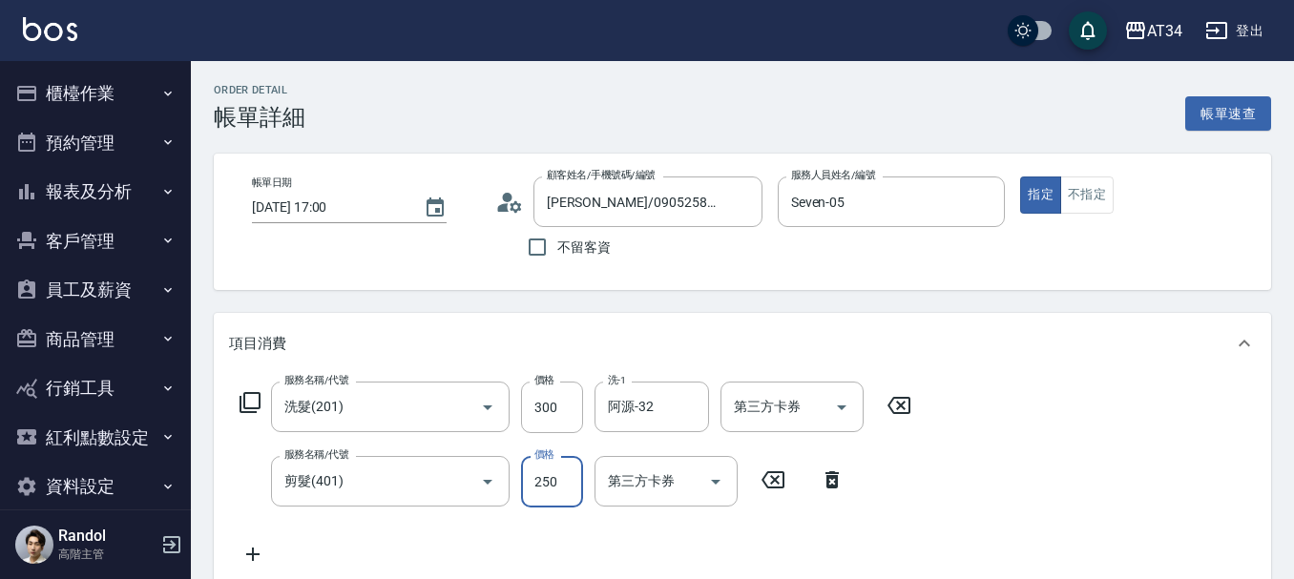
type input "30"
type input "600"
type input "90"
type input "600"
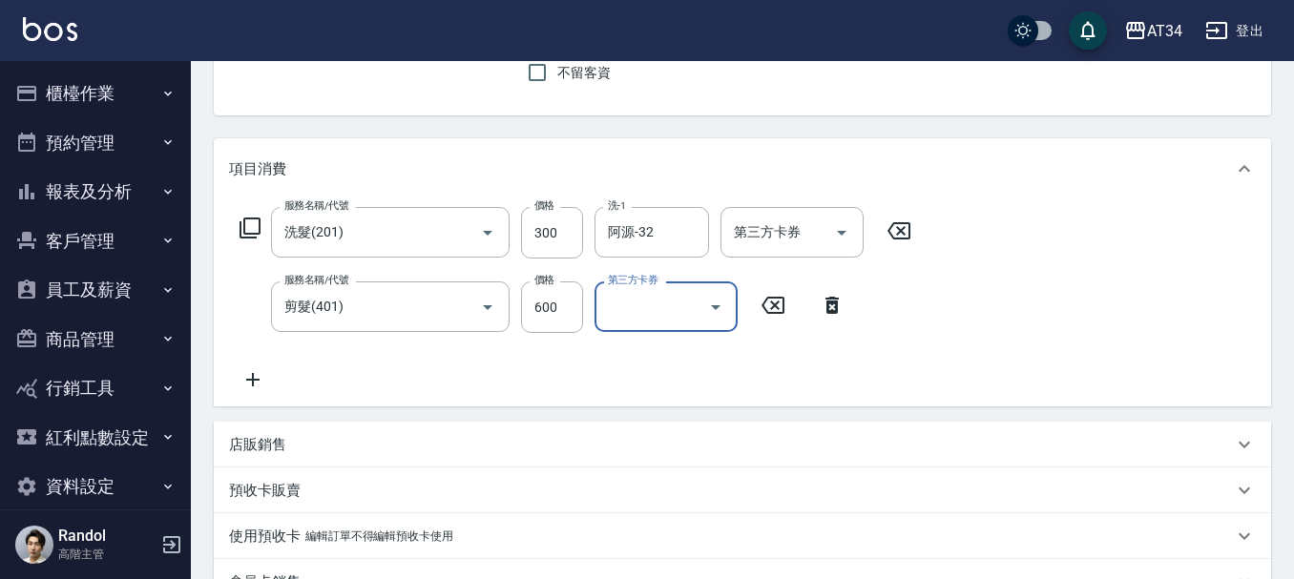
scroll to position [668, 0]
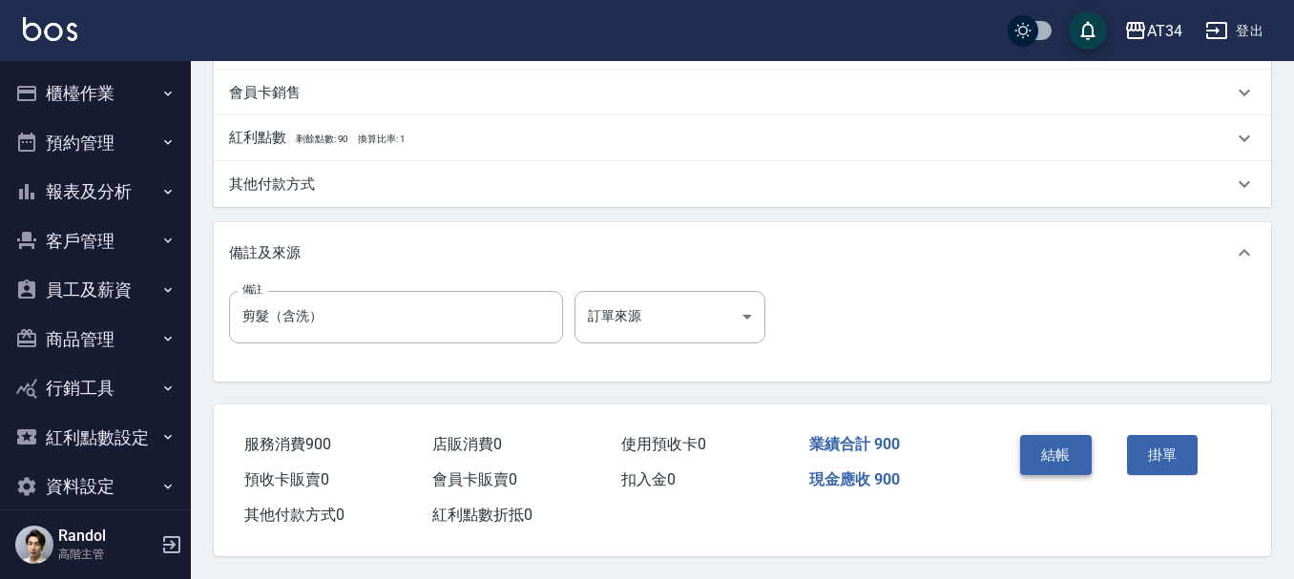
click at [1037, 447] on button "結帳" at bounding box center [1056, 455] width 72 height 40
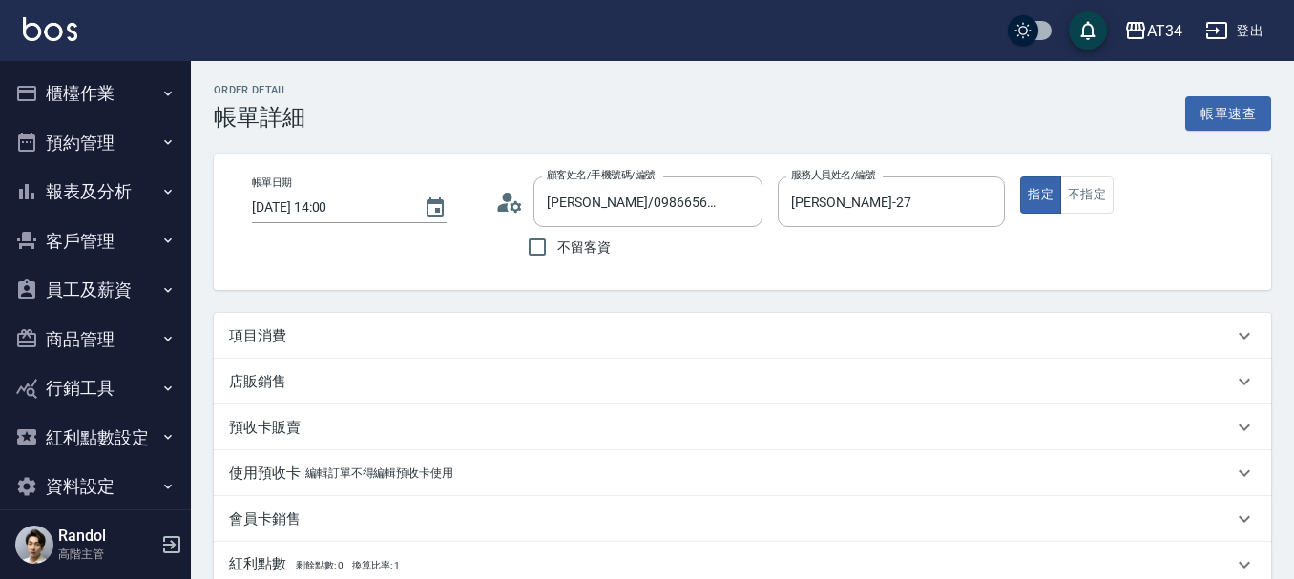
click at [440, 338] on div "項目消費" at bounding box center [731, 336] width 1004 height 20
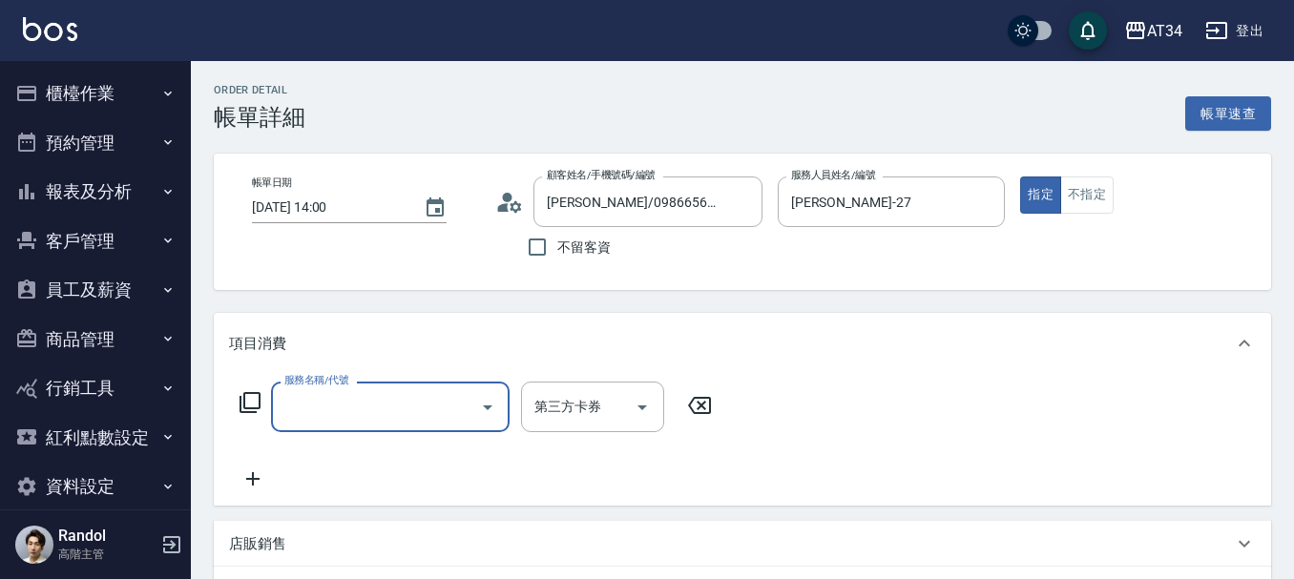
click at [339, 420] on input "服務名稱/代號" at bounding box center [376, 406] width 193 height 33
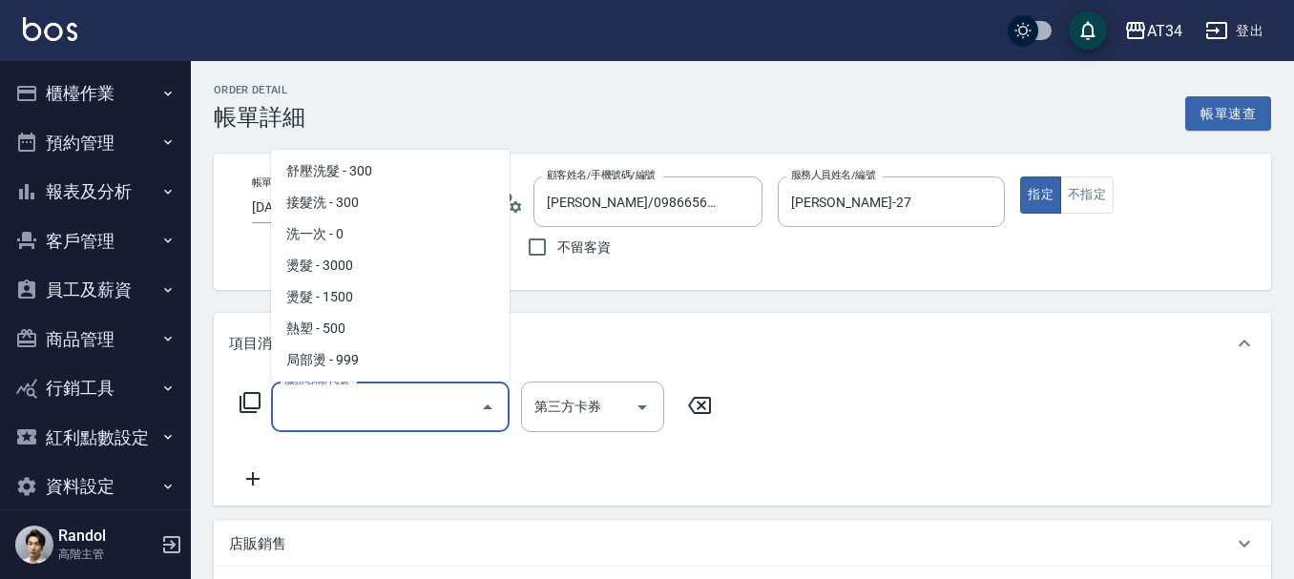
scroll to position [286, 0]
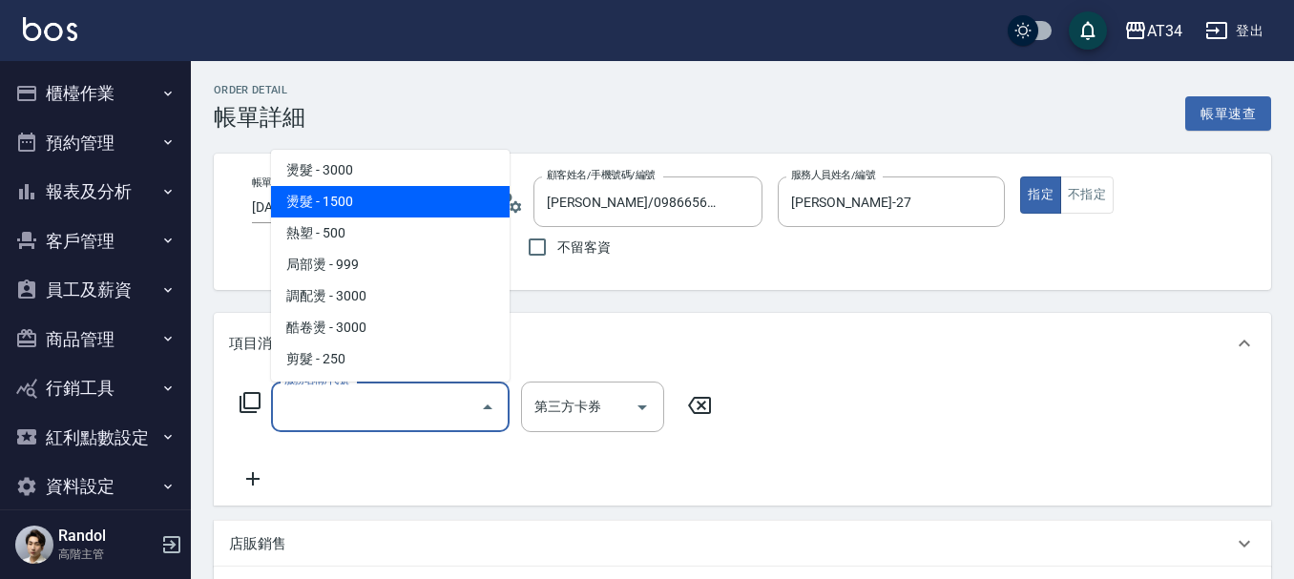
click at [368, 211] on span "燙髮 - 1500" at bounding box center [390, 201] width 239 height 31
type input "燙髮(301)"
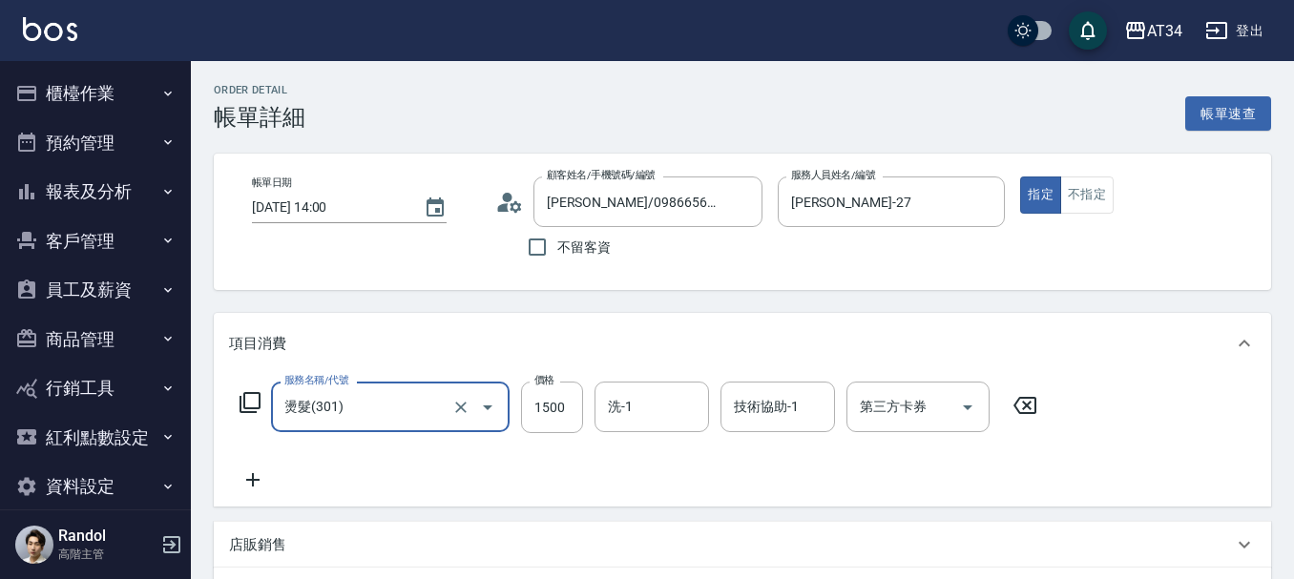
click at [249, 479] on icon at bounding box center [253, 480] width 48 height 23
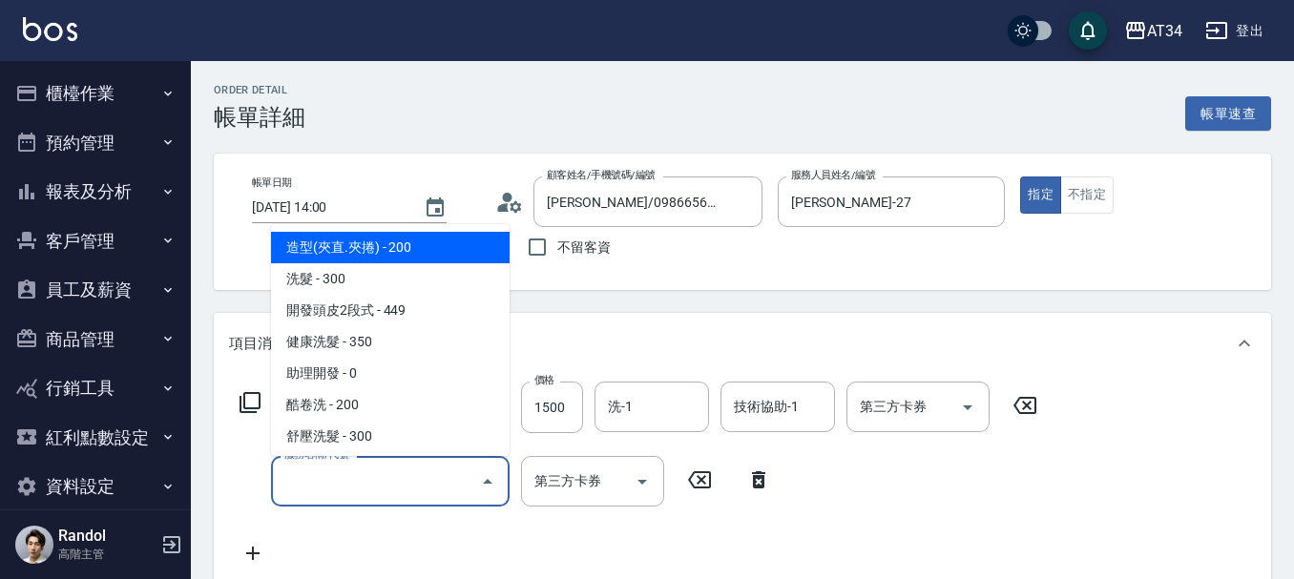
click at [367, 478] on input "服務名稱/代號" at bounding box center [376, 481] width 193 height 33
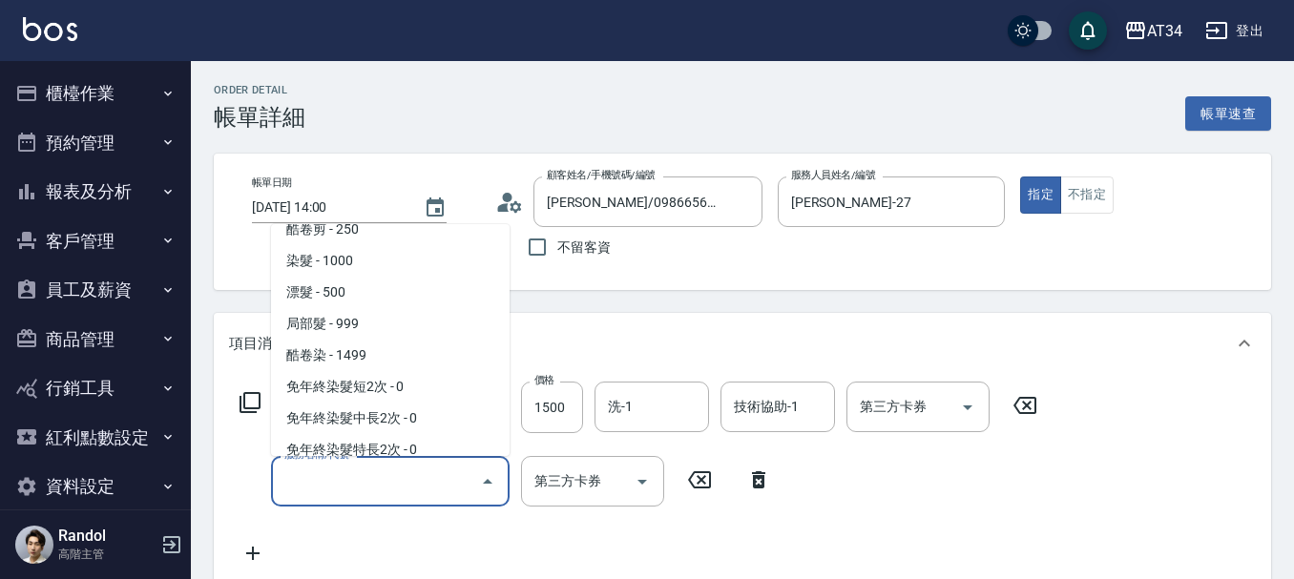
scroll to position [477, 0]
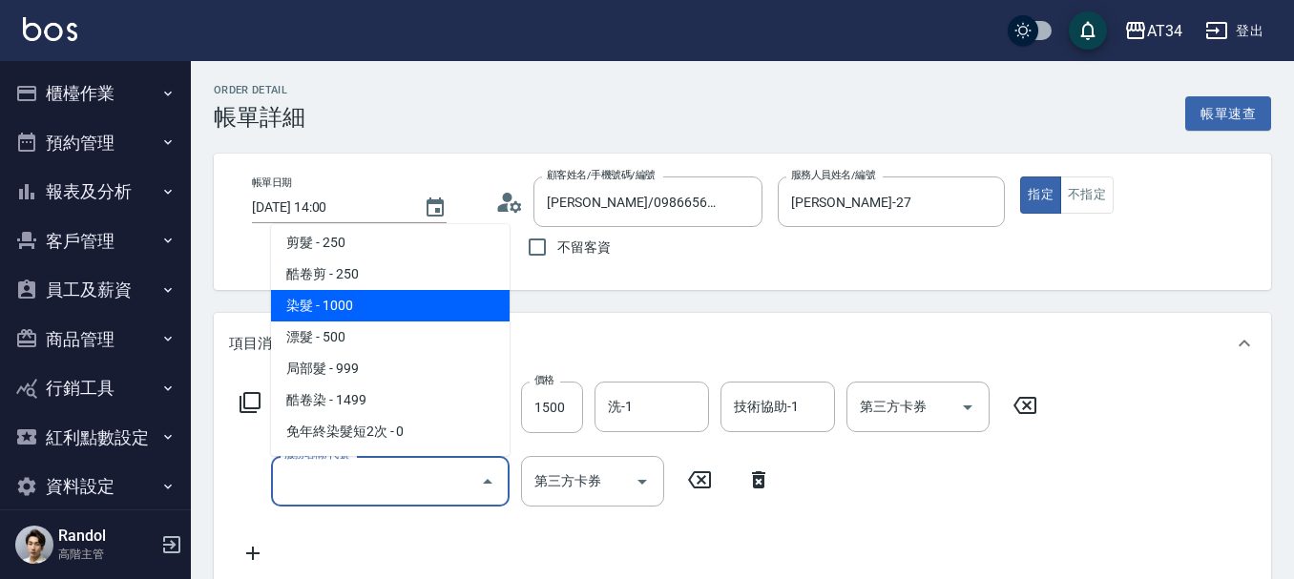
click at [397, 305] on span "染髮 - 1000" at bounding box center [390, 305] width 239 height 31
type input "250"
type input "染髮(501)"
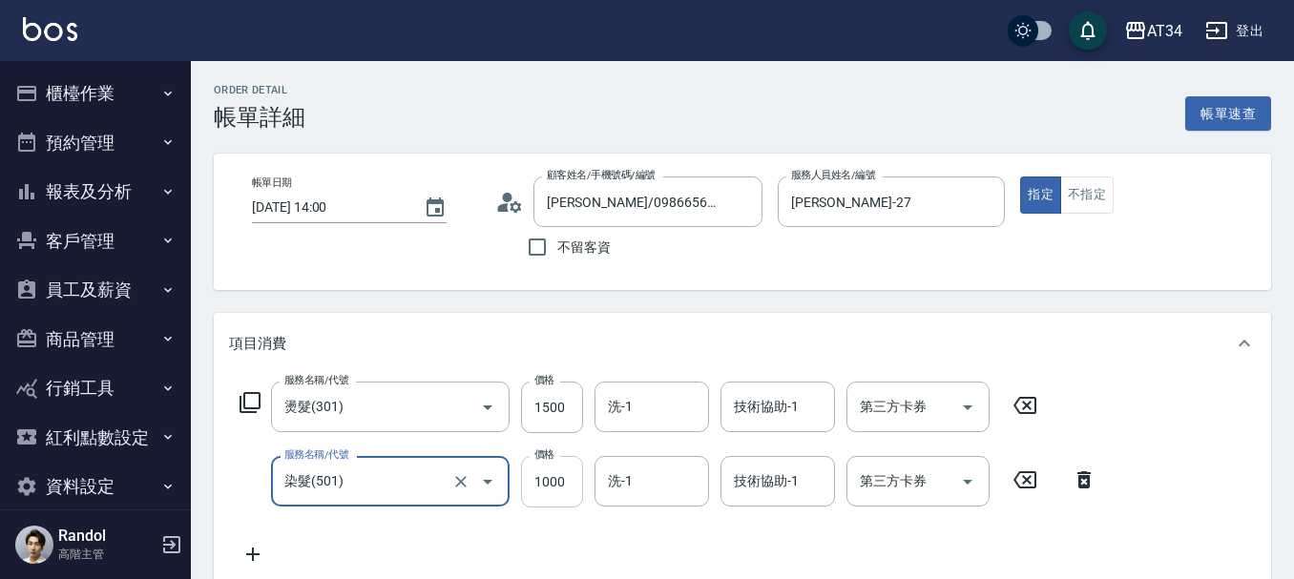
click at [533, 488] on input "1000" at bounding box center [552, 482] width 62 height 52
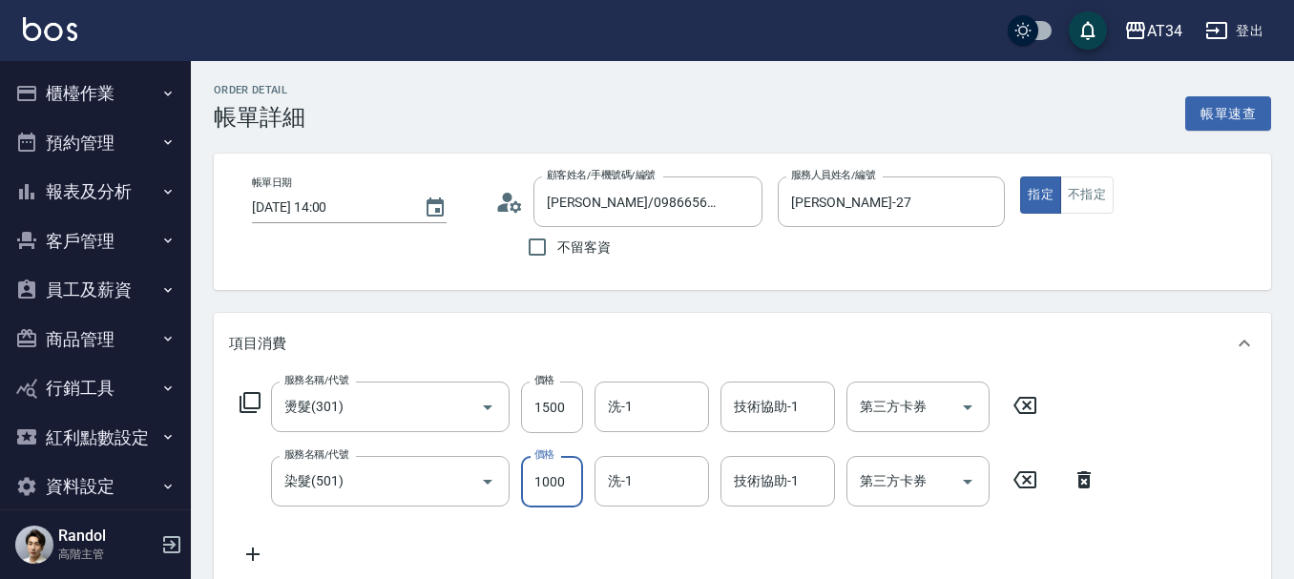
type input "1"
type input "150"
type input "300"
type input "1500"
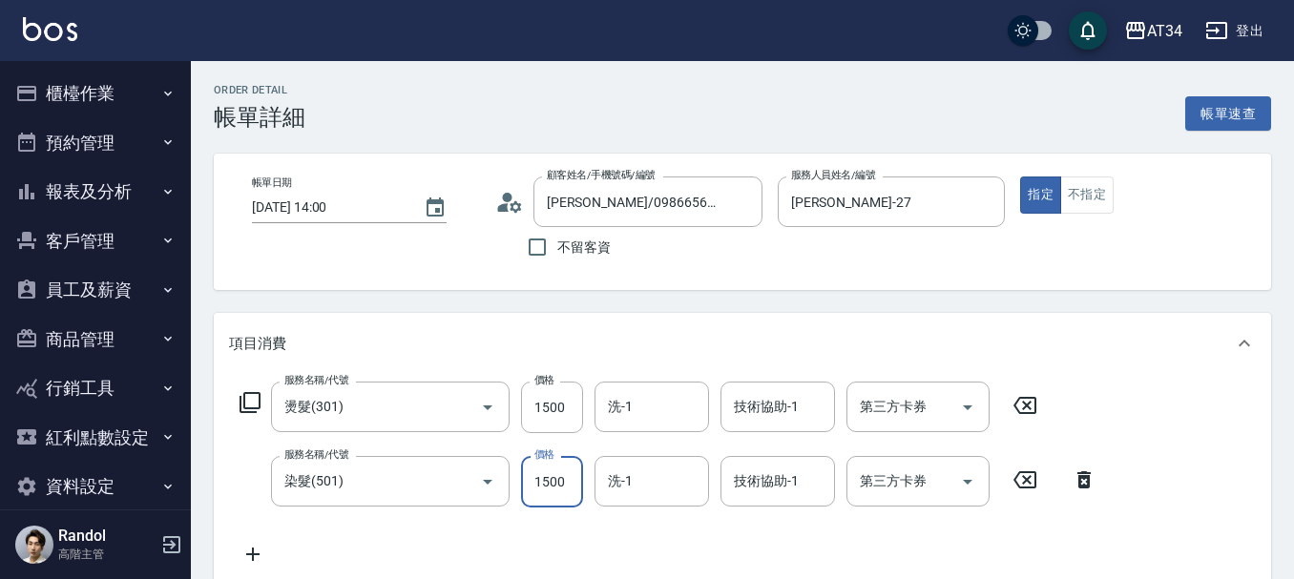
click at [252, 552] on icon at bounding box center [252, 554] width 13 height 13
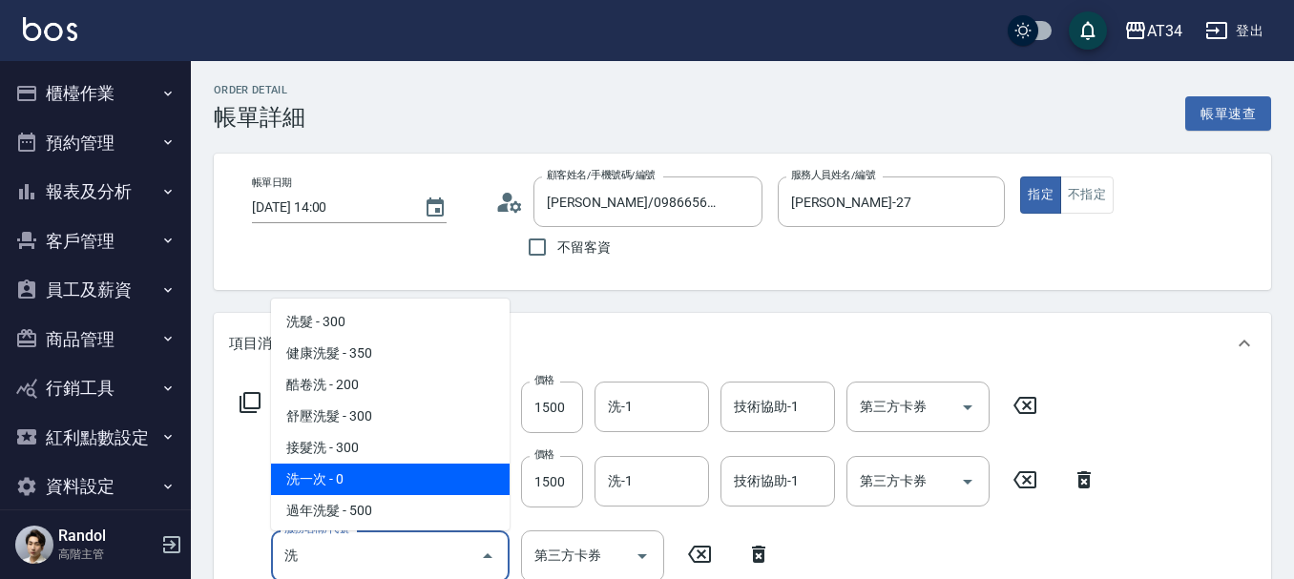
click at [301, 485] on span "洗一次 - 0" at bounding box center [390, 479] width 239 height 31
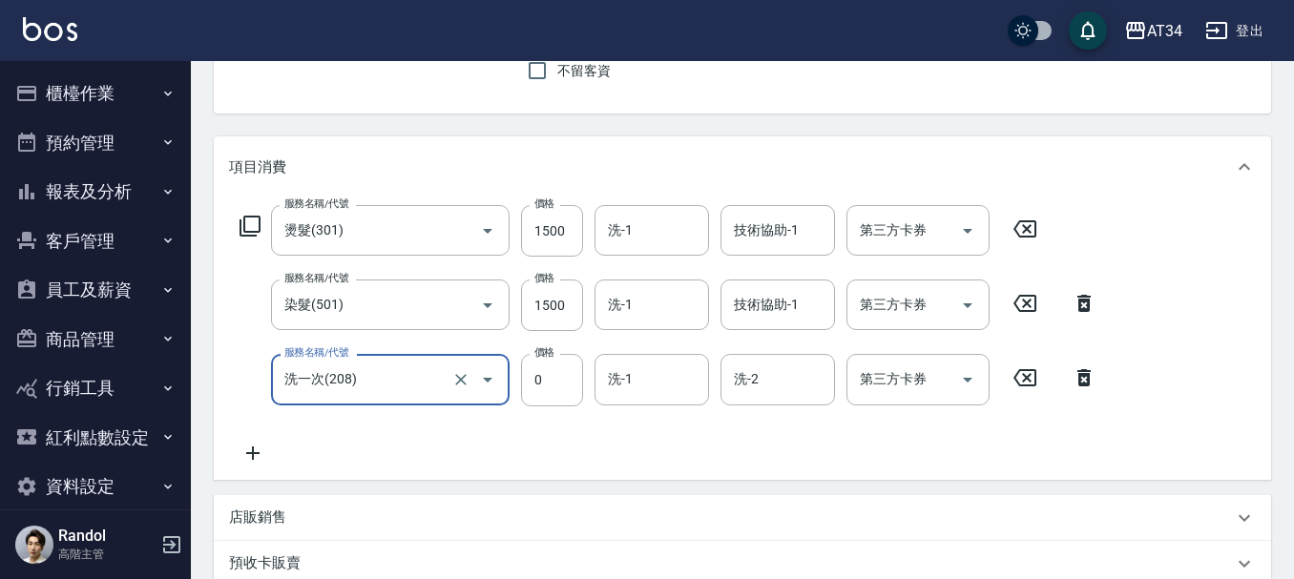
scroll to position [191, 0]
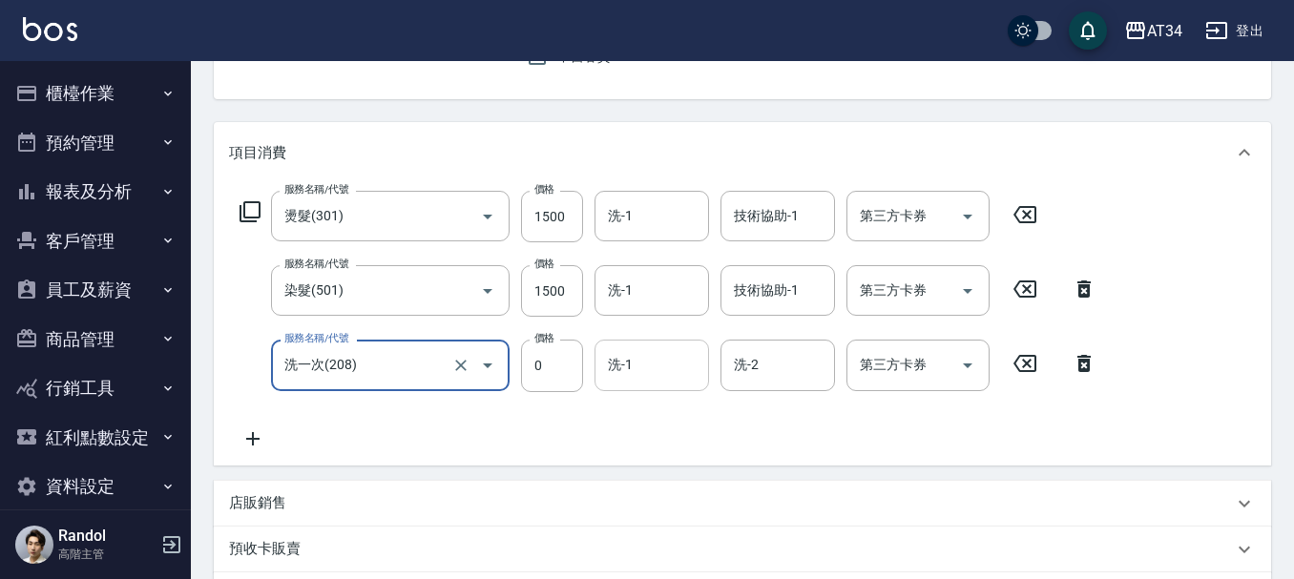
type input "洗一次(208)"
click at [630, 366] on div "洗-1 洗-1" at bounding box center [652, 365] width 115 height 51
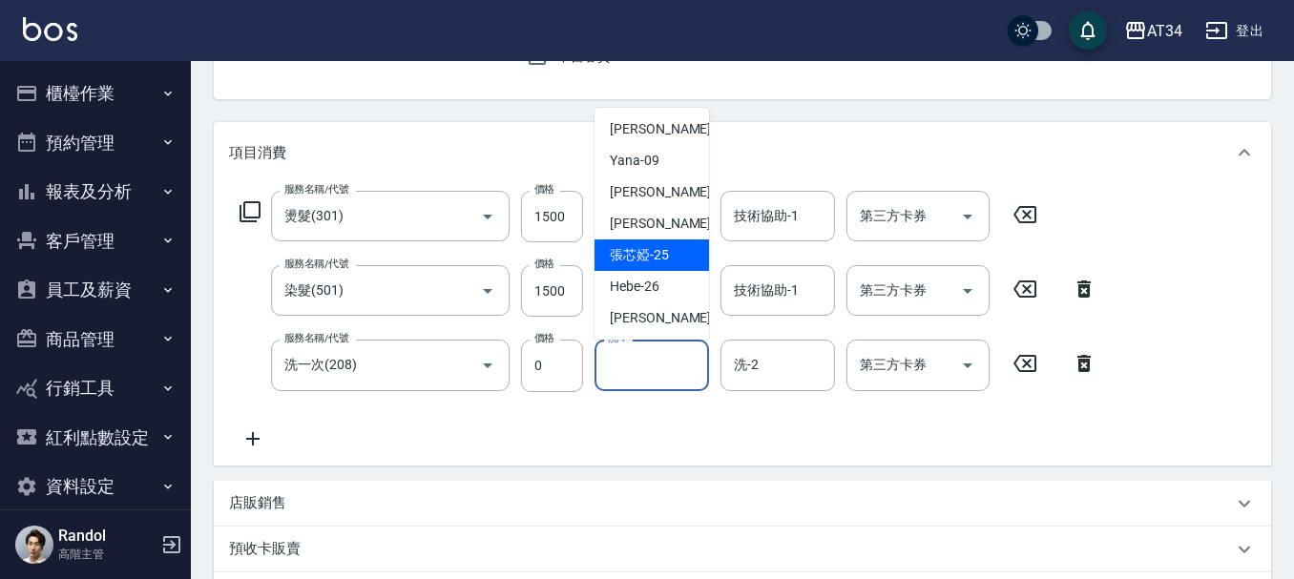
click at [638, 254] on span "張芯婭 -25" at bounding box center [639, 255] width 59 height 20
type input "張芯婭-25"
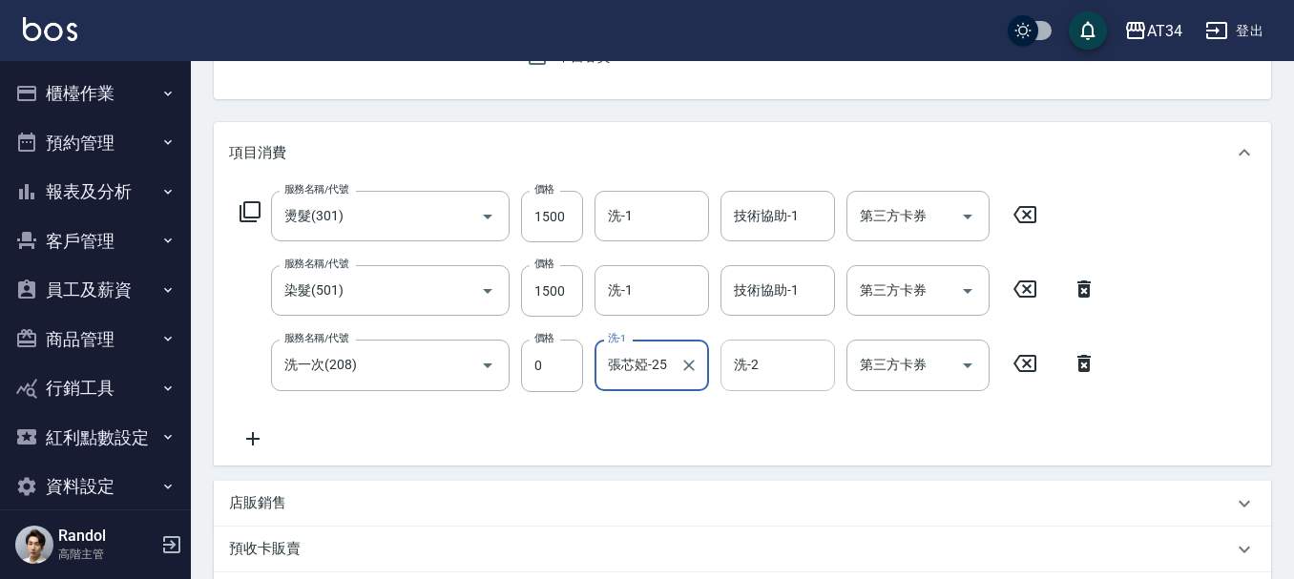
click at [742, 367] on div "洗-2 洗-2" at bounding box center [778, 365] width 115 height 51
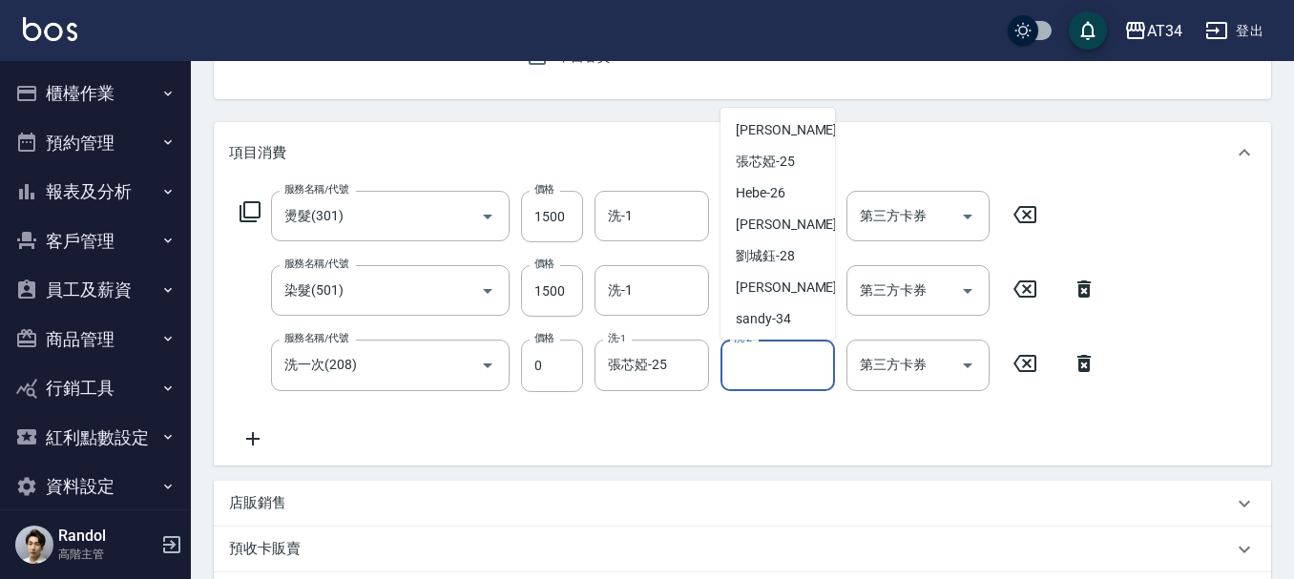
scroll to position [286, 0]
click at [759, 283] on span "阿源 -32" at bounding box center [796, 286] width 120 height 20
type input "阿源-32"
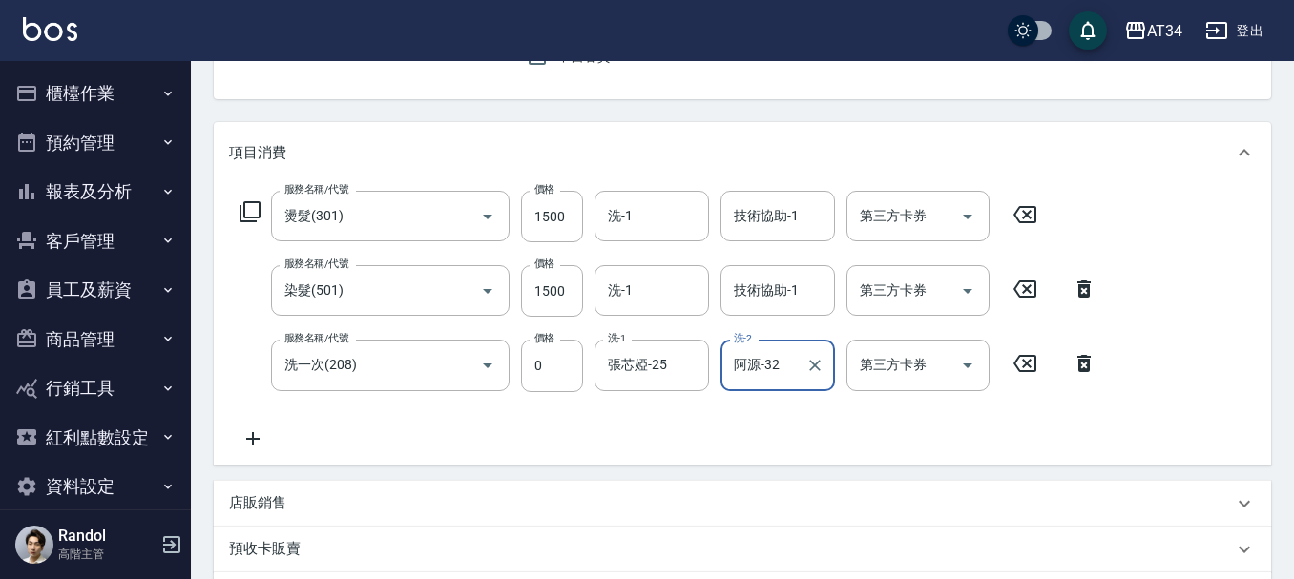
click at [726, 424] on div "服務名稱/代號 燙髮(301) 服務名稱/代號 價格 1500 價格 洗-1 洗-1 技術協助-1 技術協助-1 第三方卡券 第三方卡券 服務名稱/代號 染髮…" at bounding box center [668, 320] width 879 height 259
click at [260, 432] on icon at bounding box center [253, 439] width 48 height 23
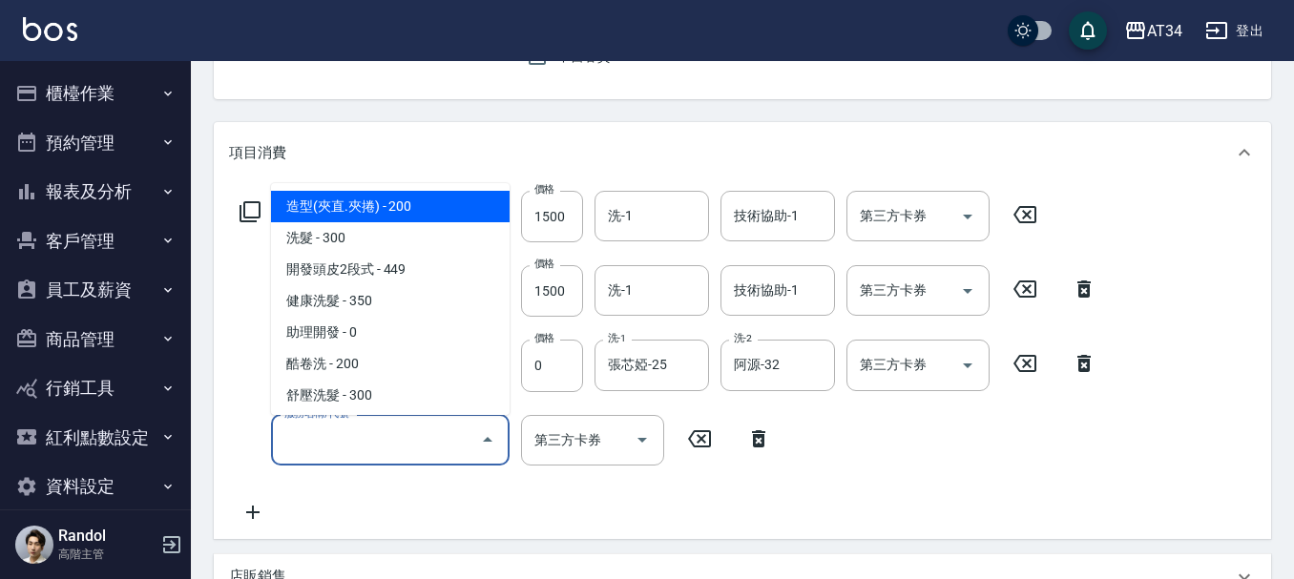
click at [350, 429] on input "服務名稱/代號" at bounding box center [376, 440] width 193 height 33
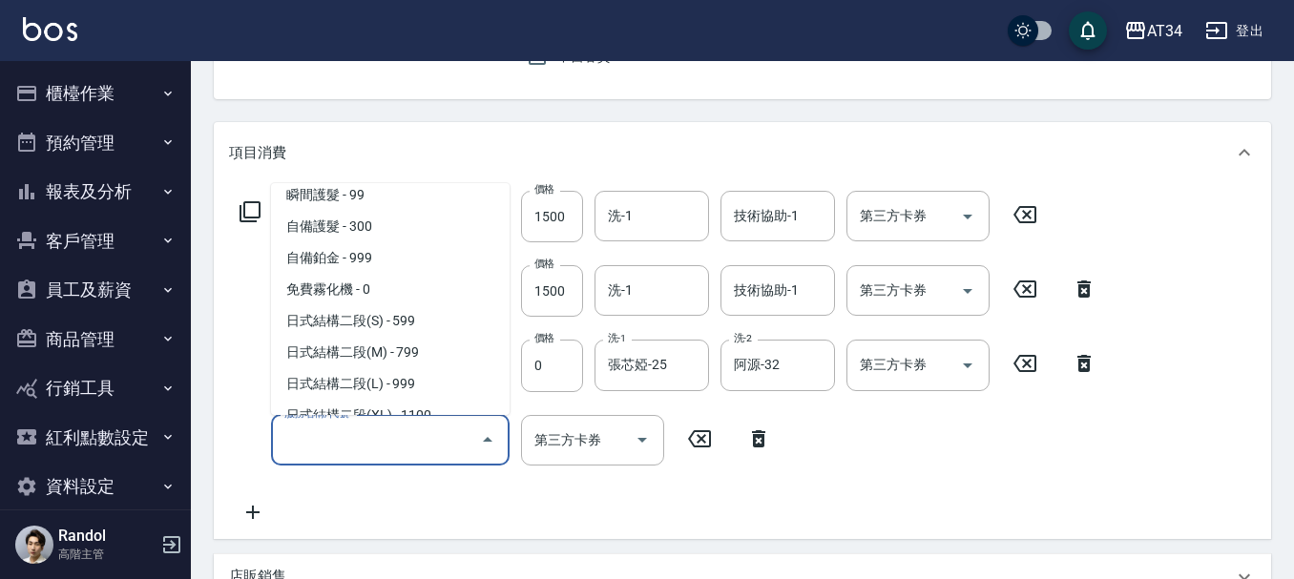
scroll to position [764, 0]
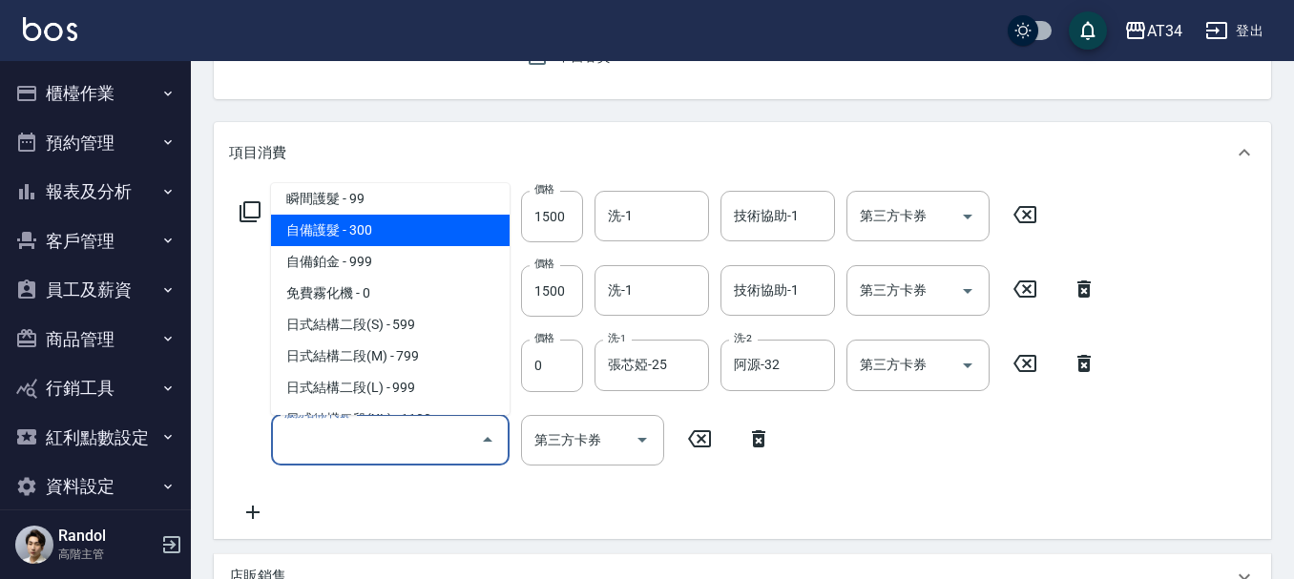
click at [372, 223] on span "自備護髮 - 300" at bounding box center [390, 230] width 239 height 31
type input "330"
type input "自備護髮(601)"
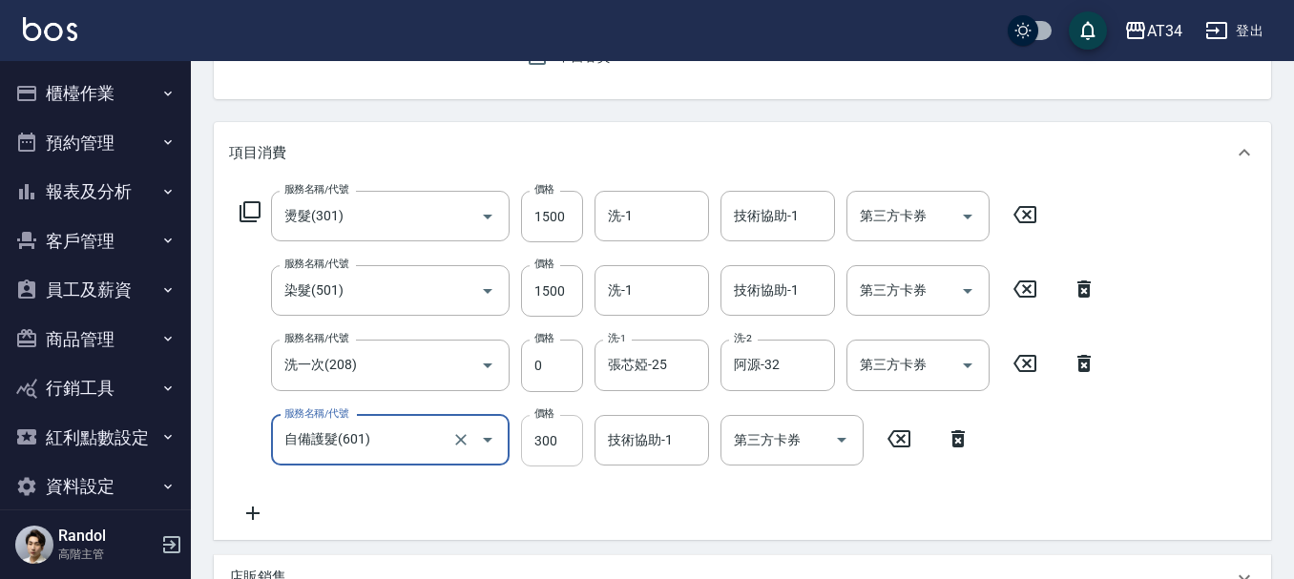
click at [536, 442] on input "300" at bounding box center [552, 441] width 62 height 52
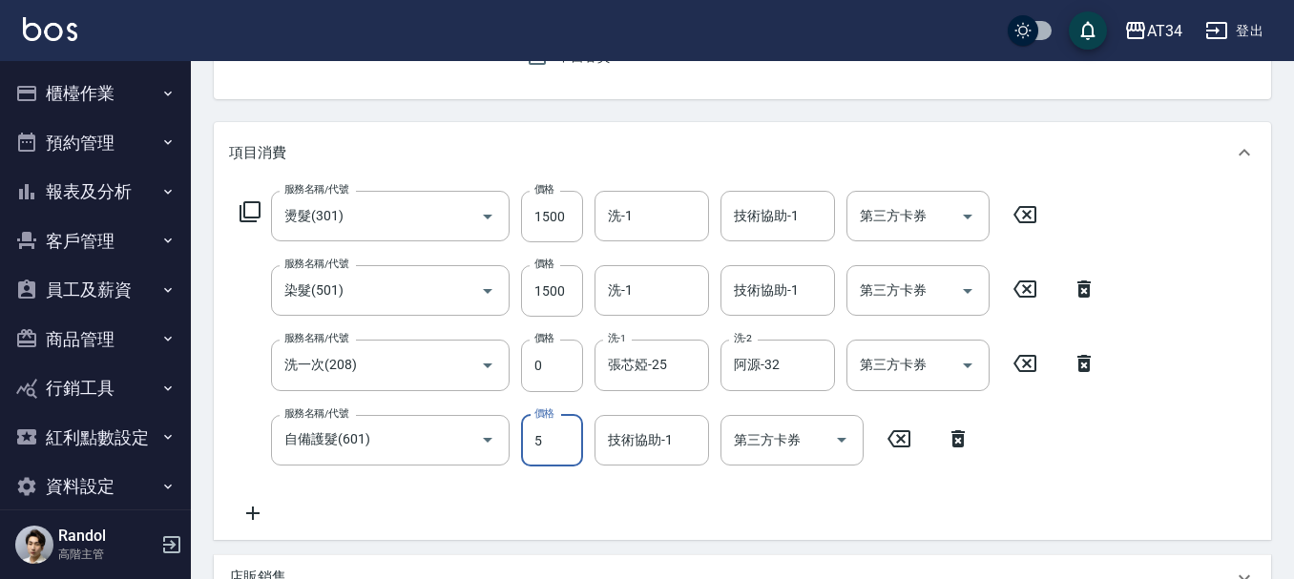
type input "58"
type input "350"
type input "58"
type input "300"
type input "550"
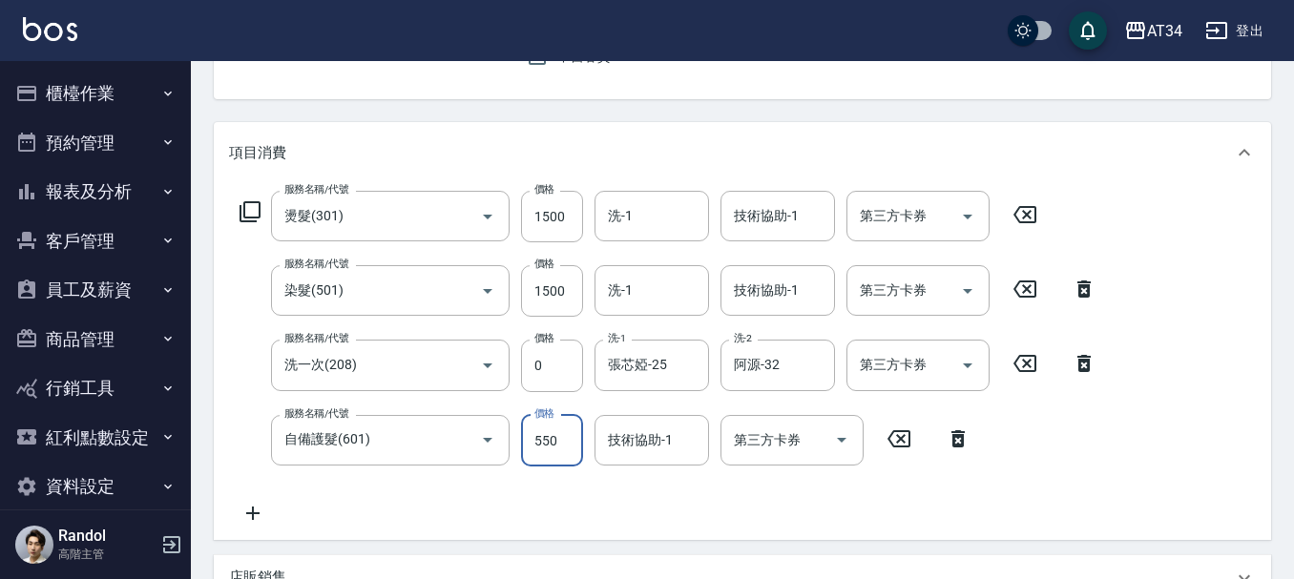
type input "350"
type input "5500"
type input "850"
type input "550"
type input "300"
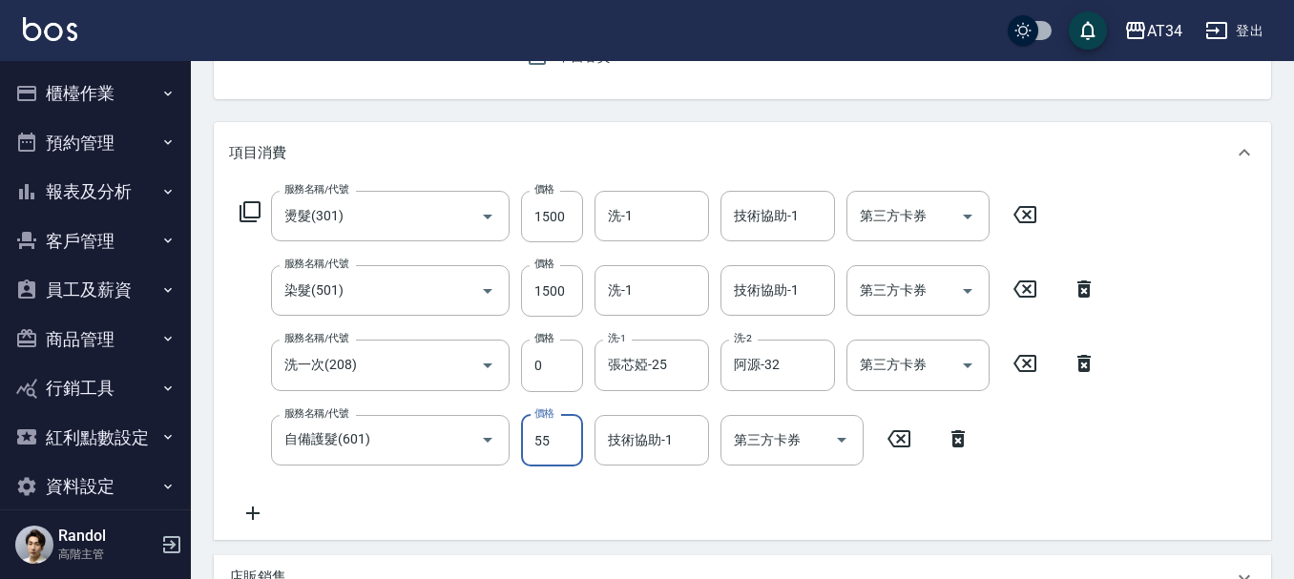
type input "550"
type input "350"
type input "55"
type input "300"
type input "500"
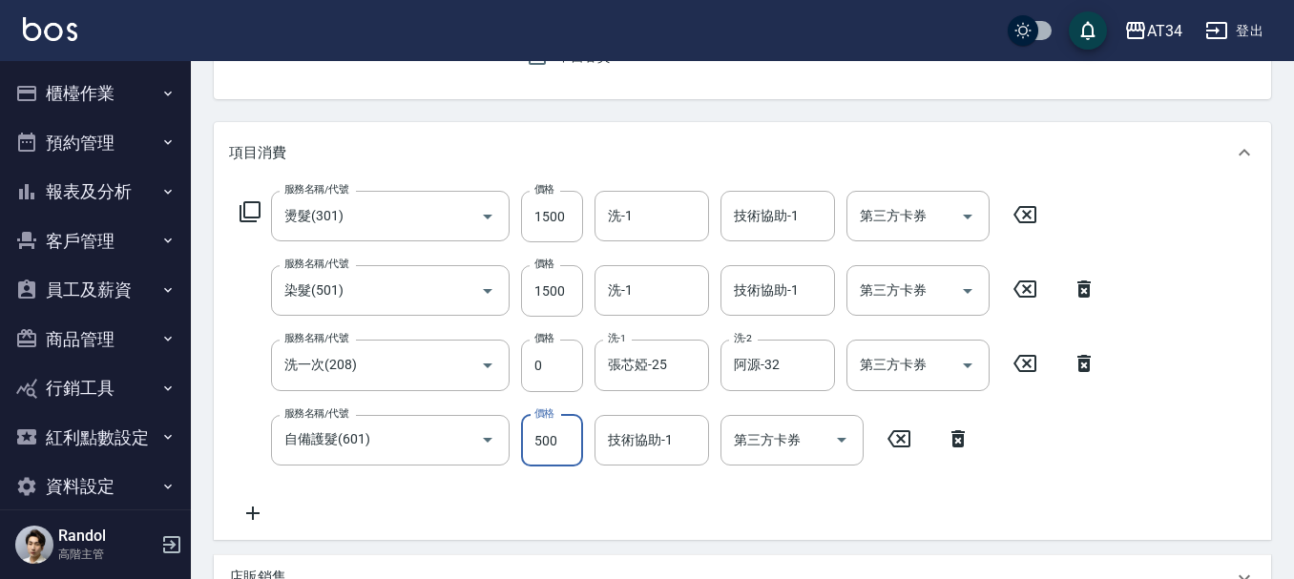
type input "350"
type input "500"
click at [1162, 468] on div "服務名稱/代號 燙髮(301) 服務名稱/代號 價格 1500 價格 洗-1 洗-1 技術協助-1 技術協助-1 第三方卡券 第三方卡券 服務名稱/代號 染髮…" at bounding box center [742, 361] width 1057 height 357
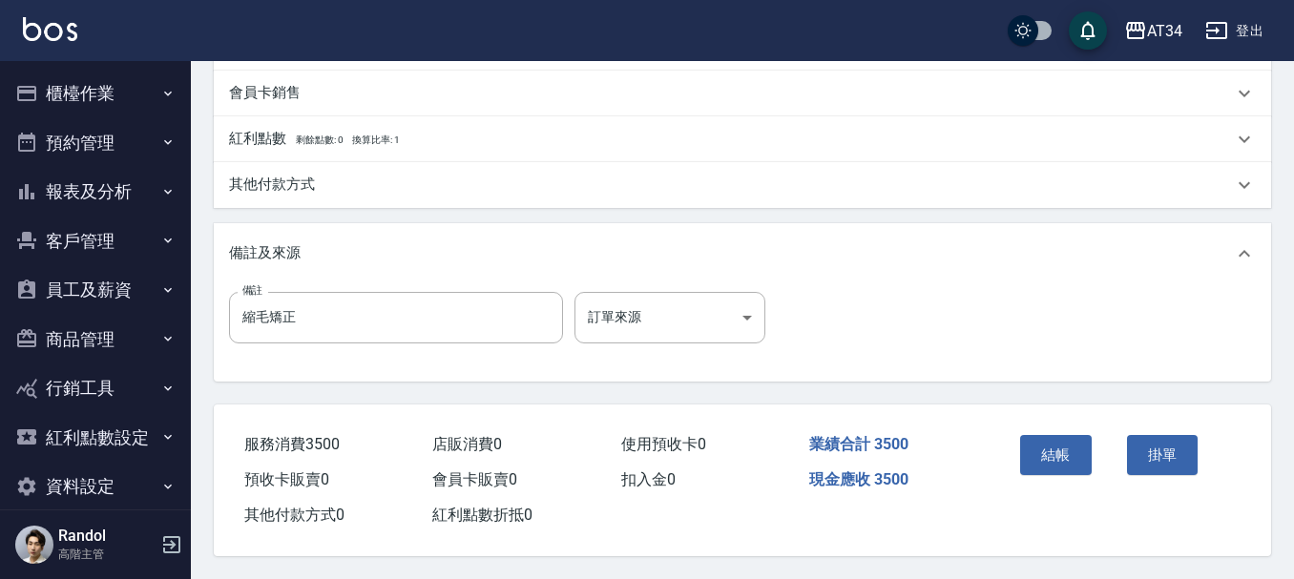
scroll to position [822, 0]
click at [1066, 441] on button "結帳" at bounding box center [1056, 455] width 72 height 40
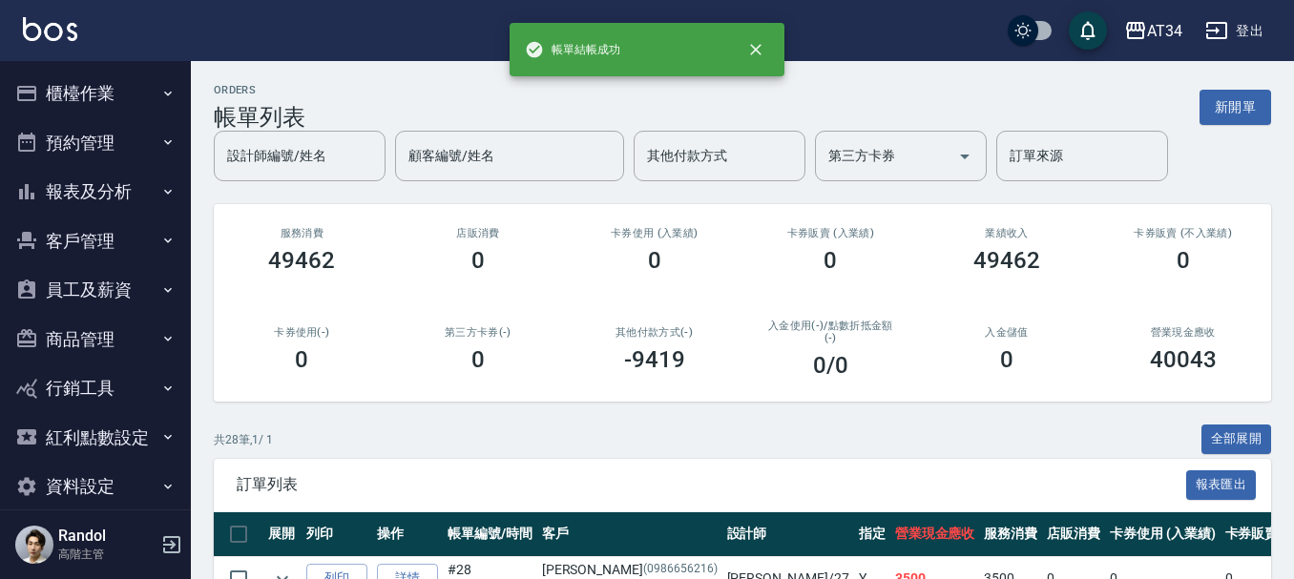
click at [99, 184] on button "報表及分析" at bounding box center [96, 192] width 176 height 50
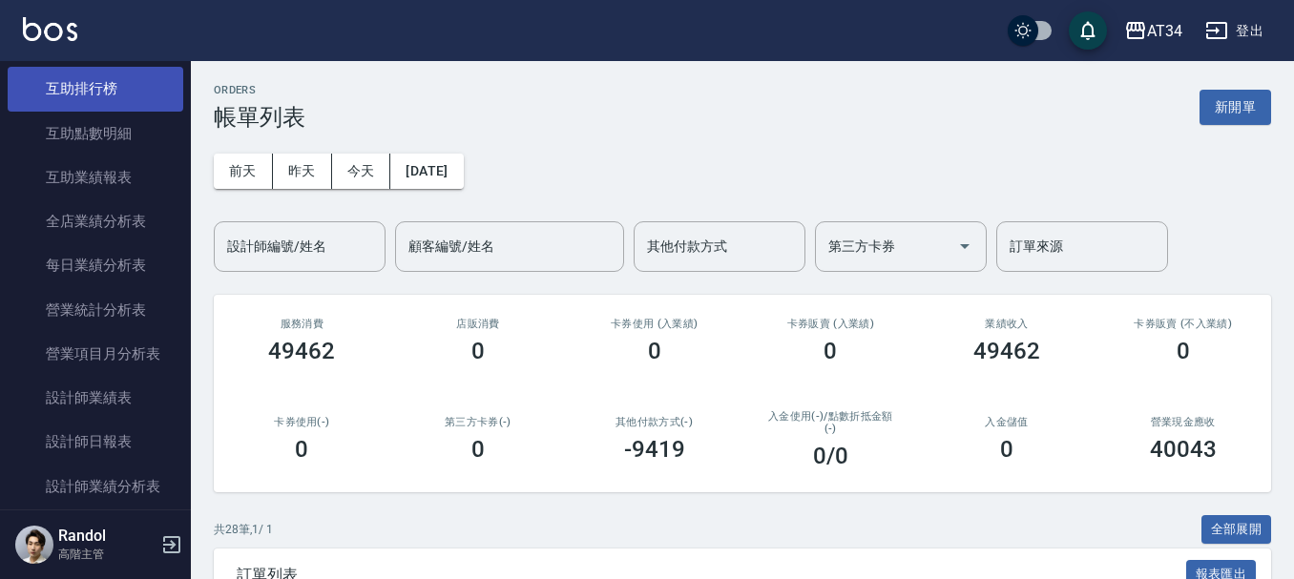
scroll to position [477, 0]
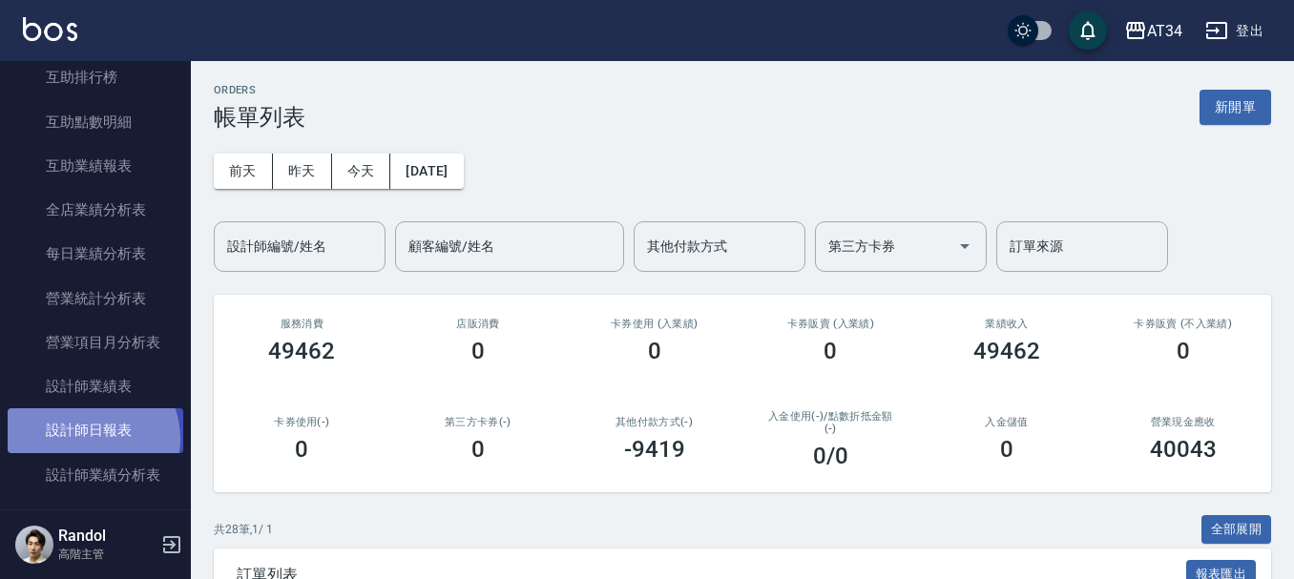
click at [89, 439] on link "設計師日報表" at bounding box center [96, 430] width 176 height 44
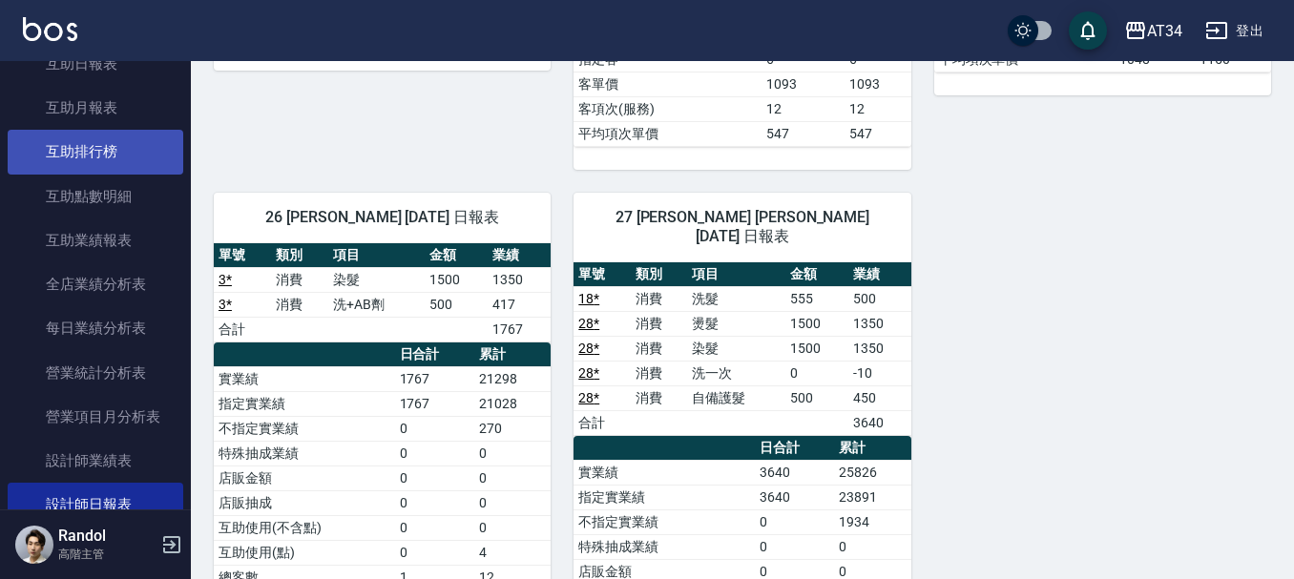
scroll to position [191, 0]
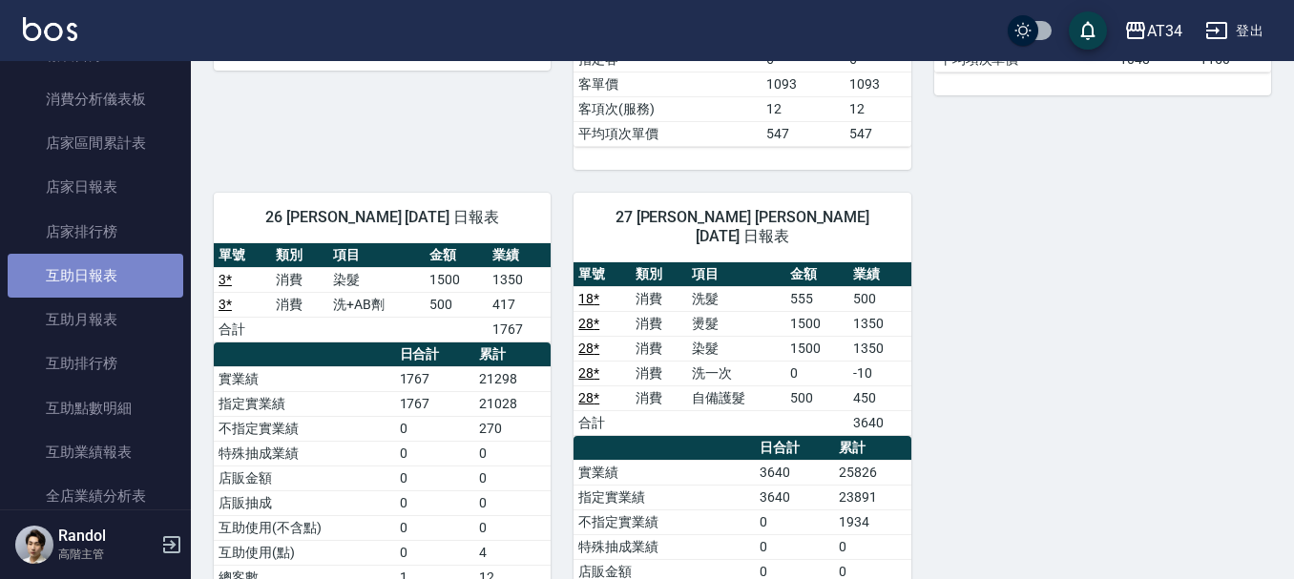
click at [103, 271] on link "互助日報表" at bounding box center [96, 276] width 176 height 44
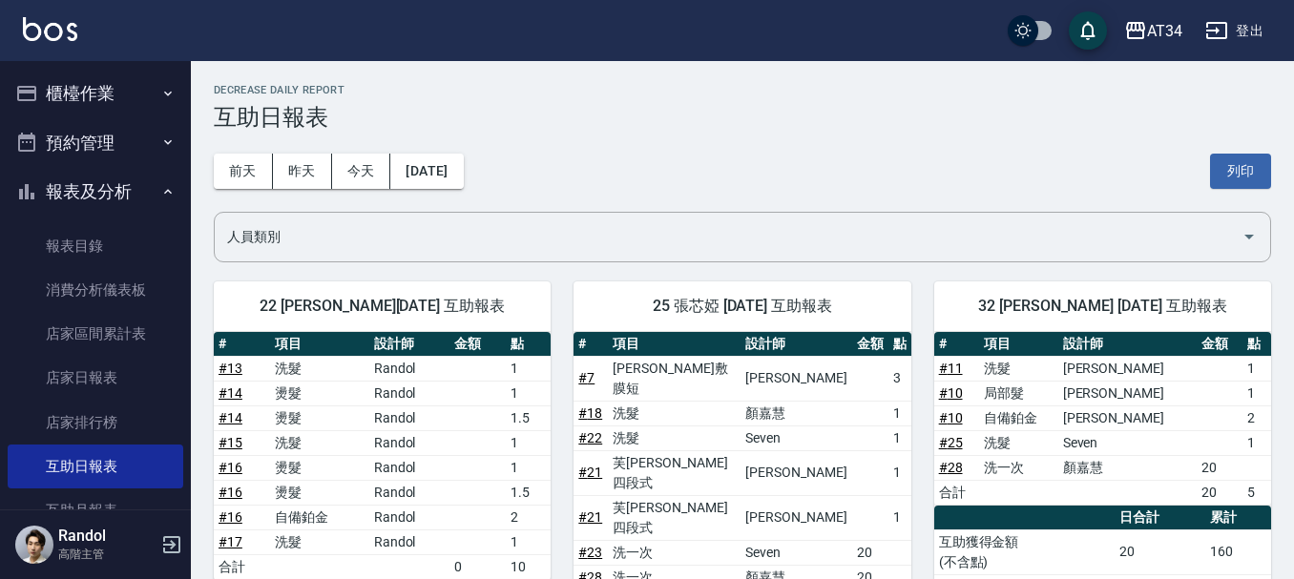
click at [101, 136] on button "預約管理" at bounding box center [96, 143] width 176 height 50
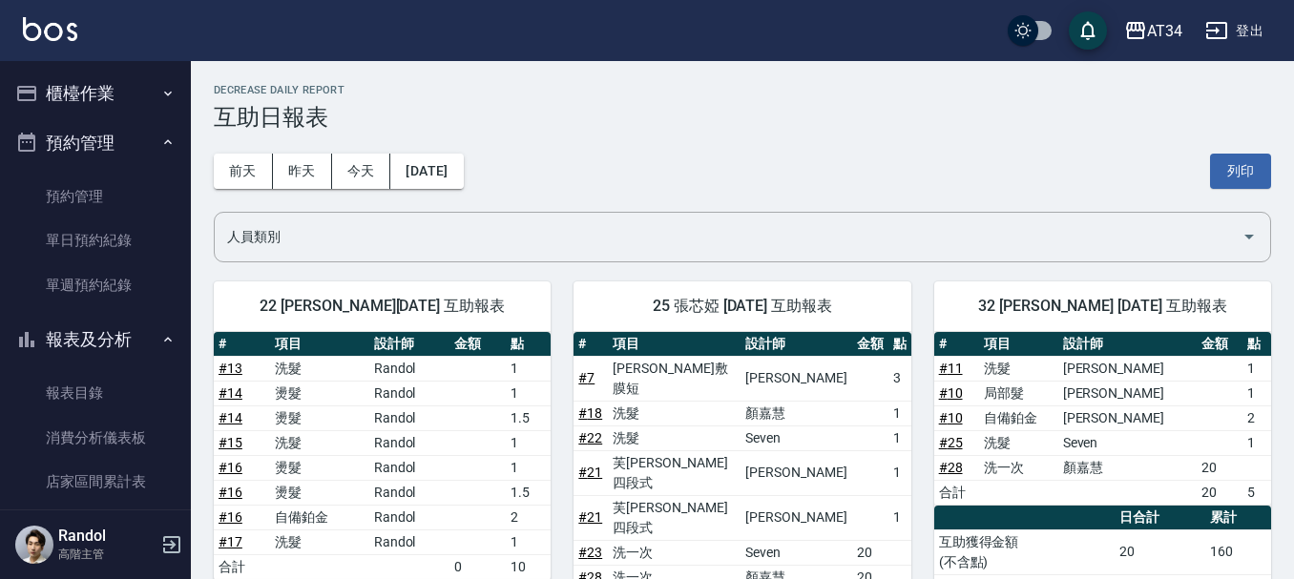
click at [104, 84] on button "櫃檯作業" at bounding box center [96, 94] width 176 height 50
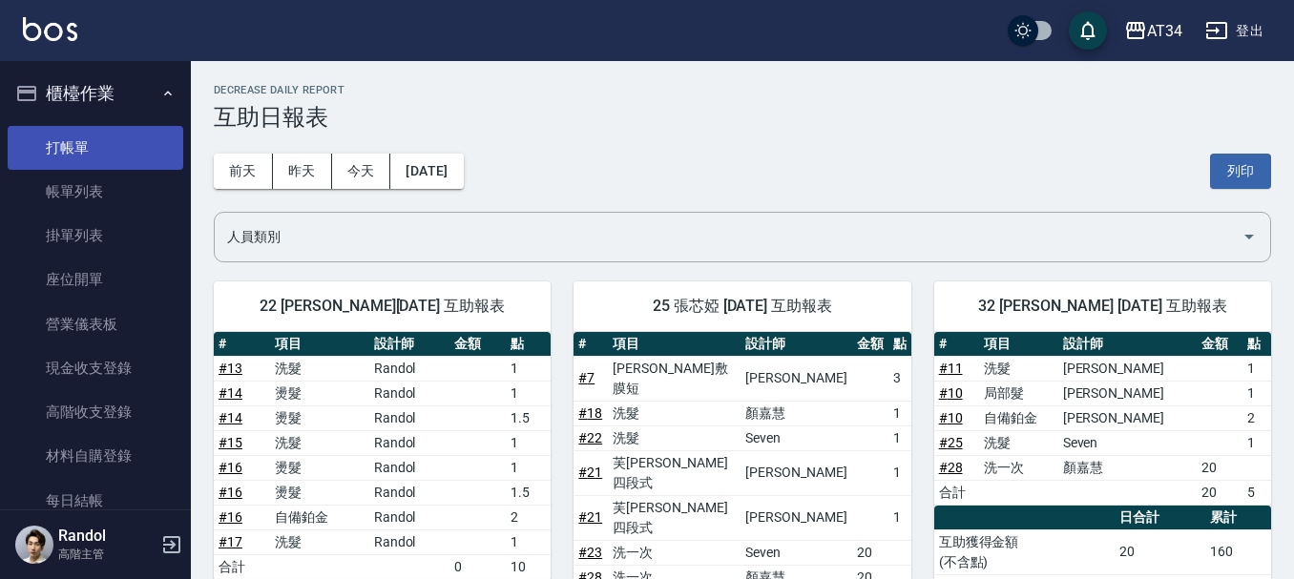
click at [61, 168] on link "打帳單" at bounding box center [96, 148] width 176 height 44
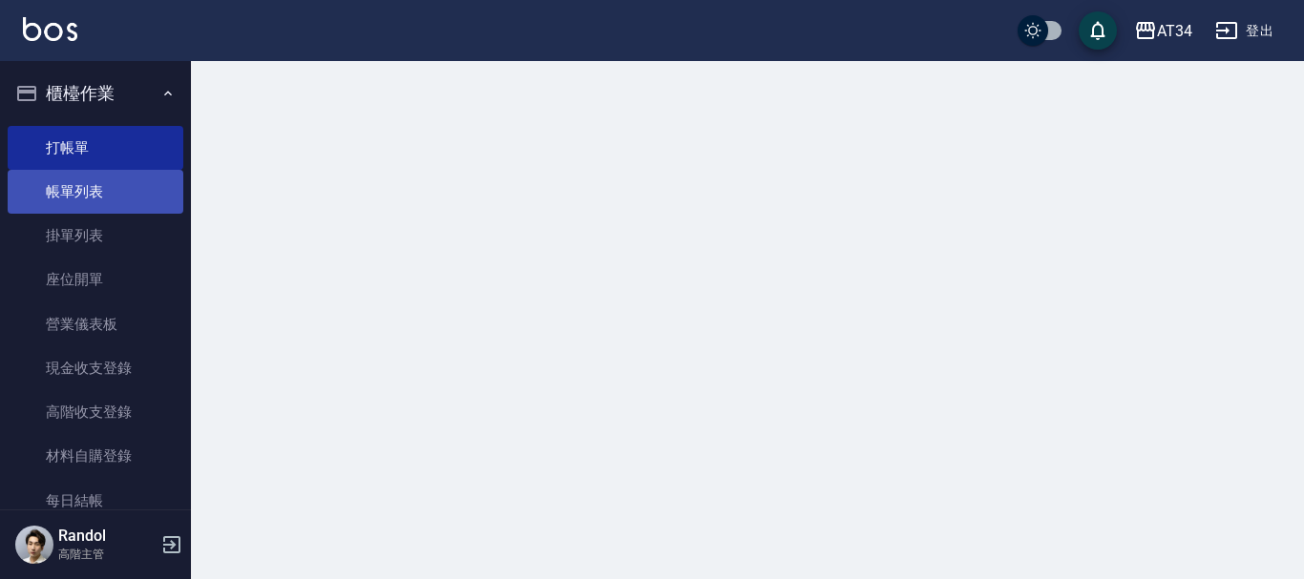
click at [61, 178] on link "帳單列表" at bounding box center [96, 192] width 176 height 44
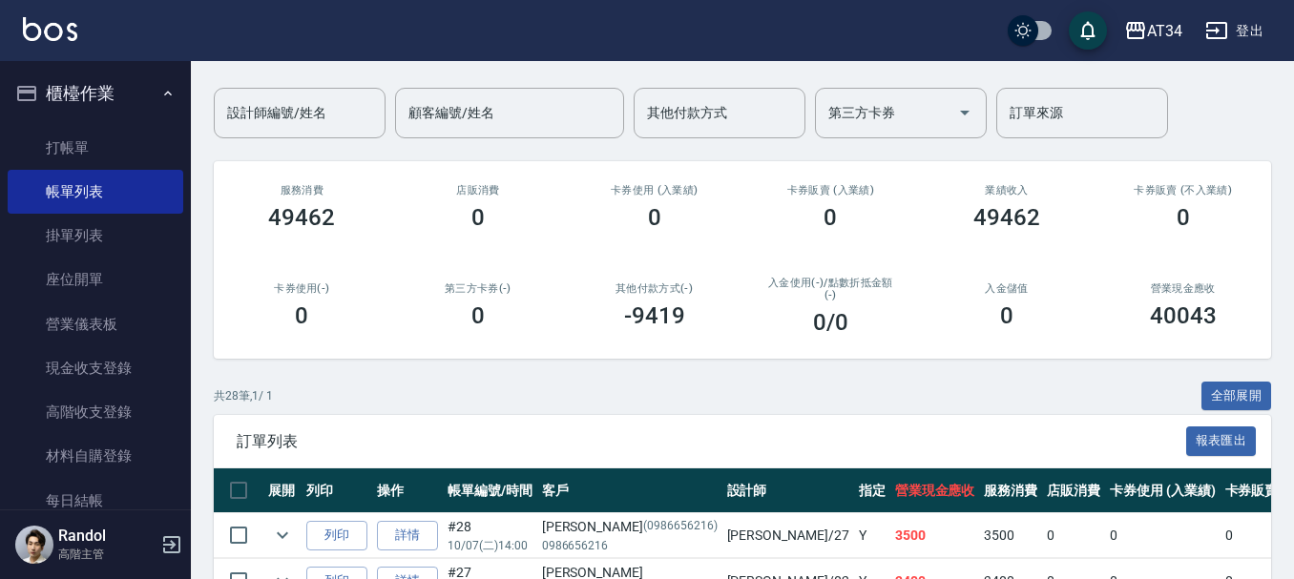
scroll to position [286, 0]
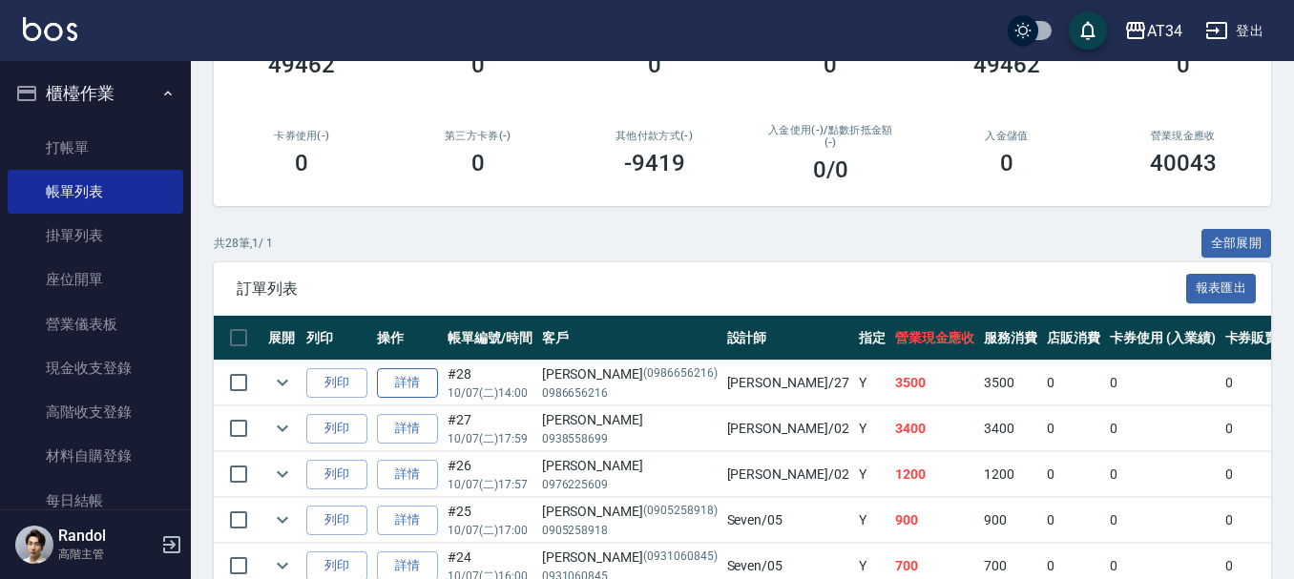
click at [408, 381] on link "詳情" at bounding box center [407, 383] width 61 height 30
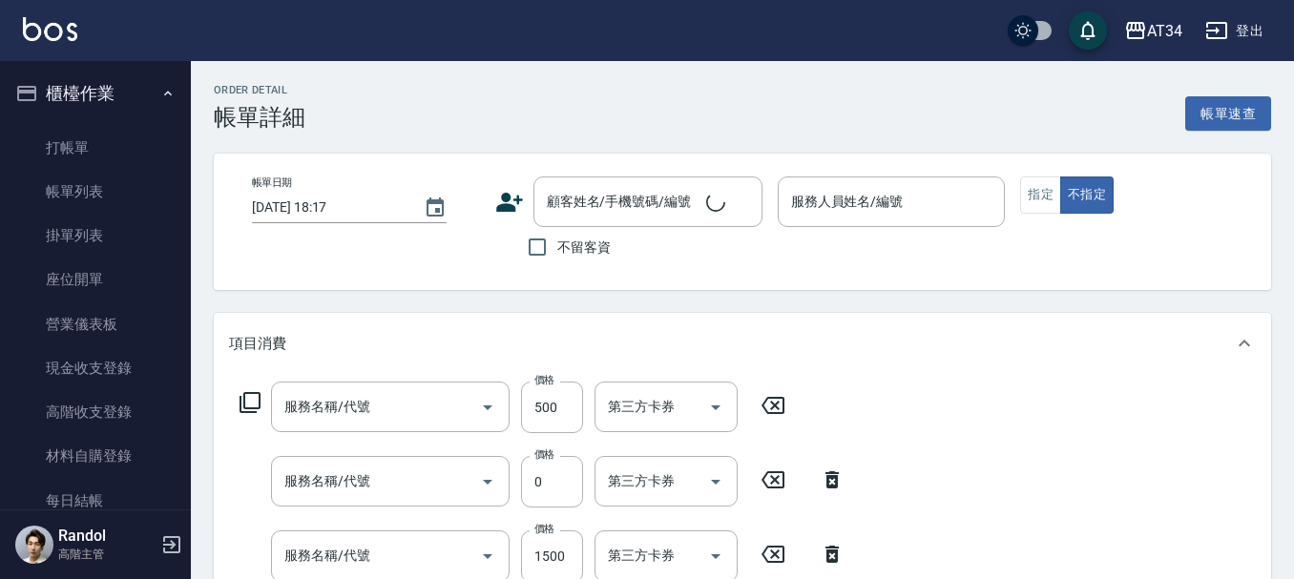
type input "2025/10/07 14:00"
type input "annie-27"
type input "350"
type input "縮毛矯正"
type input "自備護髮(601)"
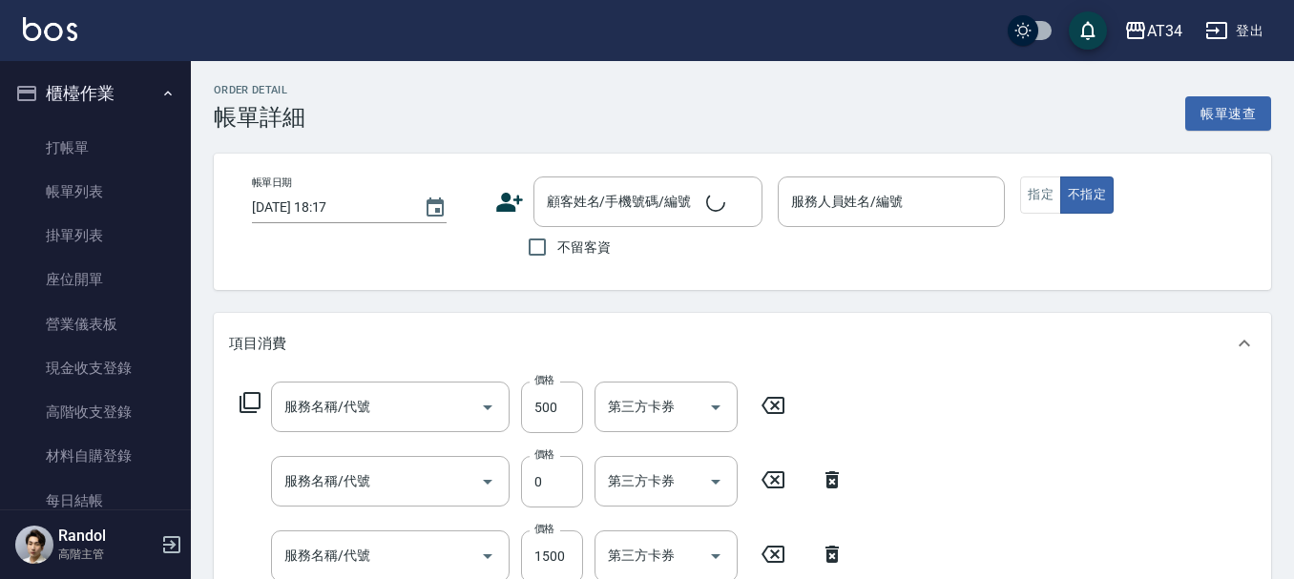
type input "洗一次(208)"
type input "染髮(501)"
type input "燙髮(301)"
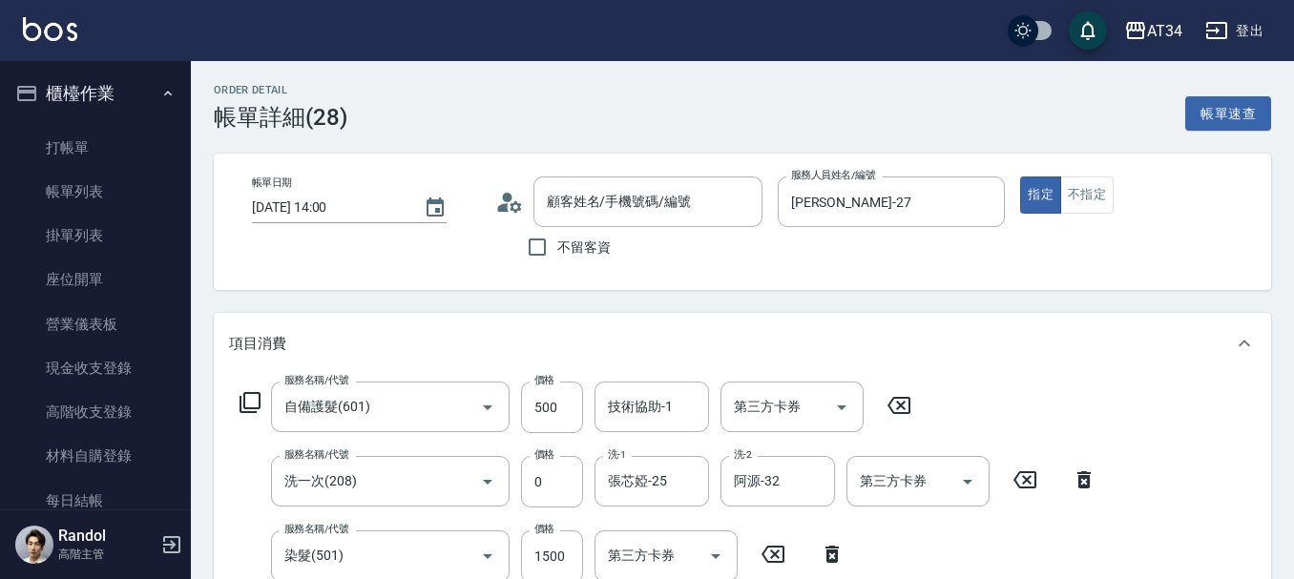
scroll to position [382, 0]
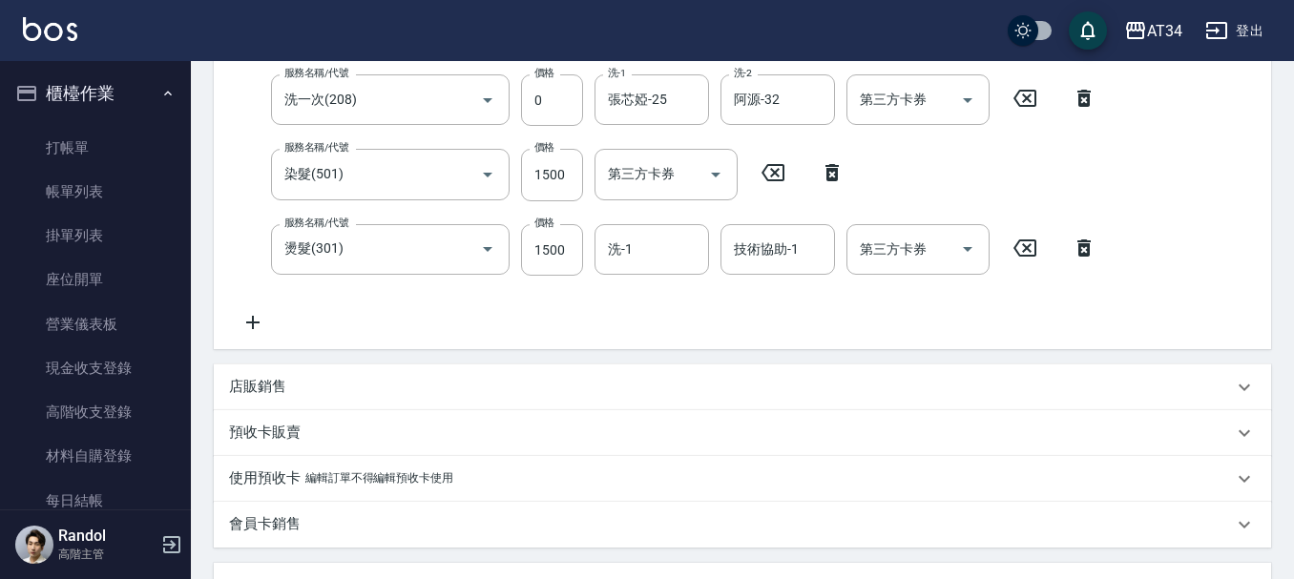
type input "翁湘怡怡/0986656216/0986656216"
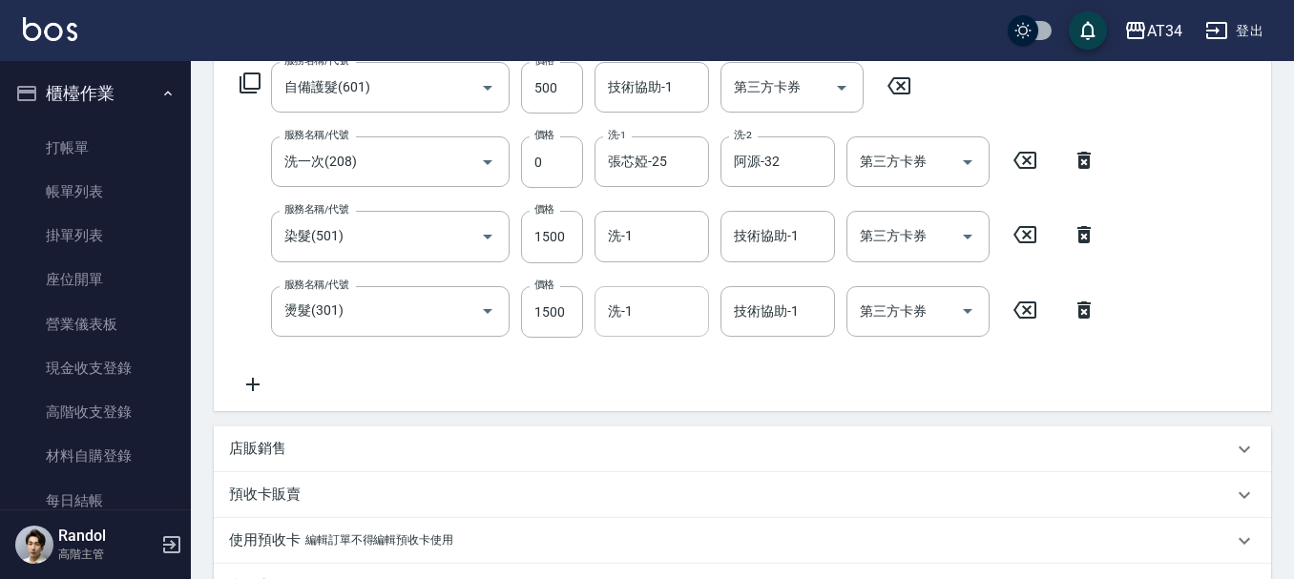
scroll to position [286, 0]
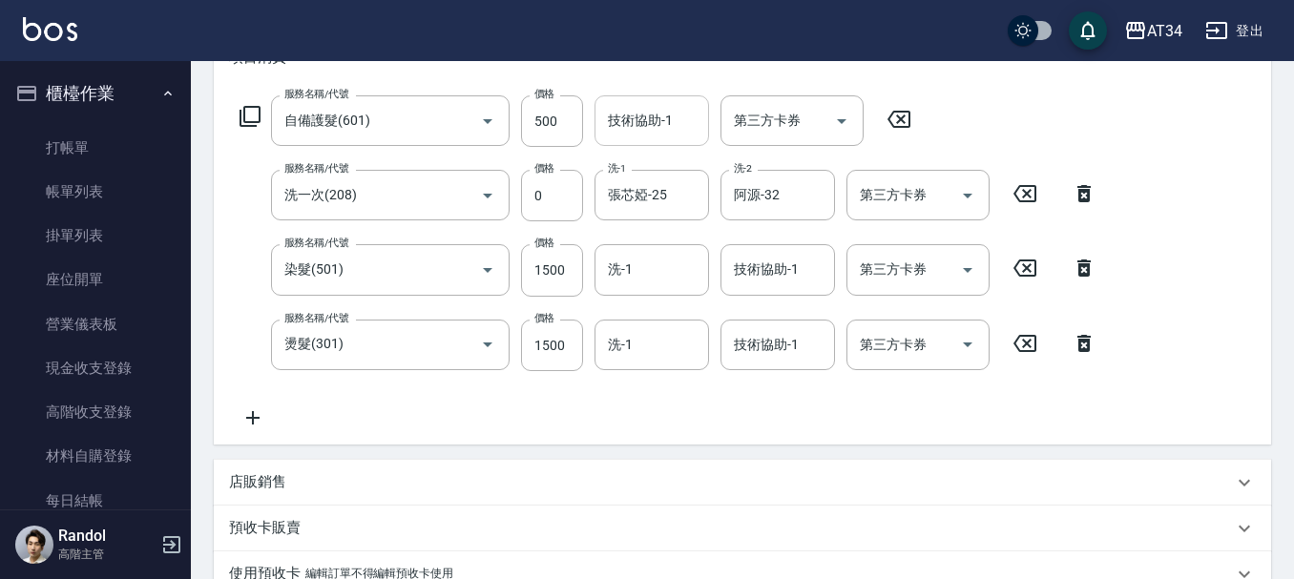
click at [636, 113] on div "技術協助-1 技術協助-1" at bounding box center [652, 120] width 115 height 51
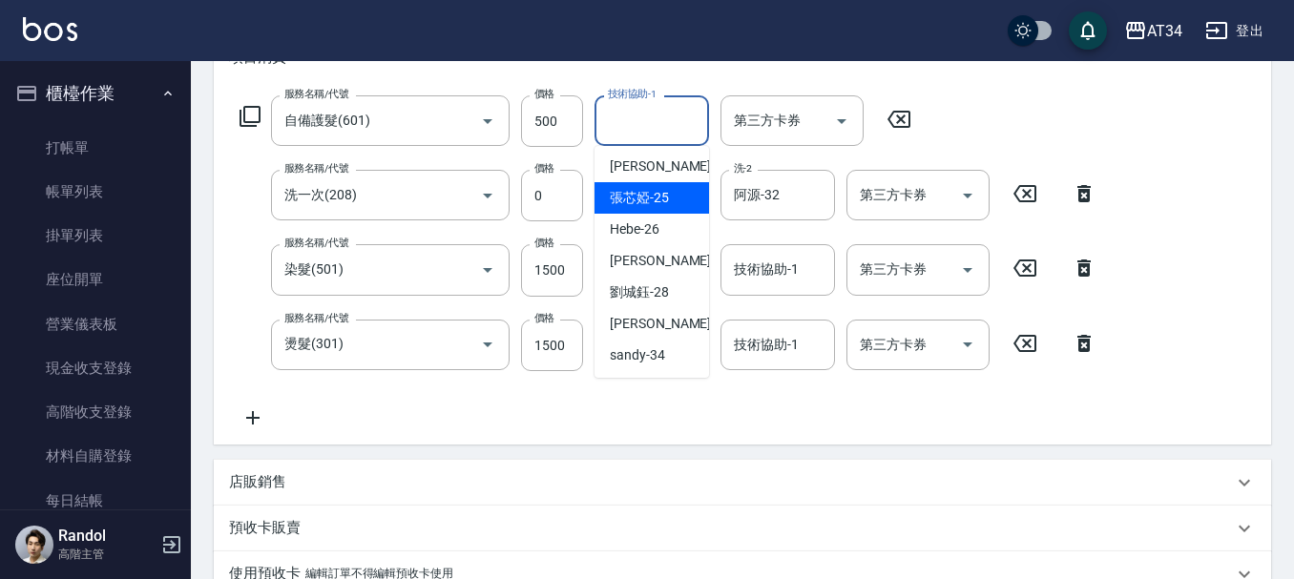
click at [639, 205] on span "張芯婭 -25" at bounding box center [639, 198] width 59 height 20
type input "張芯婭-25"
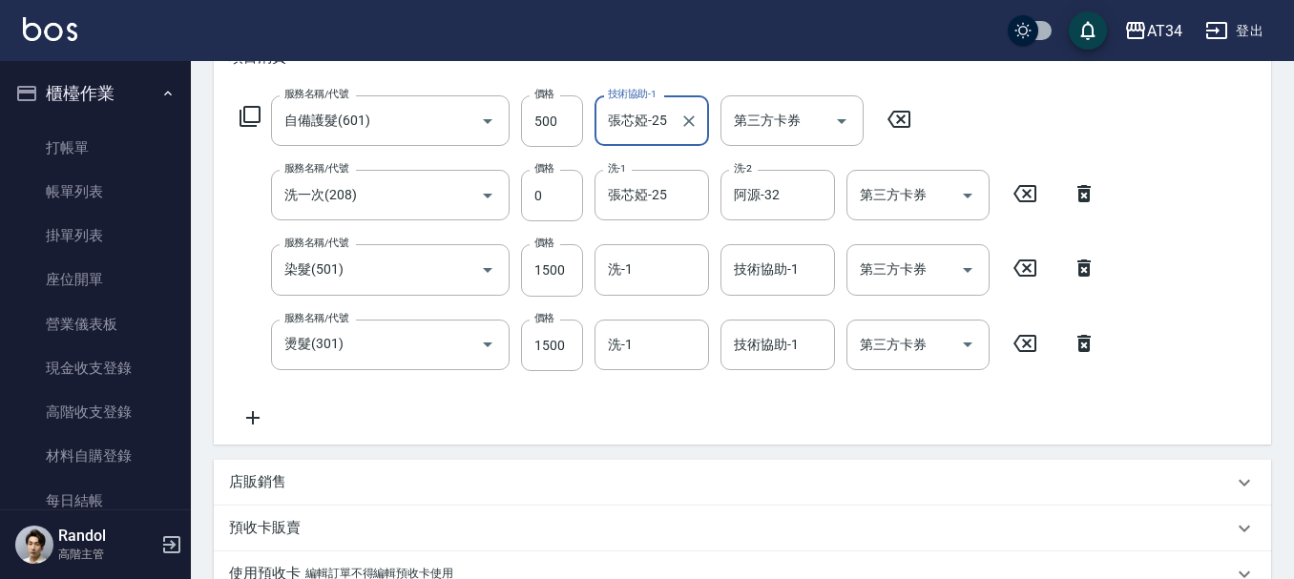
click at [597, 406] on div "服務名稱/代號 自備護髮(601) 服務名稱/代號 價格 500 價格 技術協助-1 張芯婭-25 技術協助-1 第三方卡券 第三方卡券 服務名稱/代號 洗一…" at bounding box center [668, 262] width 879 height 334
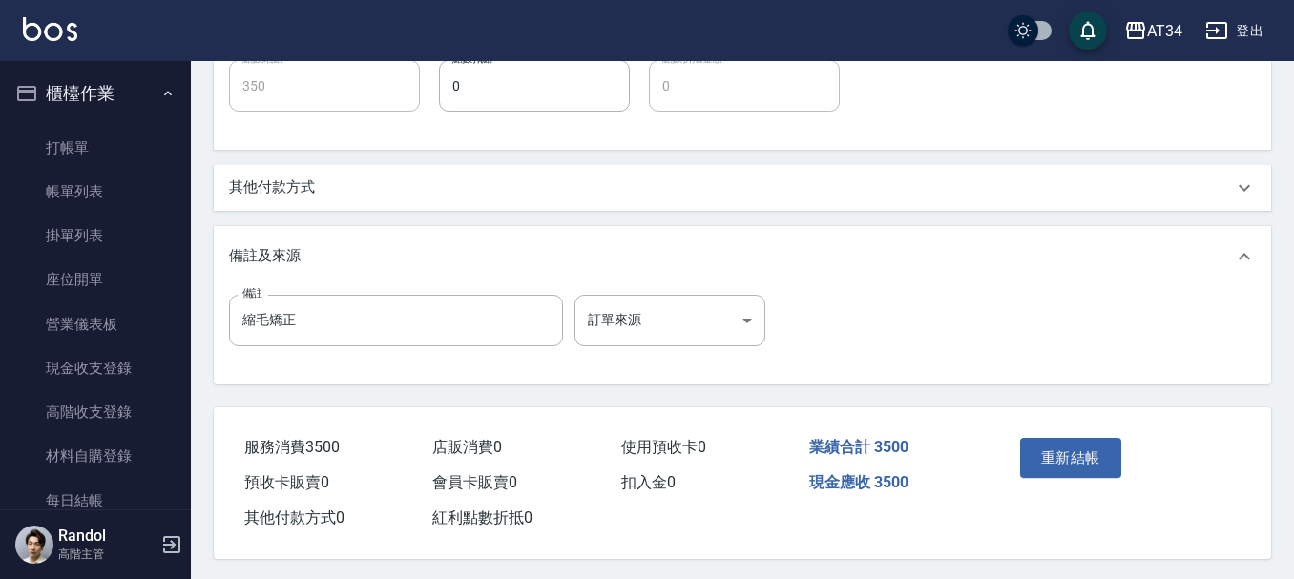
scroll to position [954, 0]
click at [1065, 474] on button "重新結帳" at bounding box center [1070, 457] width 101 height 40
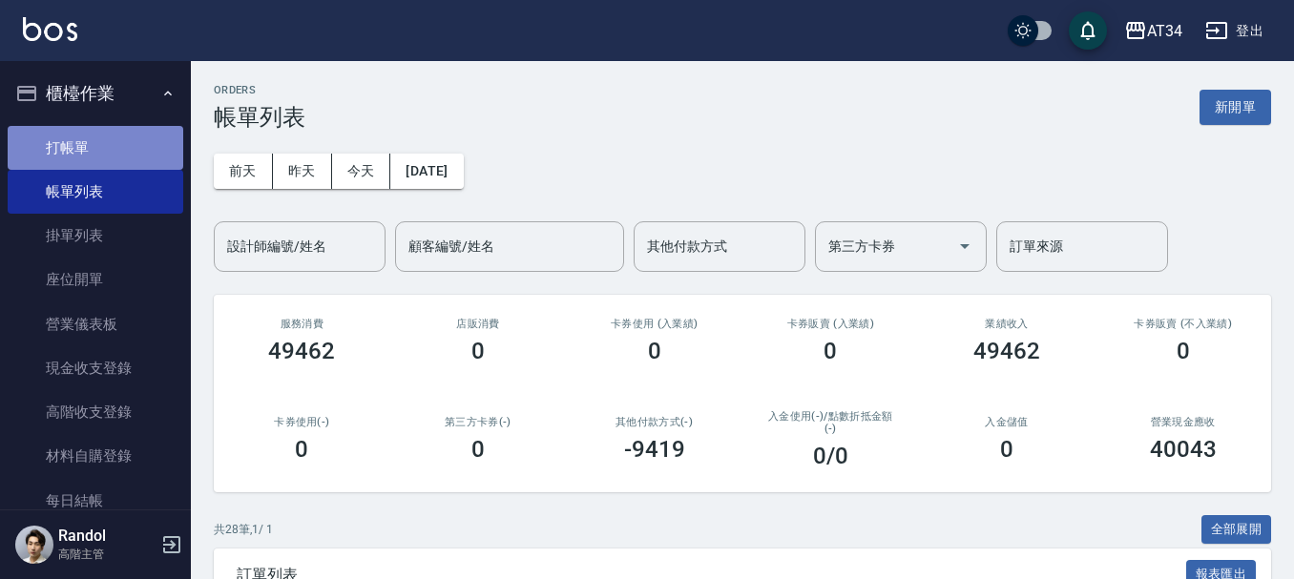
click at [126, 152] on link "打帳單" at bounding box center [96, 148] width 176 height 44
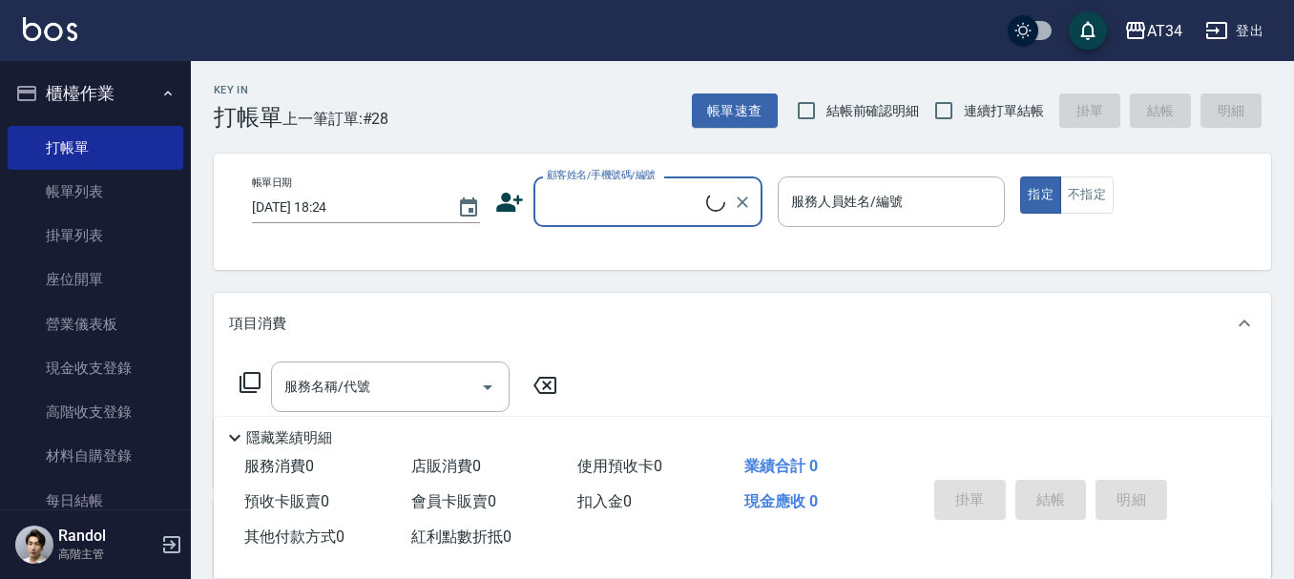
click at [129, 91] on button "櫃檯作業" at bounding box center [96, 94] width 176 height 50
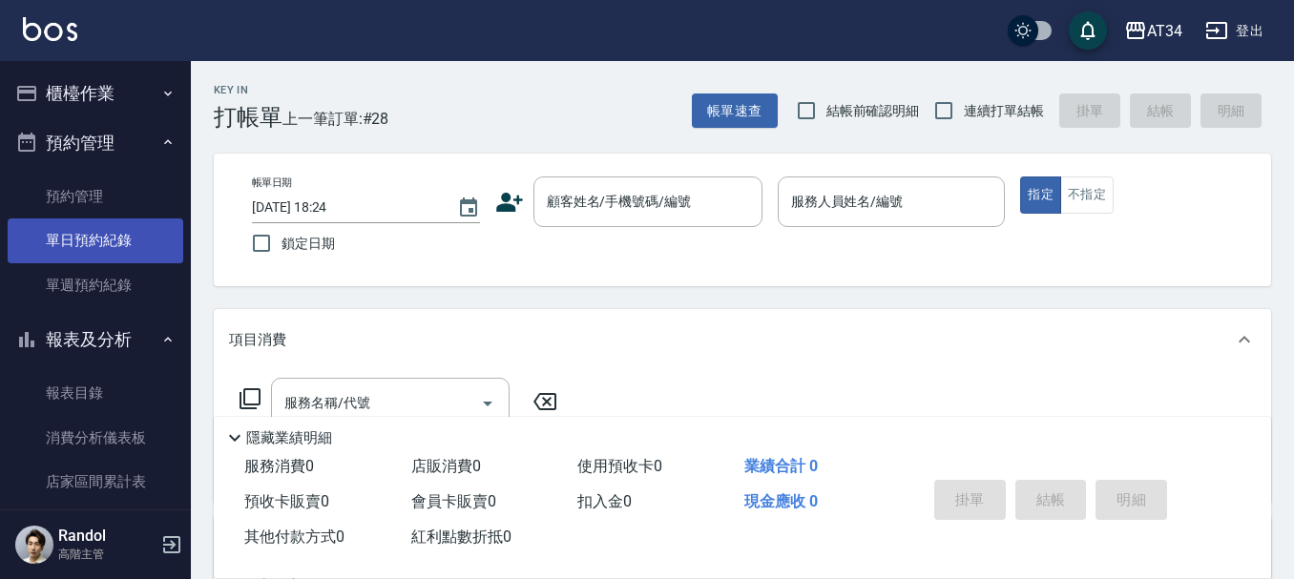
click at [105, 249] on link "單日預約紀錄" at bounding box center [96, 241] width 176 height 44
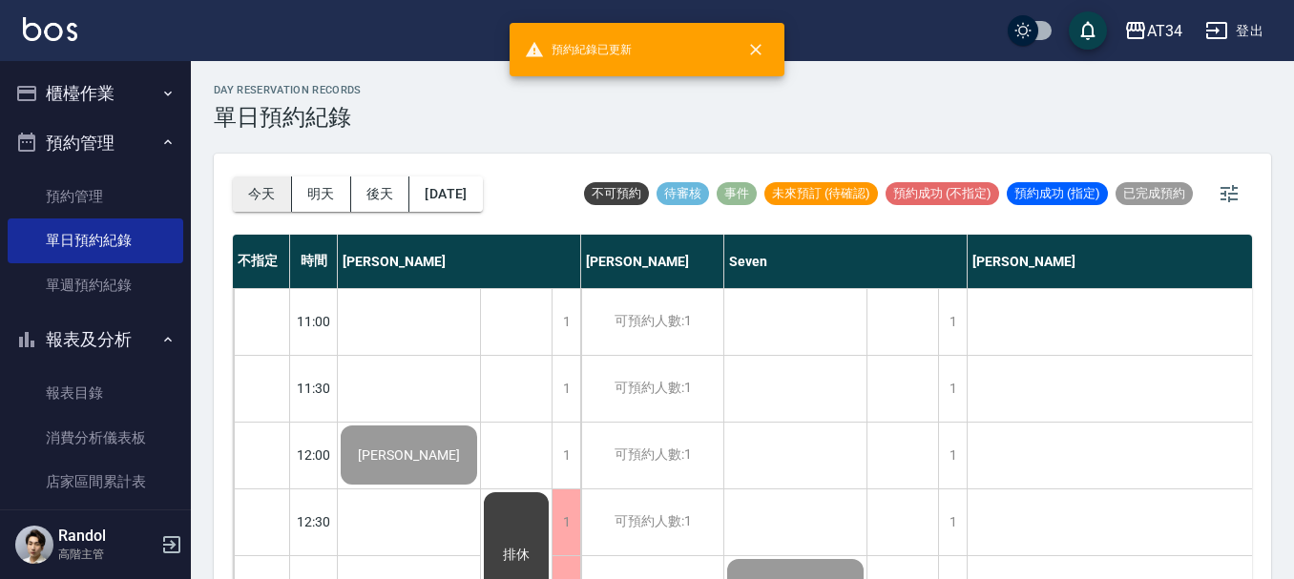
click at [272, 190] on button "今天" at bounding box center [262, 194] width 59 height 35
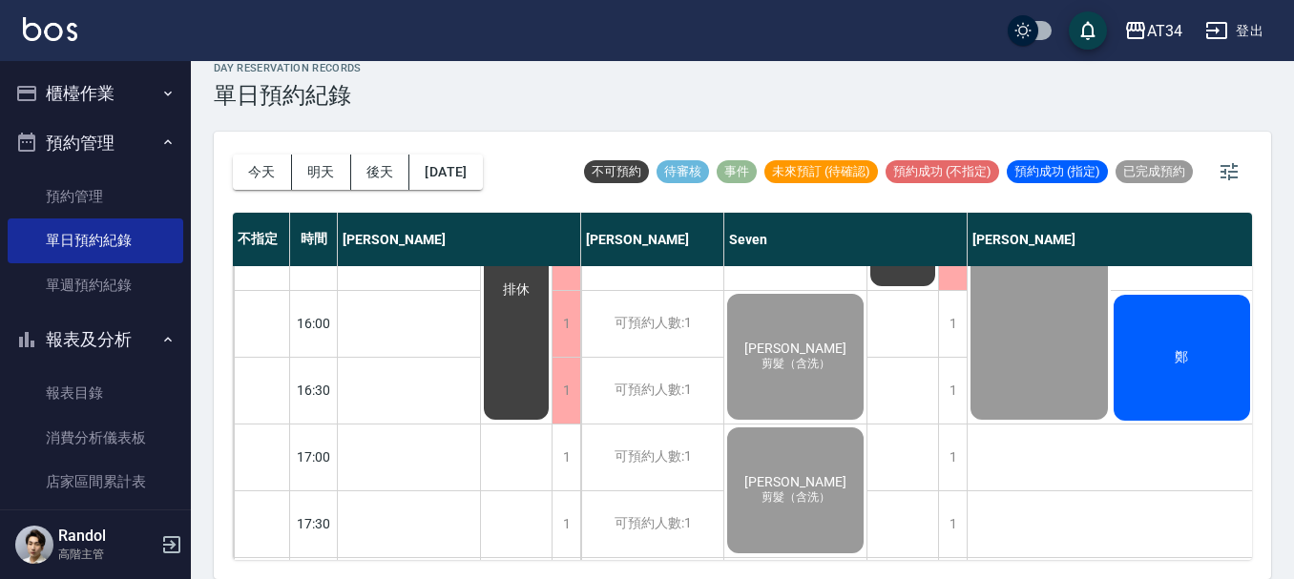
scroll to position [924, 0]
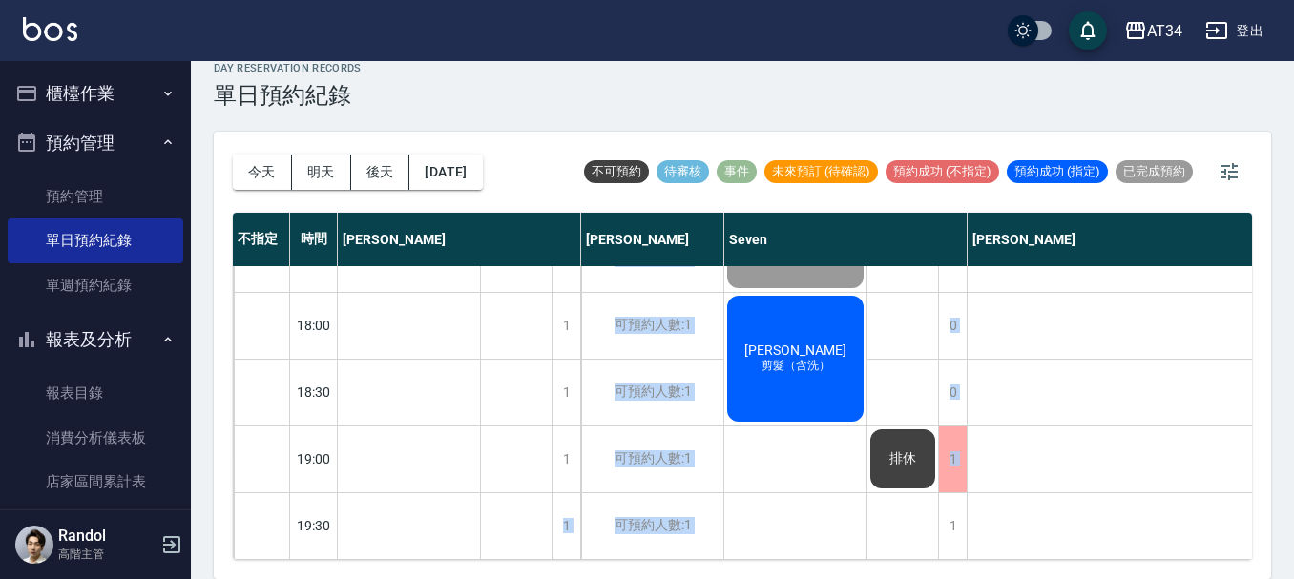
drag, startPoint x: 405, startPoint y: 561, endPoint x: 873, endPoint y: 560, distance: 468.6
click at [873, 560] on div "今天 明天 後天 2025/10/07 不可預約 待審核 事件 未來預訂 (待確認) 預約成功 (不指定) 預約成功 (指定) 已完成預約 不指定 時間 Gi…" at bounding box center [742, 356] width 1057 height 448
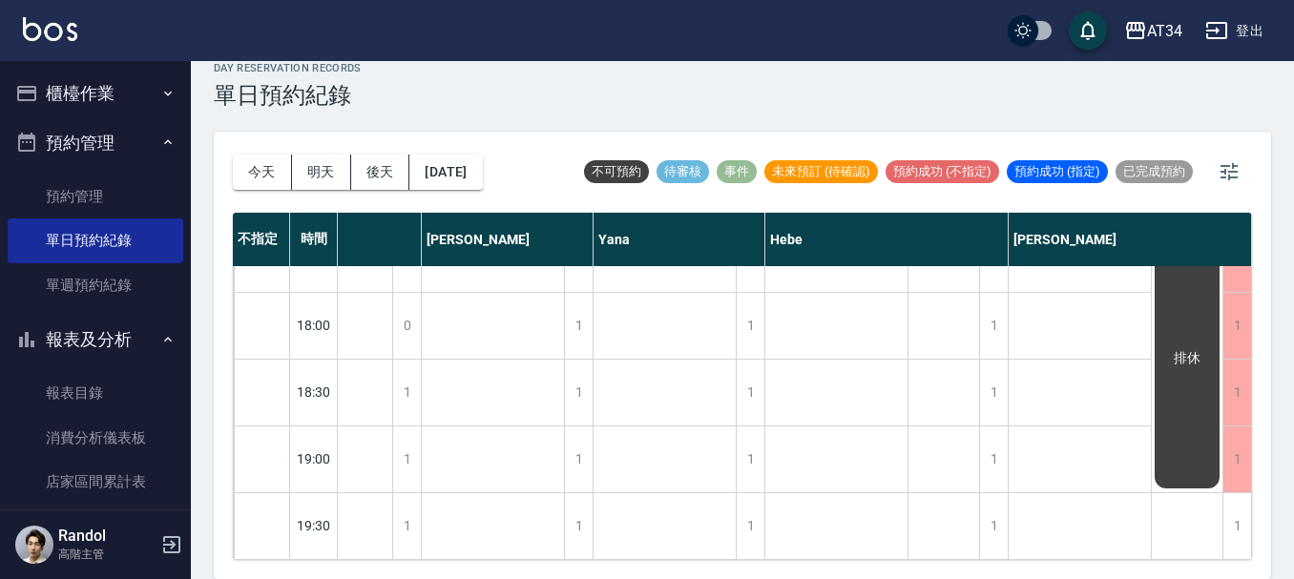
click at [563, 157] on div "今天 明天 後天 2025/10/07 不可預約 待審核 事件 未來預訂 (待確認) 預約成功 (不指定) 預約成功 (指定) 已完成預約" at bounding box center [742, 172] width 1019 height 81
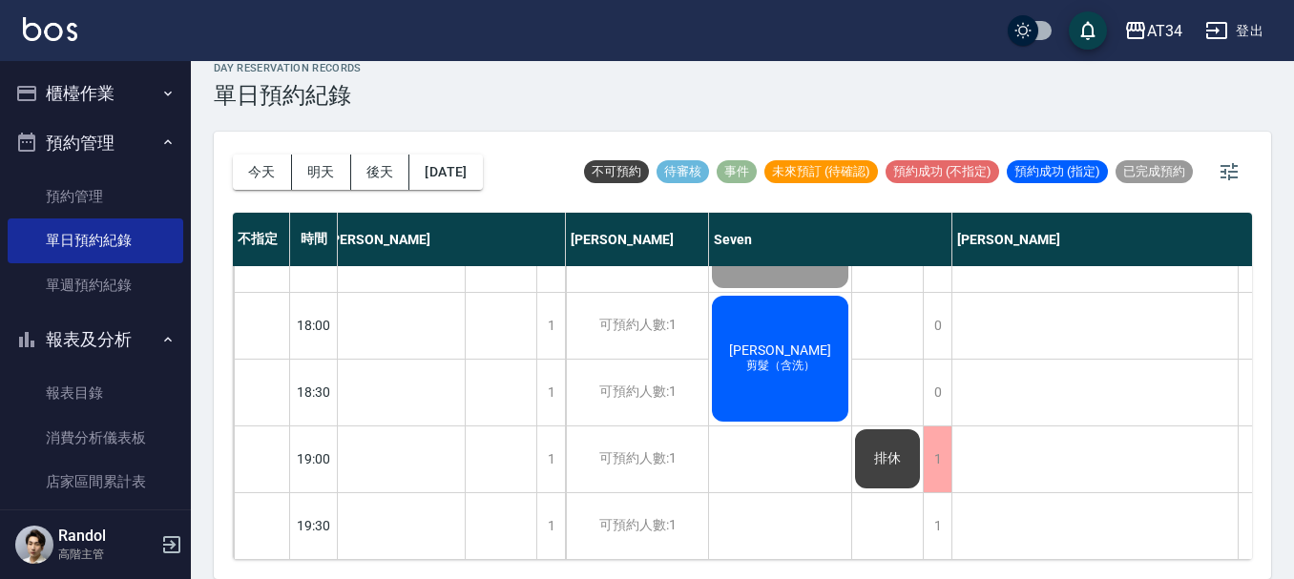
scroll to position [924, 0]
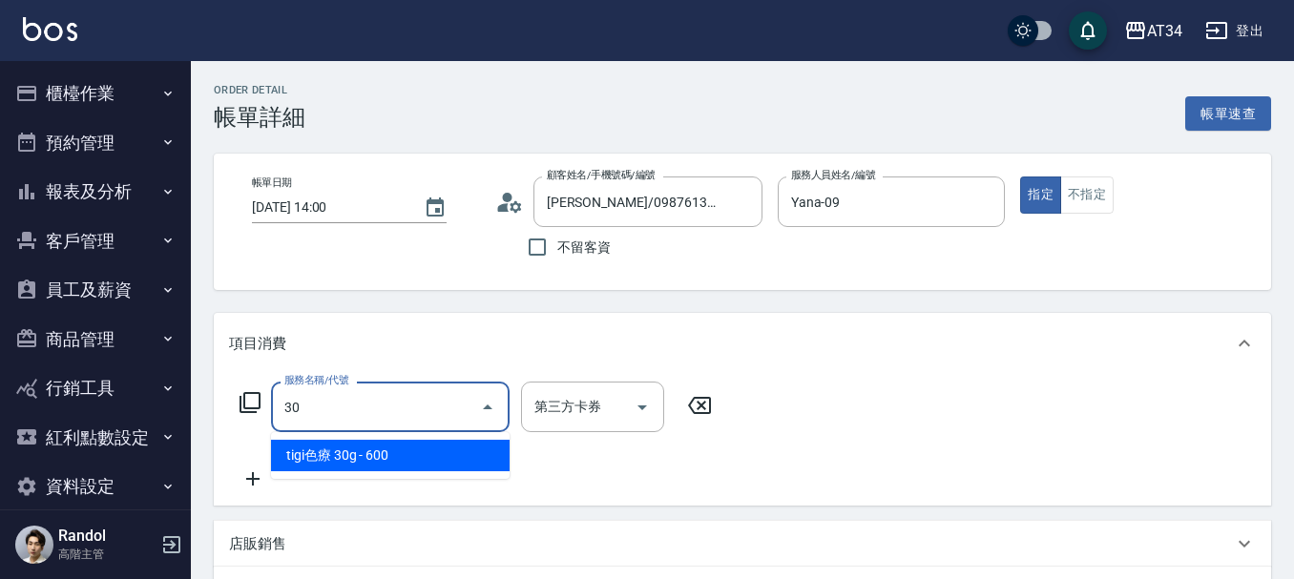
type input "301"
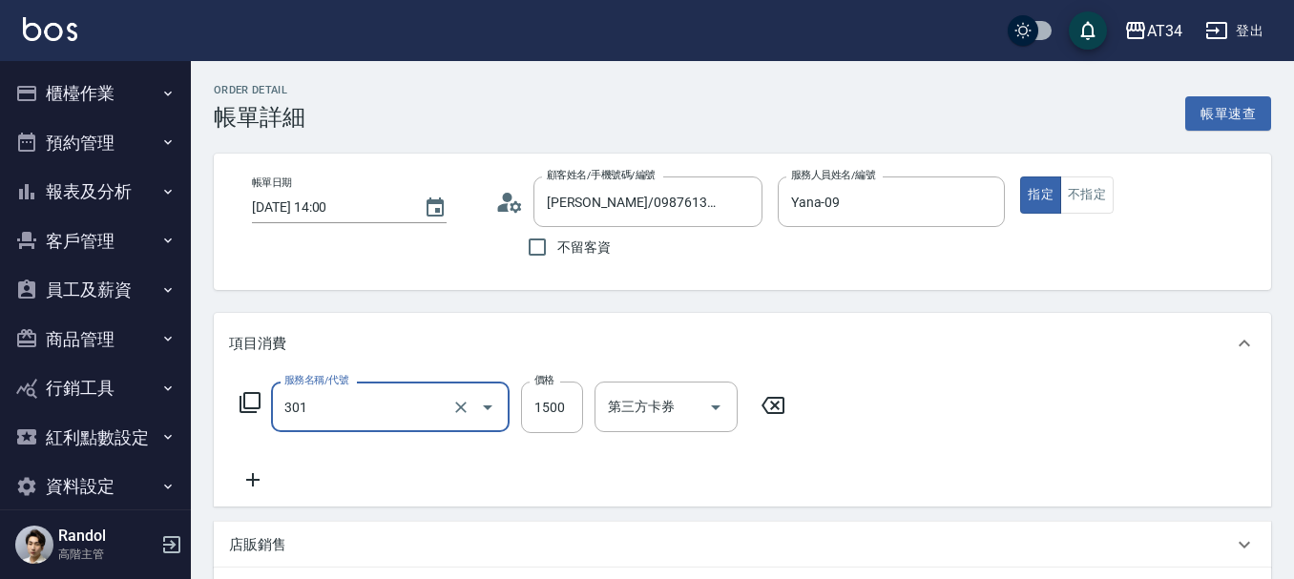
type input "150"
type input "燙髮(301)"
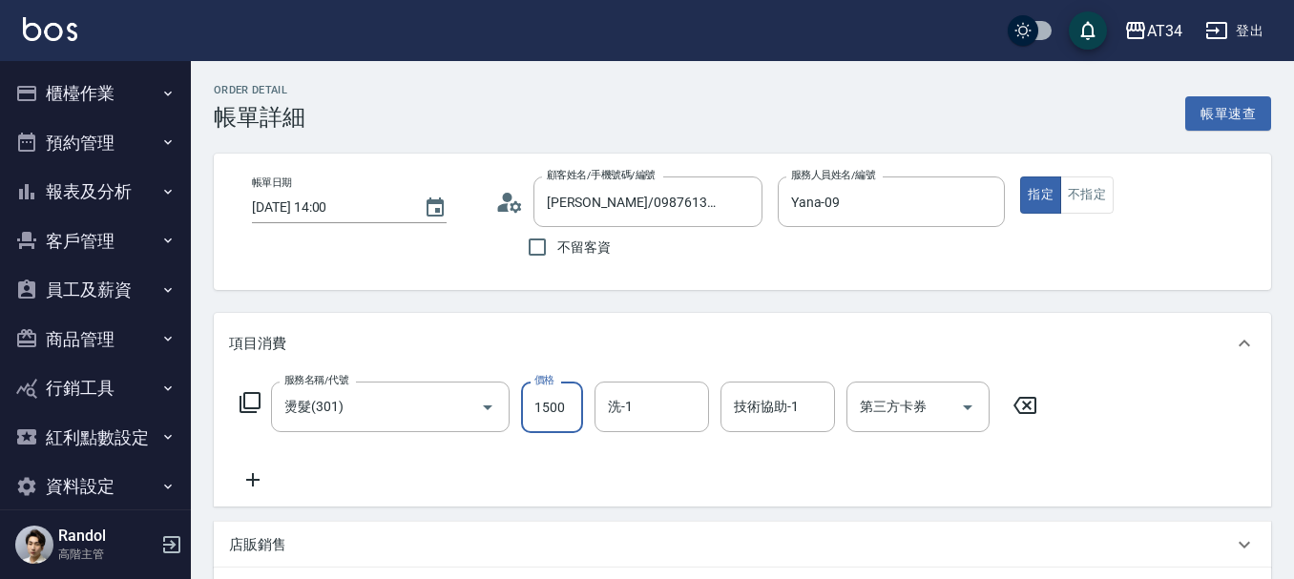
type input "3"
type input "0"
type input "330"
type input "3300"
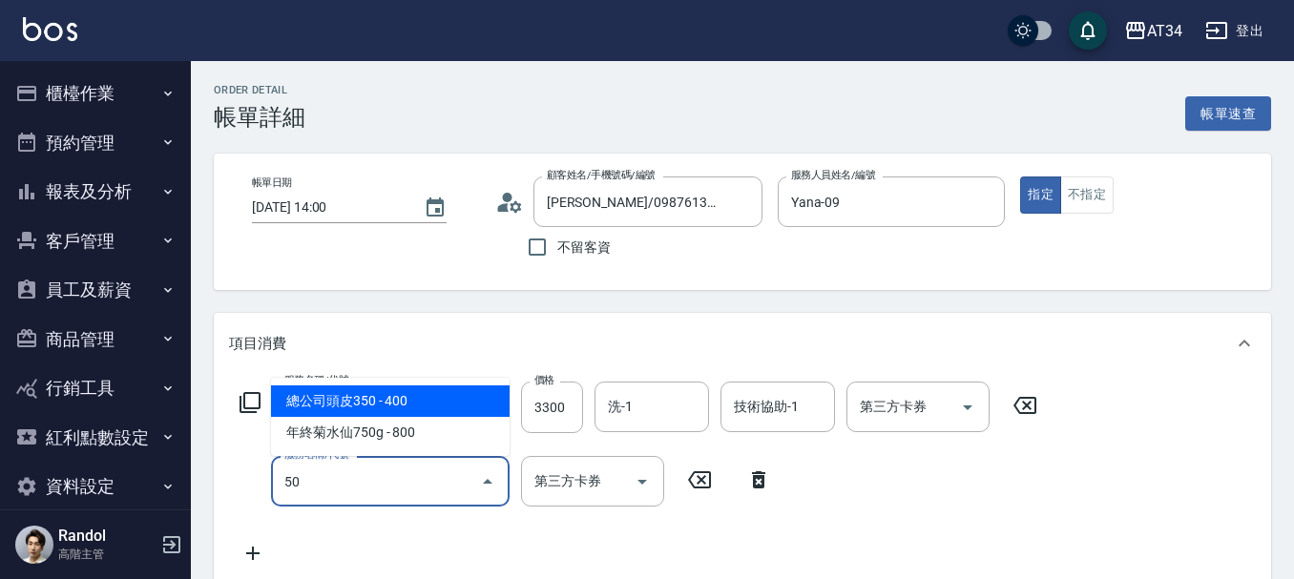
type input "5"
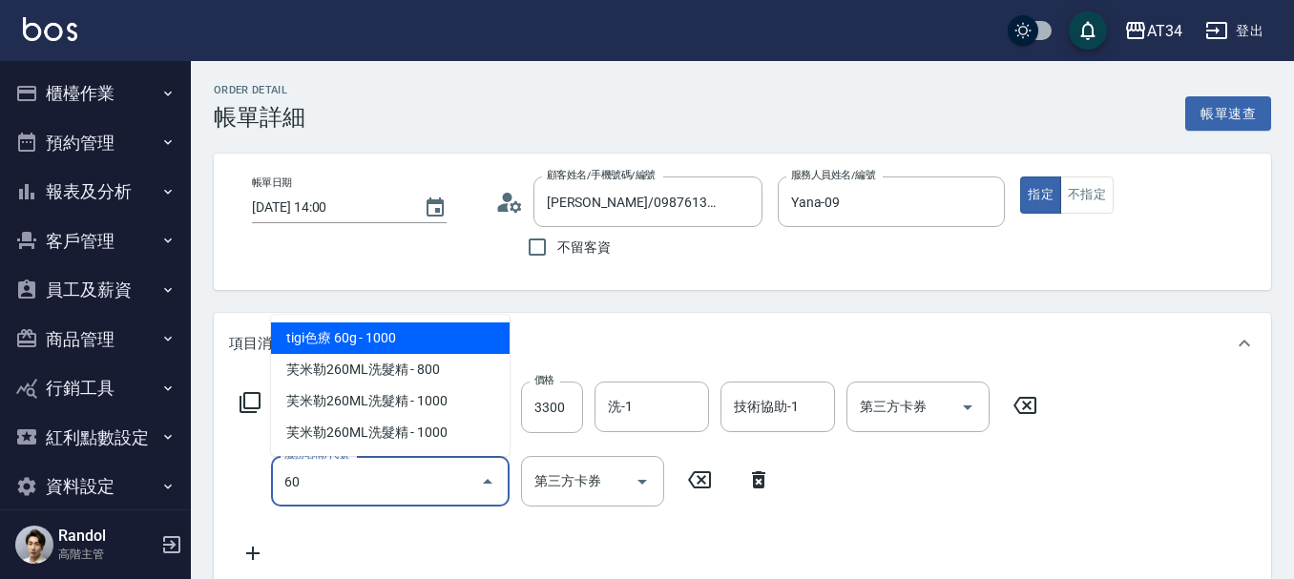
type input "601"
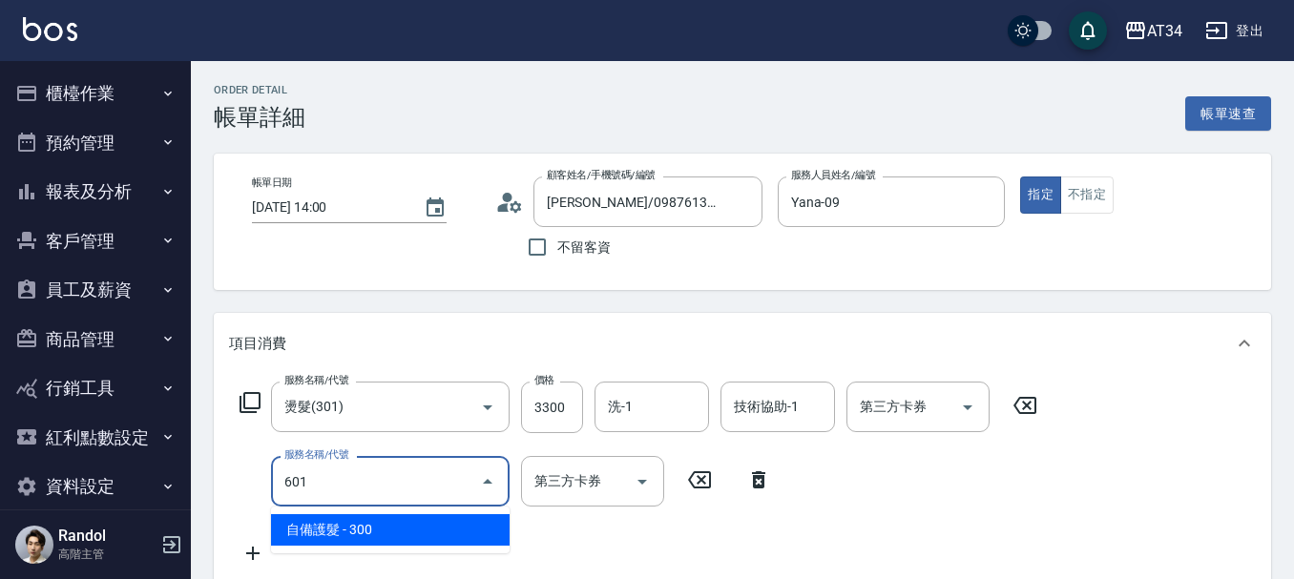
type input "360"
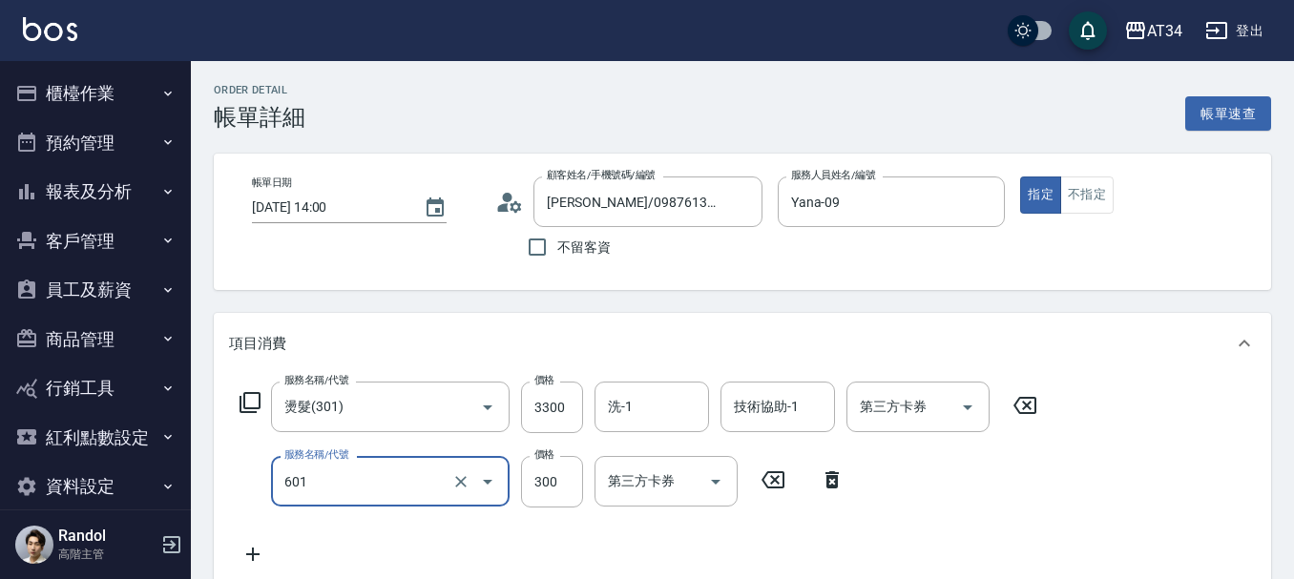
type input "自備護髮(601)"
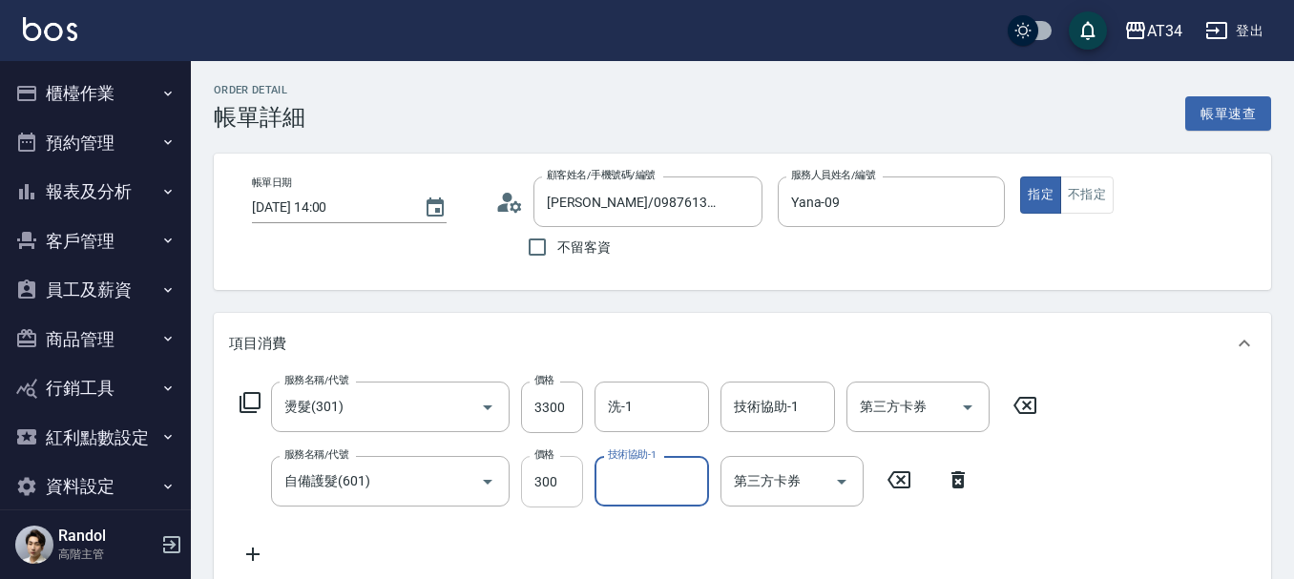
click at [537, 492] on input "300" at bounding box center [552, 482] width 62 height 52
type input "5"
type input "330"
type input "500"
type input "380"
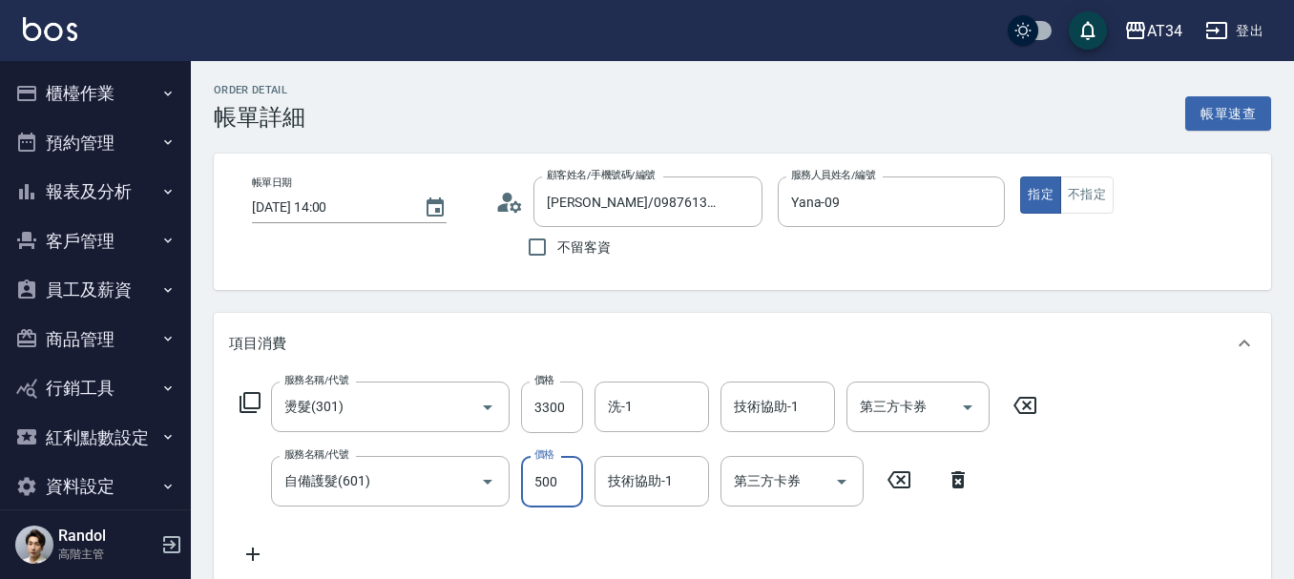
type input "500"
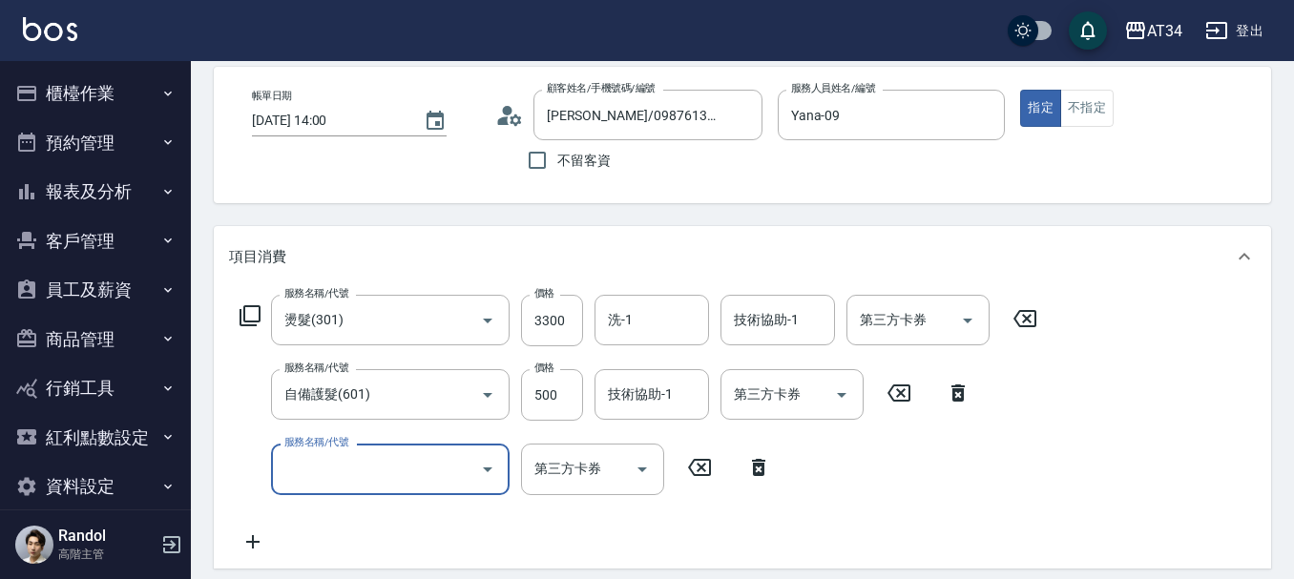
scroll to position [191, 0]
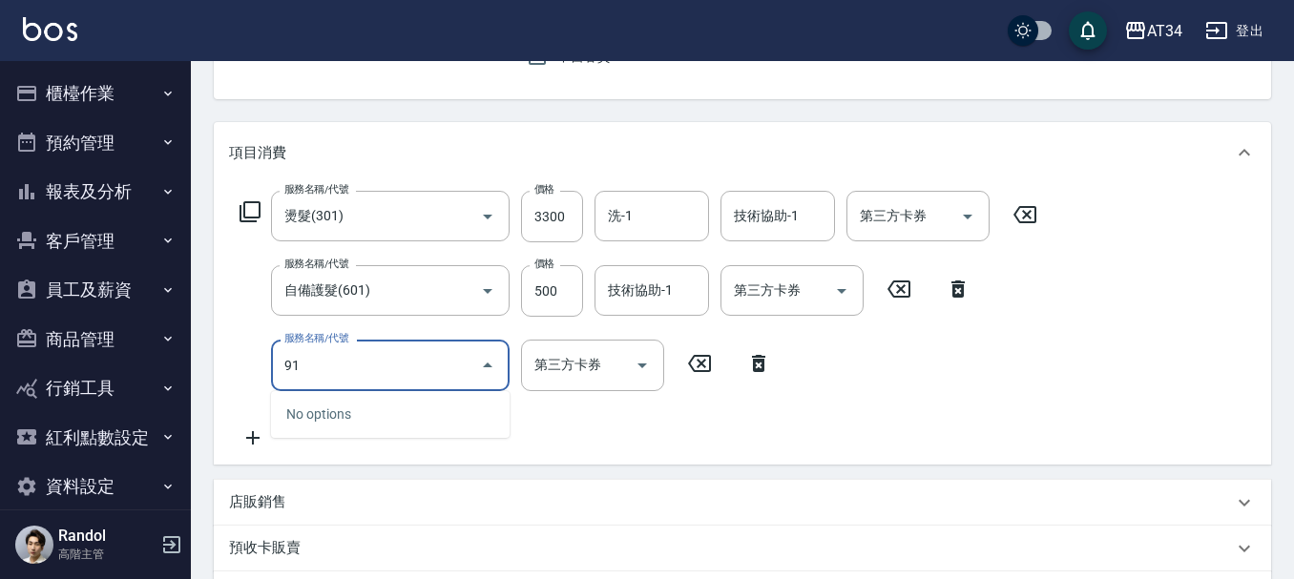
type input "917"
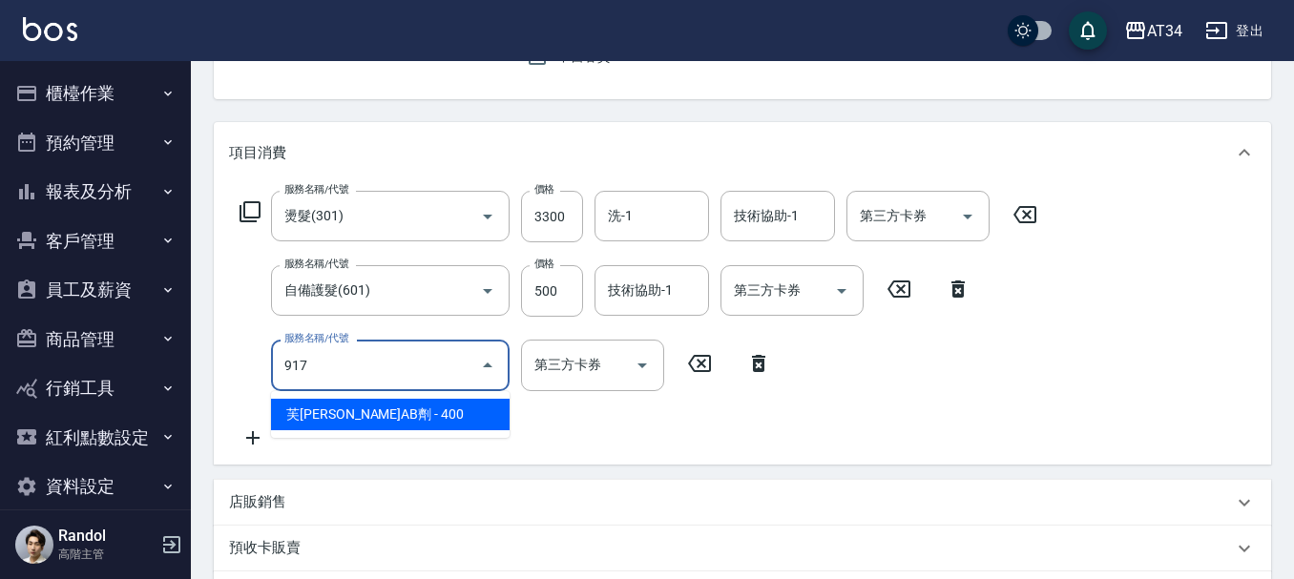
type input "420"
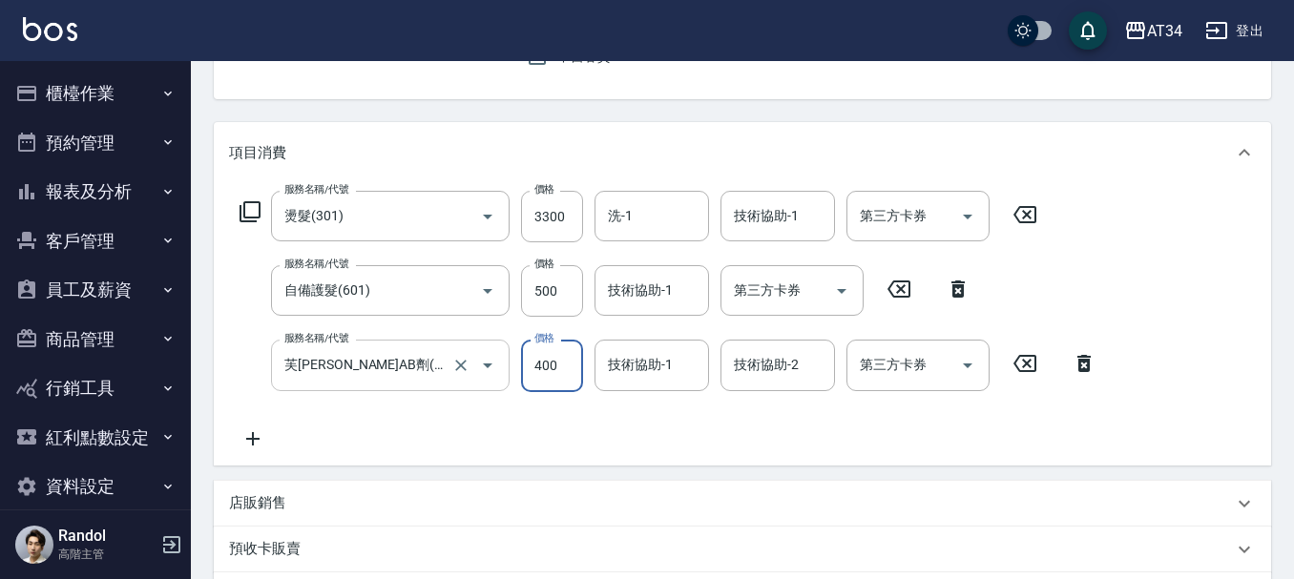
click at [335, 382] on input "芙[PERSON_NAME]AB劑(917)" at bounding box center [364, 364] width 168 height 33
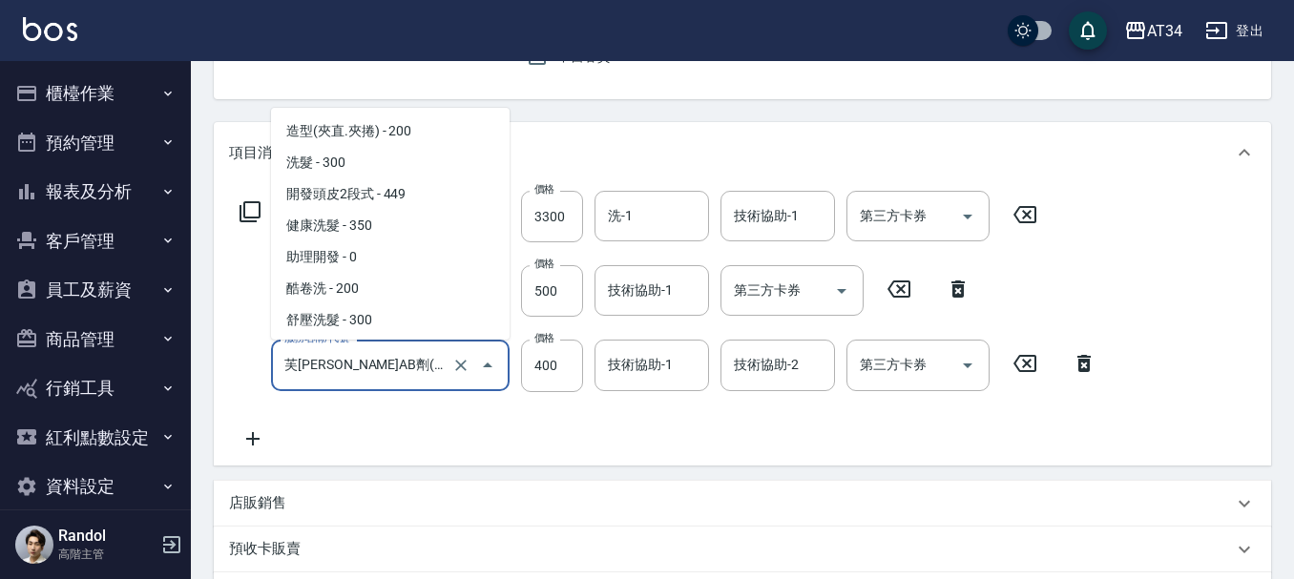
scroll to position [3146, 0]
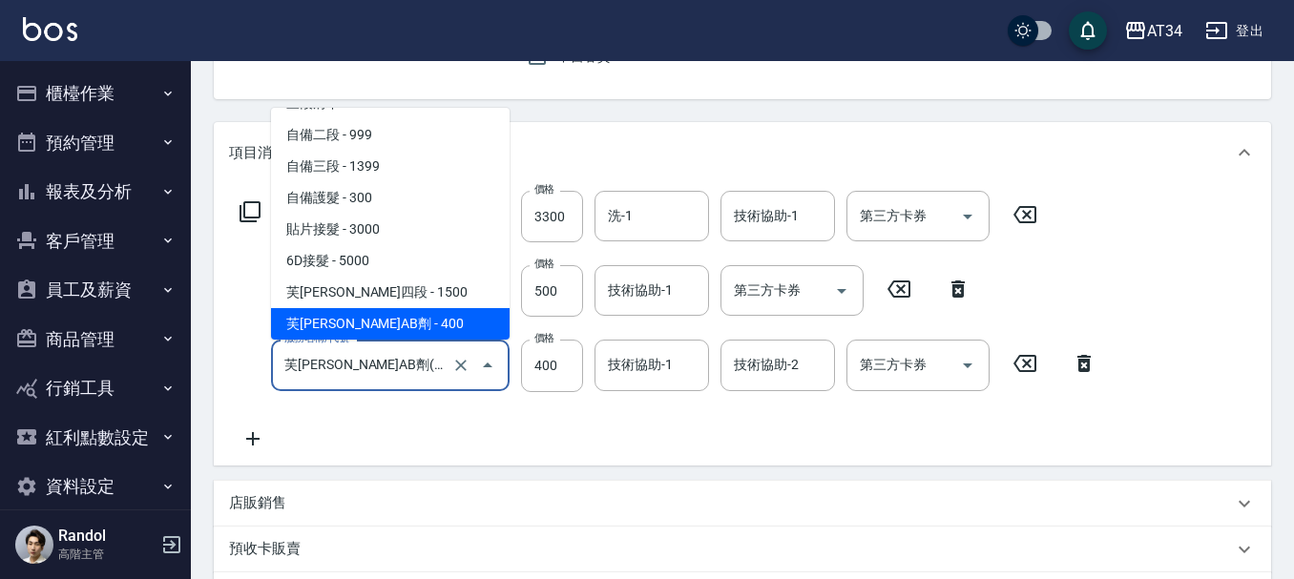
type input "1"
type input "380"
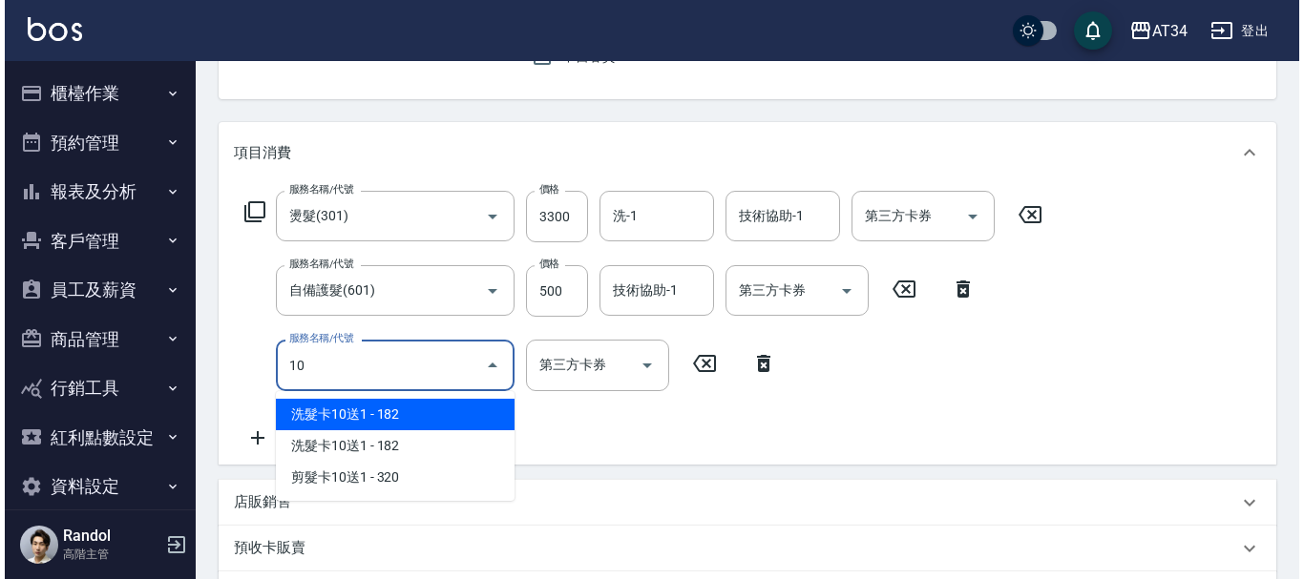
scroll to position [0, 0]
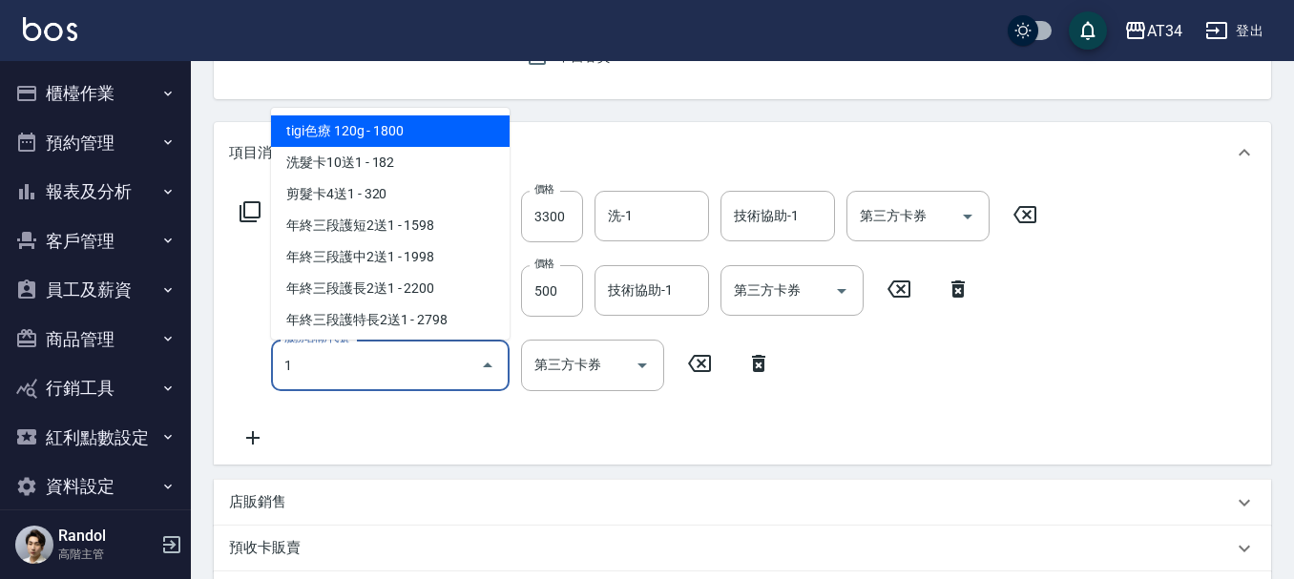
type input "1"
click at [257, 200] on icon at bounding box center [250, 211] width 23 height 23
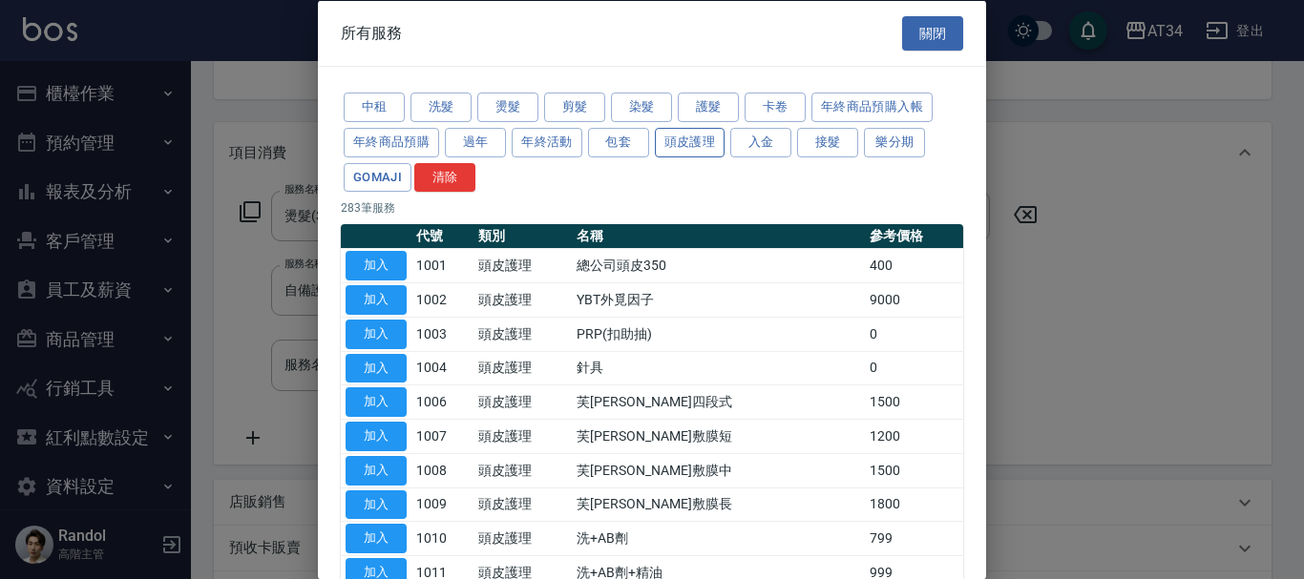
click at [706, 139] on button "頭皮護理" at bounding box center [690, 142] width 71 height 30
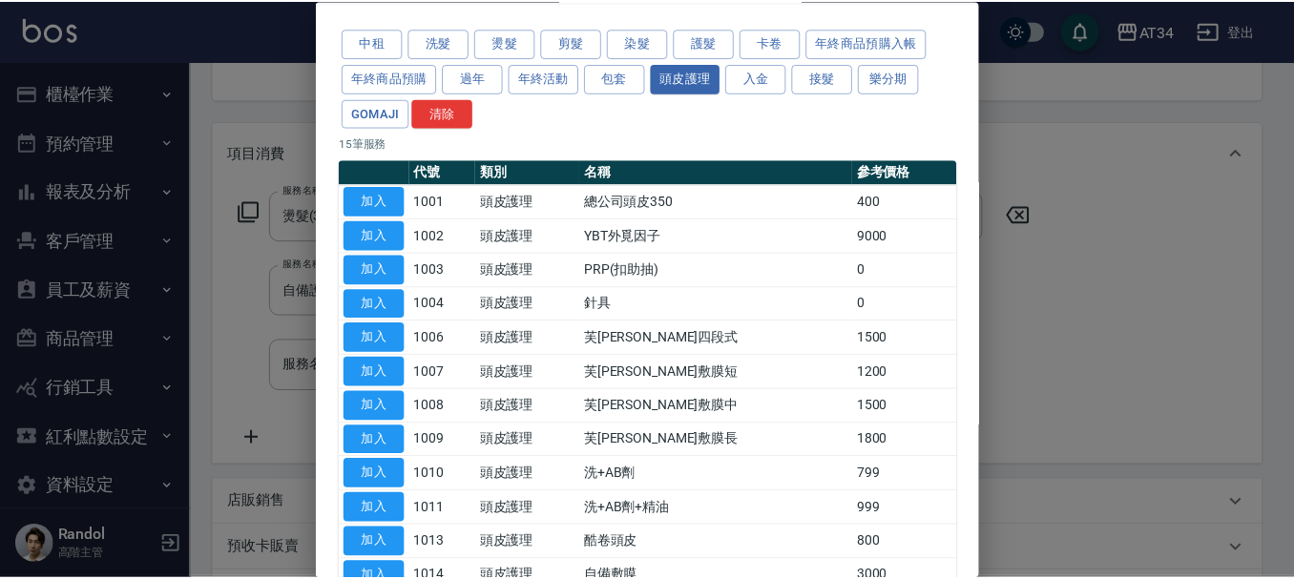
scroll to position [286, 0]
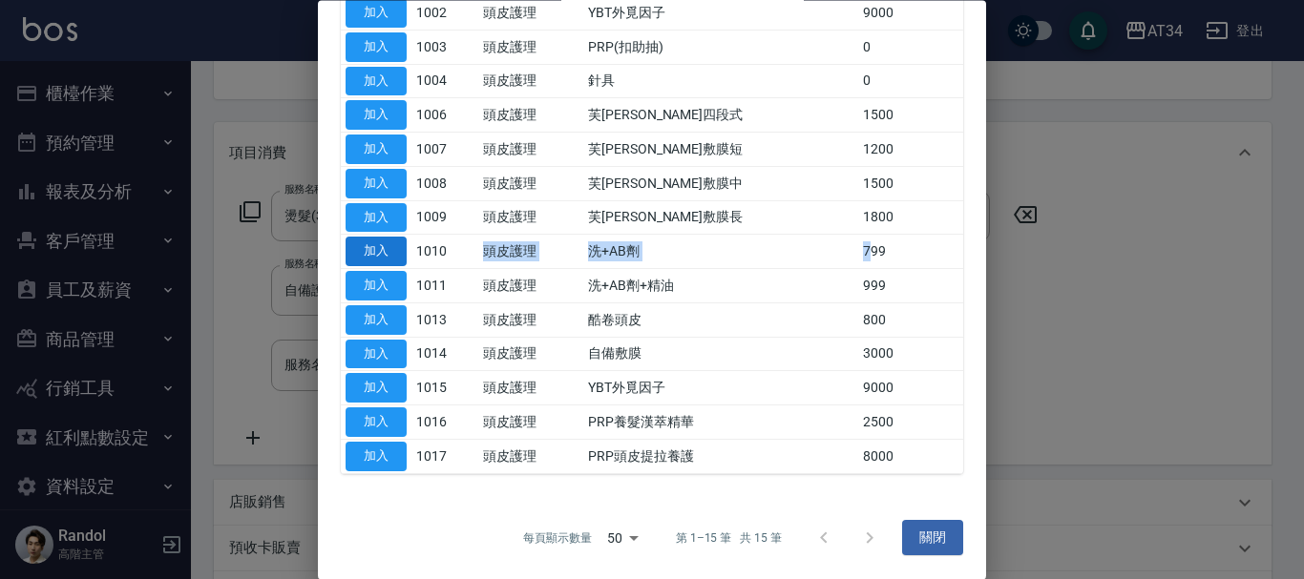
drag, startPoint x: 847, startPoint y: 252, endPoint x: 404, endPoint y: 256, distance: 442.9
click at [408, 256] on tr "加入 1010 頭皮護理 洗+AB劑 799" at bounding box center [652, 252] width 622 height 34
click at [379, 256] on button "加入" at bounding box center [375, 253] width 61 height 30
type input "450"
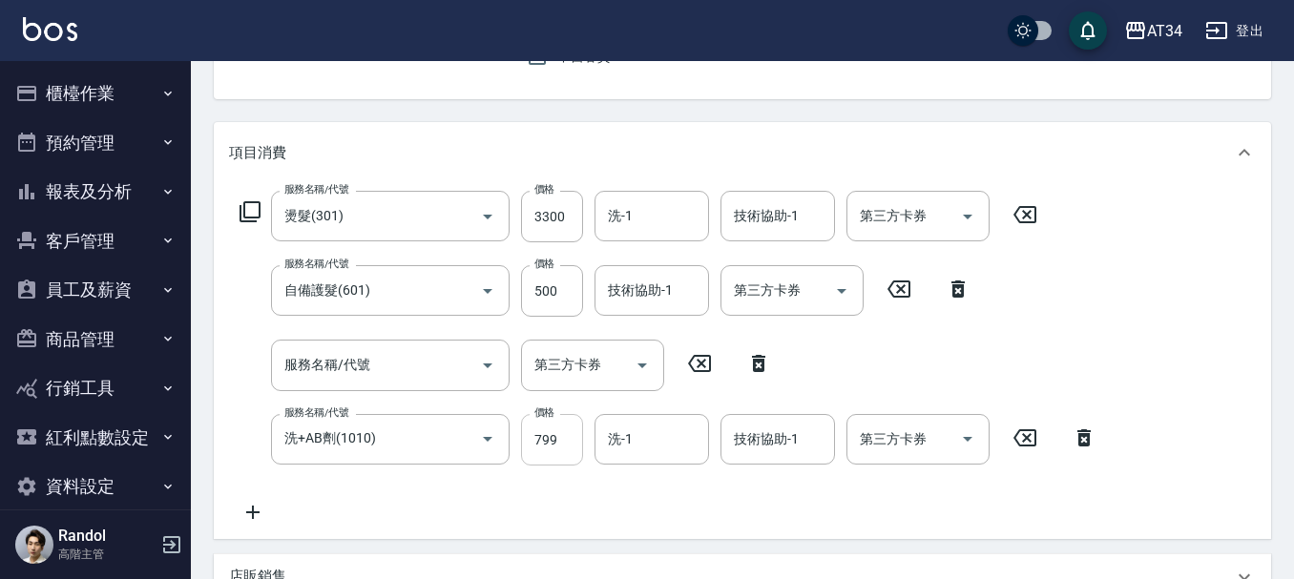
click at [565, 454] on input "799" at bounding box center [552, 440] width 62 height 52
type input "5"
type input "380"
type input "50"
type input "430"
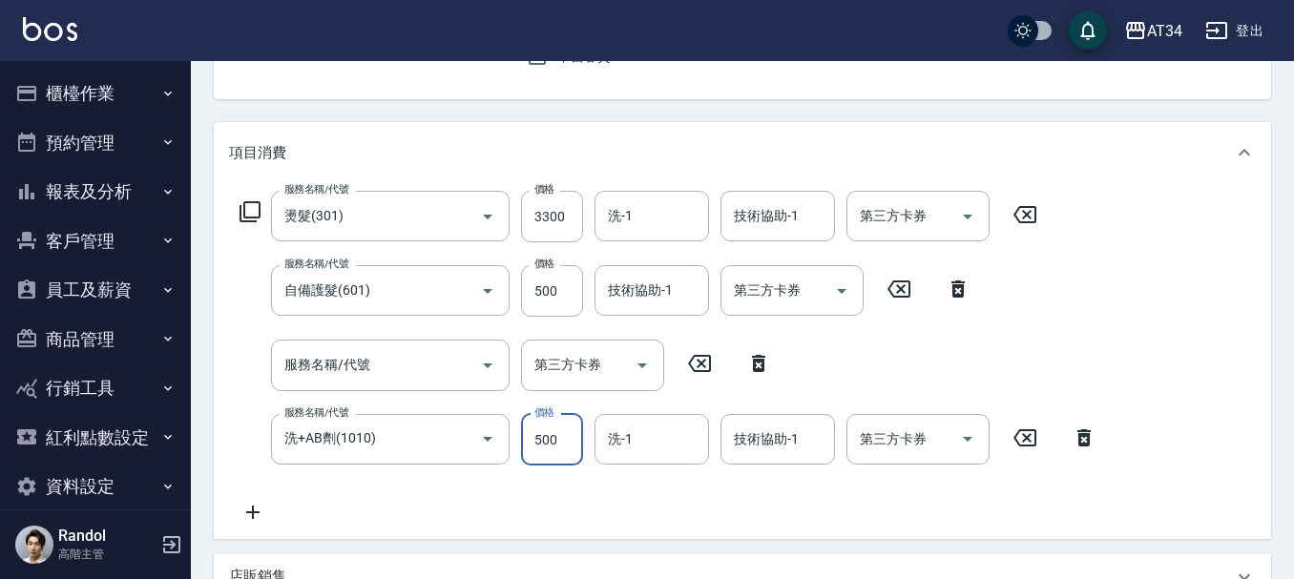
type input "500"
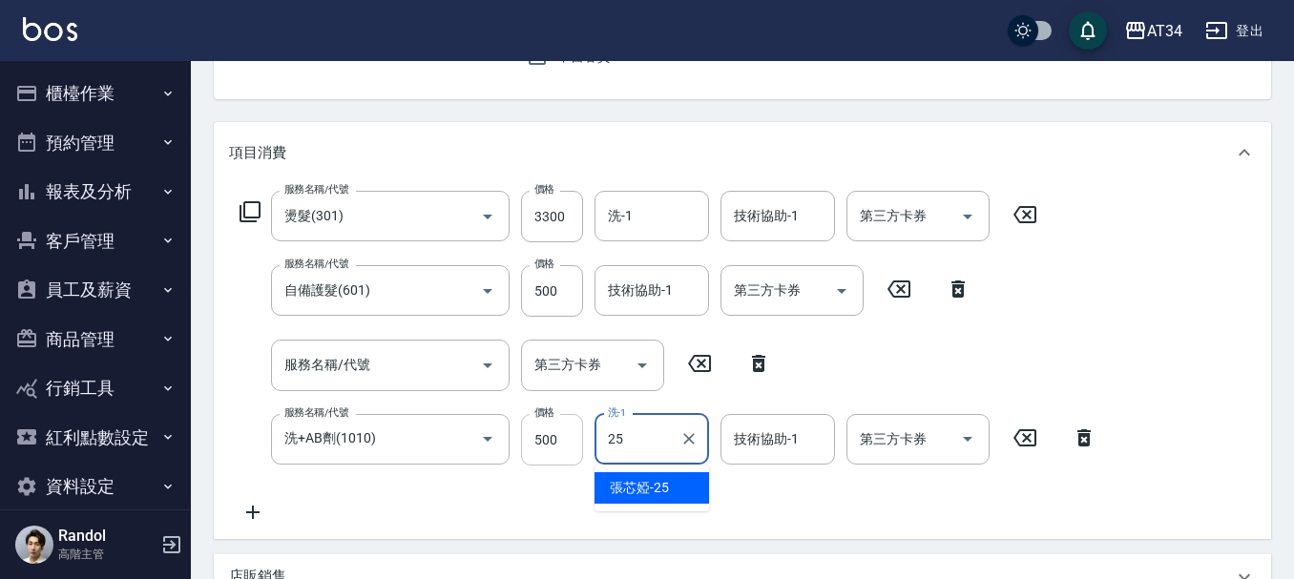
type input "張芯婭-25"
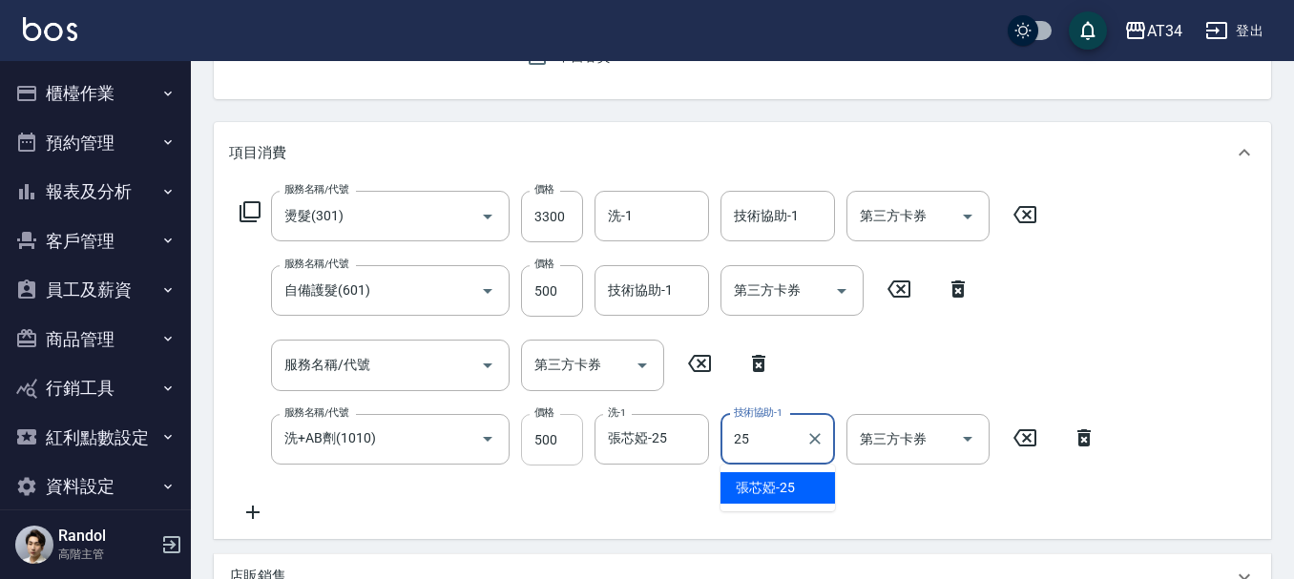
type input "張芯婭-25"
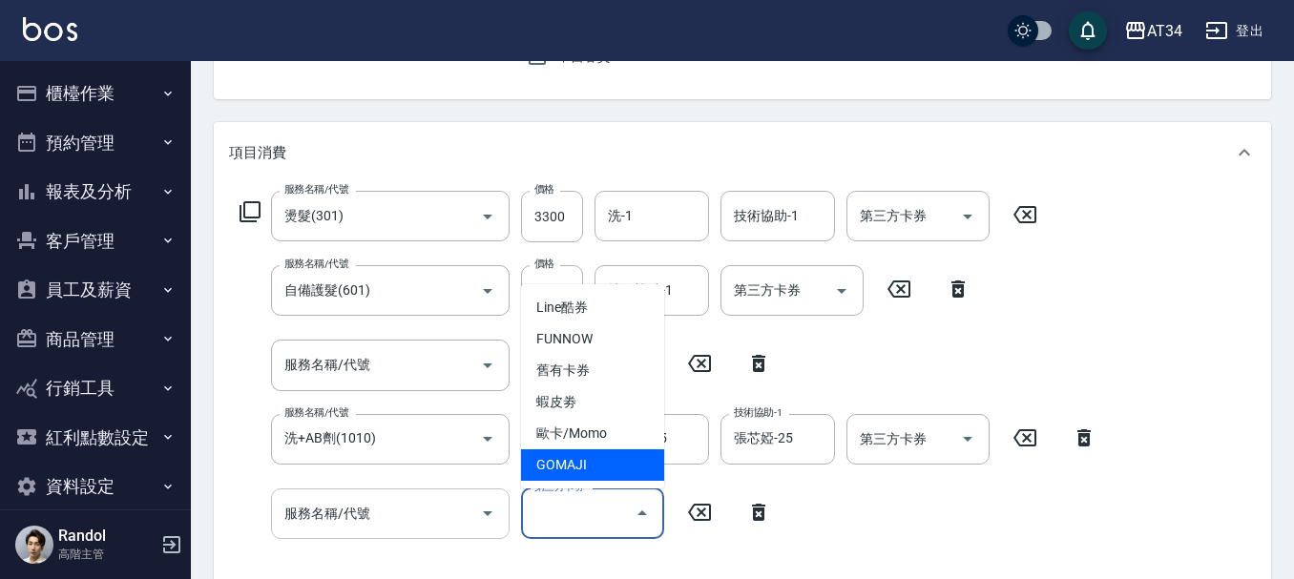
click at [380, 536] on div "服務名稱/代號" at bounding box center [390, 514] width 239 height 51
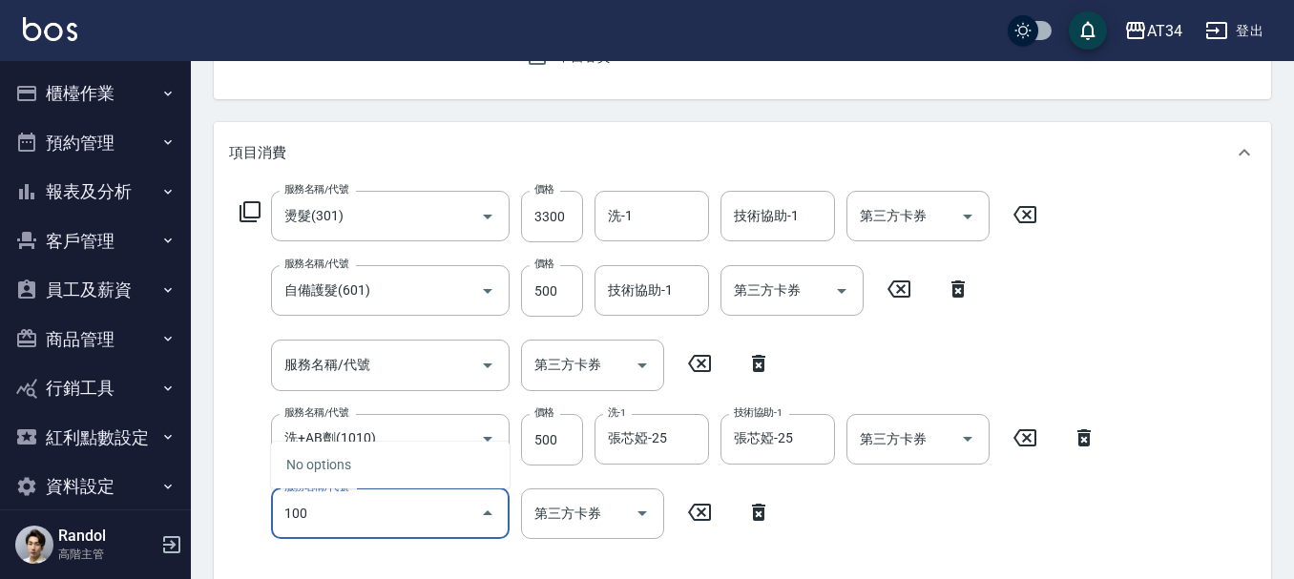
type input "1007"
type input "550"
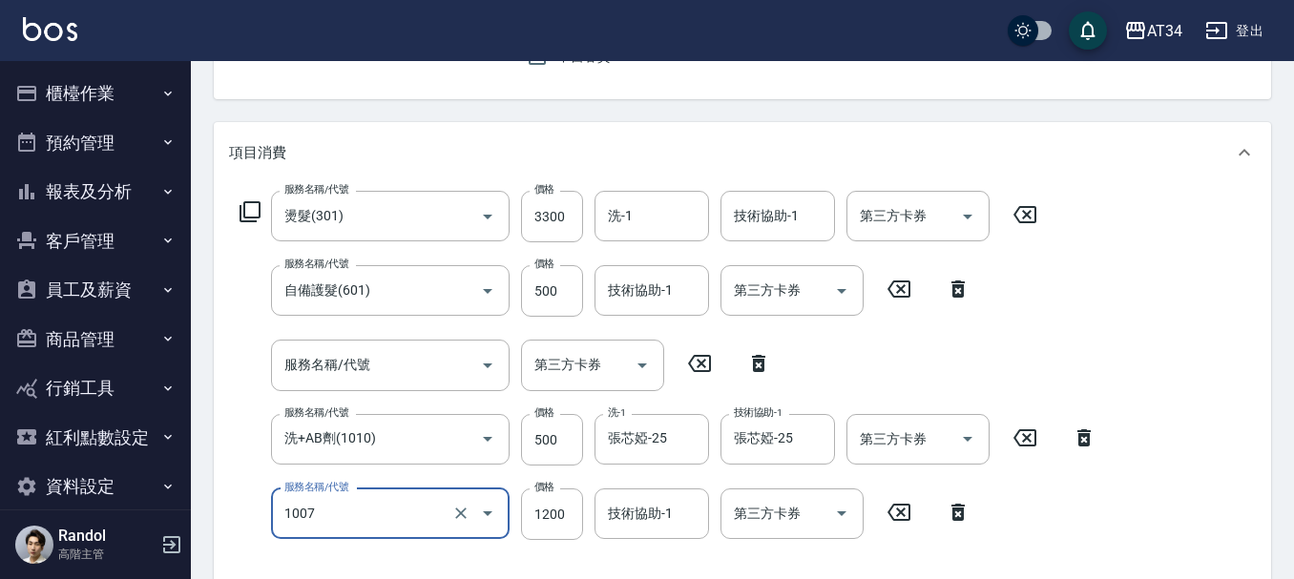
type input "1"
type input "430"
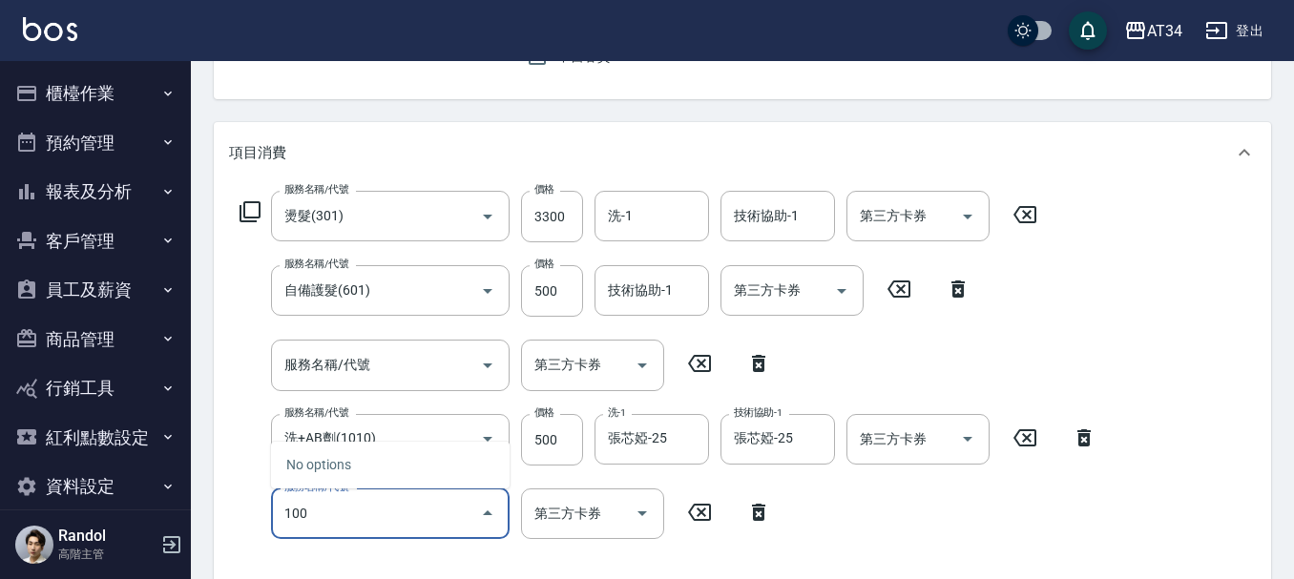
type input "1007"
type input "550"
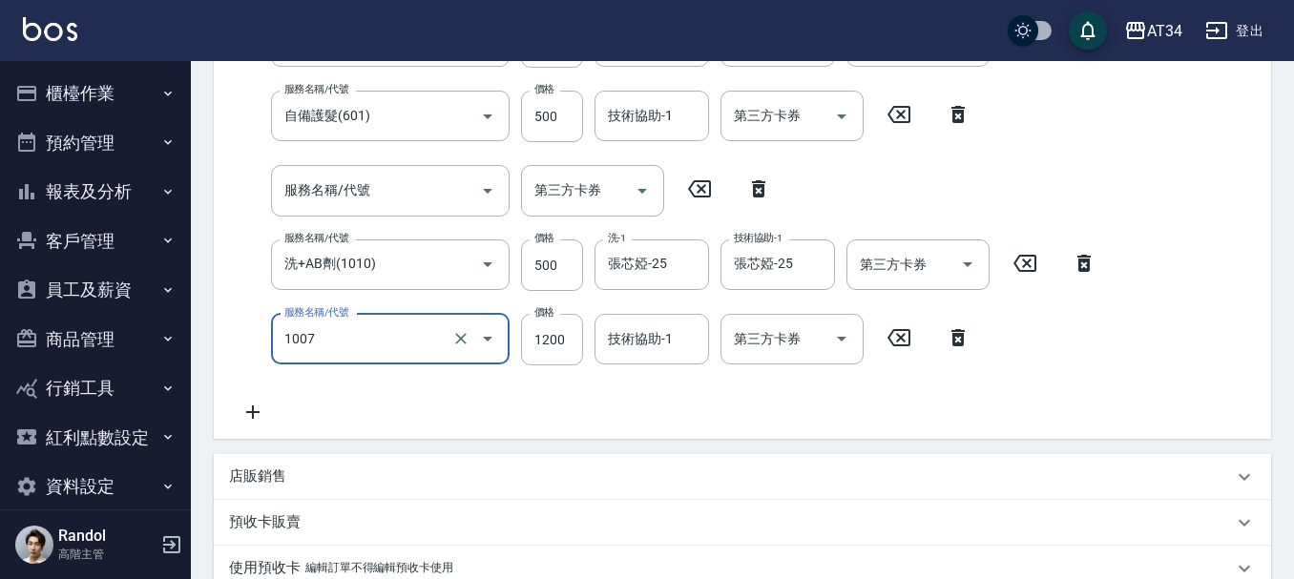
scroll to position [382, 0]
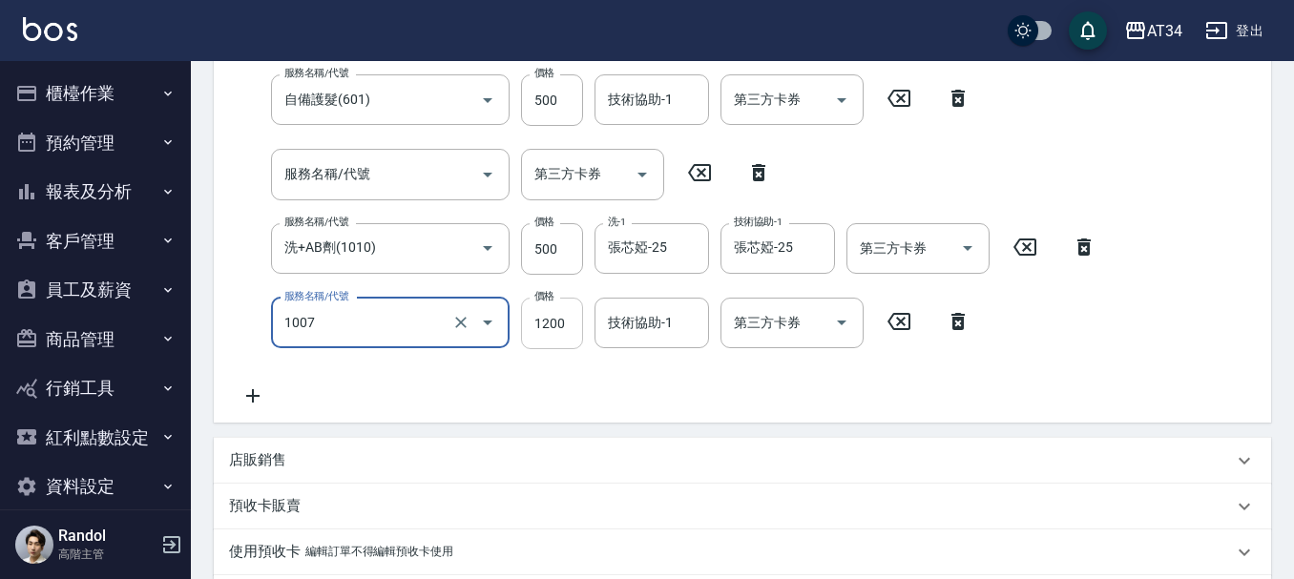
click at [539, 316] on input "1200" at bounding box center [552, 324] width 62 height 52
type input "芙[PERSON_NAME]敷膜短(1007)"
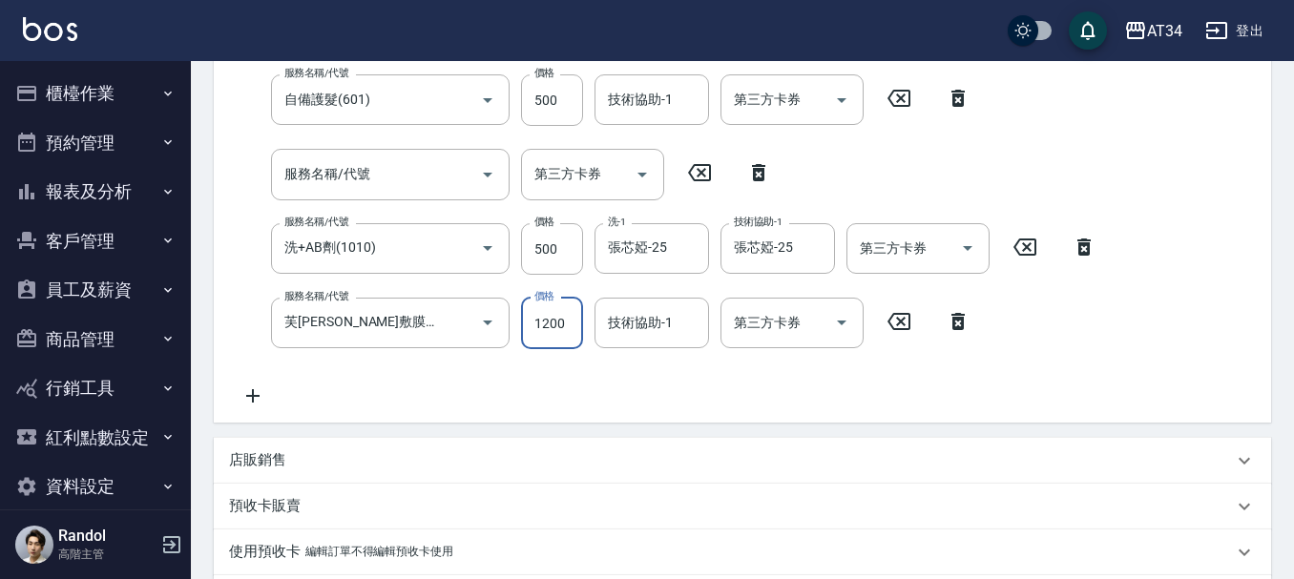
type input "1"
type input "430"
type input "100"
type input "530"
type input "1000"
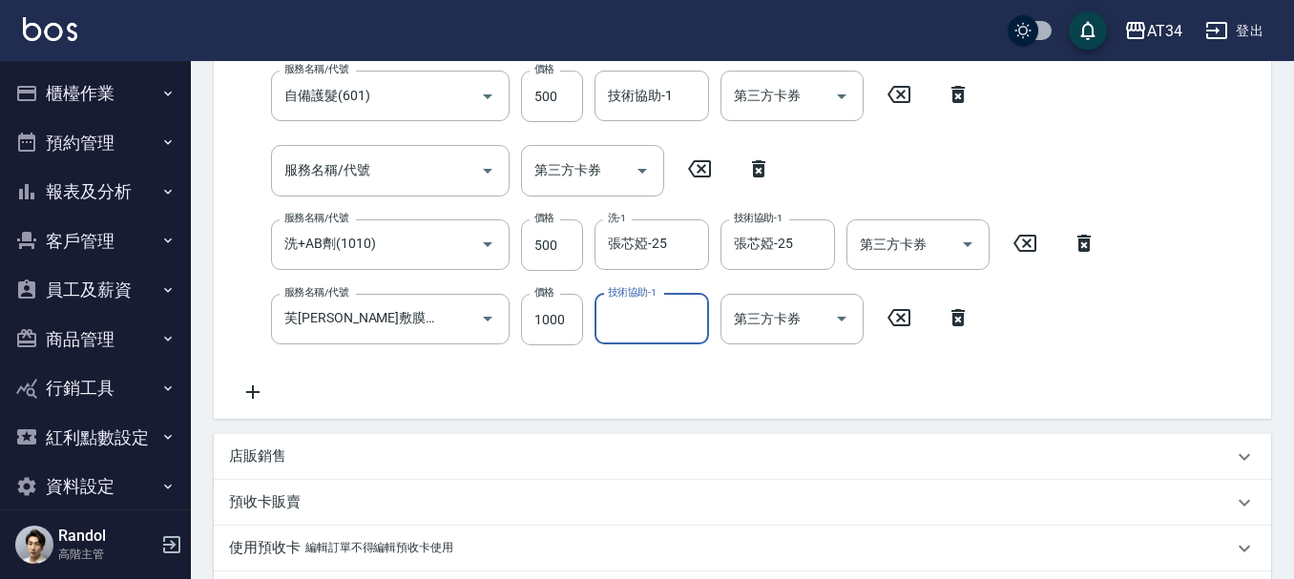
scroll to position [290, 0]
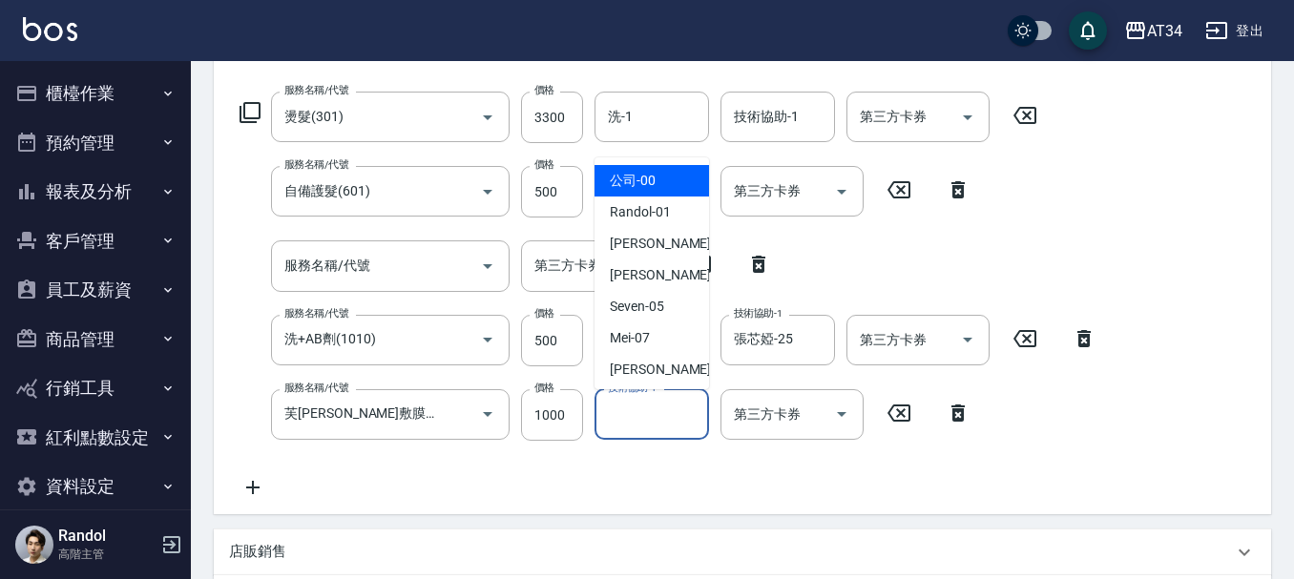
click at [633, 423] on input "技術協助-1" at bounding box center [651, 414] width 97 height 33
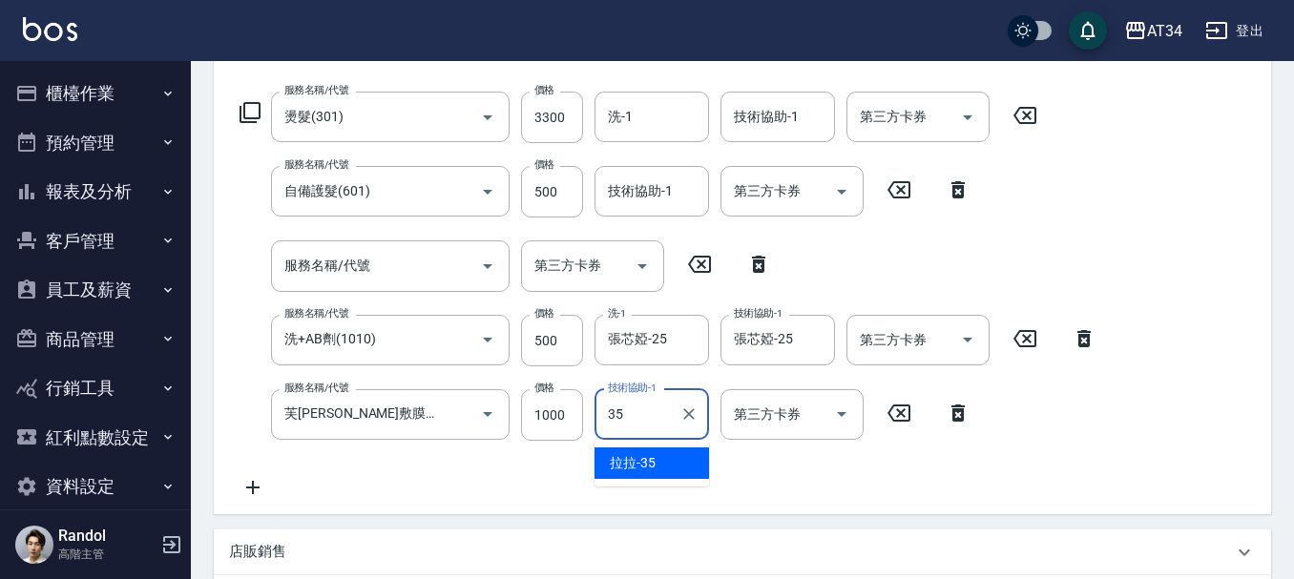
type input "拉拉-35"
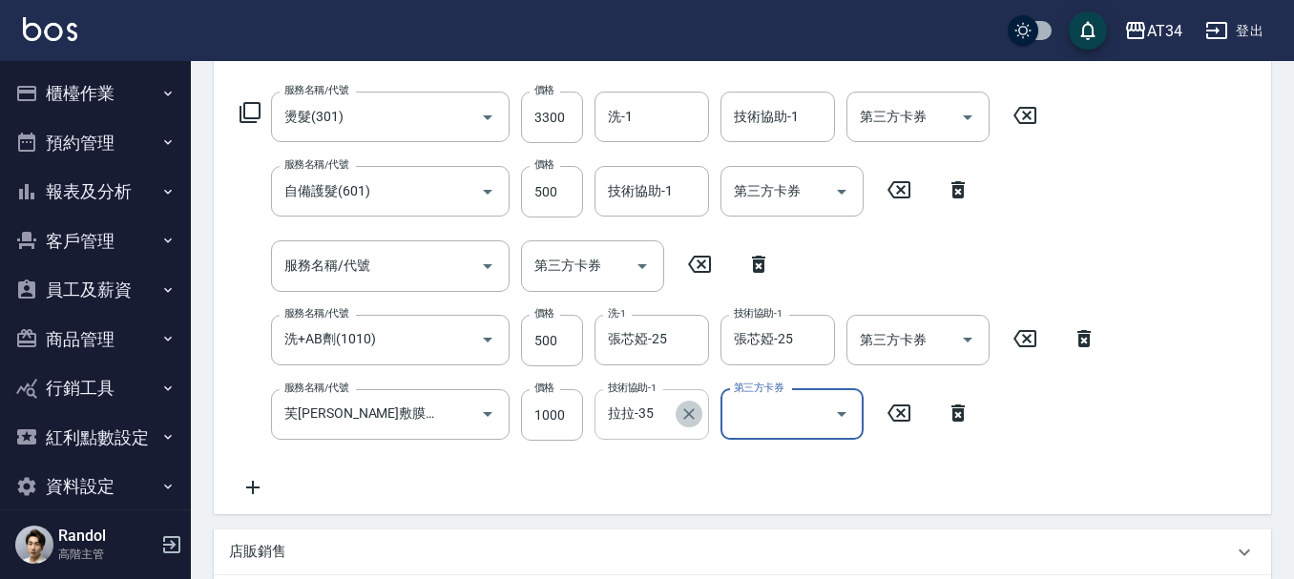
click at [690, 418] on icon "Clear" at bounding box center [689, 414] width 19 height 19
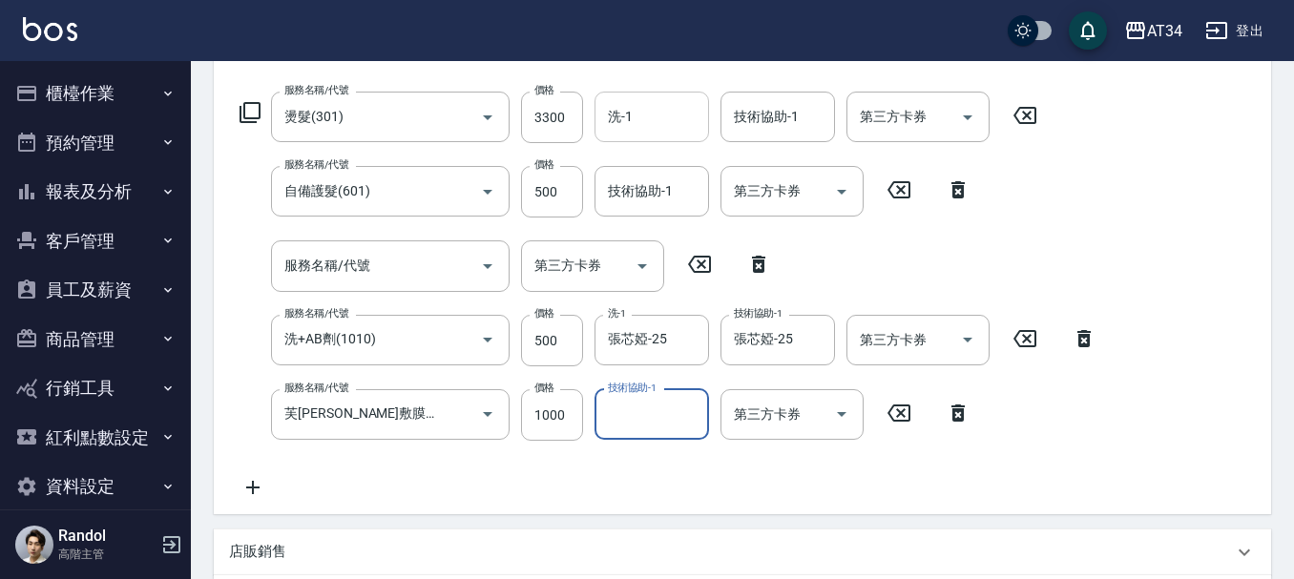
click at [638, 120] on input "洗-1" at bounding box center [651, 116] width 97 height 33
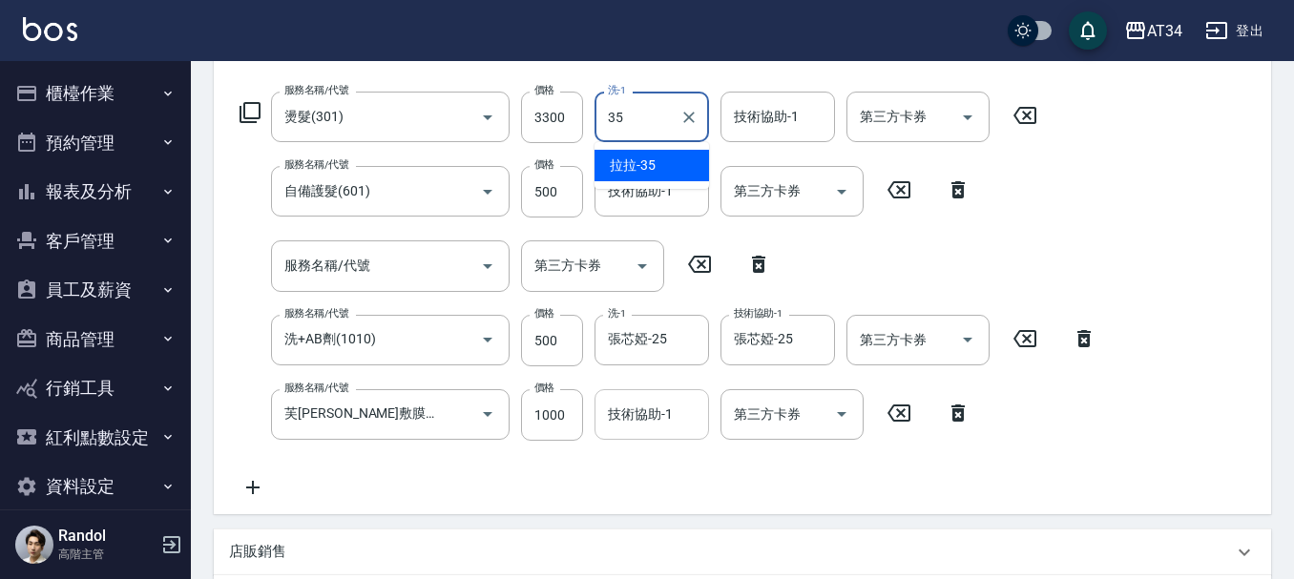
type input "拉拉-35"
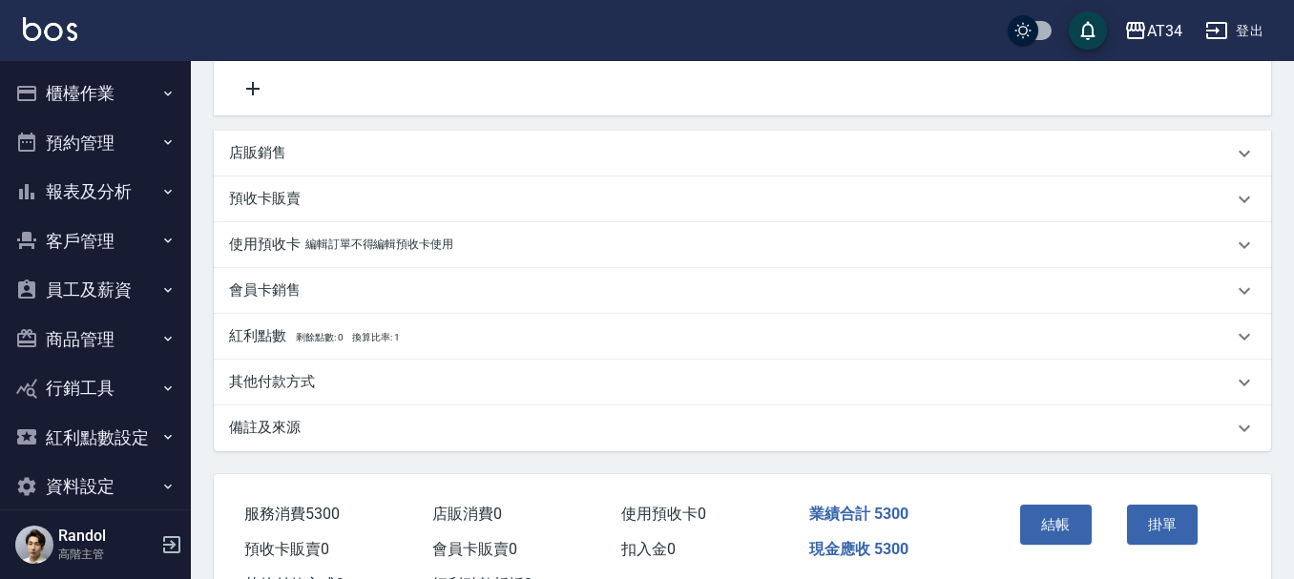
scroll to position [767, 0]
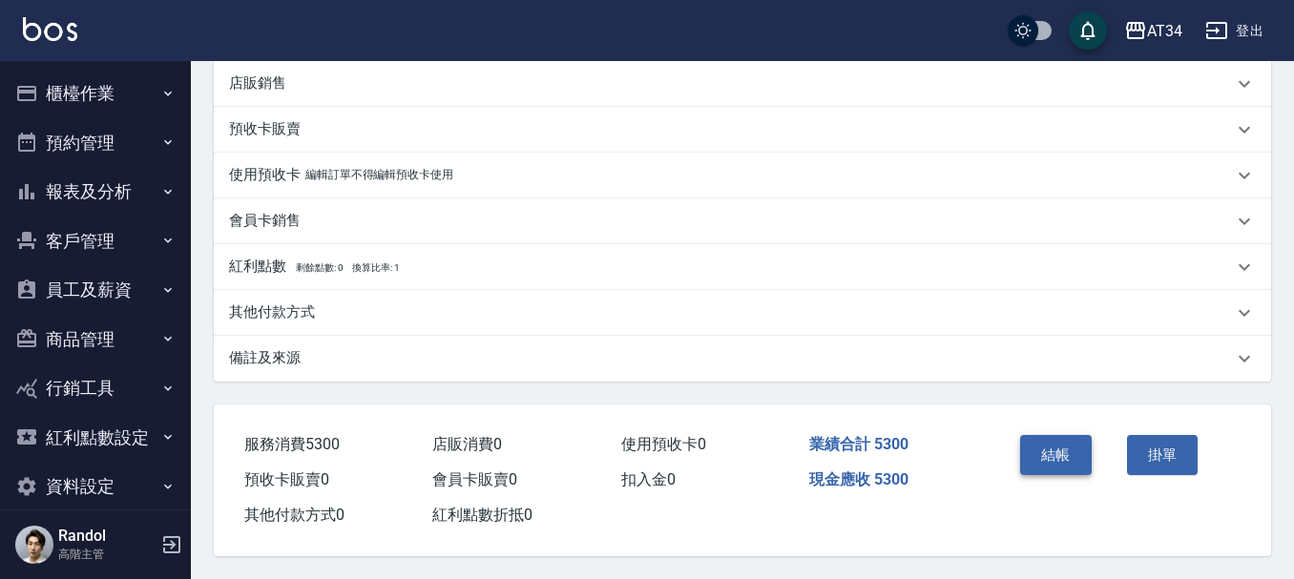
click at [1069, 449] on button "結帳" at bounding box center [1056, 455] width 72 height 40
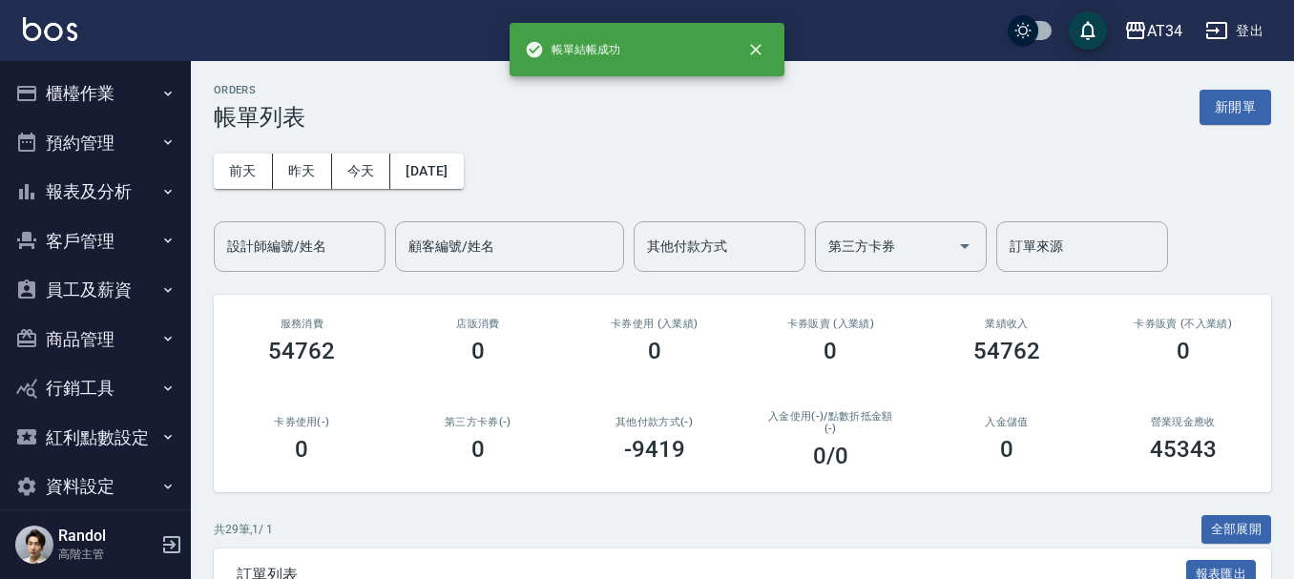
click at [26, 88] on icon "button" at bounding box center [26, 93] width 23 height 23
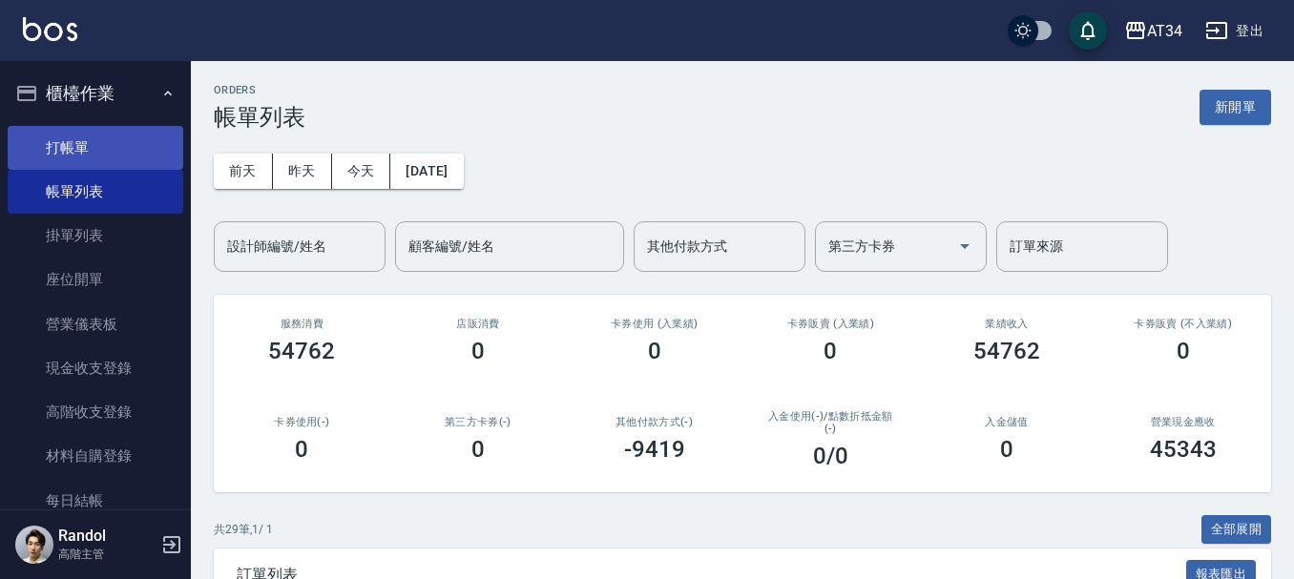
click at [84, 135] on link "打帳單" at bounding box center [96, 148] width 176 height 44
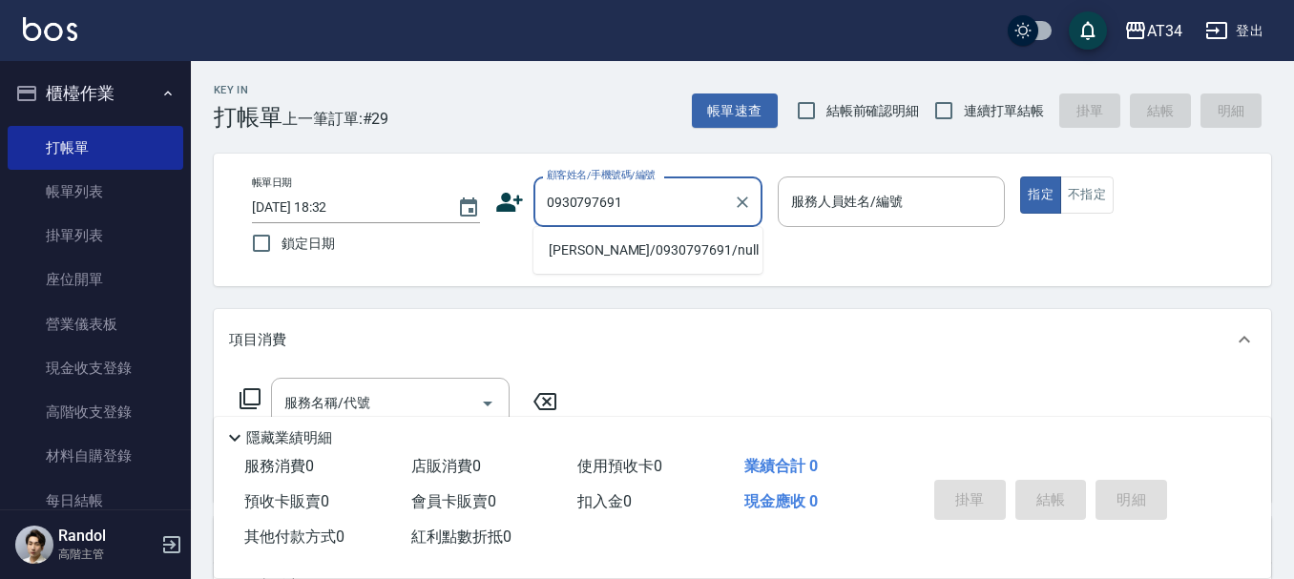
click at [626, 263] on li "[PERSON_NAME]/0930797691/null" at bounding box center [648, 250] width 229 height 31
type input "[PERSON_NAME]/0930797691/null"
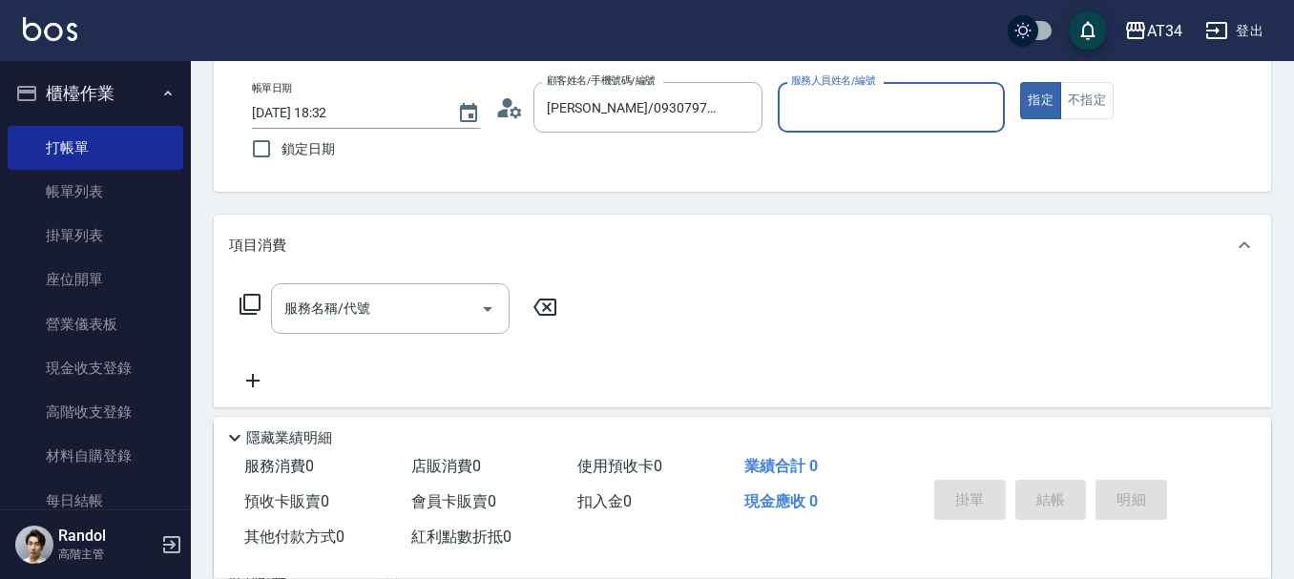
scroll to position [95, 0]
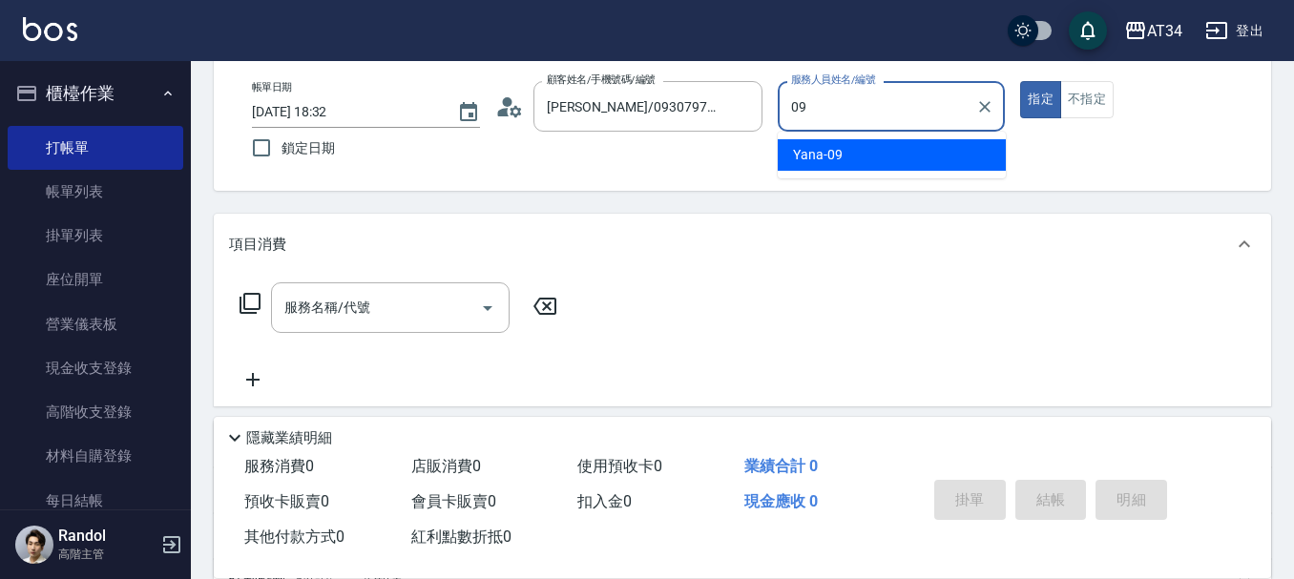
type input "Yana-09"
type button "true"
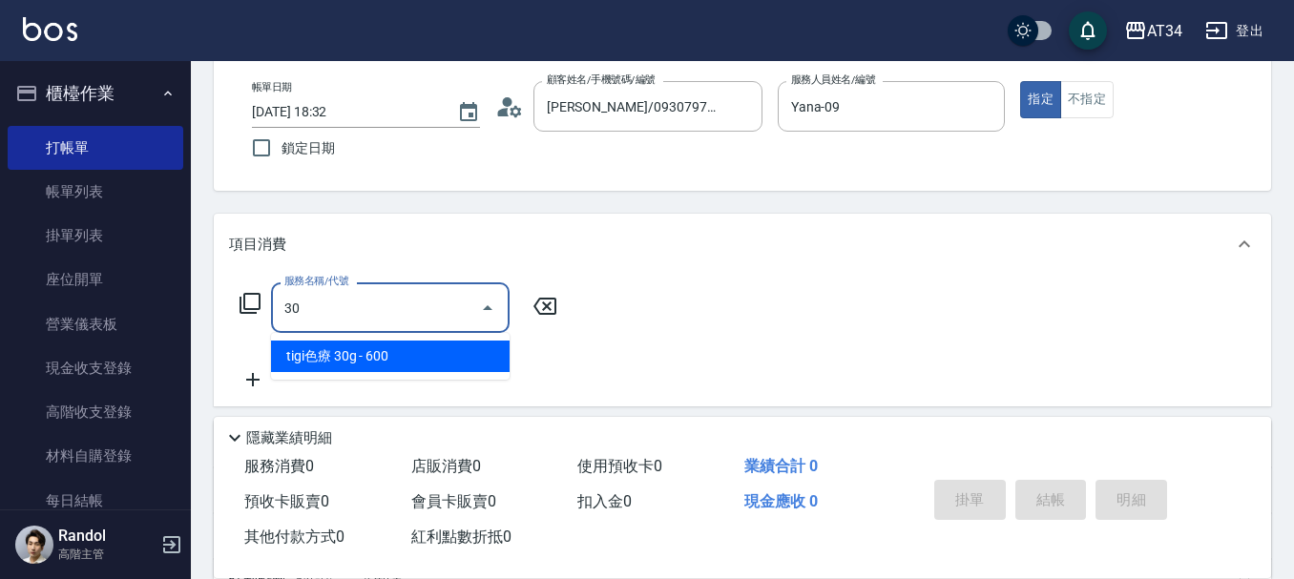
type input "303"
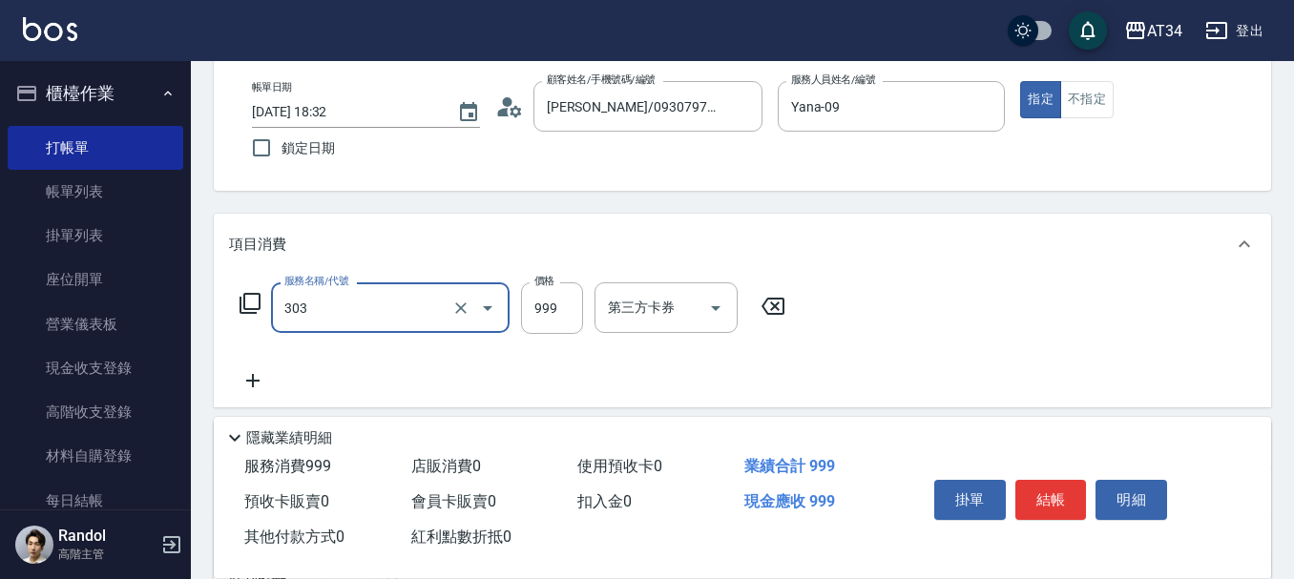
type input "90"
type input "局部燙(303)"
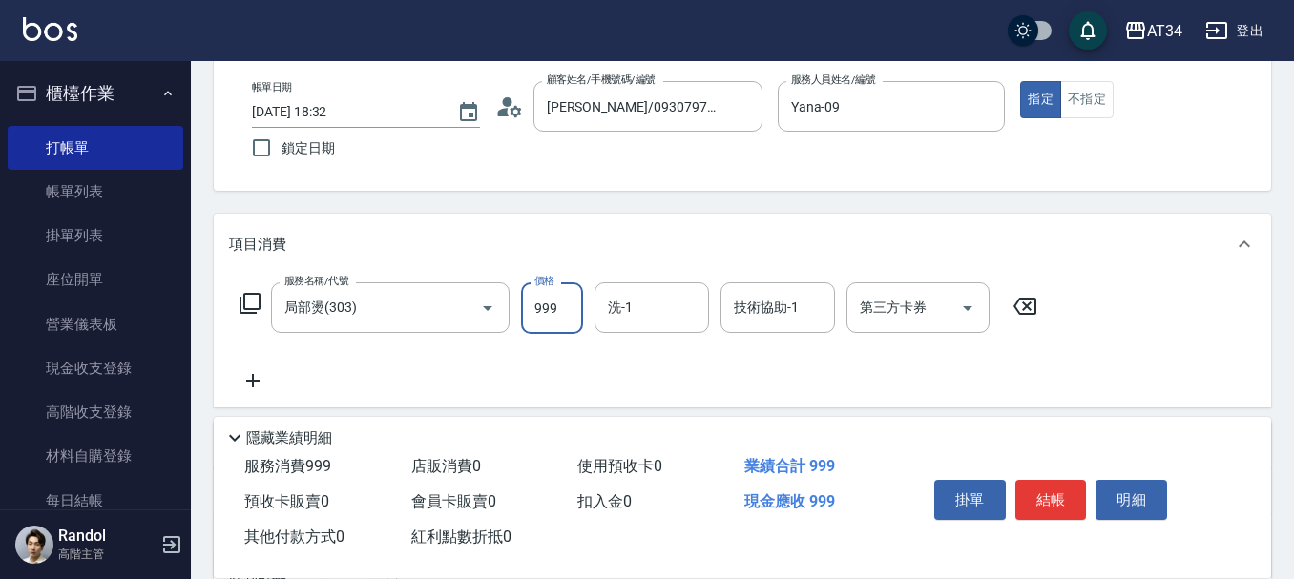
type input "8"
type input "0"
type input "80"
type input "800"
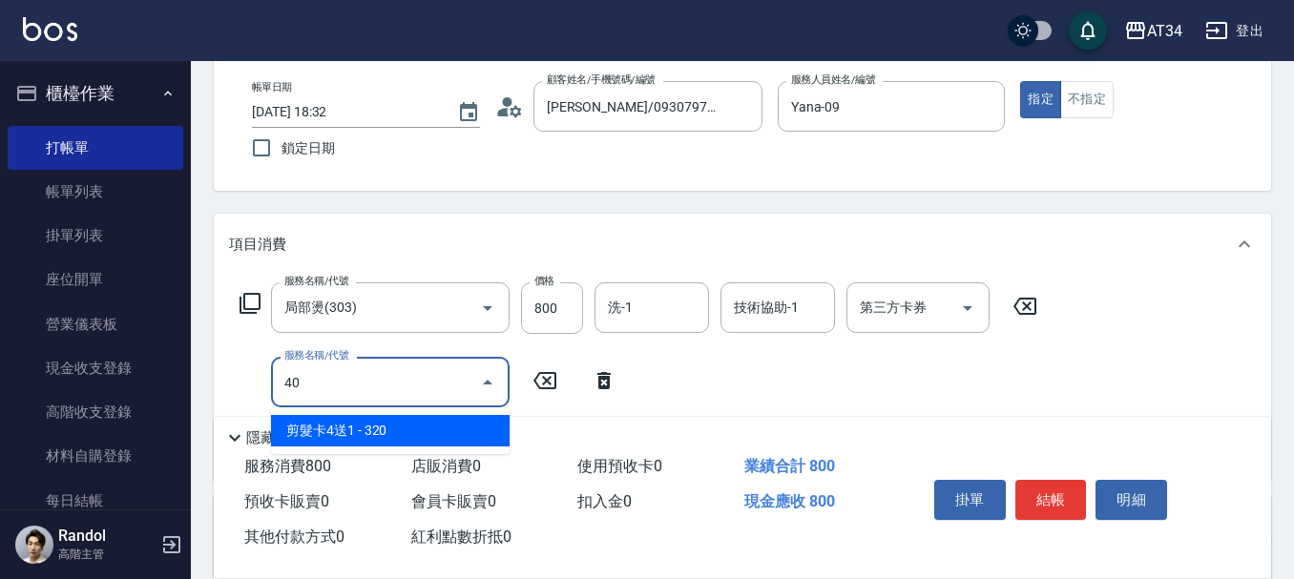
type input "401"
type input "100"
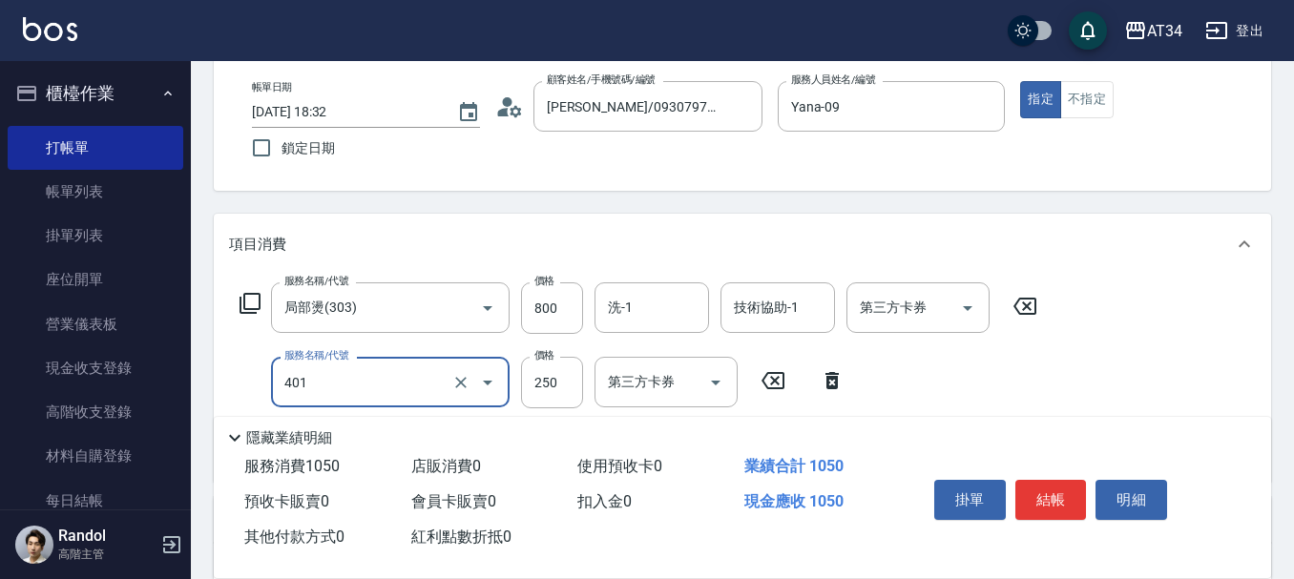
type input "剪髮(401)"
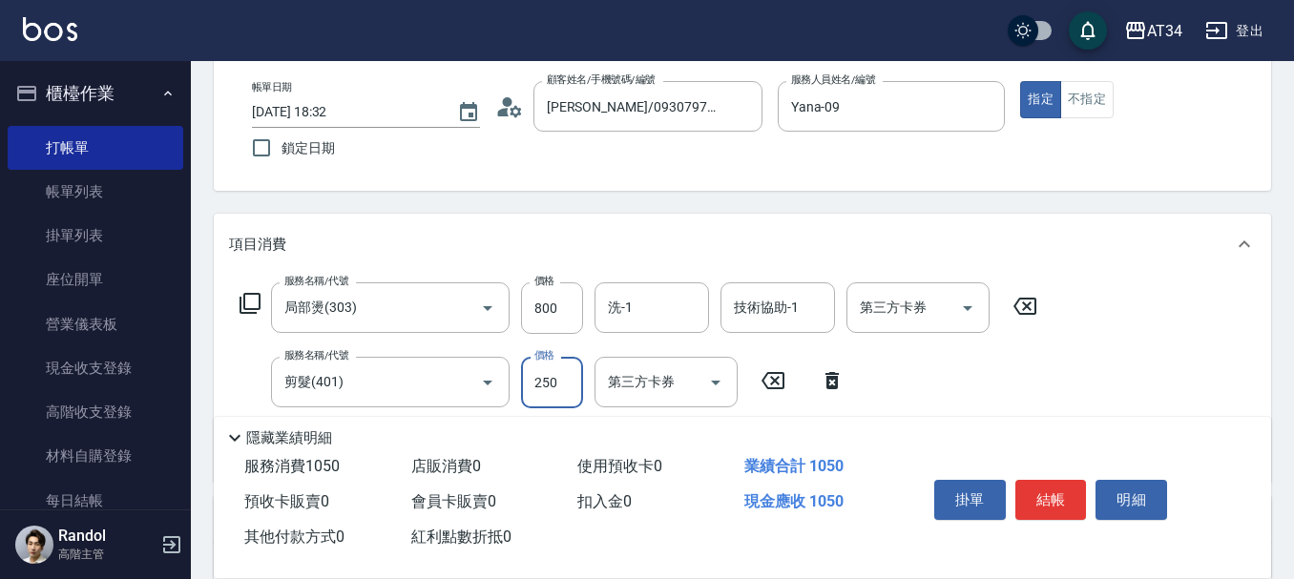
type input "80"
type input "300"
type input "110"
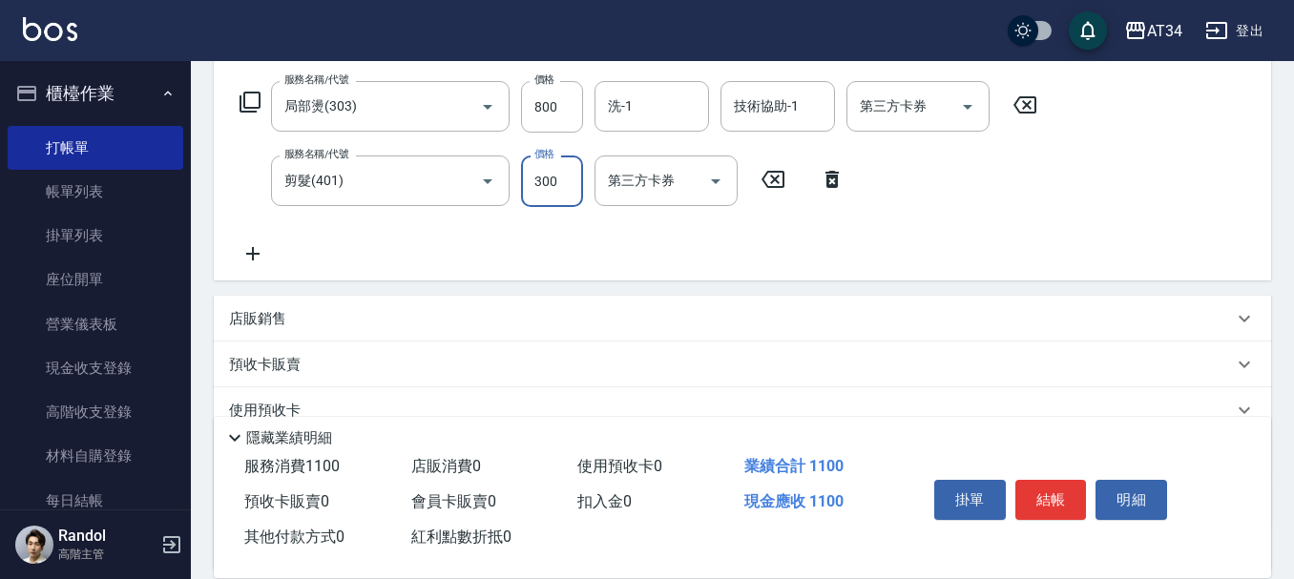
scroll to position [471, 0]
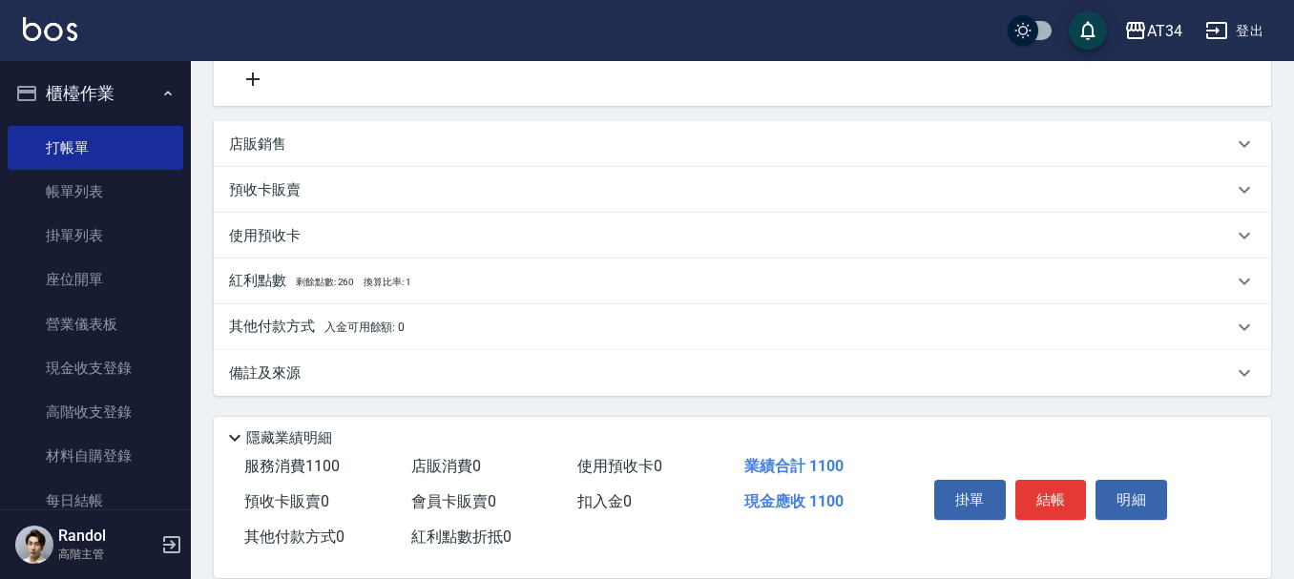
type input "300"
click at [282, 331] on p "其他付款方式 入金可用餘額: 0" at bounding box center [317, 327] width 176 height 21
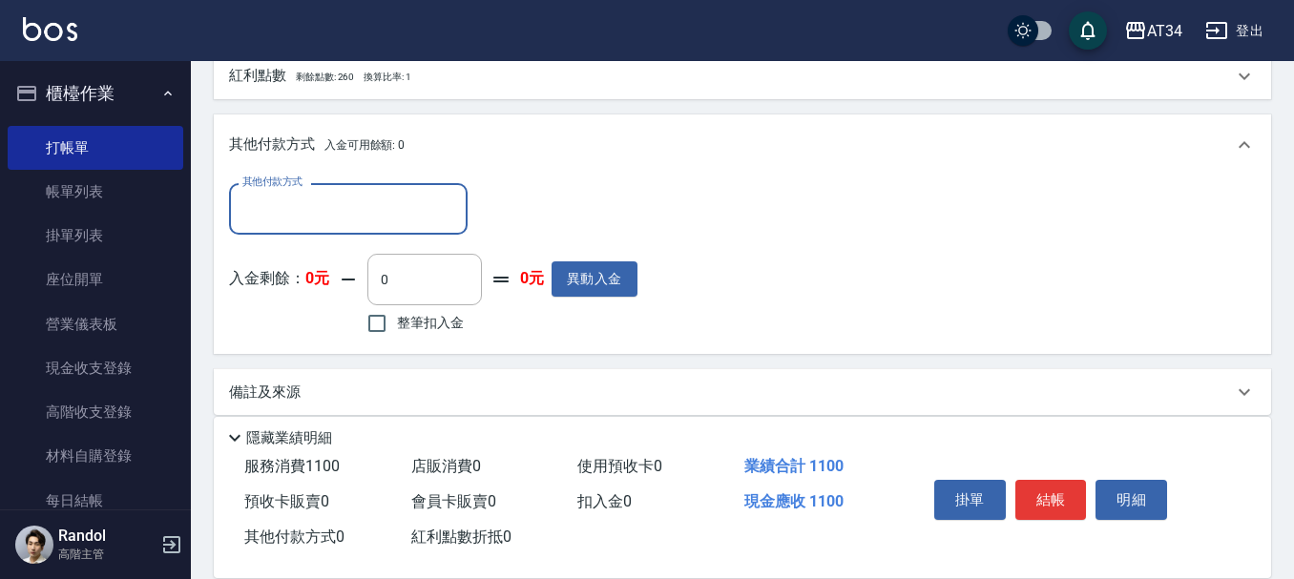
scroll to position [691, 0]
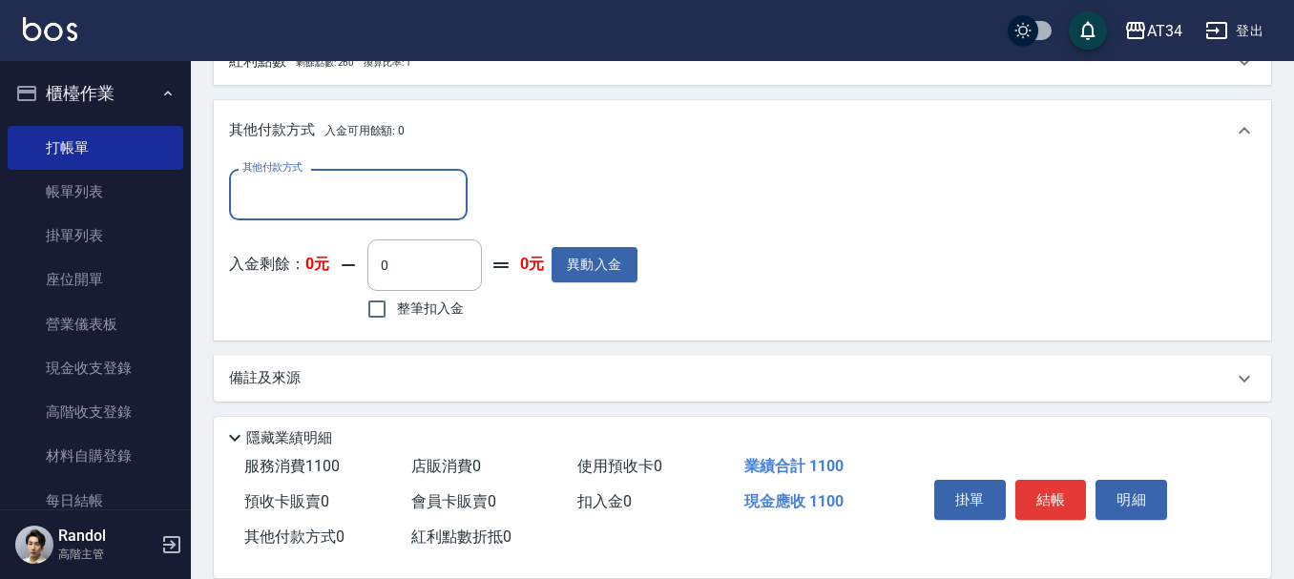
click at [293, 203] on input "其他付款方式" at bounding box center [348, 194] width 221 height 33
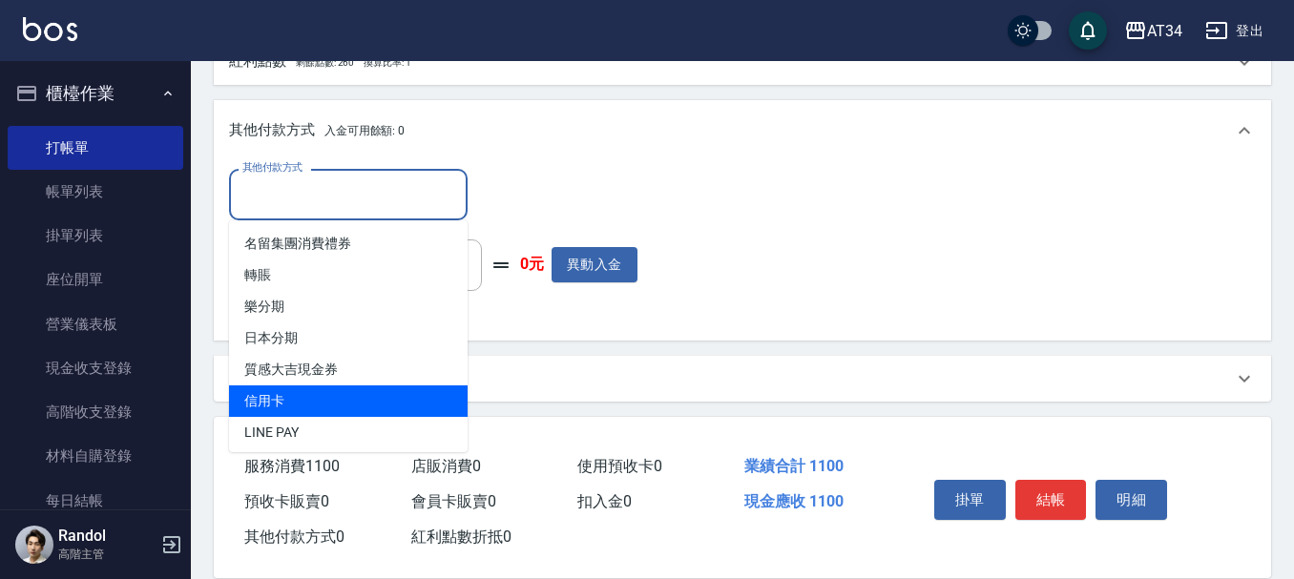
click at [282, 397] on span "信用卡" at bounding box center [348, 401] width 239 height 31
type input "信用卡"
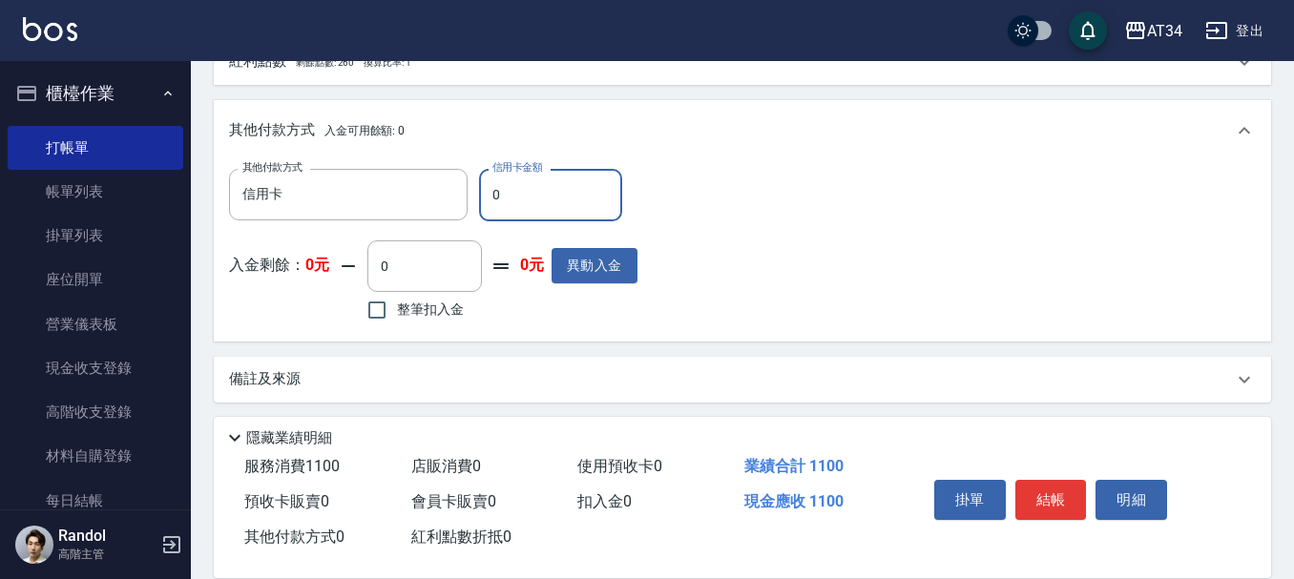
type input "11"
type input "100"
type input "111"
type input "100"
type input "110"
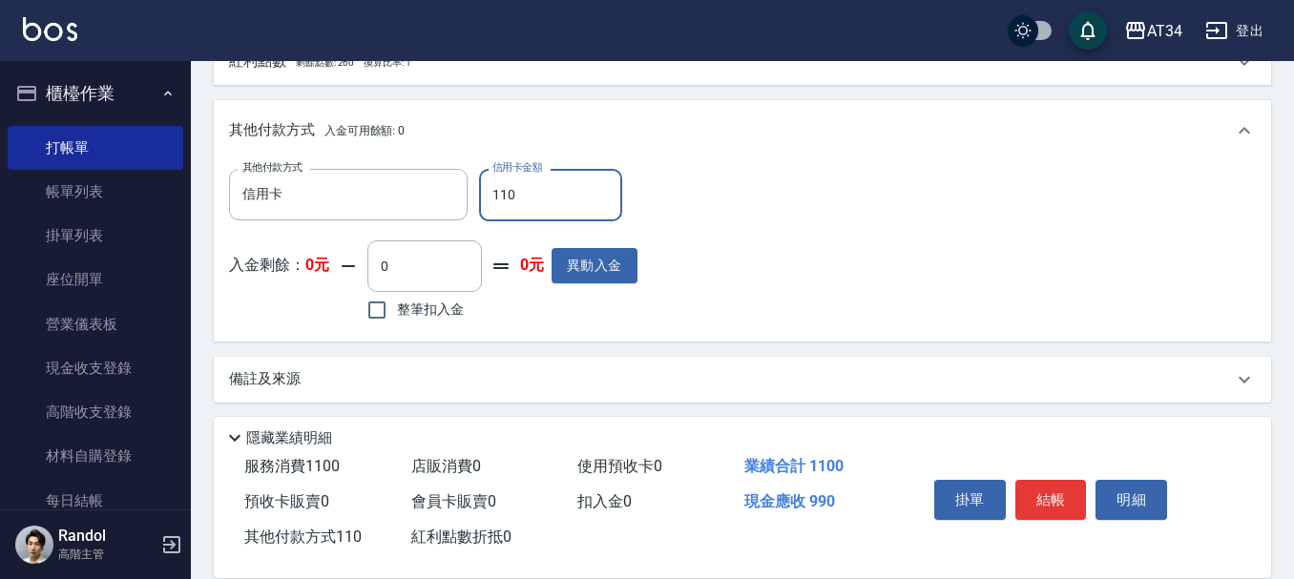
type input "0"
type input "1100"
click at [1060, 485] on button "結帳" at bounding box center [1051, 500] width 72 height 40
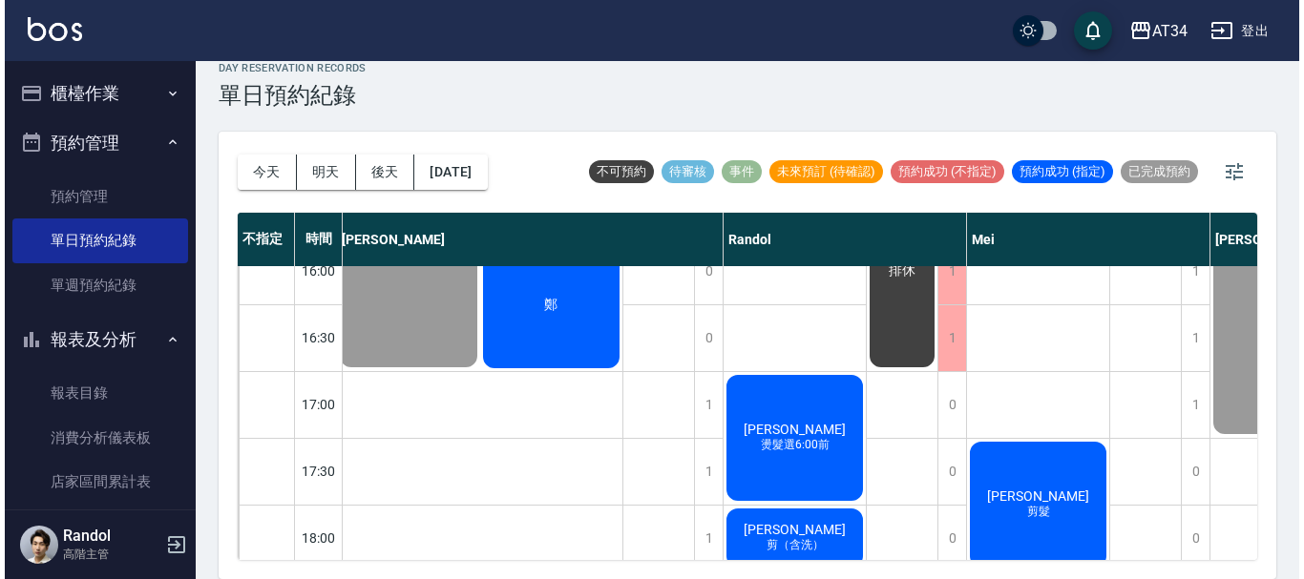
scroll to position [638, 636]
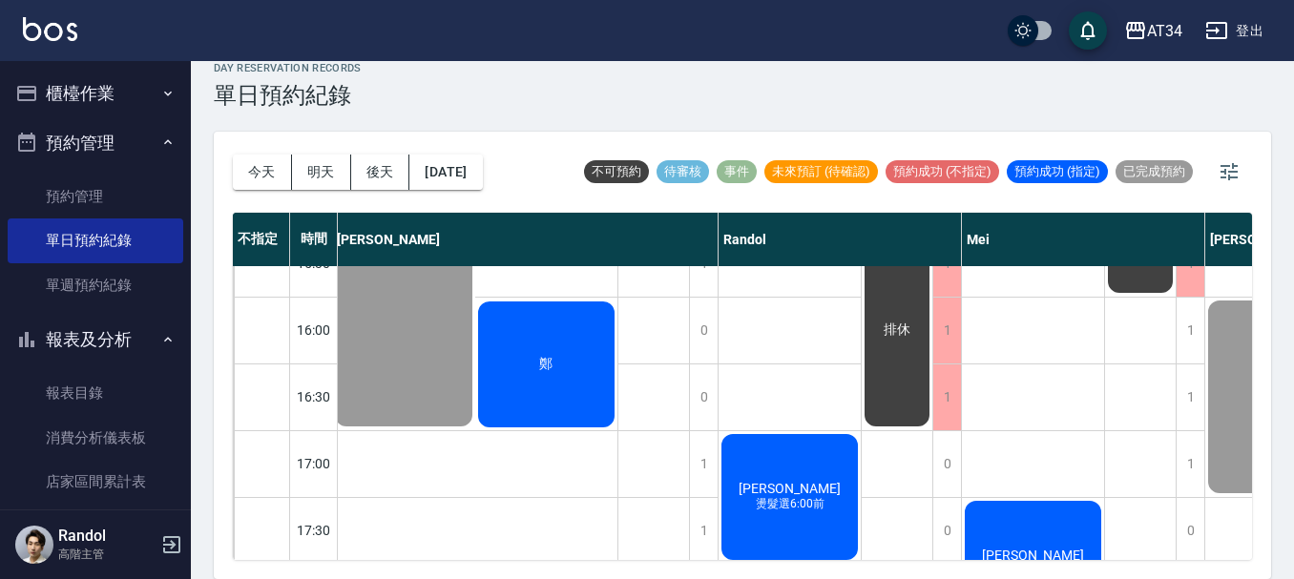
click at [802, 427] on div "黃玟銨 剪（含洗） [PERSON_NAME] 洗髮 [PERSON_NAME] 剪（含洗） [PERSON_NAME]🔥免等兩天洗髮「洗剪燙定型」 [PER…" at bounding box center [790, 230] width 143 height 1203
click at [805, 481] on span "[PERSON_NAME]" at bounding box center [790, 488] width 110 height 15
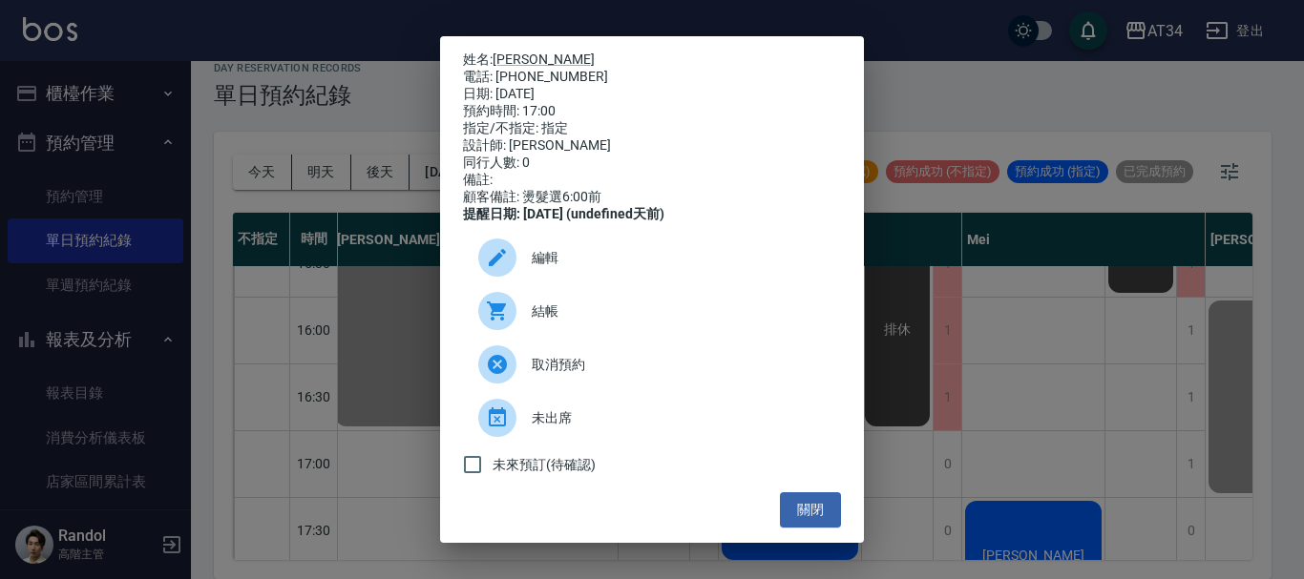
click at [558, 322] on span "結帳" at bounding box center [679, 312] width 294 height 20
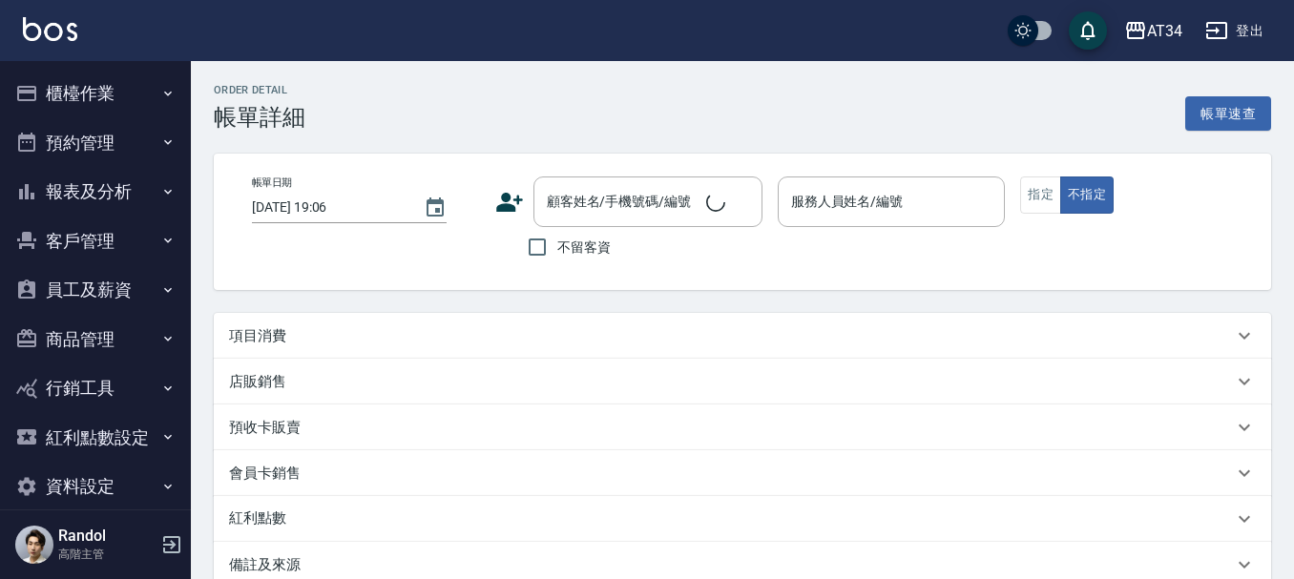
click at [344, 326] on div "項目消費" at bounding box center [731, 336] width 1004 height 20
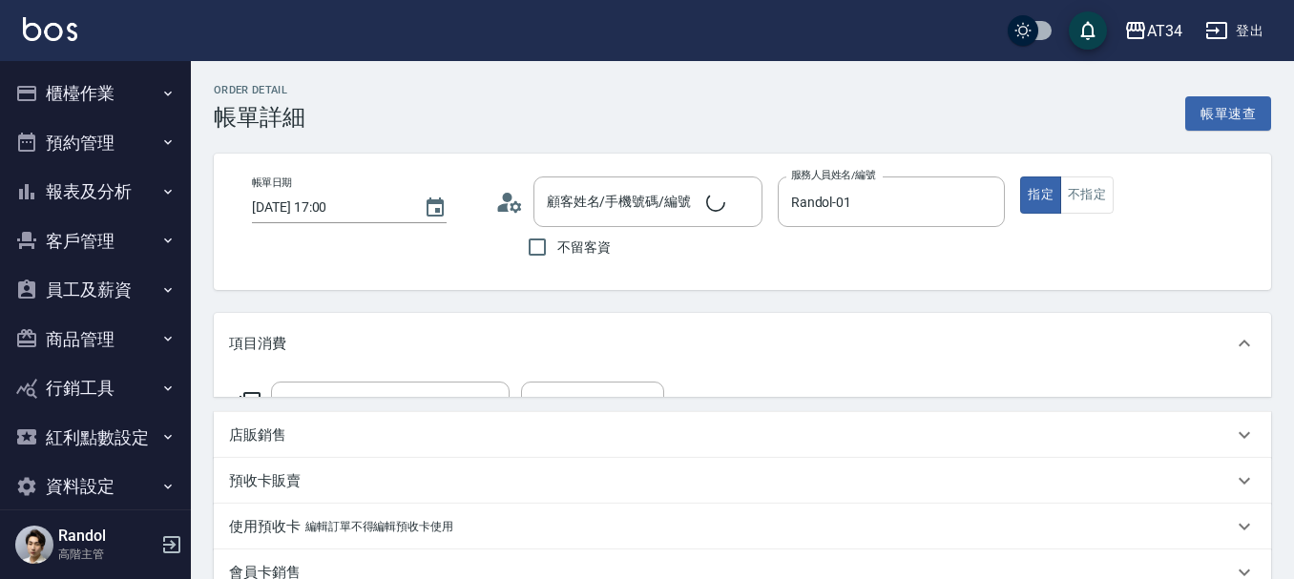
type input "[DATE] 17:00"
type input "Randol-01"
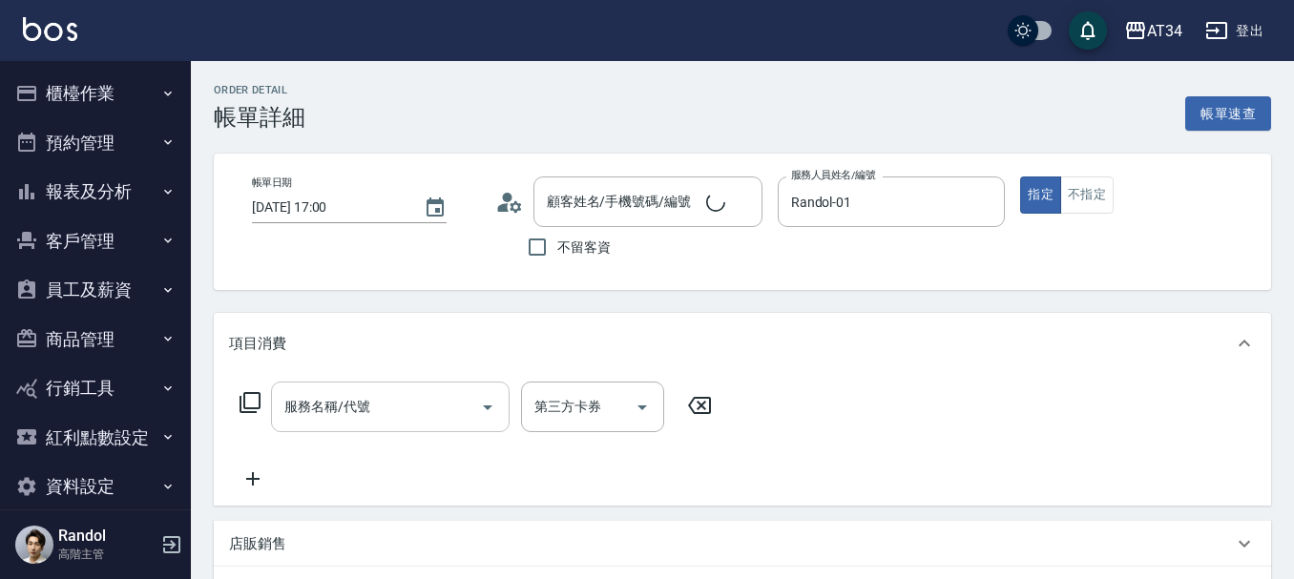
type input "[PERSON_NAME]/0908682056/0908682056"
click at [402, 405] on input "服務名稱/代號" at bounding box center [376, 406] width 193 height 33
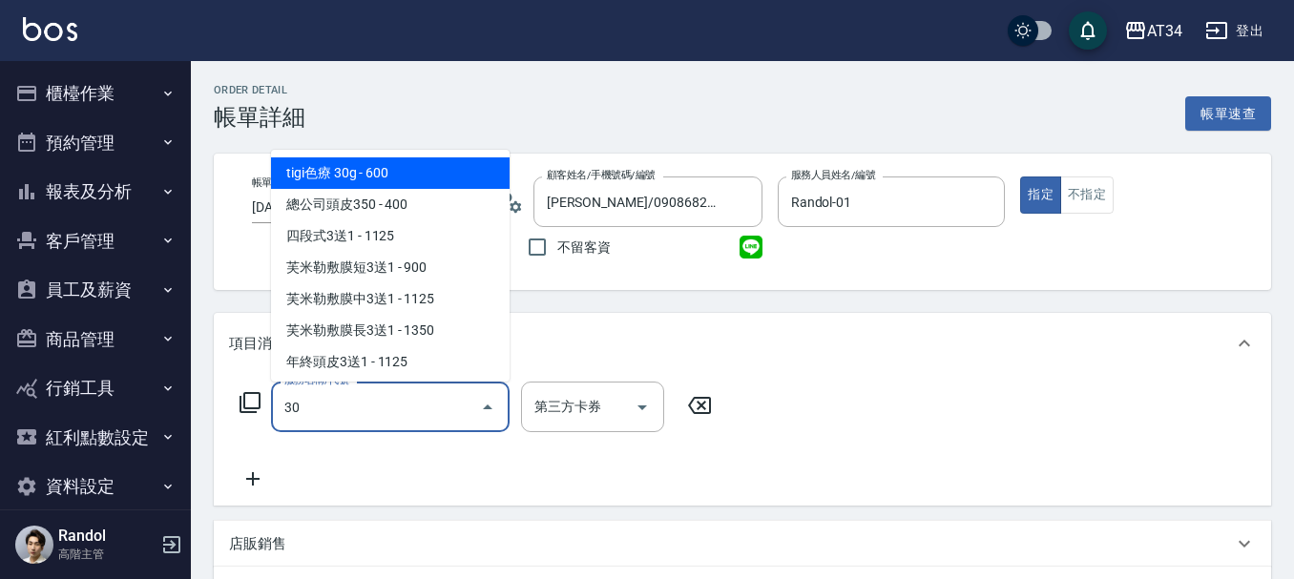
type input "300"
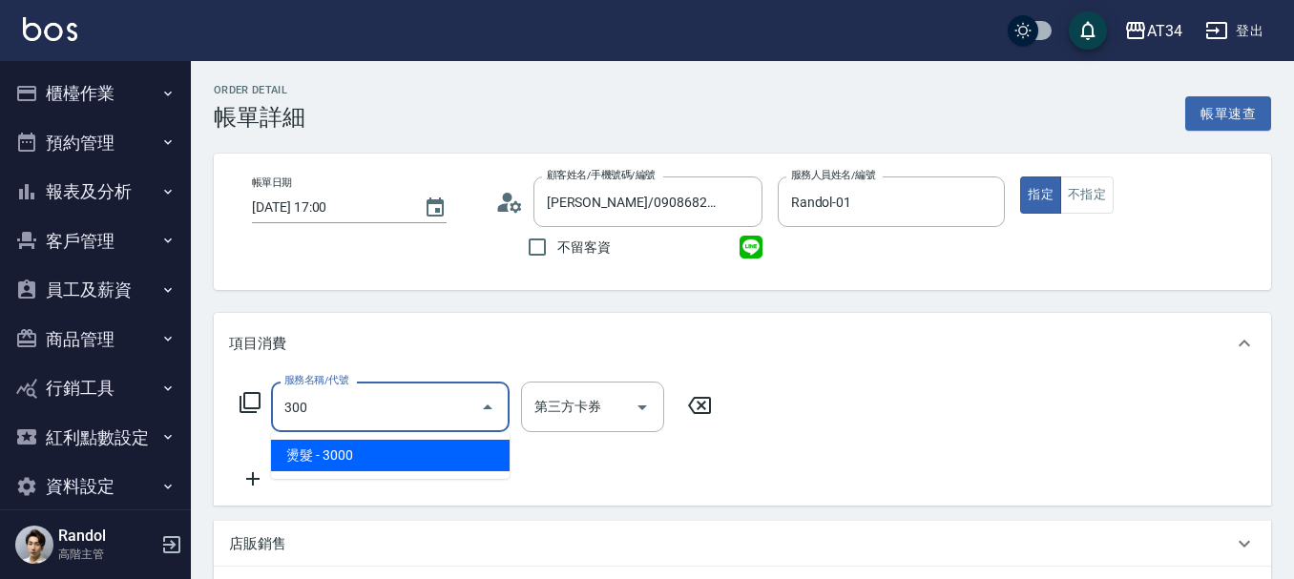
type input "300"
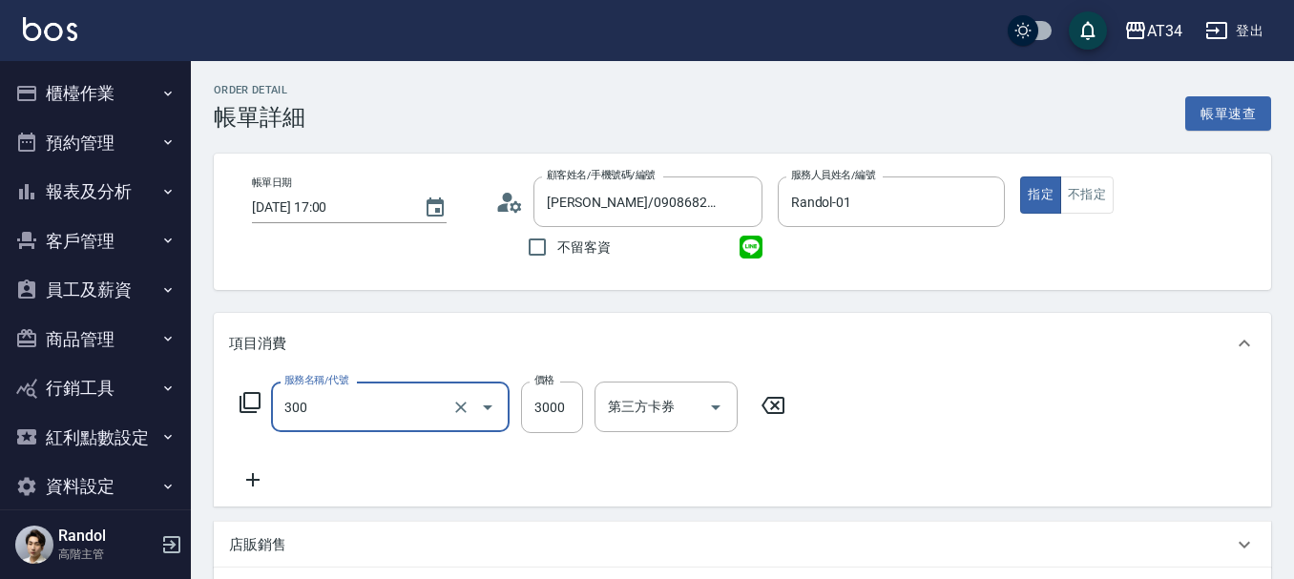
type input "燙髮(300)"
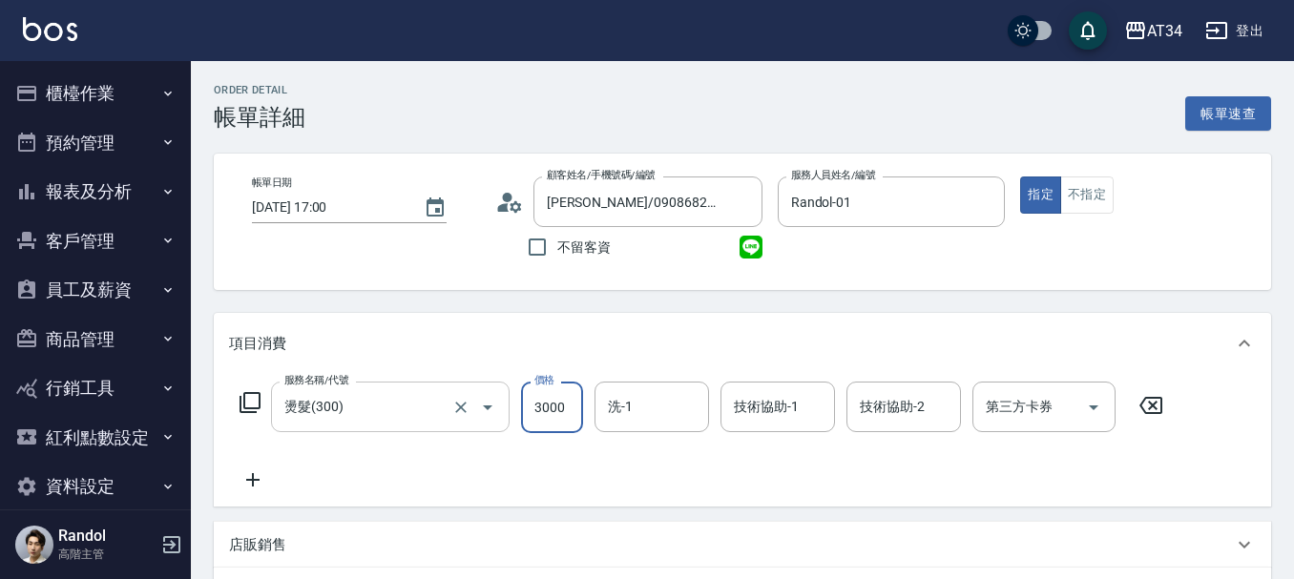
type input "0"
type input "280"
type input "2800"
type input "3"
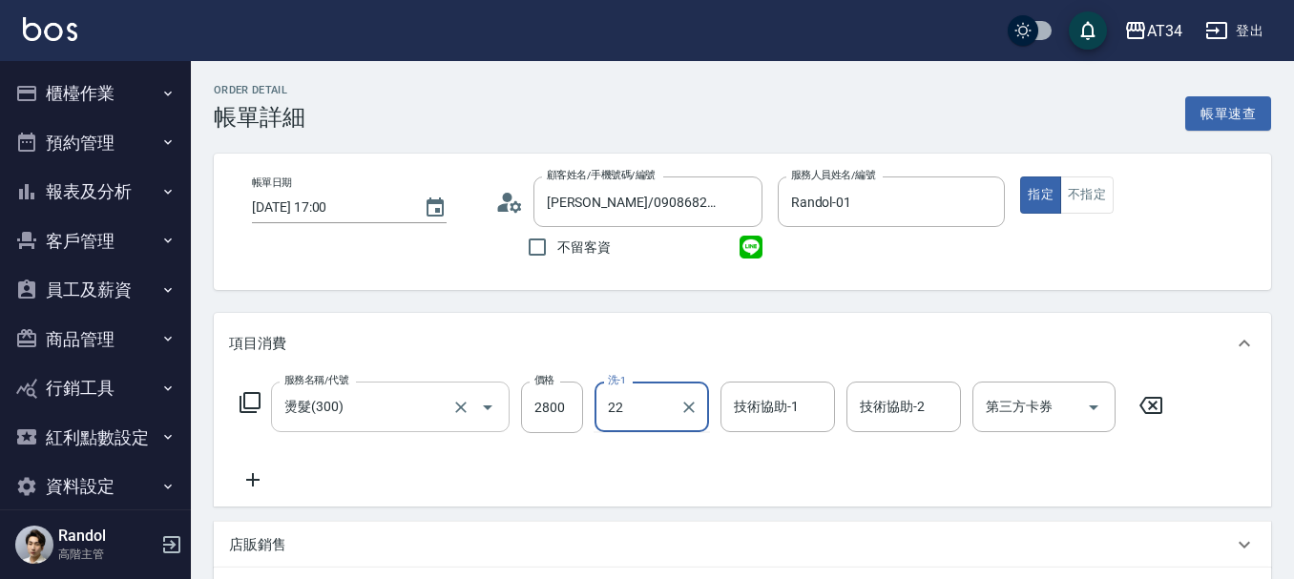
type input "[PERSON_NAME]-22"
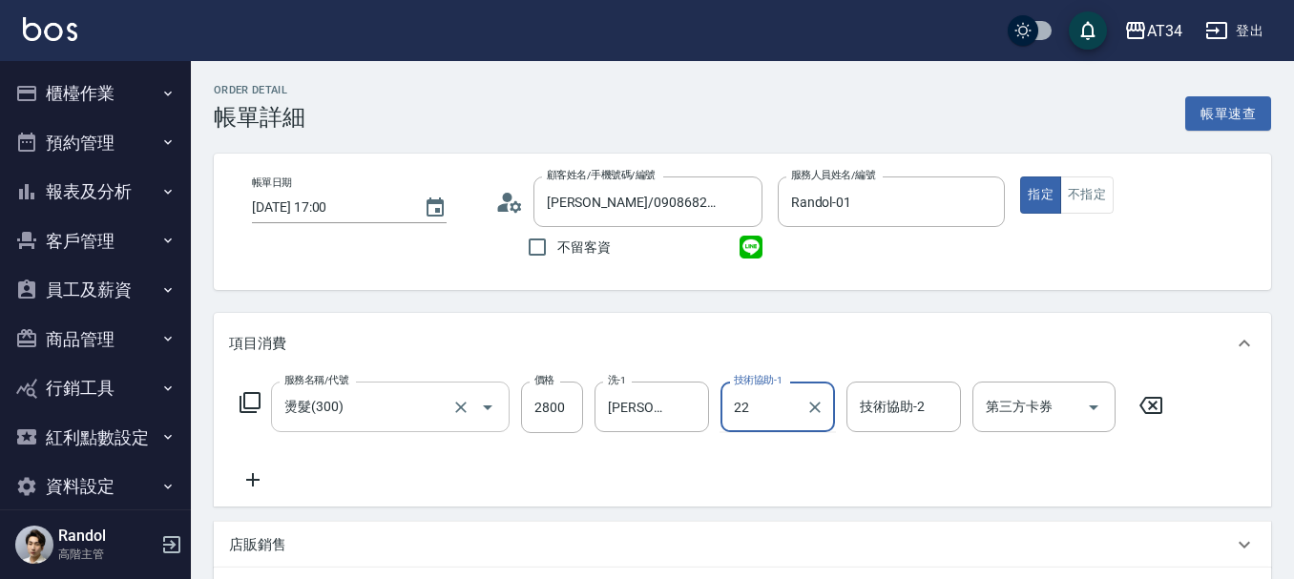
type input "[PERSON_NAME]-22"
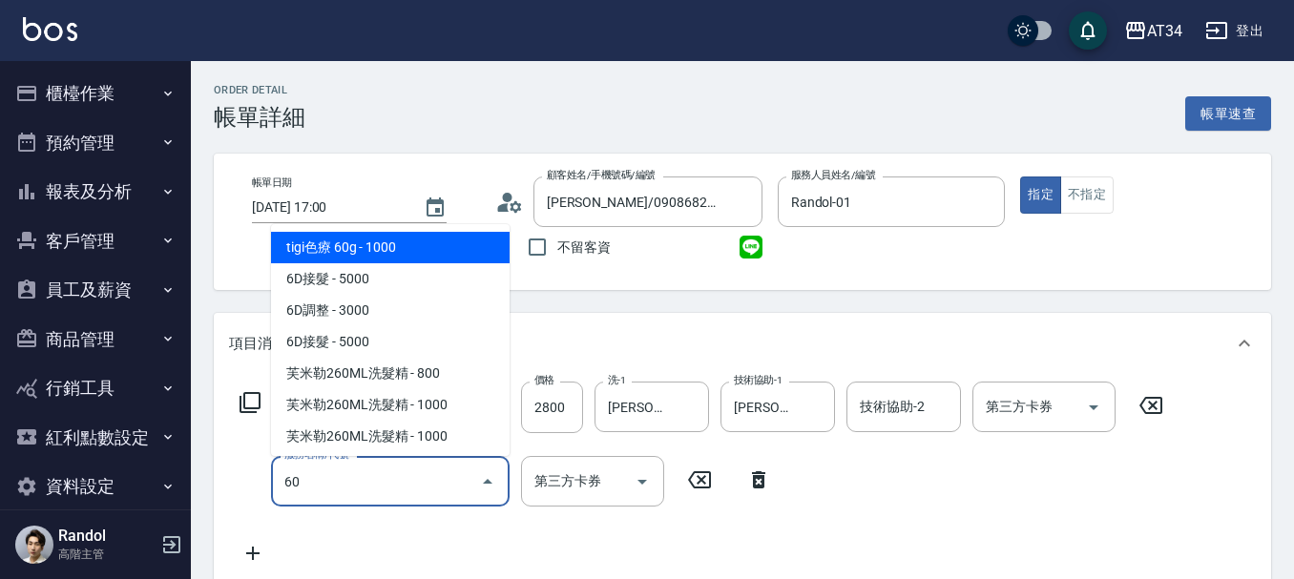
type input "602"
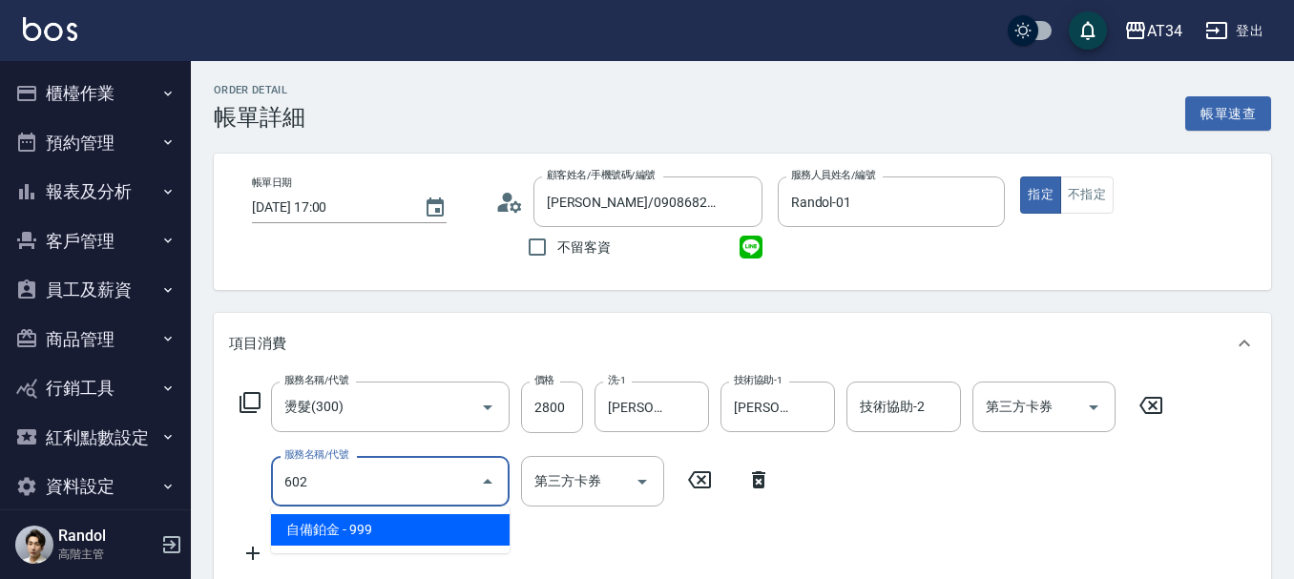
type input "370"
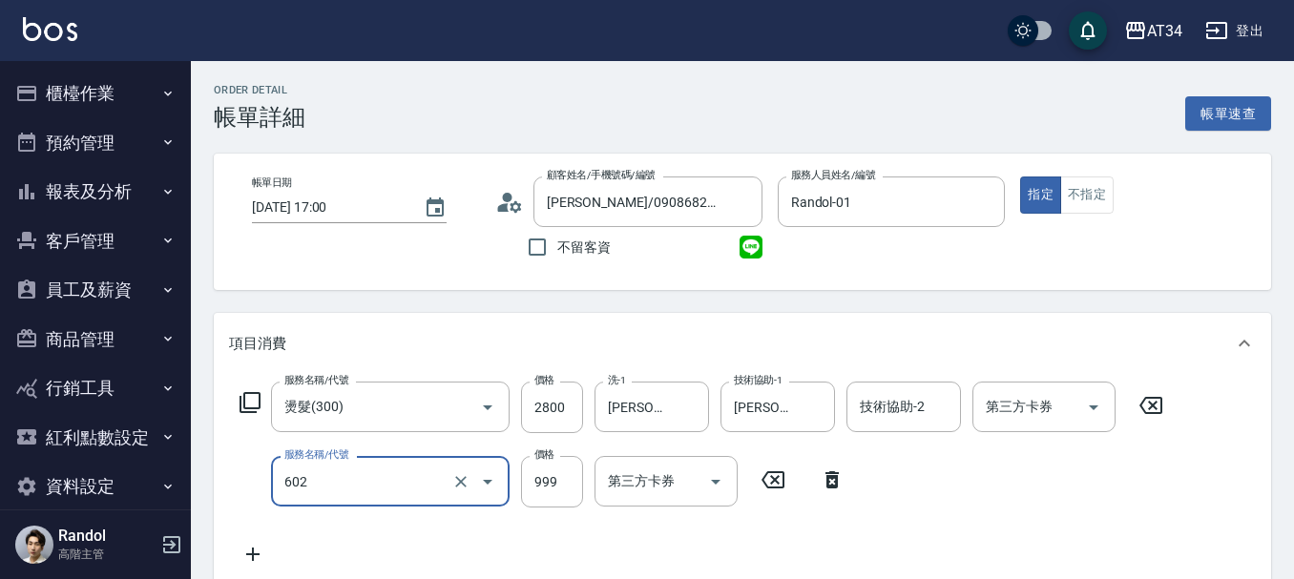
type input "自備鉑金(602)"
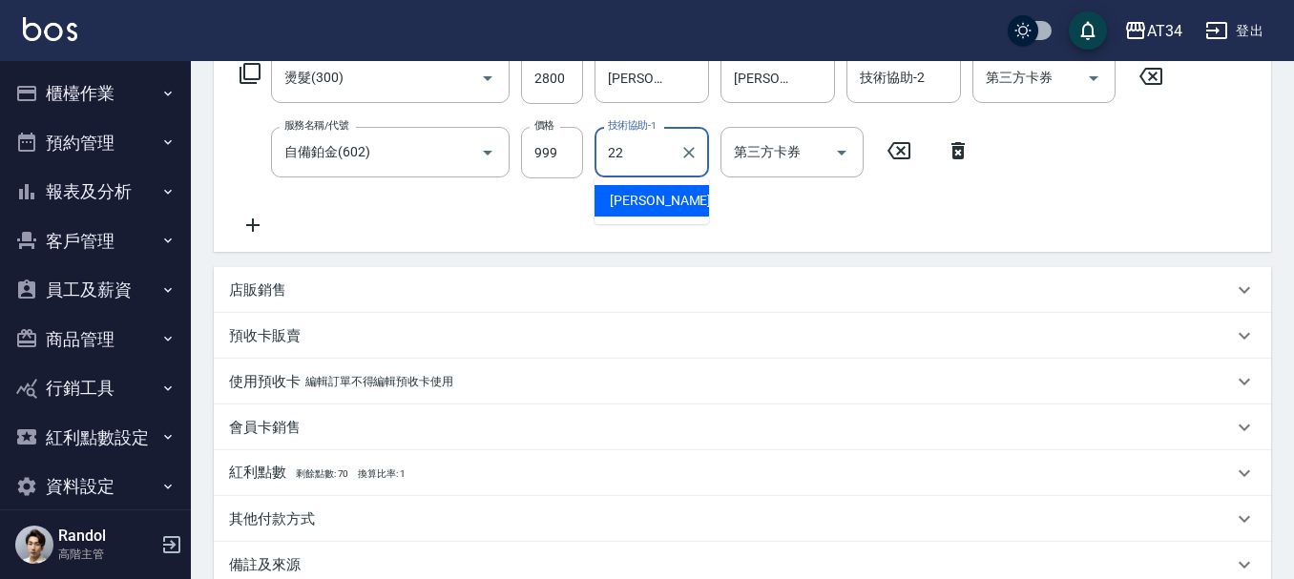
scroll to position [544, 0]
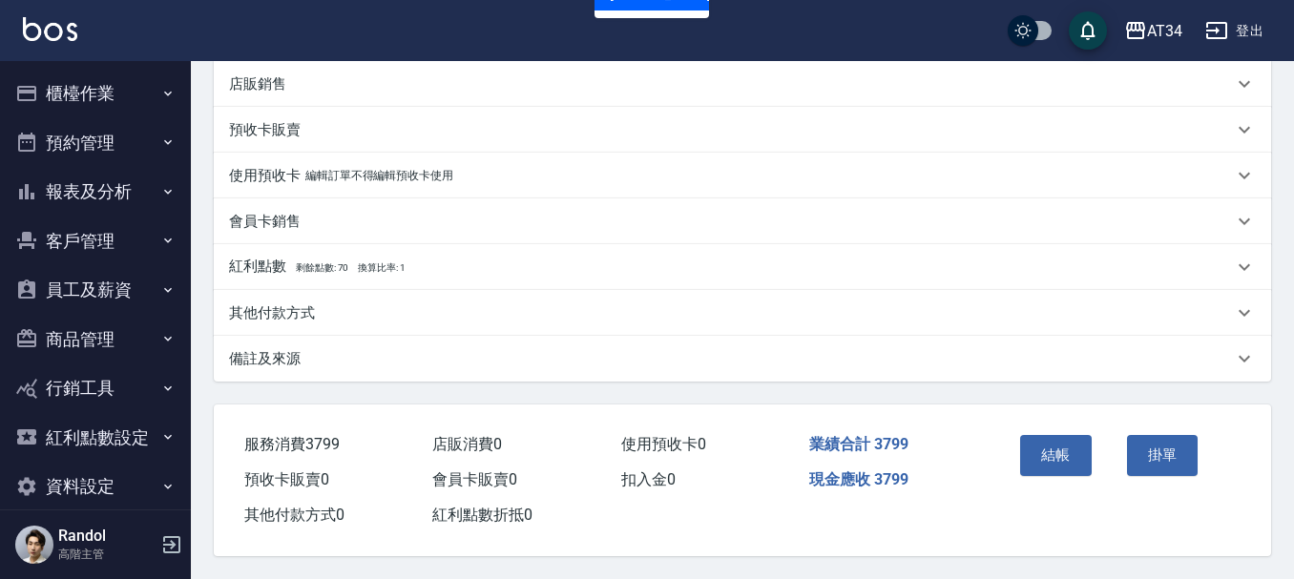
type input "22"
click at [320, 303] on div "其他付款方式" at bounding box center [731, 313] width 1004 height 20
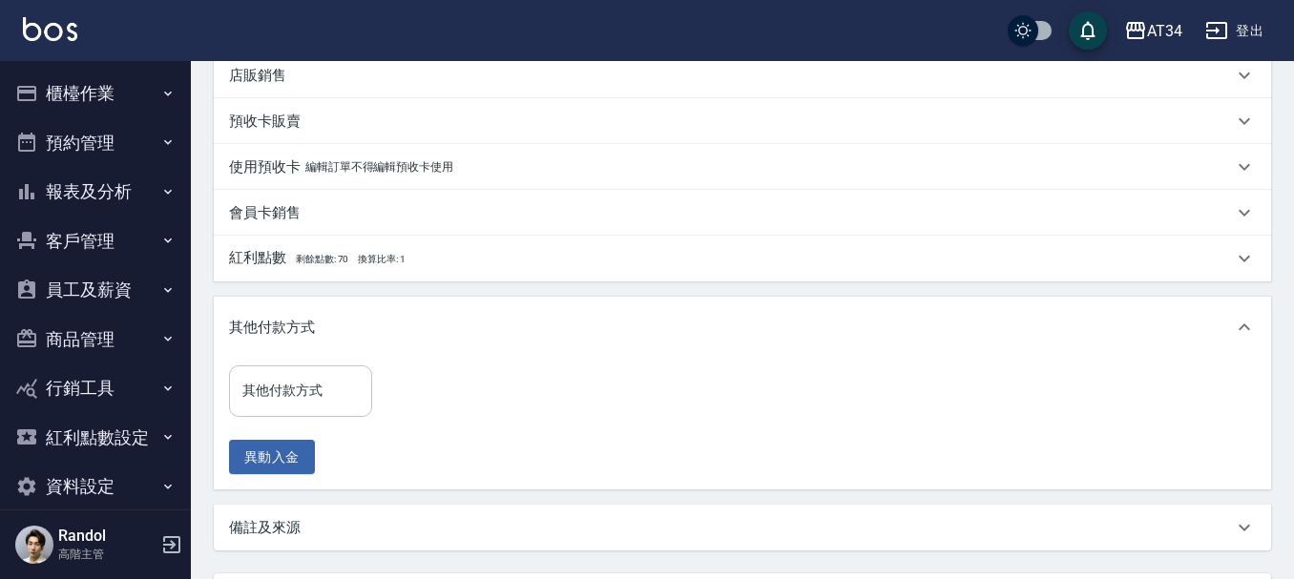
click at [325, 389] on input "其他付款方式" at bounding box center [301, 390] width 126 height 33
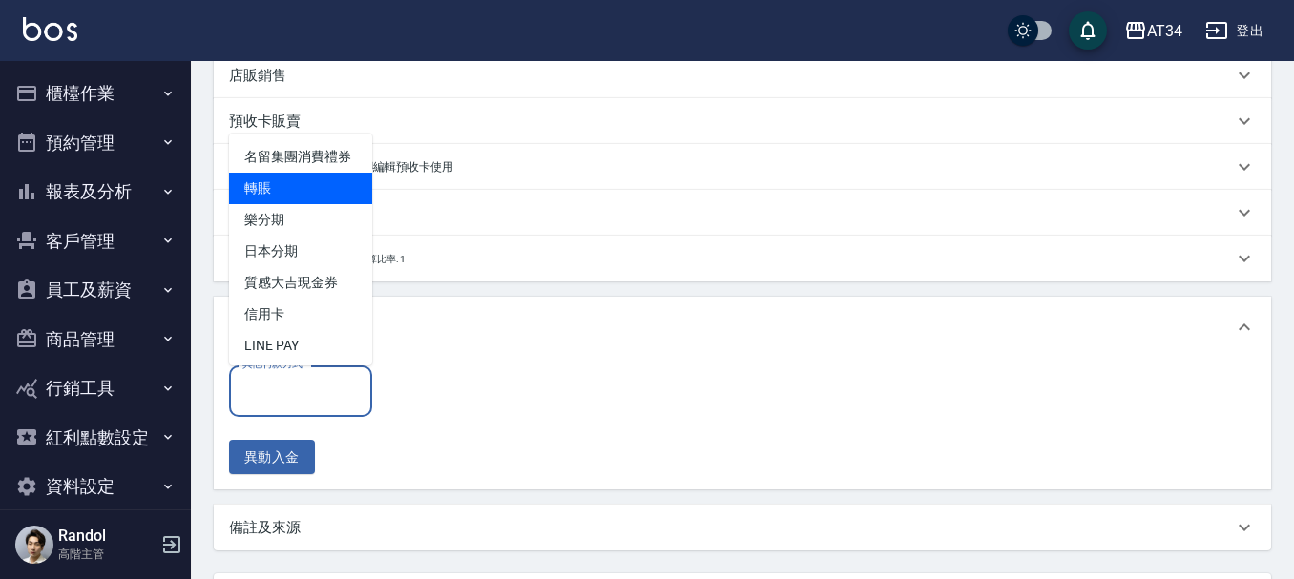
click at [314, 204] on span "轉賬" at bounding box center [300, 188] width 143 height 31
type input "轉賬"
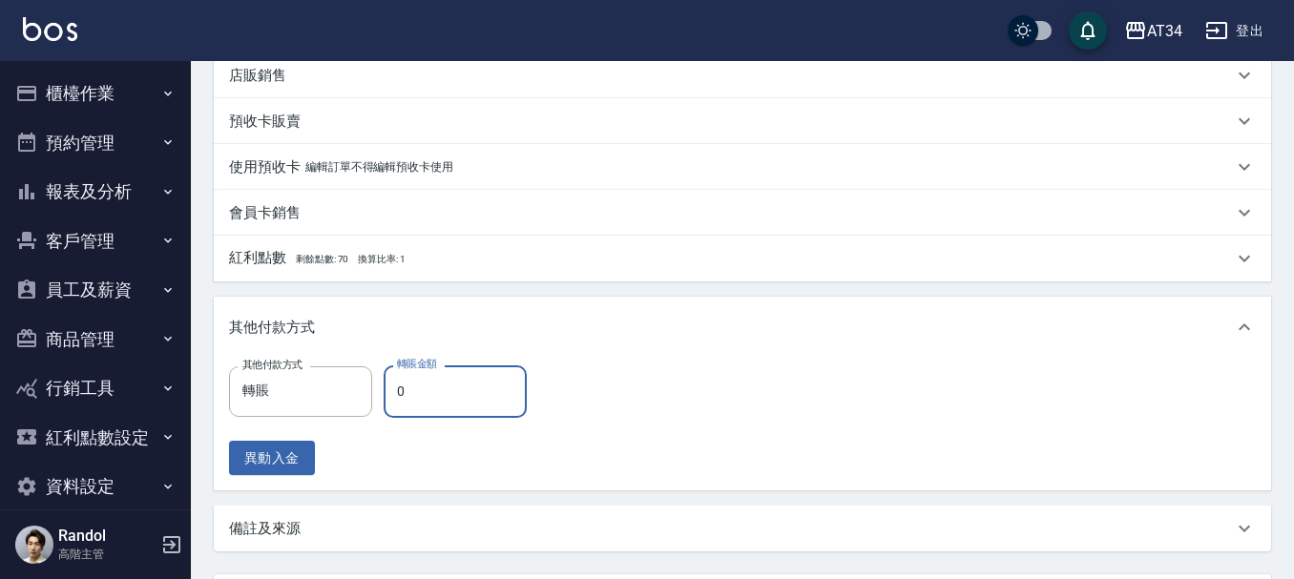
click at [421, 398] on input "0" at bounding box center [455, 392] width 143 height 52
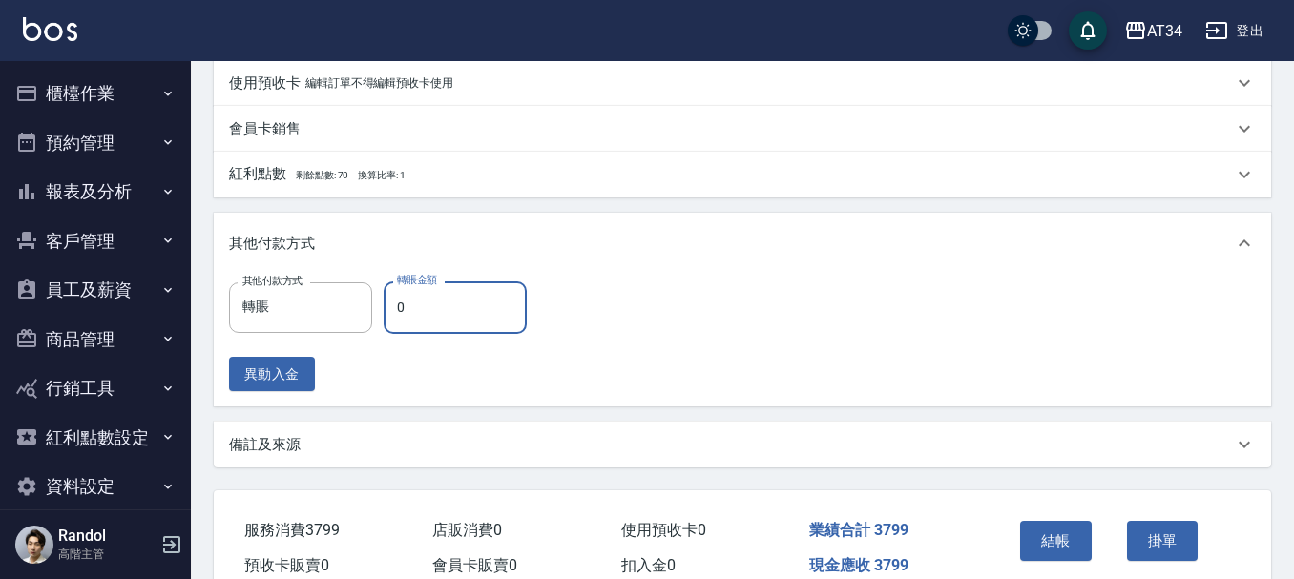
scroll to position [722, 0]
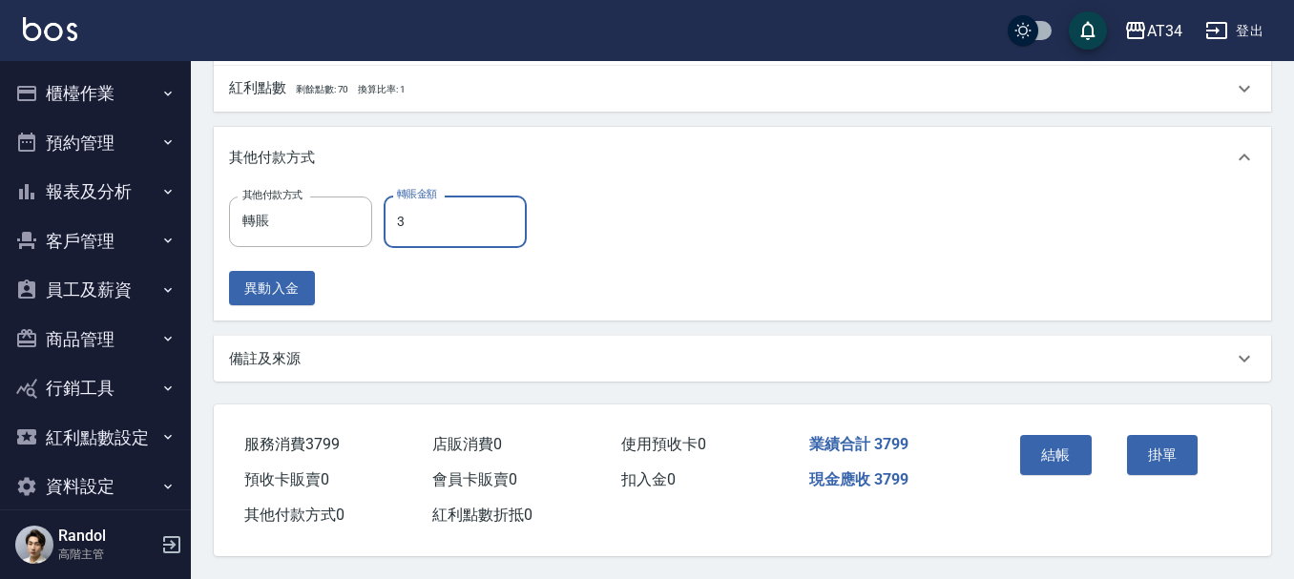
type input "37"
type input "340"
type input "379"
type input "0"
type input "3799"
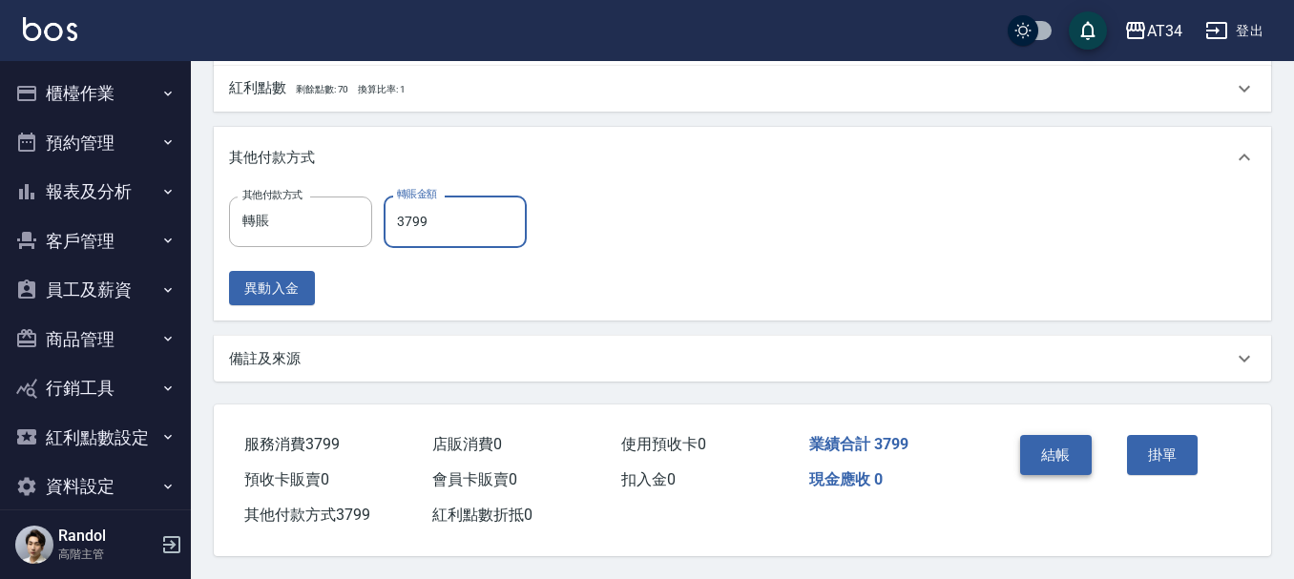
click at [1067, 437] on button "結帳" at bounding box center [1056, 455] width 72 height 40
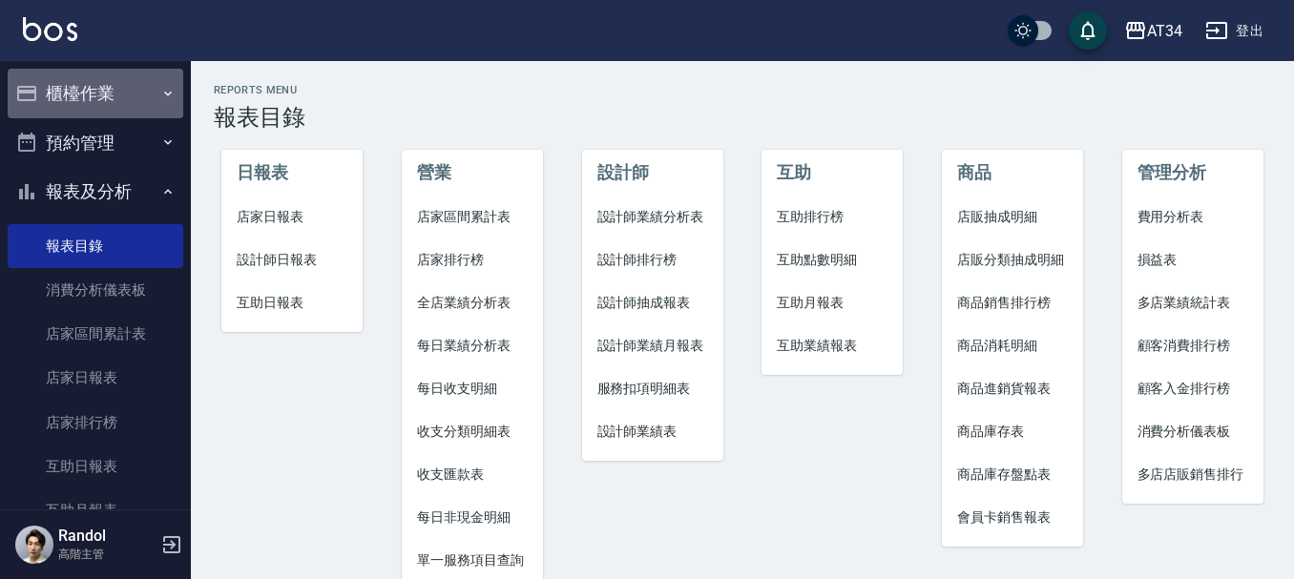
drag, startPoint x: 130, startPoint y: 87, endPoint x: 137, endPoint y: 126, distance: 39.9
click at [134, 90] on button "櫃檯作業" at bounding box center [96, 94] width 176 height 50
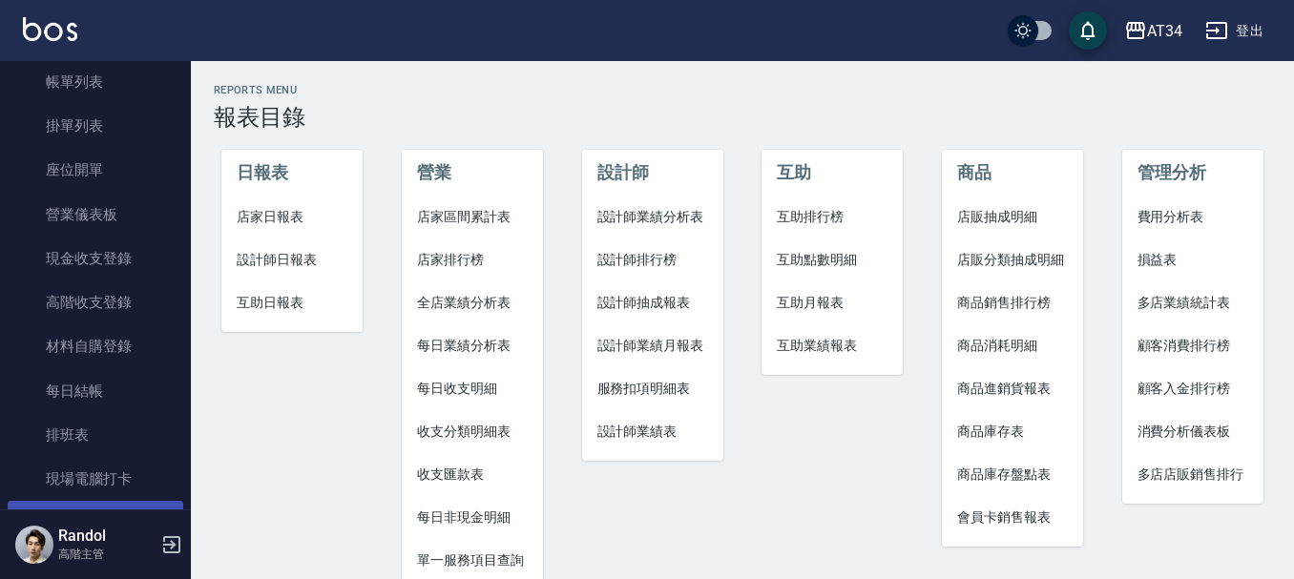
scroll to position [382, 0]
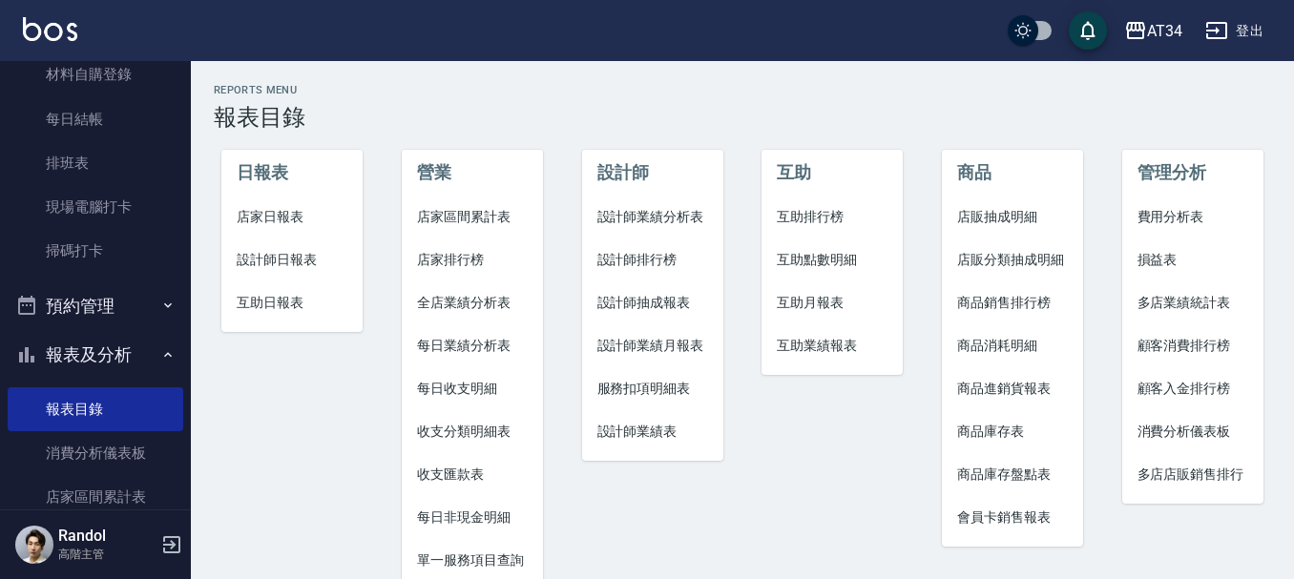
click at [146, 302] on button "預約管理" at bounding box center [96, 307] width 176 height 50
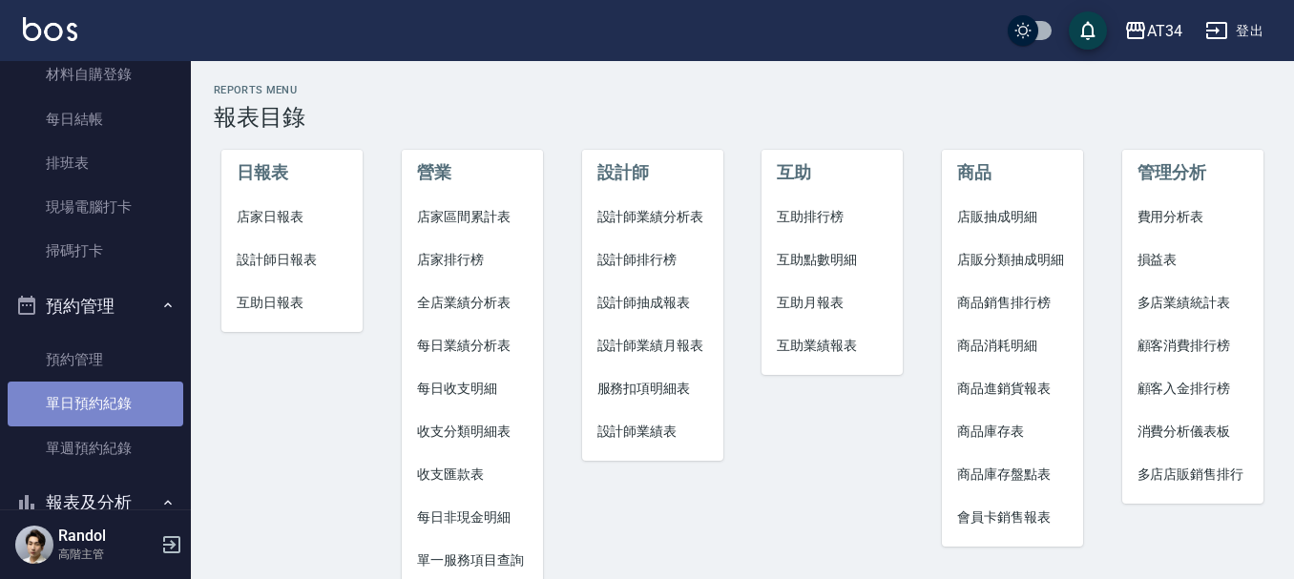
click at [123, 395] on link "單日預約紀錄" at bounding box center [96, 404] width 176 height 44
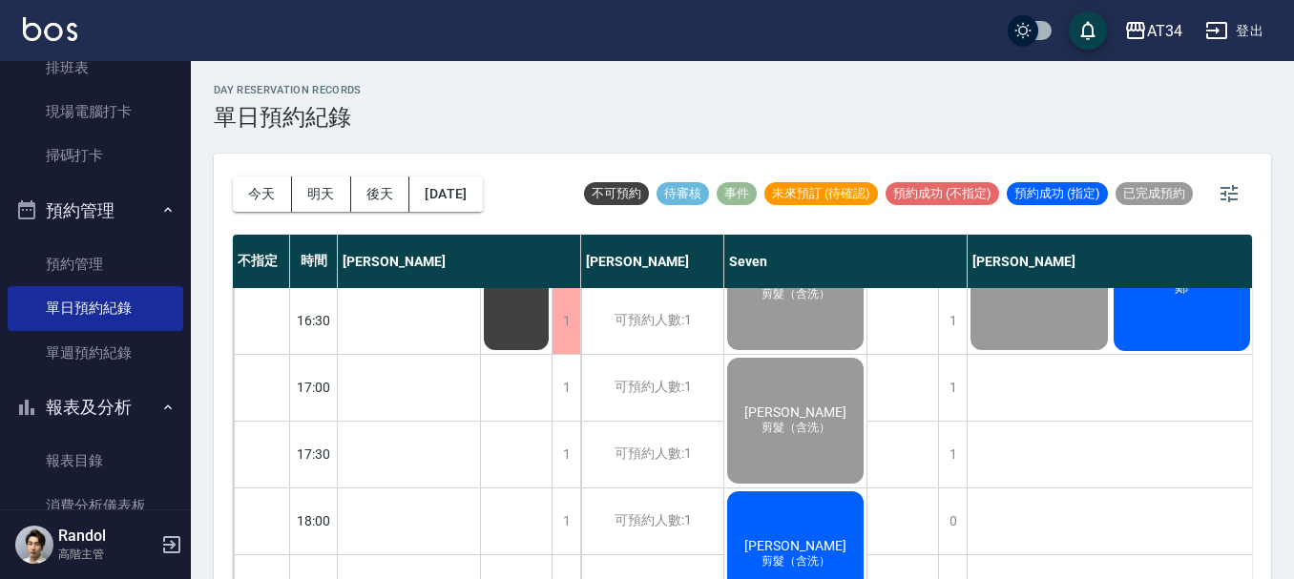
scroll to position [859, 0]
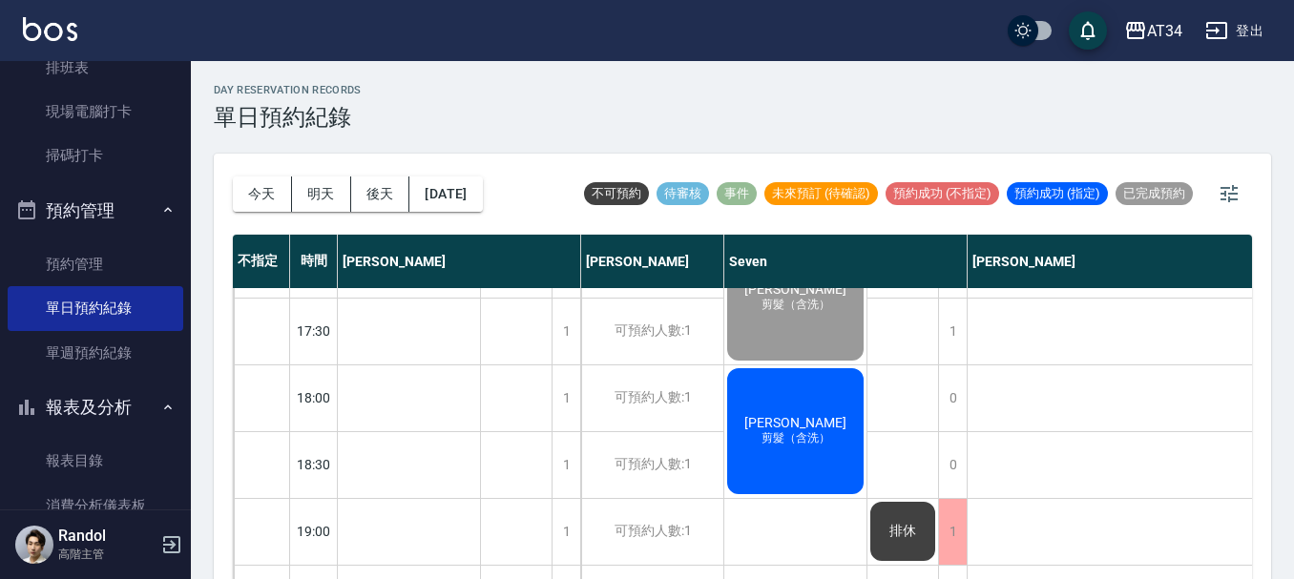
click at [785, 406] on div "王靖雯 剪髮（含洗）" at bounding box center [795, 432] width 142 height 132
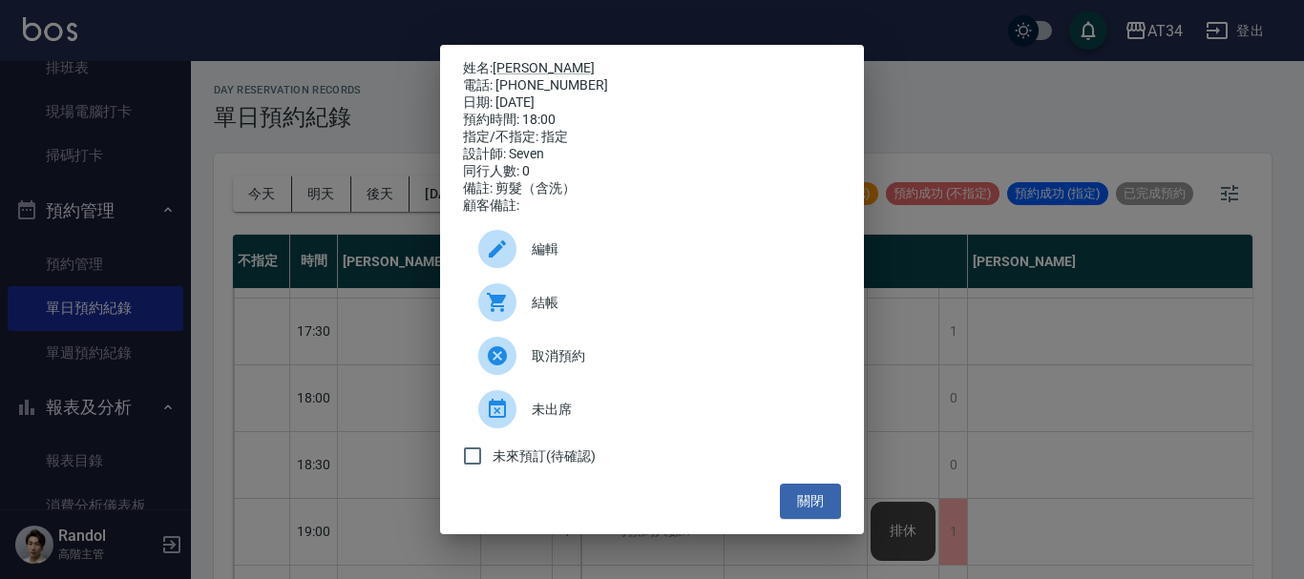
click at [580, 313] on span "結帳" at bounding box center [679, 303] width 294 height 20
click at [1129, 454] on div "姓名: 王靖雯 電話: 0933228331 日期: 2025/10/07 預約時間: 18:00 指定/不指定: 指定 設計師: Seven 同行人數: 0…" at bounding box center [652, 289] width 1304 height 579
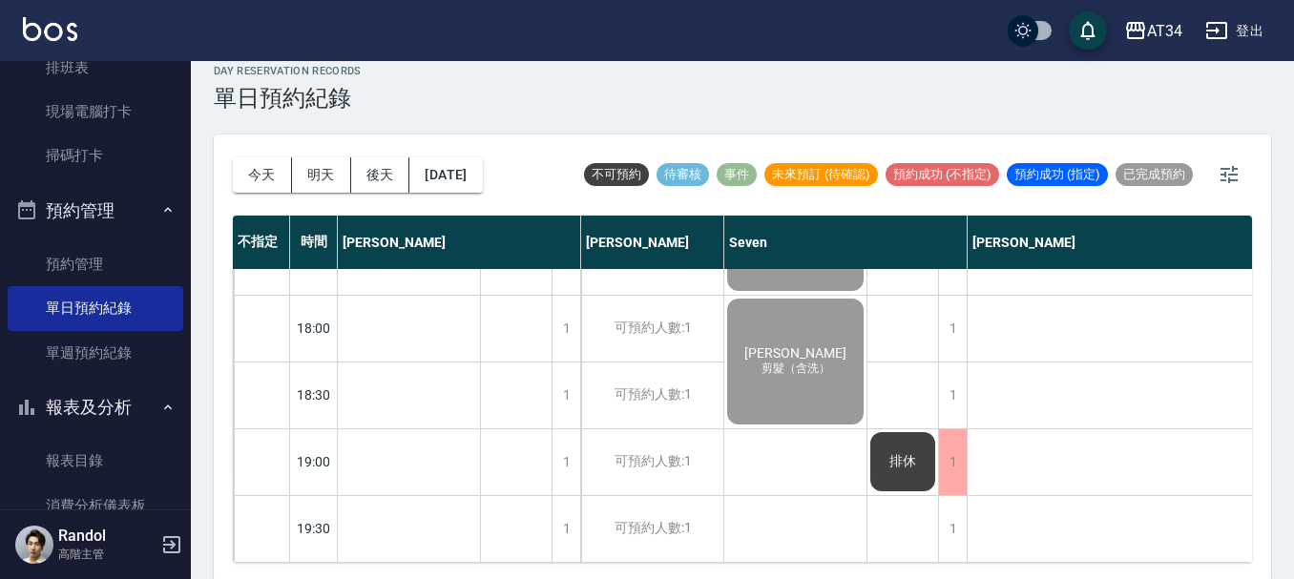
scroll to position [22, 0]
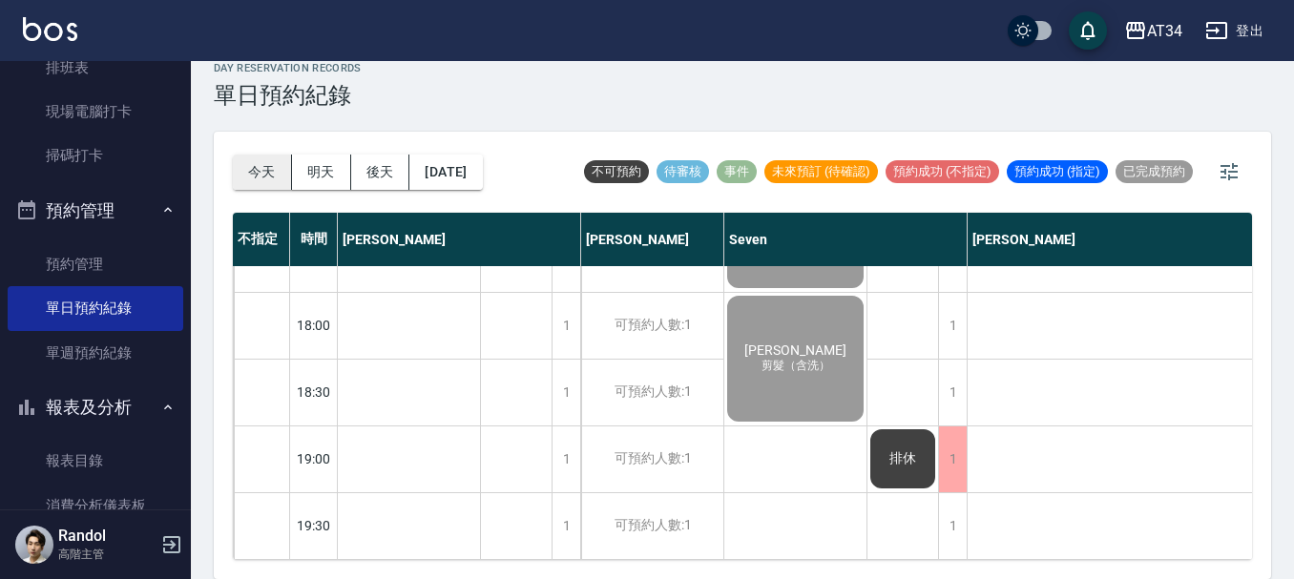
click at [255, 160] on button "今天" at bounding box center [262, 172] width 59 height 35
drag, startPoint x: 639, startPoint y: 559, endPoint x: 787, endPoint y: 568, distance: 148.2
click at [787, 568] on div "今天 明天 後天 2025/10/07 不可預約 待審核 事件 未來預訂 (待確認) 預約成功 (不指定) 預約成功 (指定) 已完成預約 不指定 時間 Gi…" at bounding box center [742, 356] width 1057 height 448
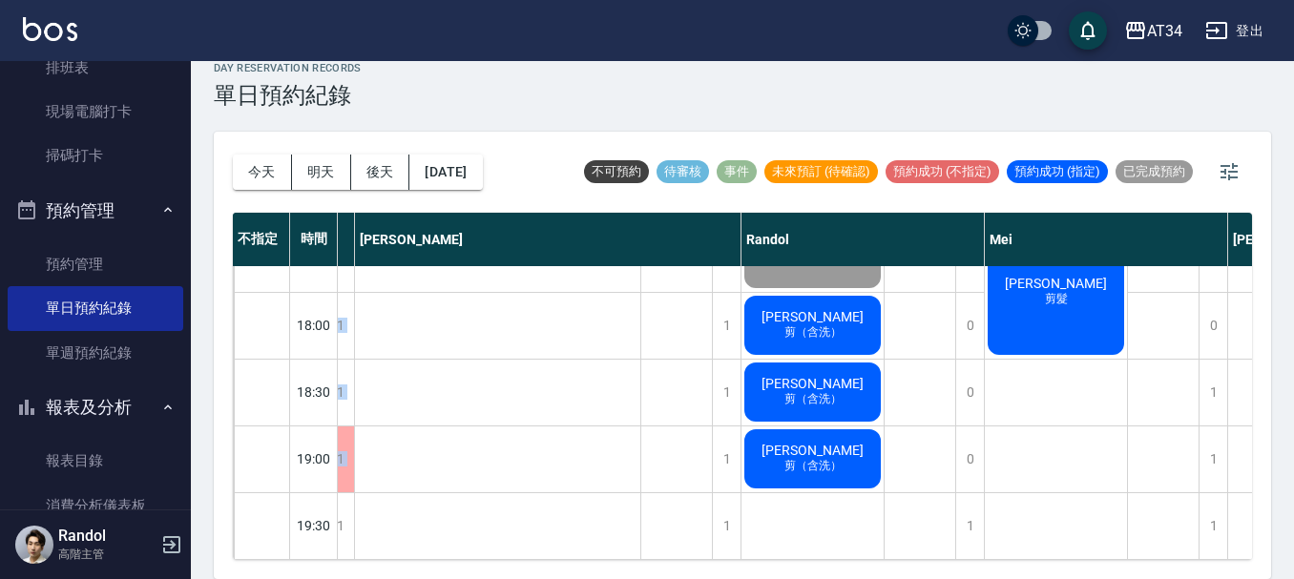
scroll to position [924, 650]
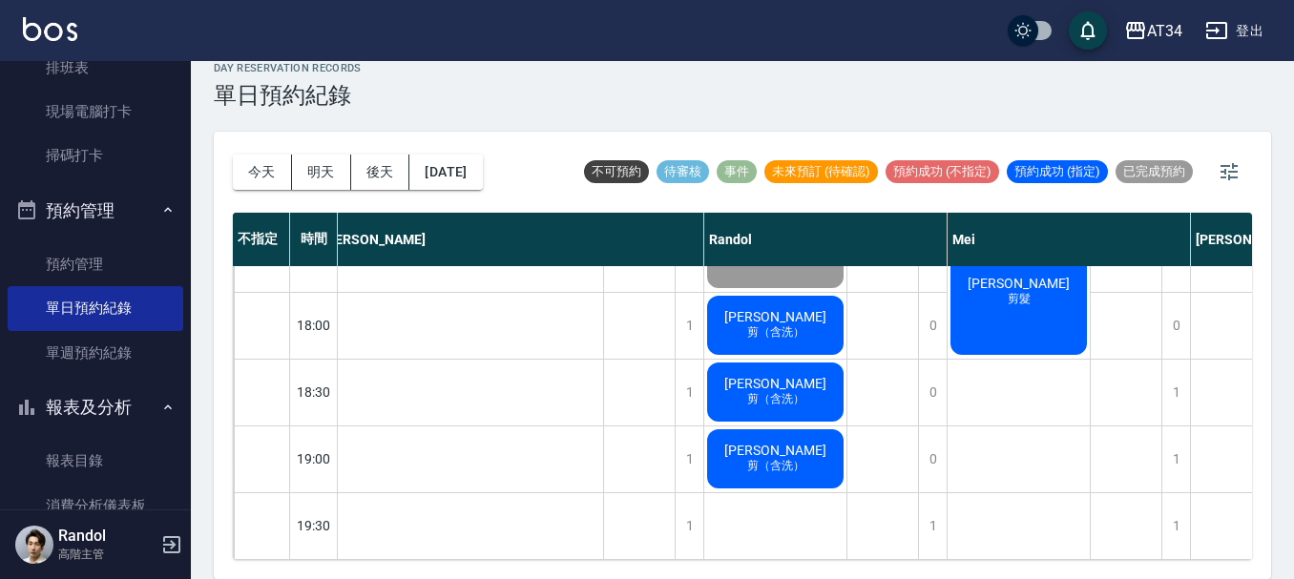
click at [788, 324] on span "剪（含洗）" at bounding box center [775, 332] width 65 height 16
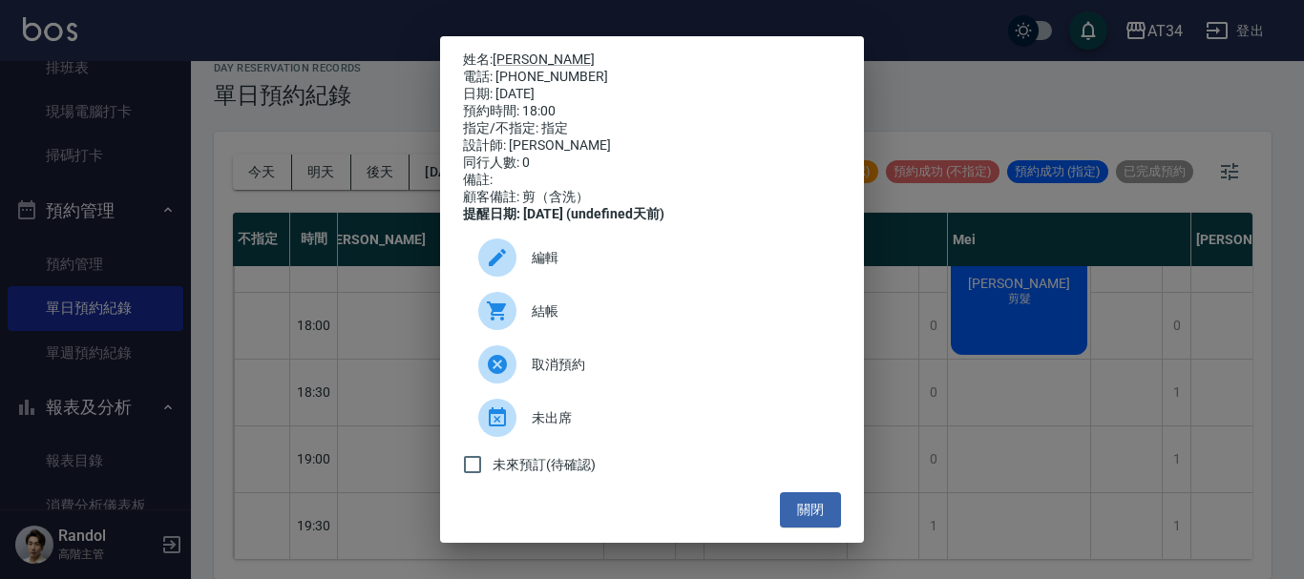
click at [1128, 397] on div "姓名: 賀建勳 電話: 0937965070 日期: 2025/10/07 預約時間: 18:00 指定/不指定: 指定 設計師: Randol 同行人數: …" at bounding box center [652, 289] width 1304 height 579
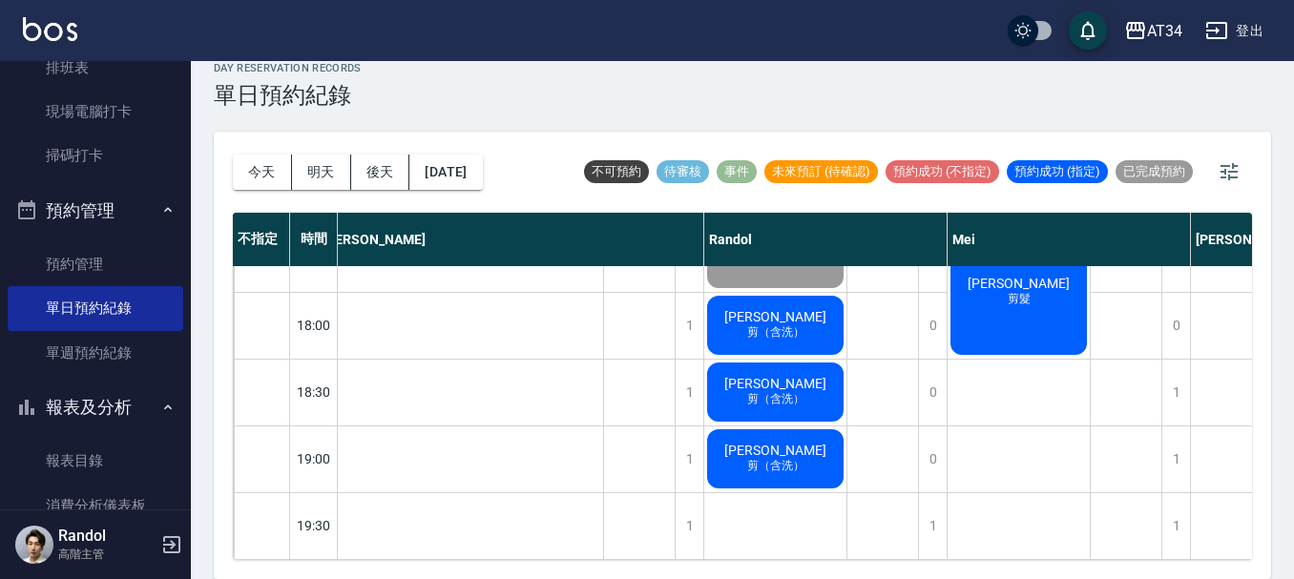
click at [796, 309] on span "賀建勳" at bounding box center [776, 316] width 110 height 15
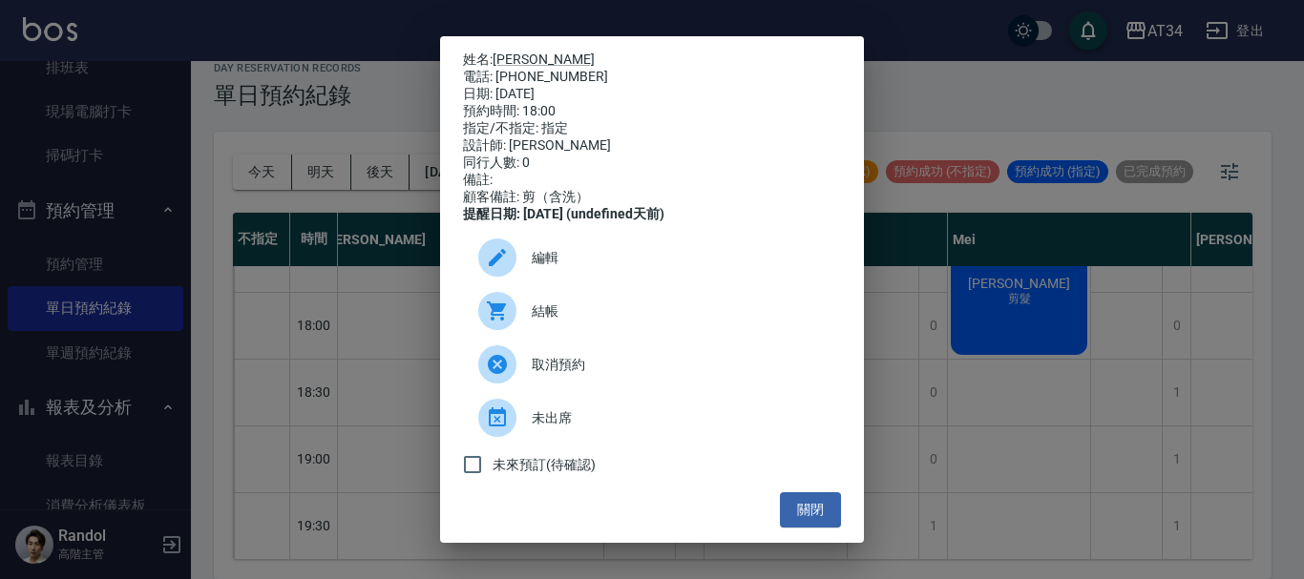
click at [628, 309] on div "結帳" at bounding box center [652, 310] width 378 height 53
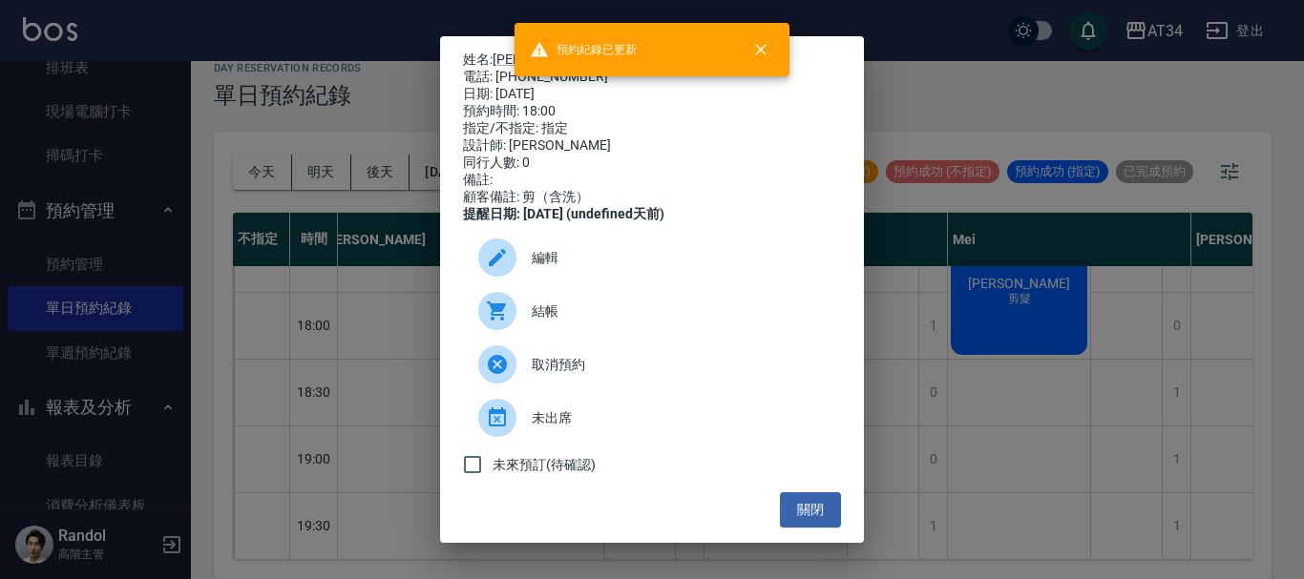
click at [1123, 481] on div "姓名: 賀建勳 電話: 0937965070 日期: 2025/10/07 預約時間: 18:00 指定/不指定: 指定 設計師: Randol 同行人數: …" at bounding box center [652, 289] width 1304 height 579
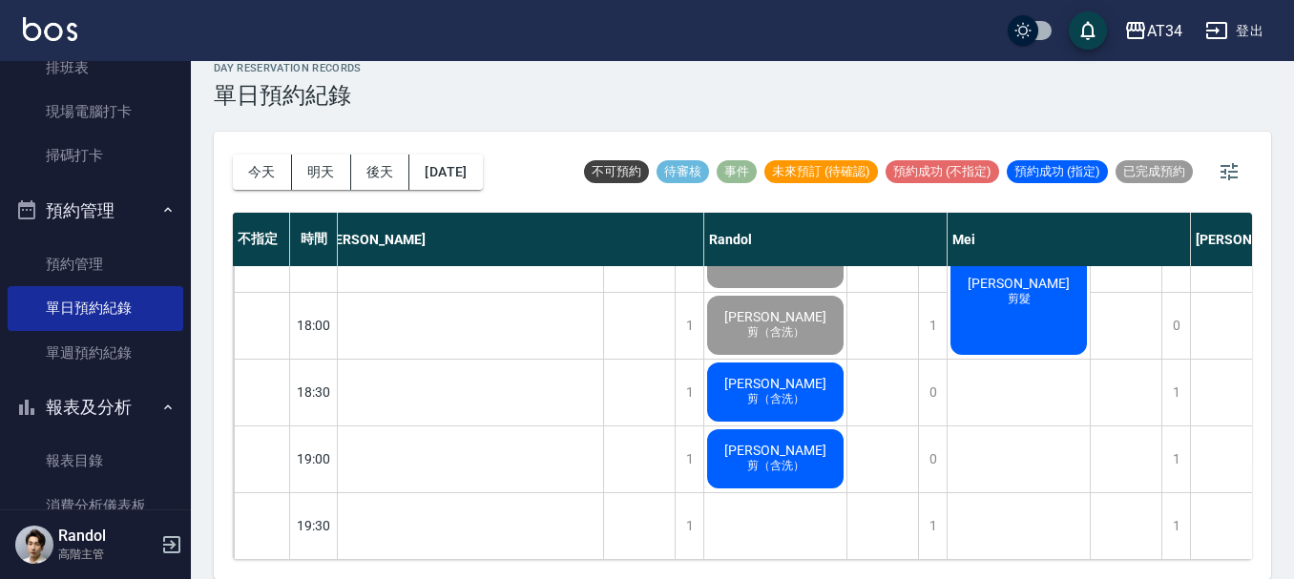
click at [799, 443] on span "黃崧恆" at bounding box center [776, 450] width 110 height 15
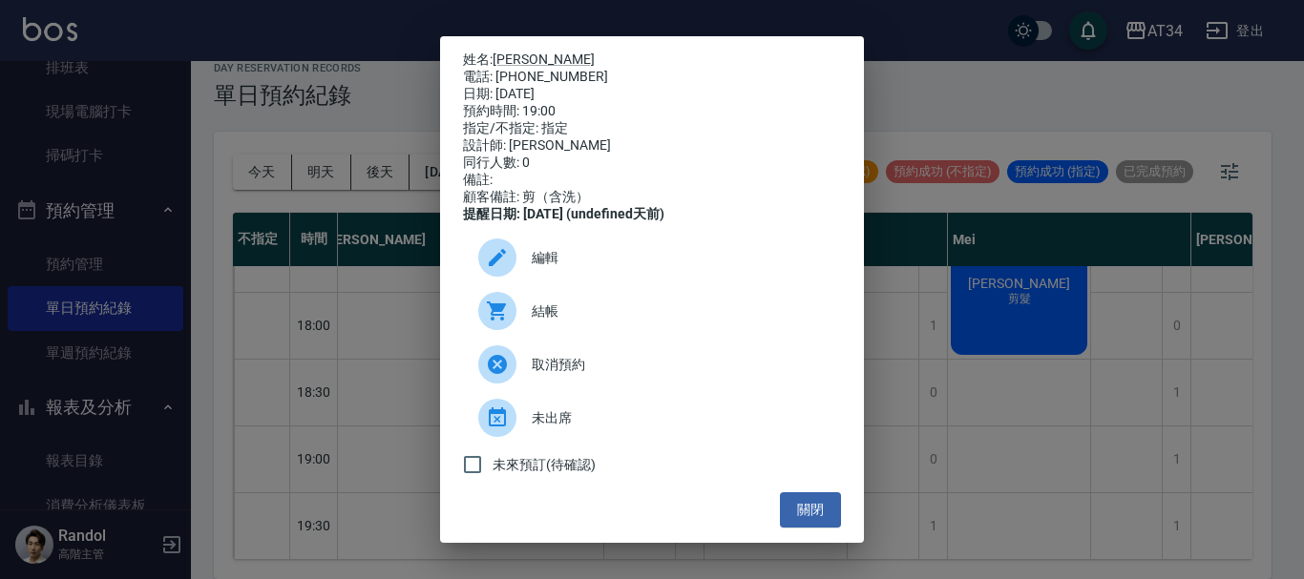
click at [618, 322] on span "結帳" at bounding box center [679, 312] width 294 height 20
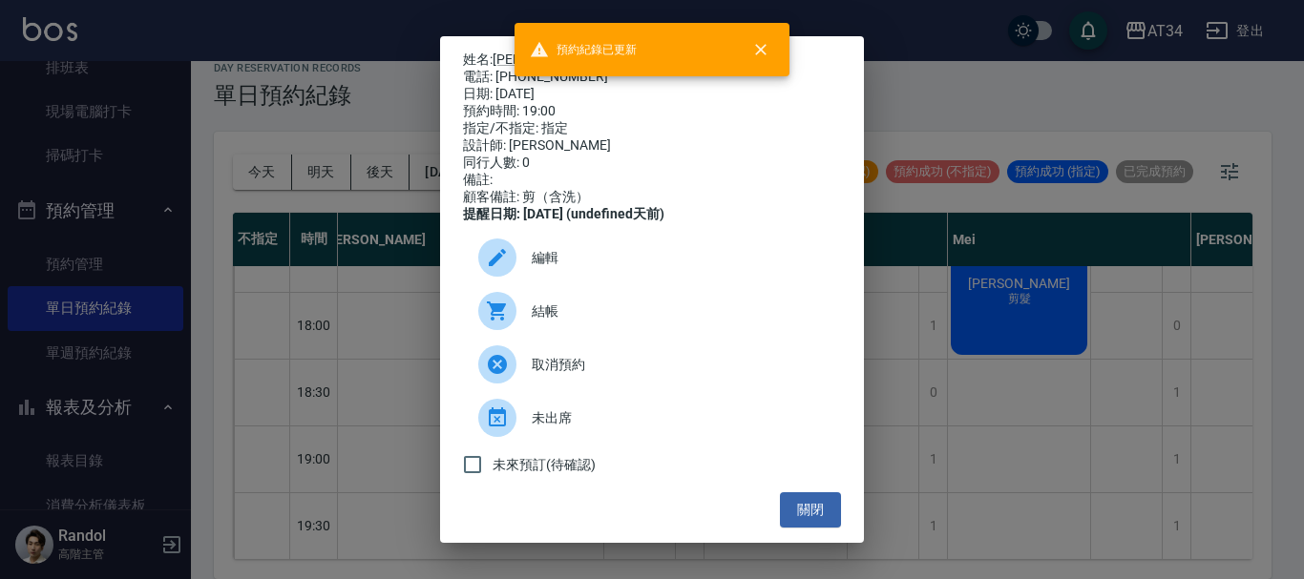
click at [919, 248] on div "姓名: 黃崧恆 電話: 0979084678 日期: 2025/10/07 預約時間: 19:00 指定/不指定: 指定 設計師: Randol 同行人數: …" at bounding box center [652, 289] width 1304 height 579
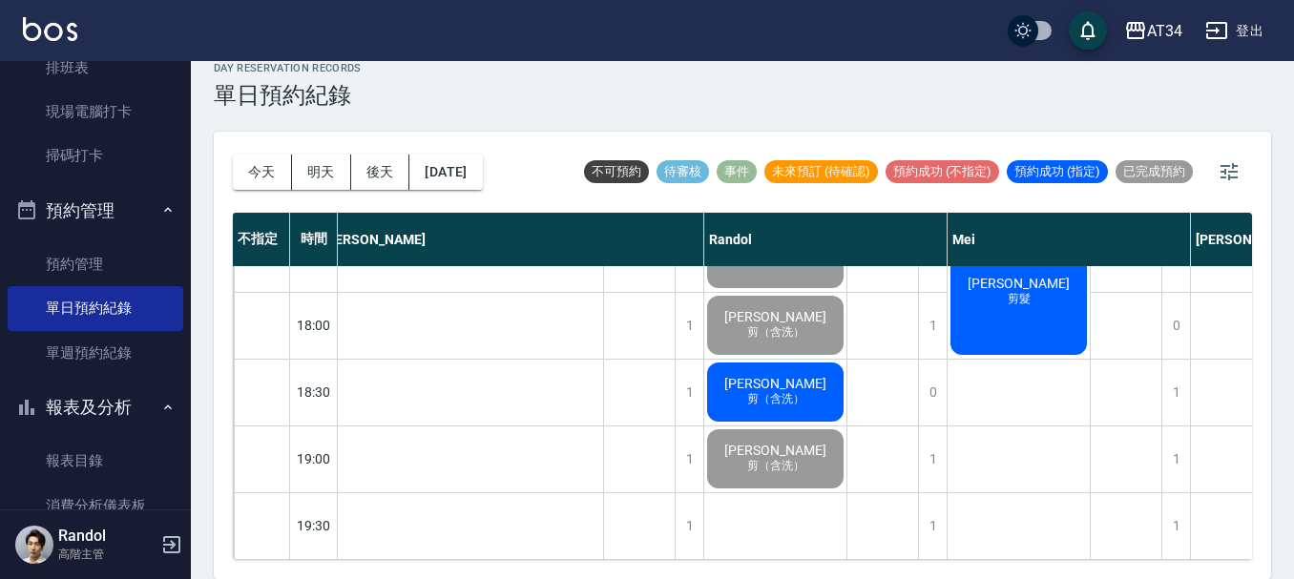
click at [813, 375] on div "郭季儒 剪（含洗）" at bounding box center [775, 392] width 142 height 65
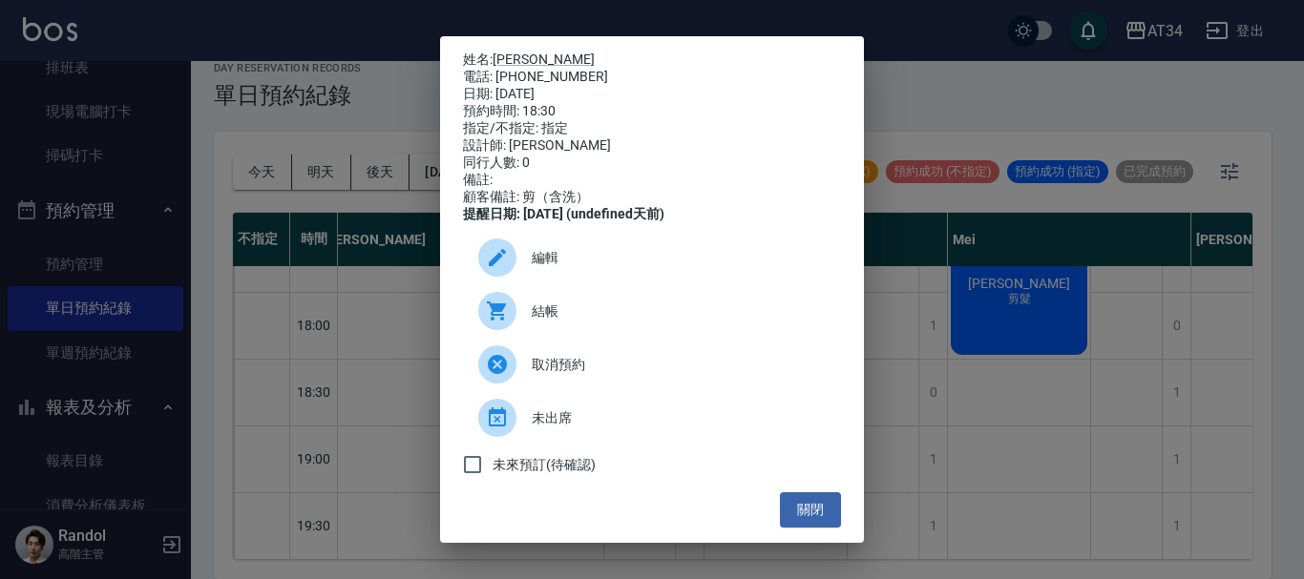
drag, startPoint x: 595, startPoint y: 386, endPoint x: 593, endPoint y: 444, distance: 58.2
click at [593, 444] on ul "編輯 結帳 取消預約 未出席 未來預訂(待確認)" at bounding box center [652, 357] width 378 height 269
click at [593, 444] on div "未出席" at bounding box center [652, 417] width 378 height 53
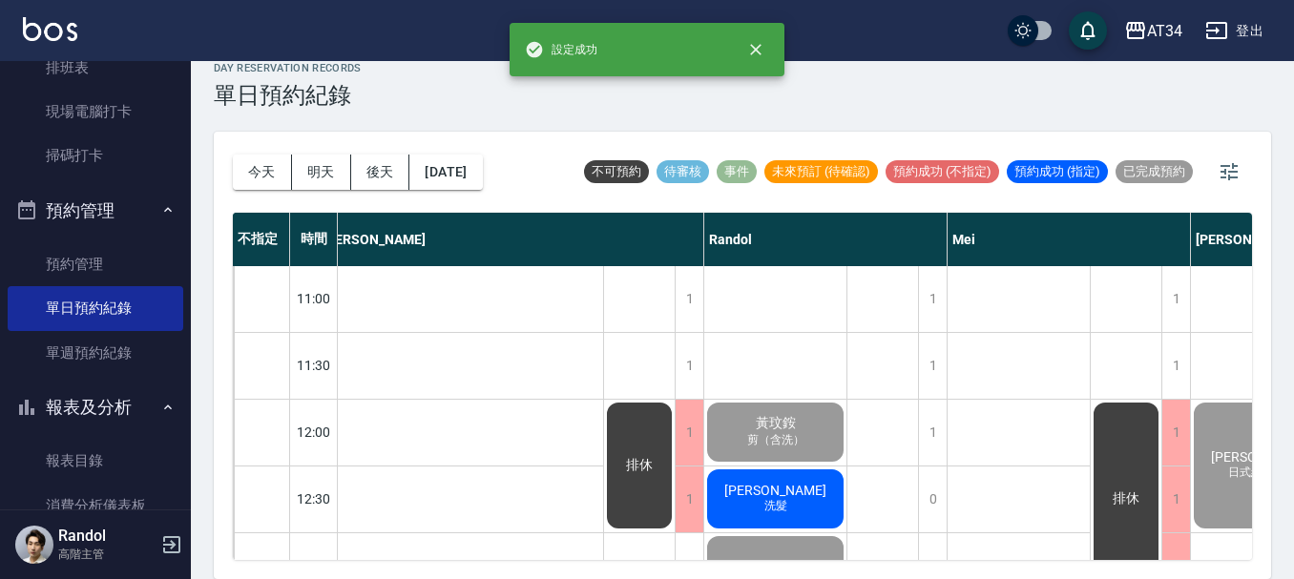
scroll to position [0, 650]
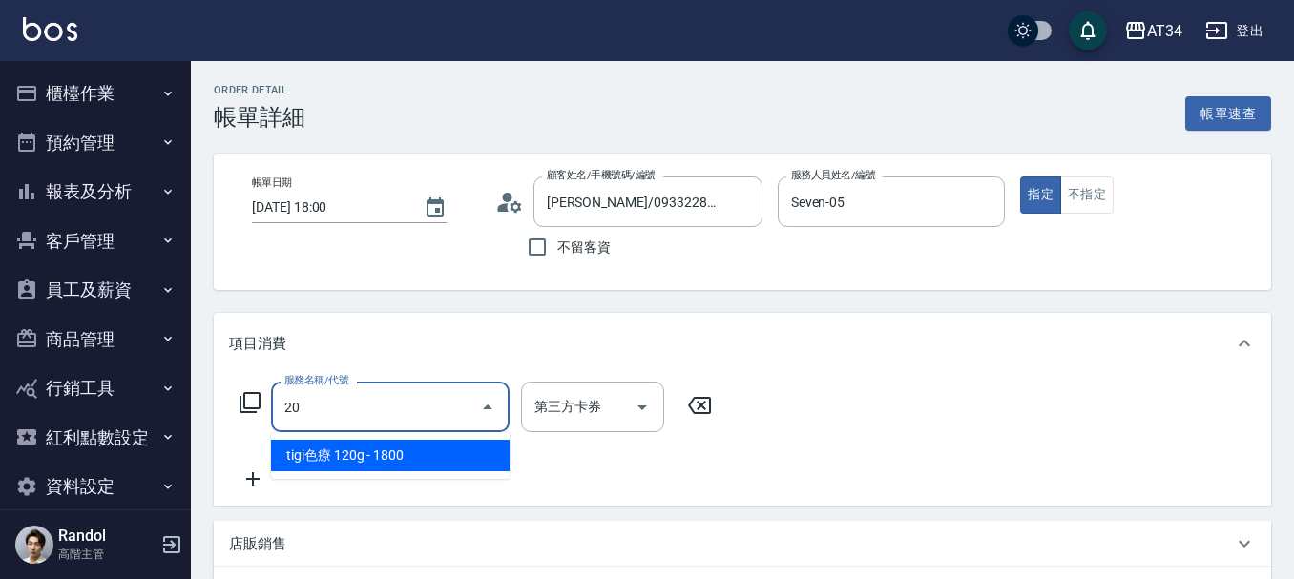
type input "201"
type input "30"
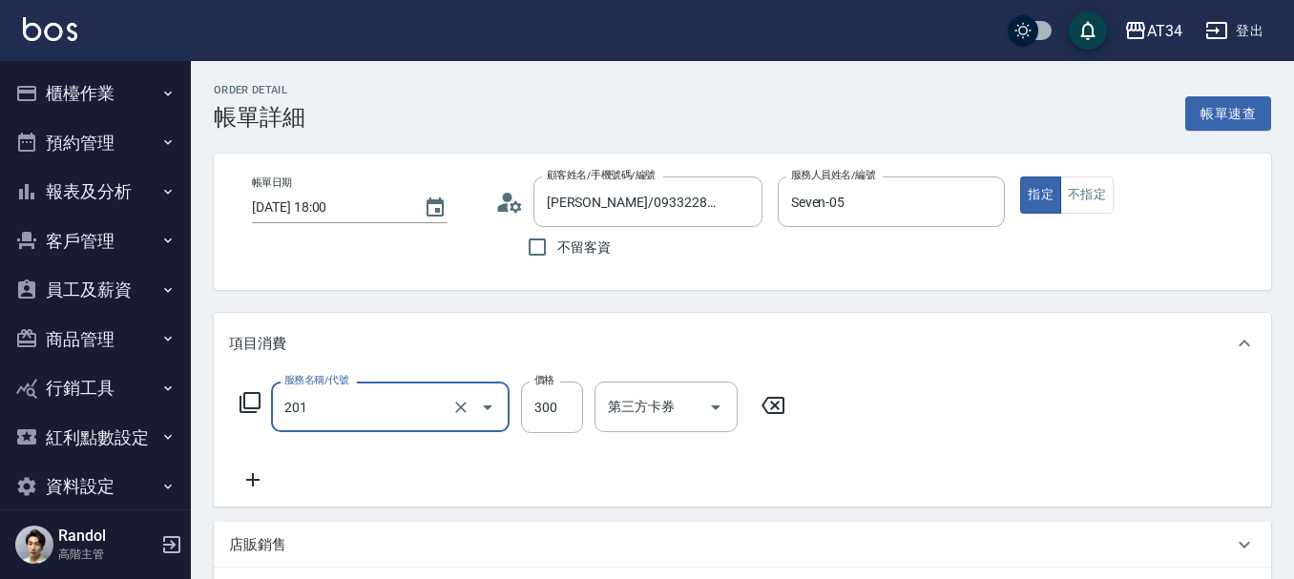
type input "洗髮(201)"
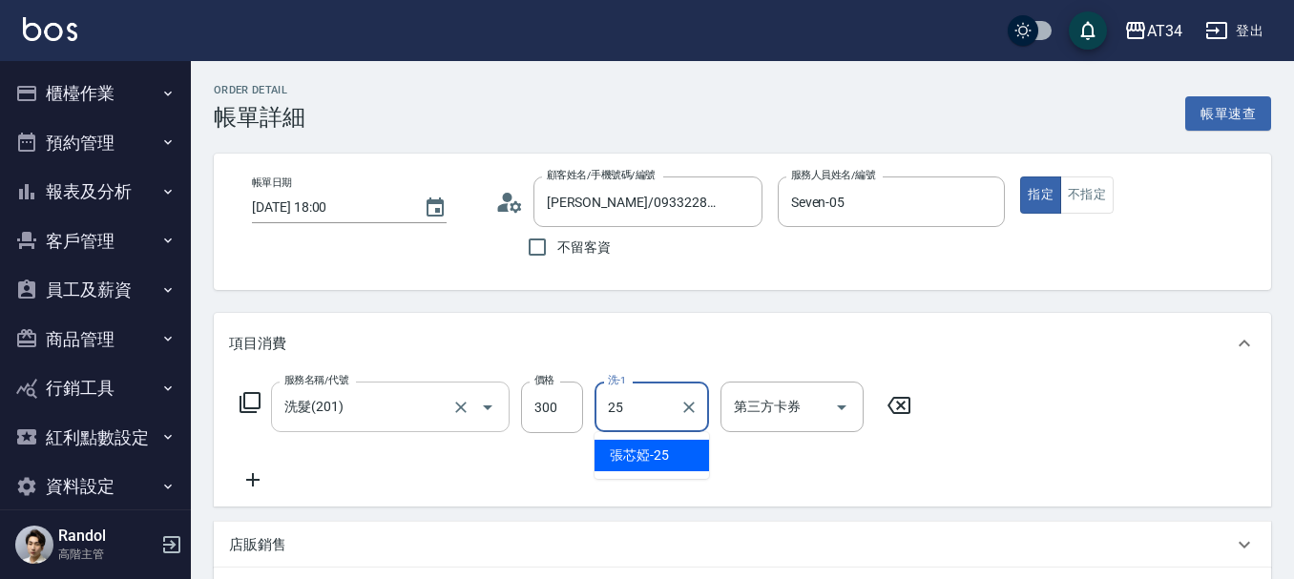
type input "張芯婭-25"
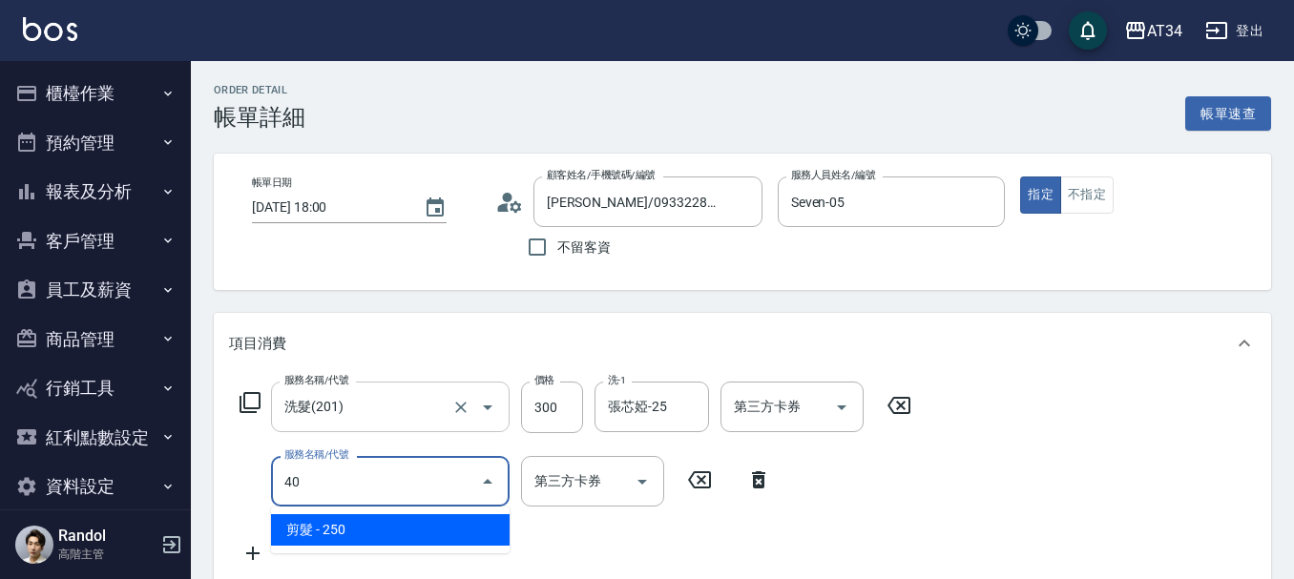
type input "401"
type input "50"
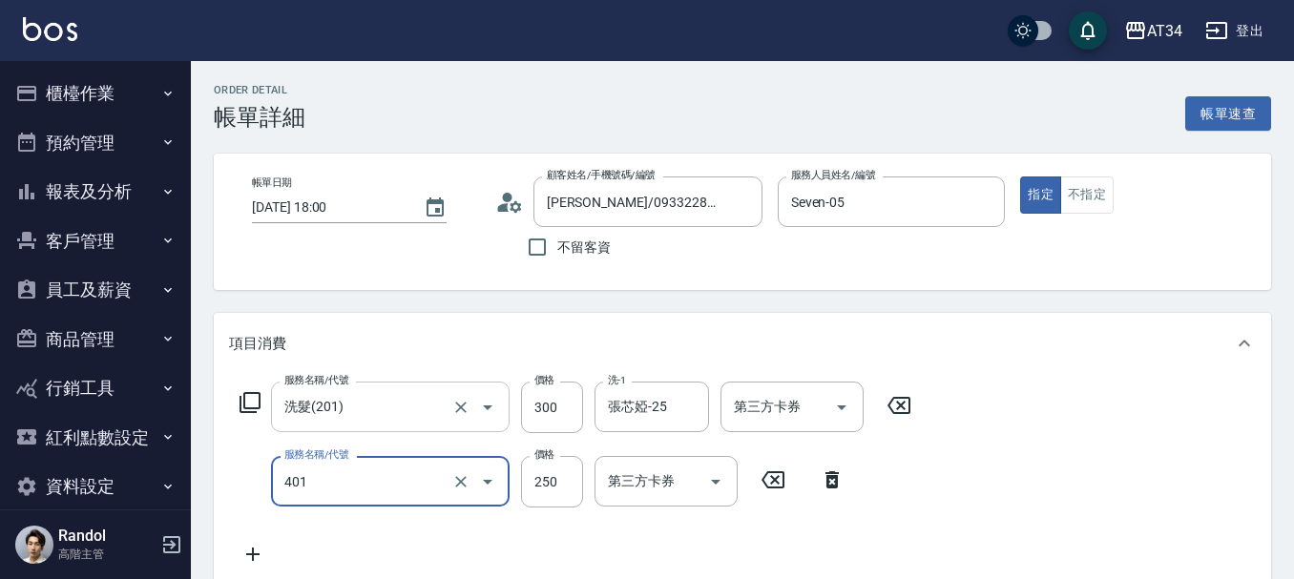
type input "剪髮(401)"
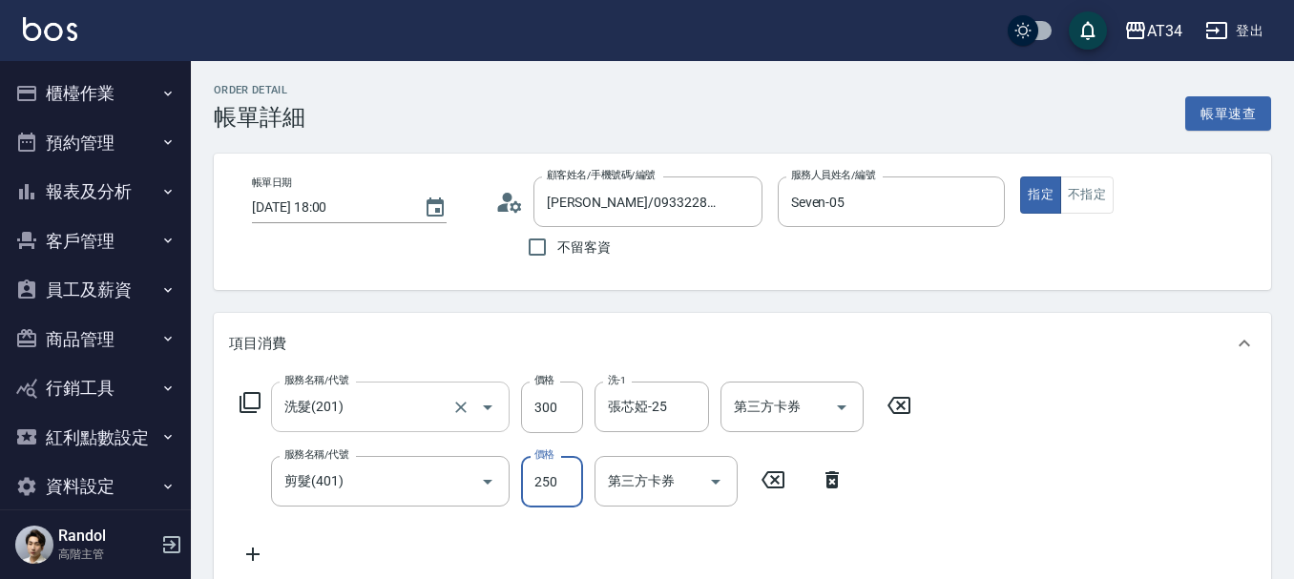
type input "30"
type input "60"
type input "90"
type input "600"
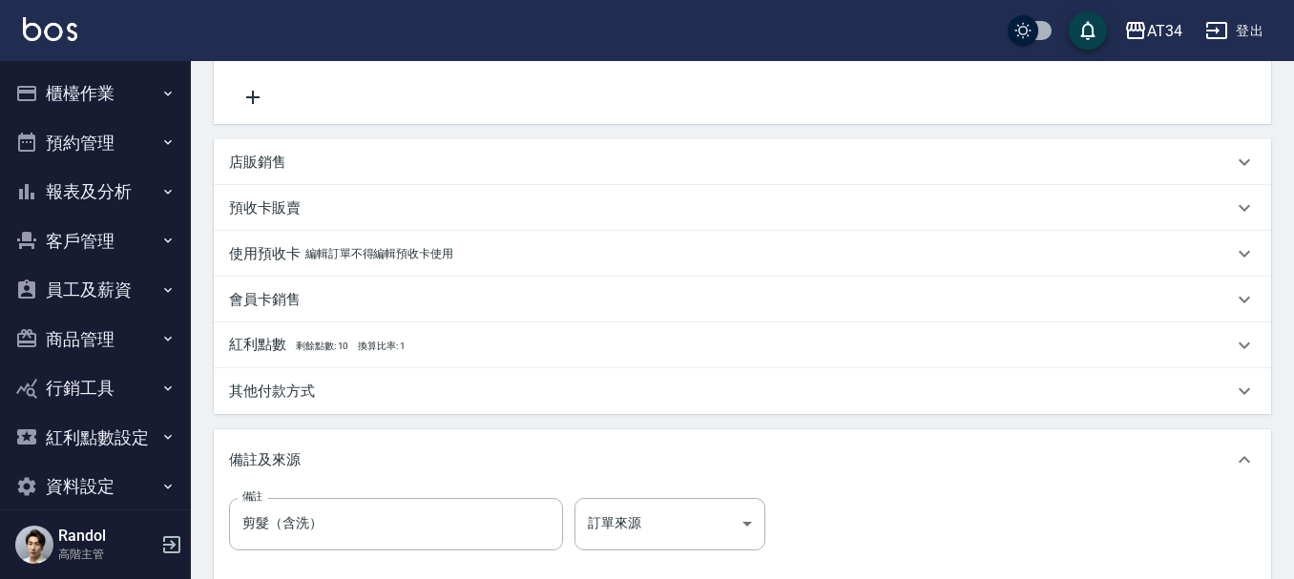
scroll to position [673, 0]
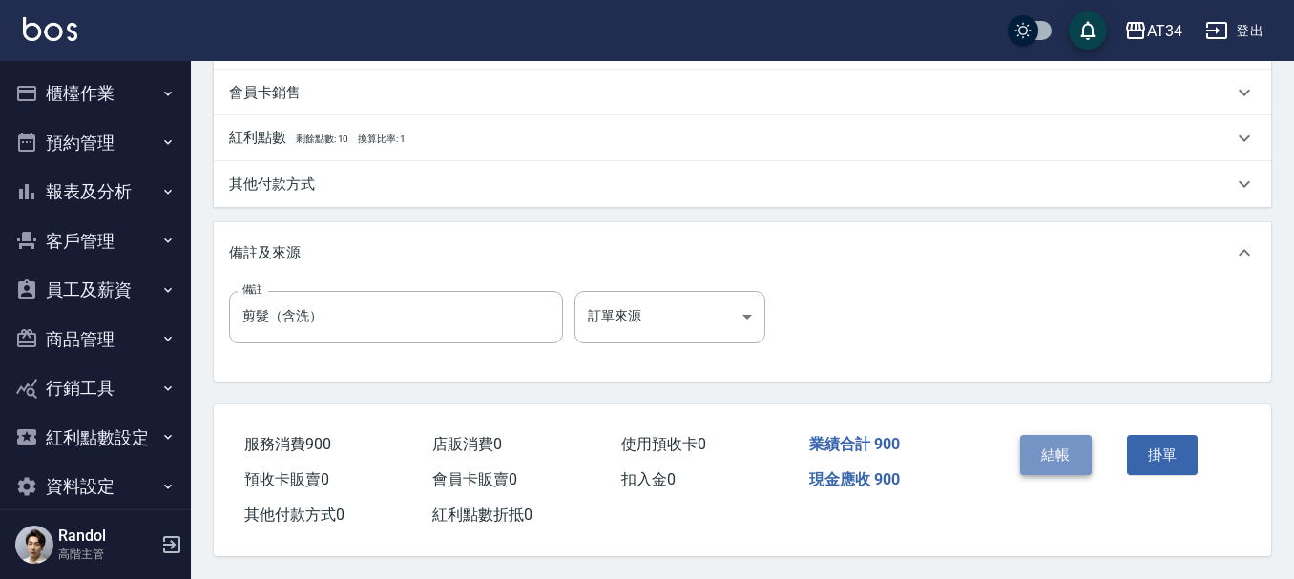
click at [1030, 437] on button "結帳" at bounding box center [1056, 455] width 72 height 40
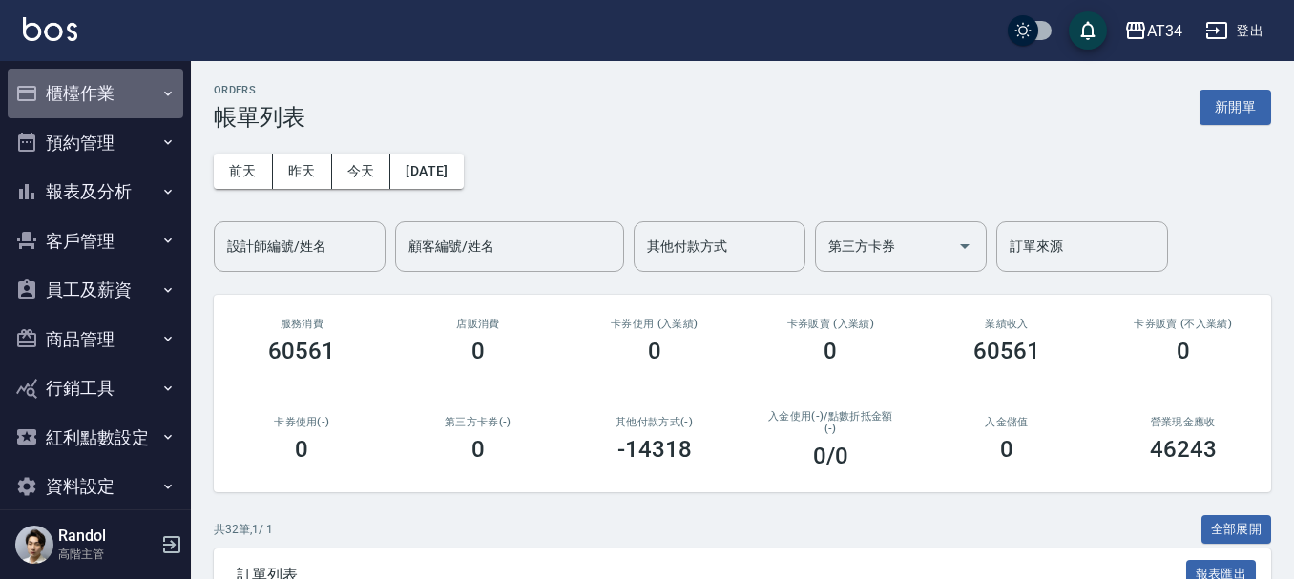
click at [155, 81] on button "櫃檯作業" at bounding box center [96, 94] width 176 height 50
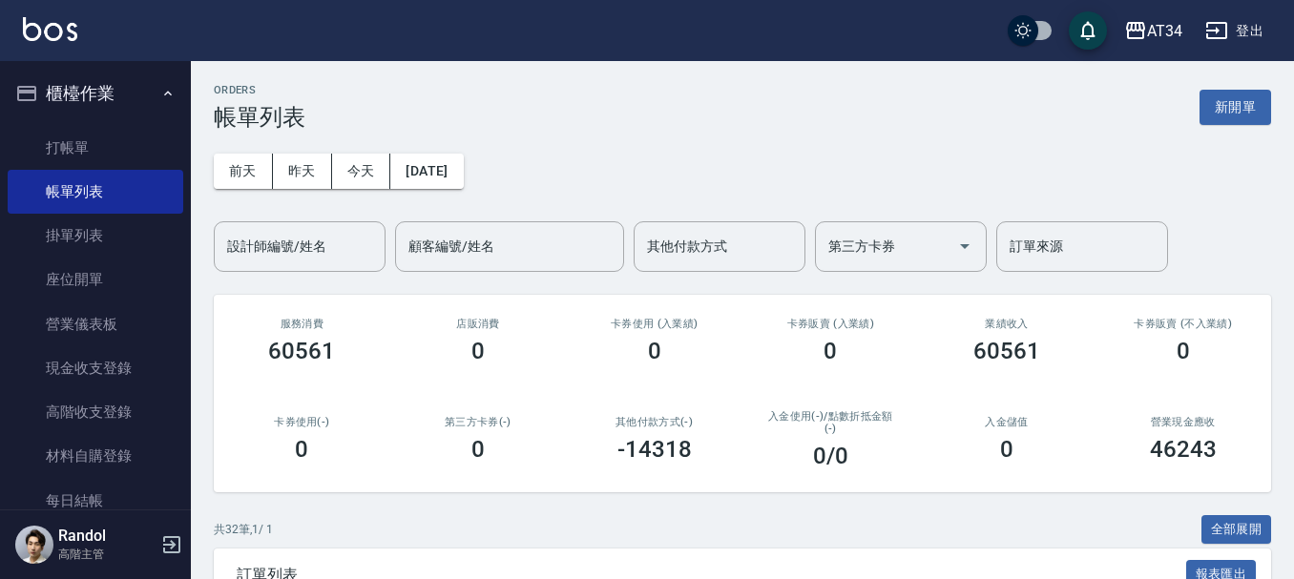
click at [107, 115] on button "櫃檯作業" at bounding box center [96, 94] width 176 height 50
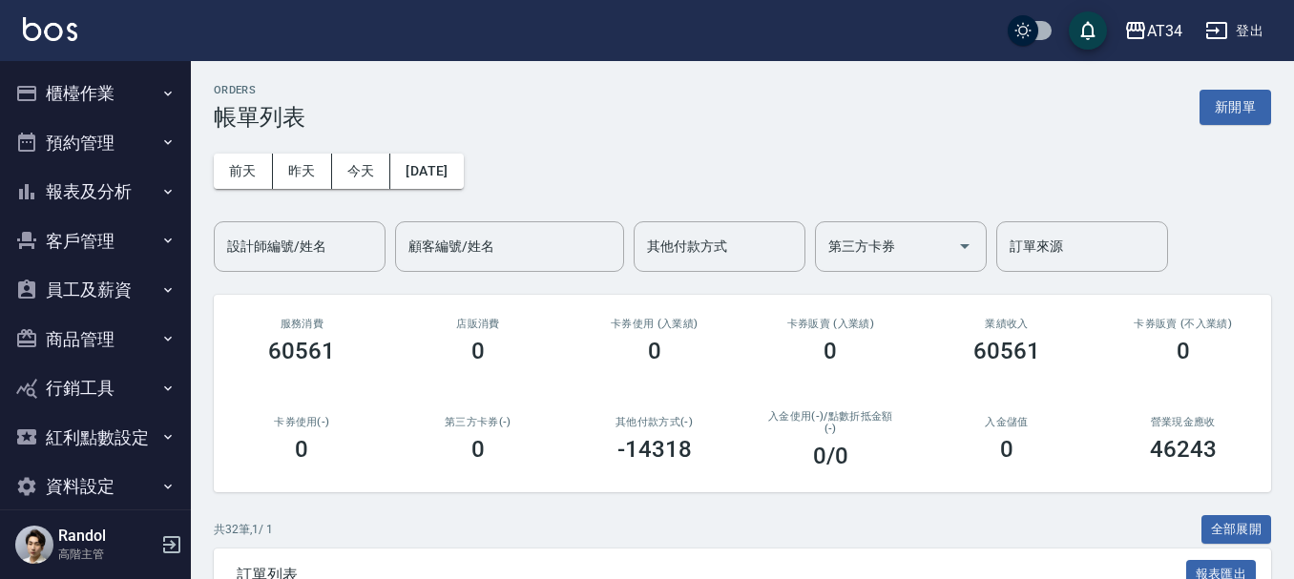
click at [114, 107] on button "櫃檯作業" at bounding box center [96, 94] width 176 height 50
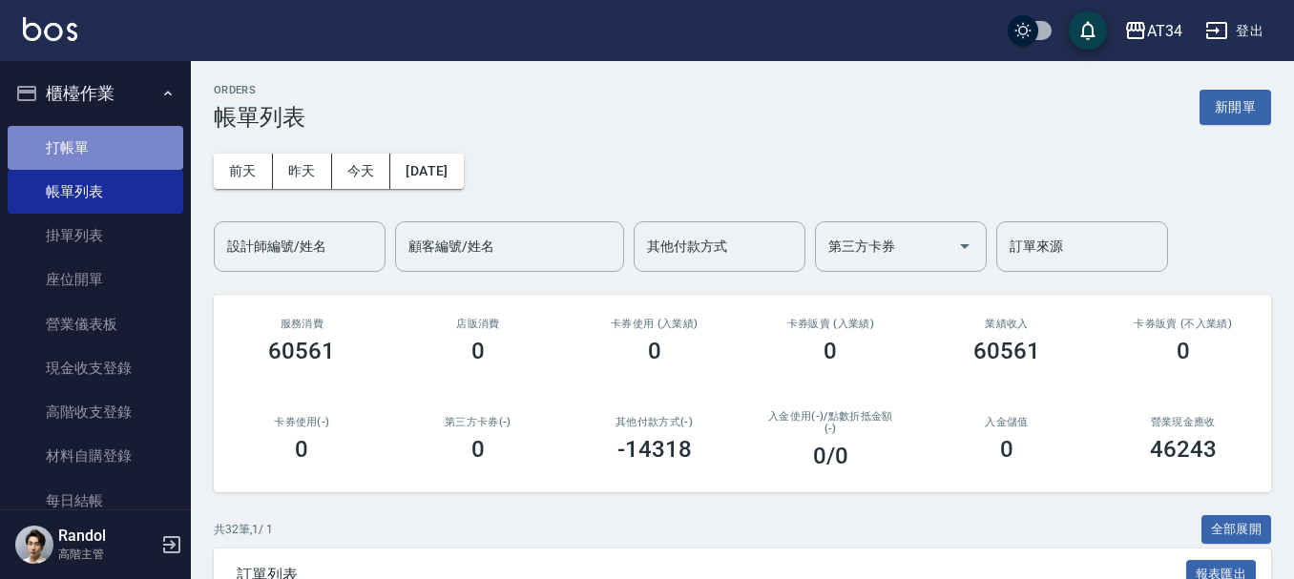
click at [103, 137] on link "打帳單" at bounding box center [96, 148] width 176 height 44
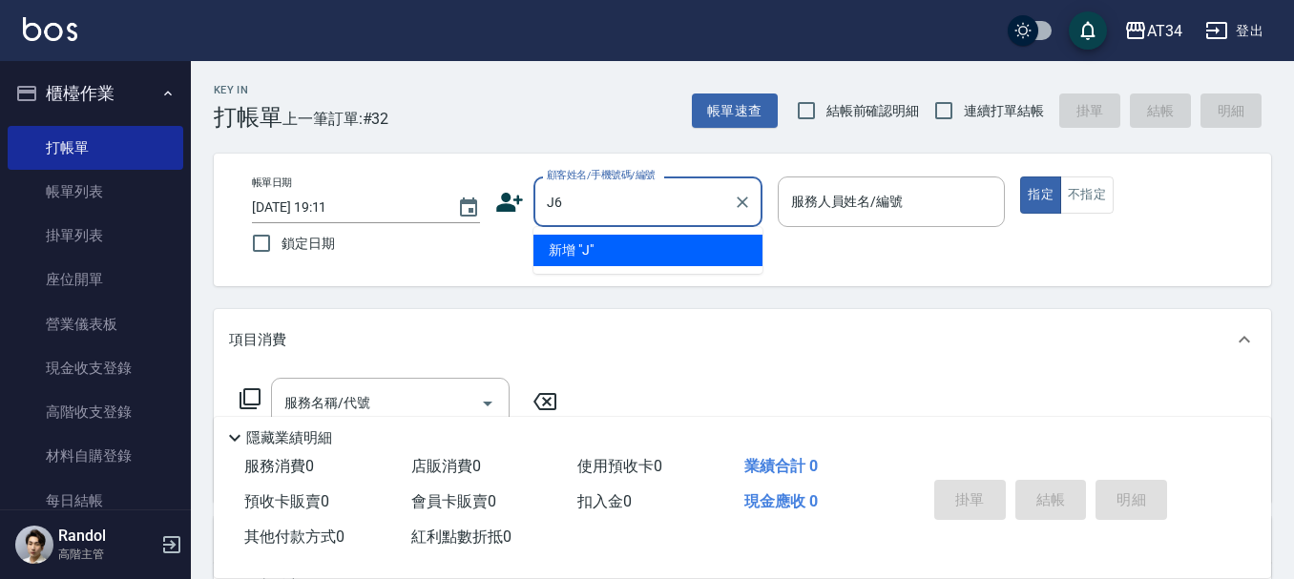
type input "J"
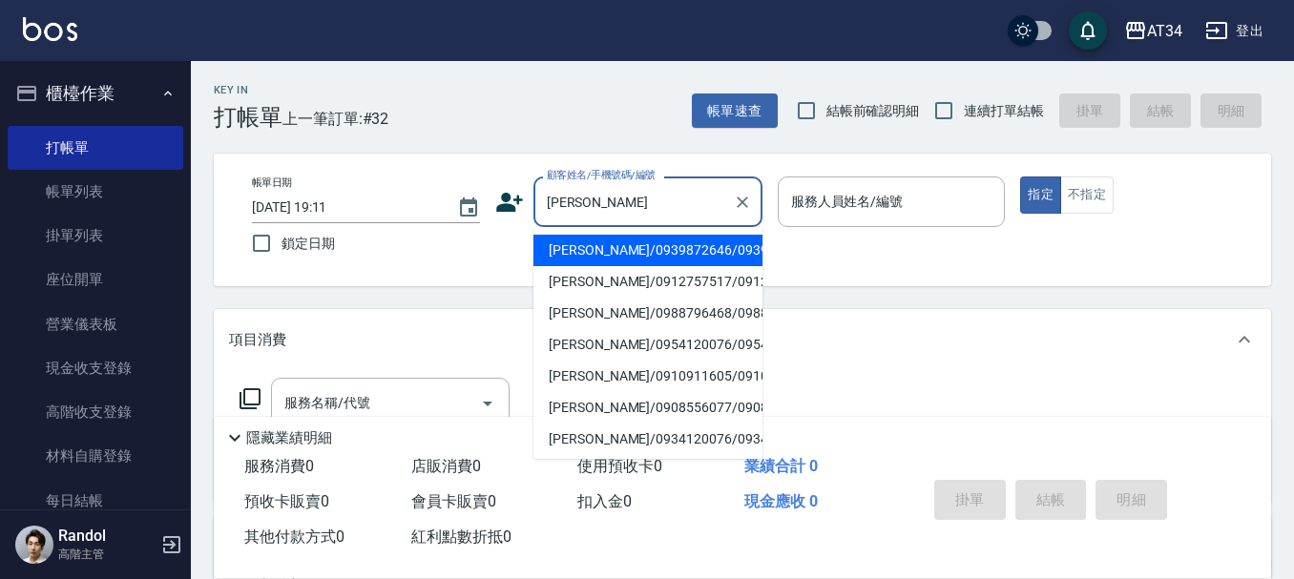
click at [586, 246] on li "[PERSON_NAME]/0939872646/0939872646" at bounding box center [648, 250] width 229 height 31
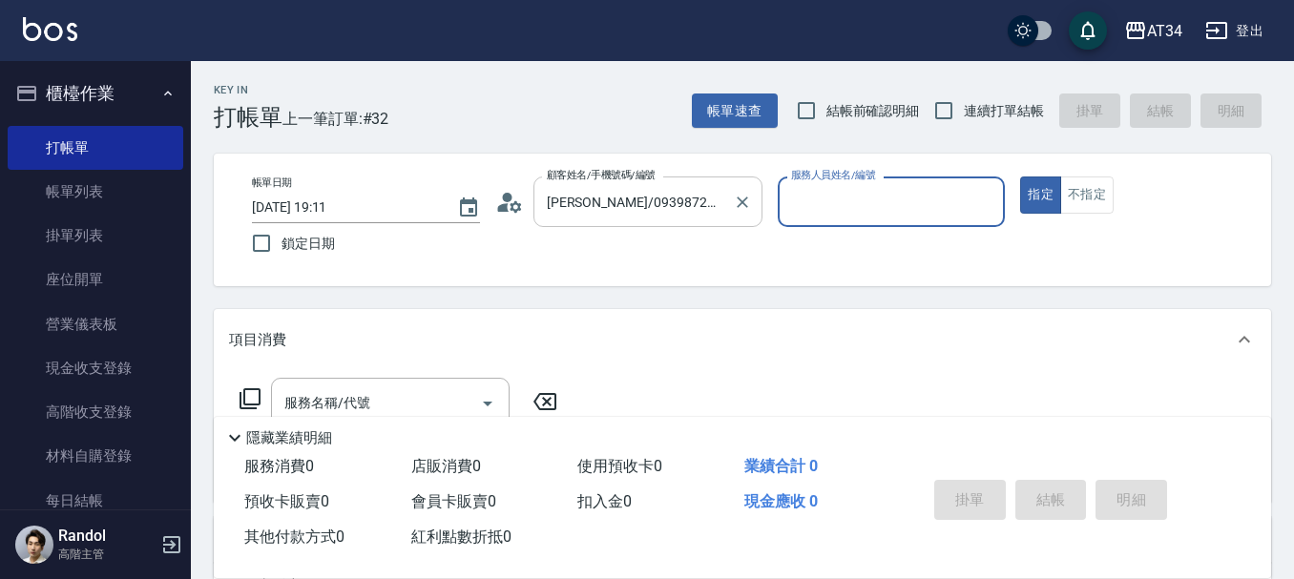
click at [587, 183] on div "[PERSON_NAME]/0939872646/0939872646 顧客姓名/手機號碼/編號" at bounding box center [648, 202] width 229 height 51
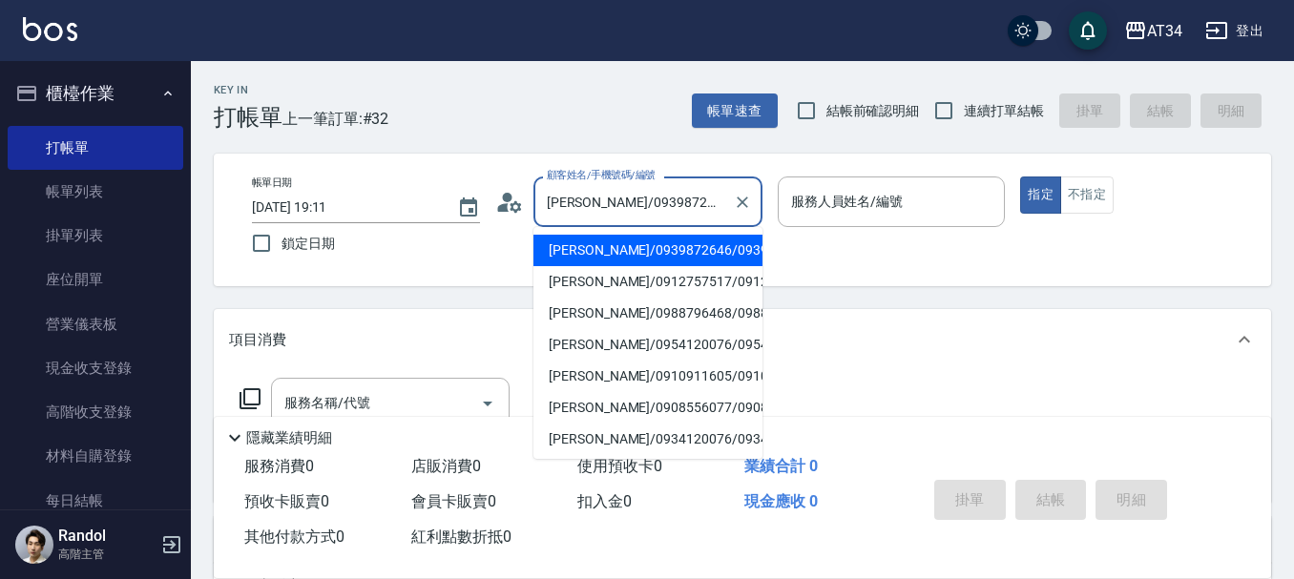
scroll to position [0, 26]
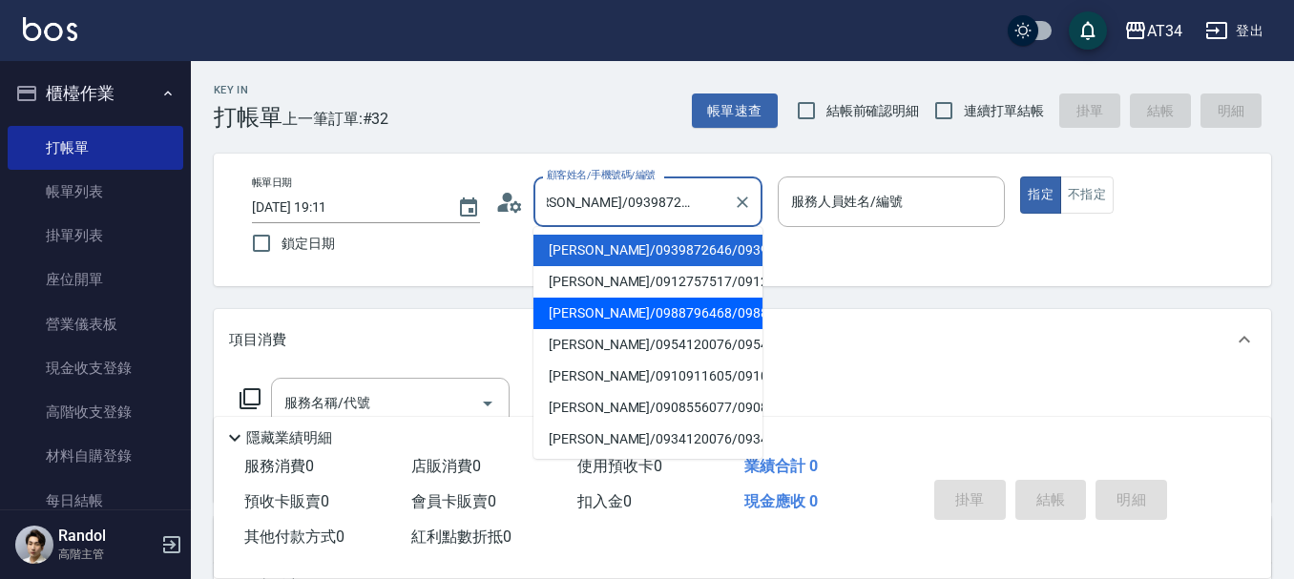
click at [631, 329] on li "[PERSON_NAME]/0988796468/0988796468" at bounding box center [648, 313] width 229 height 31
type input "[PERSON_NAME]/0988796468/0988796468"
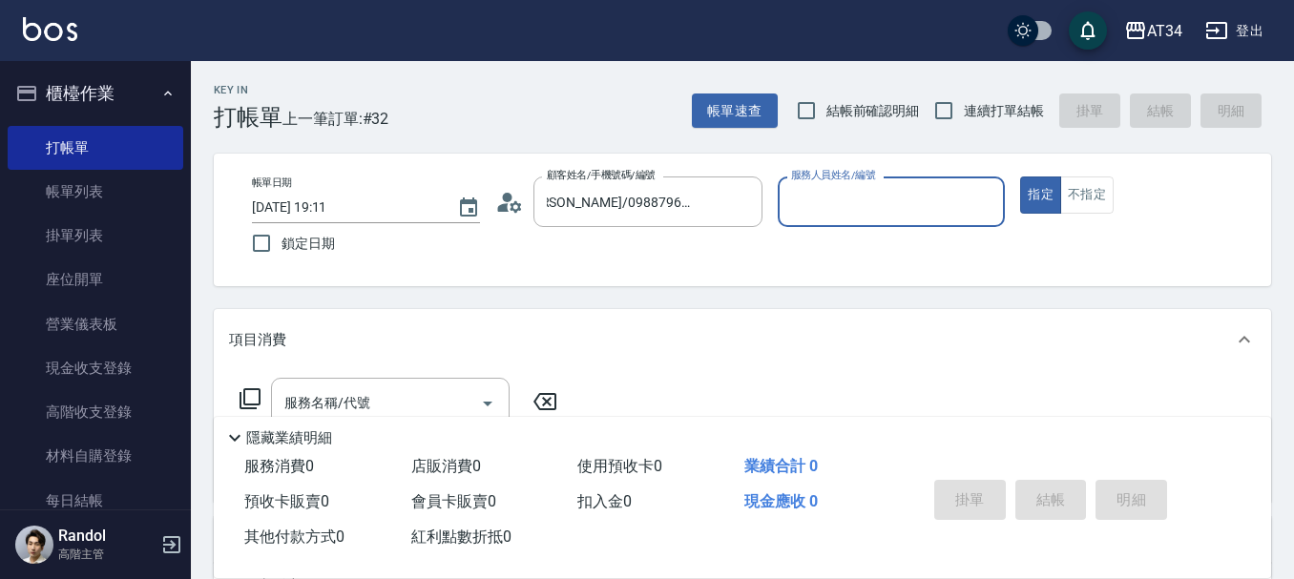
type input "Mei-07"
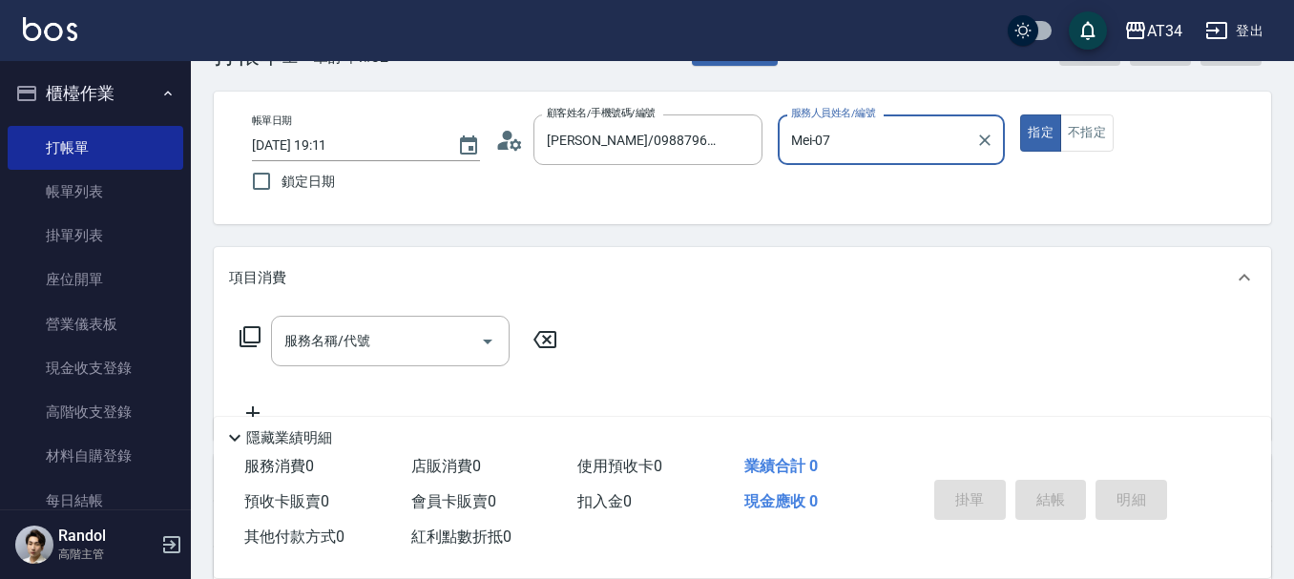
scroll to position [95, 0]
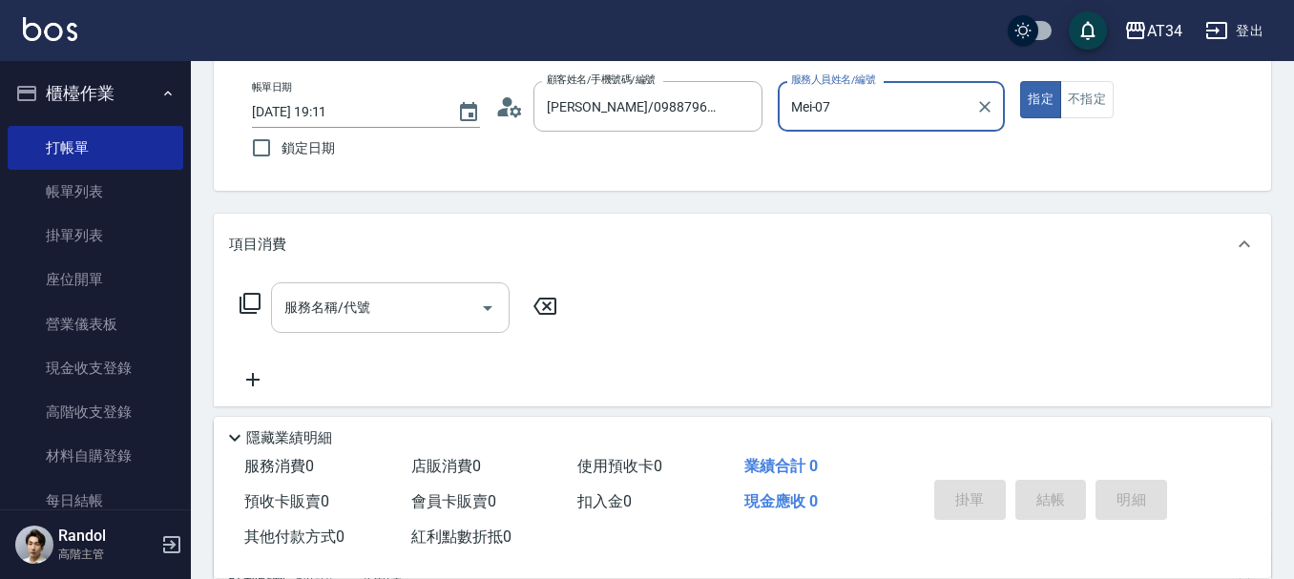
click at [306, 285] on div "服務名稱/代號" at bounding box center [390, 307] width 239 height 51
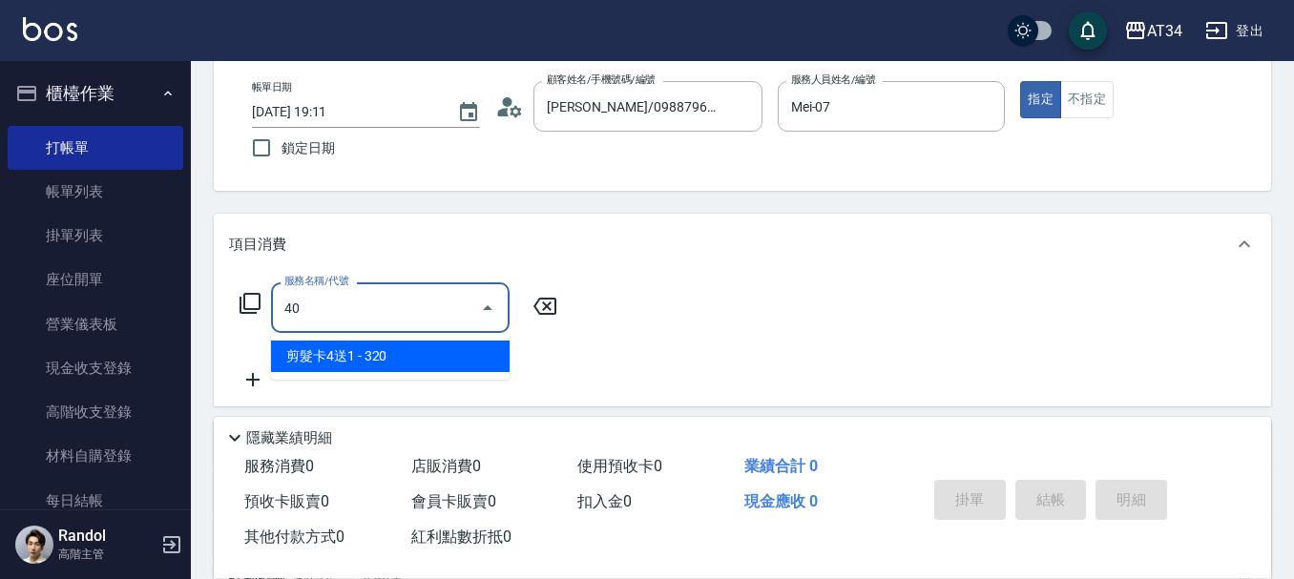
type input "401"
type input "20"
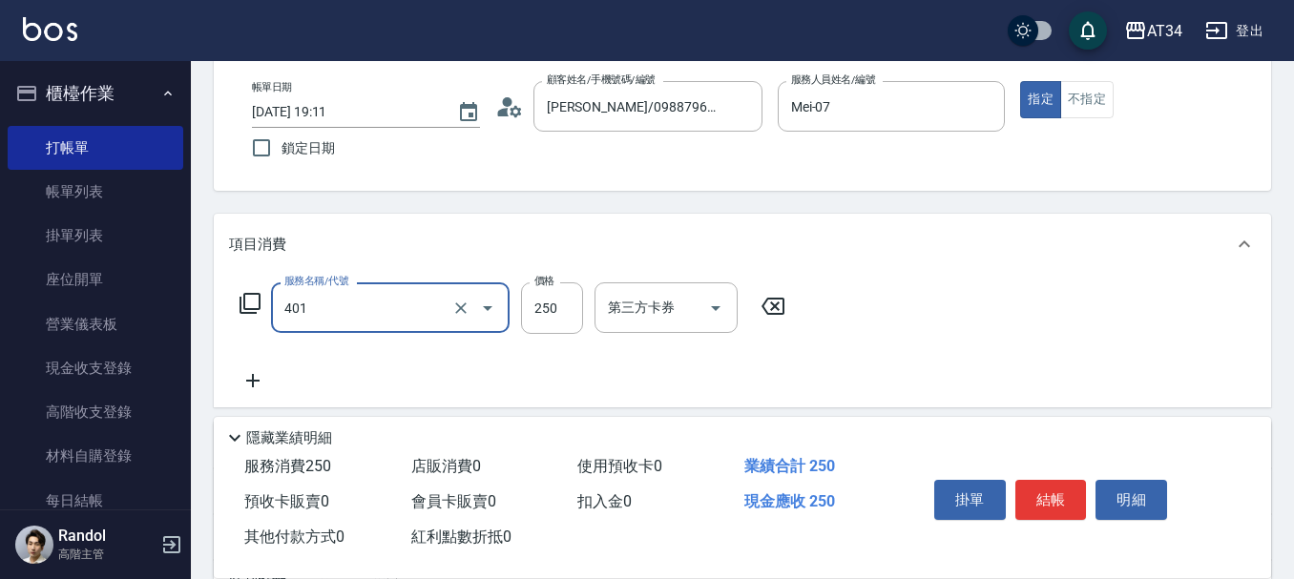
type input "剪髮(401)"
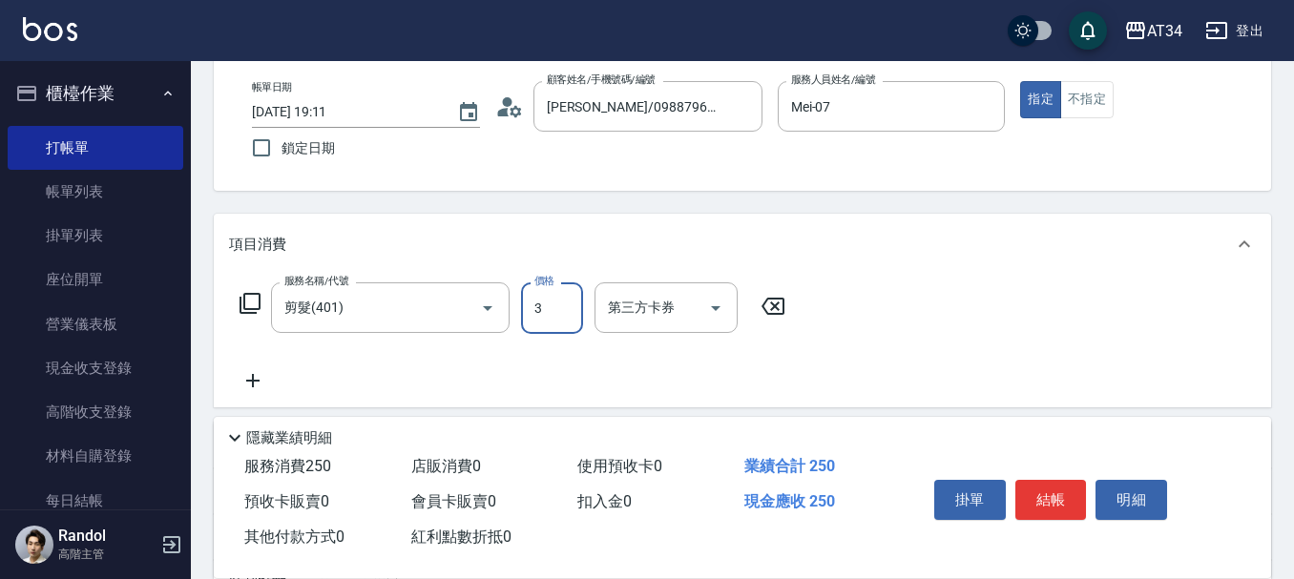
type input "3"
type input "0"
click at [562, 311] on input "3" at bounding box center [552, 308] width 62 height 52
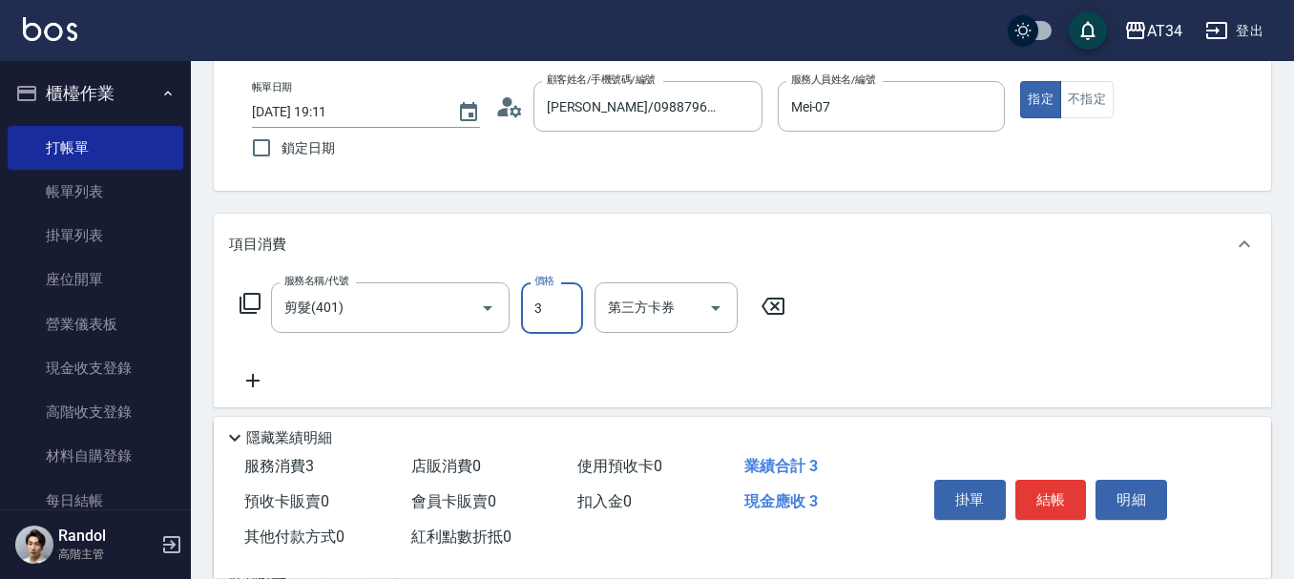
click at [545, 311] on input "3" at bounding box center [552, 308] width 62 height 52
type input "30"
type input "300"
click at [1054, 492] on button "結帳" at bounding box center [1051, 500] width 72 height 40
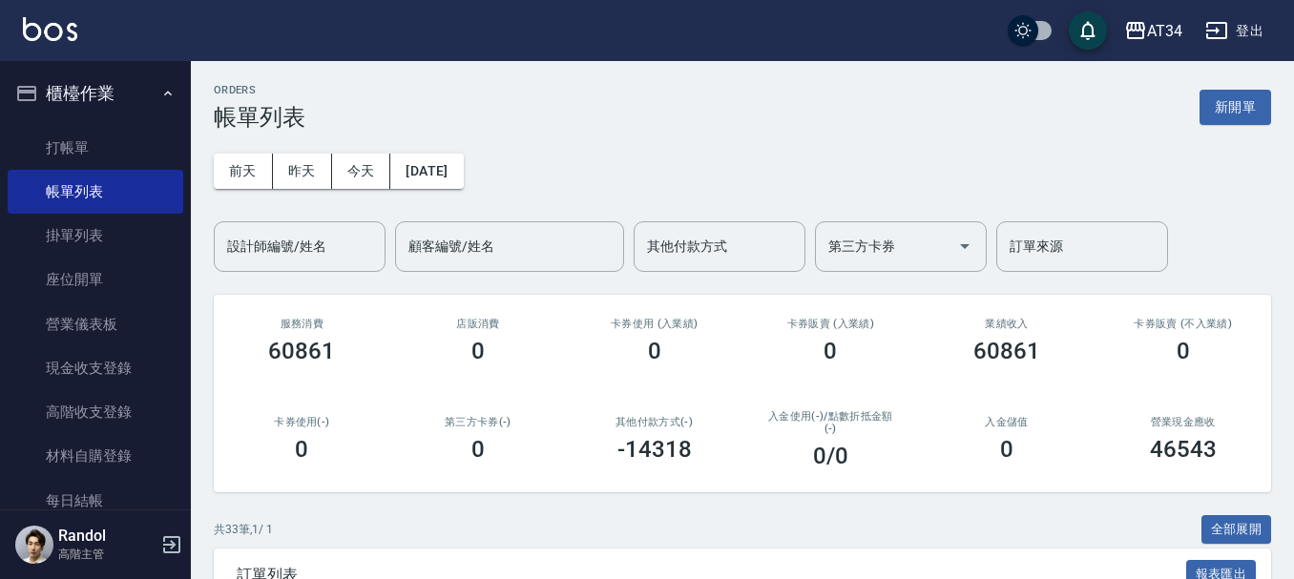
click at [926, 348] on div "業績收入 60861" at bounding box center [1007, 341] width 177 height 93
click at [1227, 104] on button "新開單" at bounding box center [1236, 107] width 72 height 35
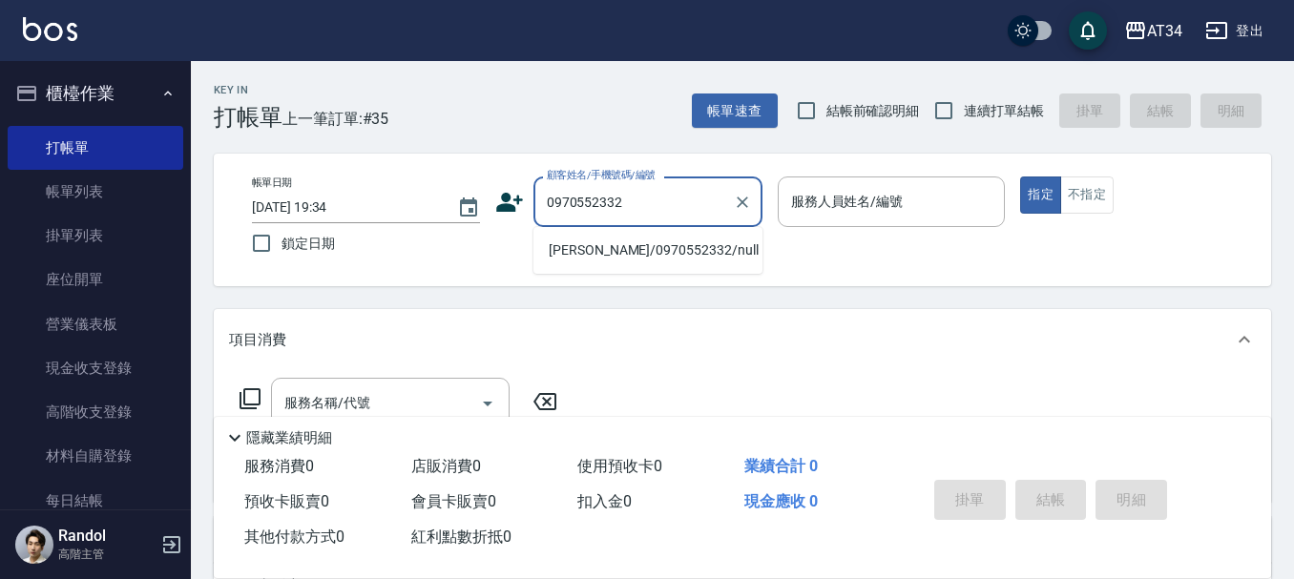
type input "[PERSON_NAME]/0970552332/null"
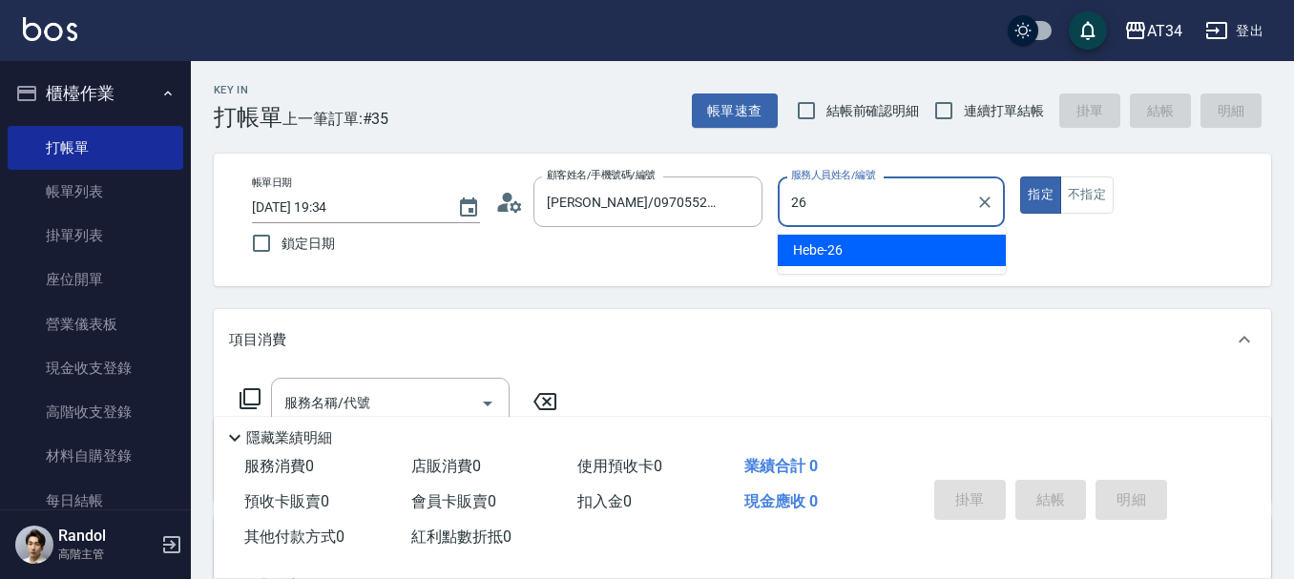
type input "Hebe-26"
type button "true"
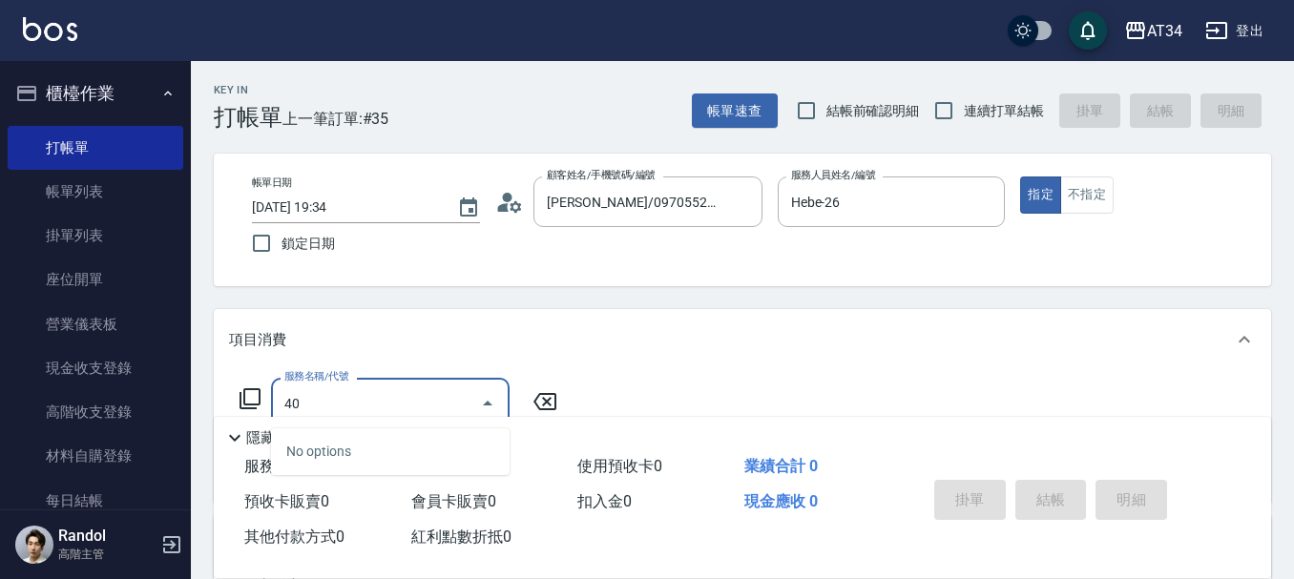
type input "401"
type input "20"
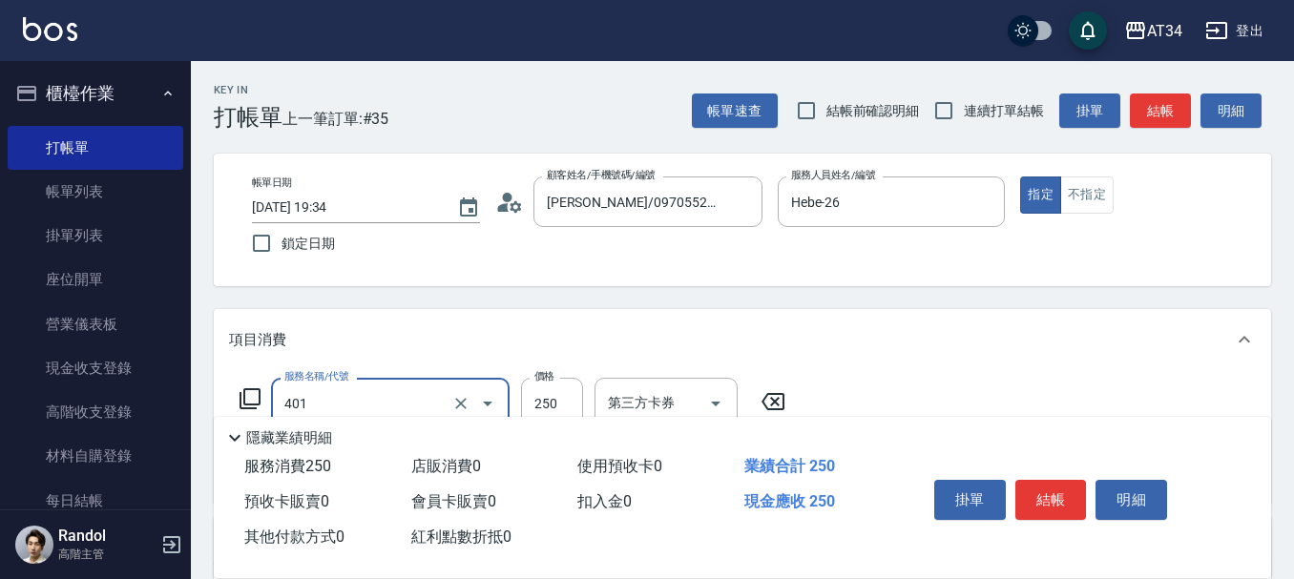
type input "剪髮(401)"
type input "0"
type input "299"
type input "20"
type input "299"
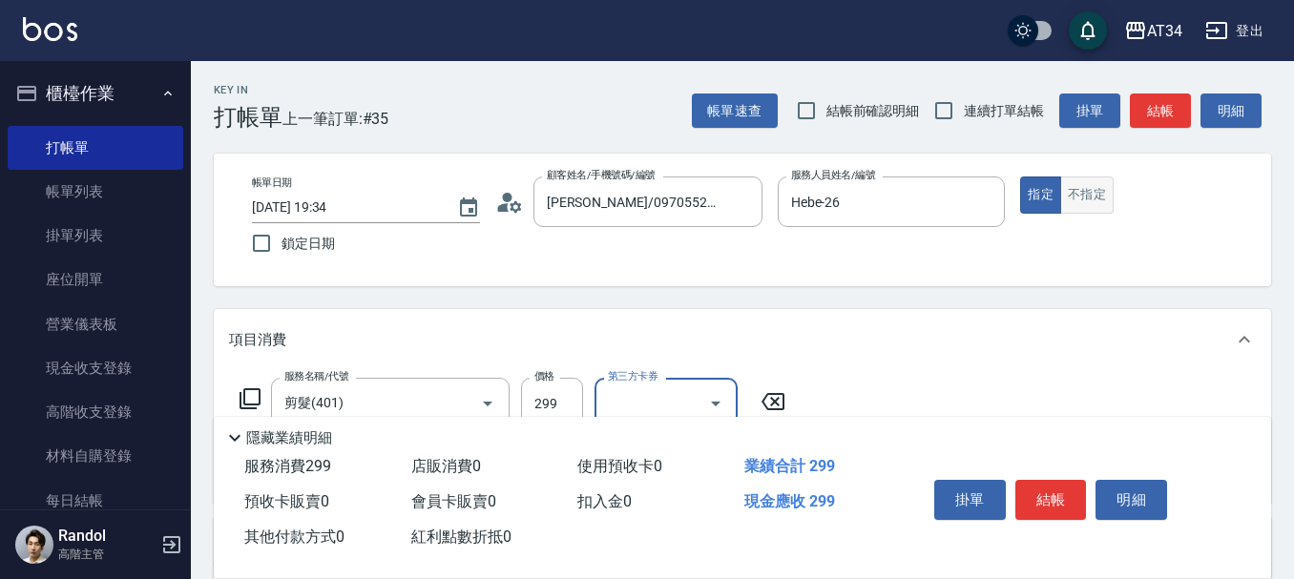
click at [1105, 194] on button "不指定" at bounding box center [1086, 195] width 53 height 37
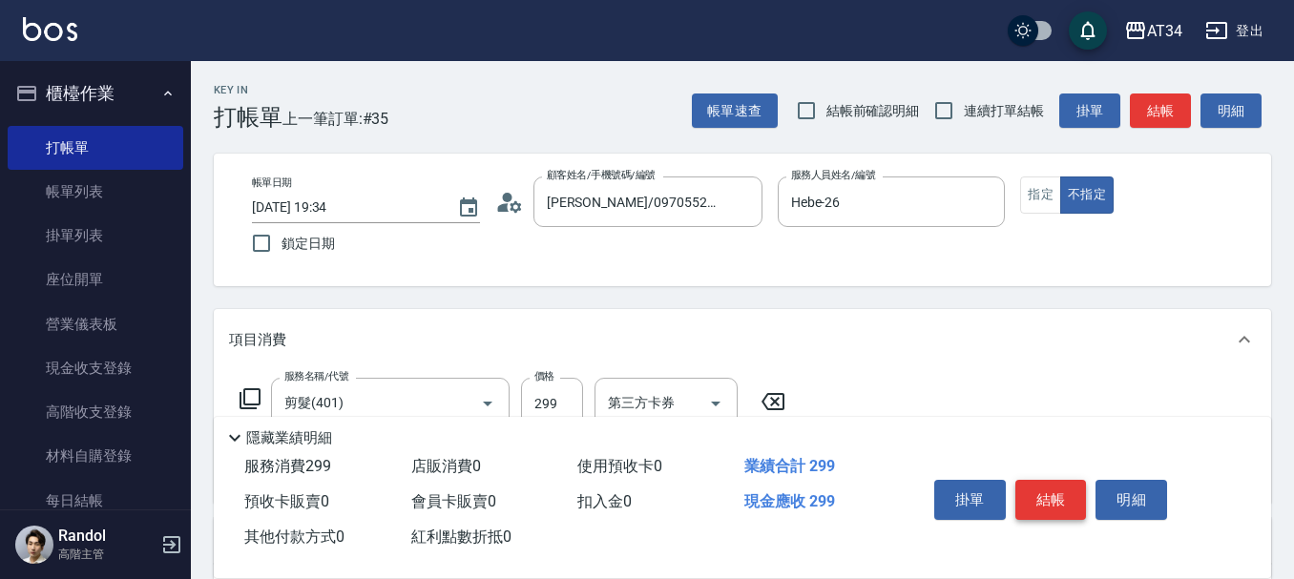
click at [1028, 489] on button "結帳" at bounding box center [1051, 500] width 72 height 40
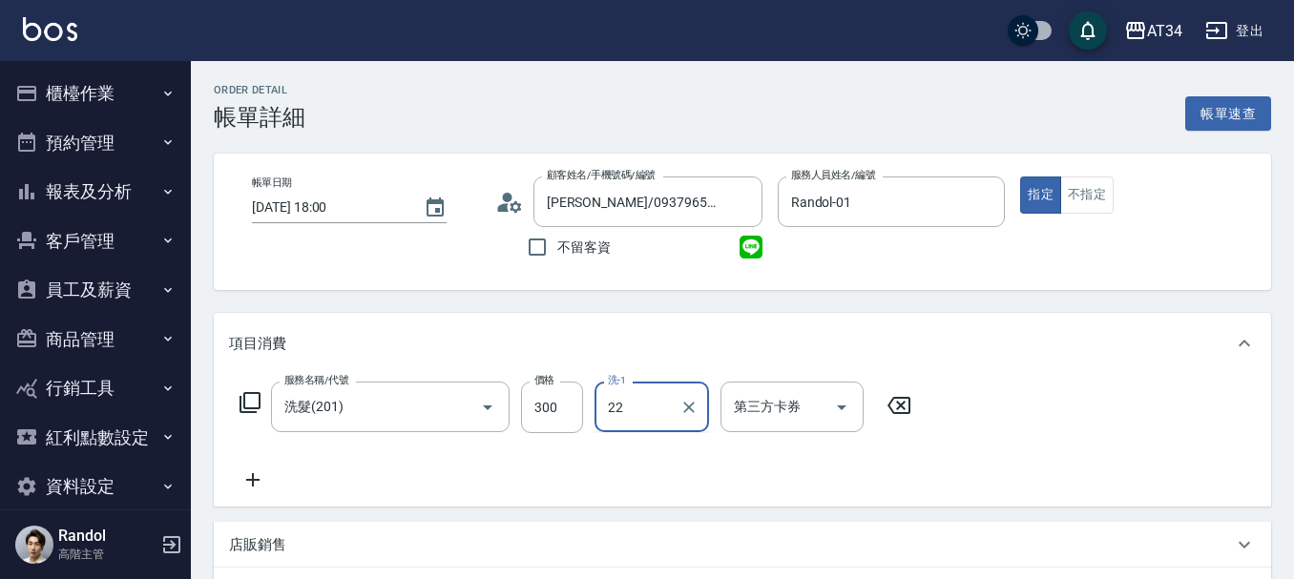
type input "[PERSON_NAME]-22"
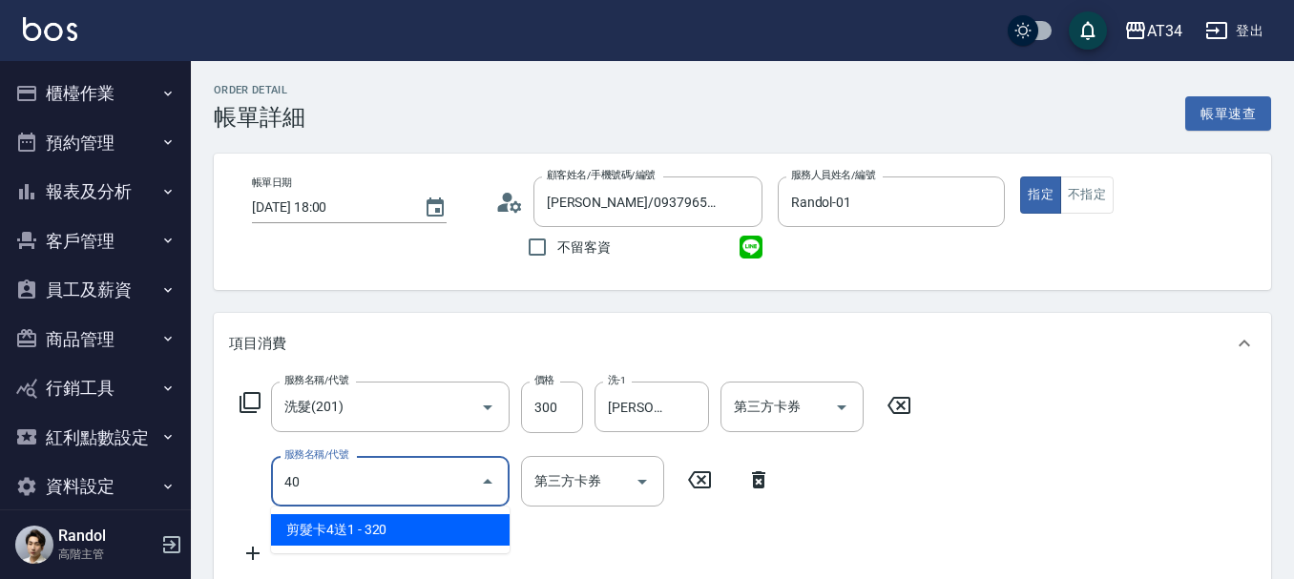
type input "401"
type input "50"
type input "剪髮(401)"
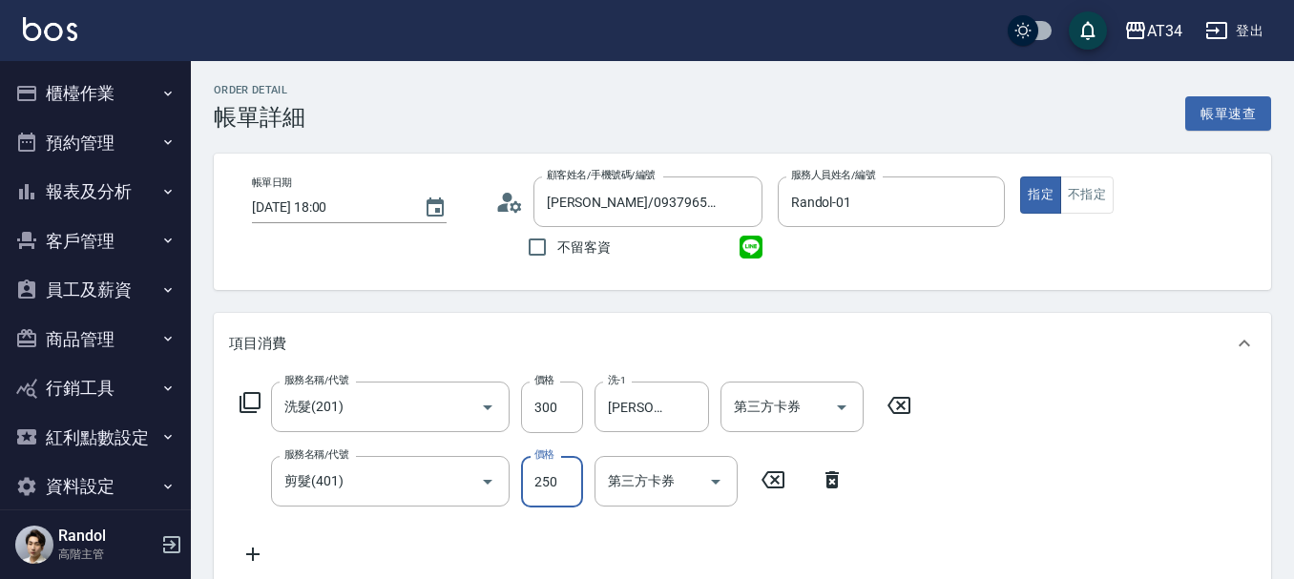
type input "30"
type input "50"
type input "80"
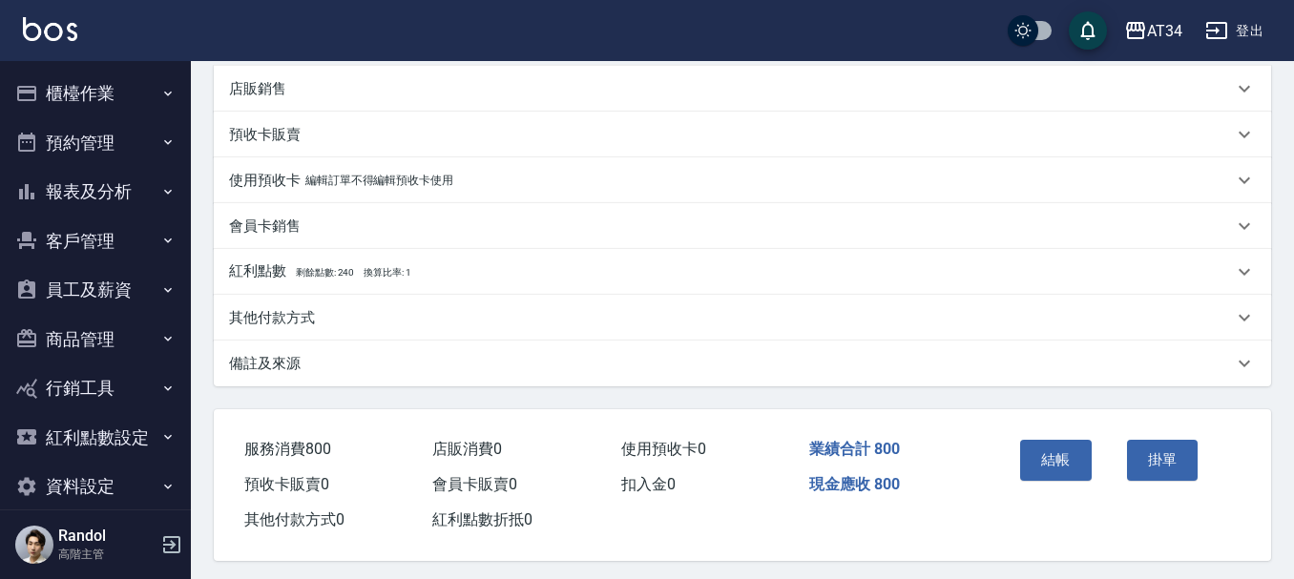
scroll to position [544, 0]
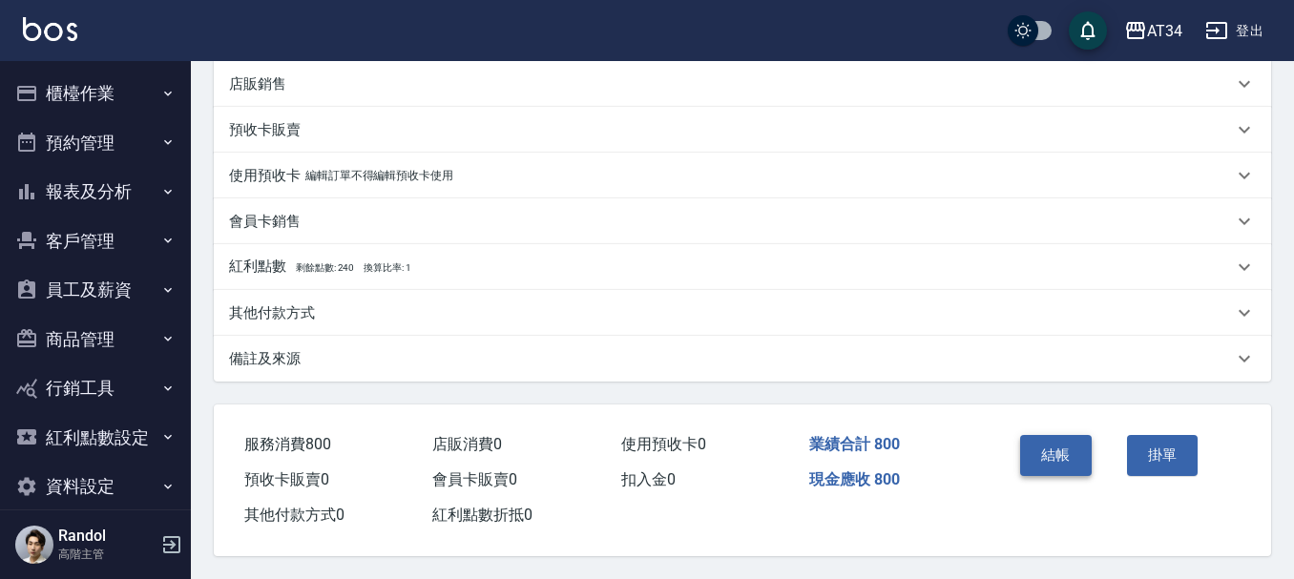
type input "500"
click at [1041, 442] on button "結帳" at bounding box center [1056, 455] width 72 height 40
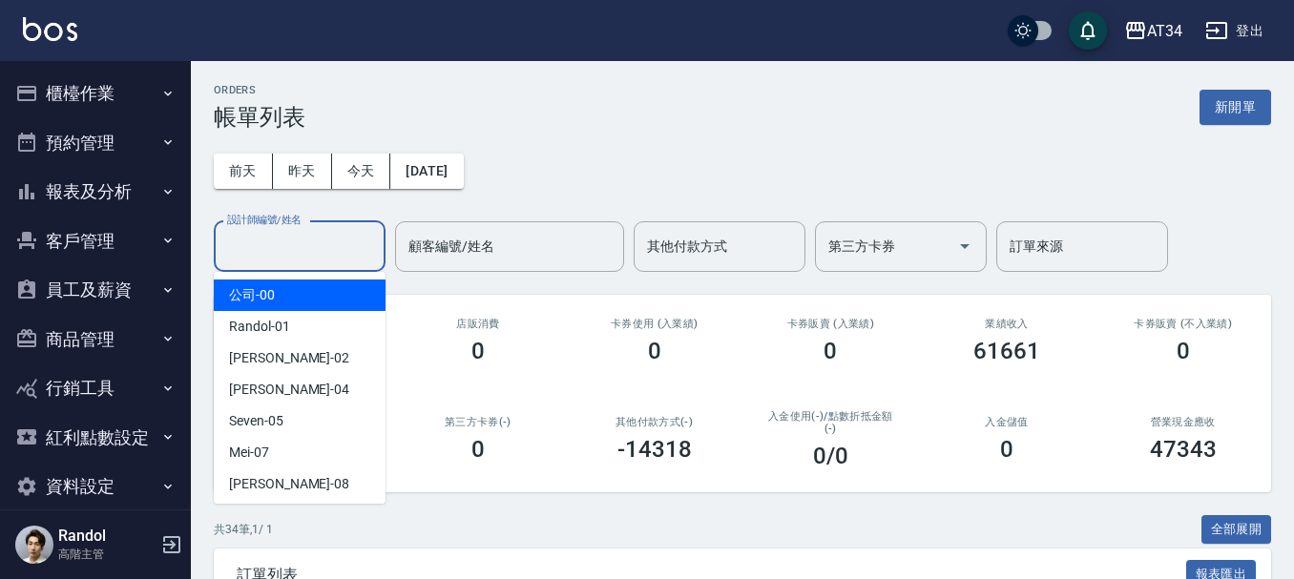
click at [350, 253] on input "設計師編號/姓名" at bounding box center [299, 246] width 155 height 33
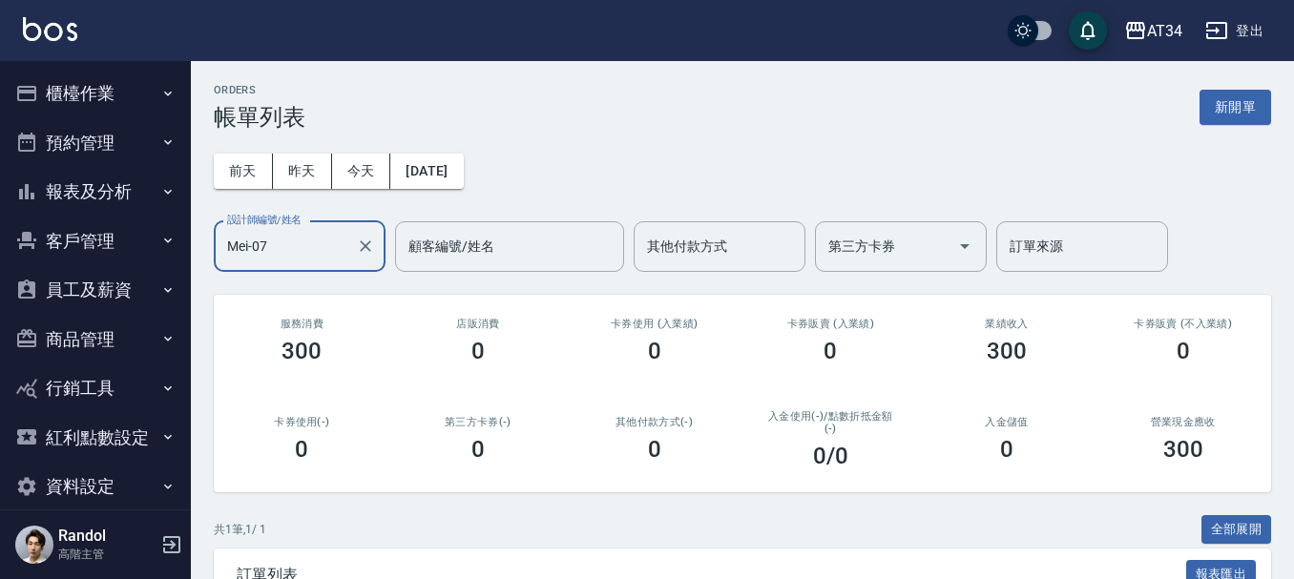
drag, startPoint x: 301, startPoint y: 232, endPoint x: 121, endPoint y: 241, distance: 179.6
click at [121, 241] on div "AT34 登出 櫃檯作業 打帳單 帳單列表 掛單列表 座位開單 營業儀表板 現金收支登錄 高階收支登錄 材料自購登錄 每日結帳 排班表 現場電腦打卡 掃碼打卡…" at bounding box center [647, 383] width 1294 height 767
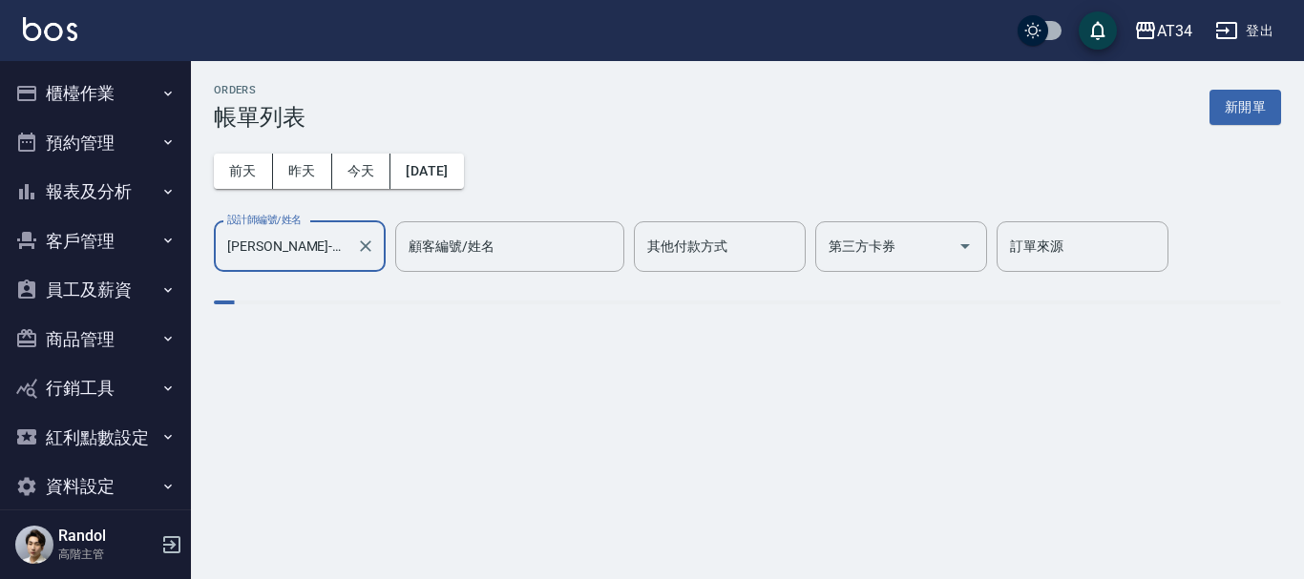
type input "[PERSON_NAME]-02"
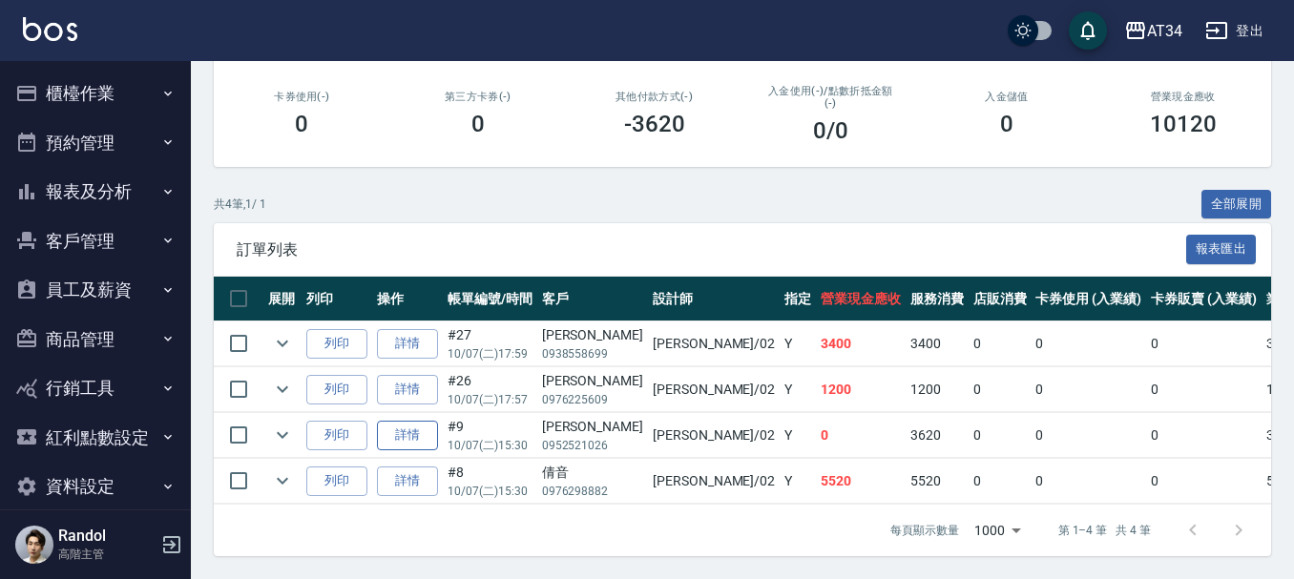
click at [400, 428] on link "詳情" at bounding box center [407, 436] width 61 height 30
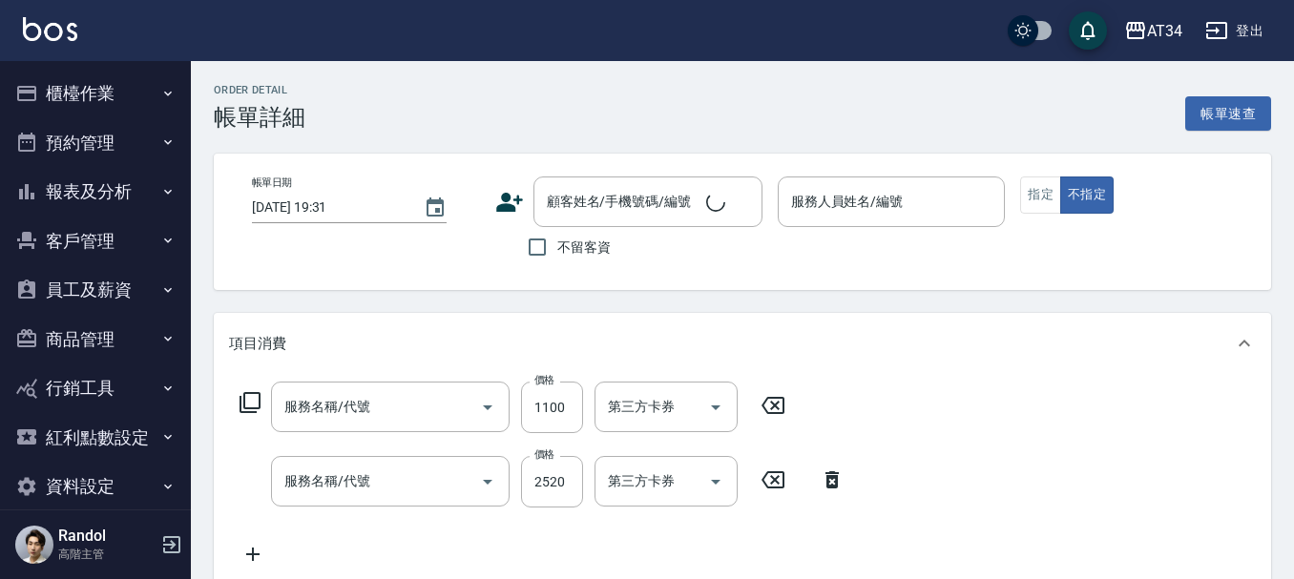
type input "2025/10/07 15:30"
type input "Wendy-02"
type input "0"
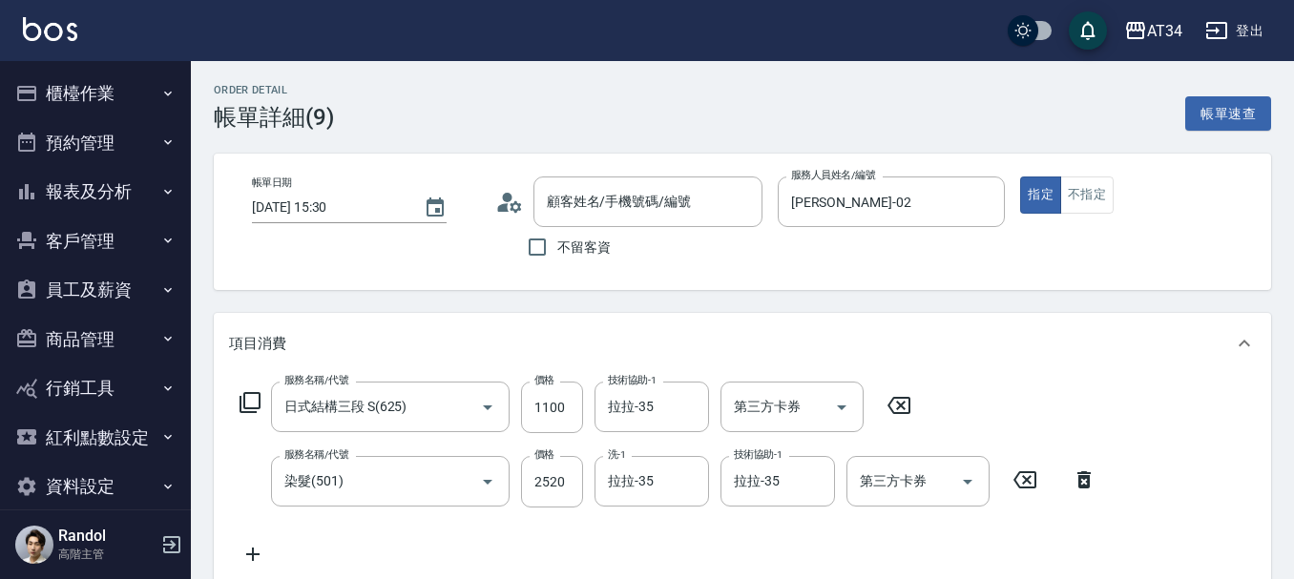
type input "日式結構三段 S(625)"
type input "染髮(501)"
type input "張瓊文./0952521026/"
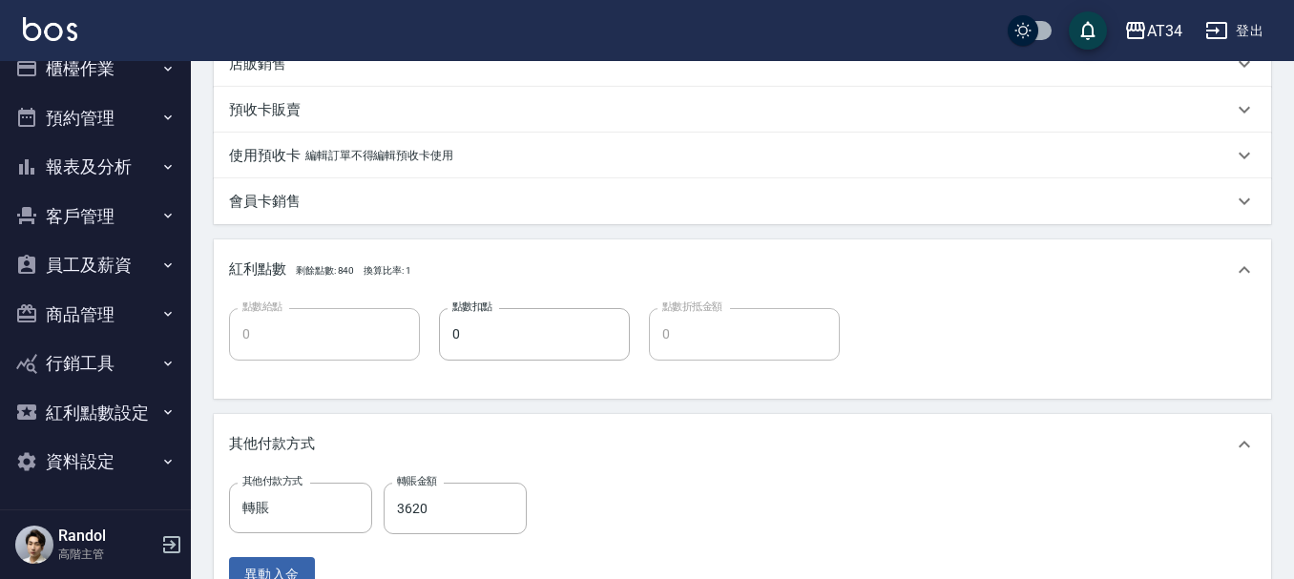
scroll to position [573, 0]
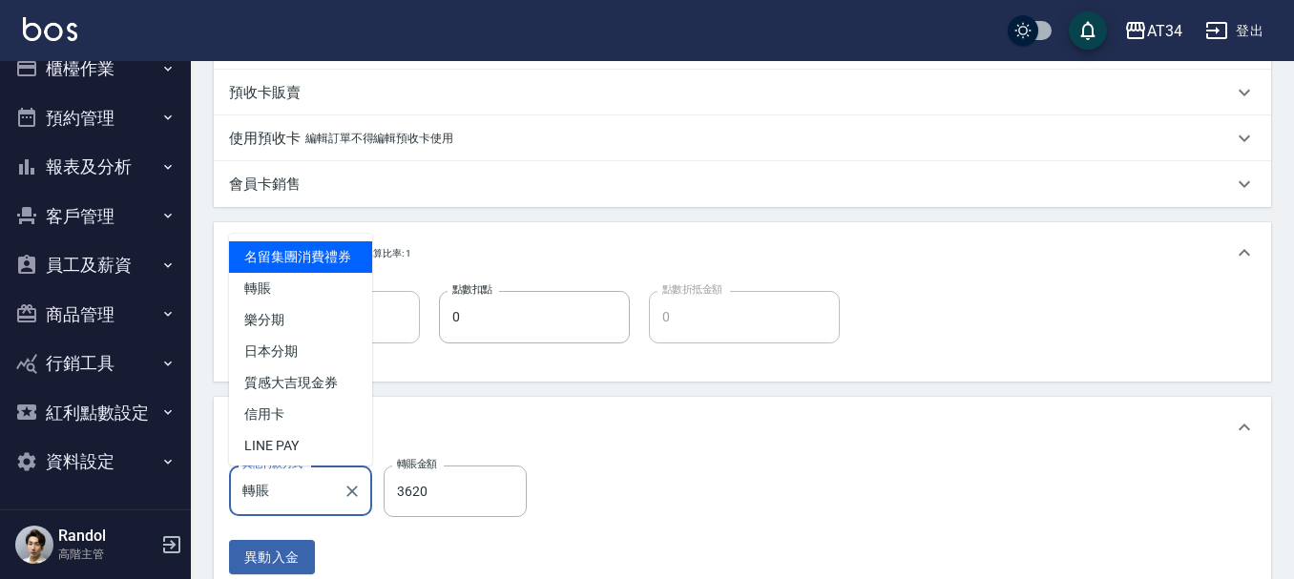
click at [279, 506] on input "轉賬" at bounding box center [286, 490] width 97 height 33
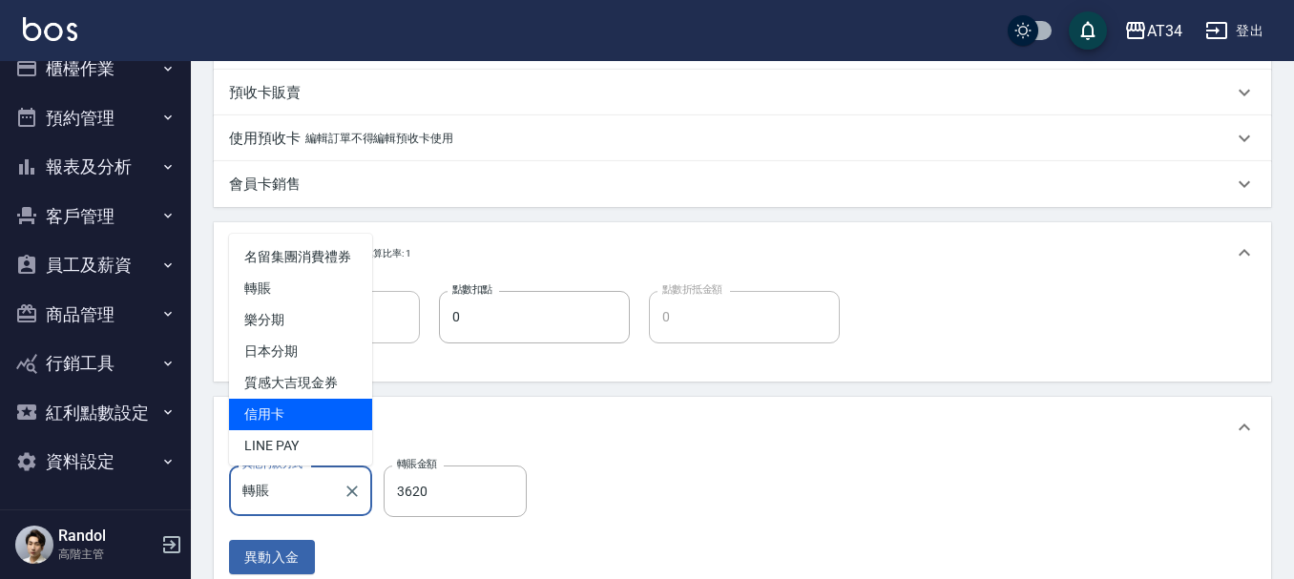
click at [324, 426] on span "信用卡" at bounding box center [300, 414] width 143 height 31
type input "信用卡"
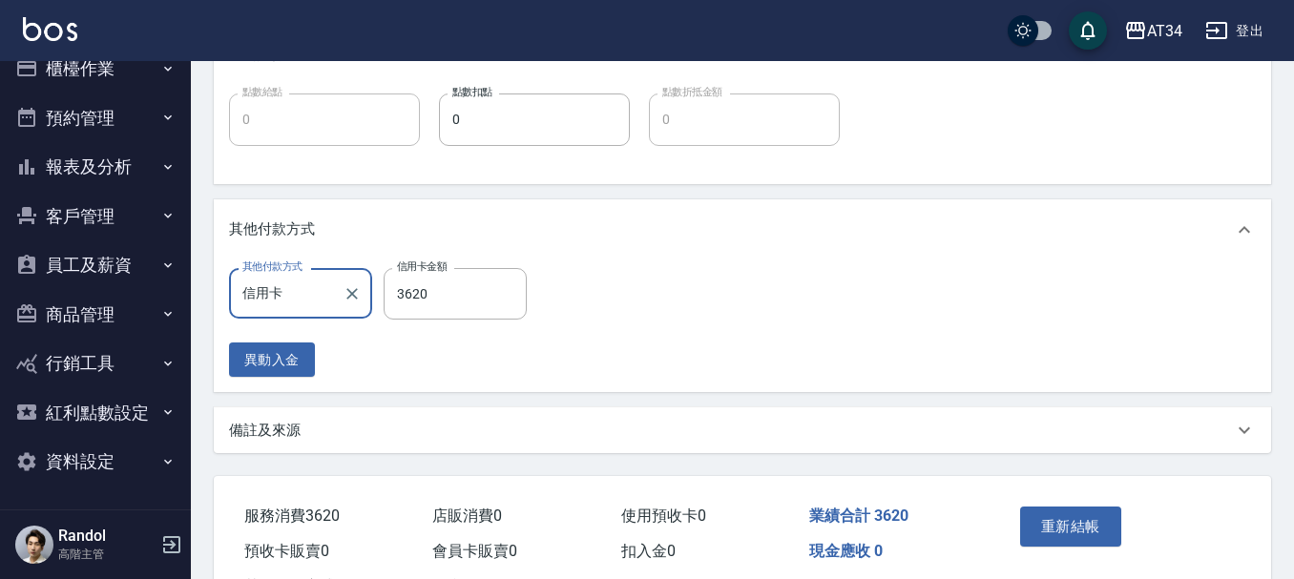
scroll to position [850, 0]
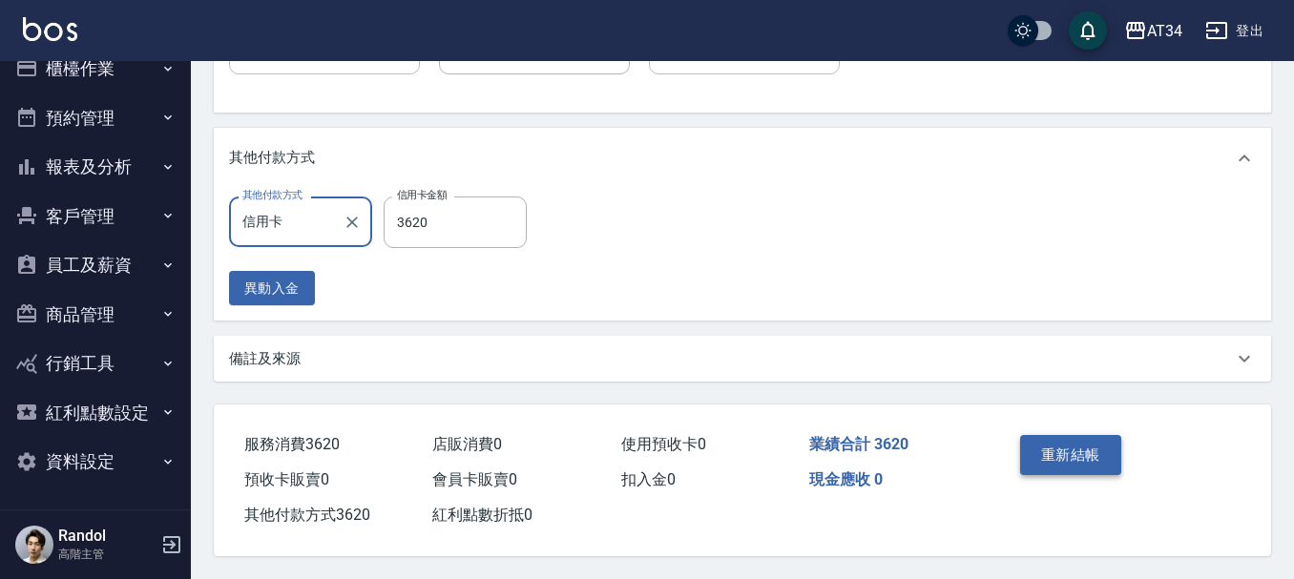
click at [1040, 442] on button "重新結帳" at bounding box center [1070, 455] width 101 height 40
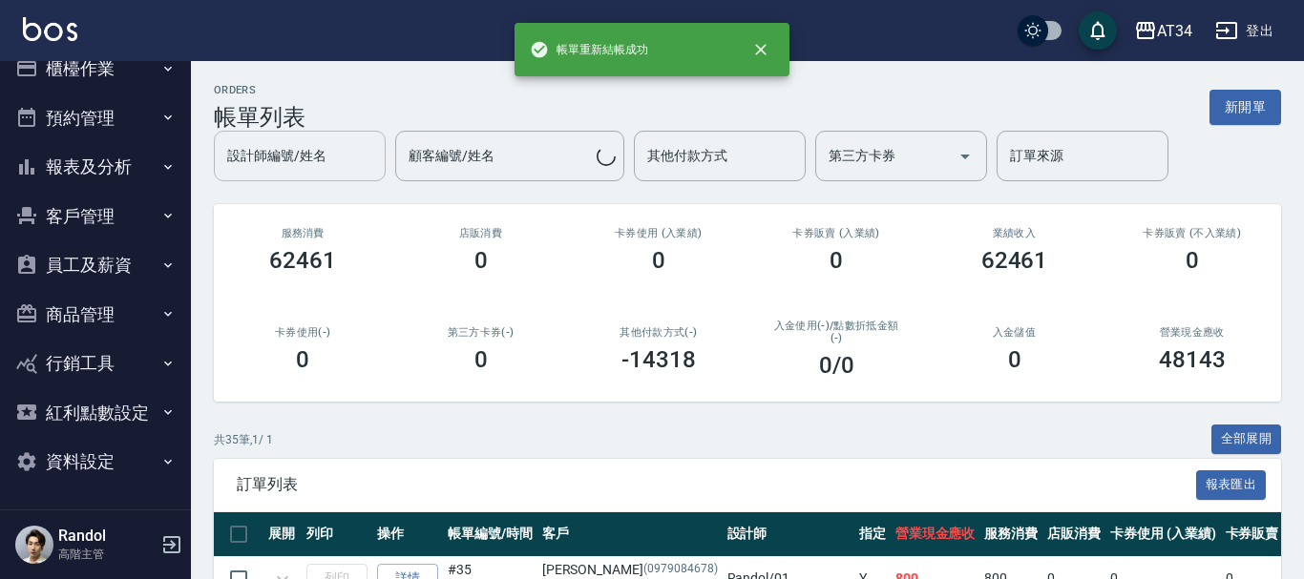
click at [279, 176] on div "設計師編號/姓名" at bounding box center [300, 156] width 172 height 51
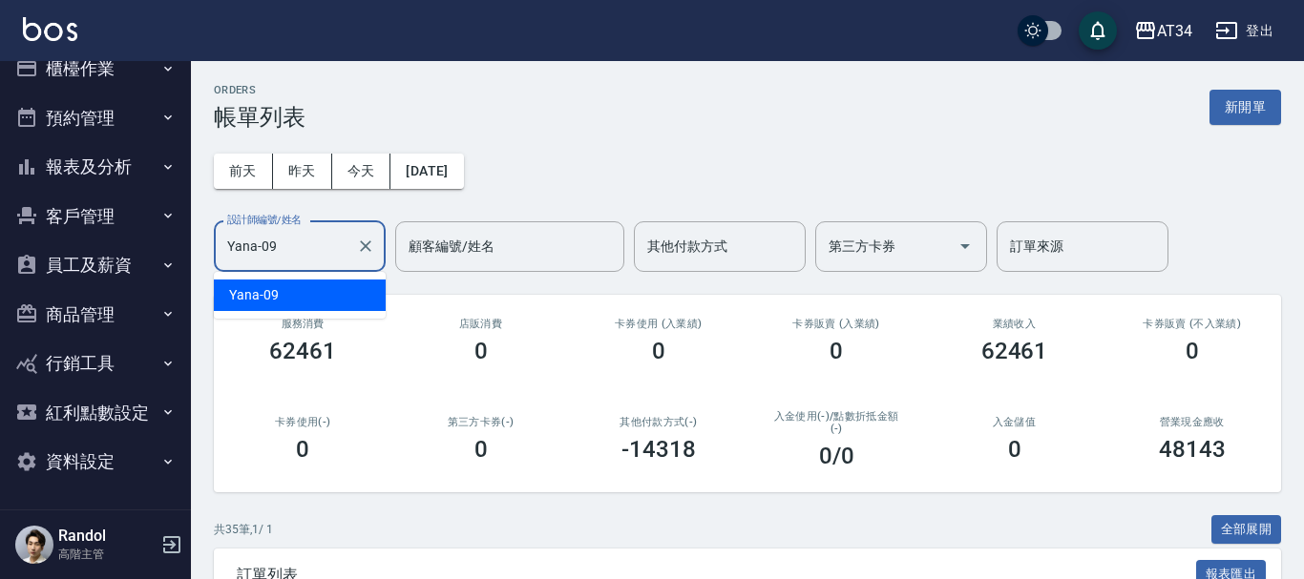
type input "Yana-09"
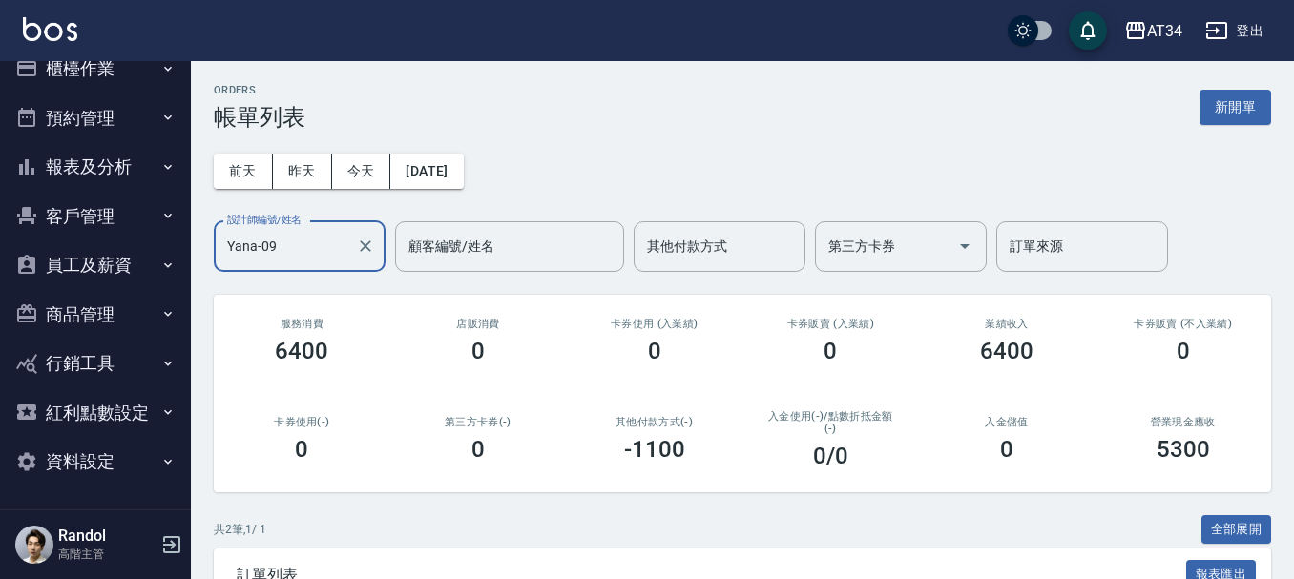
click at [366, 237] on button "Clear" at bounding box center [365, 246] width 27 height 27
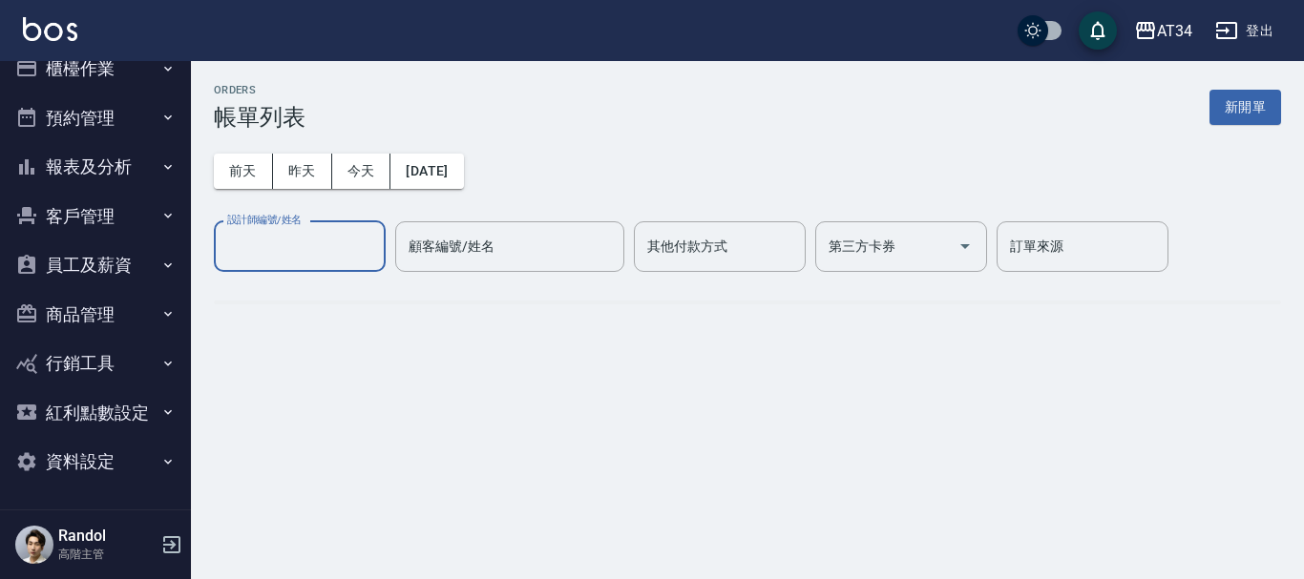
click at [325, 248] on input "設計師編號/姓名" at bounding box center [299, 246] width 155 height 33
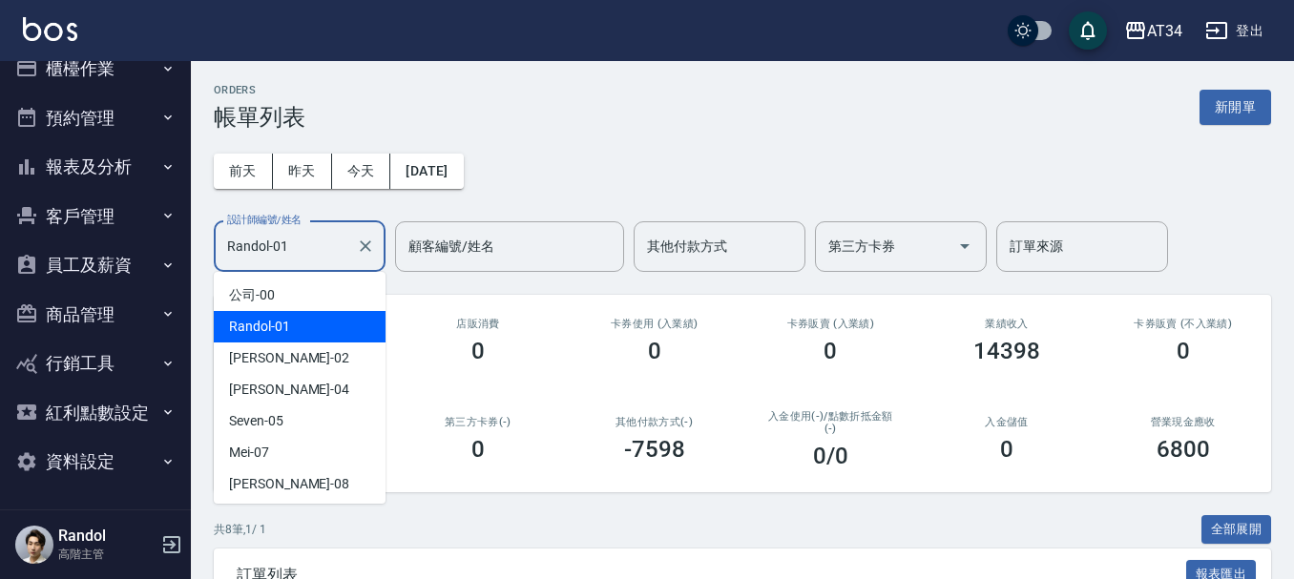
drag, startPoint x: 322, startPoint y: 256, endPoint x: 0, endPoint y: 256, distance: 321.6
click at [0, 256] on div "AT34 登出 櫃檯作業 打帳單 帳單列表 掛單列表 座位開單 營業儀表板 現金收支登錄 高階收支登錄 材料自購登錄 每日結帳 排班表 現場電腦打卡 掃碼打卡…" at bounding box center [647, 544] width 1294 height 1088
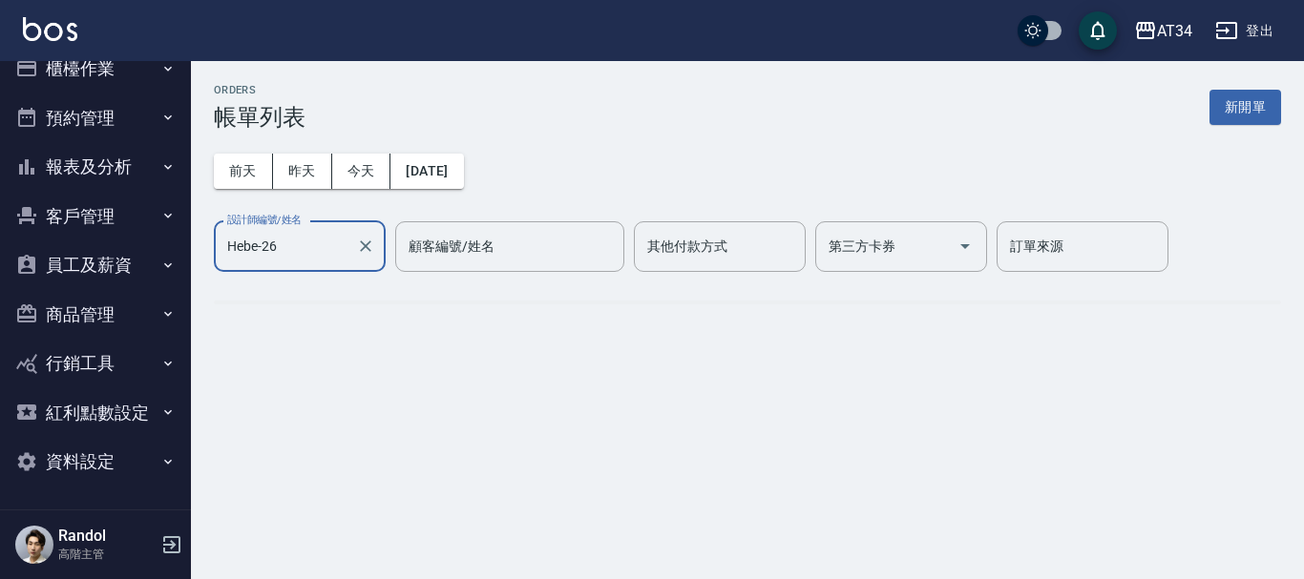
type input "Hebe-26"
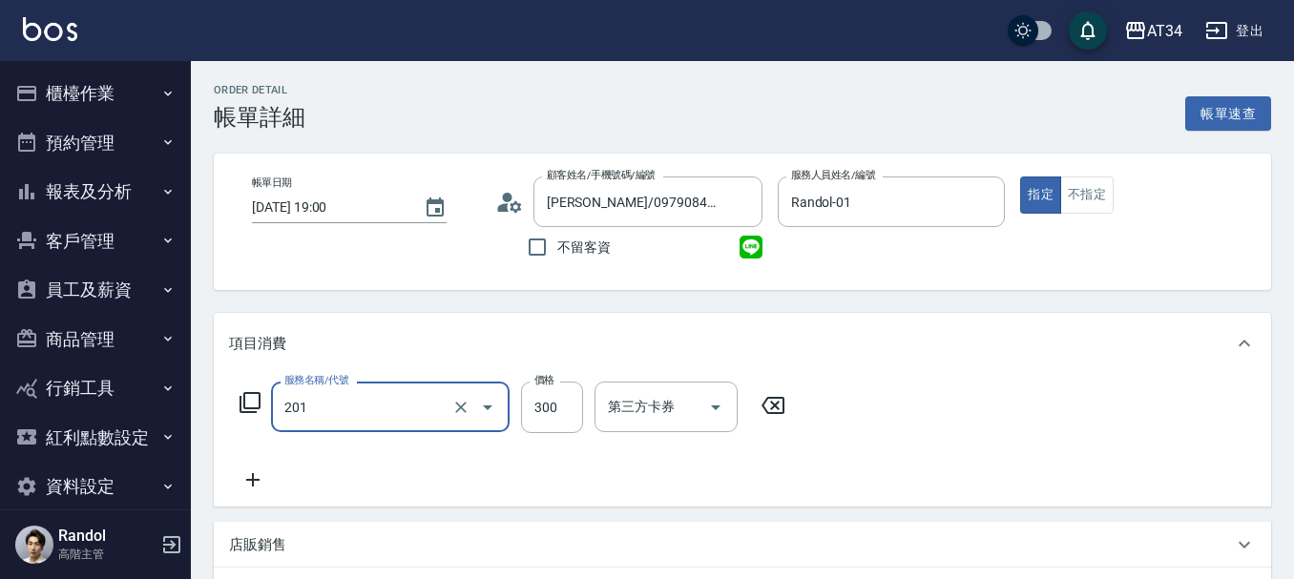
type input "洗髮(201)"
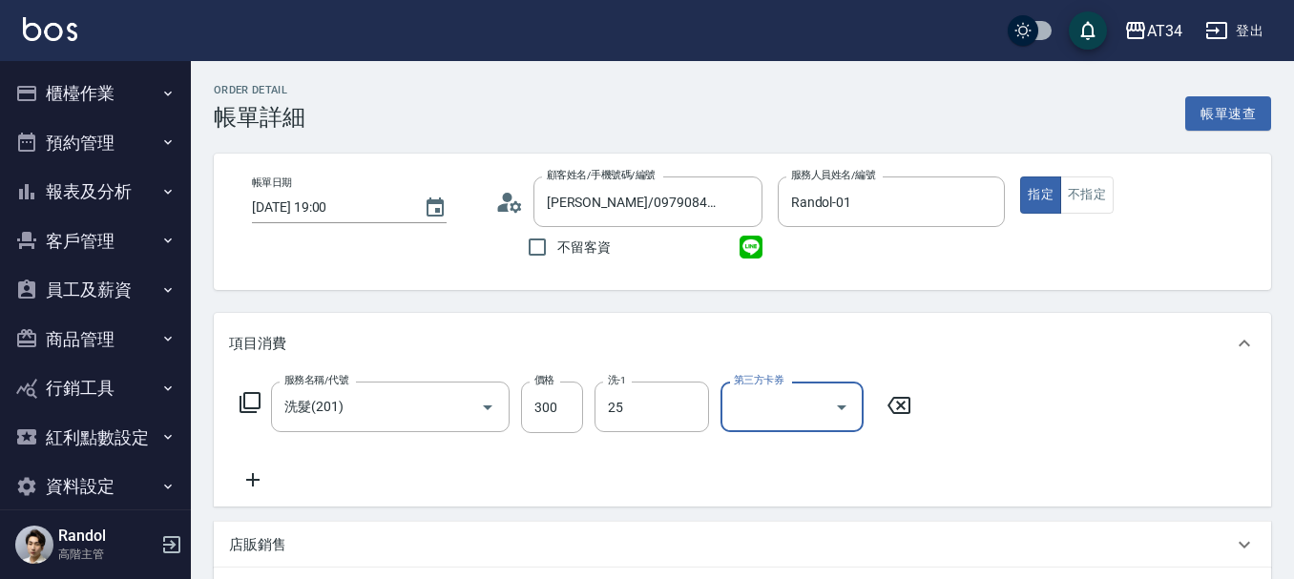
type input "張芯婭-25"
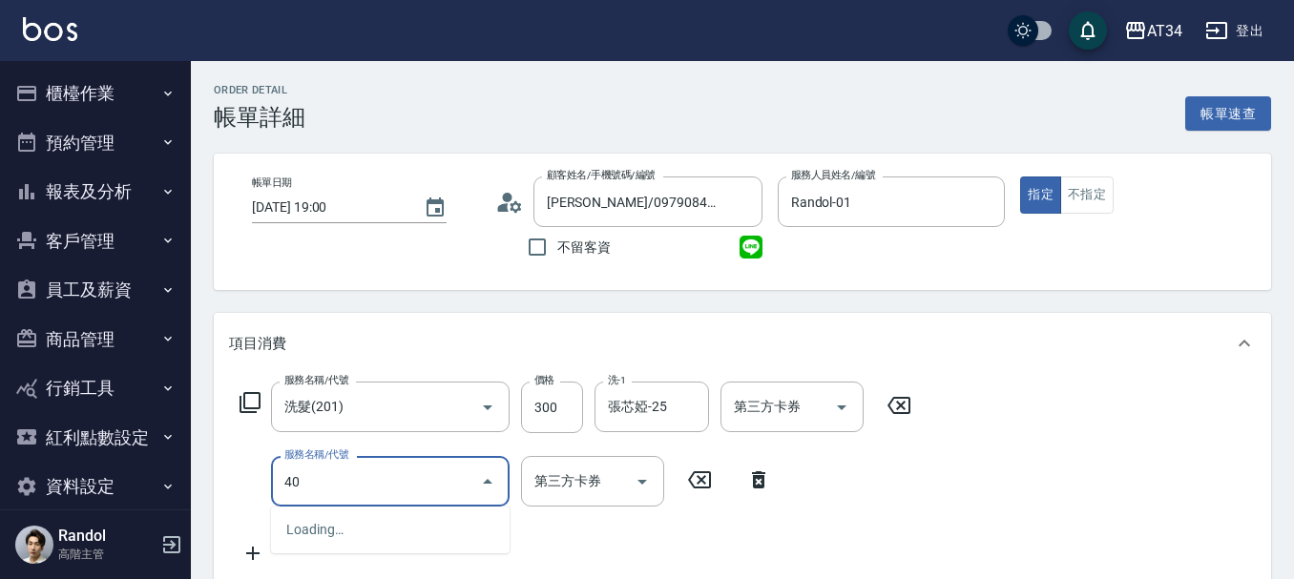
type input "401"
type input "50"
type input "剪髮(401)"
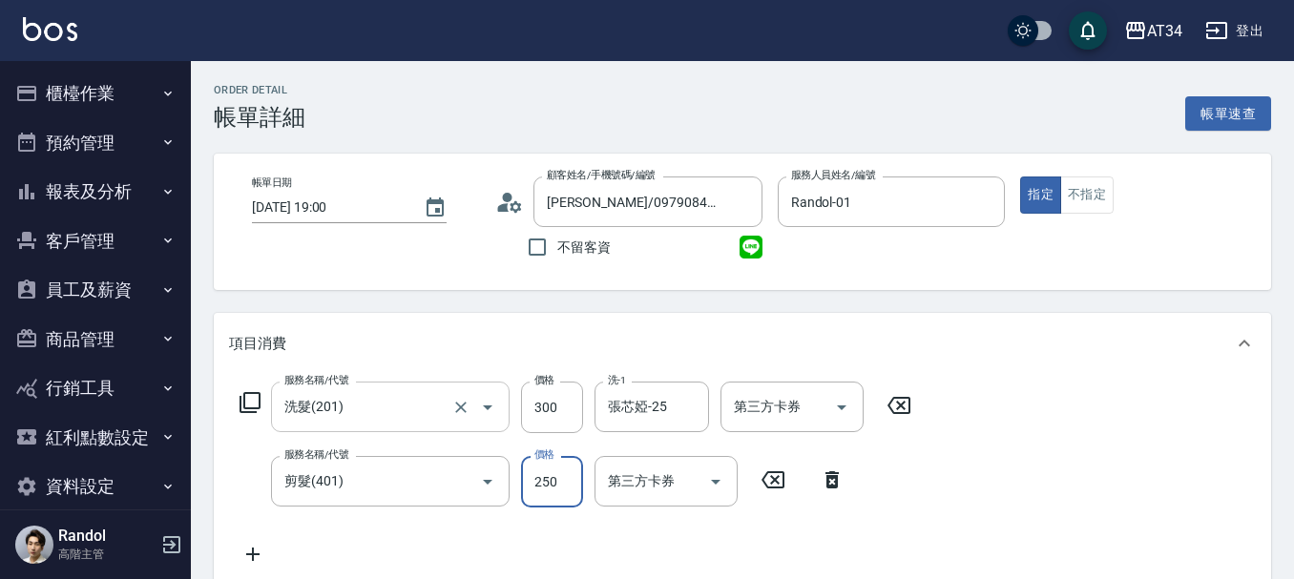
type input "30"
type input "500"
type input "80"
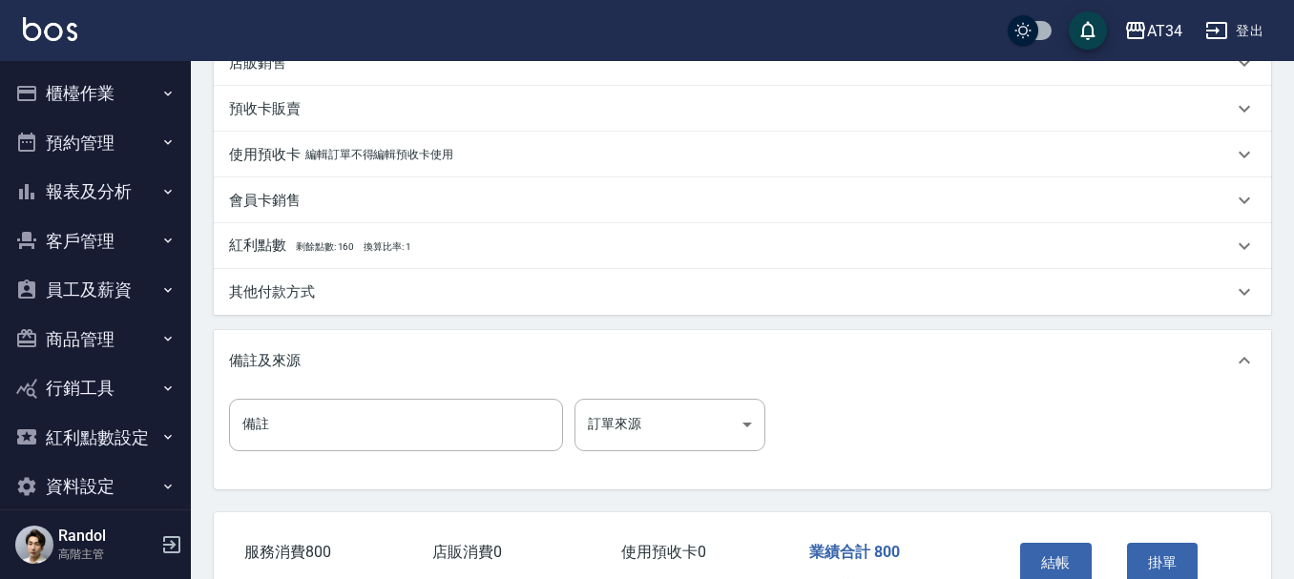
scroll to position [673, 0]
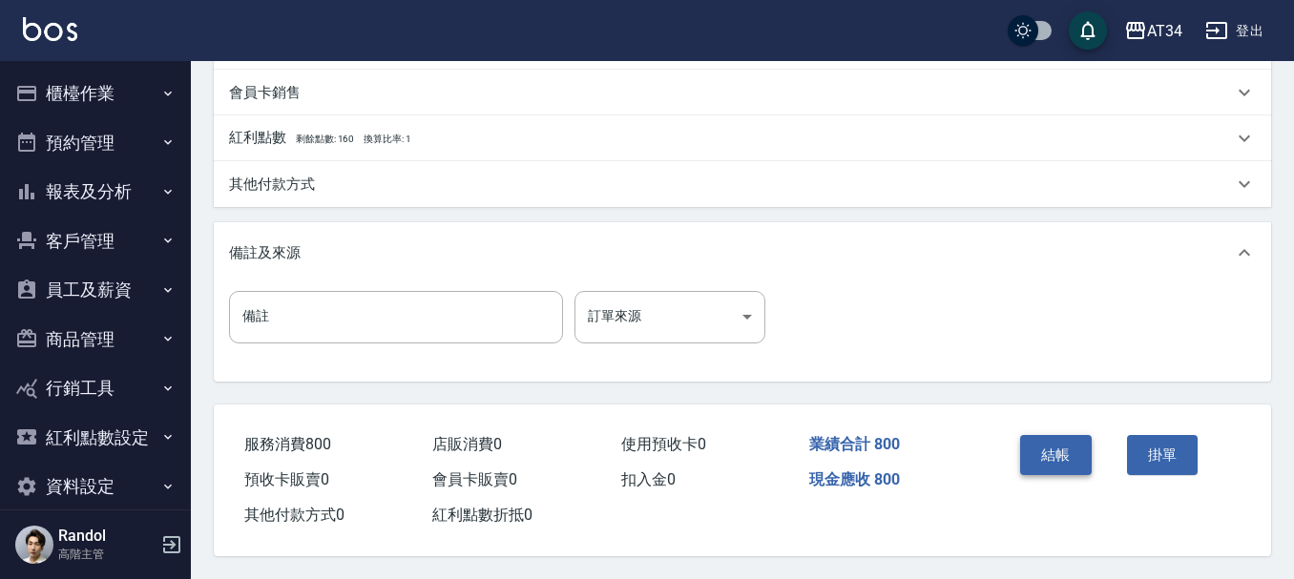
type input "500"
click at [1043, 438] on button "結帳" at bounding box center [1056, 455] width 72 height 40
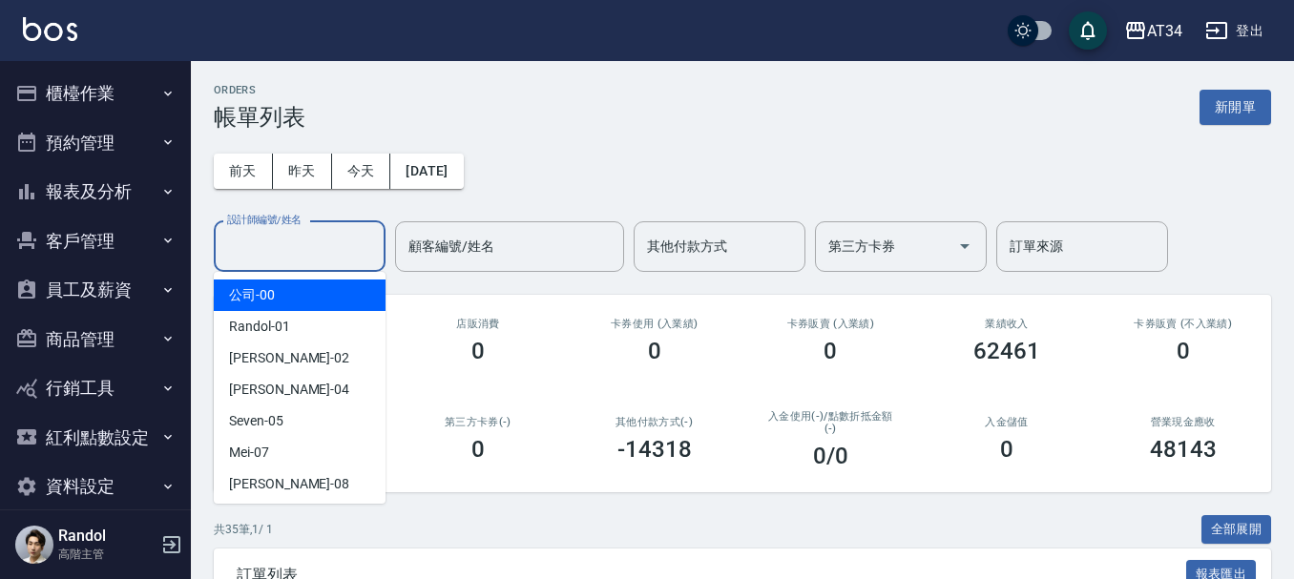
click at [330, 247] on input "設計師編號/姓名" at bounding box center [299, 246] width 155 height 33
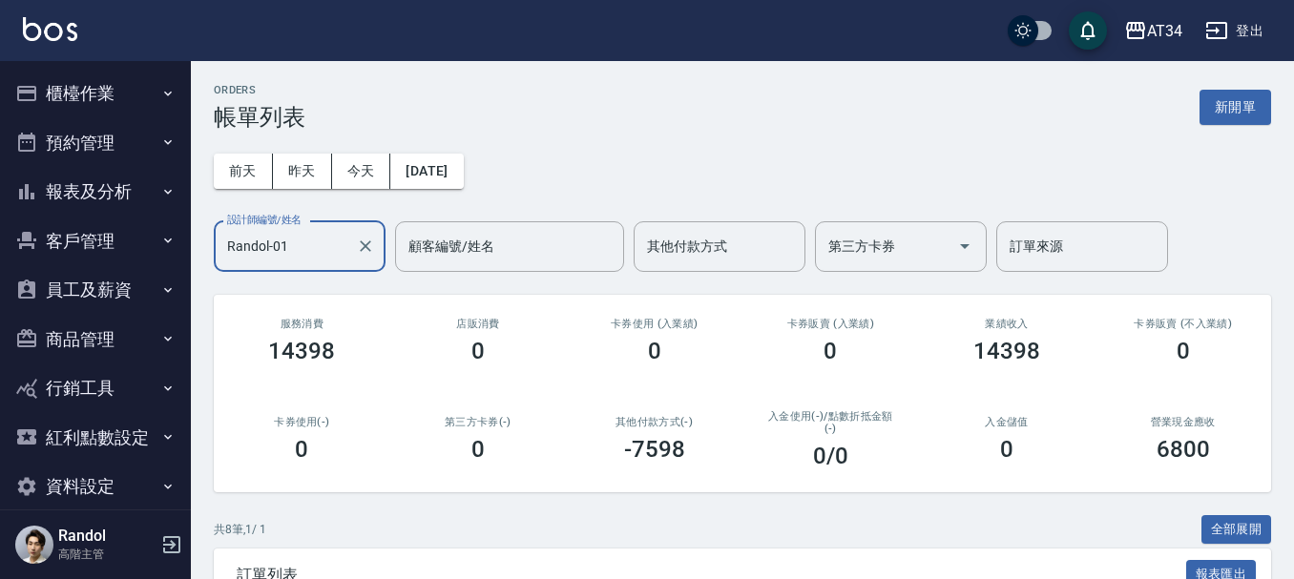
type input "Randol-01"
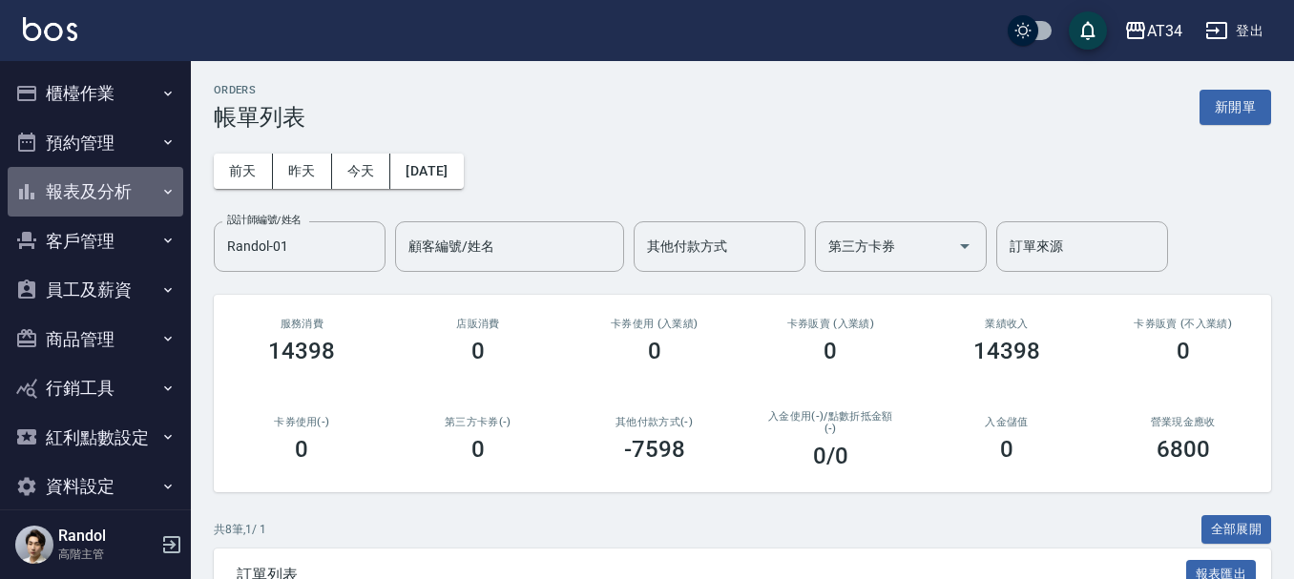
click at [124, 179] on button "報表及分析" at bounding box center [96, 192] width 176 height 50
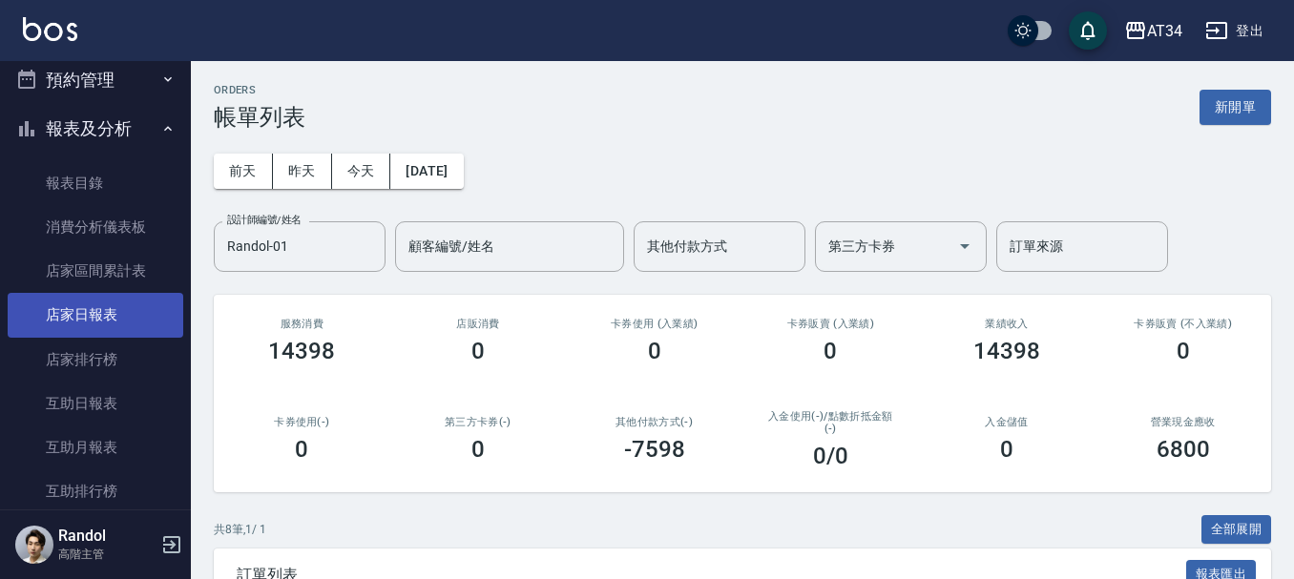
scroll to position [95, 0]
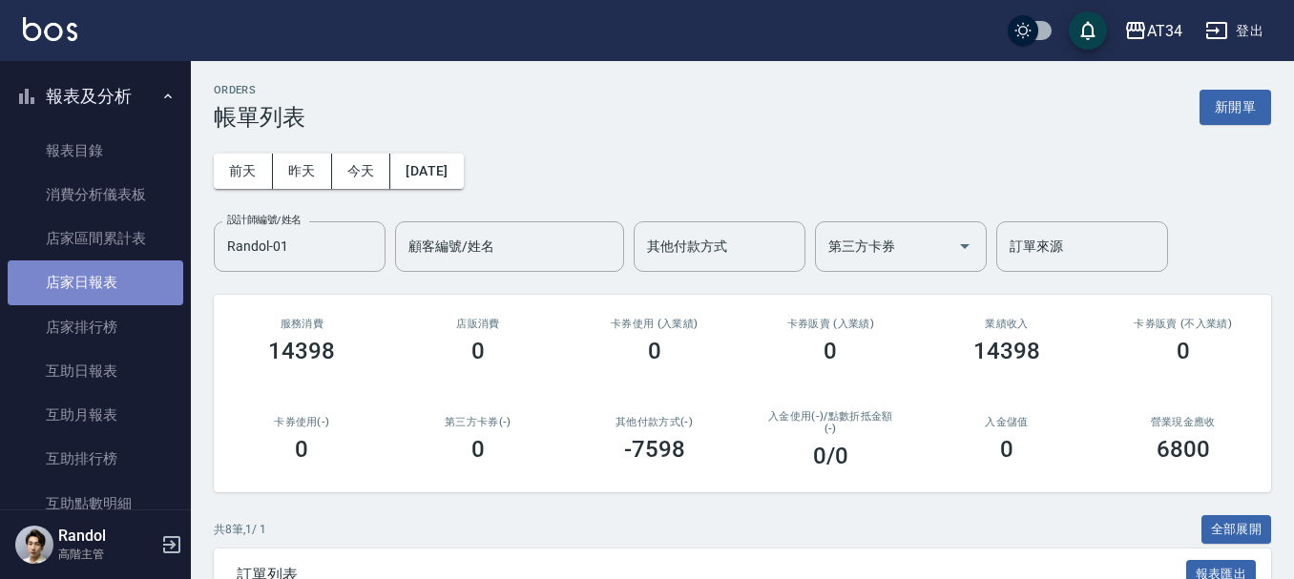
click at [140, 268] on link "店家日報表" at bounding box center [96, 283] width 176 height 44
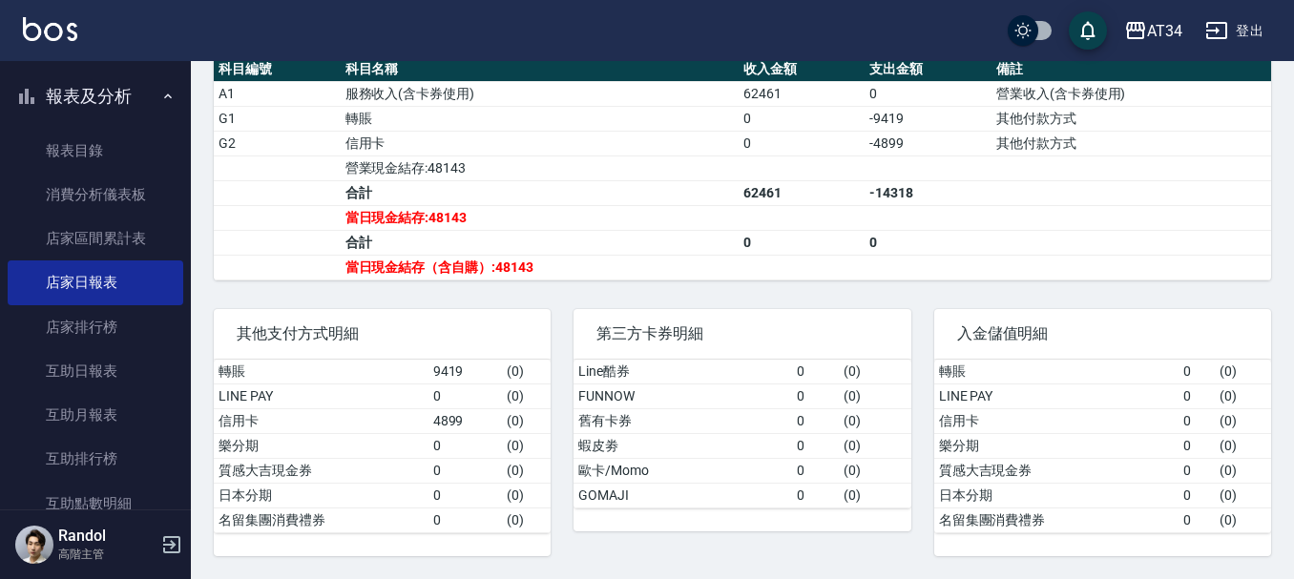
scroll to position [672, 0]
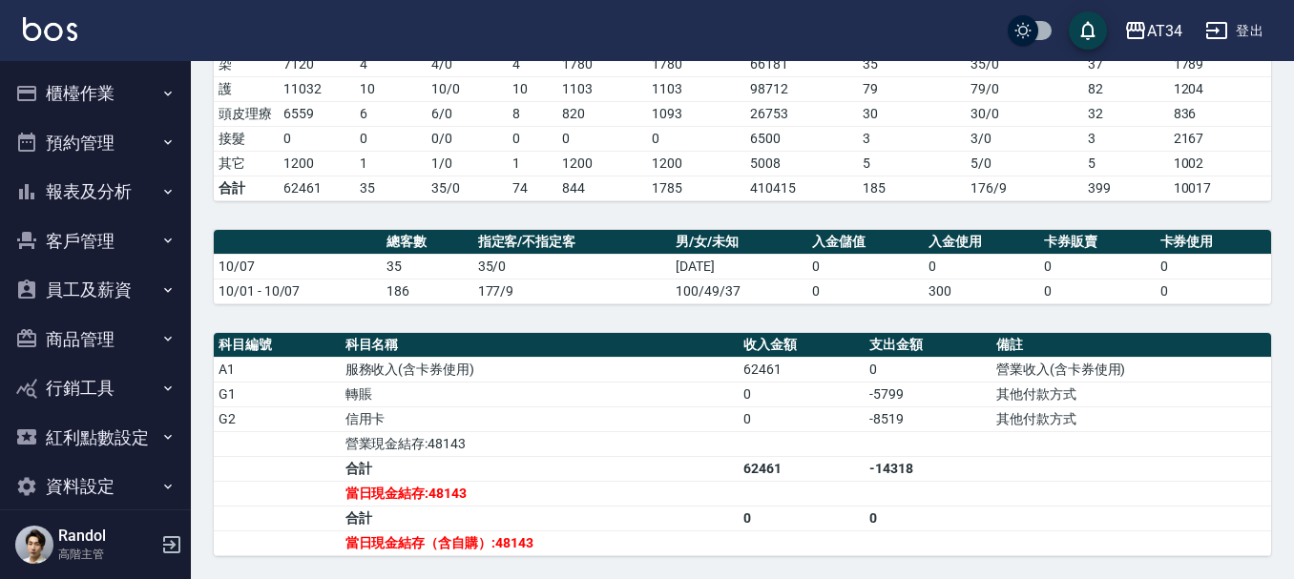
scroll to position [477, 0]
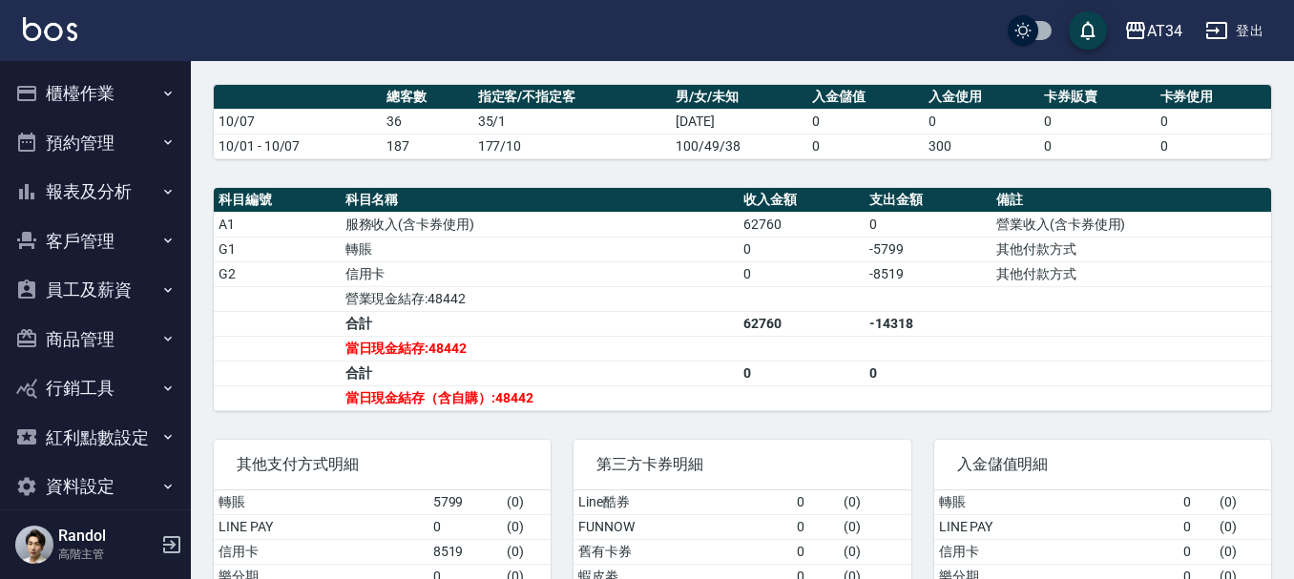
scroll to position [290, 0]
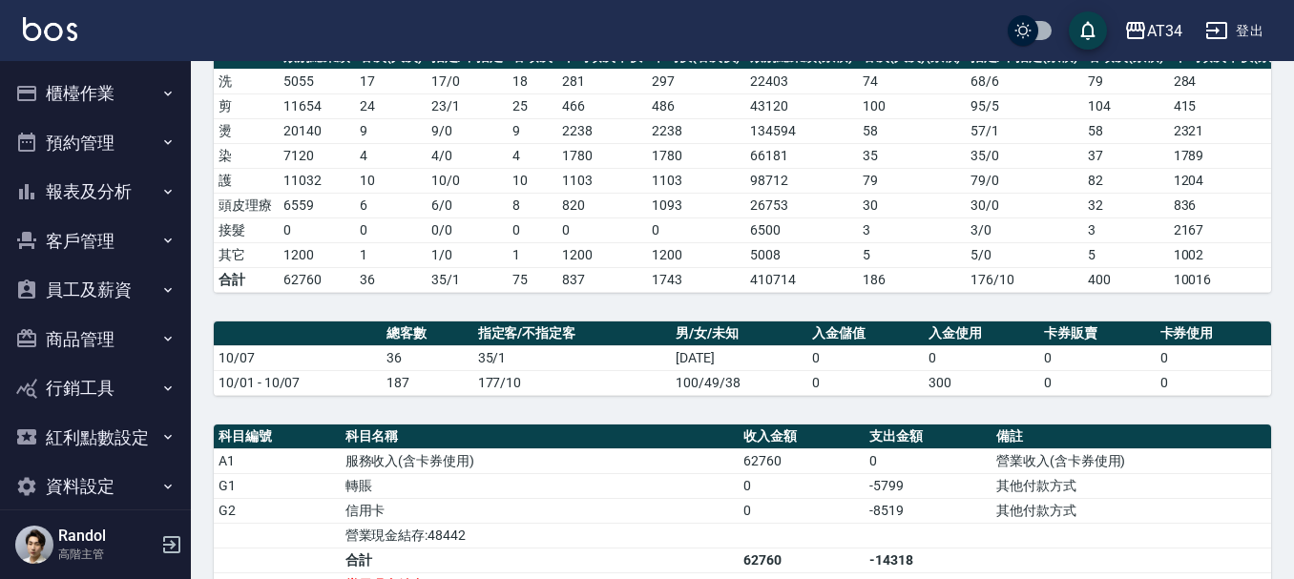
click at [77, 98] on button "櫃檯作業" at bounding box center [96, 94] width 176 height 50
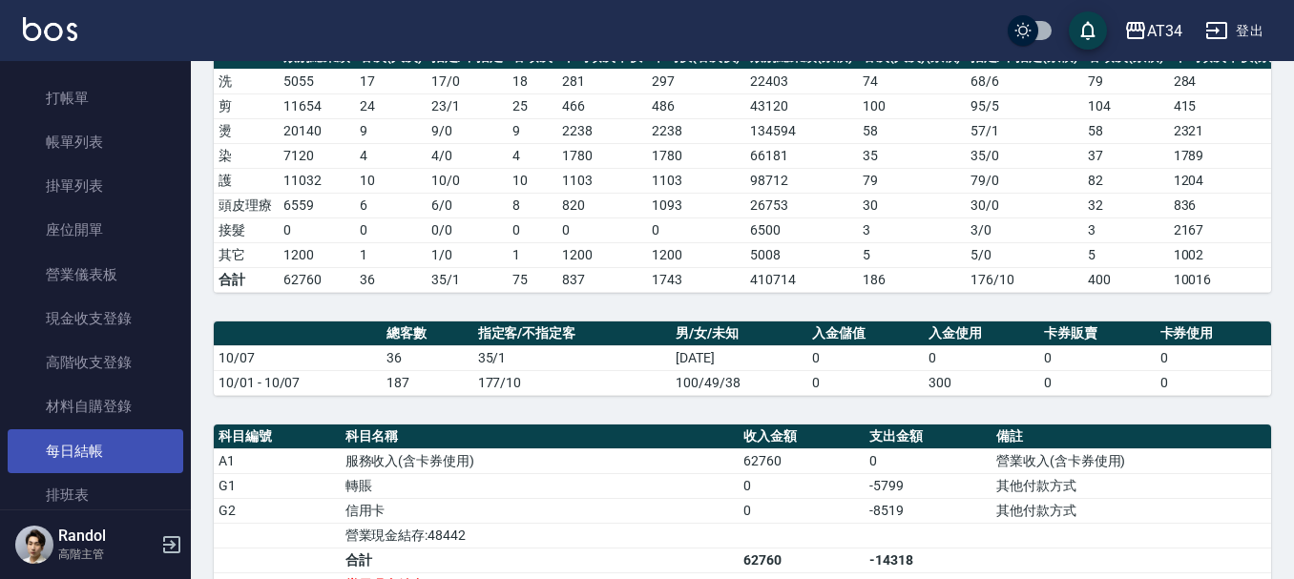
scroll to position [95, 0]
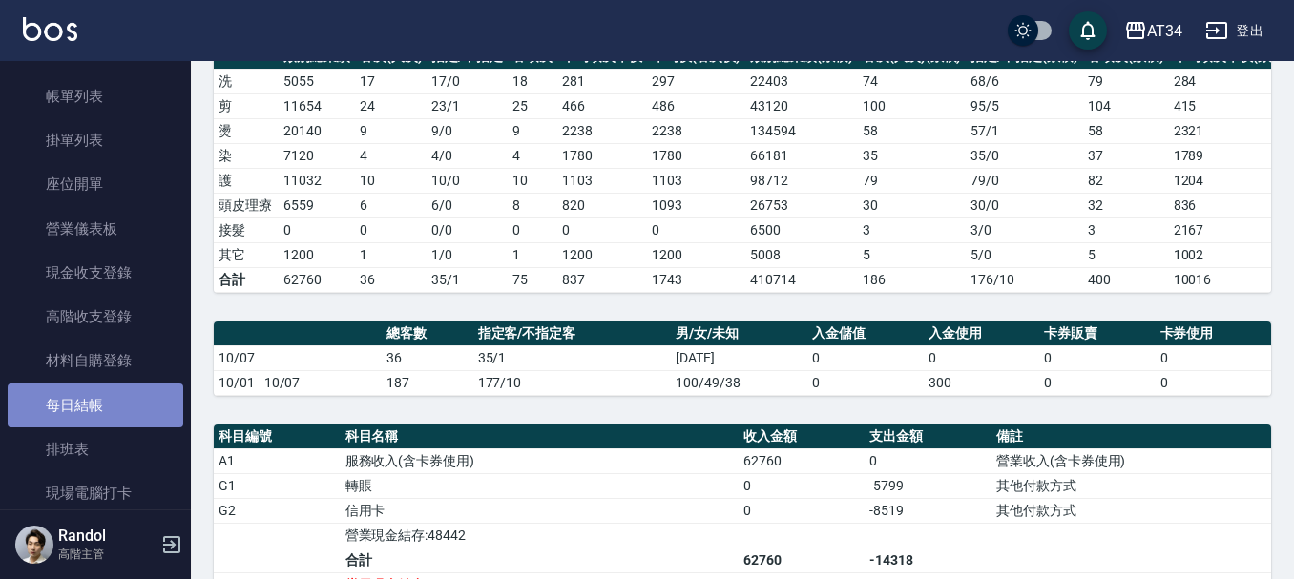
click at [115, 404] on link "每日結帳" at bounding box center [96, 406] width 176 height 44
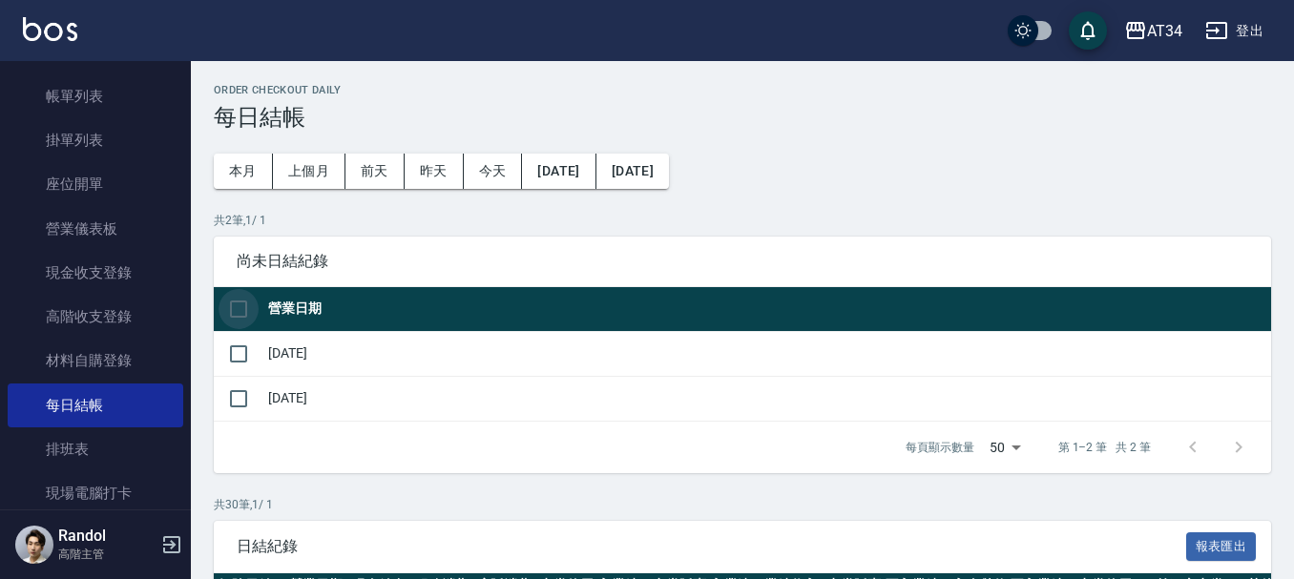
click at [252, 309] on input "checkbox" at bounding box center [239, 309] width 40 height 40
checkbox input "true"
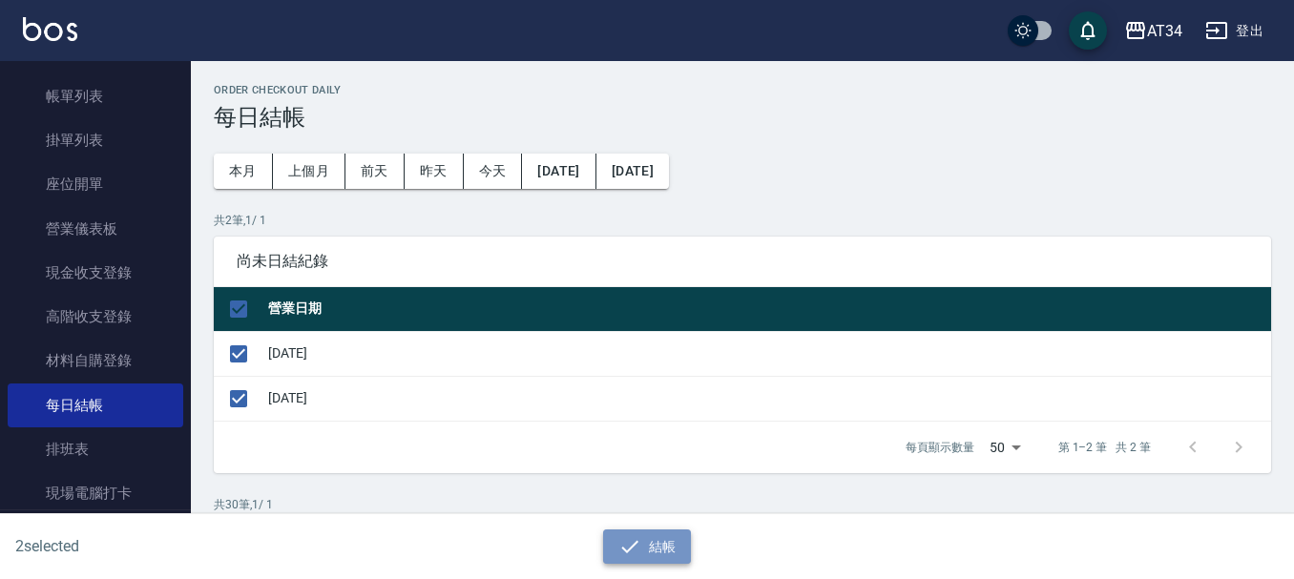
click at [635, 550] on icon "button" at bounding box center [629, 546] width 23 height 23
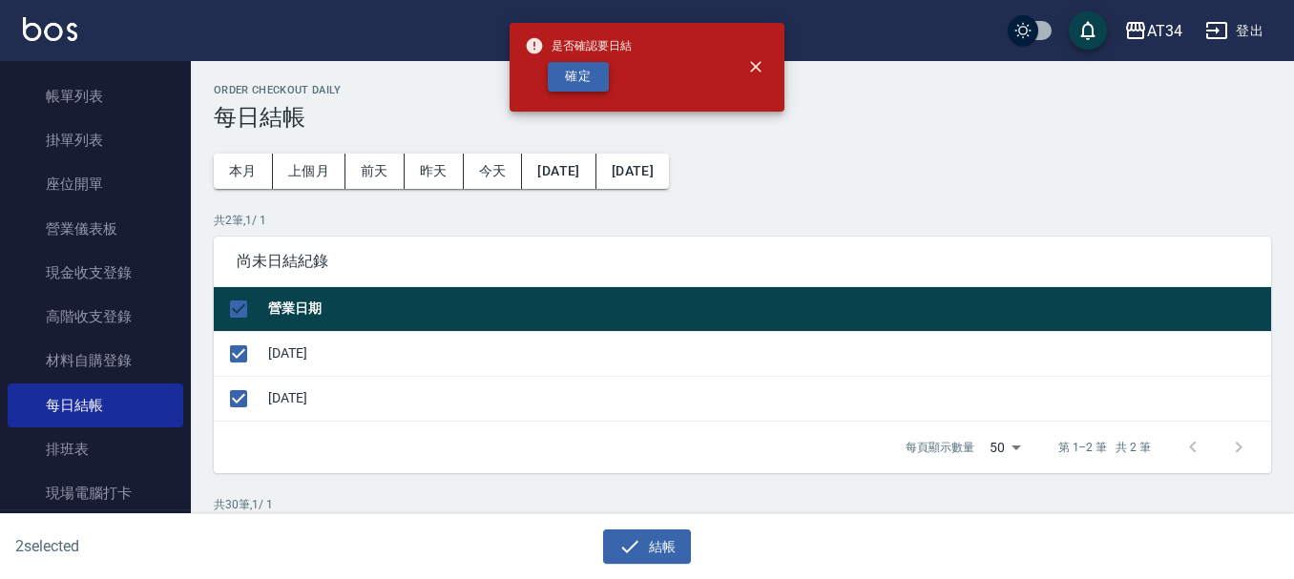
click at [589, 70] on button "確定" at bounding box center [578, 77] width 61 height 30
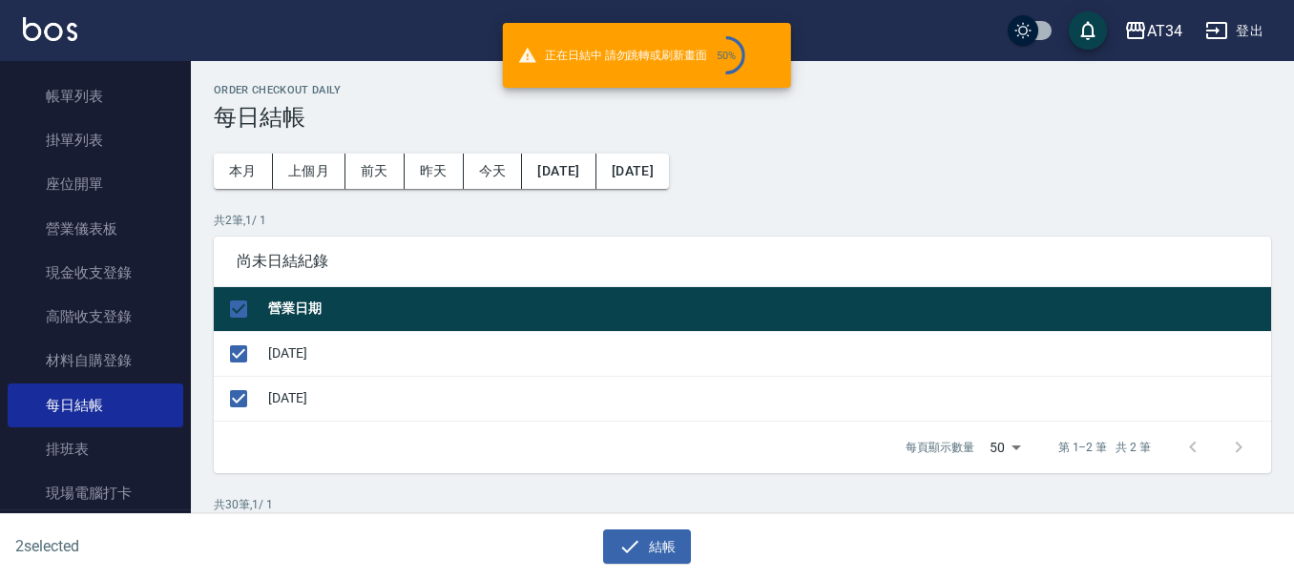
checkbox input "false"
